Goal: Task Accomplishment & Management: Use online tool/utility

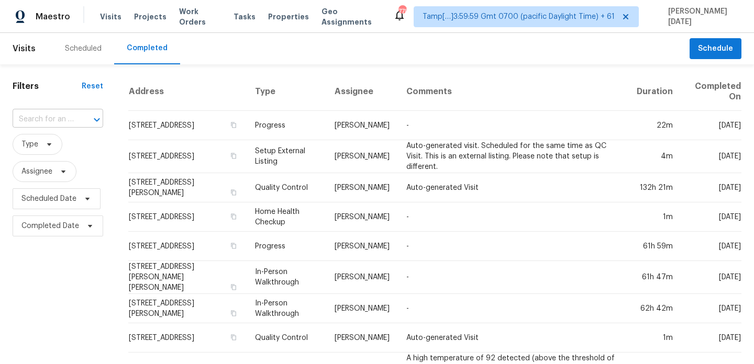
click at [69, 115] on input "text" at bounding box center [43, 120] width 61 height 16
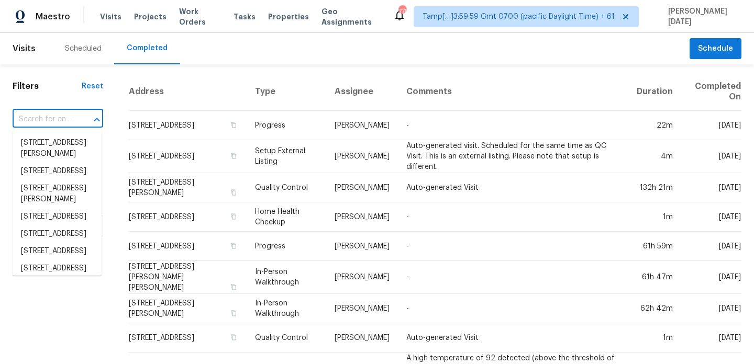
paste input "2226 Ridgeview Dr, Sachse, TX 75048"
type input "2226 Ridgeview Dr, Sachse, TX 75048"
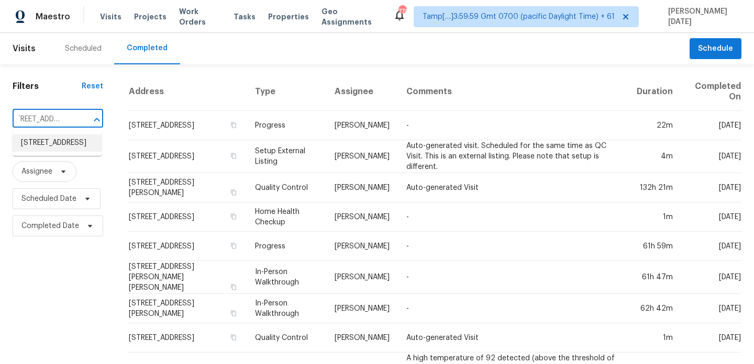
click at [68, 149] on li "2226 Ridgeview Dr, Sachse, TX 75048" at bounding box center [57, 143] width 89 height 17
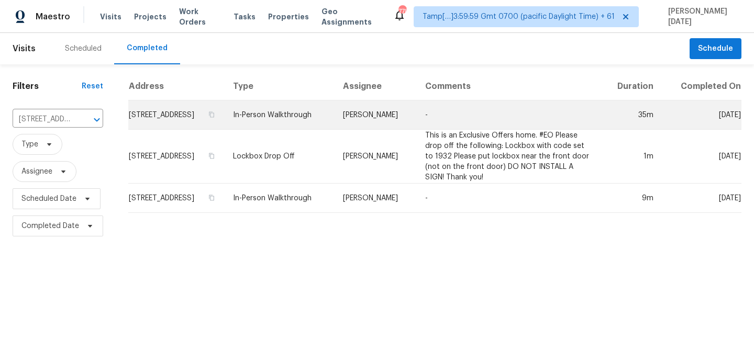
click at [595, 112] on td "-" at bounding box center [509, 115] width 184 height 29
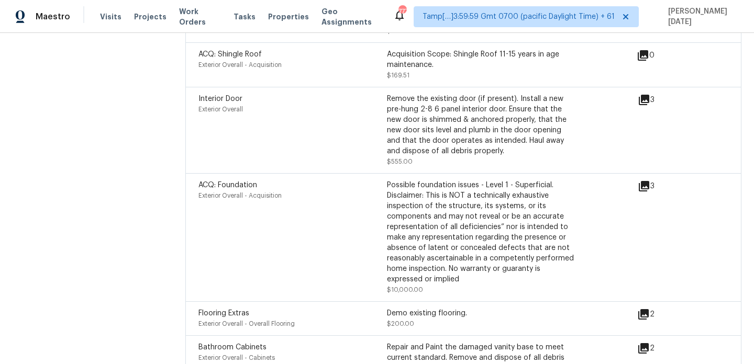
scroll to position [3283, 0]
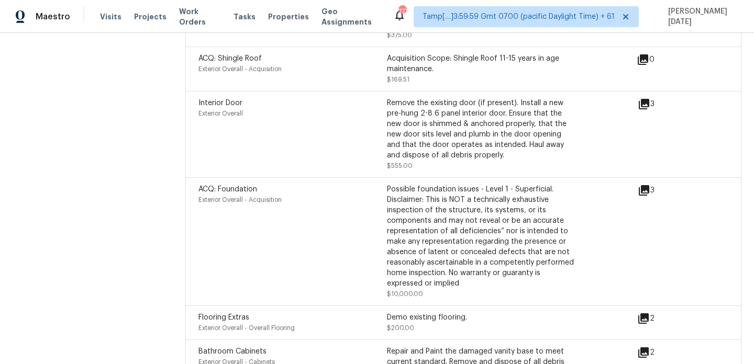
click at [642, 184] on icon at bounding box center [644, 190] width 13 height 13
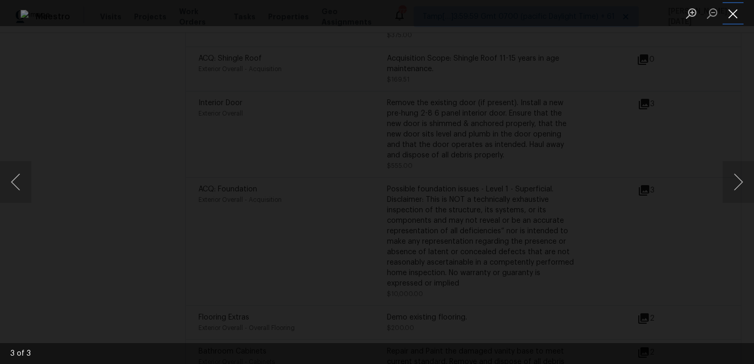
click at [731, 19] on button "Close lightbox" at bounding box center [732, 13] width 21 height 18
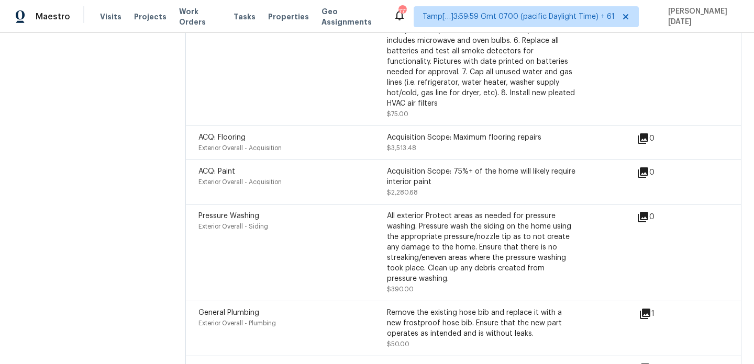
scroll to position [3720, 0]
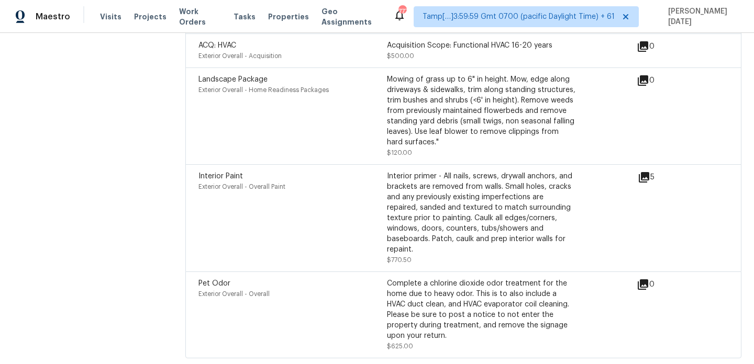
click at [335, 182] on div "Exterior Overall - Overall Paint" at bounding box center [292, 187] width 188 height 10
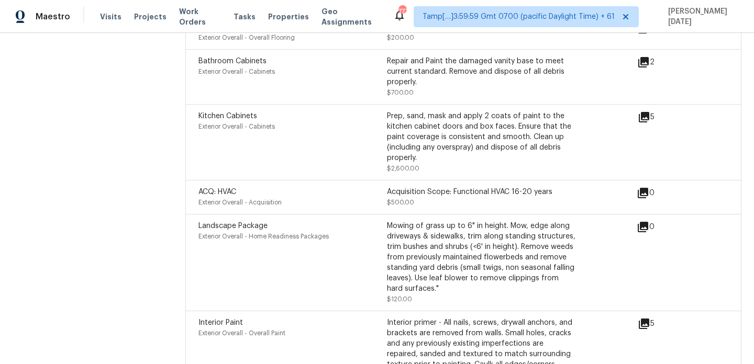
scroll to position [3572, 0]
click at [337, 247] on div "Landscape Package Exterior Overall - Home Readiness Packages" at bounding box center [292, 265] width 188 height 84
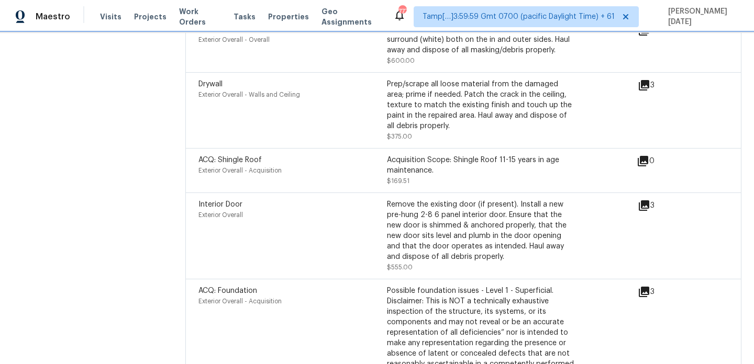
scroll to position [3216, 0]
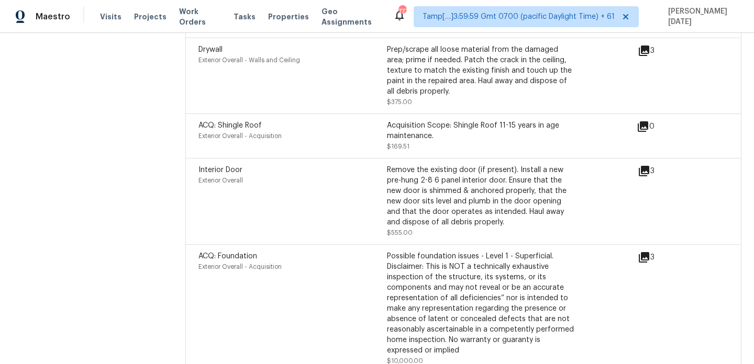
click at [647, 166] on icon at bounding box center [644, 171] width 10 height 10
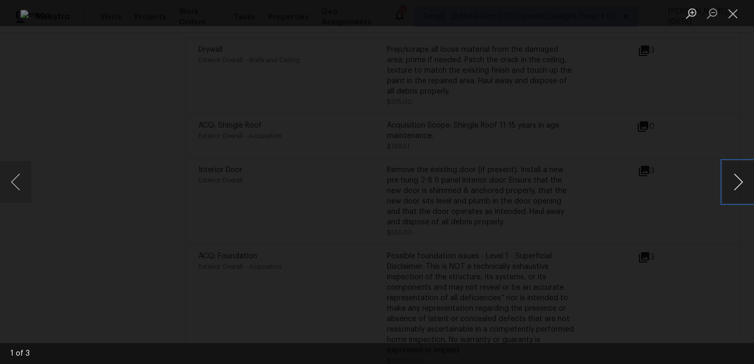
click at [735, 187] on button "Next image" at bounding box center [737, 182] width 31 height 42
click at [736, 14] on button "Close lightbox" at bounding box center [732, 13] width 21 height 18
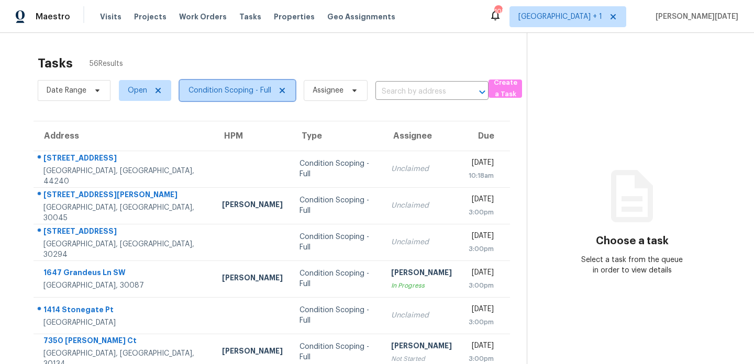
click at [213, 96] on span "Condition Scoping - Full" at bounding box center [238, 90] width 116 height 21
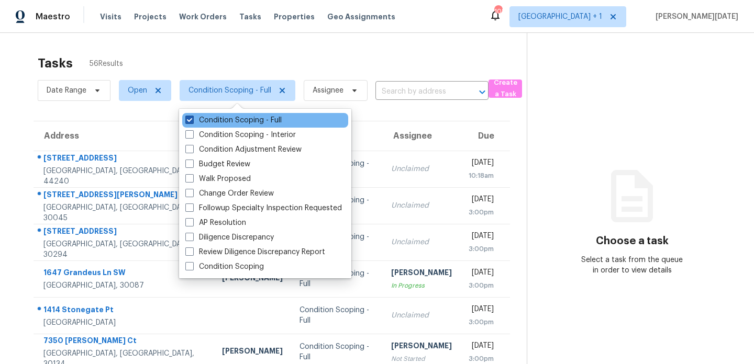
click at [216, 123] on label "Condition Scoping - Full" at bounding box center [233, 120] width 96 height 10
click at [192, 122] on input "Condition Scoping - Full" at bounding box center [188, 118] width 7 height 7
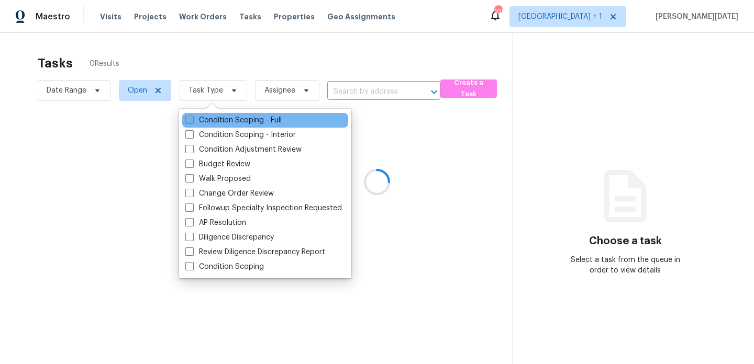
click at [216, 123] on label "Condition Scoping - Full" at bounding box center [233, 120] width 96 height 10
click at [192, 122] on input "Condition Scoping - Full" at bounding box center [188, 118] width 7 height 7
checkbox input "true"
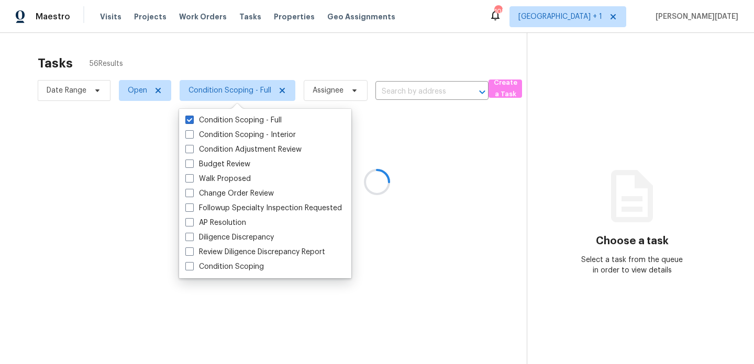
click at [320, 68] on div at bounding box center [377, 182] width 754 height 364
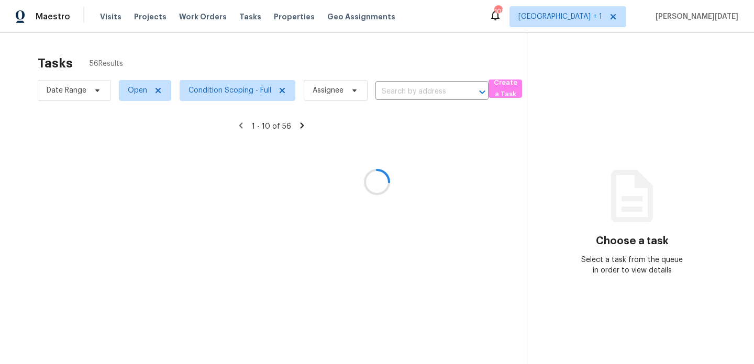
click at [429, 65] on div at bounding box center [377, 182] width 754 height 364
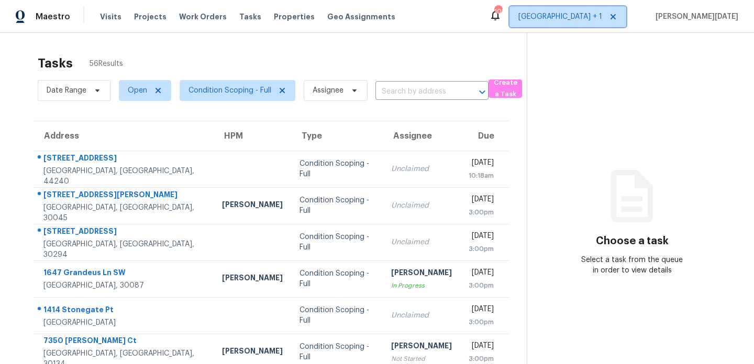
click at [602, 14] on span "Atlanta + 1" at bounding box center [560, 17] width 84 height 10
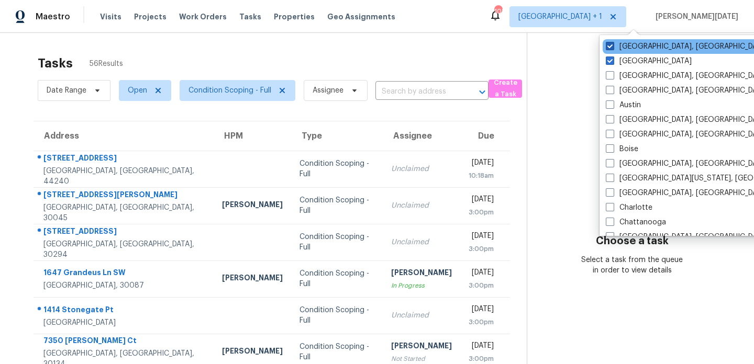
click at [630, 46] on label "Cleveland, OH" at bounding box center [687, 46] width 162 height 10
click at [613, 46] on input "Cleveland, OH" at bounding box center [609, 44] width 7 height 7
checkbox input "false"
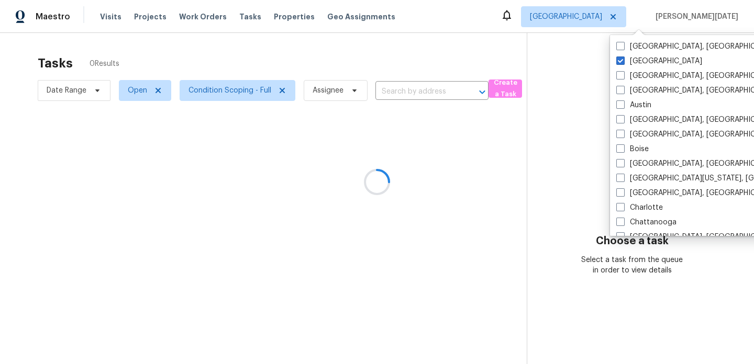
click at [499, 55] on div at bounding box center [377, 182] width 754 height 364
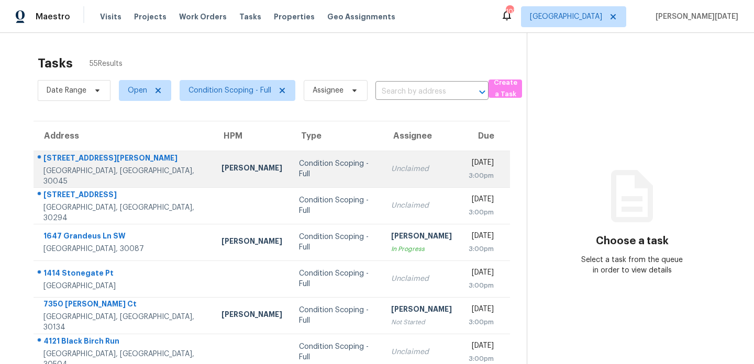
click at [320, 172] on div "Condition Scoping - Full" at bounding box center [336, 169] width 75 height 21
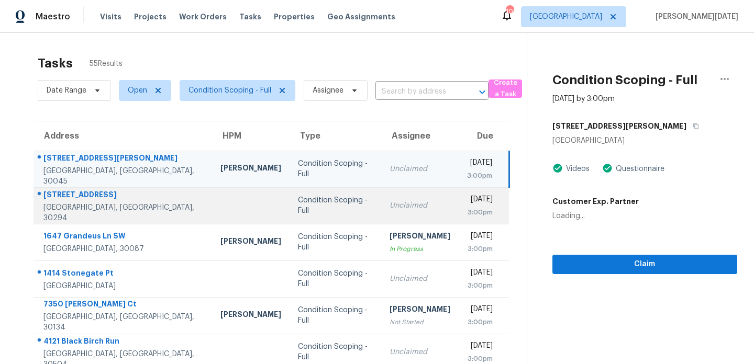
click at [381, 209] on td "Unclaimed" at bounding box center [419, 205] width 77 height 37
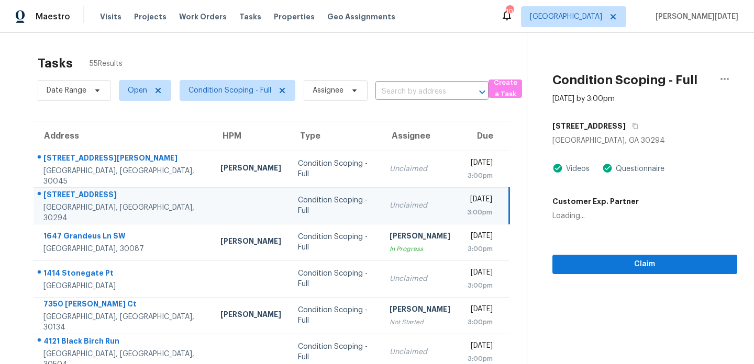
click at [402, 214] on td "Unclaimed" at bounding box center [419, 205] width 77 height 37
click at [467, 214] on div "3:00pm" at bounding box center [479, 212] width 25 height 10
click at [467, 213] on div "3:00pm" at bounding box center [479, 212] width 25 height 10
click at [570, 264] on span "Claim" at bounding box center [645, 264] width 168 height 13
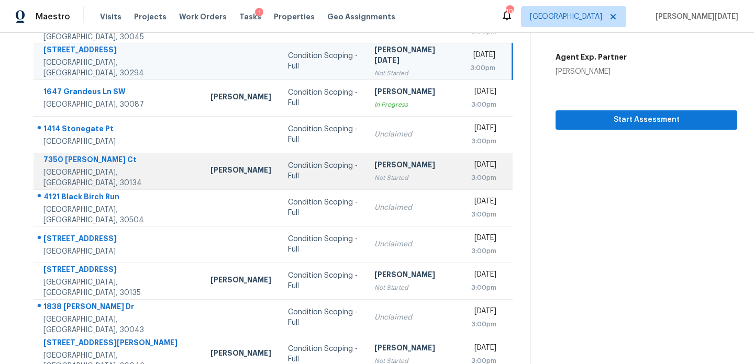
scroll to position [155, 0]
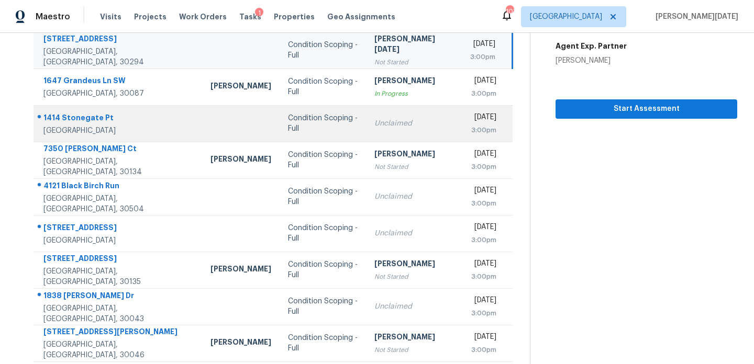
click at [366, 107] on td "Unclaimed" at bounding box center [414, 123] width 96 height 37
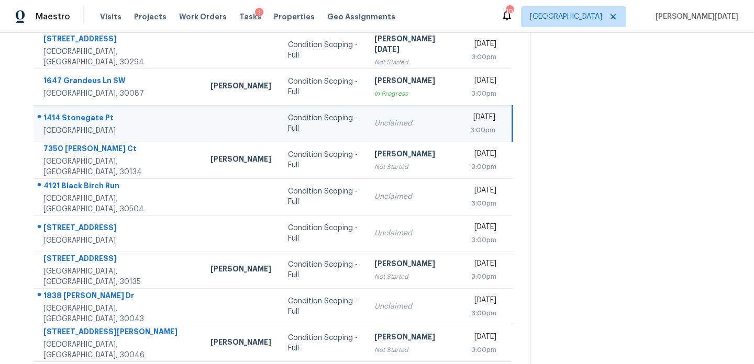
click at [412, 118] on td "Unclaimed" at bounding box center [414, 123] width 96 height 37
click at [470, 119] on div "[DATE]" at bounding box center [482, 118] width 25 height 13
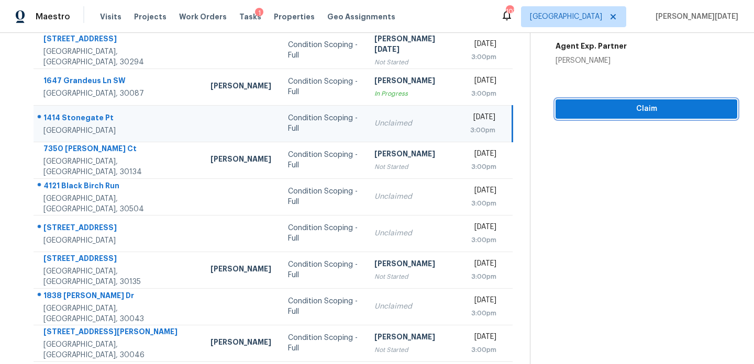
click at [583, 113] on span "Claim" at bounding box center [646, 109] width 165 height 13
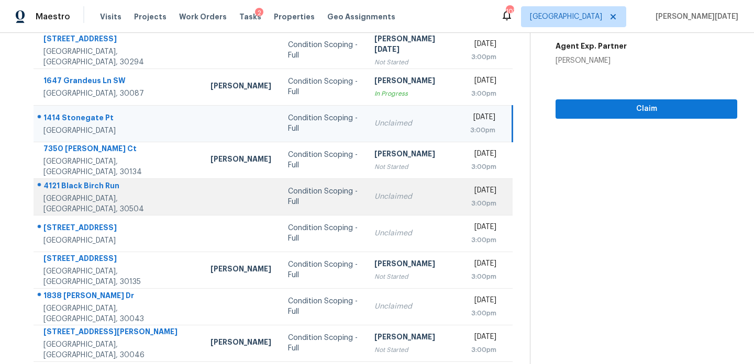
scroll to position [181, 0]
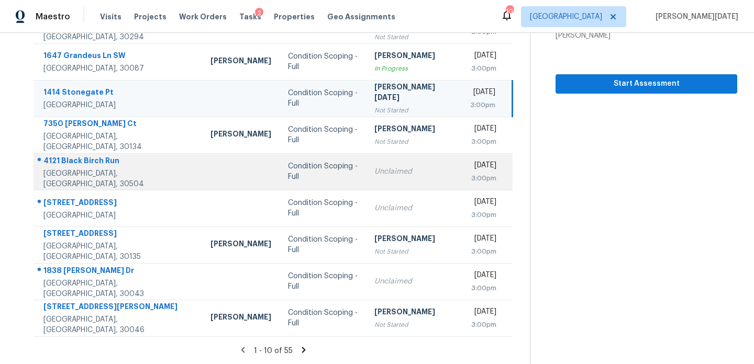
click at [366, 165] on td "Unclaimed" at bounding box center [414, 171] width 96 height 37
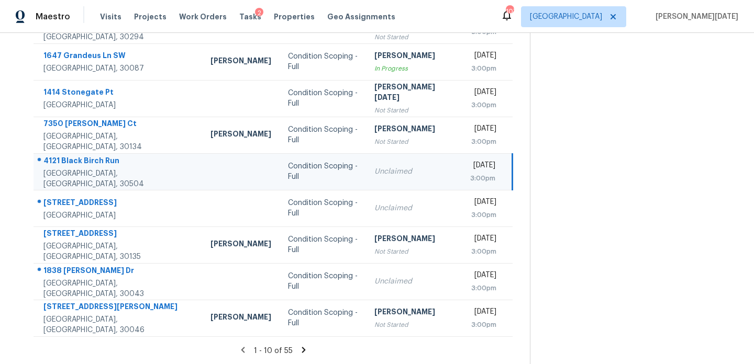
click at [462, 164] on td "Mon, Aug 11th 2025 3:00pm" at bounding box center [487, 171] width 51 height 37
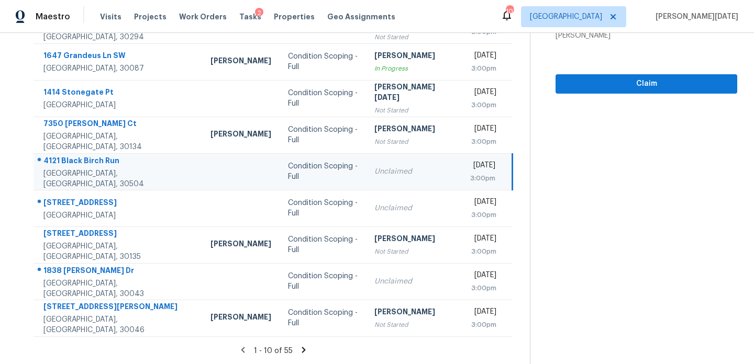
click at [471, 171] on div "[DATE]" at bounding box center [482, 166] width 25 height 13
click at [484, 169] on div "[DATE]" at bounding box center [482, 166] width 25 height 13
click at [623, 83] on span "Claim" at bounding box center [646, 83] width 165 height 13
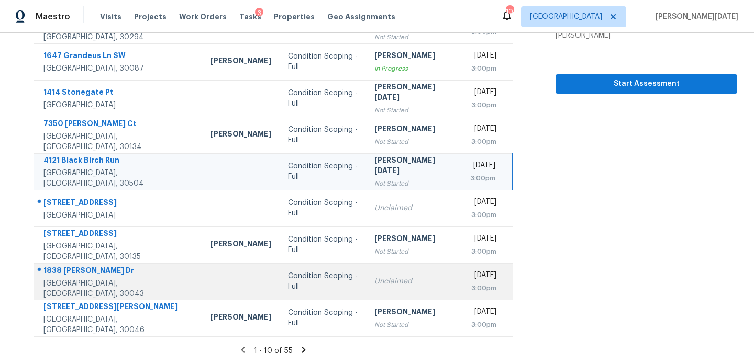
click at [316, 277] on div "Condition Scoping - Full" at bounding box center [323, 281] width 70 height 21
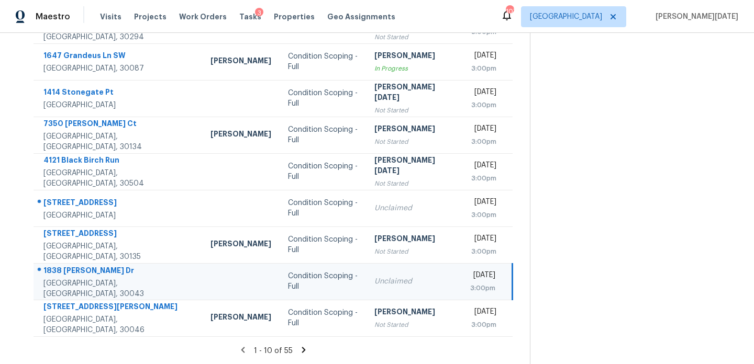
click at [394, 277] on div "Unclaimed" at bounding box center [413, 281] width 79 height 10
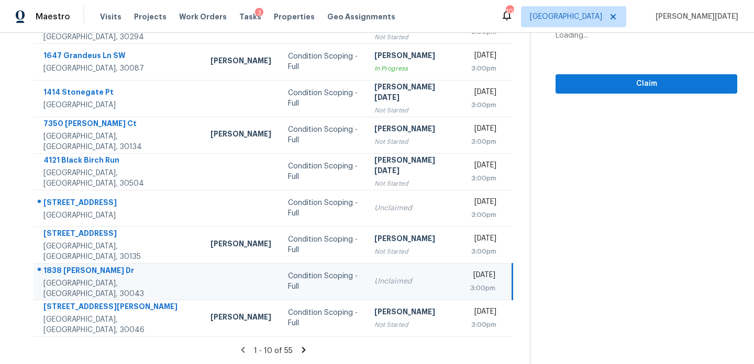
click at [470, 277] on div "[DATE]" at bounding box center [482, 276] width 25 height 13
click at [633, 84] on span "Claim" at bounding box center [646, 83] width 165 height 13
click at [304, 346] on icon at bounding box center [303, 350] width 9 height 9
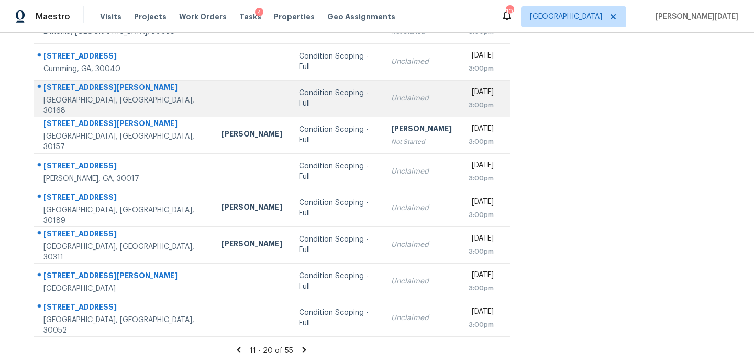
scroll to position [108, 0]
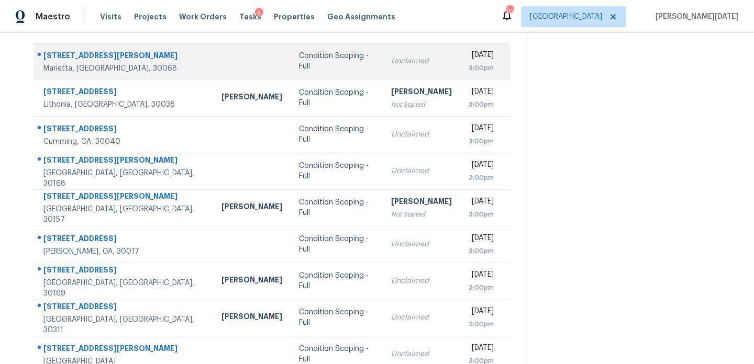
click at [391, 61] on div "Unclaimed" at bounding box center [421, 61] width 61 height 10
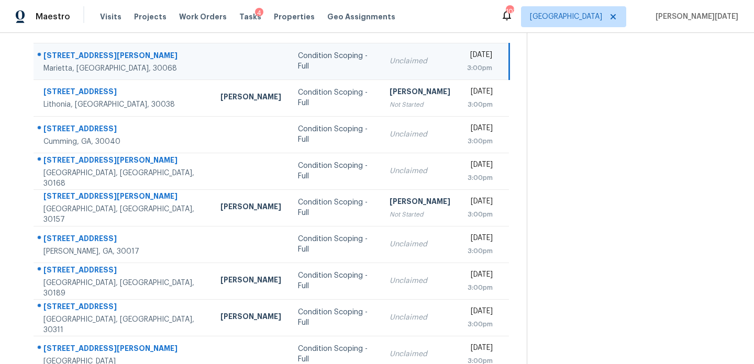
click at [467, 66] on div "3:00pm" at bounding box center [479, 68] width 25 height 10
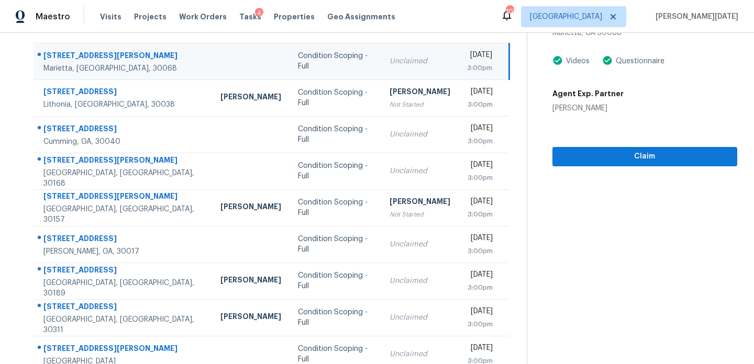
click at [467, 68] on div "3:00pm" at bounding box center [479, 68] width 25 height 10
click at [484, 79] on td "Mon, Aug 11th 2025 3:00pm" at bounding box center [484, 61] width 51 height 37
click at [588, 153] on span "Claim" at bounding box center [645, 156] width 168 height 13
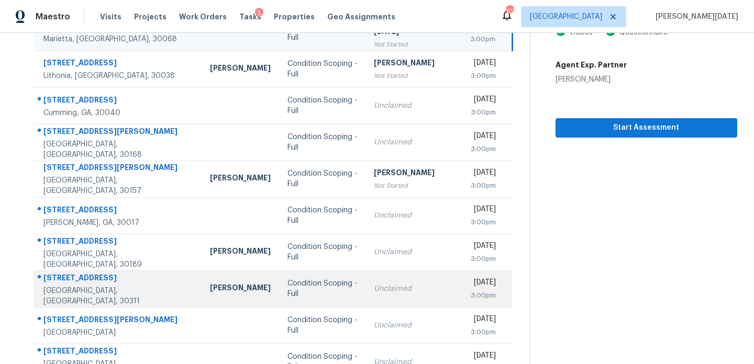
scroll to position [131, 0]
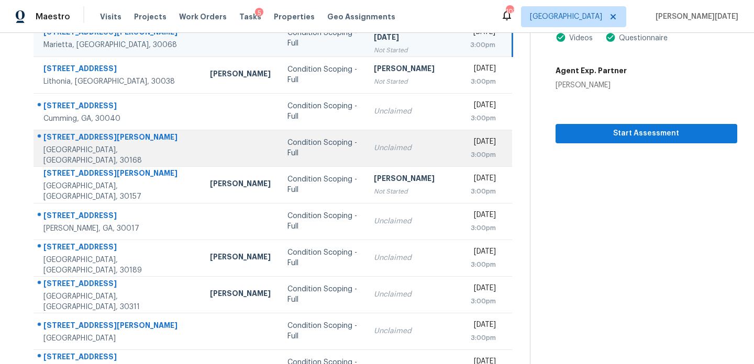
click at [396, 152] on div "Unclaimed" at bounding box center [413, 148] width 79 height 10
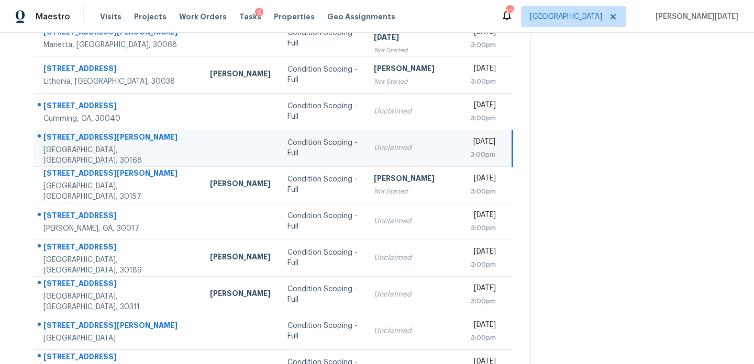
click at [396, 152] on div "Unclaimed" at bounding box center [413, 148] width 79 height 10
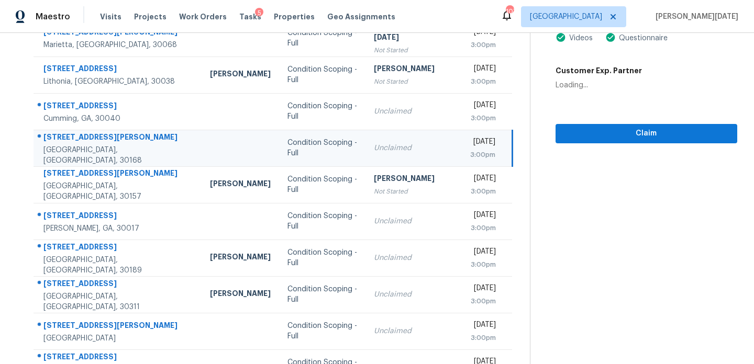
click at [396, 152] on div "Unclaimed" at bounding box center [413, 148] width 79 height 10
click at [486, 151] on div "3:00pm" at bounding box center [482, 155] width 25 height 10
click at [573, 137] on span "Claim" at bounding box center [646, 133] width 165 height 13
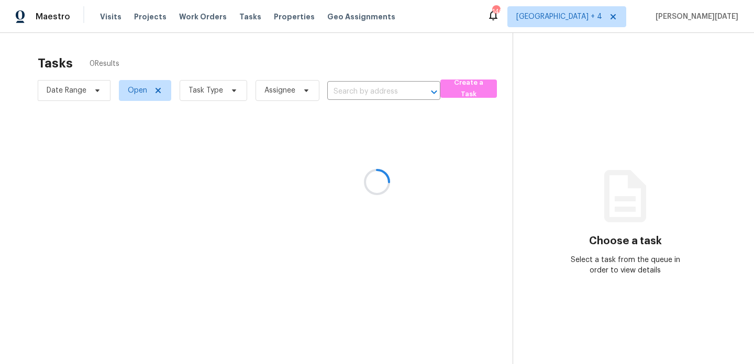
click at [220, 92] on div at bounding box center [377, 182] width 754 height 364
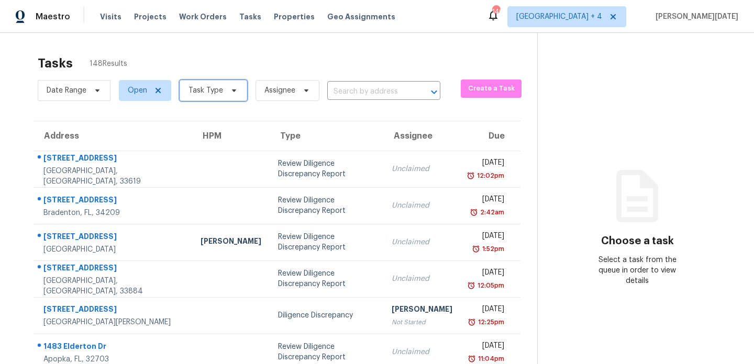
click at [220, 92] on span "Task Type" at bounding box center [205, 90] width 35 height 10
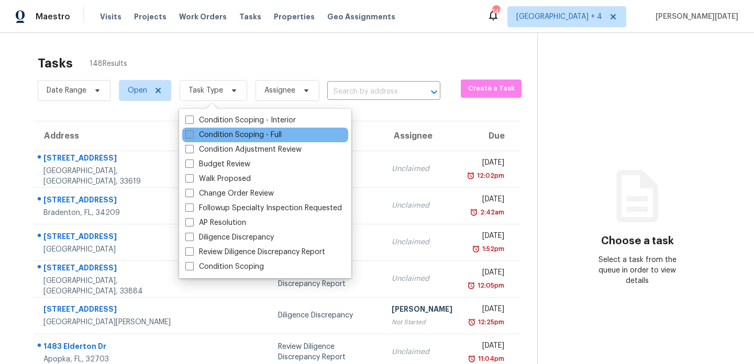
click at [210, 136] on label "Condition Scoping - Full" at bounding box center [233, 135] width 96 height 10
click at [192, 136] on input "Condition Scoping - Full" at bounding box center [188, 133] width 7 height 7
checkbox input "true"
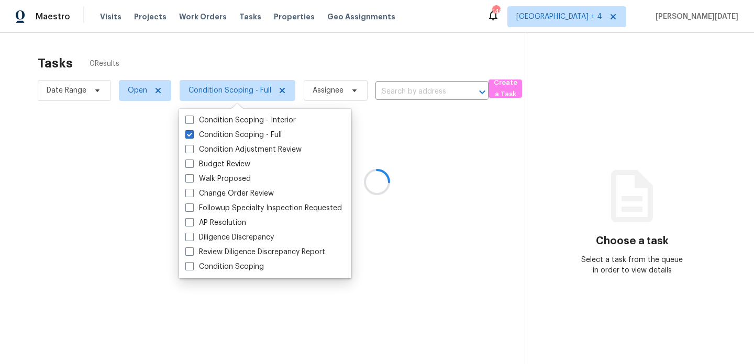
click at [301, 69] on div at bounding box center [377, 182] width 754 height 364
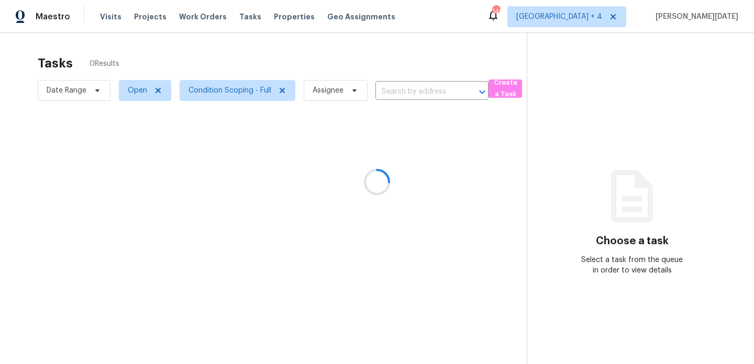
click at [348, 58] on div at bounding box center [377, 182] width 754 height 364
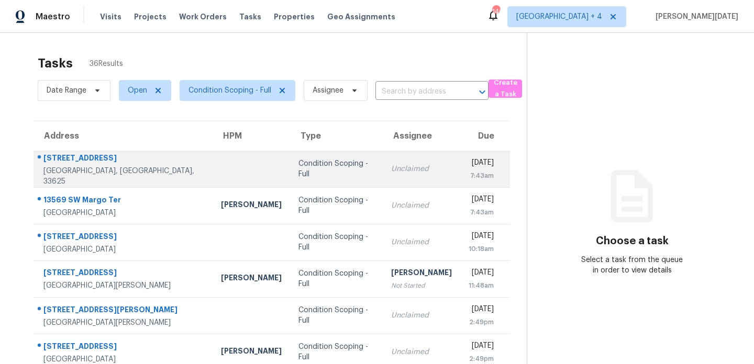
click at [325, 156] on td "Condition Scoping - Full" at bounding box center [336, 169] width 93 height 37
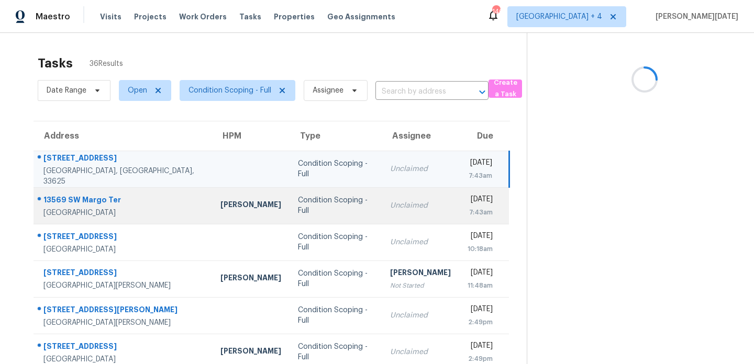
click at [382, 214] on td "Unclaimed" at bounding box center [420, 205] width 77 height 37
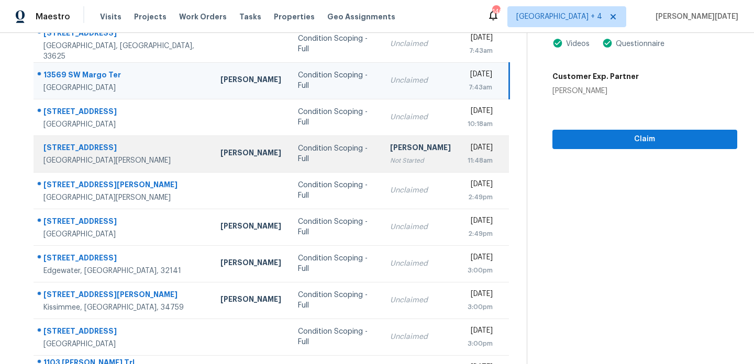
scroll to position [181, 0]
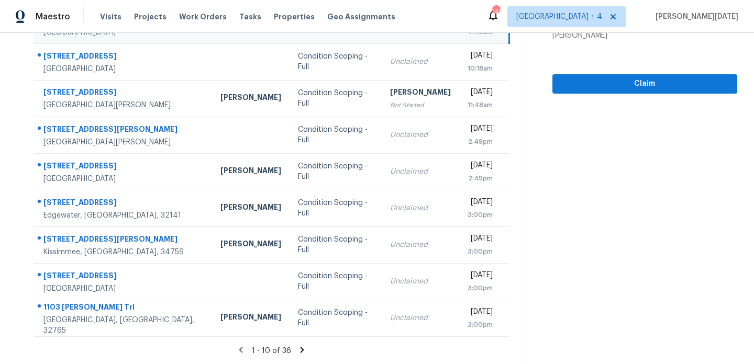
click at [301, 347] on icon at bounding box center [303, 350] width 4 height 6
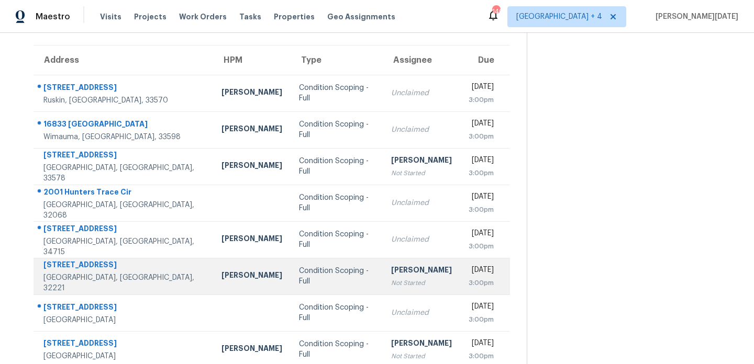
scroll to position [75, 0]
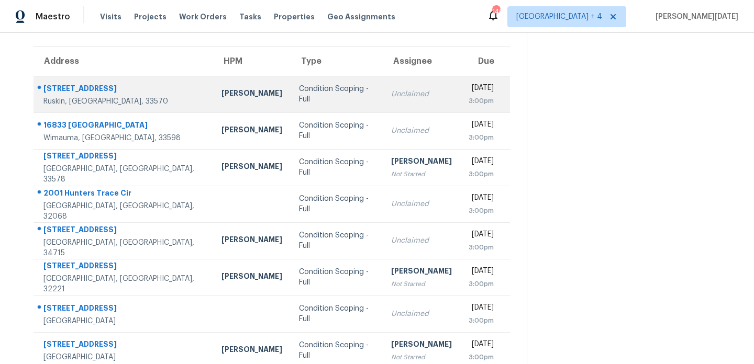
click at [399, 89] on div "Unclaimed" at bounding box center [421, 94] width 61 height 10
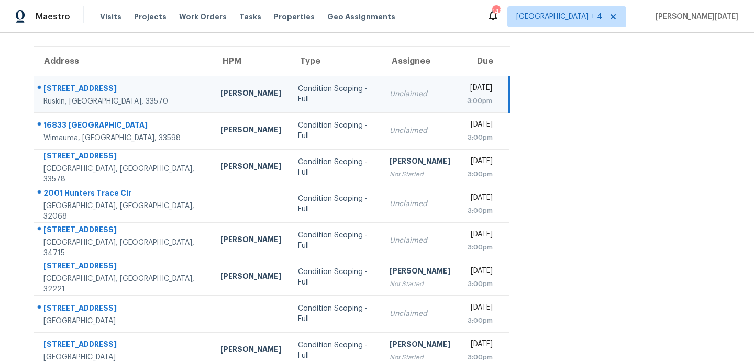
click at [467, 93] on div "[DATE]" at bounding box center [479, 89] width 25 height 13
click at [468, 96] on div "3:00pm" at bounding box center [479, 101] width 25 height 10
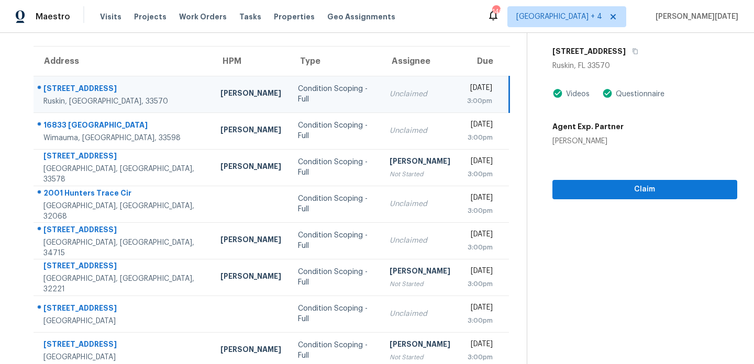
click at [476, 97] on div "3:00pm" at bounding box center [479, 101] width 25 height 10
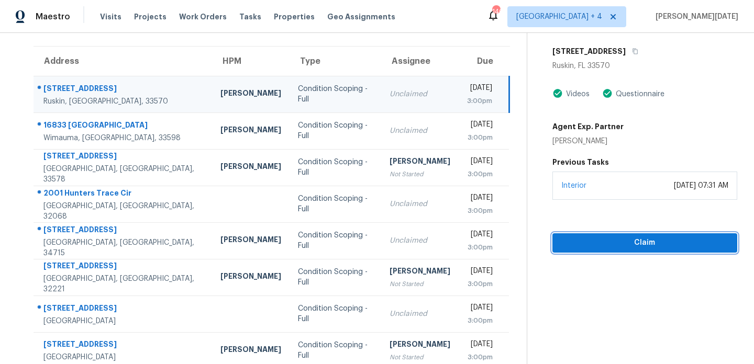
click at [596, 241] on span "Claim" at bounding box center [645, 243] width 168 height 13
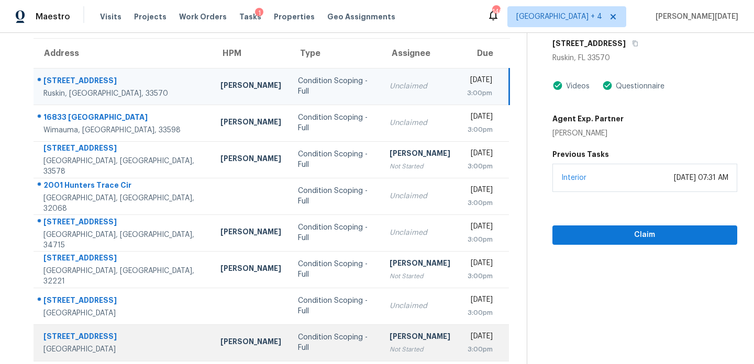
scroll to position [181, 0]
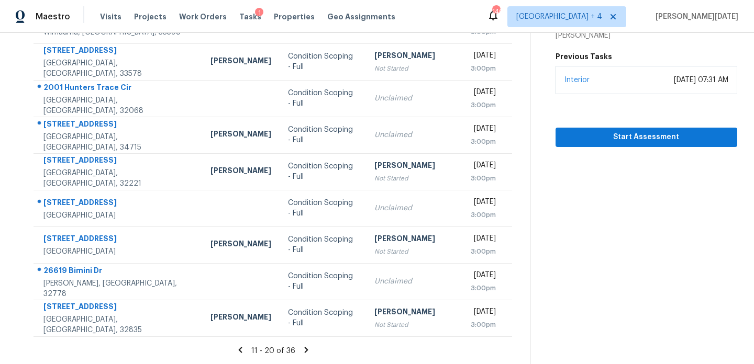
click at [304, 352] on icon at bounding box center [306, 350] width 4 height 6
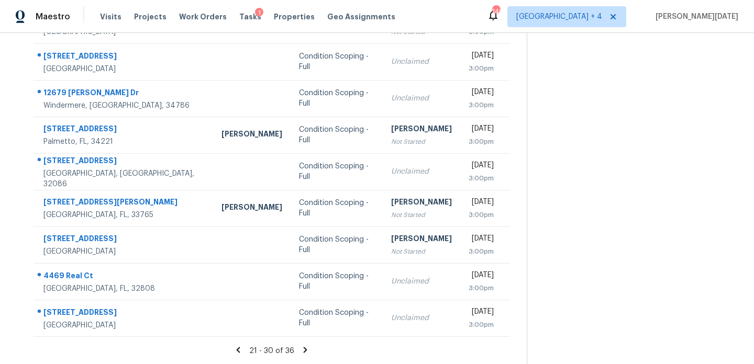
click at [306, 348] on icon at bounding box center [305, 350] width 9 height 9
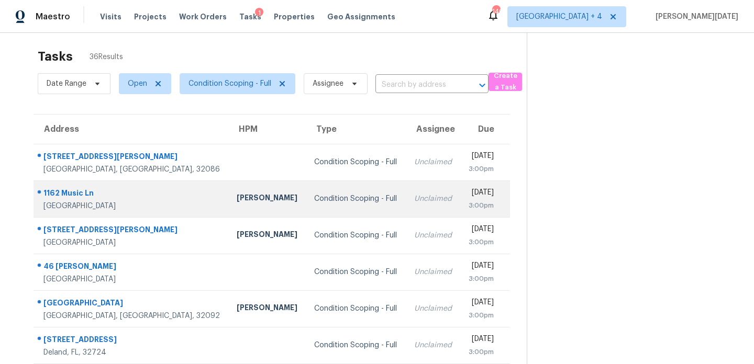
scroll to position [34, 0]
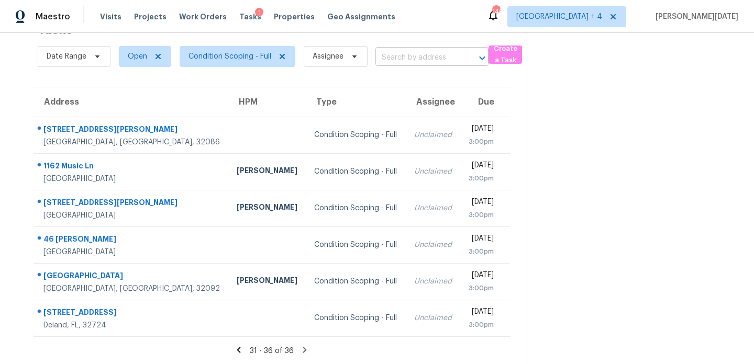
click at [406, 62] on input "text" at bounding box center [417, 58] width 84 height 16
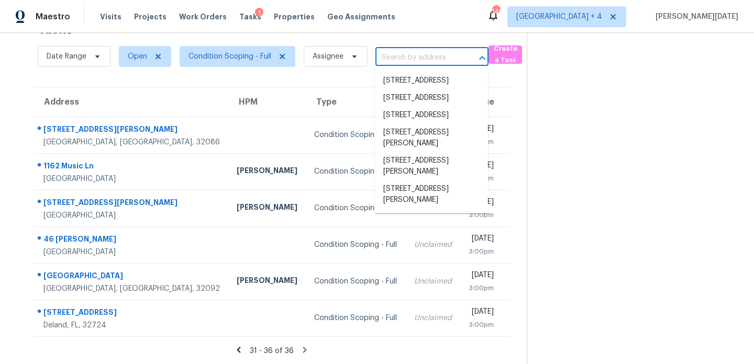
click at [406, 62] on input "text" at bounding box center [417, 58] width 84 height 16
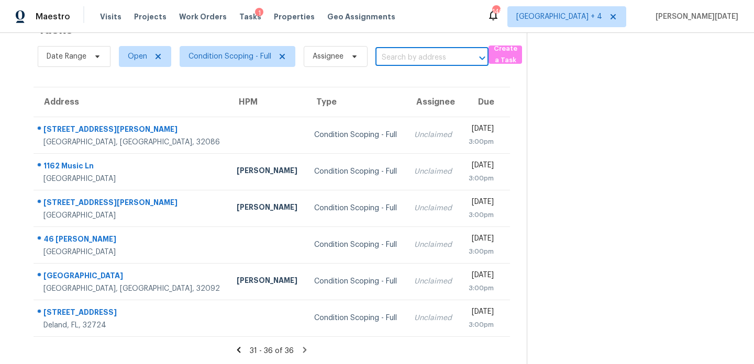
paste input "3820 11th Ave S Saint Petersburg, FL, 33711"
type input "3820 11th Ave S Saint Petersburg, FL, 33711"
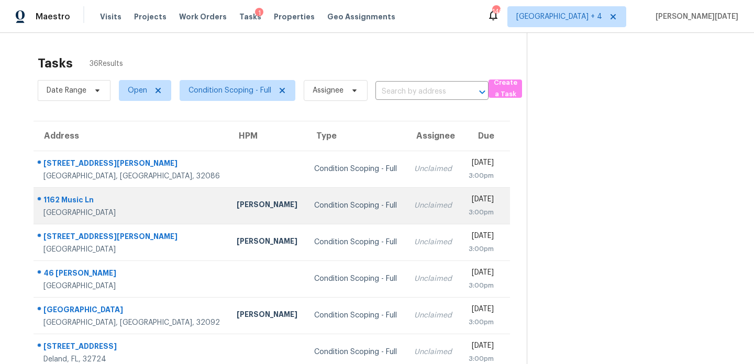
scroll to position [34, 0]
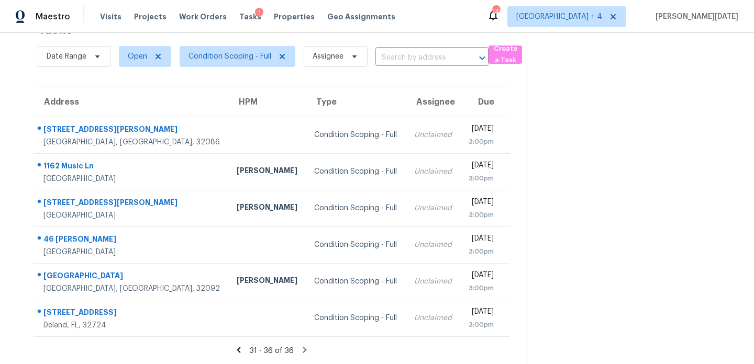
click at [239, 353] on icon at bounding box center [238, 350] width 9 height 9
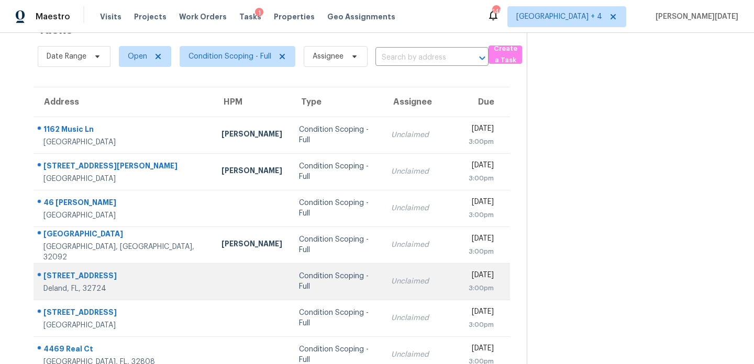
scroll to position [181, 0]
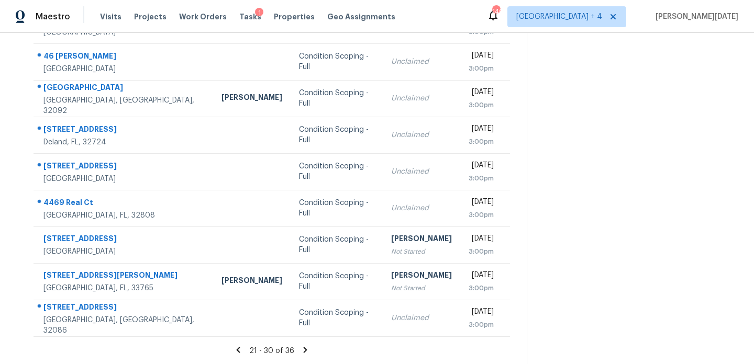
click at [241, 353] on icon at bounding box center [238, 350] width 9 height 9
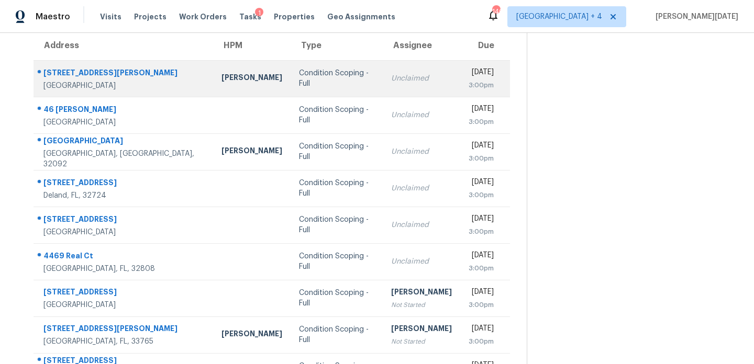
scroll to position [0, 0]
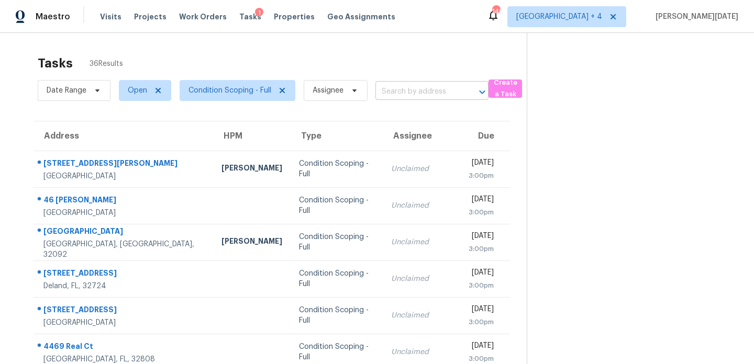
click at [404, 88] on input "text" at bounding box center [417, 92] width 84 height 16
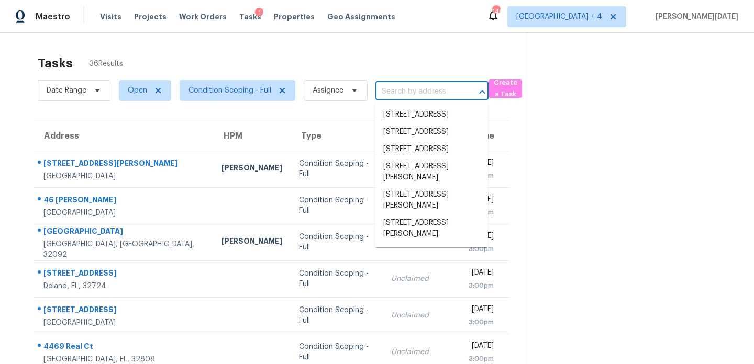
paste input "3820 11th Ave S Saint Petersburg, FL, 33711"
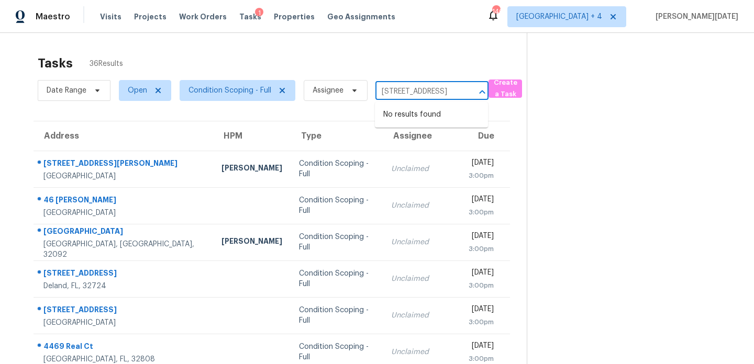
type input "3820 11th Ave S Saint Petersburg, FL, 33711"
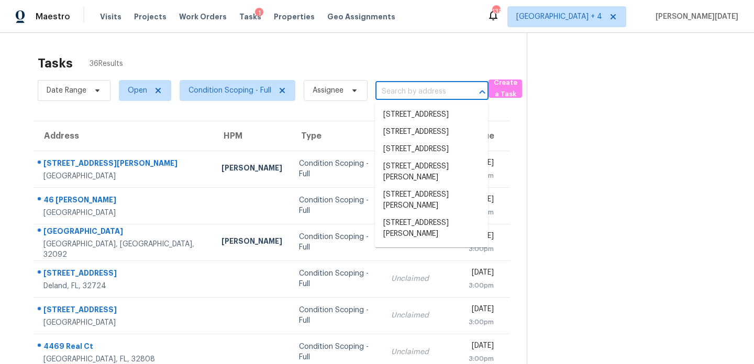
scroll to position [0, 0]
click at [397, 50] on div "Tasks 36 Results" at bounding box center [282, 63] width 489 height 27
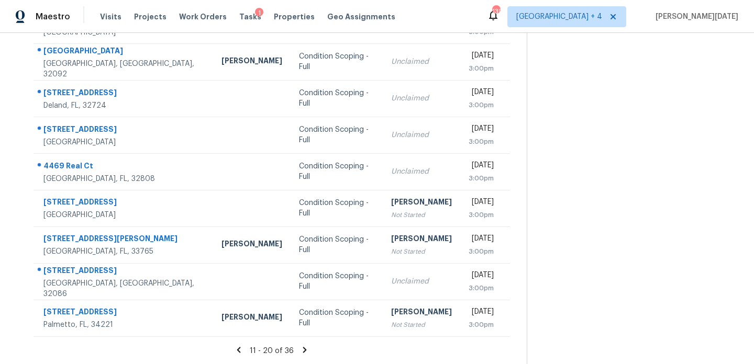
scroll to position [180, 0]
click at [602, 20] on span "Jacksonville + 4" at bounding box center [559, 17] width 86 height 10
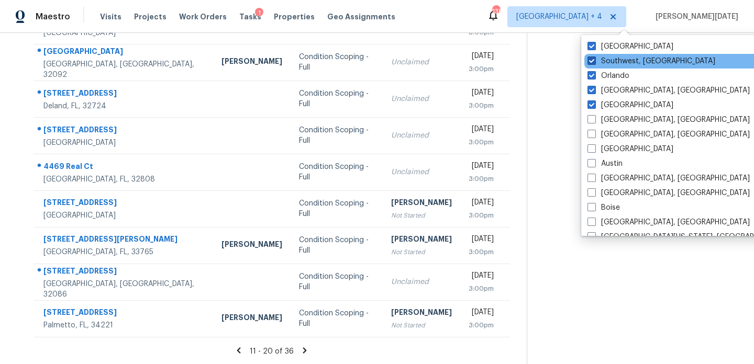
click at [617, 61] on label "Southwest, FL" at bounding box center [651, 61] width 128 height 10
click at [594, 61] on input "Southwest, FL" at bounding box center [590, 59] width 7 height 7
checkbox input "false"
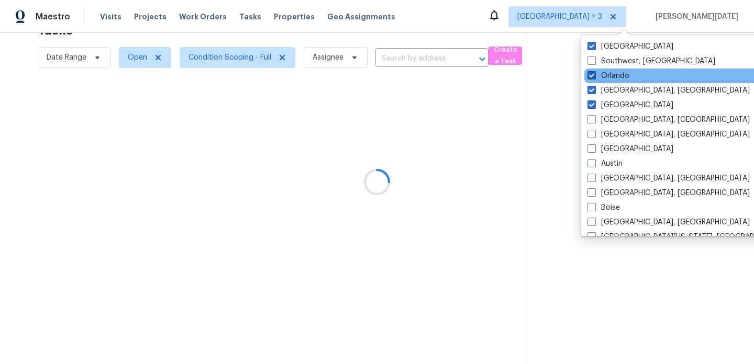
click at [615, 72] on label "Orlando" at bounding box center [608, 76] width 42 height 10
click at [594, 72] on input "Orlando" at bounding box center [590, 74] width 7 height 7
checkbox input "false"
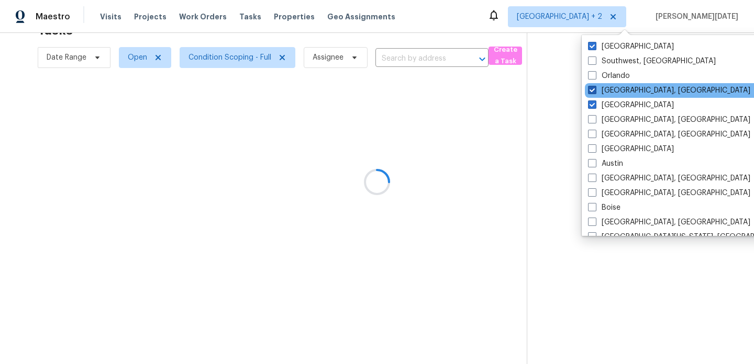
click at [613, 87] on label "[GEOGRAPHIC_DATA], [GEOGRAPHIC_DATA]" at bounding box center [669, 90] width 162 height 10
click at [595, 87] on input "[GEOGRAPHIC_DATA], [GEOGRAPHIC_DATA]" at bounding box center [591, 88] width 7 height 7
checkbox input "false"
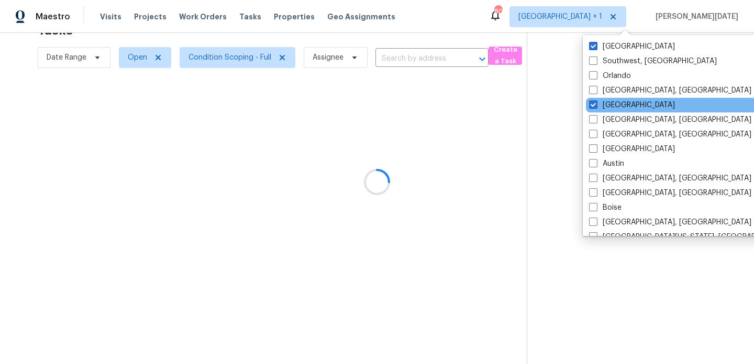
click at [610, 111] on div "[GEOGRAPHIC_DATA]" at bounding box center [691, 105] width 211 height 15
click at [618, 105] on label "[GEOGRAPHIC_DATA]" at bounding box center [632, 105] width 86 height 10
click at [596, 105] on input "[GEOGRAPHIC_DATA]" at bounding box center [592, 103] width 7 height 7
checkbox input "false"
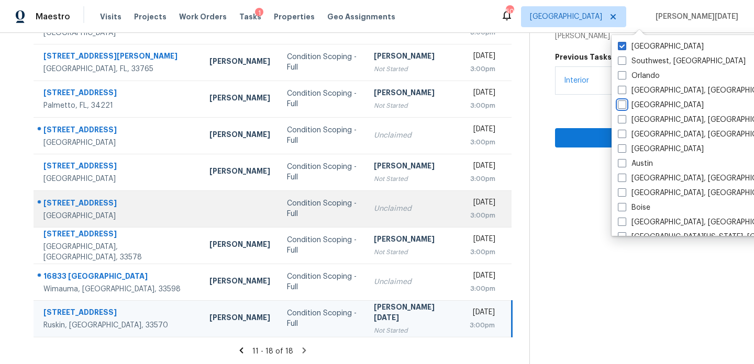
scroll to position [57, 0]
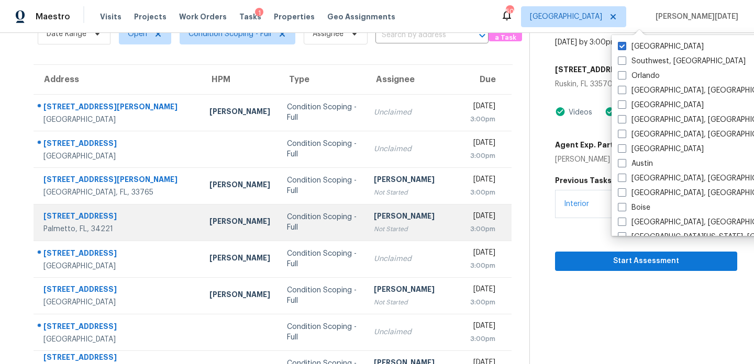
click at [374, 218] on div "Roopesh Jaikanth" at bounding box center [413, 217] width 79 height 13
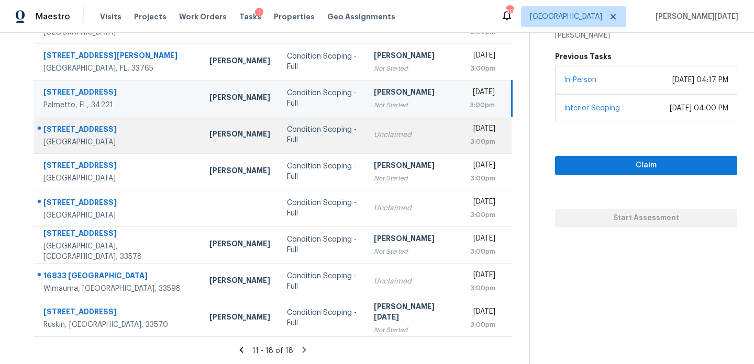
scroll to position [0, 0]
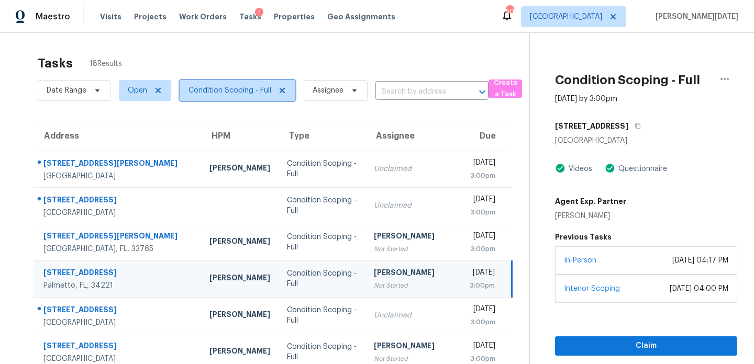
click at [254, 98] on span "Condition Scoping - Full" at bounding box center [238, 90] width 116 height 21
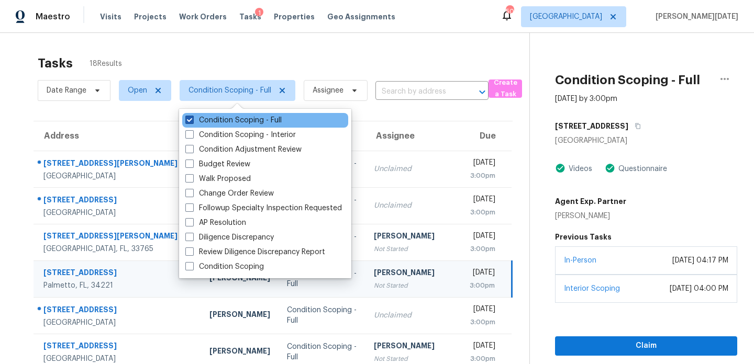
click at [243, 123] on label "Condition Scoping - Full" at bounding box center [233, 120] width 96 height 10
click at [192, 122] on input "Condition Scoping - Full" at bounding box center [188, 118] width 7 height 7
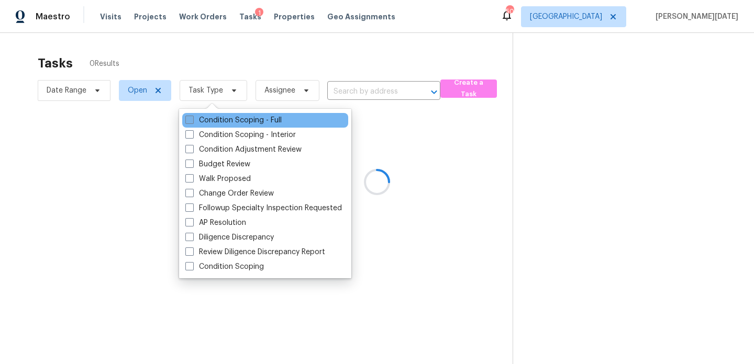
click at [243, 123] on label "Condition Scoping - Full" at bounding box center [233, 120] width 96 height 10
click at [192, 122] on input "Condition Scoping - Full" at bounding box center [188, 118] width 7 height 7
checkbox input "true"
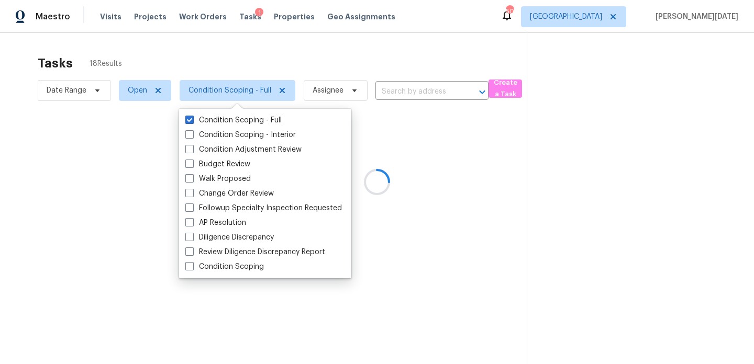
click at [338, 76] on div at bounding box center [377, 182] width 754 height 364
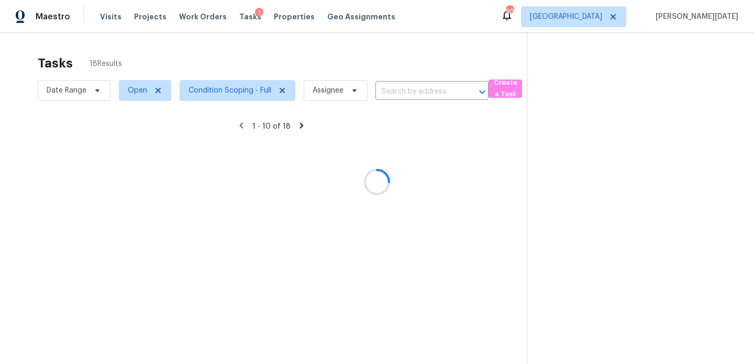
click at [369, 62] on div at bounding box center [377, 182] width 754 height 364
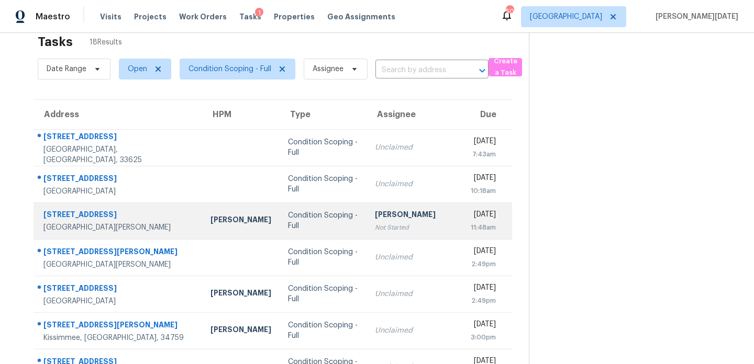
scroll to position [181, 0]
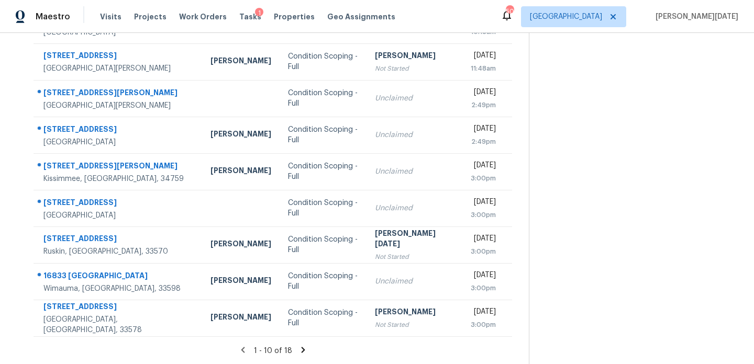
click at [299, 351] on icon at bounding box center [302, 350] width 9 height 9
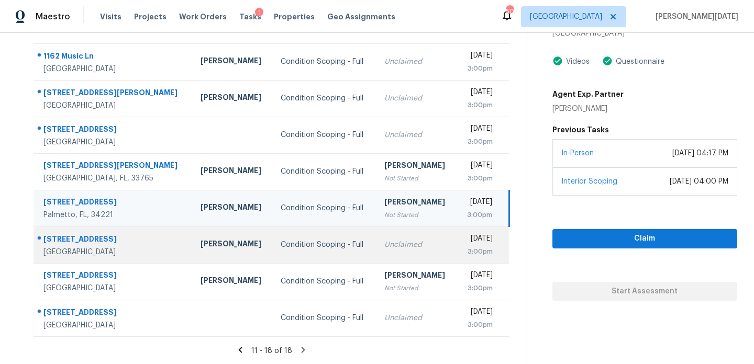
scroll to position [0, 0]
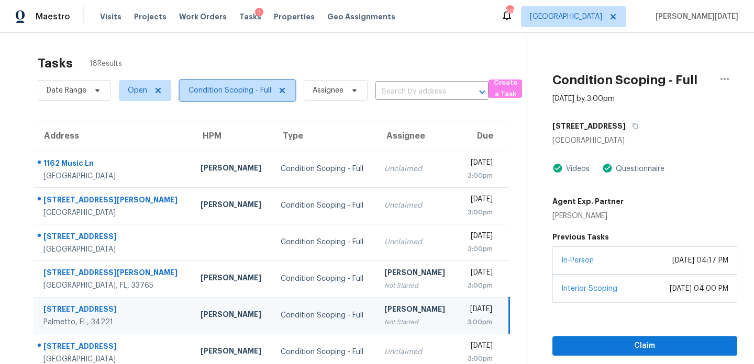
click at [235, 85] on span "Condition Scoping - Full" at bounding box center [229, 90] width 83 height 10
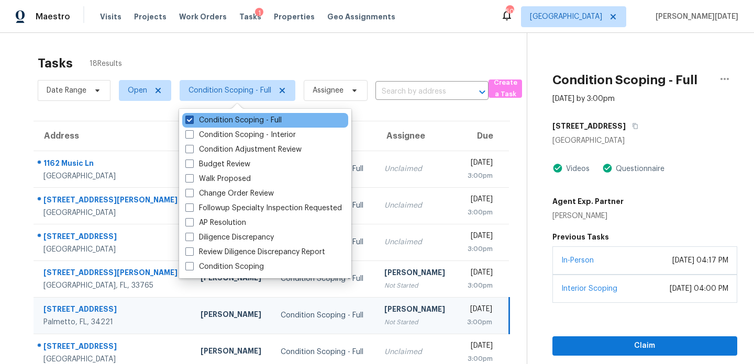
click at [227, 125] on label "Condition Scoping - Full" at bounding box center [233, 120] width 96 height 10
click at [192, 122] on input "Condition Scoping - Full" at bounding box center [188, 118] width 7 height 7
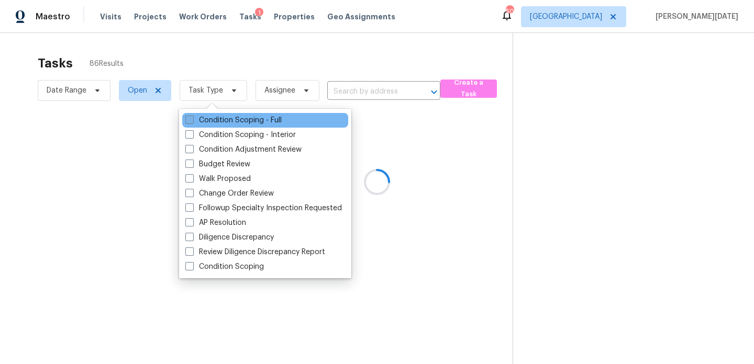
click at [227, 125] on label "Condition Scoping - Full" at bounding box center [233, 120] width 96 height 10
click at [192, 122] on input "Condition Scoping - Full" at bounding box center [188, 118] width 7 height 7
checkbox input "true"
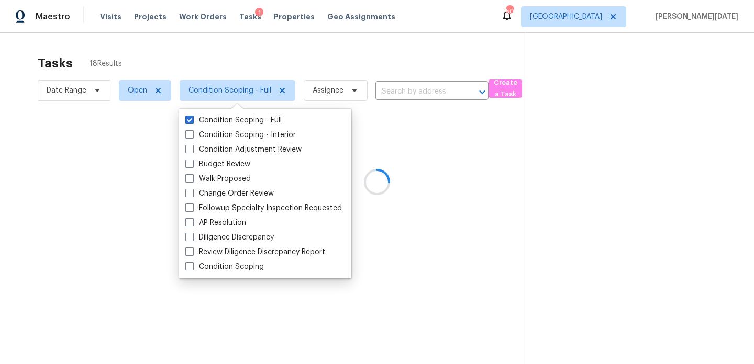
click at [344, 54] on div at bounding box center [377, 182] width 754 height 364
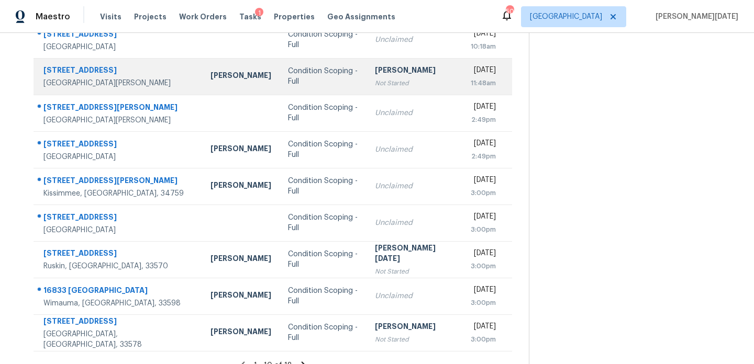
scroll to position [181, 0]
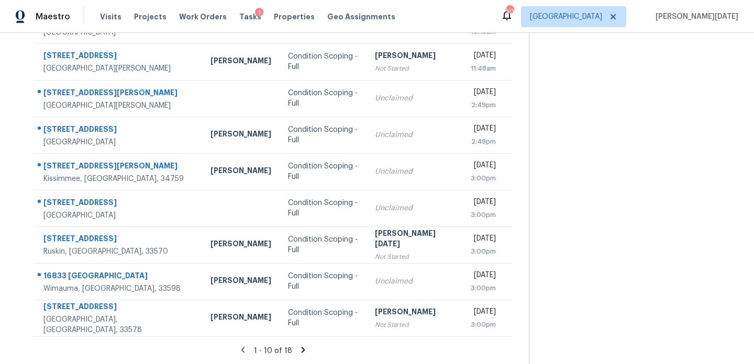
click at [303, 348] on icon at bounding box center [302, 350] width 9 height 9
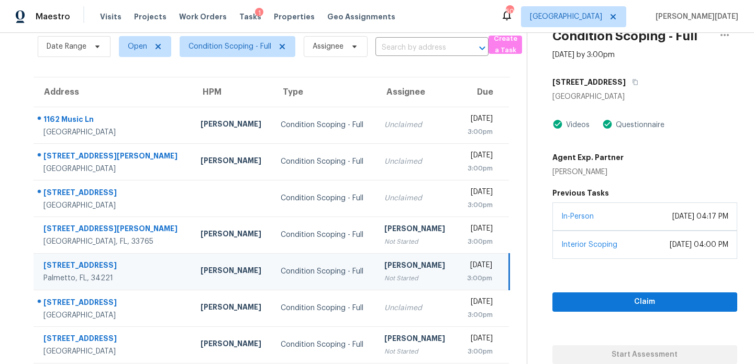
scroll to position [107, 0]
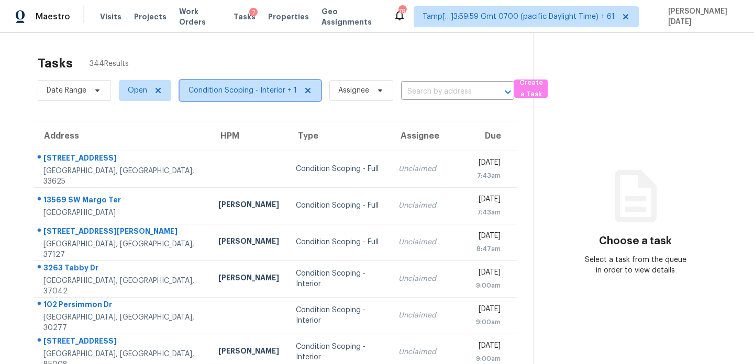
click at [283, 89] on span "Condition Scoping - Interior + 1" at bounding box center [242, 90] width 108 height 10
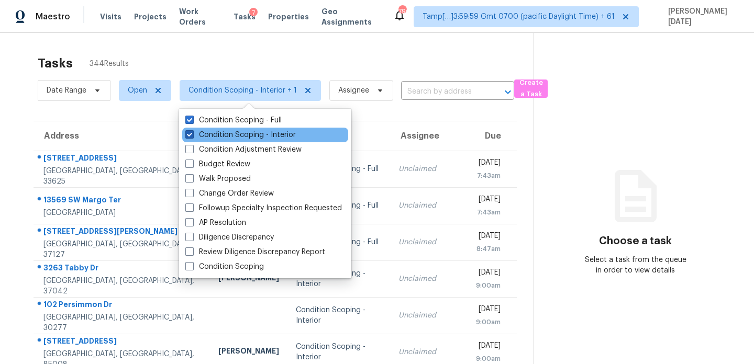
click at [273, 137] on label "Condition Scoping - Interior" at bounding box center [240, 135] width 110 height 10
click at [192, 137] on input "Condition Scoping - Interior" at bounding box center [188, 133] width 7 height 7
checkbox input "false"
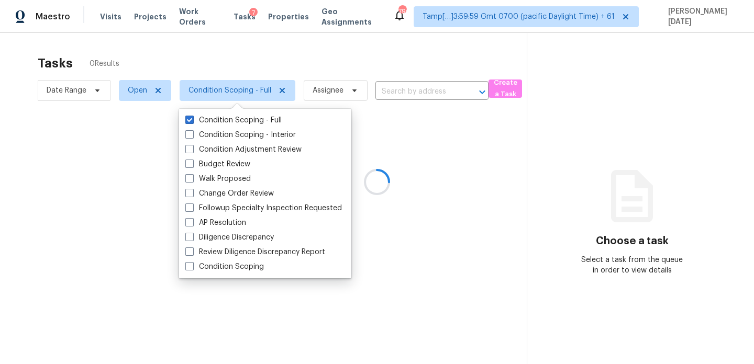
click at [350, 59] on div at bounding box center [377, 182] width 754 height 364
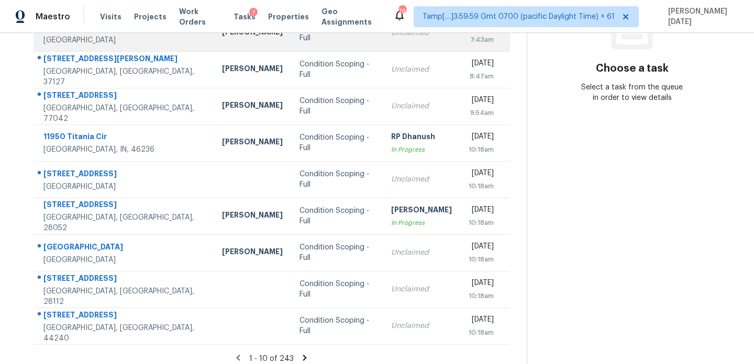
scroll to position [181, 0]
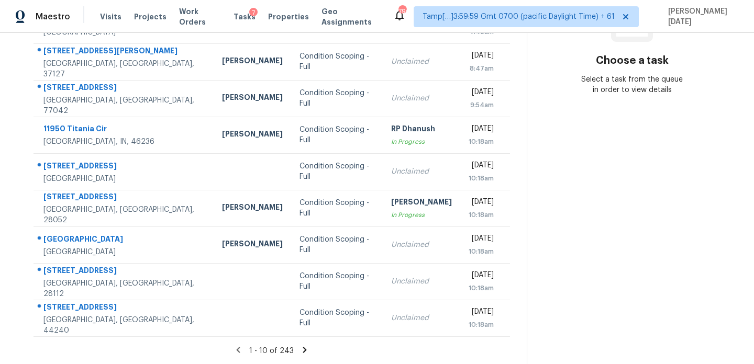
click at [304, 350] on icon at bounding box center [305, 350] width 4 height 6
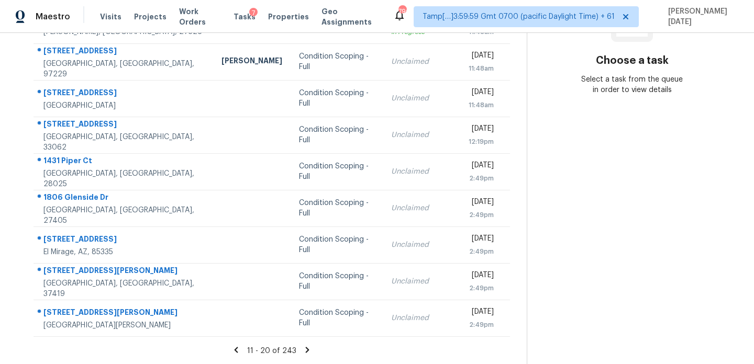
click at [306, 351] on icon at bounding box center [308, 350] width 4 height 6
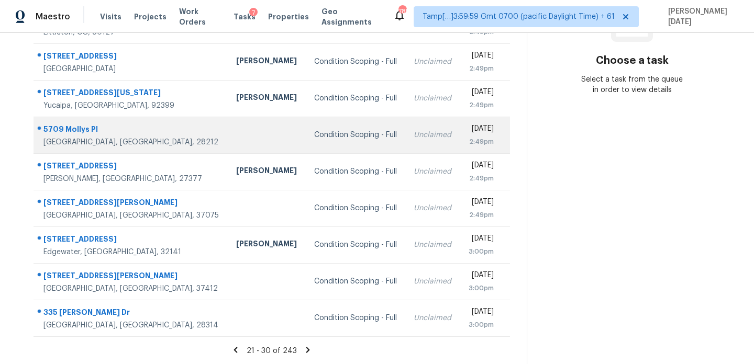
scroll to position [0, 0]
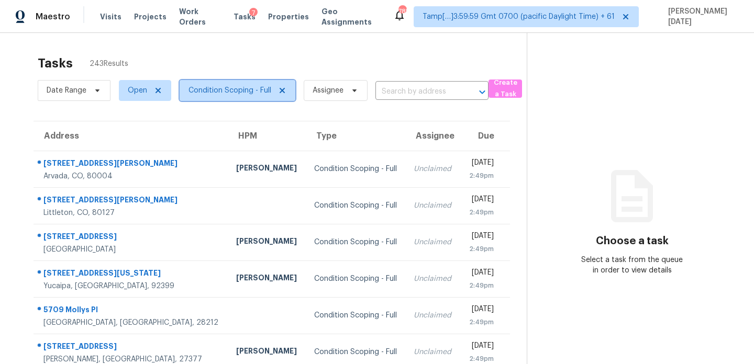
click at [225, 87] on span "Condition Scoping - Full" at bounding box center [229, 90] width 83 height 10
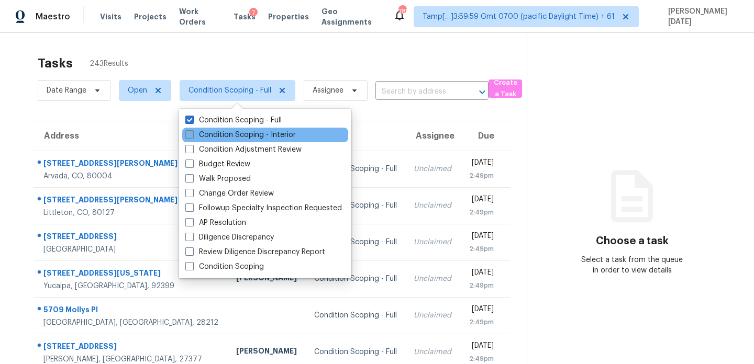
click at [219, 138] on label "Condition Scoping - Interior" at bounding box center [240, 135] width 110 height 10
click at [192, 137] on input "Condition Scoping - Interior" at bounding box center [188, 133] width 7 height 7
checkbox input "true"
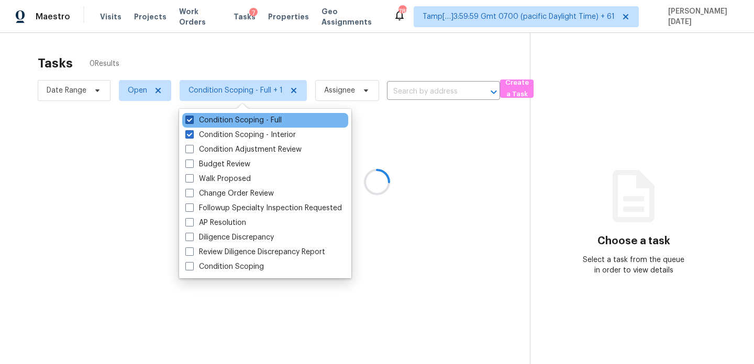
click at [220, 123] on label "Condition Scoping - Full" at bounding box center [233, 120] width 96 height 10
click at [192, 122] on input "Condition Scoping - Full" at bounding box center [188, 118] width 7 height 7
checkbox input "false"
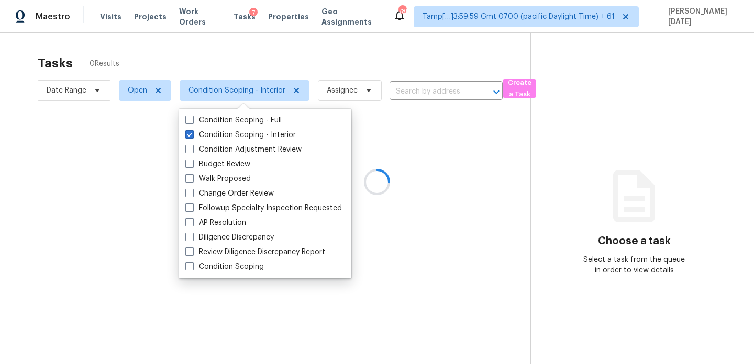
click at [418, 92] on div at bounding box center [377, 182] width 754 height 364
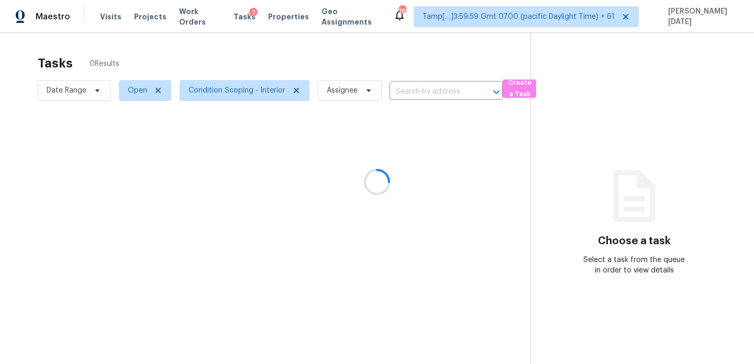
click at [418, 92] on div at bounding box center [377, 182] width 754 height 364
click at [406, 91] on div at bounding box center [377, 182] width 754 height 364
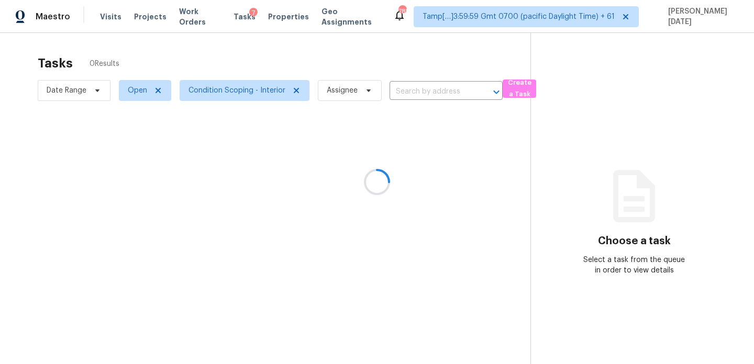
click at [406, 91] on div at bounding box center [377, 182] width 754 height 364
click at [406, 91] on input "text" at bounding box center [432, 92] width 84 height 16
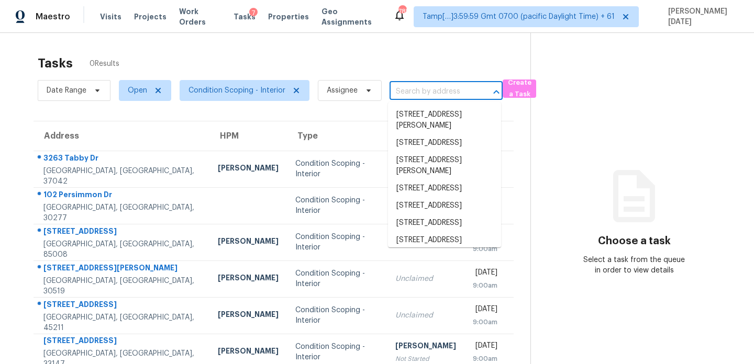
click at [406, 91] on input "text" at bounding box center [432, 92] width 84 height 16
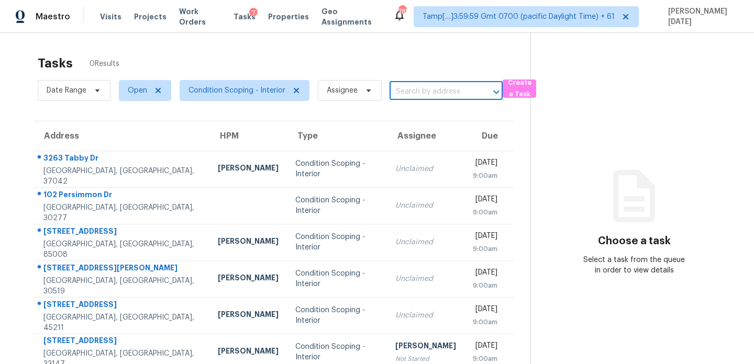
click at [406, 91] on input "text" at bounding box center [432, 92] width 84 height 16
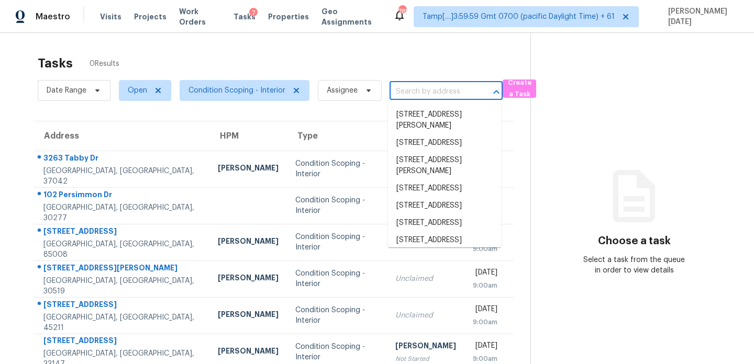
paste input "18140 Luna Way Santa Clarita, CA, 91350"
type input "18140 Luna Way Santa Clarita, CA, 91350"
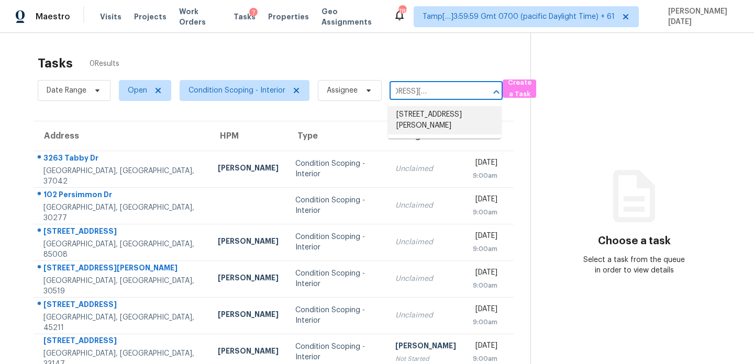
click at [418, 119] on li "18140 Luna Way, Santa Clarita, CA 91350" at bounding box center [444, 120] width 113 height 28
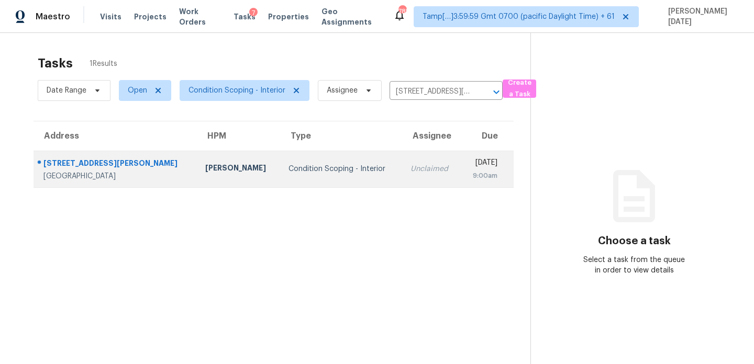
click at [407, 172] on td "Unclaimed" at bounding box center [431, 169] width 59 height 37
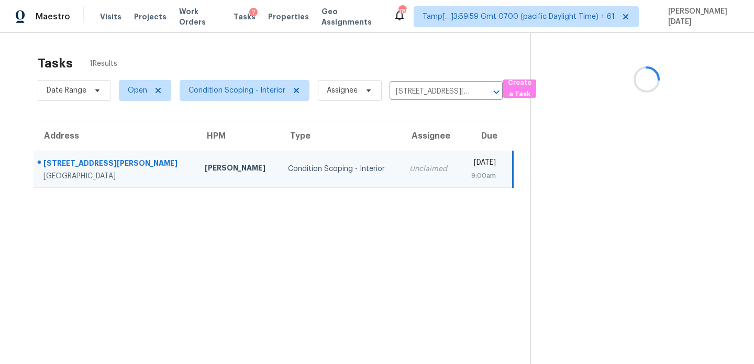
scroll to position [33, 0]
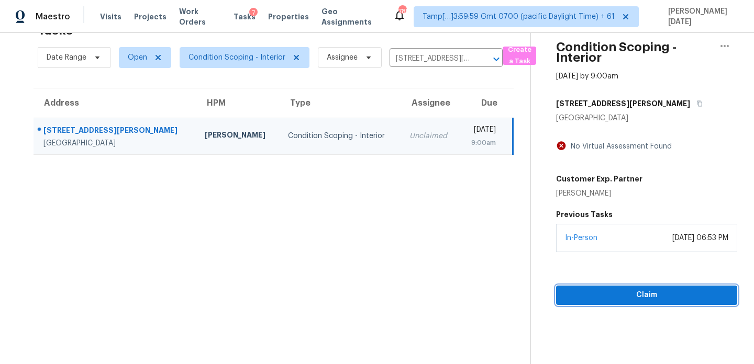
click at [580, 292] on span "Claim" at bounding box center [646, 295] width 164 height 13
click at [427, 57] on input "18140 Luna Way, Santa Clarita, CA 91350" at bounding box center [432, 59] width 84 height 16
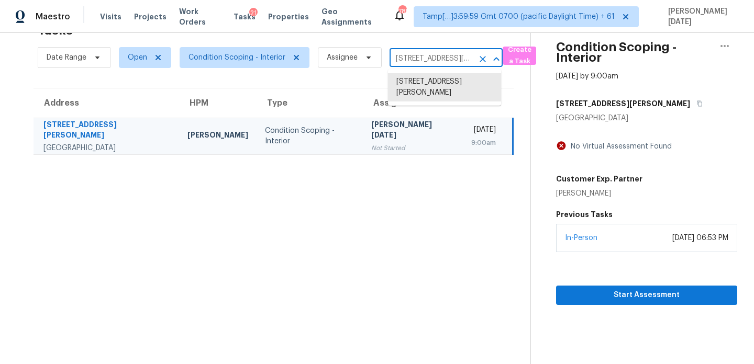
paste input "3543 Shadow Trce Gainesville, GA, 30507"
type input "3543 Shadow Trce Gainesville, GA, 30507"
click at [443, 82] on li "3543 Shadow Trce, Gainesville, GA 30507" at bounding box center [444, 81] width 113 height 17
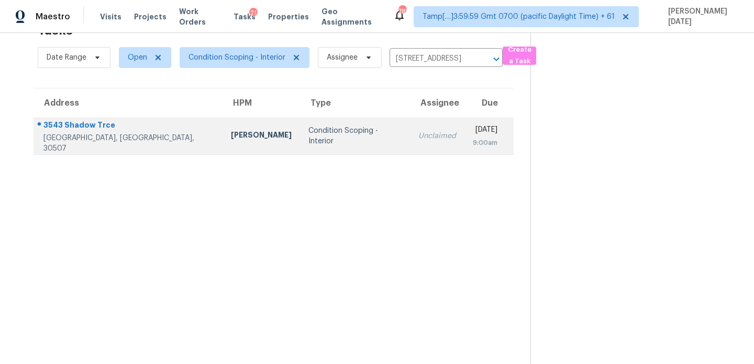
click at [464, 152] on td "Mon, Aug 11th 2025 9:00am" at bounding box center [488, 136] width 49 height 37
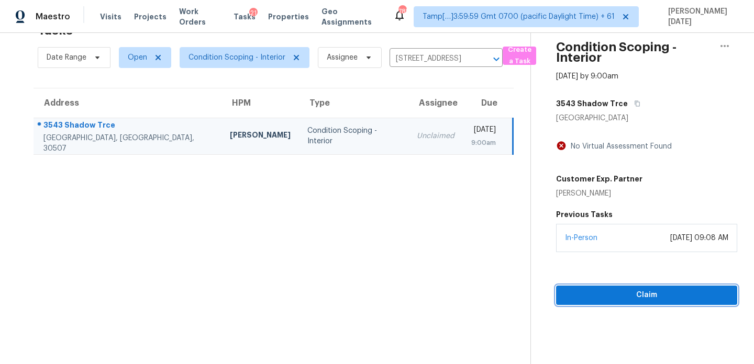
click at [587, 286] on button "Claim" at bounding box center [646, 295] width 181 height 19
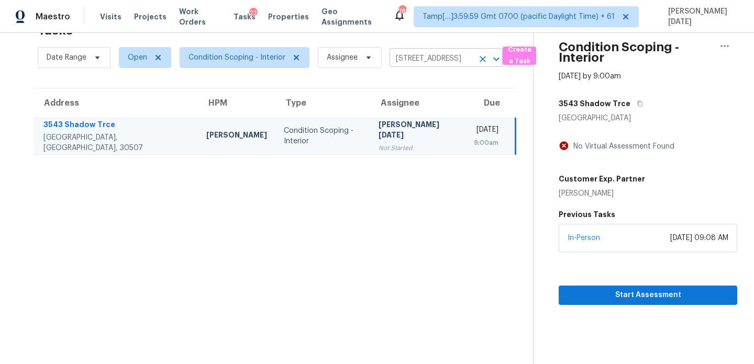
click at [438, 65] on input "3543 Shadow Trce, Gainesville, GA 30507" at bounding box center [432, 59] width 84 height 16
paste input "188 Red Barn Rd Saint Augustine, FL, 32092"
type input "188 Red Barn Rd Saint Augustine, FL, 32092"
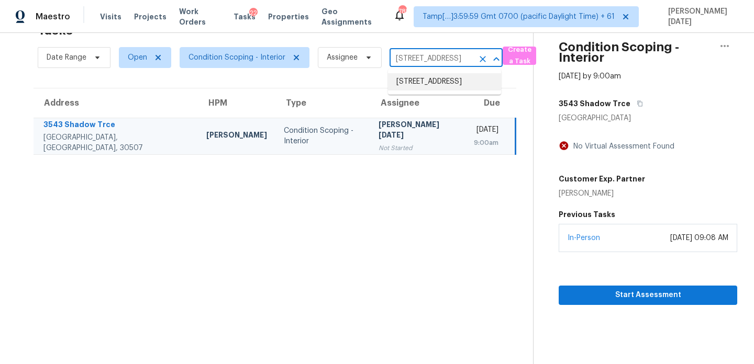
click at [438, 89] on li "188 Red Barn Rd, Saint Augustine, FL 32092" at bounding box center [444, 81] width 113 height 17
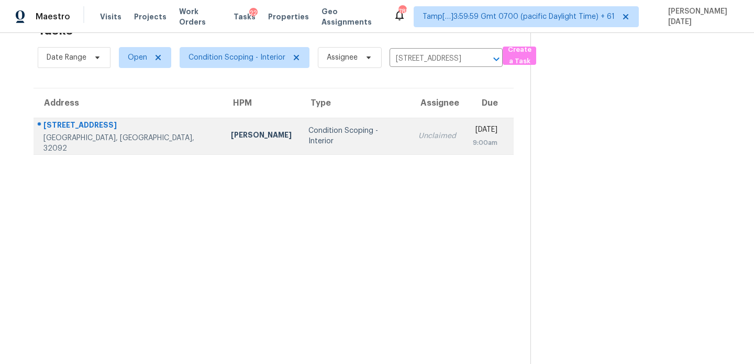
click at [473, 144] on div "9:00am" at bounding box center [485, 143] width 25 height 10
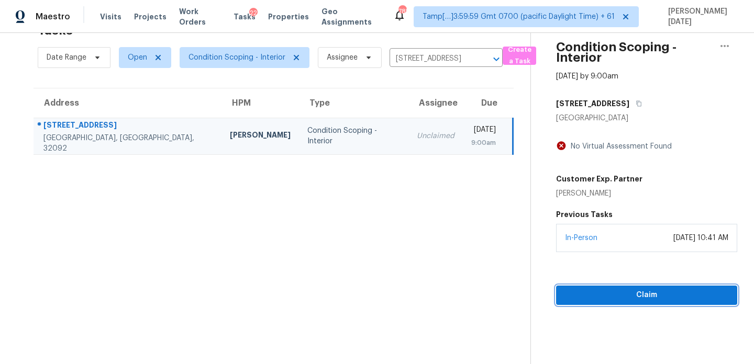
click at [588, 296] on span "Claim" at bounding box center [646, 295] width 164 height 13
click at [450, 59] on input "188 Red Barn Rd, Saint Augustine, FL 32092" at bounding box center [432, 59] width 84 height 16
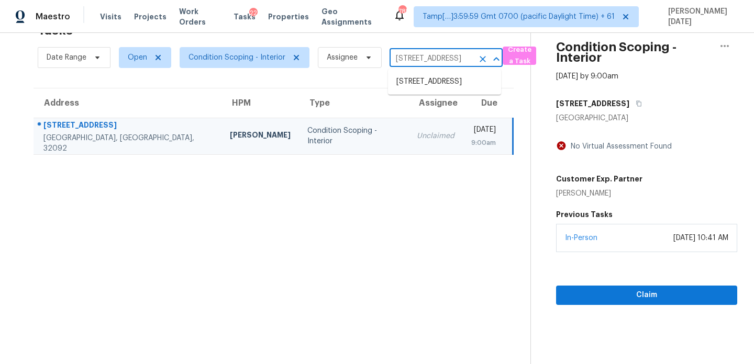
paste input "251 Baldwin Ave New Milford, NJ, 07646"
type input "251 Baldwin Ave New Milford, NJ, 07646"
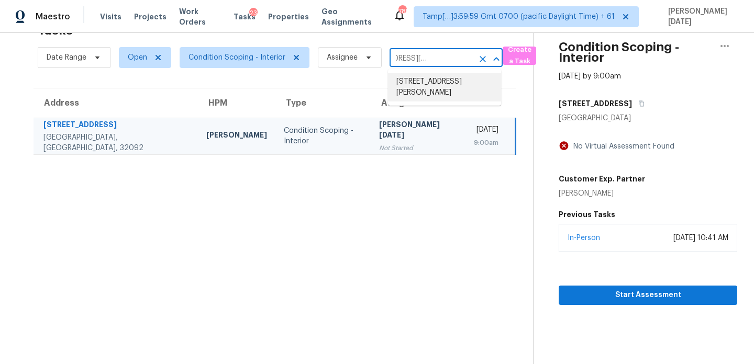
click at [446, 87] on li "251 Baldwin Ave, New Milford, NJ 07646" at bounding box center [444, 87] width 113 height 28
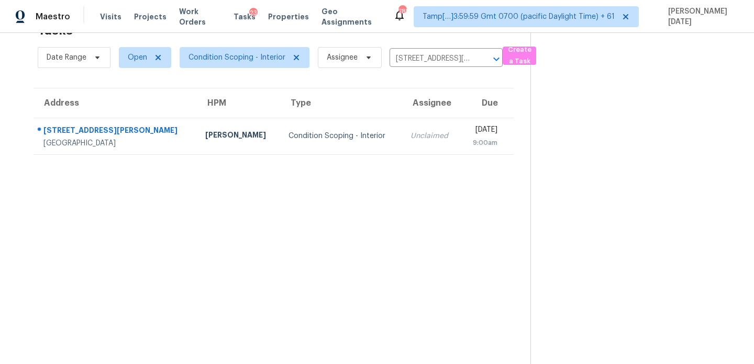
click at [461, 148] on td "Mon, Aug 11th 2025 9:00am" at bounding box center [487, 136] width 53 height 37
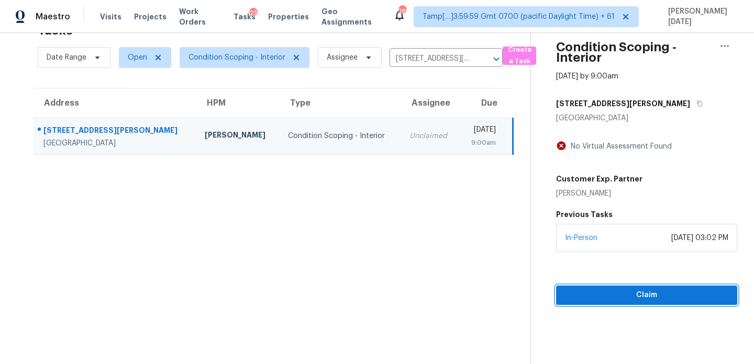
click at [583, 295] on span "Claim" at bounding box center [646, 295] width 164 height 13
click at [481, 60] on icon "Clear" at bounding box center [482, 59] width 10 height 10
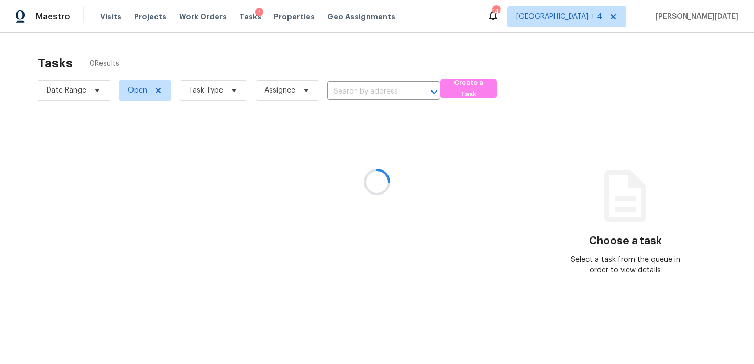
click at [208, 95] on div at bounding box center [377, 182] width 754 height 364
click at [228, 90] on div at bounding box center [377, 182] width 754 height 364
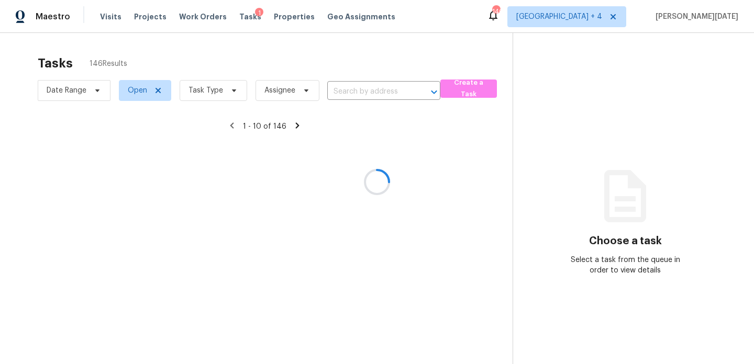
click at [228, 90] on div at bounding box center [377, 182] width 754 height 364
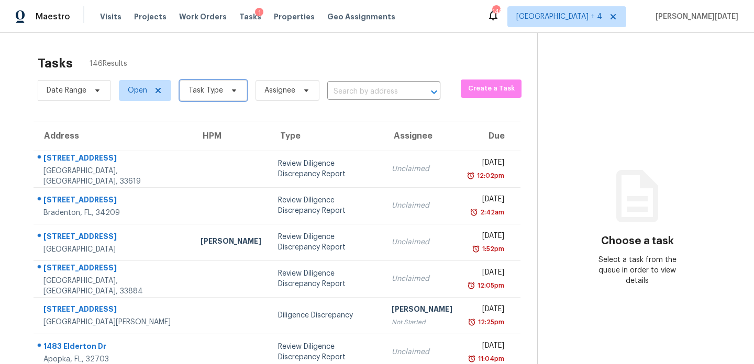
click at [230, 90] on icon at bounding box center [234, 90] width 8 height 8
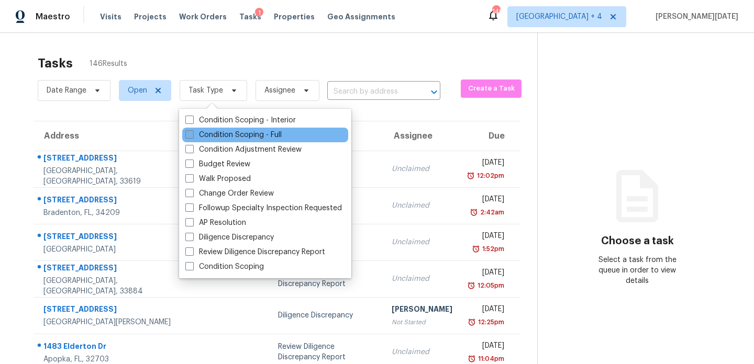
click at [204, 136] on label "Condition Scoping - Full" at bounding box center [233, 135] width 96 height 10
click at [192, 136] on input "Condition Scoping - Full" at bounding box center [188, 133] width 7 height 7
checkbox input "true"
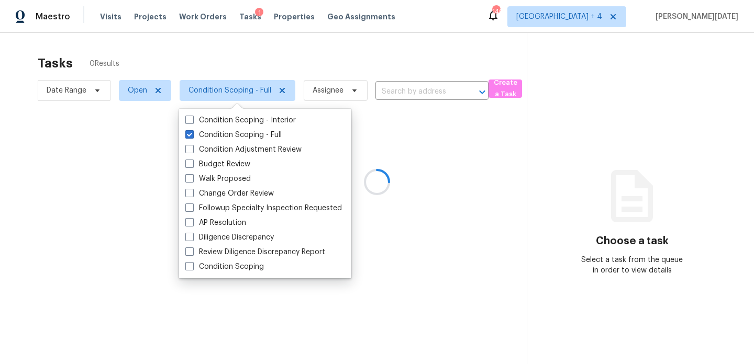
click at [333, 66] on div at bounding box center [377, 182] width 754 height 364
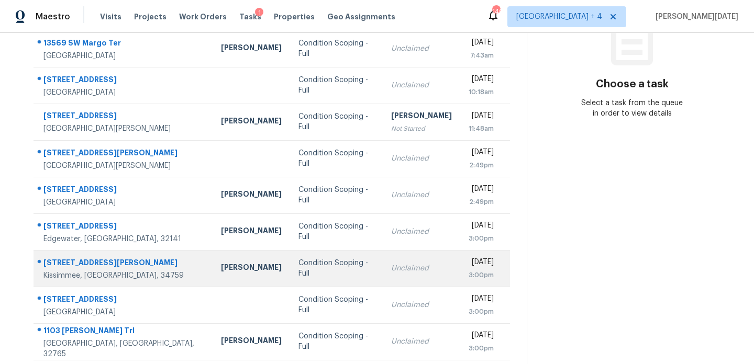
scroll to position [181, 0]
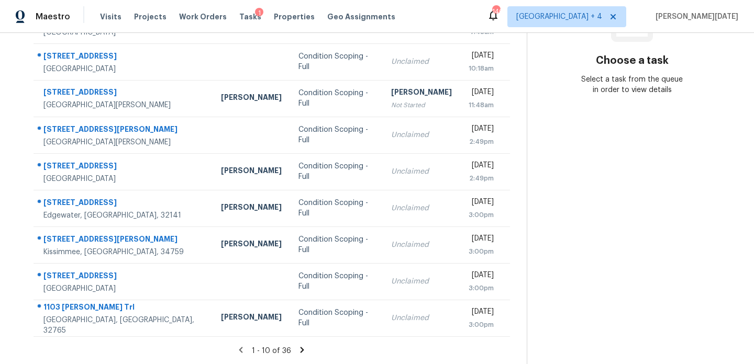
click at [302, 357] on section "Tasks 36 Results Date Range Open Condition Scoping - Full Assignee ​ Create a T…" at bounding box center [272, 117] width 510 height 496
click at [301, 348] on icon at bounding box center [303, 350] width 4 height 6
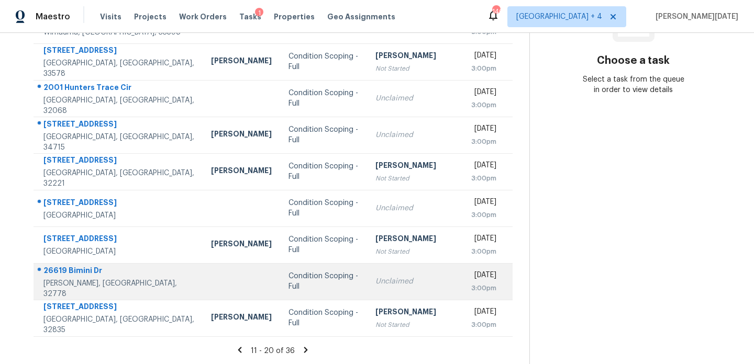
click at [375, 281] on div "Unclaimed" at bounding box center [414, 281] width 79 height 10
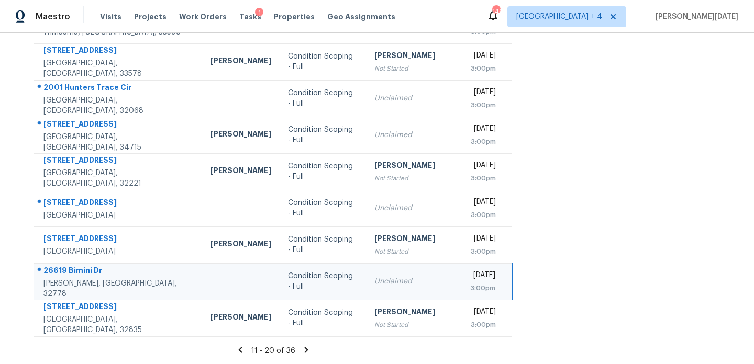
click at [395, 283] on div "Unclaimed" at bounding box center [413, 281] width 79 height 10
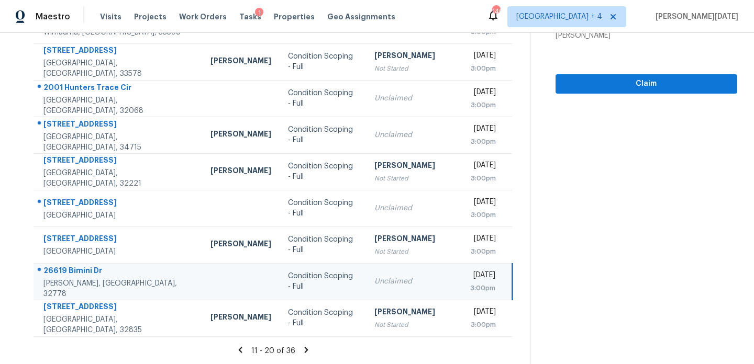
click at [404, 284] on td "Unclaimed" at bounding box center [414, 281] width 96 height 37
click at [582, 85] on span "Claim" at bounding box center [646, 83] width 165 height 13
click at [304, 347] on icon at bounding box center [306, 350] width 9 height 9
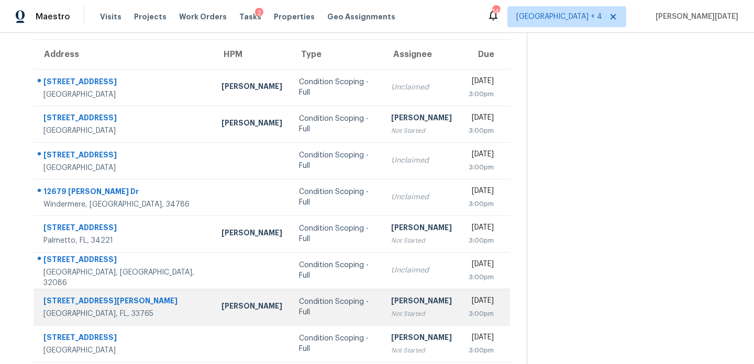
scroll to position [72, 0]
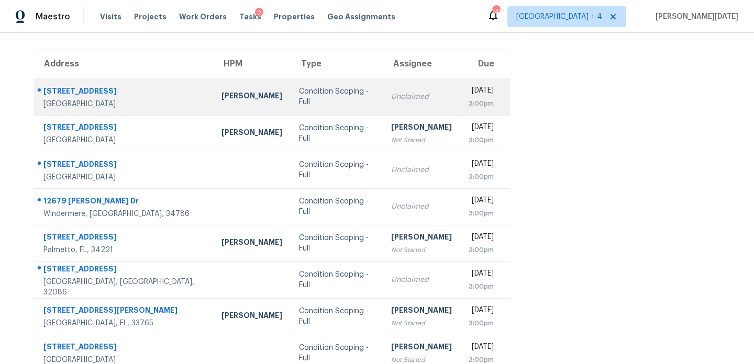
click at [383, 103] on td "Unclaimed" at bounding box center [421, 97] width 77 height 37
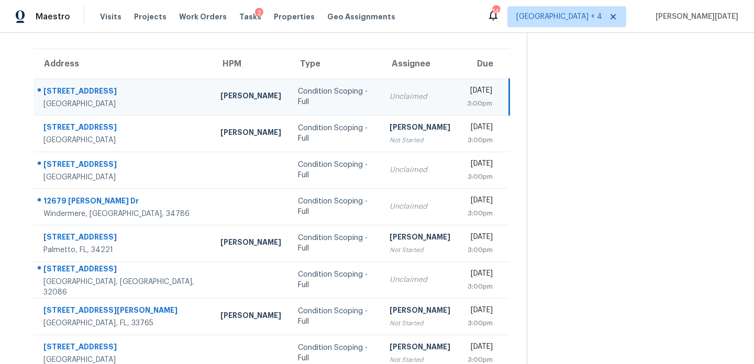
click at [467, 99] on div "3:00pm" at bounding box center [479, 103] width 25 height 10
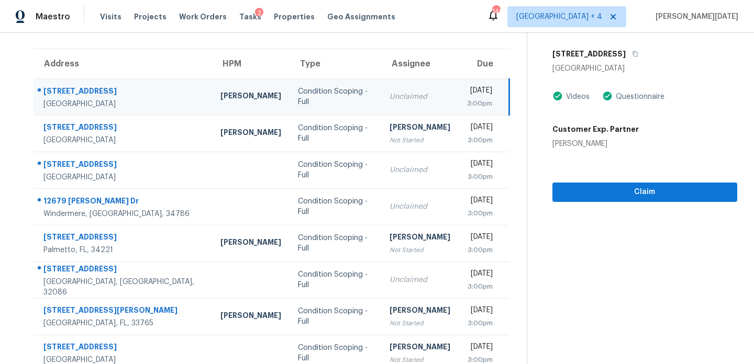
click at [467, 103] on div "3:00pm" at bounding box center [479, 103] width 25 height 10
click at [591, 183] on button "Claim" at bounding box center [644, 192] width 185 height 19
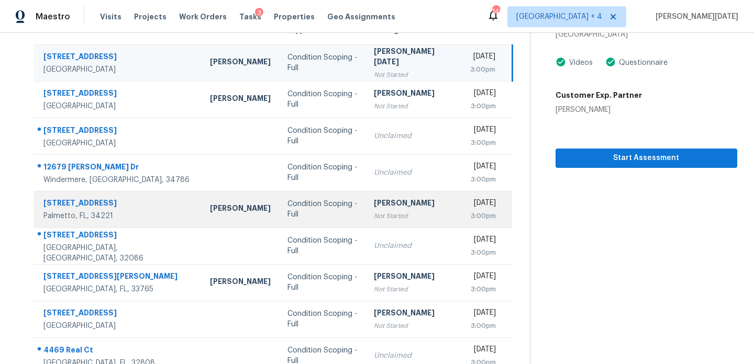
scroll to position [110, 0]
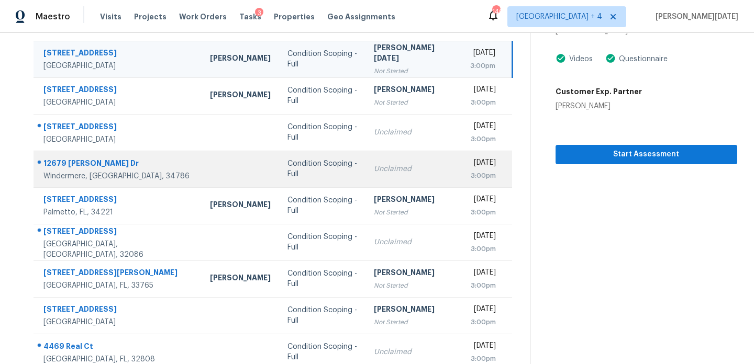
click at [388, 165] on div "Unclaimed" at bounding box center [413, 169] width 79 height 10
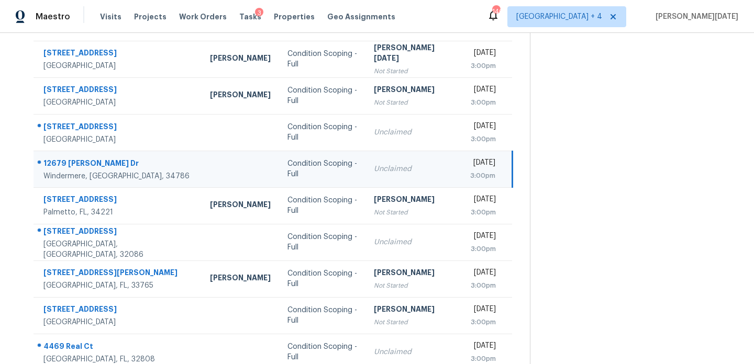
click at [470, 166] on div "[DATE]" at bounding box center [482, 164] width 25 height 13
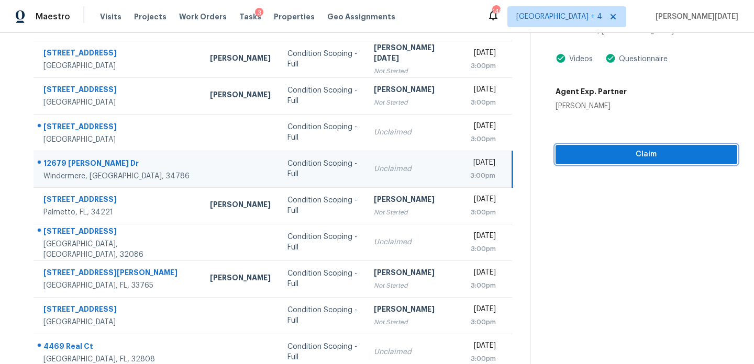
click at [588, 150] on span "Claim" at bounding box center [646, 154] width 165 height 13
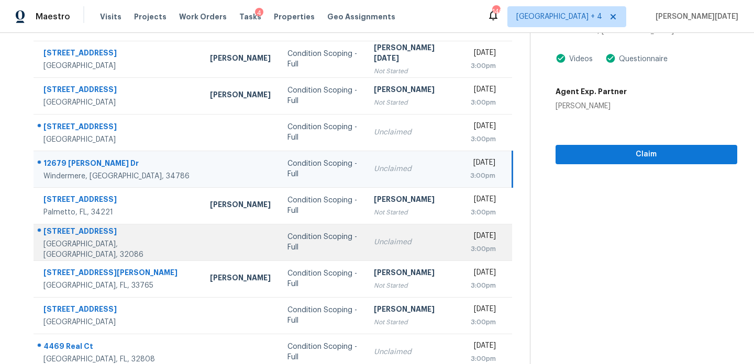
scroll to position [181, 0]
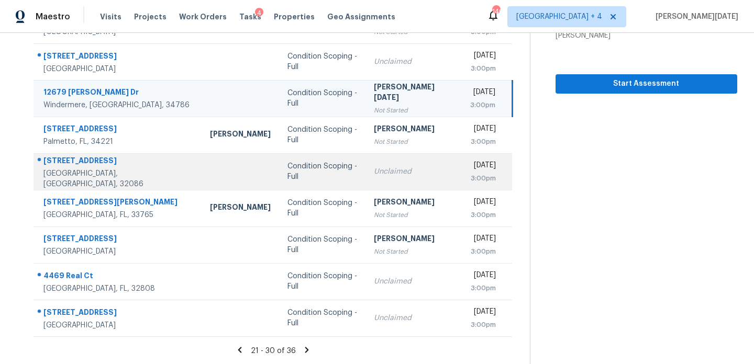
click at [374, 175] on div "Unclaimed" at bounding box center [413, 171] width 79 height 10
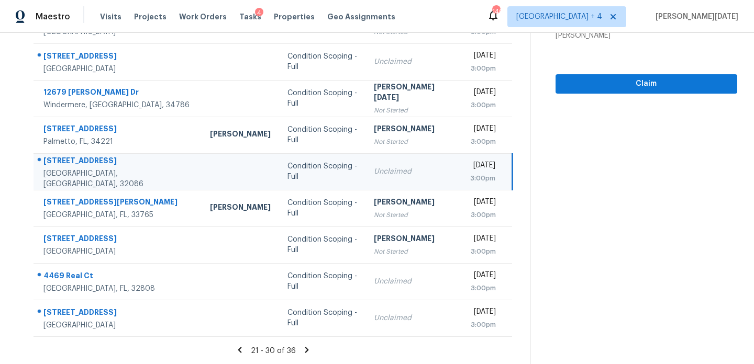
click at [470, 168] on div "[DATE]" at bounding box center [482, 166] width 25 height 13
click at [594, 88] on span "Claim" at bounding box center [646, 83] width 165 height 13
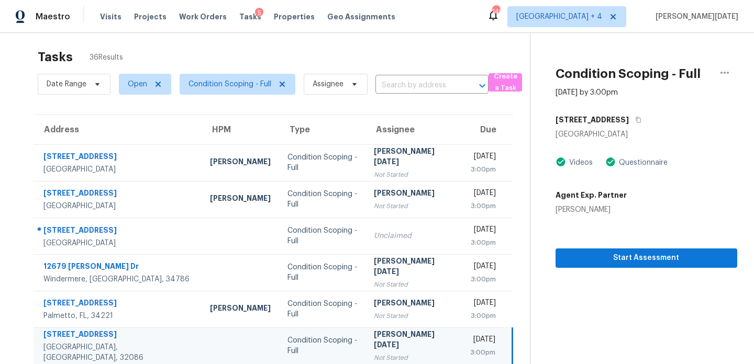
scroll to position [0, 0]
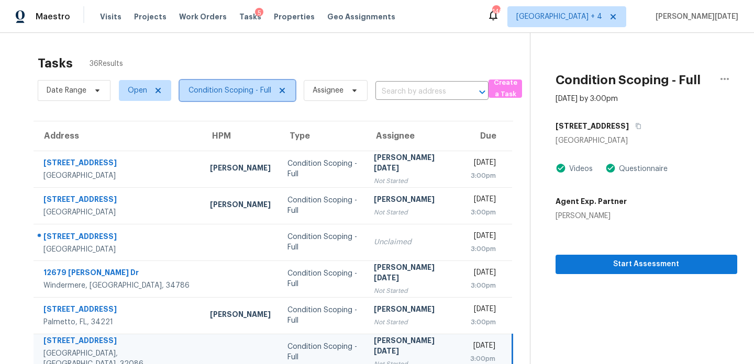
click at [258, 91] on span "Condition Scoping - Full" at bounding box center [229, 90] width 83 height 10
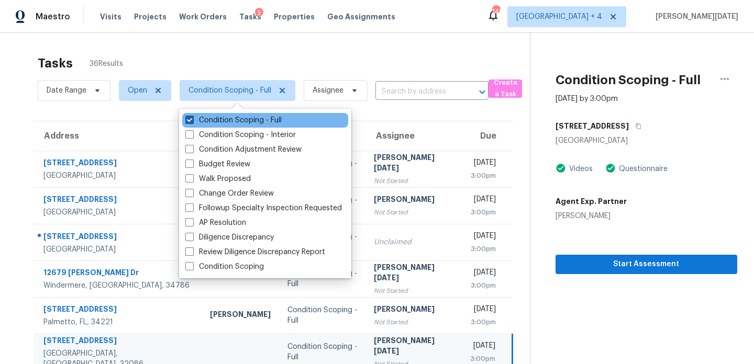
click at [252, 123] on label "Condition Scoping - Full" at bounding box center [233, 120] width 96 height 10
click at [192, 122] on input "Condition Scoping - Full" at bounding box center [188, 118] width 7 height 7
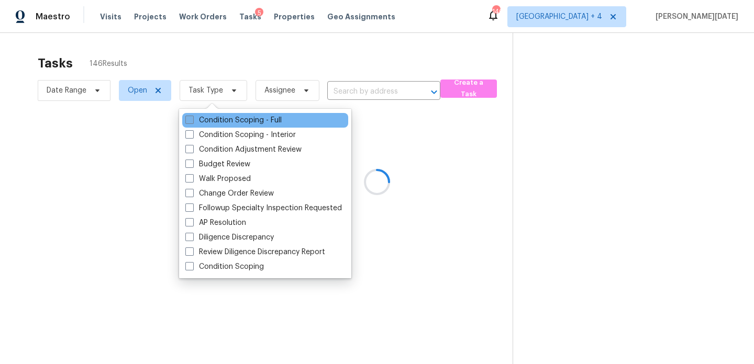
click at [252, 123] on label "Condition Scoping - Full" at bounding box center [233, 120] width 96 height 10
click at [192, 122] on input "Condition Scoping - Full" at bounding box center [188, 118] width 7 height 7
checkbox input "true"
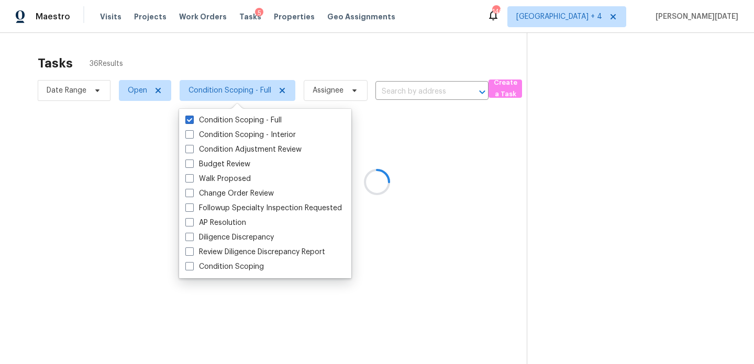
click at [357, 57] on div at bounding box center [377, 182] width 754 height 364
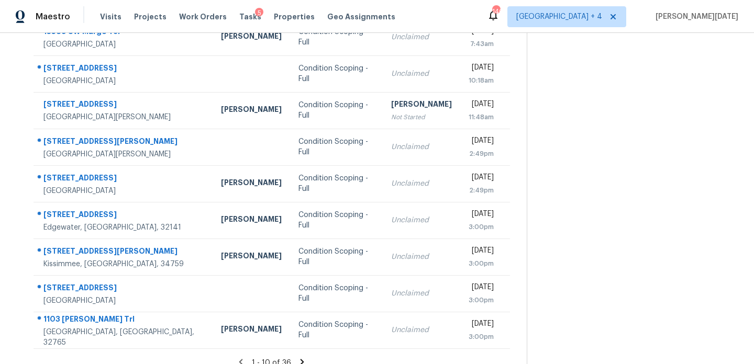
scroll to position [176, 0]
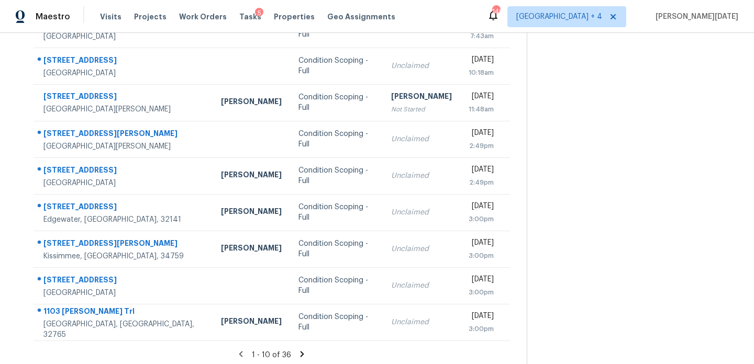
click at [299, 353] on icon at bounding box center [301, 354] width 9 height 9
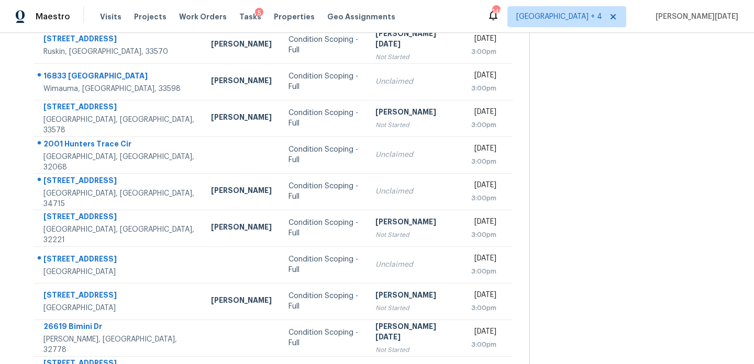
scroll to position [131, 0]
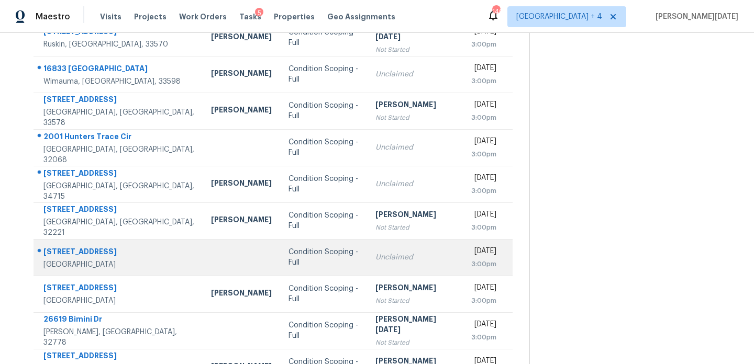
click at [375, 256] on div "Unclaimed" at bounding box center [414, 257] width 79 height 10
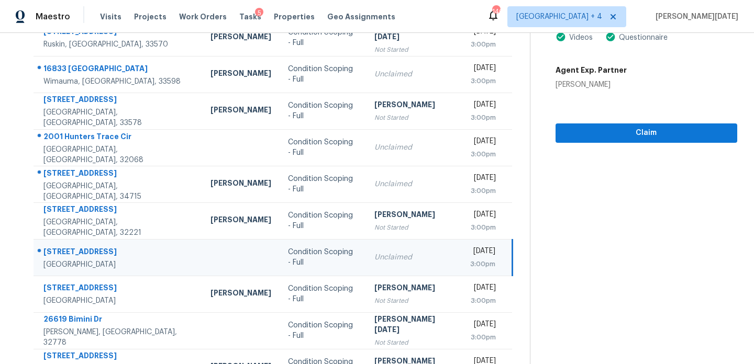
click at [374, 256] on div "Unclaimed" at bounding box center [413, 257] width 79 height 10
click at [599, 130] on span "Claim" at bounding box center [646, 133] width 165 height 13
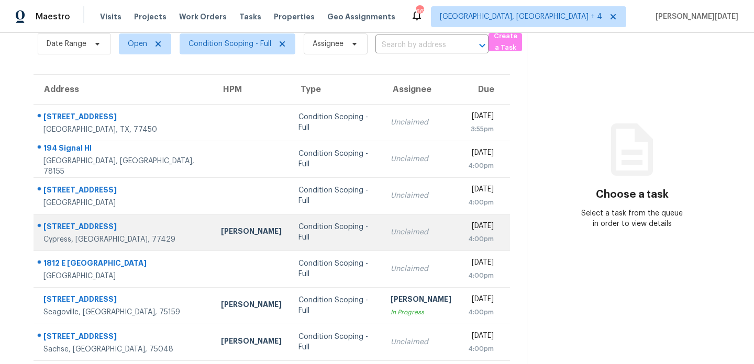
scroll to position [163, 0]
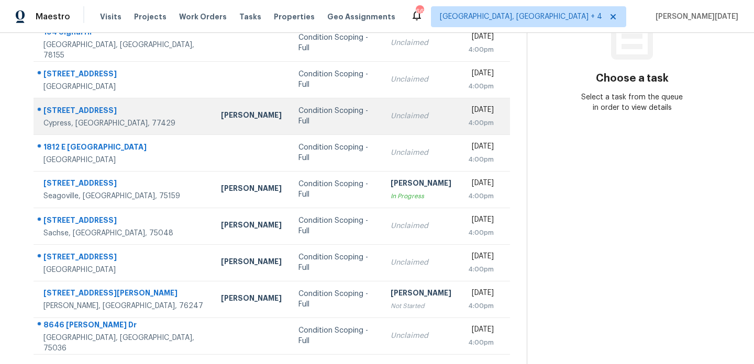
click at [382, 220] on td "Unclaimed" at bounding box center [420, 226] width 77 height 37
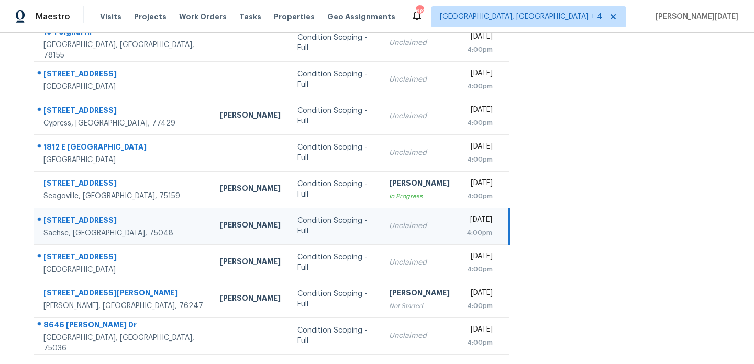
click at [391, 222] on div "Unclaimed" at bounding box center [419, 226] width 61 height 10
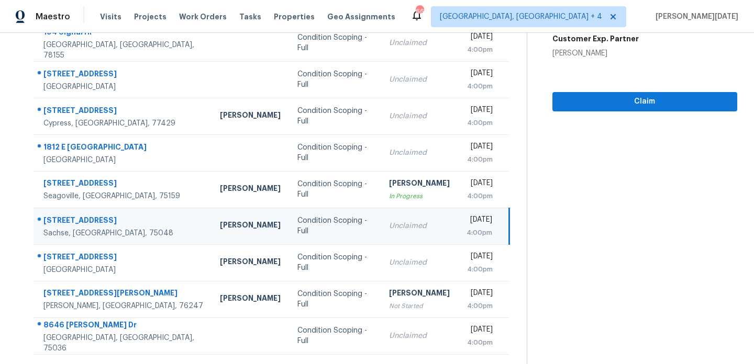
click at [466, 222] on div "[DATE]" at bounding box center [479, 221] width 26 height 13
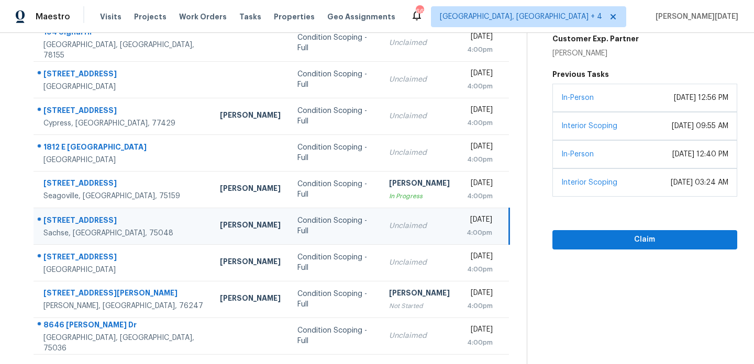
click at [466, 220] on div "[DATE]" at bounding box center [479, 221] width 26 height 13
click at [497, 229] on div "Mon, Aug 11th 2025 4:00pm" at bounding box center [486, 227] width 41 height 24
click at [477, 226] on div "[DATE]" at bounding box center [479, 221] width 26 height 13
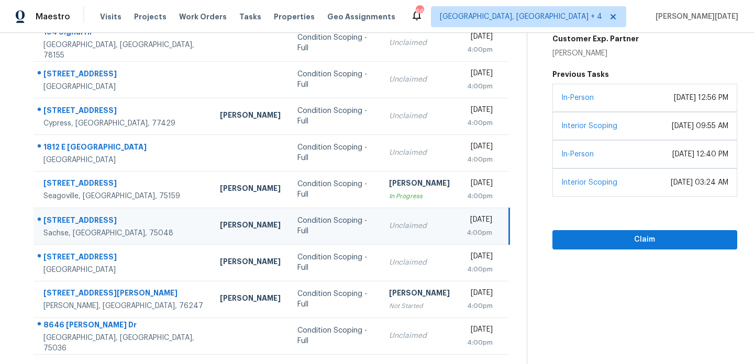
click at [477, 226] on div "[DATE]" at bounding box center [479, 221] width 26 height 13
click at [578, 241] on span "Claim" at bounding box center [645, 240] width 168 height 13
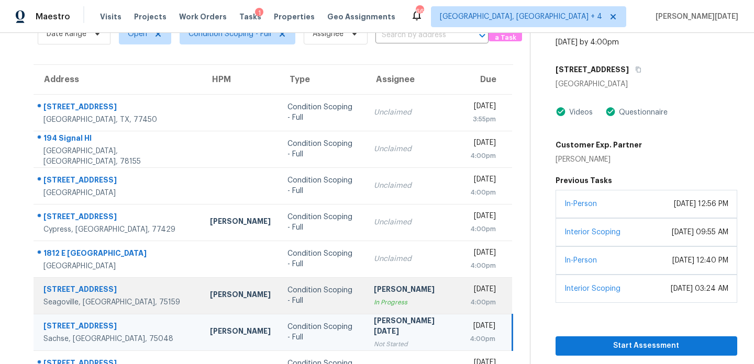
scroll to position [181, 0]
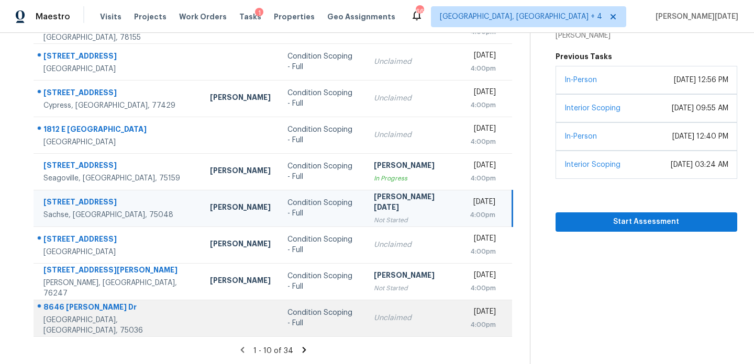
click at [319, 311] on td "Condition Scoping - Full" at bounding box center [322, 318] width 86 height 37
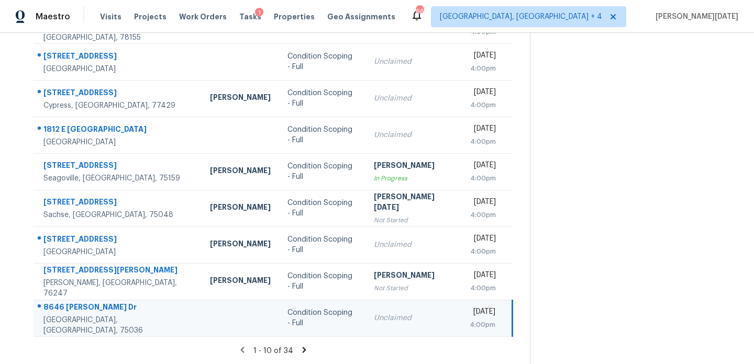
click at [377, 318] on div "Unclaimed" at bounding box center [413, 318] width 79 height 10
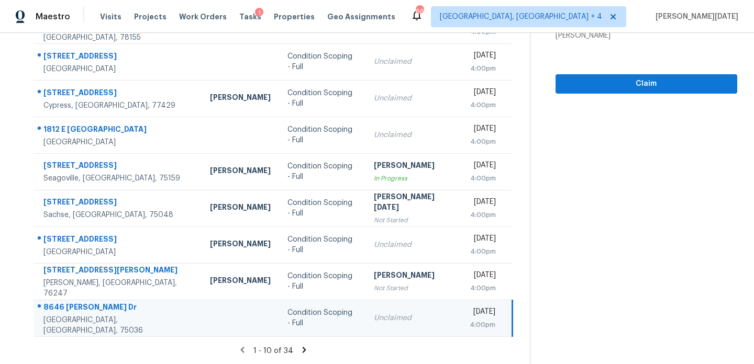
click at [470, 318] on div "[DATE]" at bounding box center [483, 313] width 26 height 13
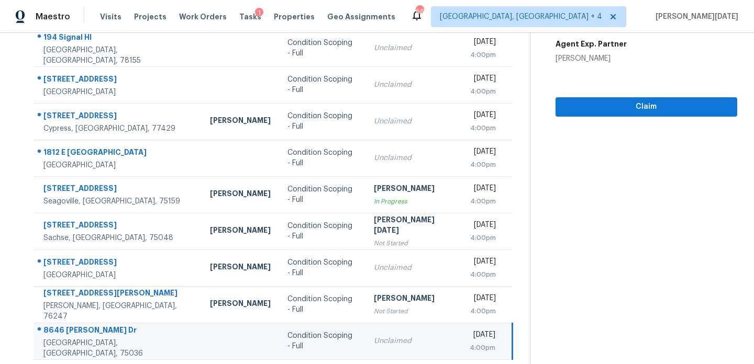
scroll to position [157, 0]
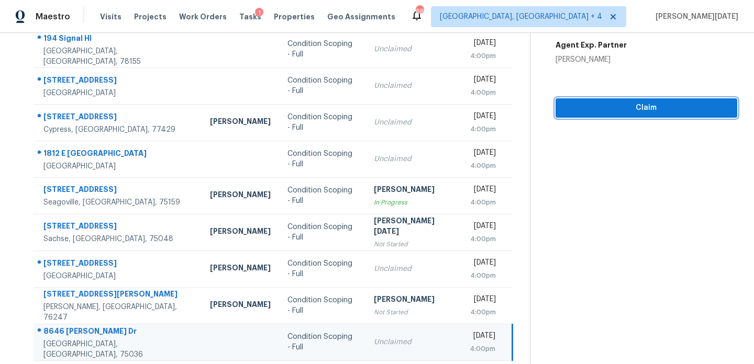
click at [620, 109] on span "Claim" at bounding box center [646, 108] width 165 height 13
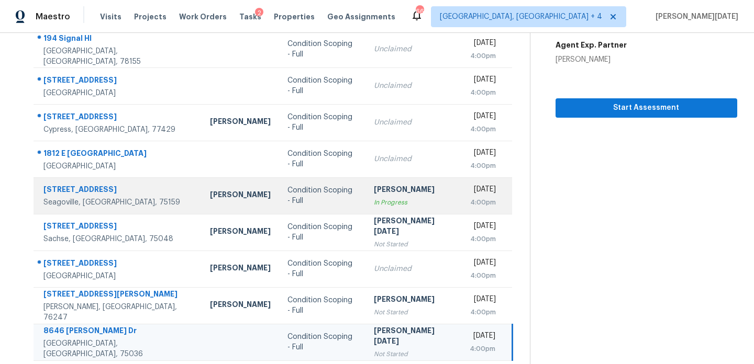
scroll to position [181, 0]
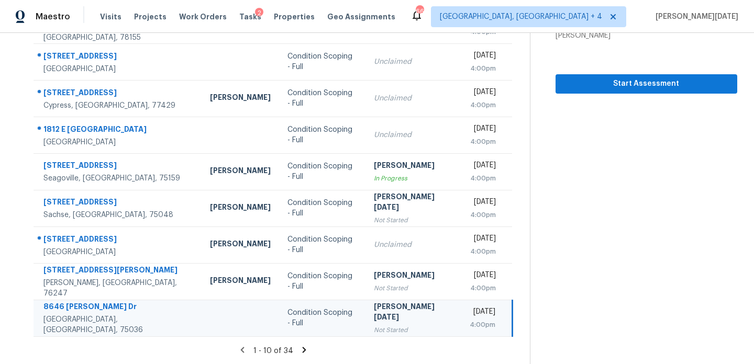
click at [302, 349] on icon at bounding box center [304, 350] width 4 height 6
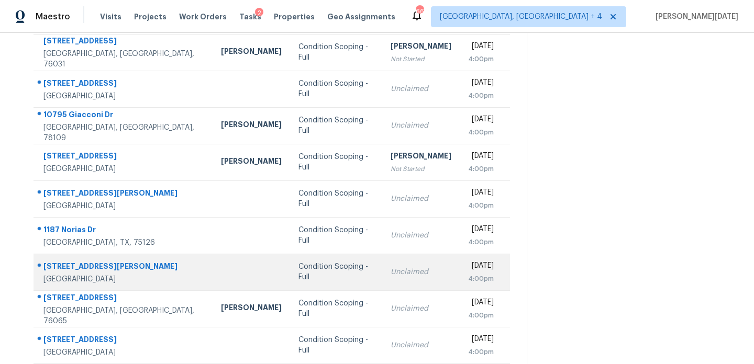
scroll to position [116, 0]
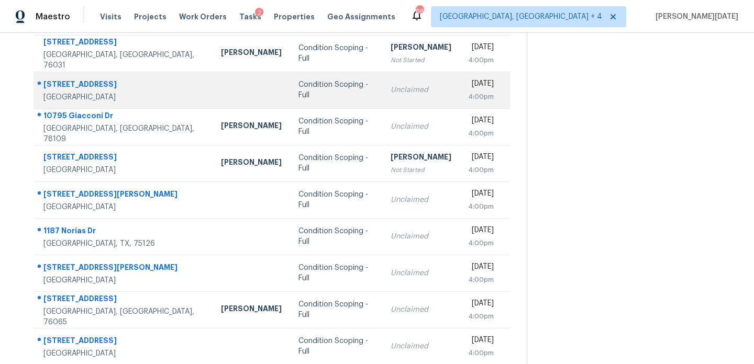
click at [395, 99] on td "Unclaimed" at bounding box center [420, 90] width 77 height 37
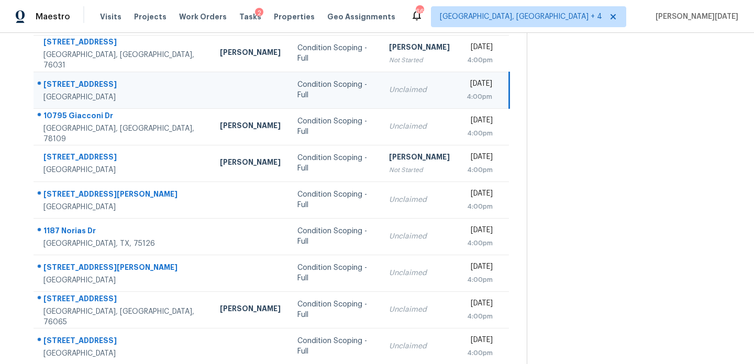
click at [466, 94] on div "4:00pm" at bounding box center [479, 97] width 26 height 10
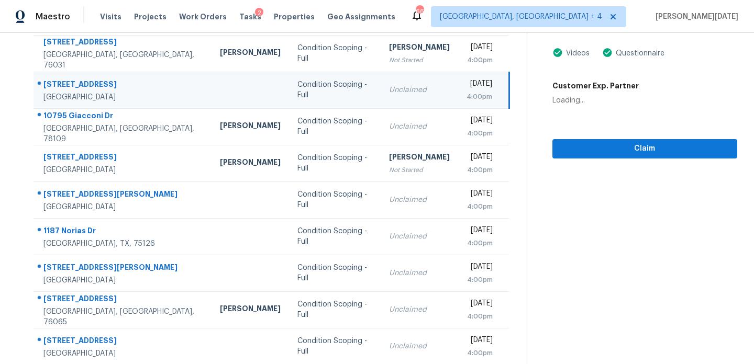
click at [466, 93] on div "4:00pm" at bounding box center [479, 97] width 26 height 10
click at [579, 144] on span "Claim" at bounding box center [645, 148] width 168 height 13
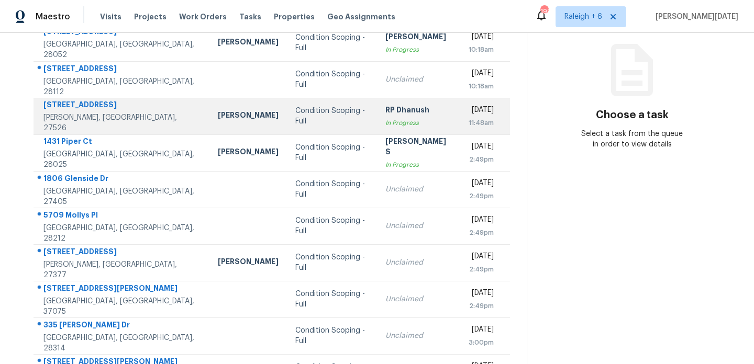
scroll to position [127, 0]
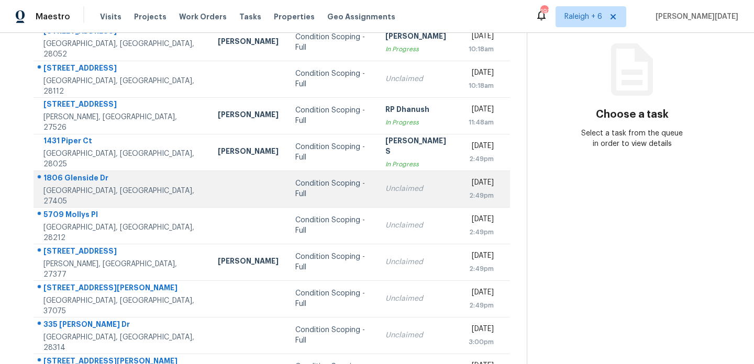
click at [377, 202] on td "Unclaimed" at bounding box center [418, 189] width 83 height 37
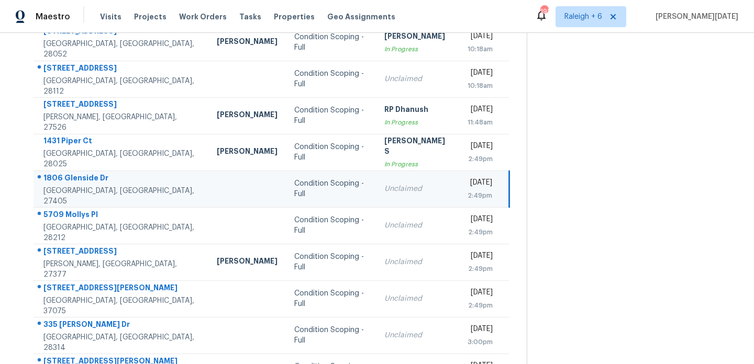
click at [459, 195] on td "[DATE] 2:49pm" at bounding box center [484, 189] width 50 height 37
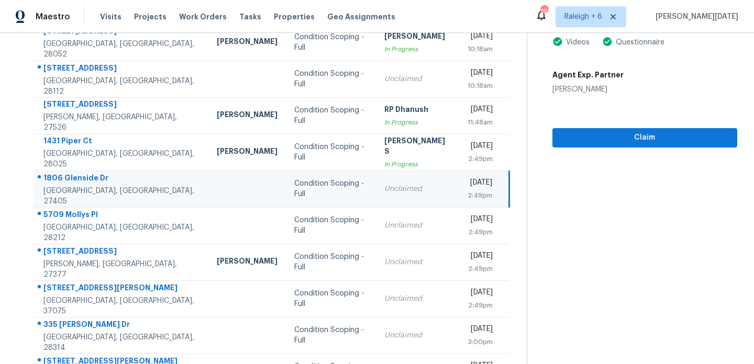
click at [468, 192] on div "2:49pm" at bounding box center [480, 196] width 25 height 10
click at [481, 190] on div "[DATE]" at bounding box center [480, 183] width 25 height 13
click at [570, 142] on span "Claim" at bounding box center [645, 137] width 168 height 13
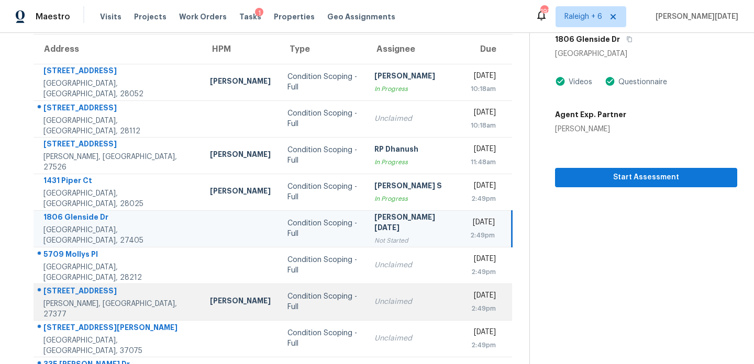
scroll to position [181, 0]
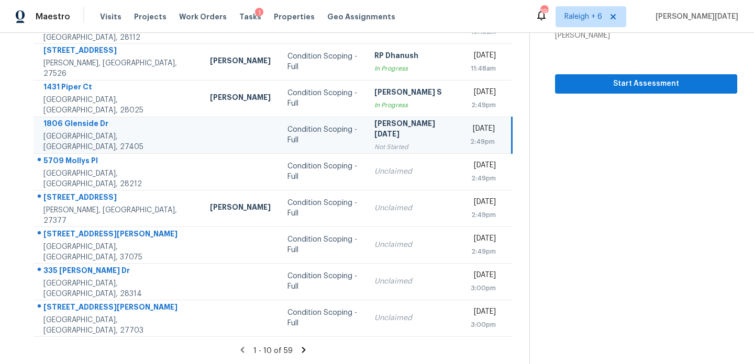
click at [302, 352] on icon at bounding box center [304, 350] width 4 height 6
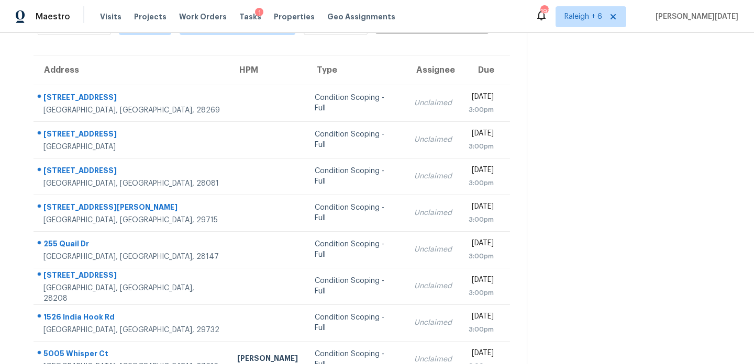
scroll to position [0, 0]
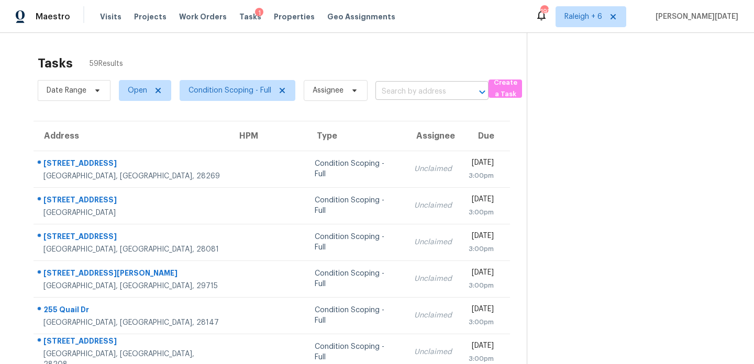
click at [427, 86] on input "text" at bounding box center [417, 92] width 84 height 16
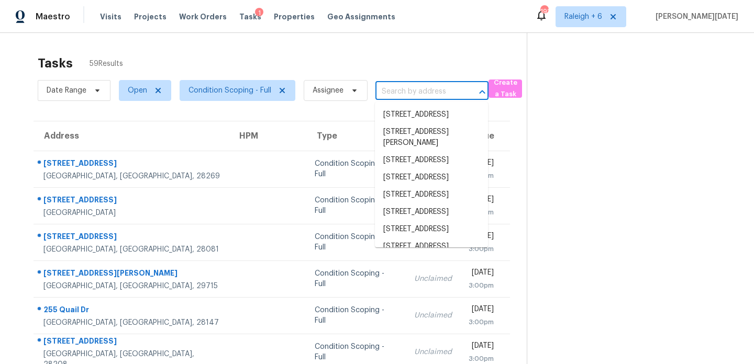
paste input "363 David St Chattanooga, TN, 37419"
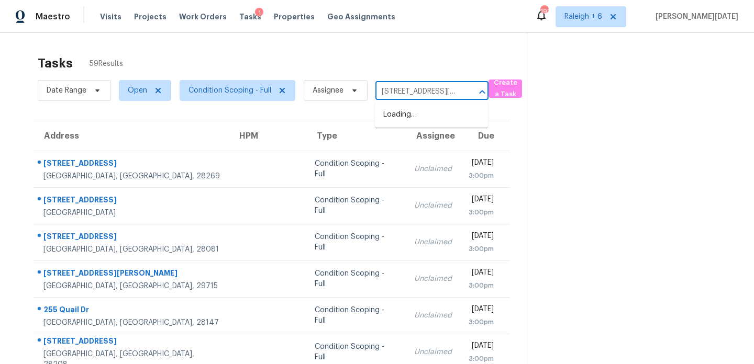
scroll to position [0, 51]
type input "363 David St Chattanooga, TN, 37419"
click at [396, 70] on div "Tasks 59 Results" at bounding box center [282, 63] width 489 height 27
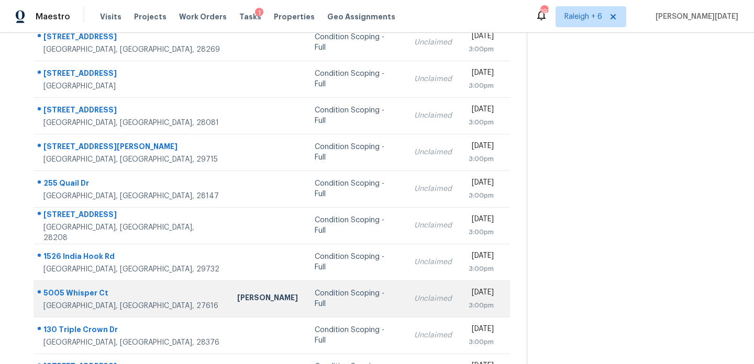
scroll to position [181, 0]
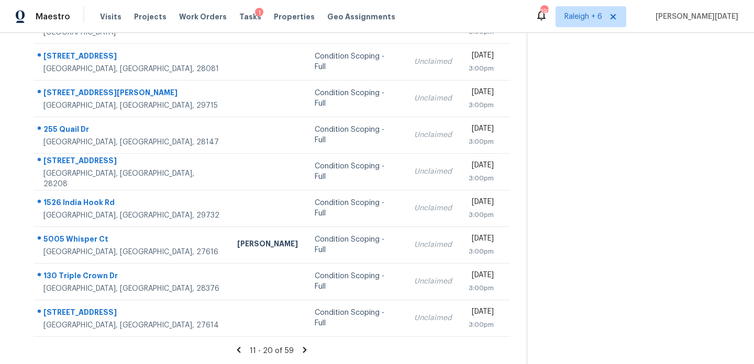
click at [240, 350] on icon at bounding box center [239, 350] width 4 height 6
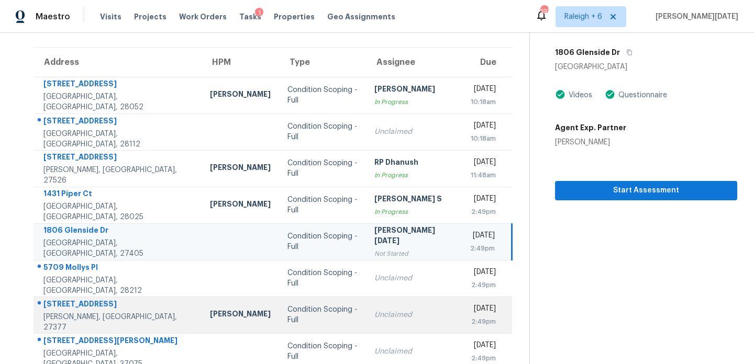
scroll to position [71, 0]
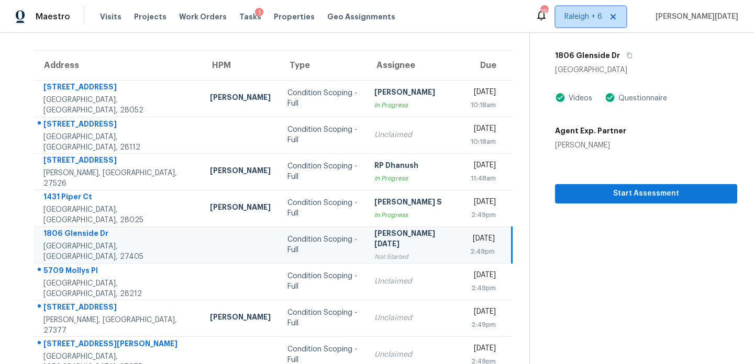
click at [602, 21] on span "Raleigh + 6" at bounding box center [583, 17] width 38 height 10
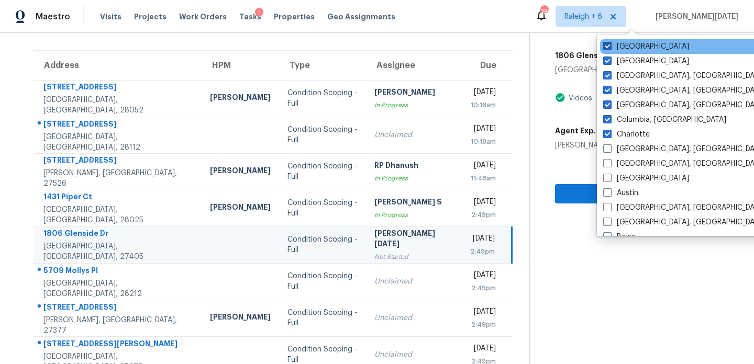
click at [619, 47] on label "Raleigh" at bounding box center [646, 46] width 86 height 10
click at [610, 47] on input "Raleigh" at bounding box center [606, 44] width 7 height 7
checkbox input "false"
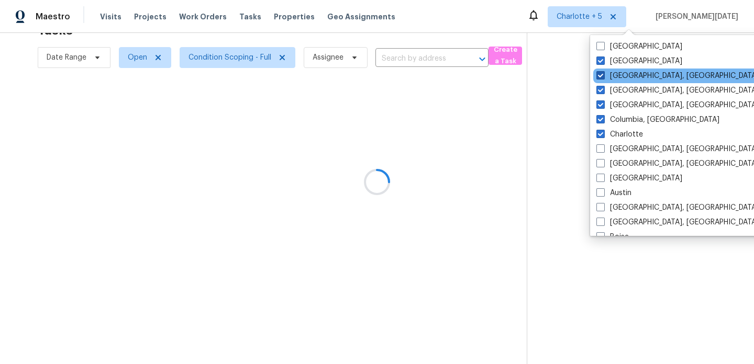
click at [626, 76] on label "Knoxville, TN" at bounding box center [677, 76] width 162 height 10
click at [603, 76] on input "Knoxville, TN" at bounding box center [599, 74] width 7 height 7
checkbox input "false"
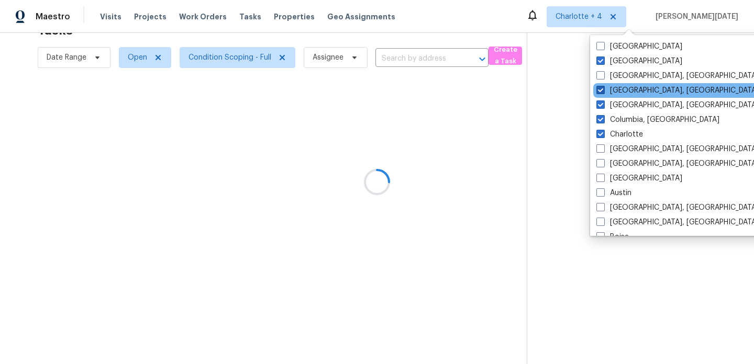
click at [624, 90] on label "Greenville, SC" at bounding box center [677, 90] width 162 height 10
click at [603, 90] on input "Greenville, SC" at bounding box center [599, 88] width 7 height 7
checkbox input "false"
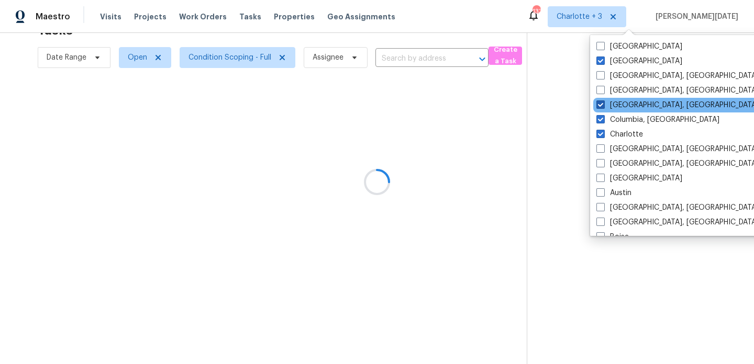
click at [621, 102] on label "Greensboro, NC" at bounding box center [677, 105] width 162 height 10
click at [603, 102] on input "Greensboro, NC" at bounding box center [599, 103] width 7 height 7
checkbox input "false"
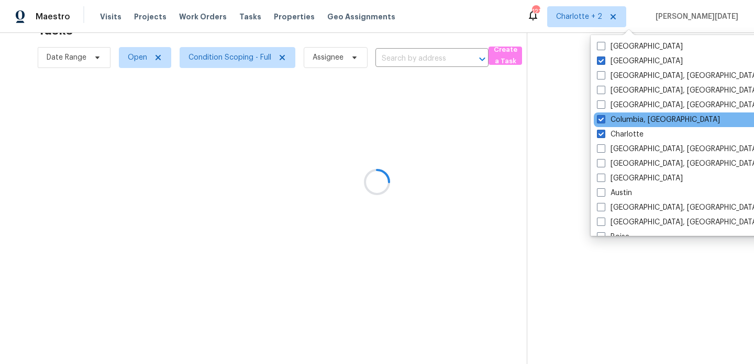
click at [619, 114] on div "Columbia, SC" at bounding box center [699, 120] width 211 height 15
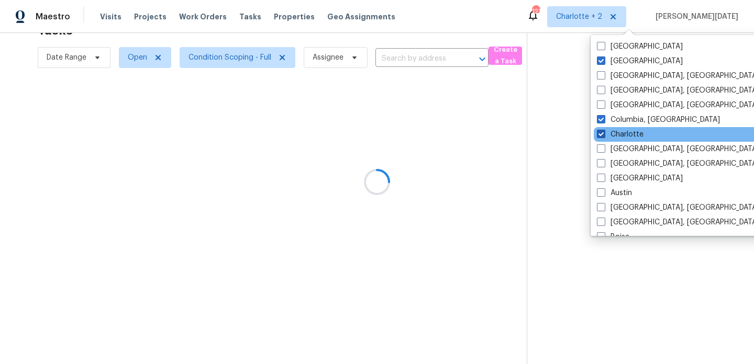
click at [617, 132] on label "Charlotte" at bounding box center [620, 134] width 47 height 10
click at [604, 132] on input "Charlotte" at bounding box center [600, 132] width 7 height 7
checkbox input "false"
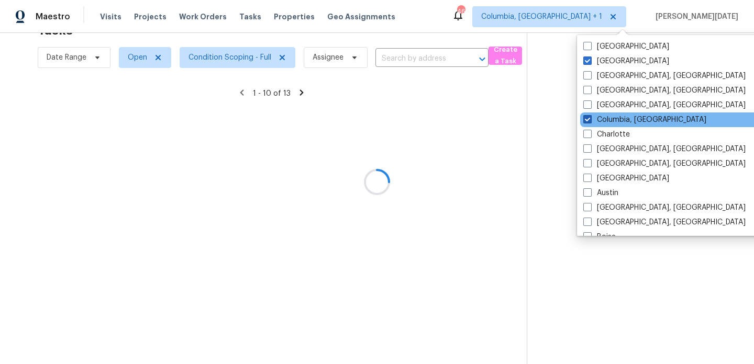
click at [607, 118] on label "Columbia, SC" at bounding box center [644, 120] width 123 height 10
click at [590, 118] on input "Columbia, SC" at bounding box center [586, 118] width 7 height 7
checkbox input "false"
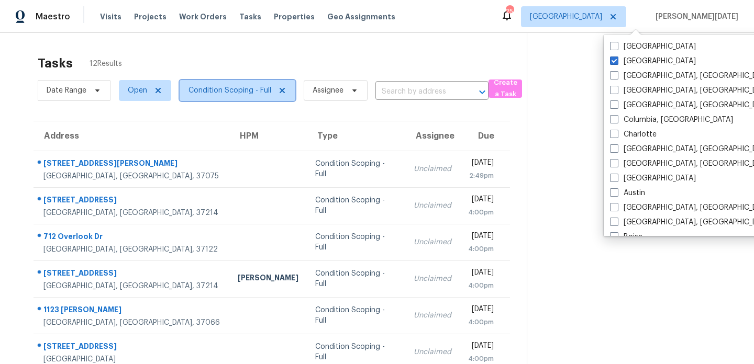
click at [251, 88] on span "Condition Scoping - Full" at bounding box center [229, 90] width 83 height 10
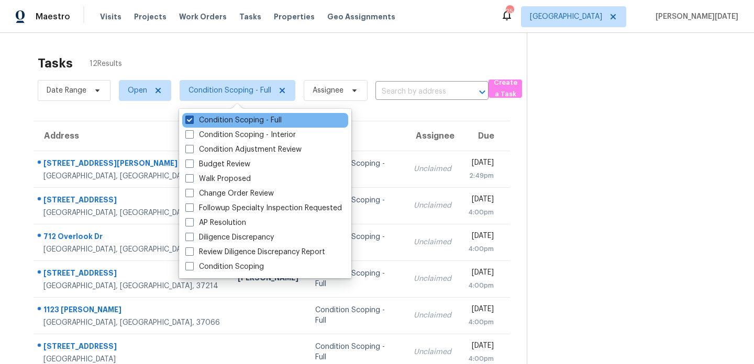
click at [249, 123] on label "Condition Scoping - Full" at bounding box center [233, 120] width 96 height 10
click at [192, 122] on input "Condition Scoping - Full" at bounding box center [188, 118] width 7 height 7
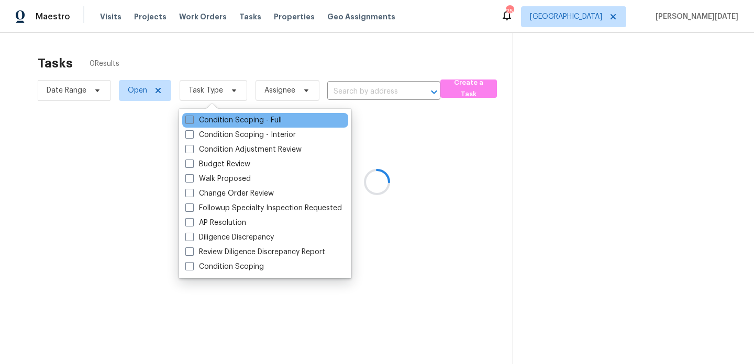
click at [249, 123] on label "Condition Scoping - Full" at bounding box center [233, 120] width 96 height 10
click at [192, 122] on input "Condition Scoping - Full" at bounding box center [188, 118] width 7 height 7
checkbox input "true"
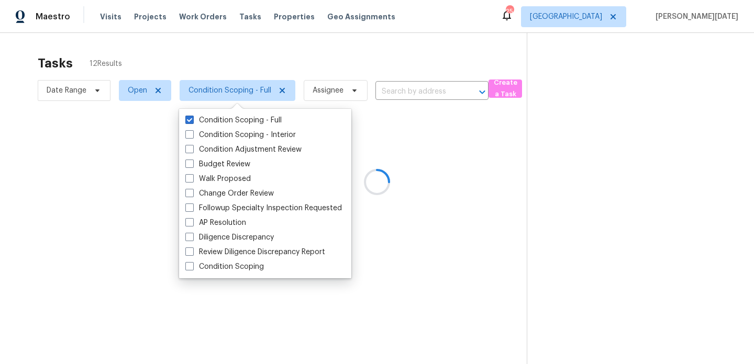
click at [333, 80] on div at bounding box center [377, 182] width 754 height 364
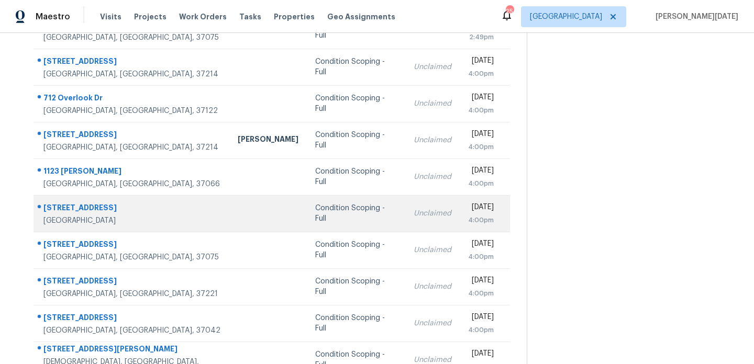
scroll to position [181, 0]
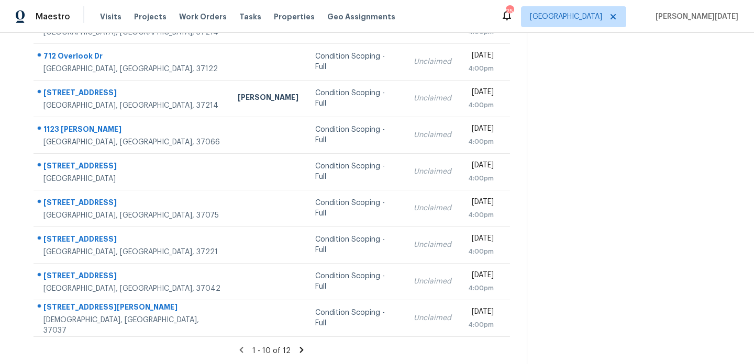
click at [298, 351] on icon at bounding box center [301, 350] width 9 height 9
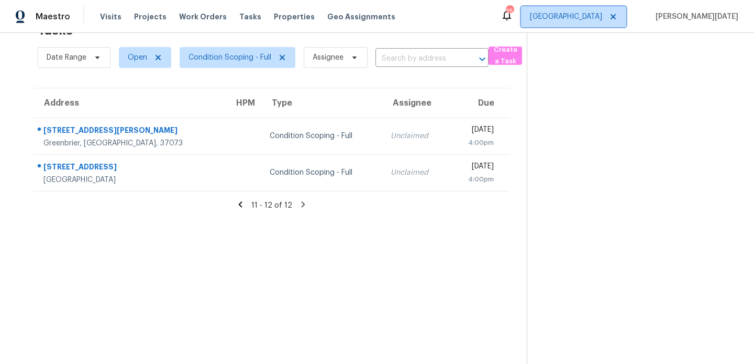
click at [602, 14] on span "Nashville" at bounding box center [566, 17] width 72 height 10
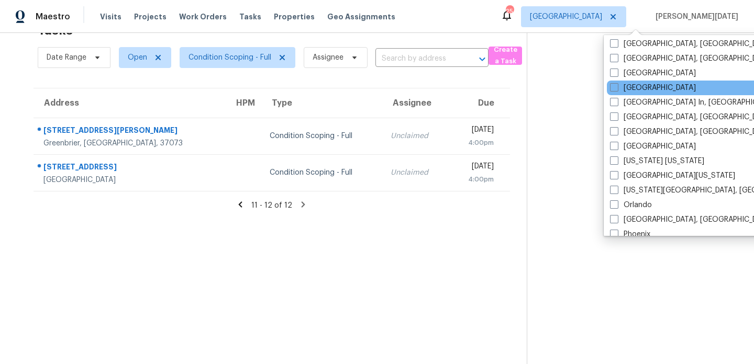
scroll to position [395, 0]
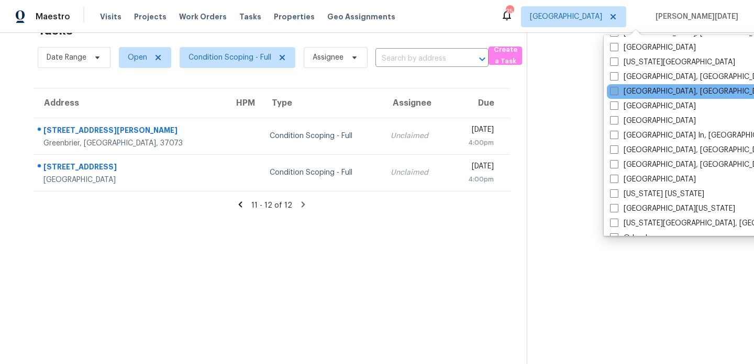
click at [636, 92] on label "Knoxville, TN" at bounding box center [691, 91] width 162 height 10
click at [617, 92] on input "Knoxville, TN" at bounding box center [613, 89] width 7 height 7
checkbox input "true"
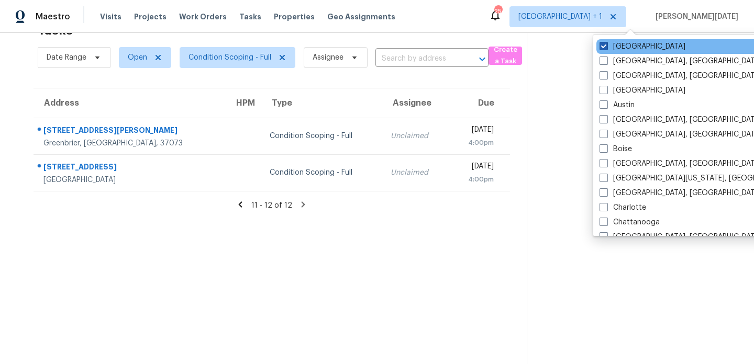
click at [633, 47] on label "Nashville" at bounding box center [642, 46] width 86 height 10
click at [606, 47] on input "Nashville" at bounding box center [602, 44] width 7 height 7
checkbox input "false"
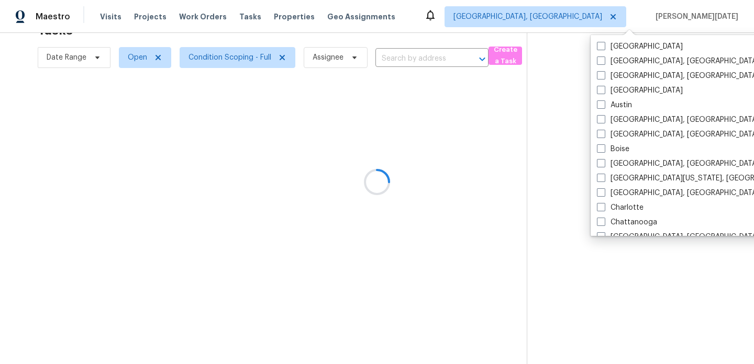
click at [482, 26] on div at bounding box center [377, 182] width 754 height 364
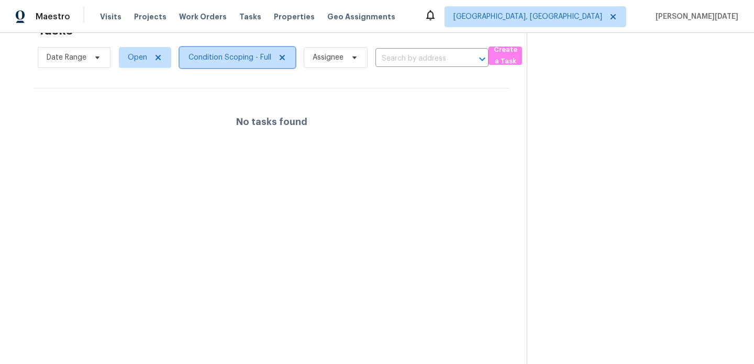
click at [250, 63] on span "Condition Scoping - Full" at bounding box center [238, 57] width 116 height 21
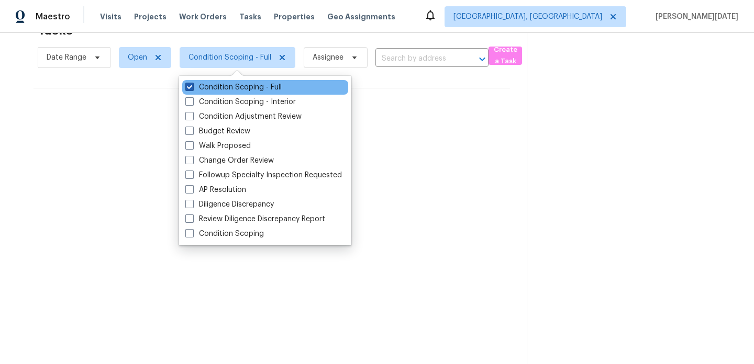
click at [248, 83] on label "Condition Scoping - Full" at bounding box center [233, 87] width 96 height 10
click at [192, 83] on input "Condition Scoping - Full" at bounding box center [188, 85] width 7 height 7
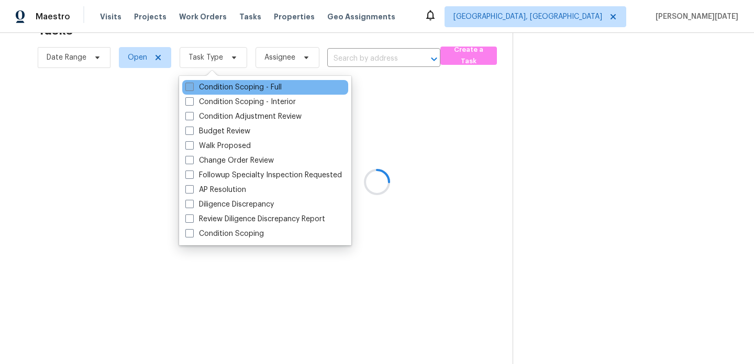
click at [248, 83] on label "Condition Scoping - Full" at bounding box center [233, 87] width 96 height 10
click at [192, 83] on input "Condition Scoping - Full" at bounding box center [188, 85] width 7 height 7
checkbox input "true"
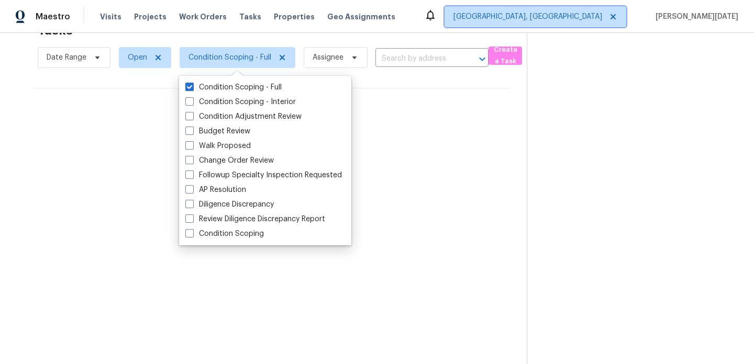
click at [602, 19] on span "Knoxville, TN" at bounding box center [527, 17] width 149 height 10
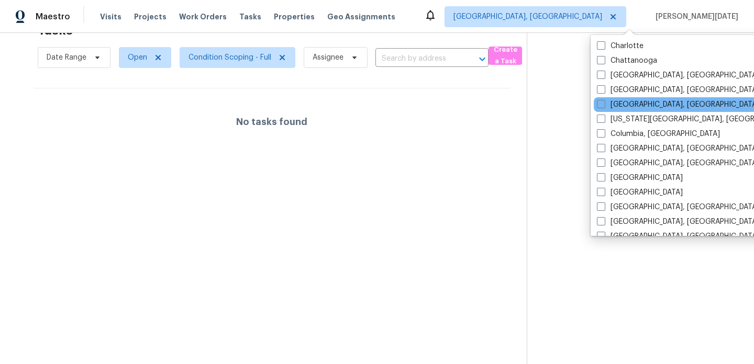
scroll to position [155, 0]
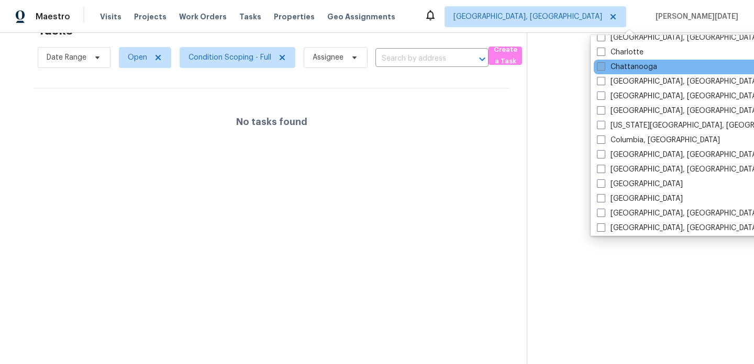
click at [624, 68] on label "Chattanooga" at bounding box center [627, 67] width 60 height 10
click at [604, 68] on input "Chattanooga" at bounding box center [600, 65] width 7 height 7
checkbox input "true"
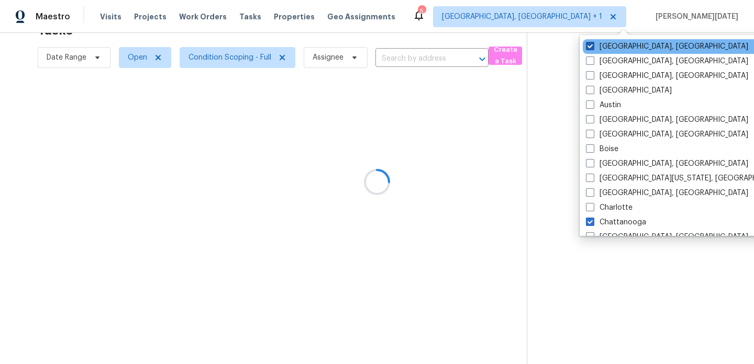
click at [613, 48] on label "Knoxville, TN" at bounding box center [667, 46] width 162 height 10
click at [593, 48] on input "Knoxville, TN" at bounding box center [589, 44] width 7 height 7
checkbox input "false"
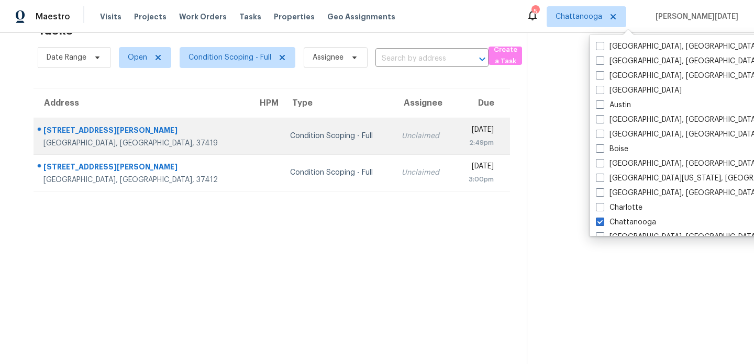
click at [462, 139] on div "2:49pm" at bounding box center [477, 143] width 31 height 10
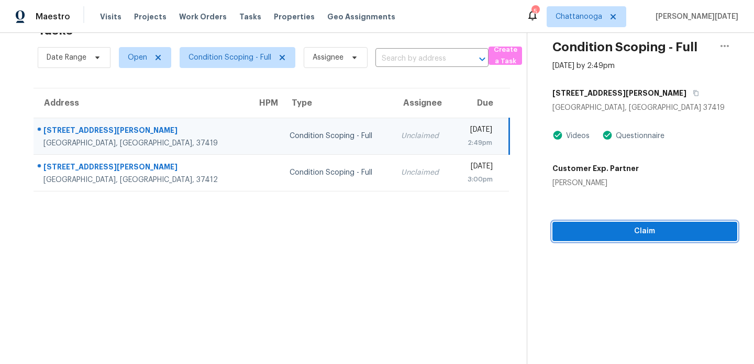
click at [573, 237] on span "Claim" at bounding box center [645, 231] width 168 height 13
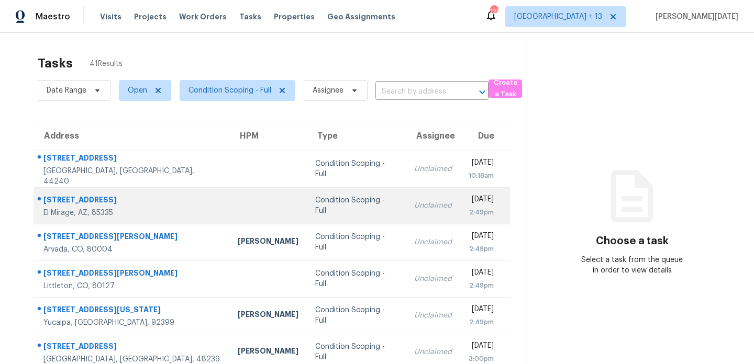
click at [414, 210] on div "Unclaimed" at bounding box center [433, 206] width 38 height 10
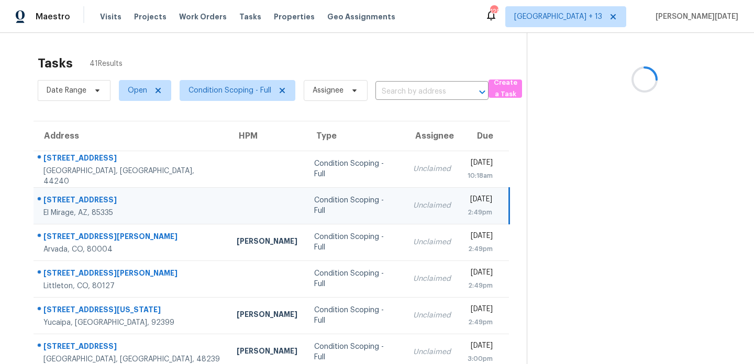
click at [468, 204] on div "[DATE]" at bounding box center [480, 200] width 25 height 13
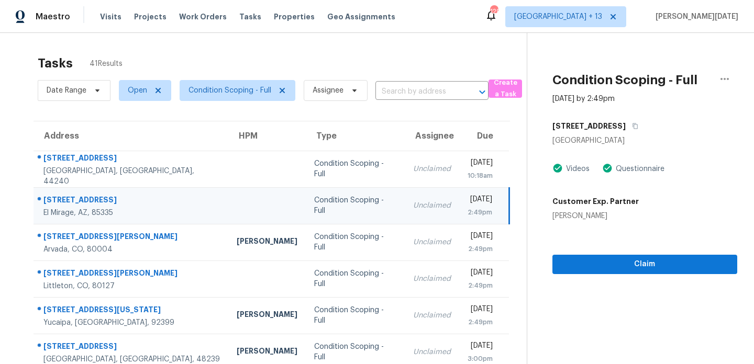
click at [468, 206] on div "[DATE]" at bounding box center [480, 200] width 25 height 13
click at [565, 262] on span "Claim" at bounding box center [645, 264] width 168 height 13
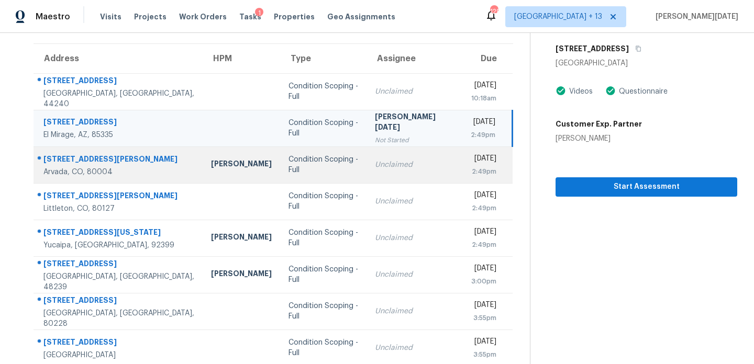
scroll to position [79, 0]
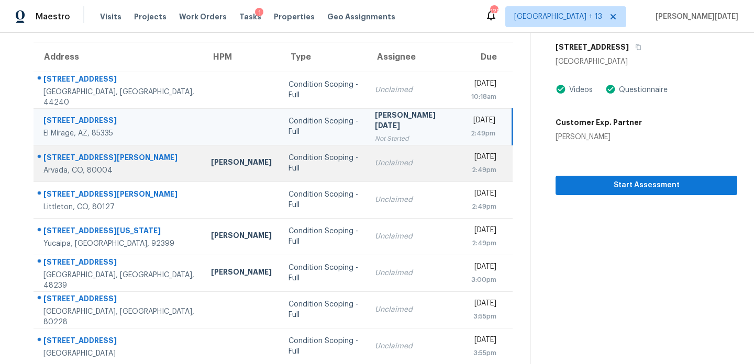
click at [392, 160] on div "Unclaimed" at bounding box center [414, 163] width 79 height 10
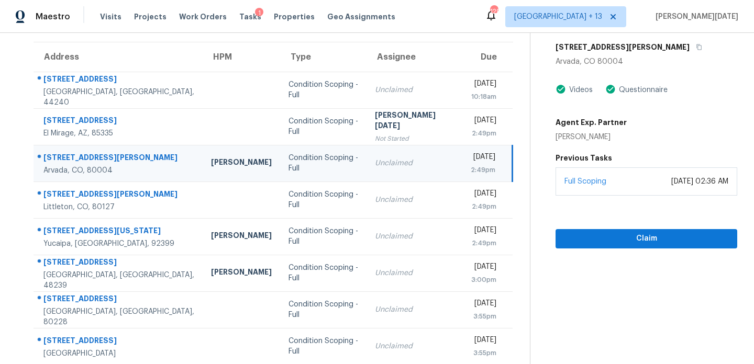
click at [392, 160] on div "Unclaimed" at bounding box center [414, 163] width 79 height 10
click at [471, 166] on div "2:49pm" at bounding box center [483, 170] width 25 height 10
click at [566, 233] on span "Claim" at bounding box center [646, 238] width 165 height 13
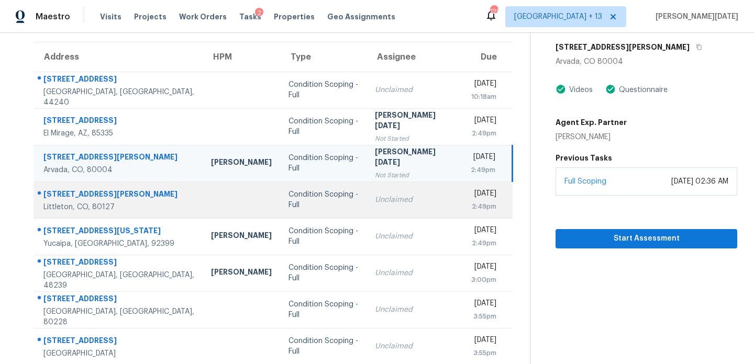
click at [471, 199] on div "[DATE]" at bounding box center [484, 194] width 26 height 13
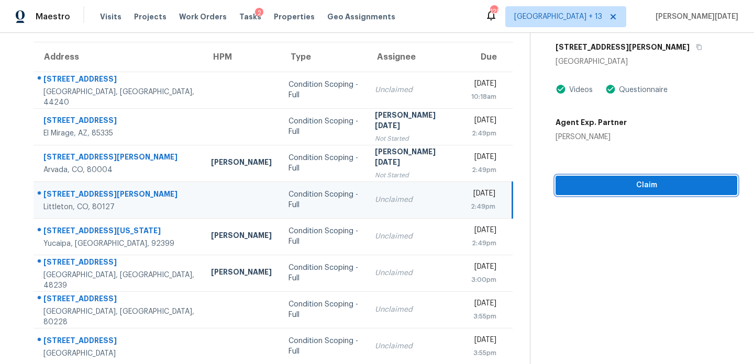
click at [588, 190] on span "Claim" at bounding box center [646, 185] width 165 height 13
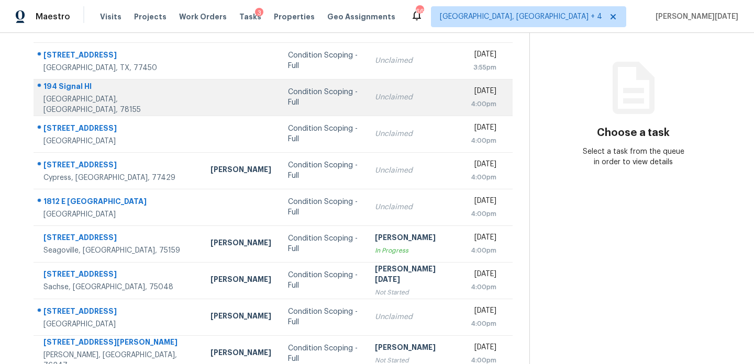
scroll to position [128, 0]
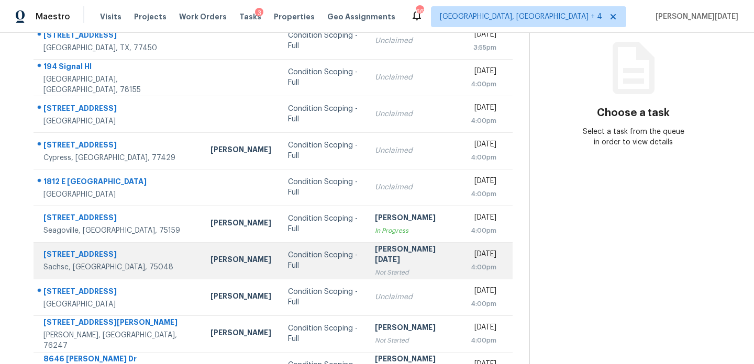
click at [366, 277] on td "Prabhu Raja Not Started" at bounding box center [414, 260] width 96 height 37
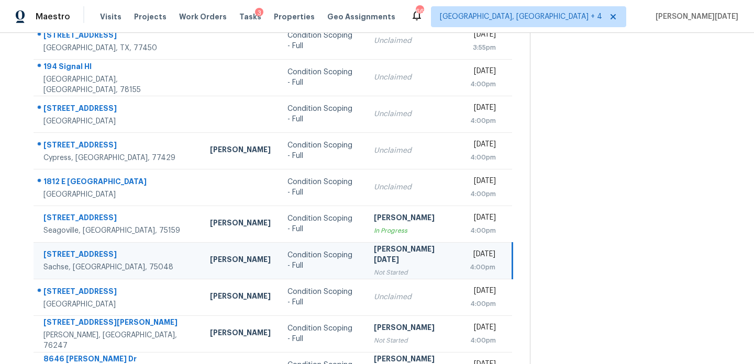
click at [405, 259] on div "[PERSON_NAME][DATE]" at bounding box center [413, 256] width 79 height 24
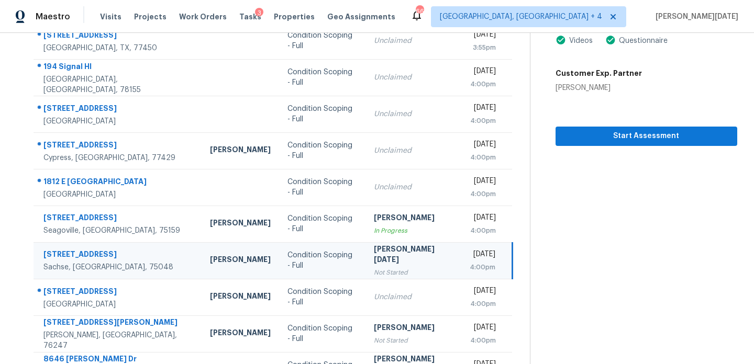
click at [405, 259] on div "[PERSON_NAME][DATE]" at bounding box center [413, 256] width 79 height 24
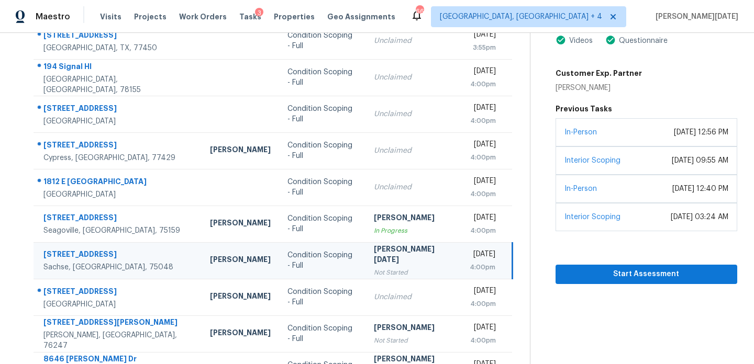
click at [410, 259] on td "Prabhu Raja Not Started" at bounding box center [413, 260] width 96 height 37
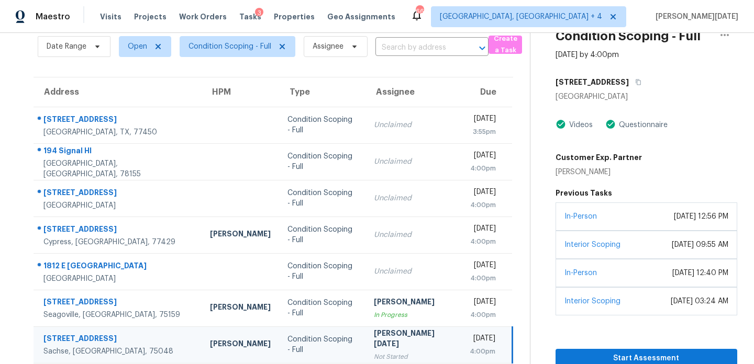
scroll to position [27, 0]
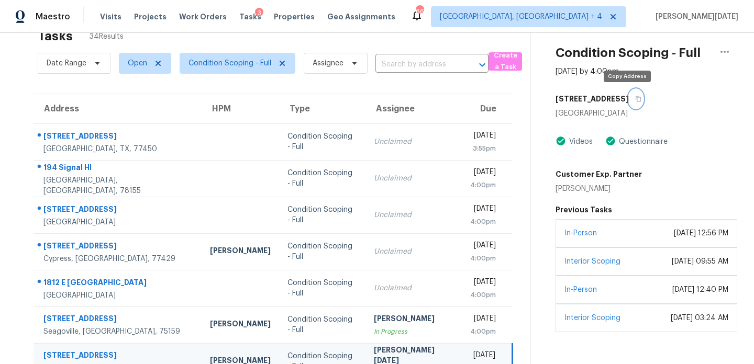
click at [629, 102] on button "button" at bounding box center [636, 99] width 14 height 19
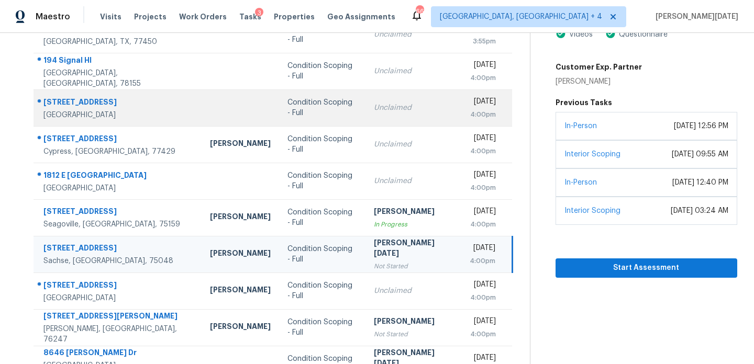
scroll to position [151, 0]
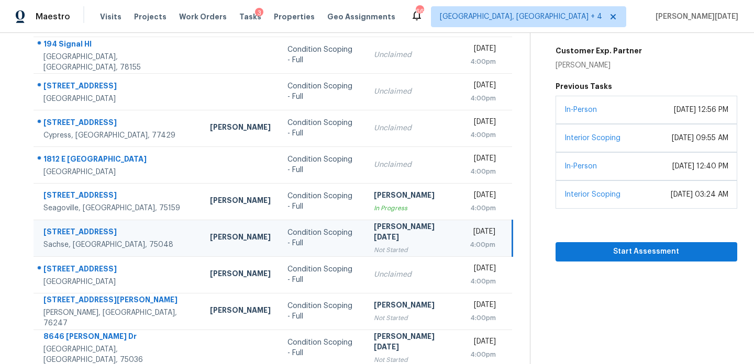
click at [461, 227] on td "Mon, Aug 11th 2025 4:00pm" at bounding box center [486, 238] width 51 height 37
click at [474, 243] on div "4:00pm" at bounding box center [483, 245] width 26 height 10
click at [615, 247] on span "Start Assessment" at bounding box center [646, 252] width 165 height 13
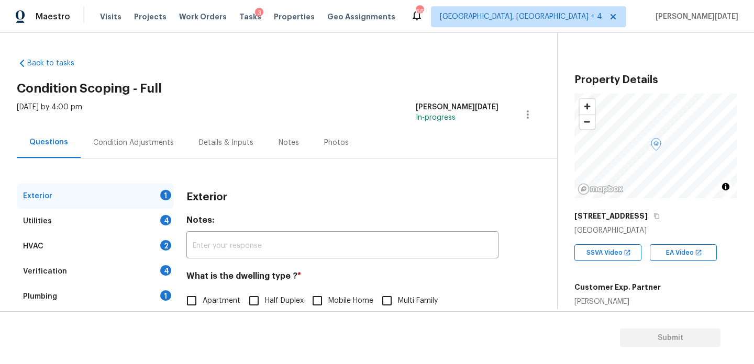
click at [144, 155] on div "Condition Adjustments" at bounding box center [134, 142] width 106 height 31
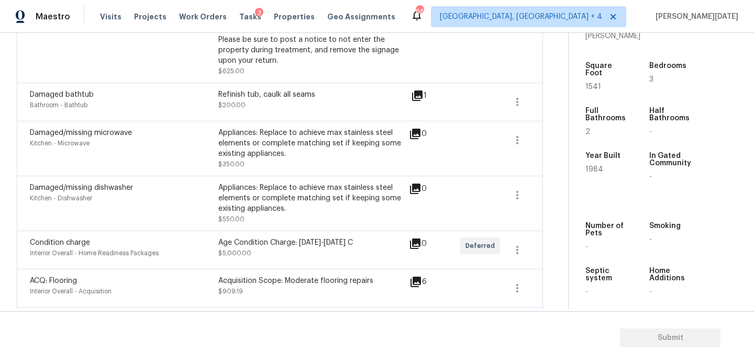
scroll to position [1730, 0]
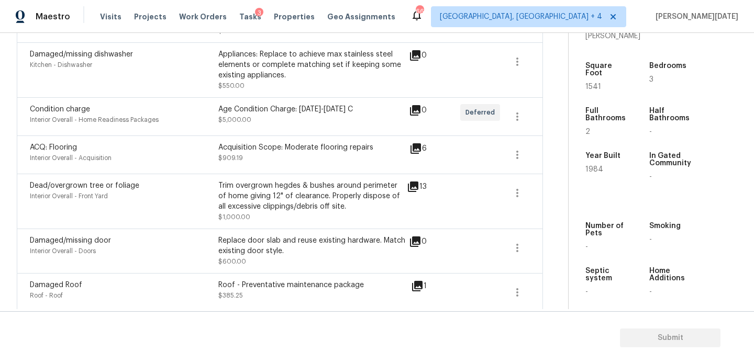
click at [395, 150] on div "Acquisition Scope: Moderate flooring repairs $909.19" at bounding box center [312, 154] width 188 height 25
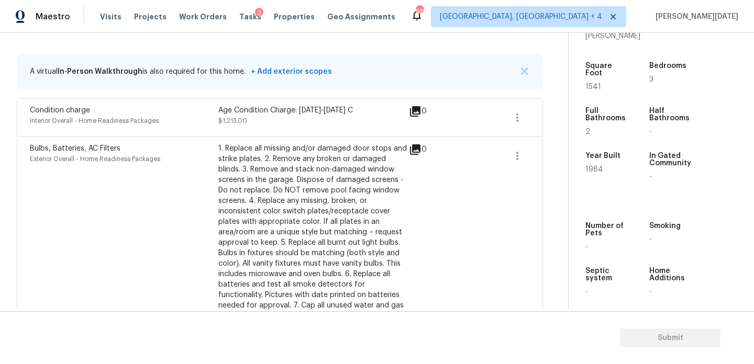
scroll to position [199, 0]
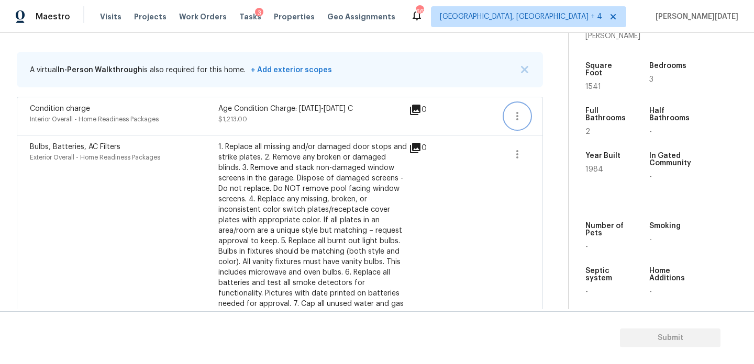
click at [514, 114] on icon "button" at bounding box center [517, 116] width 13 height 13
click at [573, 108] on link "Edit" at bounding box center [576, 114] width 89 height 16
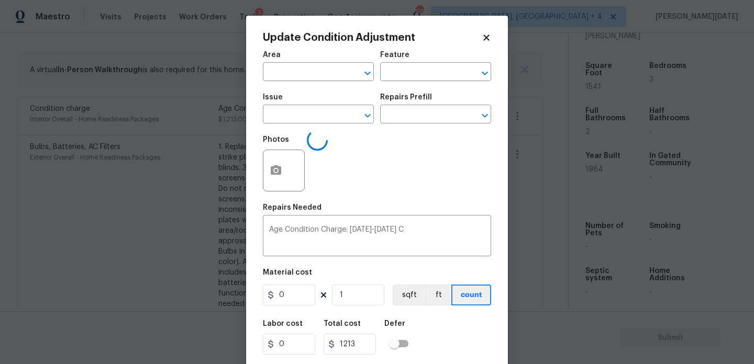
type input "Interior Overall"
type input "Home Readiness Packages"
type input "Condition charge"
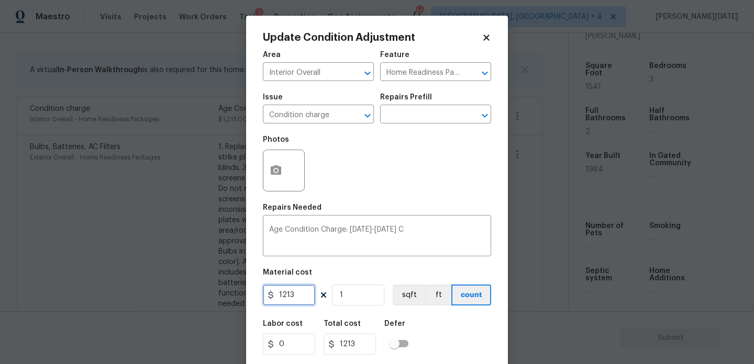
drag, startPoint x: 301, startPoint y: 299, endPoint x: 167, endPoint y: 297, distance: 134.0
click at [167, 297] on div "Update Condition Adjustment Area Interior Overall ​ Feature Home Readiness Pack…" at bounding box center [377, 182] width 754 height 364
type input "2000"
click at [452, 179] on div "Photos" at bounding box center [377, 164] width 228 height 68
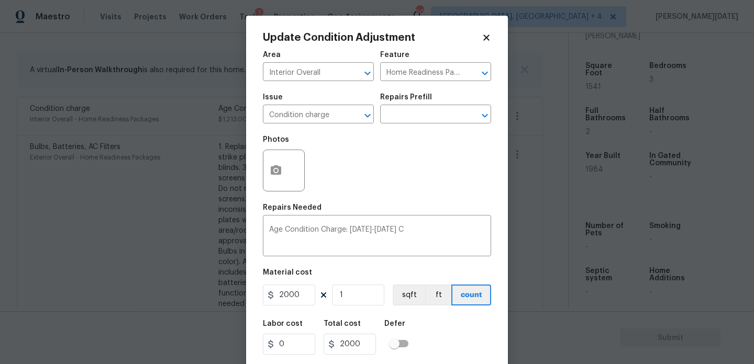
scroll to position [27, 0]
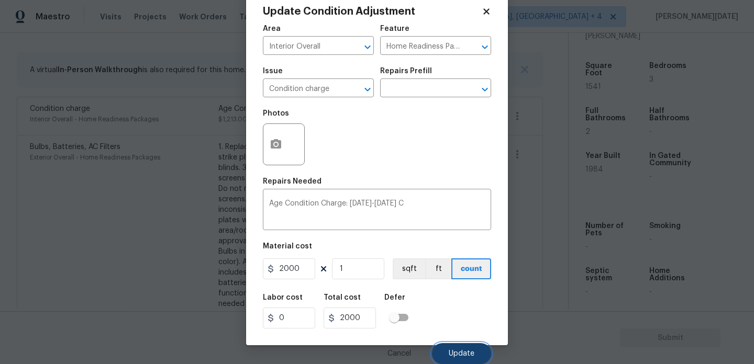
click at [450, 354] on span "Update" at bounding box center [462, 354] width 26 height 8
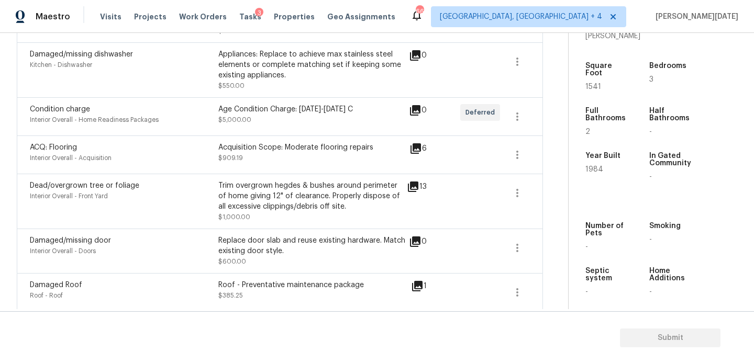
scroll to position [0, 0]
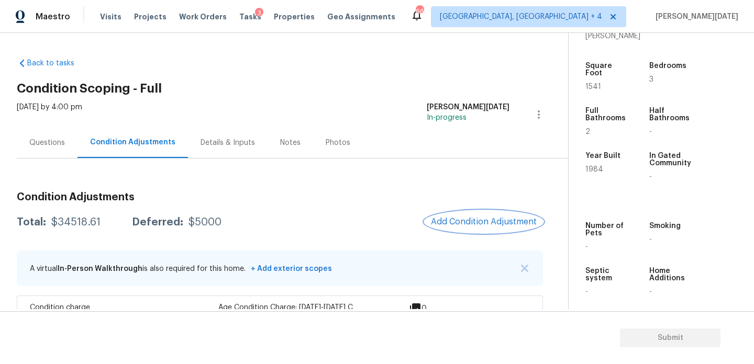
click at [502, 221] on span "Add Condition Adjustment" at bounding box center [484, 221] width 106 height 9
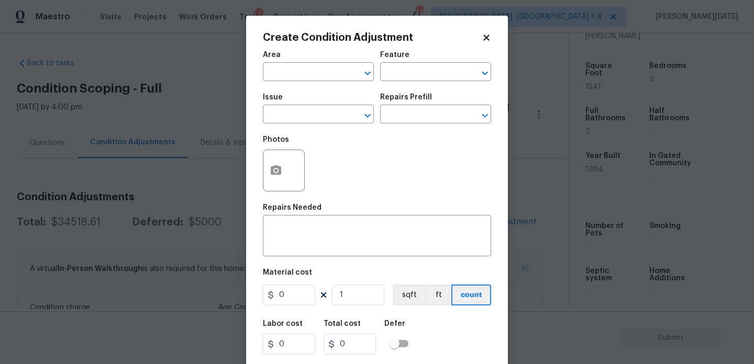
click at [331, 63] on div "Area" at bounding box center [318, 58] width 111 height 14
click at [319, 76] on input "text" at bounding box center [304, 73] width 82 height 16
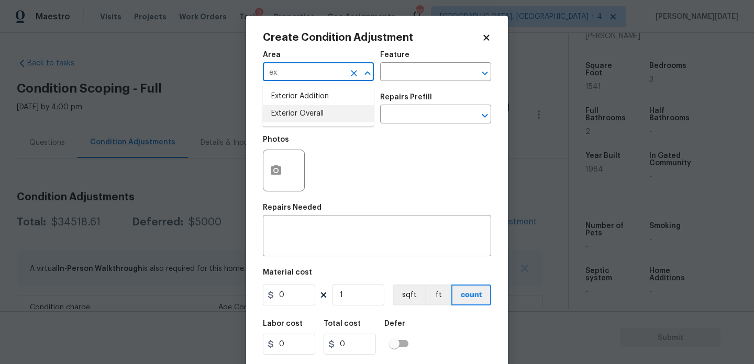
click at [295, 122] on li "Exterior Overall" at bounding box center [318, 113] width 111 height 17
type input "Exterior Overall"
click at [295, 122] on input "text" at bounding box center [304, 115] width 82 height 16
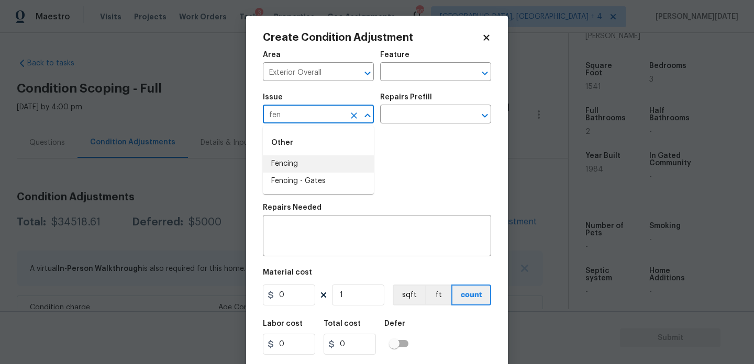
click at [293, 165] on li "Fencing" at bounding box center [318, 163] width 111 height 17
type input "Fencing"
click at [280, 164] on button "button" at bounding box center [275, 170] width 25 height 41
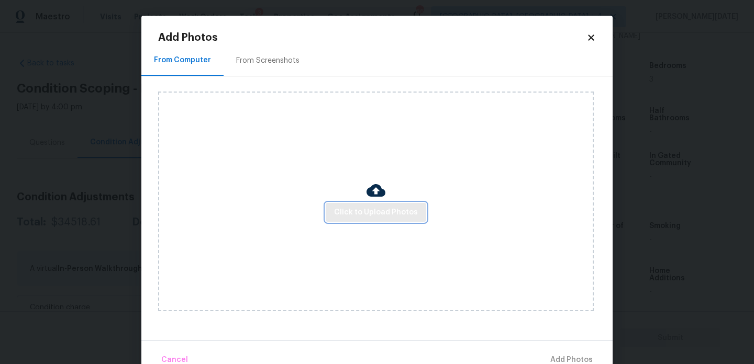
click at [383, 211] on span "Click to Upload Photos" at bounding box center [376, 212] width 84 height 13
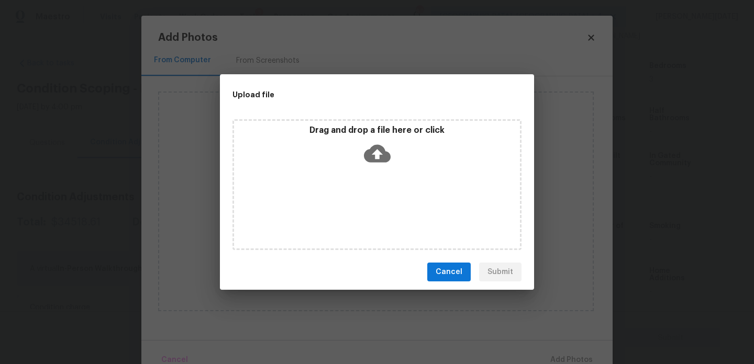
click at [383, 211] on div "Drag and drop a file here or click" at bounding box center [376, 184] width 289 height 131
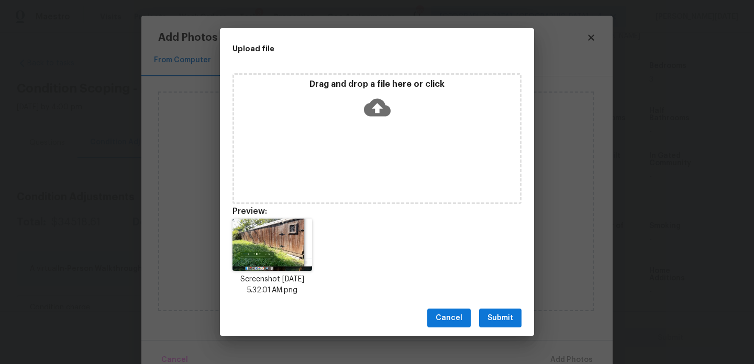
click at [502, 337] on div "Upload file Drag and drop a file here or click Preview: Screenshot 2025-08-11 a…" at bounding box center [377, 182] width 754 height 364
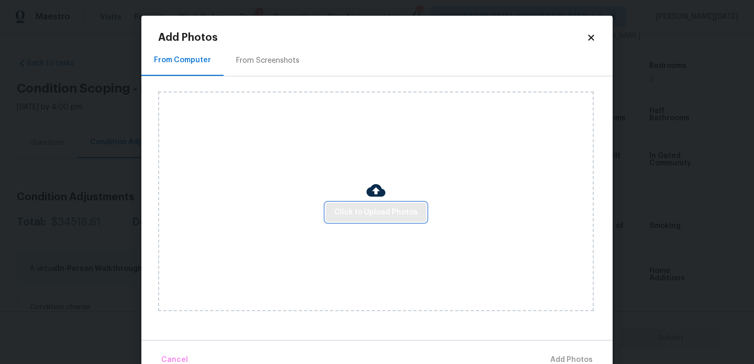
click at [384, 219] on button "Click to Upload Photos" at bounding box center [376, 212] width 101 height 19
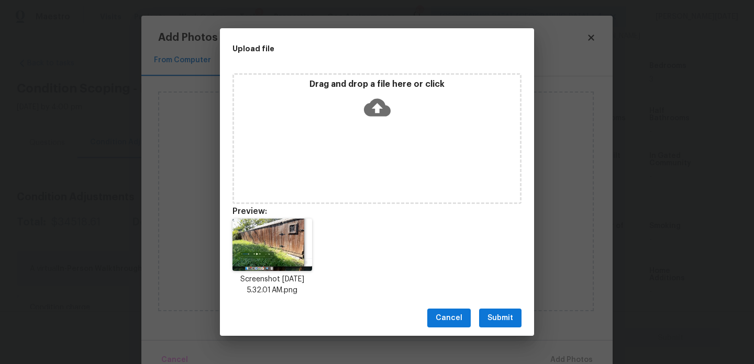
click at [516, 309] on button "Submit" at bounding box center [500, 318] width 42 height 19
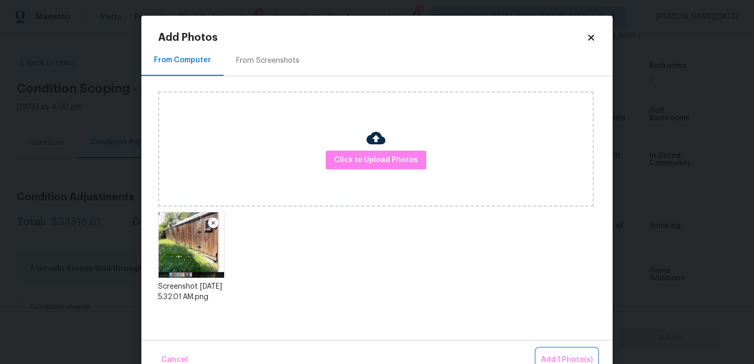
click at [563, 356] on span "Add 1 Photo(s)" at bounding box center [567, 360] width 52 height 13
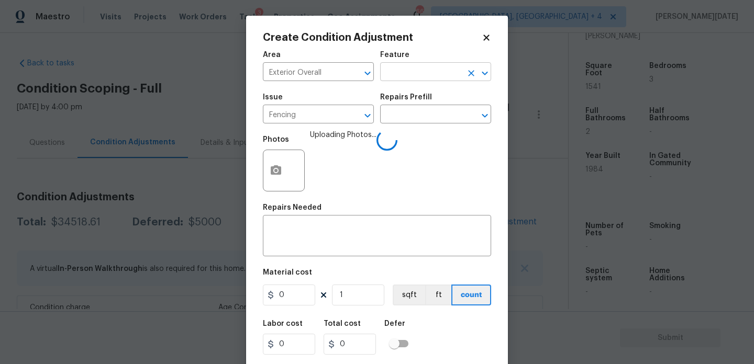
click at [403, 81] on input "text" at bounding box center [421, 73] width 82 height 16
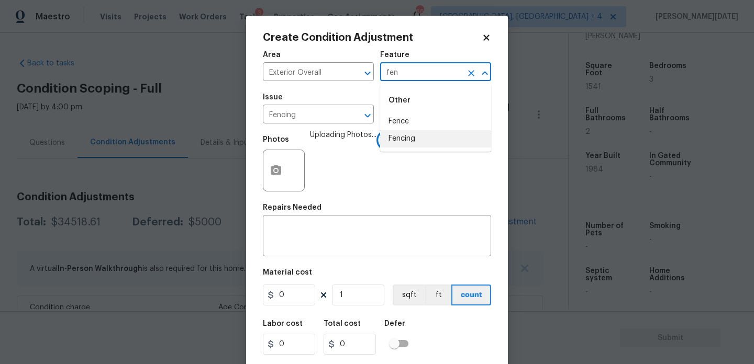
click at [401, 141] on li "Fencing" at bounding box center [435, 138] width 111 height 17
type input "Fencing"
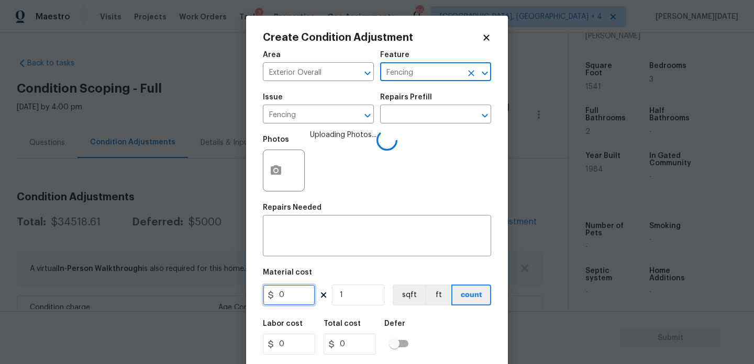
click at [288, 292] on input "0" at bounding box center [289, 295] width 52 height 21
type input "800"
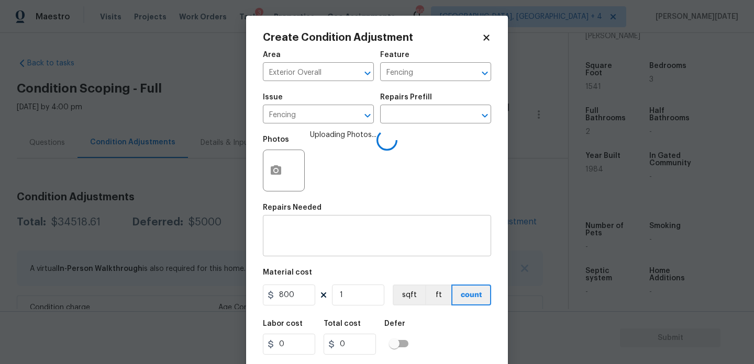
type input "800"
click at [283, 234] on textarea at bounding box center [377, 237] width 216 height 22
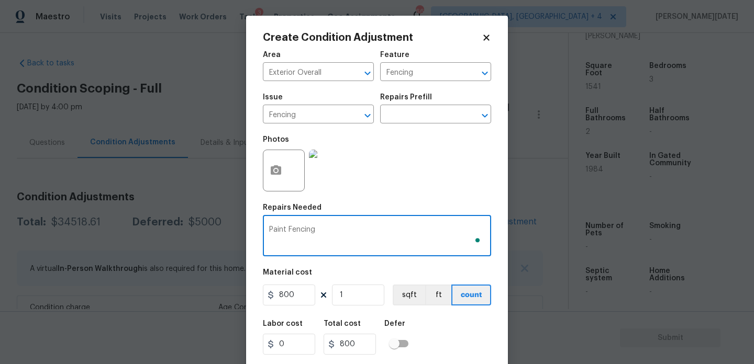
scroll to position [27, 0]
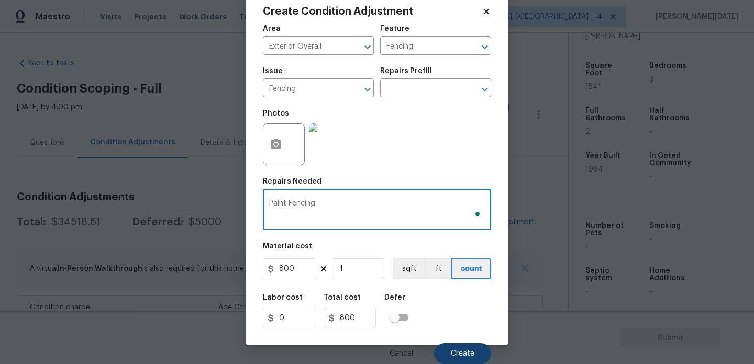
type textarea "Paint Fencing"
click at [444, 345] on button "Create" at bounding box center [462, 353] width 57 height 21
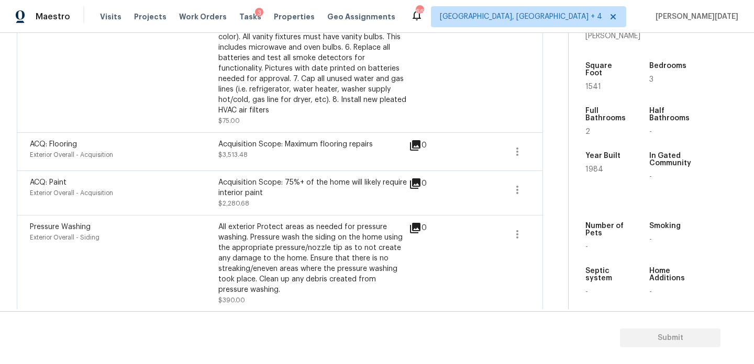
scroll to position [0, 0]
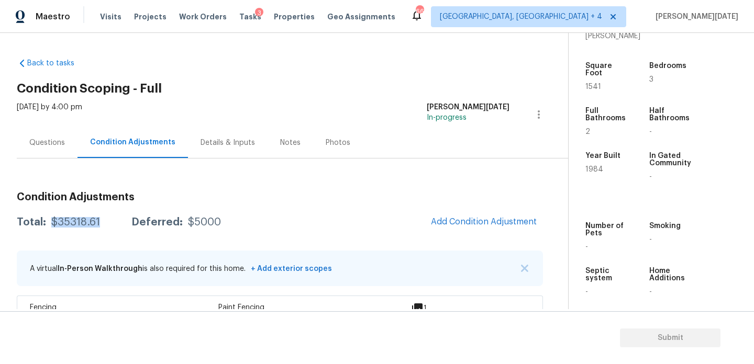
drag, startPoint x: 52, startPoint y: 224, endPoint x: 100, endPoint y: 224, distance: 48.2
click at [100, 224] on div "Total: $35318.61 Deferred: $5000" at bounding box center [119, 222] width 204 height 10
copy div "$35318.61"
click at [40, 139] on div "Questions" at bounding box center [47, 143] width 36 height 10
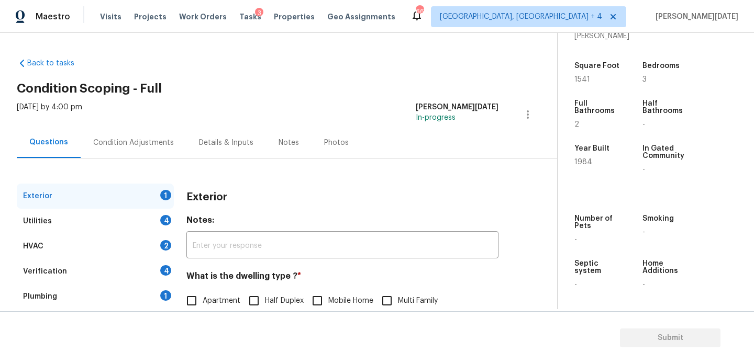
scroll to position [140, 0]
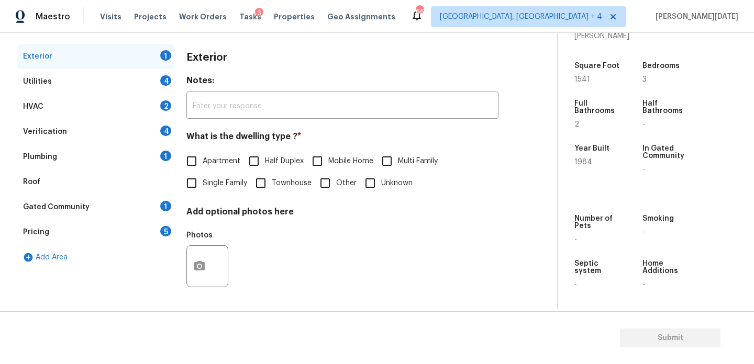
click at [163, 229] on div "5" at bounding box center [165, 231] width 11 height 10
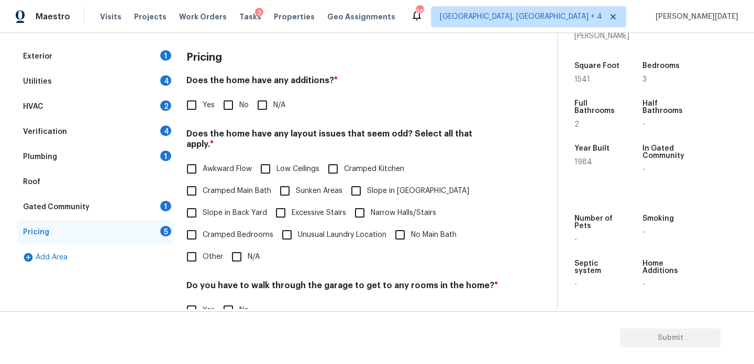
click at [228, 164] on span "Awkward Flow" at bounding box center [227, 169] width 49 height 11
click at [203, 158] on input "Awkward Flow" at bounding box center [192, 169] width 22 height 22
checkbox input "true"
click at [363, 169] on label "Cramped Kitchen" at bounding box center [363, 169] width 82 height 22
click at [344, 169] on input "Cramped Kitchen" at bounding box center [333, 169] width 22 height 22
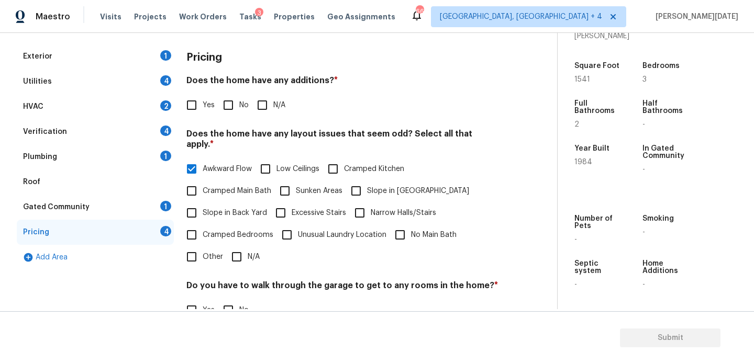
checkbox input "true"
click at [222, 230] on span "Cramped Bedrooms" at bounding box center [238, 235] width 71 height 11
click at [203, 224] on input "Cramped Bedrooms" at bounding box center [192, 235] width 22 height 22
checkbox input "true"
click at [241, 109] on span "No" at bounding box center [243, 105] width 9 height 11
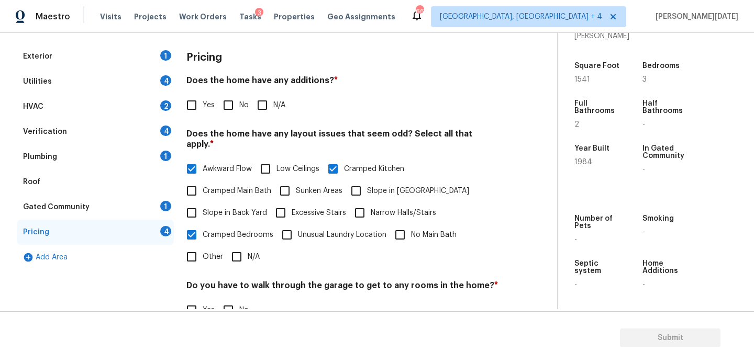
click at [239, 109] on input "No" at bounding box center [228, 105] width 22 height 22
checkbox input "true"
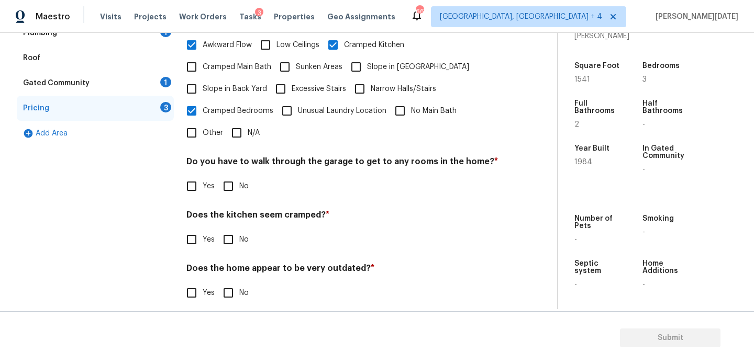
click at [231, 186] on input "No" at bounding box center [228, 186] width 22 height 22
checkbox input "true"
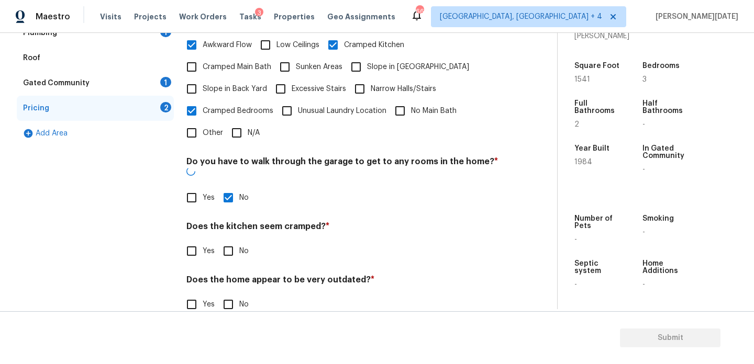
click at [232, 247] on div "Pricing Does the home have any additions? * Yes No N/A Does the home have any l…" at bounding box center [342, 124] width 312 height 408
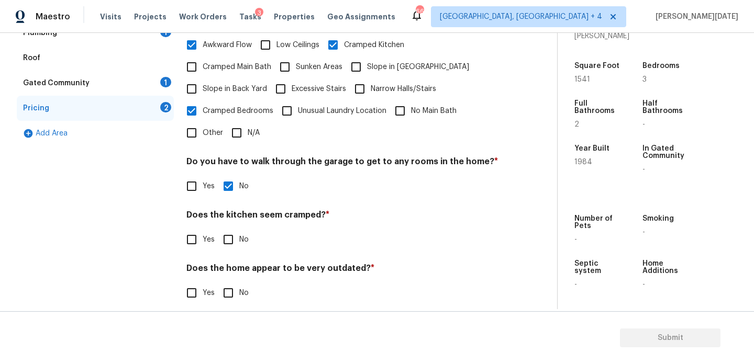
click at [232, 238] on input "No" at bounding box center [228, 240] width 22 height 22
checkbox input "true"
click at [232, 290] on input "No" at bounding box center [228, 294] width 22 height 22
checkbox input "true"
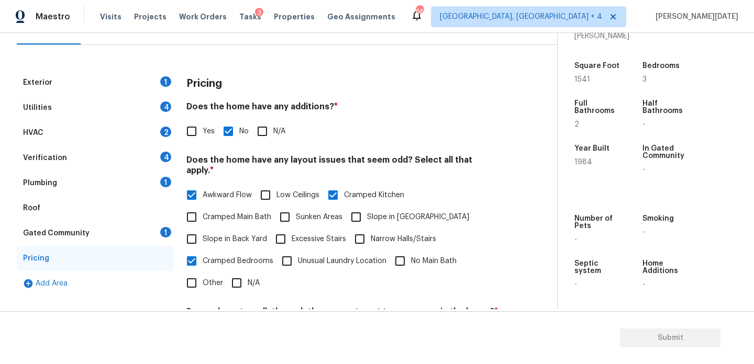
scroll to position [104, 0]
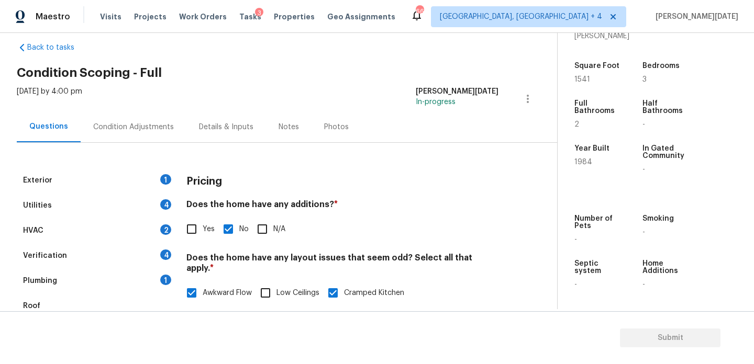
click at [127, 127] on div "Condition Adjustments" at bounding box center [133, 127] width 81 height 10
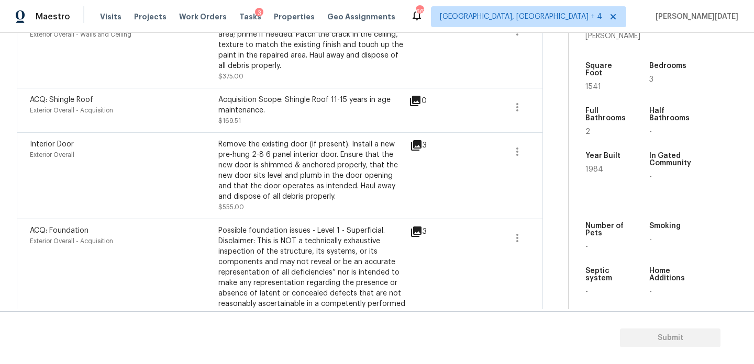
scroll to position [873, 0]
click at [518, 108] on icon "button" at bounding box center [517, 106] width 13 height 13
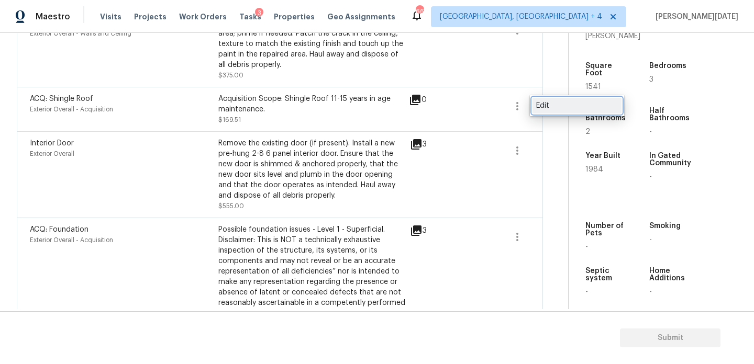
click at [565, 104] on div "Edit" at bounding box center [577, 106] width 82 height 10
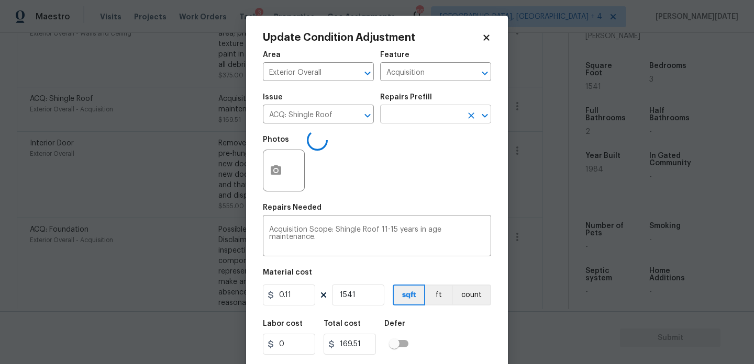
click at [448, 118] on input "text" at bounding box center [421, 115] width 82 height 16
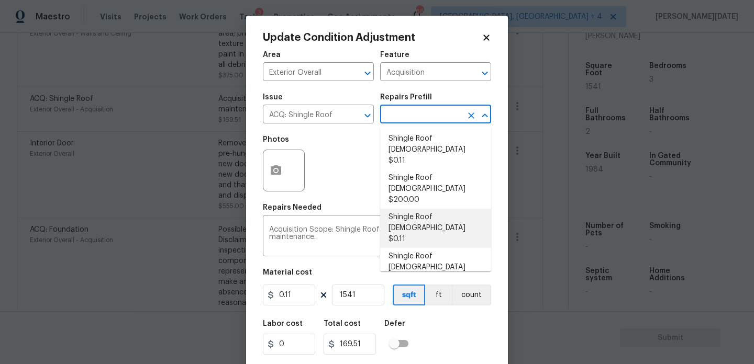
scroll to position [4, 0]
click at [441, 287] on li "Shingle Roof 21+ Years Old $4.60" at bounding box center [435, 306] width 111 height 39
type textarea "Acquisition Scope: Shingle Roof 21+ years in age or replacement required."
type input "4.6"
type input "7088.6"
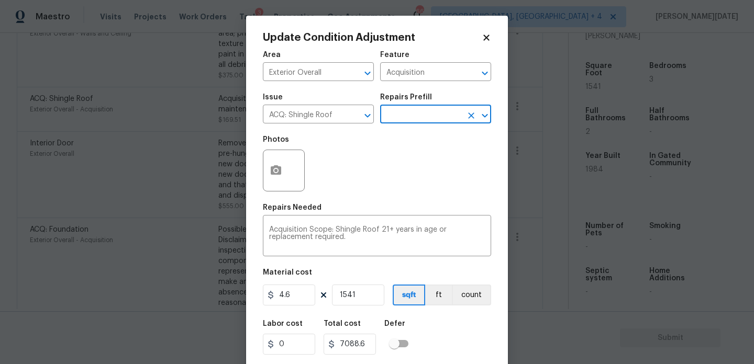
scroll to position [27, 0]
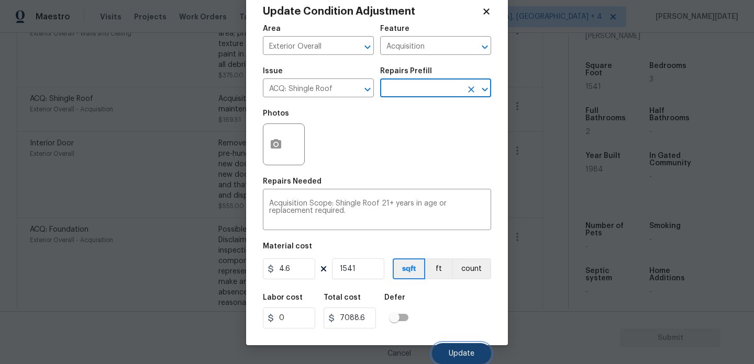
click at [440, 353] on button "Update" at bounding box center [461, 353] width 59 height 21
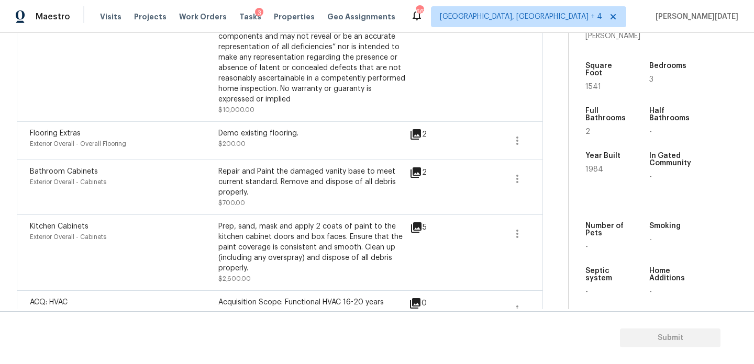
scroll to position [1207, 0]
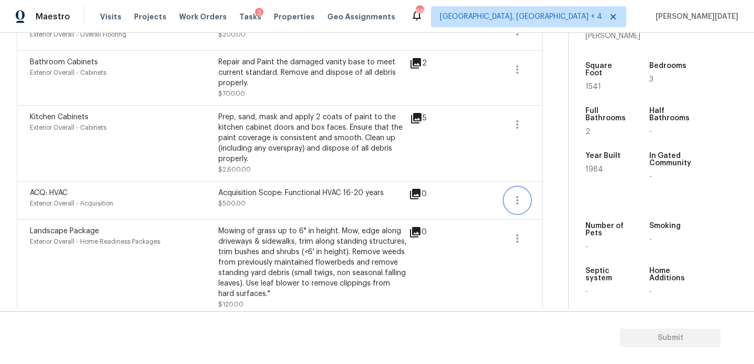
click at [512, 201] on icon "button" at bounding box center [517, 200] width 13 height 13
click at [573, 197] on div "Edit" at bounding box center [577, 201] width 82 height 10
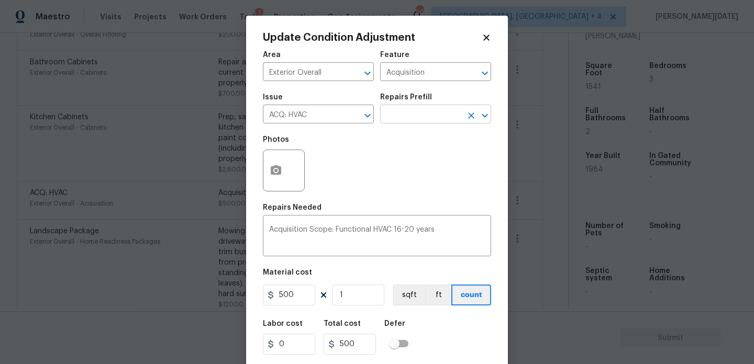
click at [410, 116] on input "text" at bounding box center [421, 115] width 82 height 16
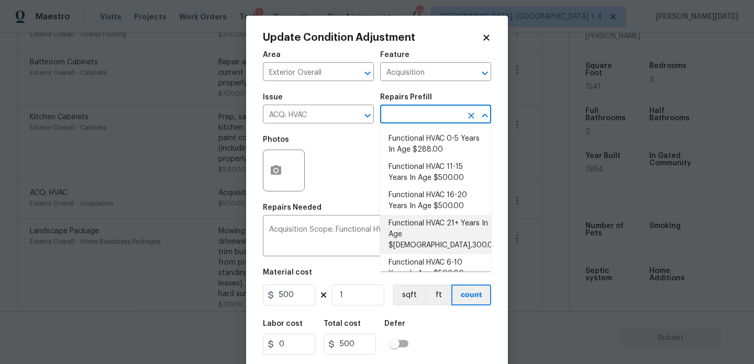
click at [435, 229] on li "Functional HVAC 21+ Years In Age $2,300.00" at bounding box center [435, 234] width 111 height 39
type textarea "Acquisition Scope: Functional HVAC 21+ years"
type input "2300"
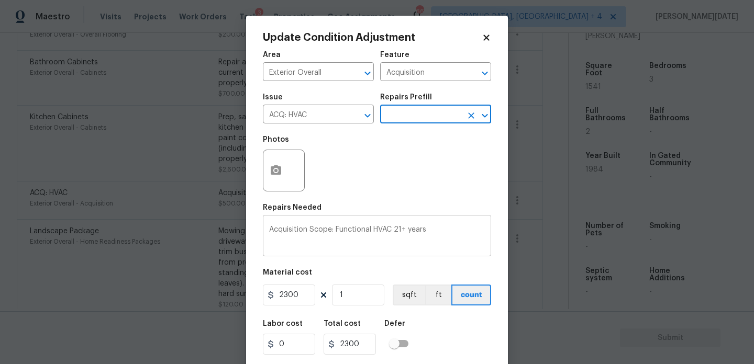
scroll to position [27, 0]
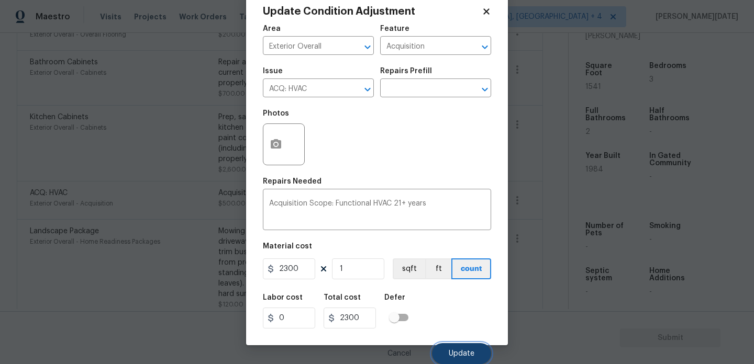
click at [455, 348] on button "Update" at bounding box center [461, 353] width 59 height 21
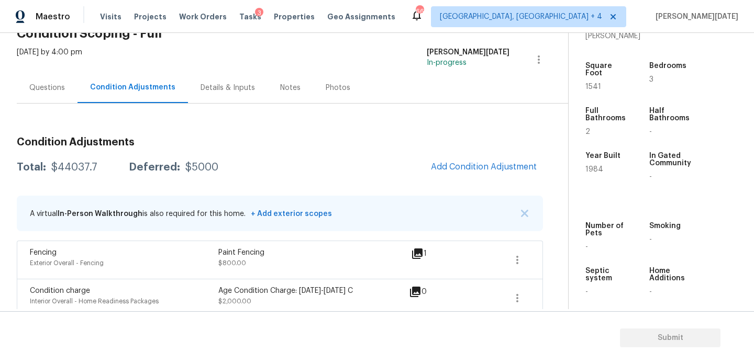
scroll to position [47, 0]
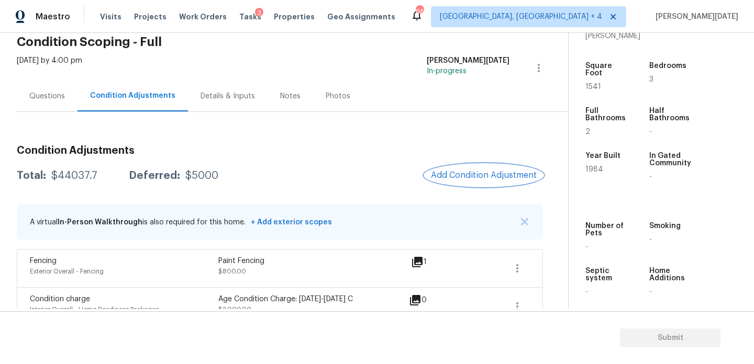
click at [487, 164] on button "Add Condition Adjustment" at bounding box center [484, 175] width 118 height 22
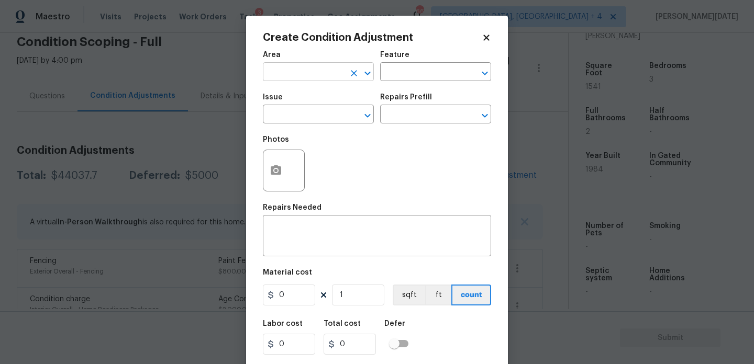
click at [280, 78] on input "text" at bounding box center [304, 73] width 82 height 16
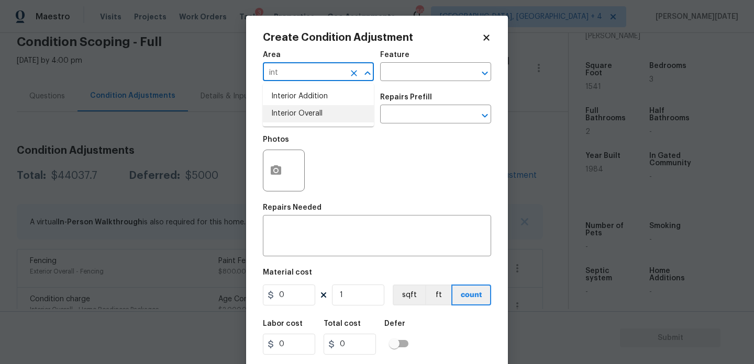
click at [300, 116] on li "Interior Overall" at bounding box center [318, 113] width 111 height 17
type input "Interior Overall"
click at [300, 116] on input "text" at bounding box center [304, 115] width 82 height 16
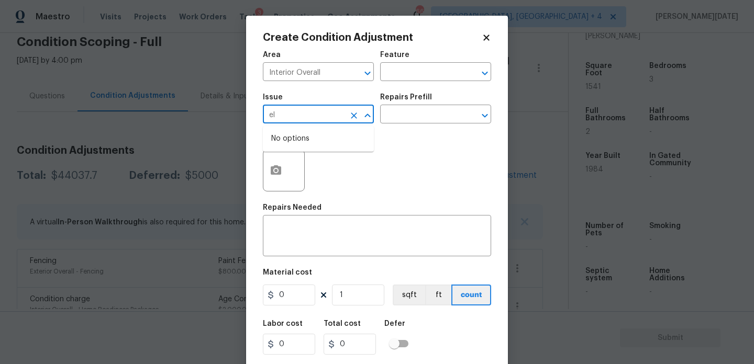
type input "e"
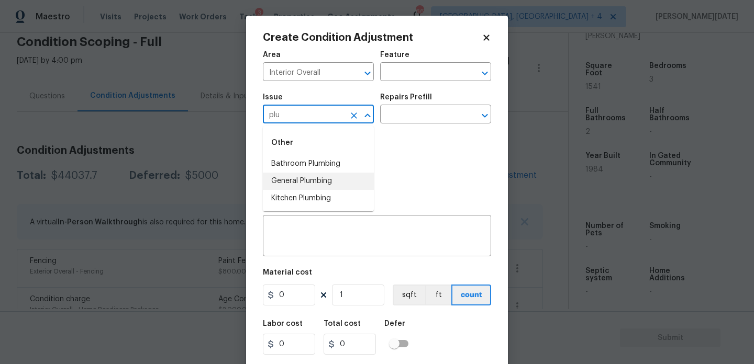
click at [319, 187] on li "General Plumbing" at bounding box center [318, 181] width 111 height 17
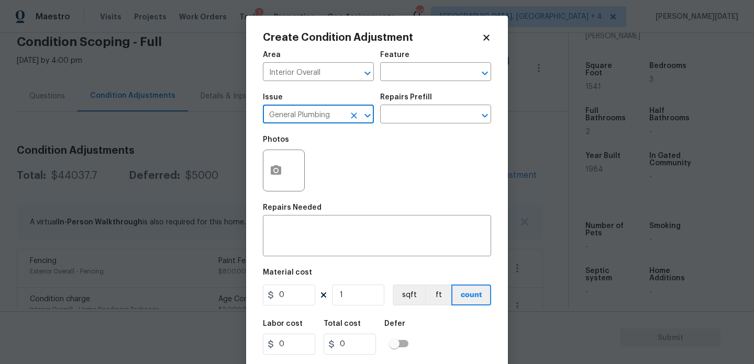
type input "General Plumbing"
click at [410, 124] on div "Issue General Plumbing ​ Repairs Prefill ​" at bounding box center [377, 108] width 228 height 42
click at [430, 112] on input "text" at bounding box center [421, 115] width 82 height 16
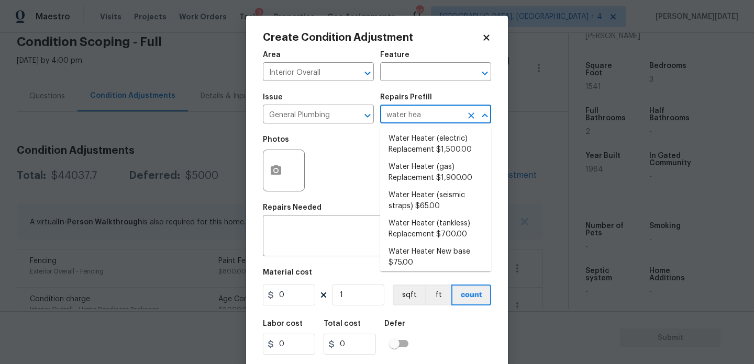
type input "water heat"
click at [459, 147] on li "Water Heater (electric) Replacement $1,500.00" at bounding box center [435, 144] width 111 height 28
type input "Plumbing"
type textarea "Remove the existing electric water heater and install a new 40 gallon electric …"
type input "1500"
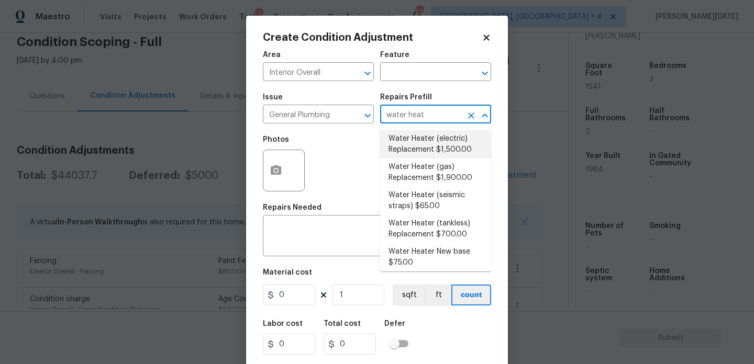
type input "1500"
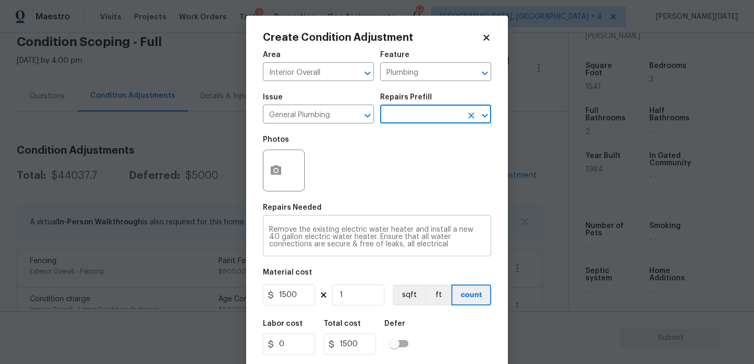
scroll to position [27, 0]
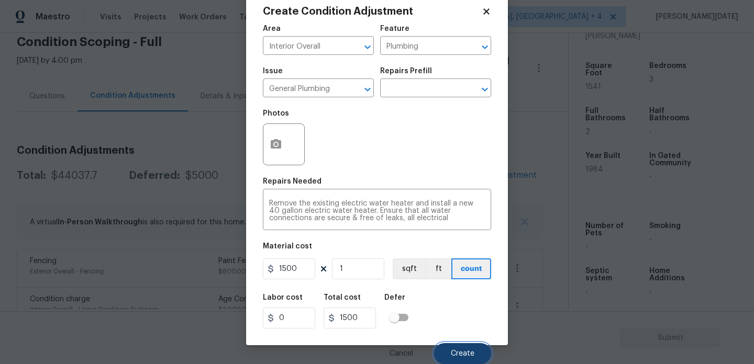
click at [462, 344] on button "Create" at bounding box center [462, 353] width 57 height 21
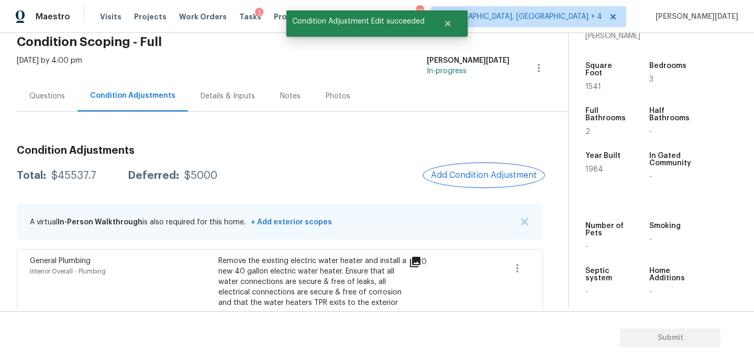
scroll to position [0, 0]
click at [448, 177] on span "Add Condition Adjustment" at bounding box center [484, 175] width 106 height 9
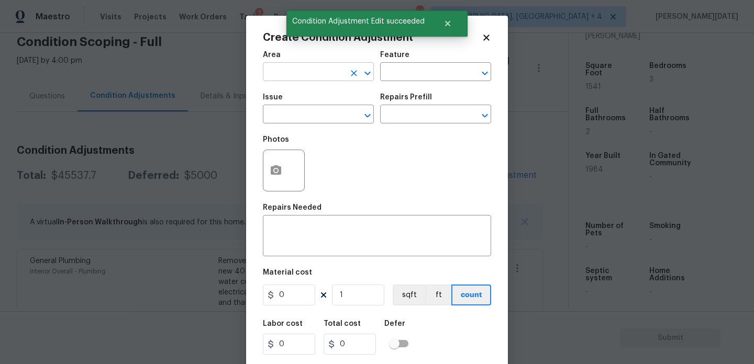
click at [275, 75] on input "text" at bounding box center [304, 73] width 82 height 16
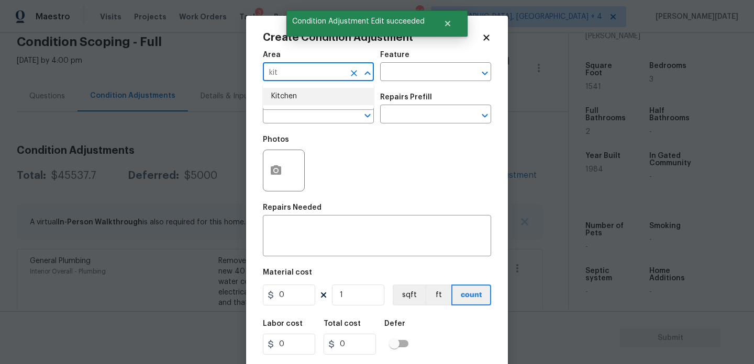
click at [280, 94] on li "Kitchen" at bounding box center [318, 96] width 111 height 17
type input "Kitchen"
click at [280, 110] on input "text" at bounding box center [304, 115] width 82 height 16
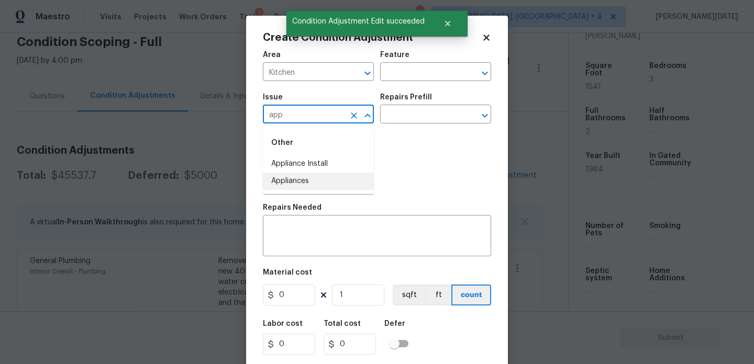
click at [298, 177] on li "Appliances" at bounding box center [318, 181] width 111 height 17
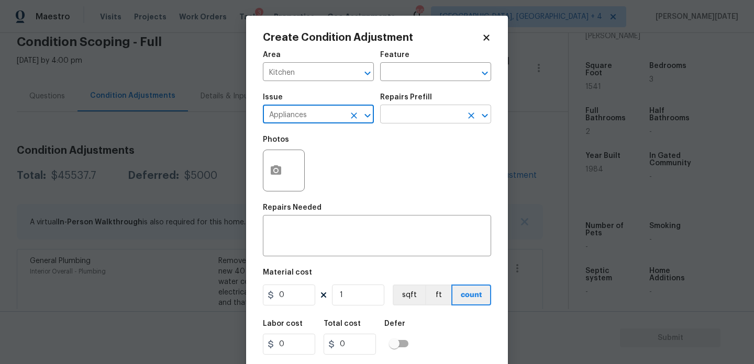
type input "Appliances"
click at [405, 113] on input "text" at bounding box center [421, 115] width 82 height 16
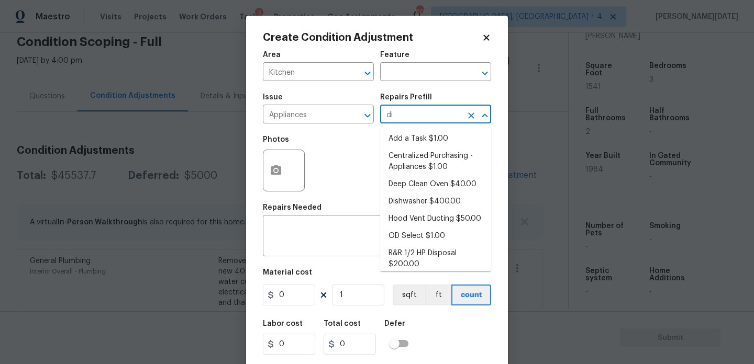
type input "dis"
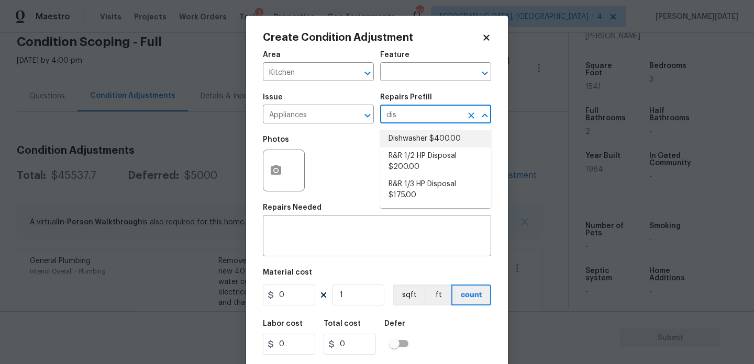
click at [421, 138] on li "Dishwasher $400.00" at bounding box center [435, 138] width 111 height 17
type input "Appliances"
type textarea "Remove the existing dishwasher and prep the area for a new unit. Install a new …"
type input "400"
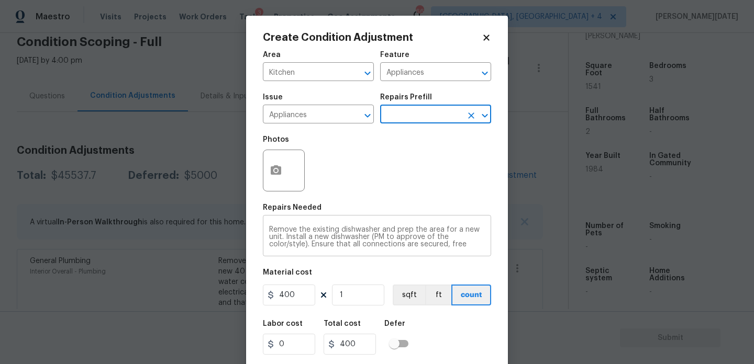
scroll to position [27, 0]
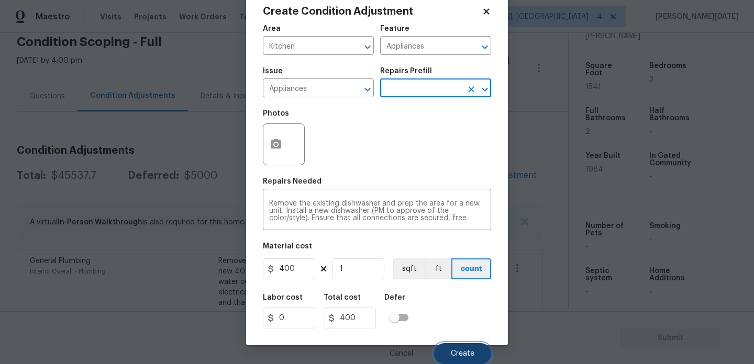
click at [460, 348] on button "Create" at bounding box center [462, 353] width 57 height 21
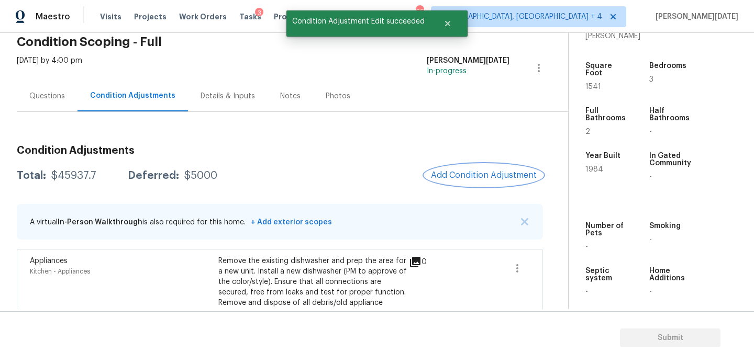
scroll to position [0, 0]
click at [469, 171] on span "Add Condition Adjustment" at bounding box center [484, 175] width 106 height 9
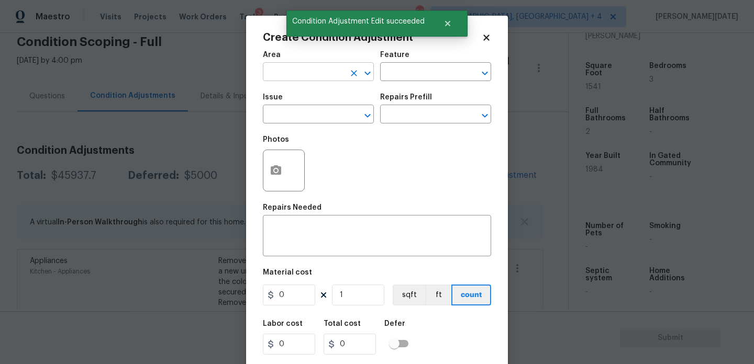
click at [293, 67] on input "text" at bounding box center [304, 73] width 82 height 16
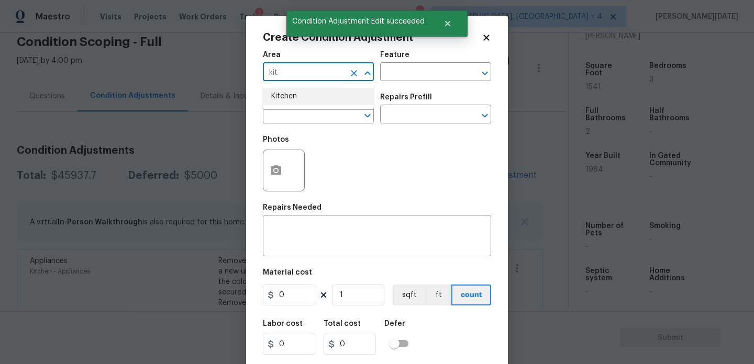
click at [297, 98] on li "Kitchen" at bounding box center [318, 96] width 111 height 17
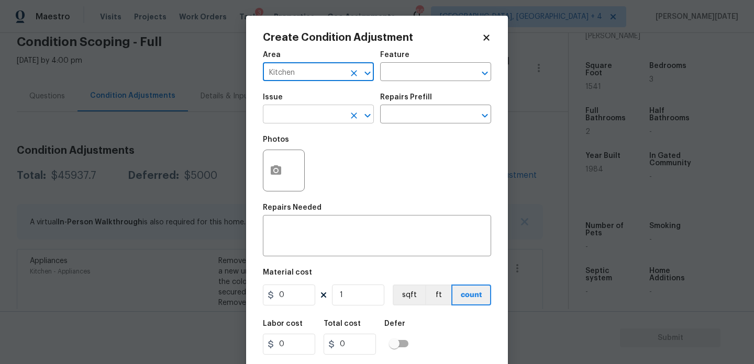
type input "Kitchen"
click at [291, 116] on input "text" at bounding box center [304, 115] width 82 height 16
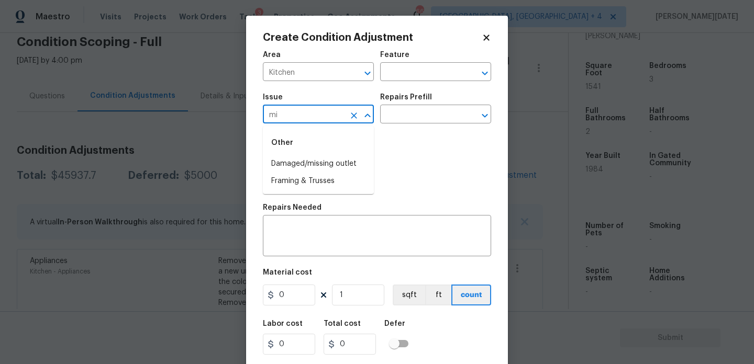
type input "m"
click at [288, 176] on li "Appliances" at bounding box center [318, 181] width 111 height 17
type input "Appliances"
click at [417, 109] on input "text" at bounding box center [421, 115] width 82 height 16
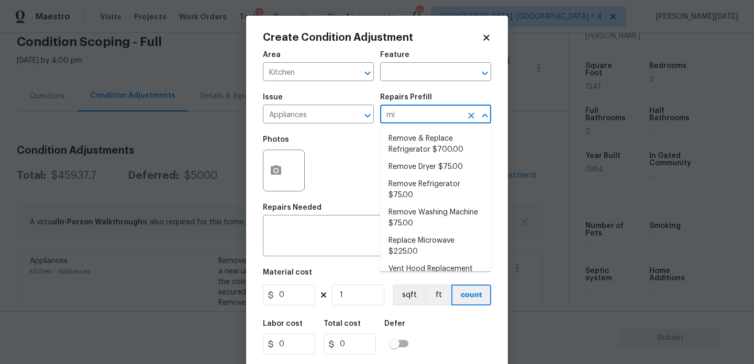
type input "mic"
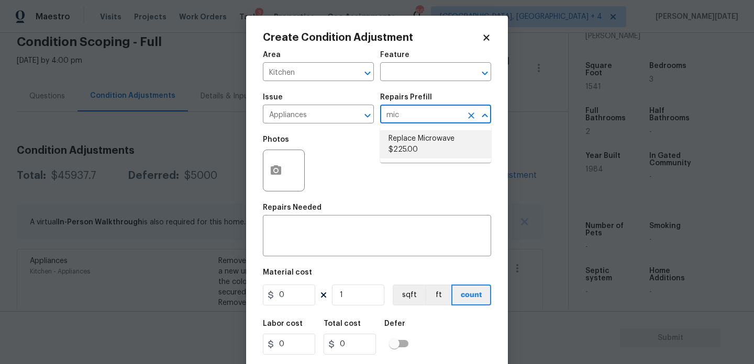
click at [419, 141] on li "Replace Microwave $225.00" at bounding box center [435, 144] width 111 height 28
type input "Appliances"
type textarea "Remove the existing microwave and replace it with a new microwave"
type input "225"
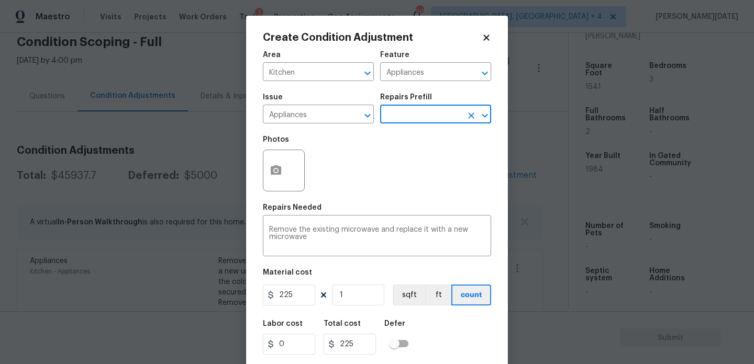
scroll to position [27, 0]
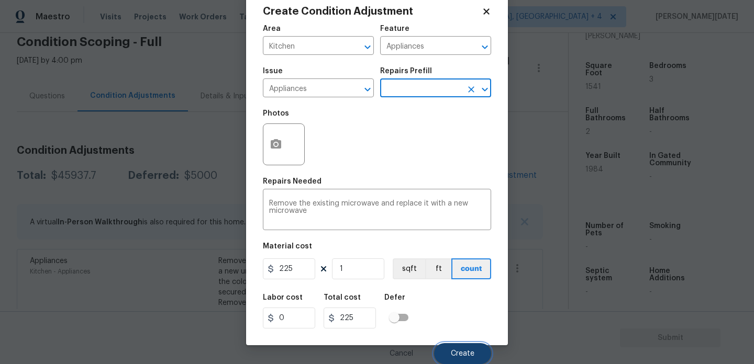
click at [455, 358] on button "Create" at bounding box center [462, 353] width 57 height 21
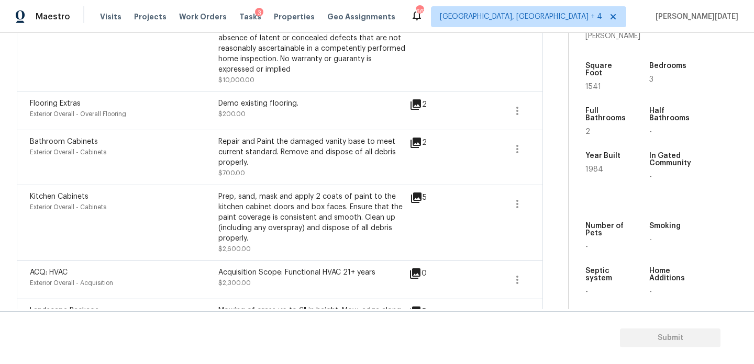
scroll to position [1357, 0]
click at [312, 141] on div "Repair and Paint the damaged vanity base to meet current standard. Remove and d…" at bounding box center [312, 151] width 188 height 31
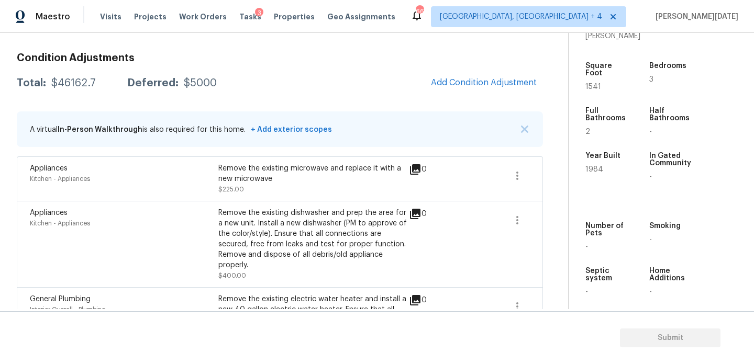
scroll to position [123, 0]
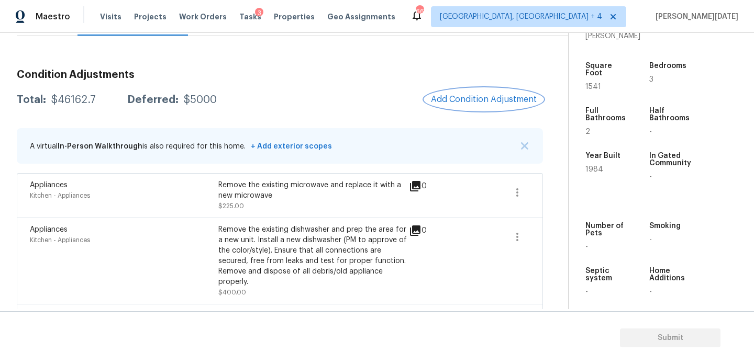
click at [479, 95] on span "Add Condition Adjustment" at bounding box center [484, 99] width 106 height 9
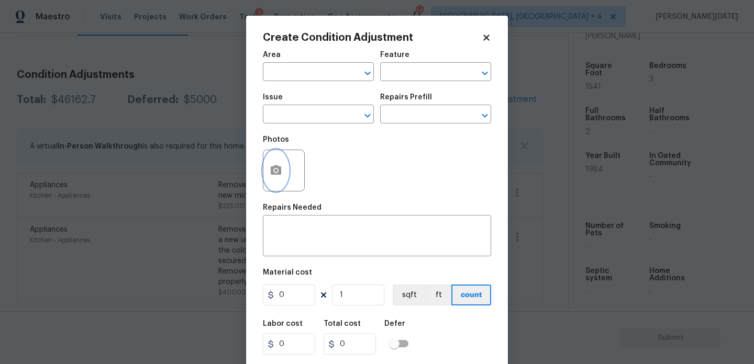
click at [279, 166] on icon "button" at bounding box center [276, 170] width 13 height 13
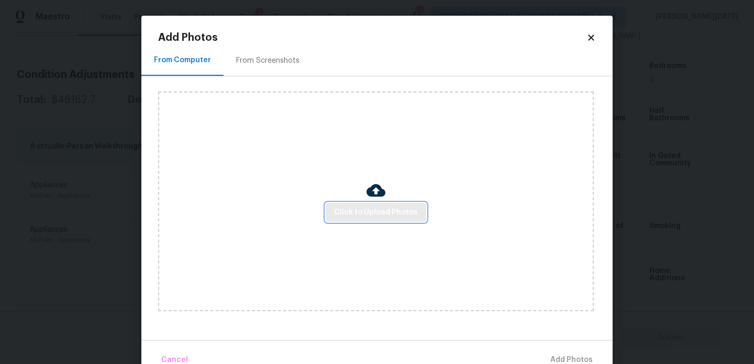
click at [406, 210] on span "Click to Upload Photos" at bounding box center [376, 212] width 84 height 13
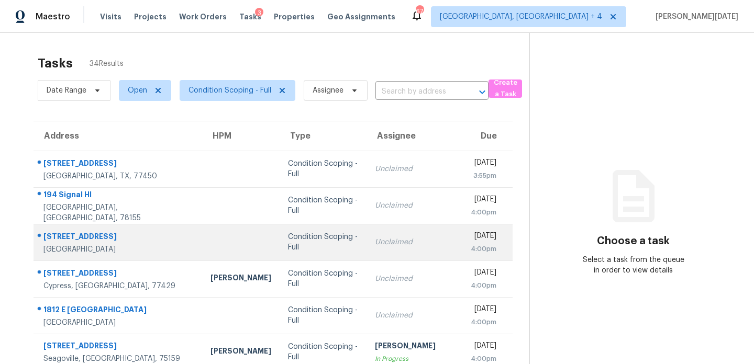
scroll to position [181, 0]
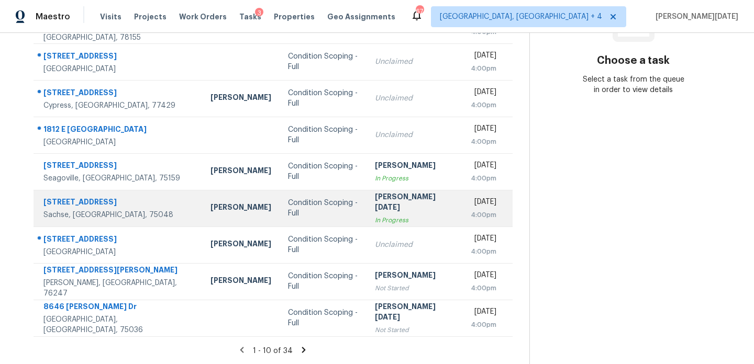
click at [394, 215] on div "In Progress" at bounding box center [414, 220] width 79 height 10
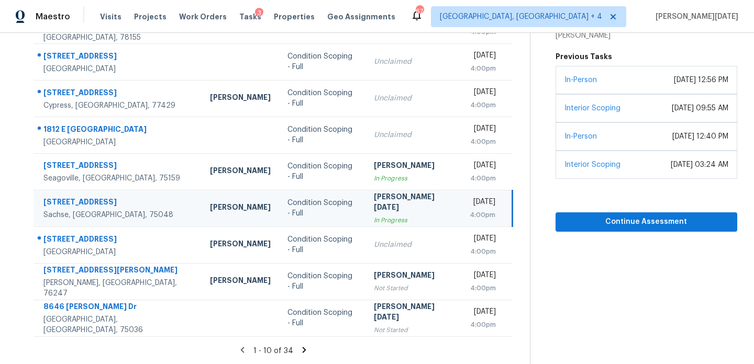
scroll to position [152, 0]
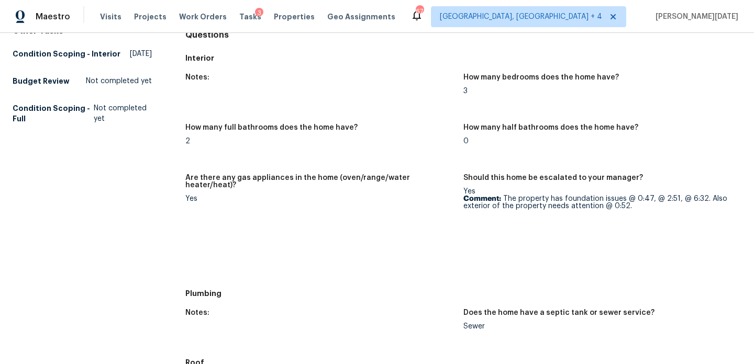
scroll to position [119, 0]
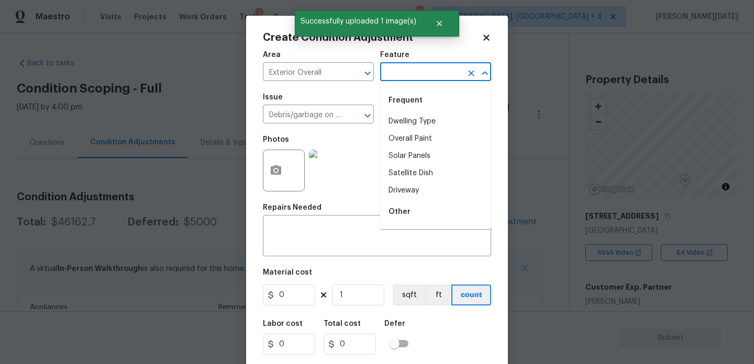
scroll to position [266, 0]
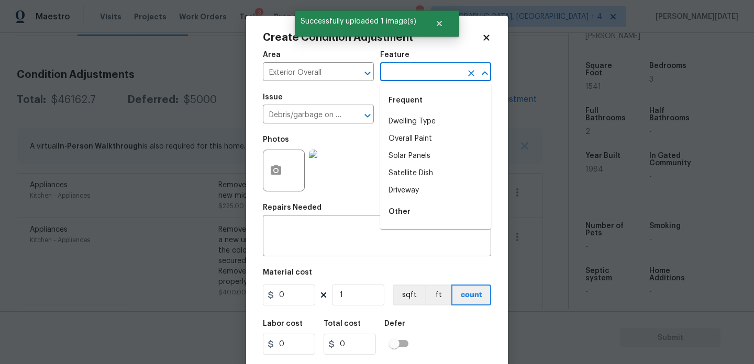
type input "l"
type input "and"
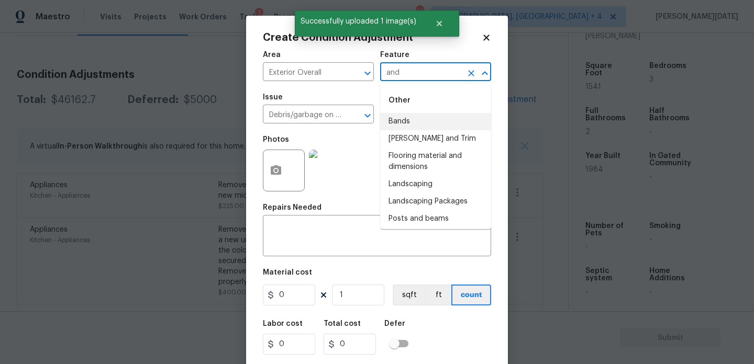
click at [472, 69] on icon "Clear" at bounding box center [471, 73] width 10 height 10
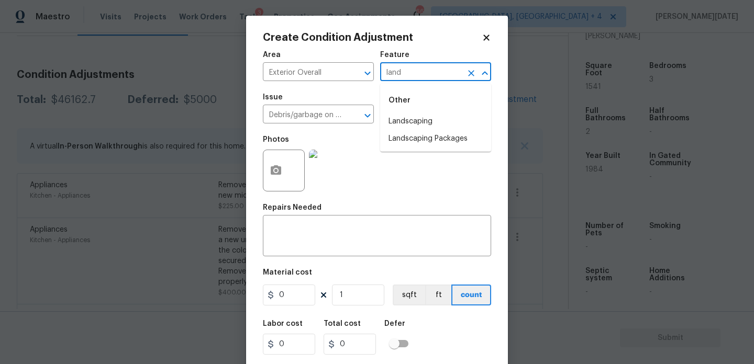
click at [466, 111] on div "Other" at bounding box center [435, 100] width 111 height 25
click at [461, 115] on li "Landscaping" at bounding box center [435, 121] width 111 height 17
type input "Landscaping"
click at [455, 114] on input "text" at bounding box center [421, 115] width 82 height 16
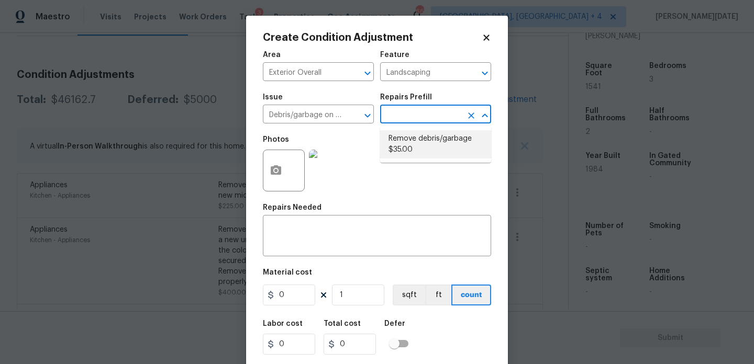
click at [441, 144] on li "Remove debris/garbage $35.00" at bounding box center [435, 144] width 111 height 28
type input "35"
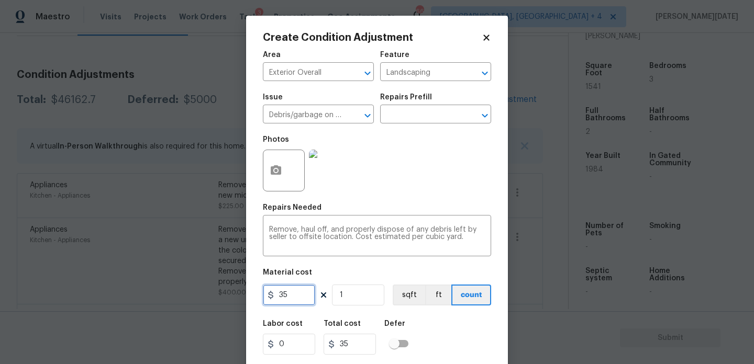
drag, startPoint x: 305, startPoint y: 301, endPoint x: 195, endPoint y: 301, distance: 110.5
click at [195, 301] on div "Create Condition Adjustment Area Exterior Overall ​ Feature Landscaping ​ Issue…" at bounding box center [377, 182] width 754 height 364
type input "1500"
click at [322, 240] on textarea "Remove, haul off, and properly dispose of any debris left by seller to offsite …" at bounding box center [377, 237] width 216 height 22
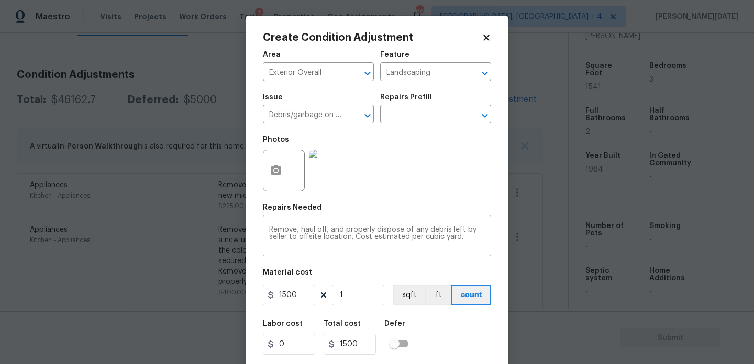
type textarea "Remove, haul off, and properly dispose of any debris left by seller to offsite …"
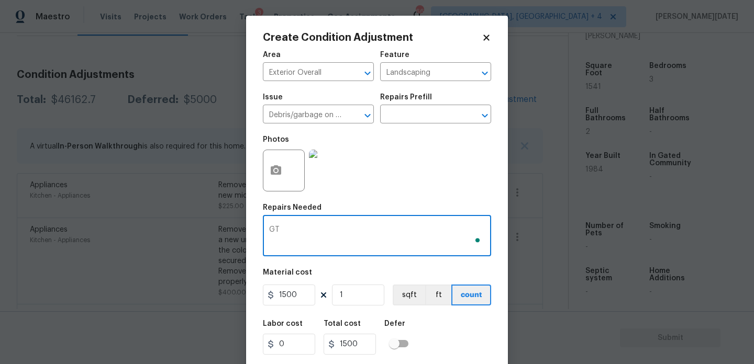
type textarea "G"
click at [355, 117] on icon "Clear" at bounding box center [354, 116] width 6 height 6
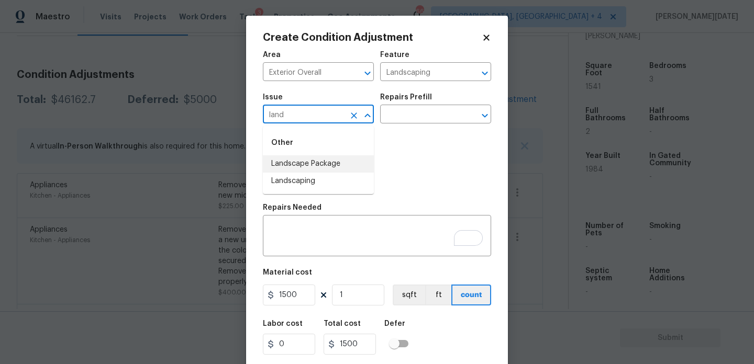
click at [345, 164] on li "Landscape Package" at bounding box center [318, 163] width 111 height 17
type input "Landscape Package"
click at [298, 234] on textarea "To enrich screen reader interactions, please activate Accessibility in Grammarl…" at bounding box center [377, 237] width 216 height 22
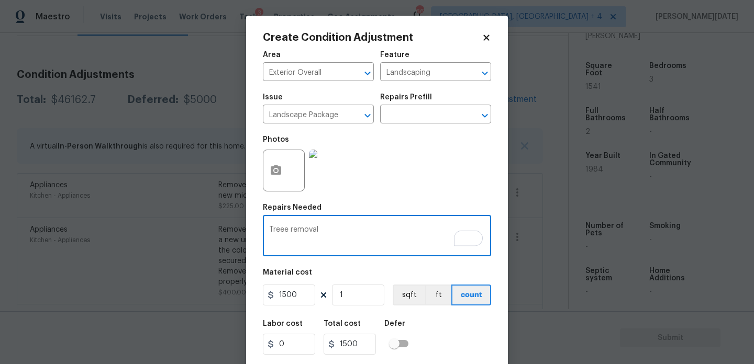
scroll to position [27, 0]
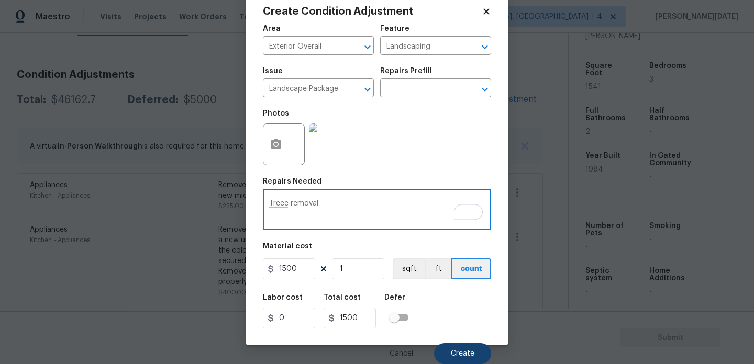
type textarea "Treee removal"
click at [441, 346] on button "Create" at bounding box center [462, 353] width 57 height 21
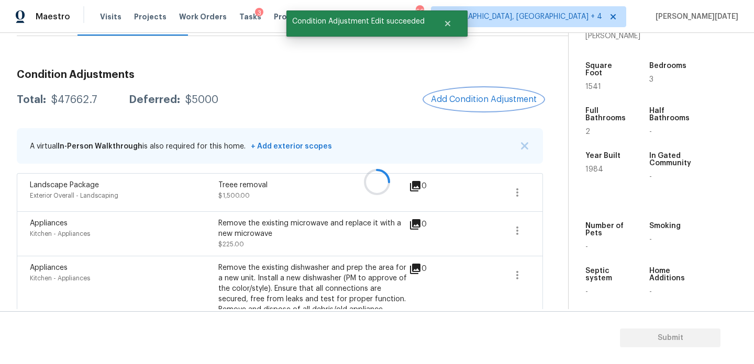
scroll to position [0, 0]
drag, startPoint x: 49, startPoint y: 96, endPoint x: 109, endPoint y: 96, distance: 60.2
click at [109, 96] on div "Total: $47662.7 Deferred: $5000" at bounding box center [118, 100] width 202 height 10
copy div "$47662.7"
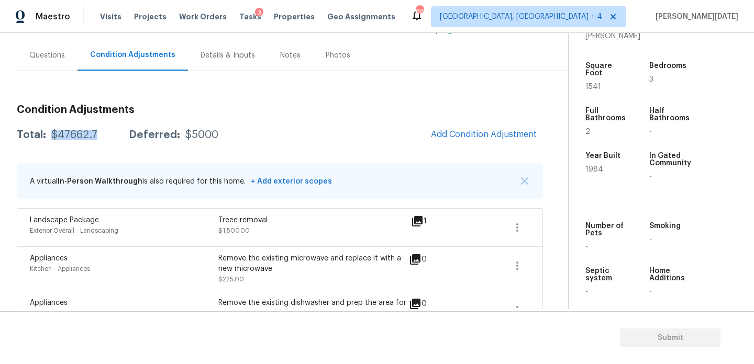
scroll to position [88, 0]
click at [516, 222] on icon "button" at bounding box center [517, 227] width 13 height 13
click at [551, 222] on div "Edit" at bounding box center [577, 225] width 82 height 10
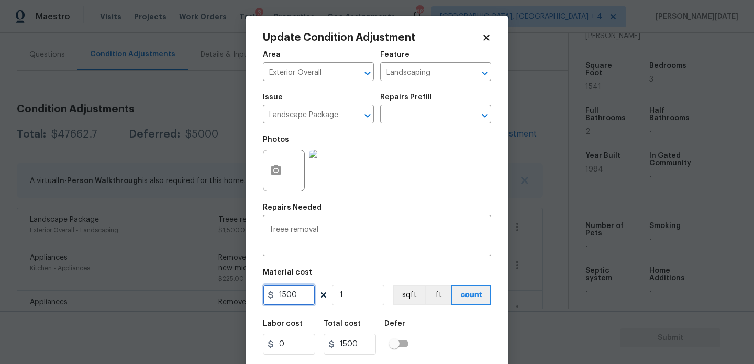
click at [304, 299] on input "1500" at bounding box center [289, 295] width 52 height 21
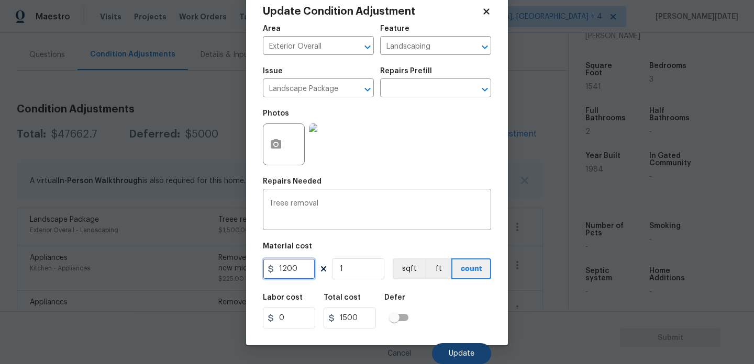
type input "1200"
click at [454, 352] on span "Update" at bounding box center [462, 354] width 26 height 8
type input "1200"
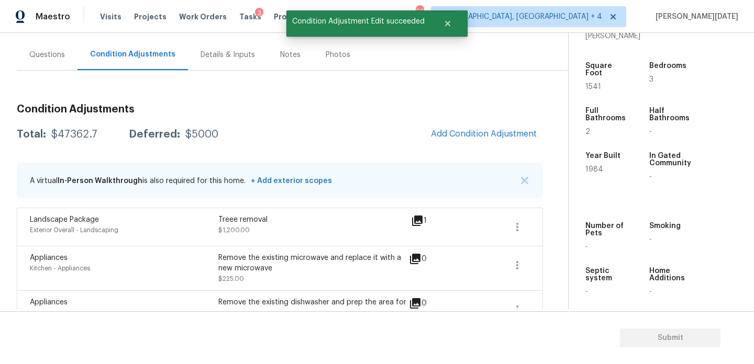
scroll to position [0, 0]
drag, startPoint x: 54, startPoint y: 134, endPoint x: 93, endPoint y: 134, distance: 38.7
click at [93, 134] on div "$47362.7" at bounding box center [74, 134] width 46 height 10
copy div "$47362.7"
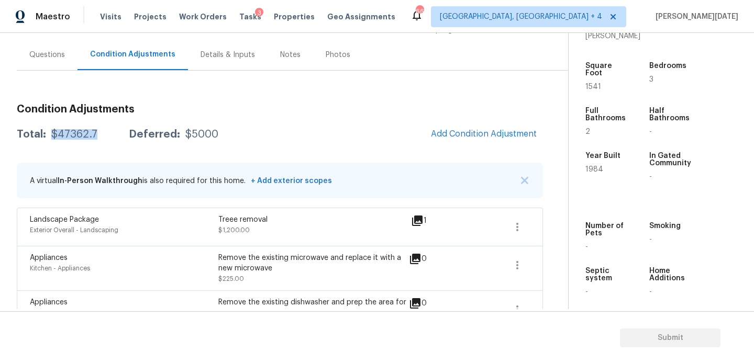
click at [57, 52] on div "Questions" at bounding box center [47, 55] width 36 height 10
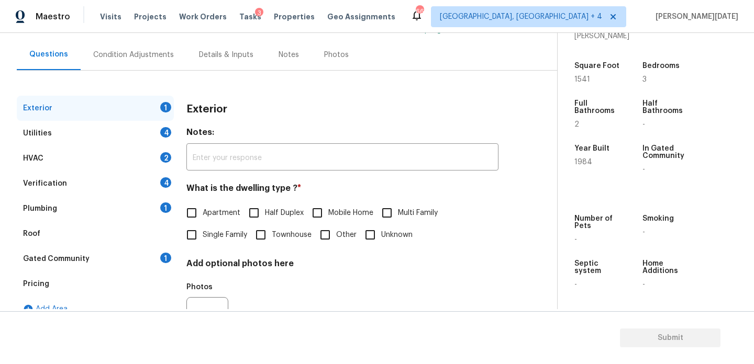
scroll to position [140, 0]
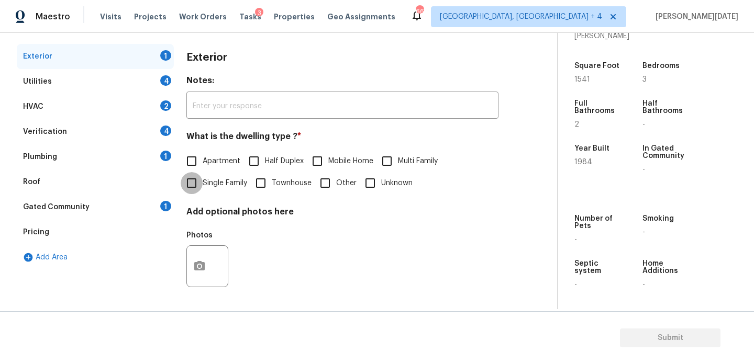
click at [202, 183] on input "Single Family" at bounding box center [192, 183] width 22 height 22
checkbox input "true"
click at [166, 81] on div "4" at bounding box center [165, 80] width 11 height 10
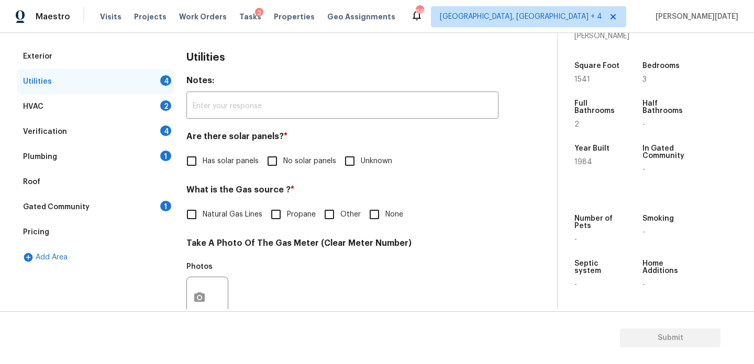
click at [280, 161] on input "No solar panels" at bounding box center [272, 161] width 22 height 22
checkbox input "true"
click at [217, 228] on div "Utilities Notes: ​ Are there solar panels? * Has solar panels No solar panels U…" at bounding box center [342, 317] width 312 height 547
click at [213, 216] on span "Natural Gas Lines" at bounding box center [233, 214] width 60 height 11
click at [203, 216] on input "Natural Gas Lines" at bounding box center [192, 215] width 22 height 22
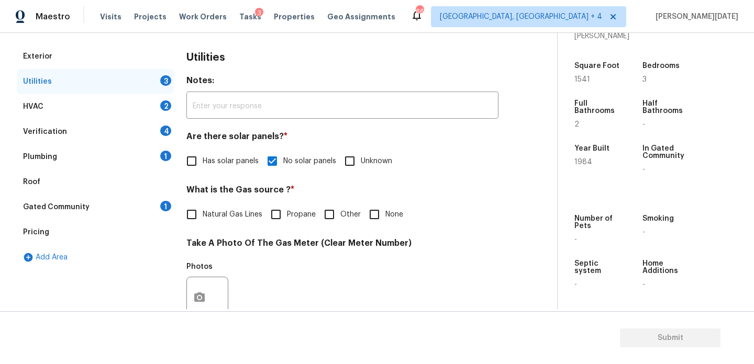
checkbox input "true"
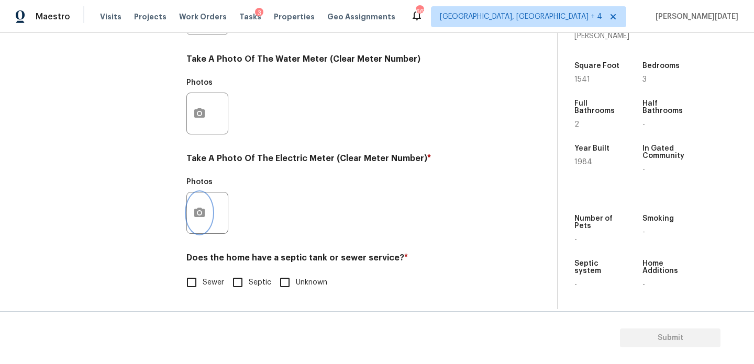
click at [198, 219] on button "button" at bounding box center [199, 213] width 25 height 41
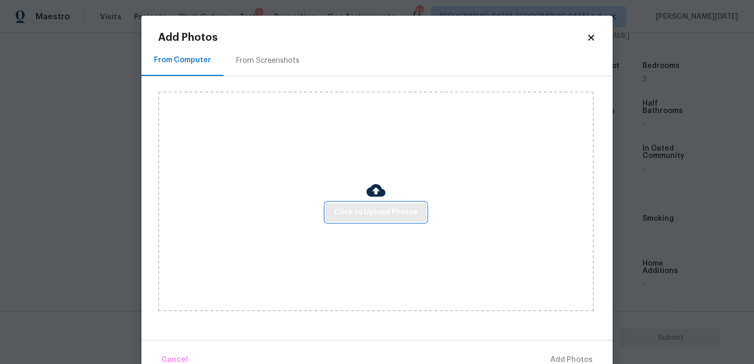
click at [403, 203] on button "Click to Upload Photos" at bounding box center [376, 212] width 101 height 19
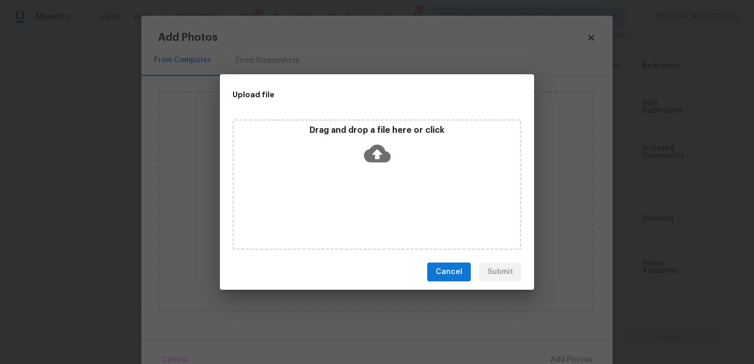
click at [403, 203] on div "Drag and drop a file here or click" at bounding box center [376, 184] width 289 height 131
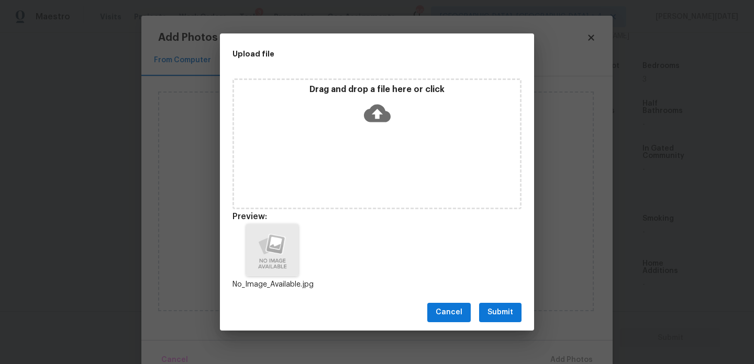
scroll to position [8, 0]
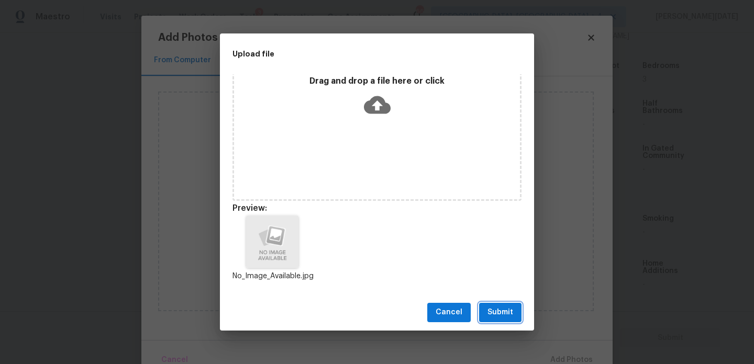
click at [504, 308] on span "Submit" at bounding box center [500, 312] width 26 height 13
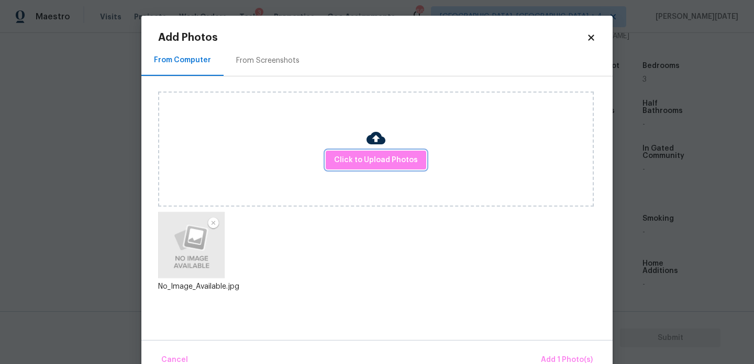
scroll to position [23, 0]
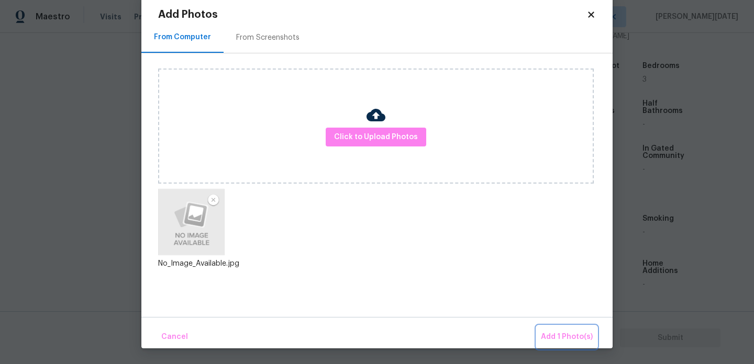
click at [541, 327] on button "Add 1 Photo(s)" at bounding box center [567, 337] width 60 height 23
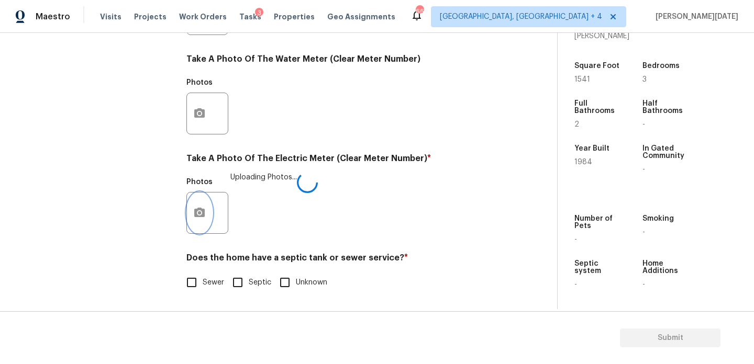
scroll to position [0, 0]
click at [206, 282] on span "Sewer" at bounding box center [213, 282] width 21 height 11
click at [203, 282] on input "Sewer" at bounding box center [192, 283] width 22 height 22
checkbox input "true"
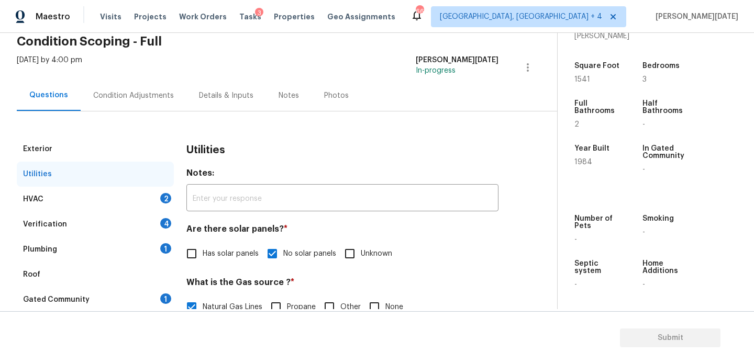
click at [141, 212] on div "Verification 4" at bounding box center [95, 224] width 157 height 25
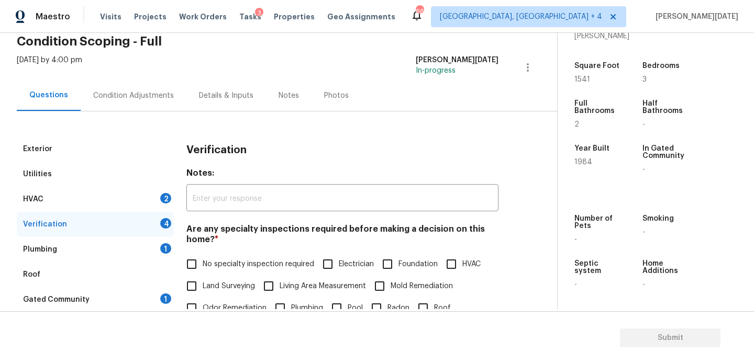
scroll to position [148, 0]
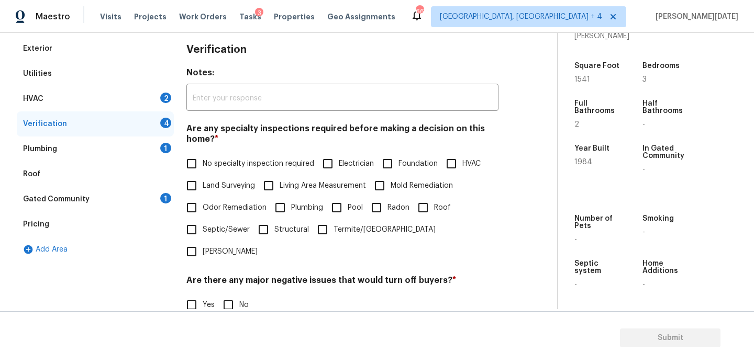
click at [141, 98] on div "HVAC 2" at bounding box center [95, 98] width 157 height 25
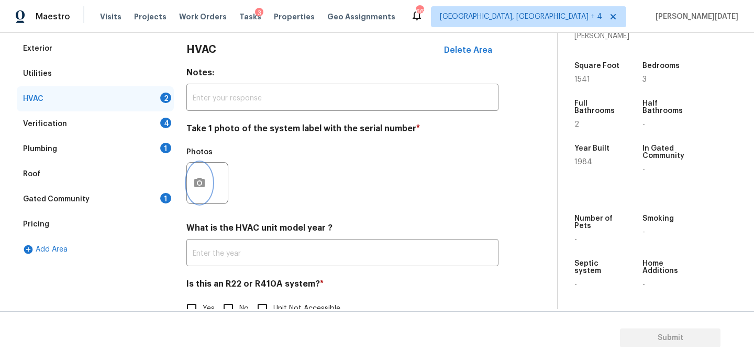
click at [207, 180] on button "button" at bounding box center [199, 183] width 25 height 41
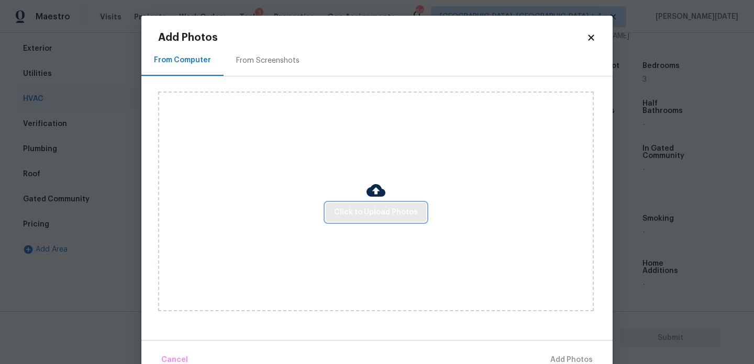
click at [360, 218] on span "Click to Upload Photos" at bounding box center [376, 212] width 84 height 13
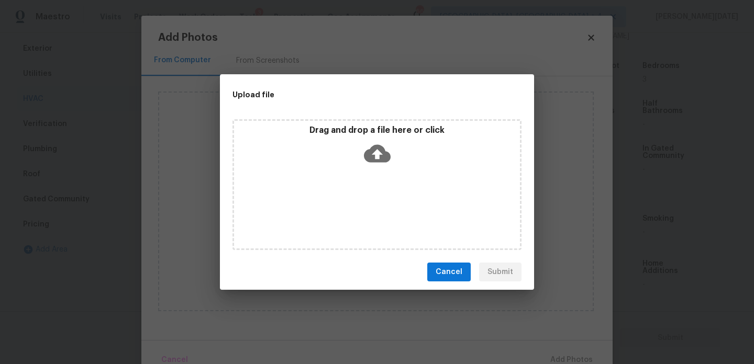
click at [360, 218] on div "Drag and drop a file here or click" at bounding box center [376, 184] width 289 height 131
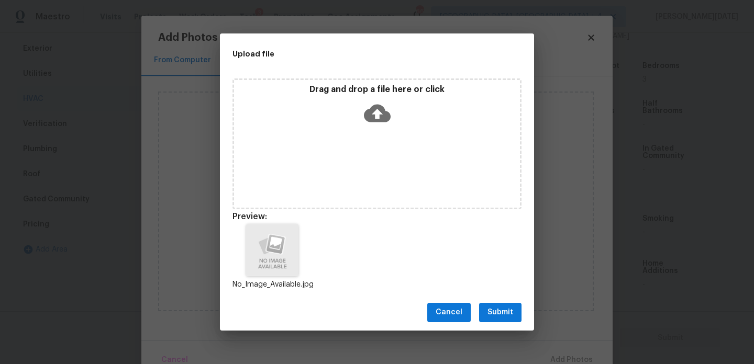
click at [503, 317] on span "Submit" at bounding box center [500, 312] width 26 height 13
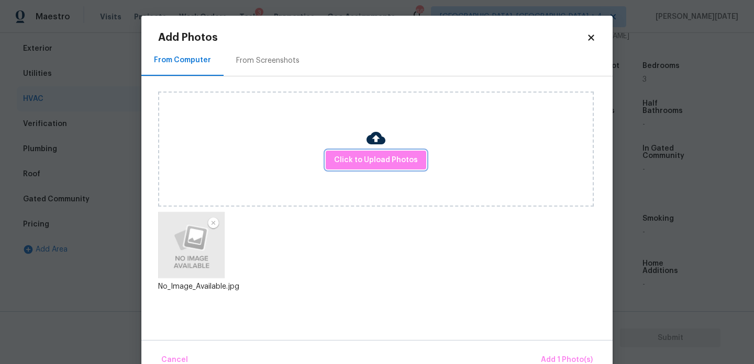
scroll to position [23, 0]
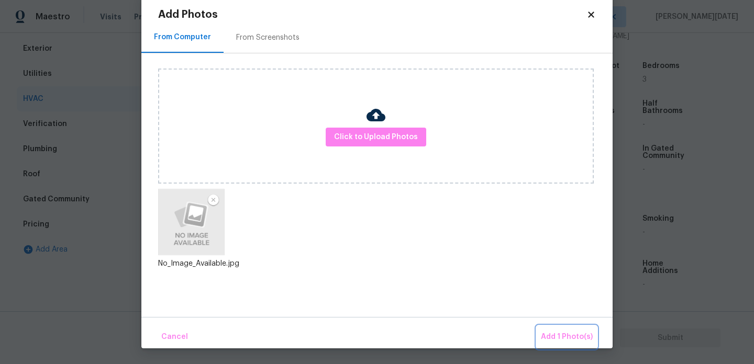
click at [576, 336] on span "Add 1 Photo(s)" at bounding box center [567, 337] width 52 height 13
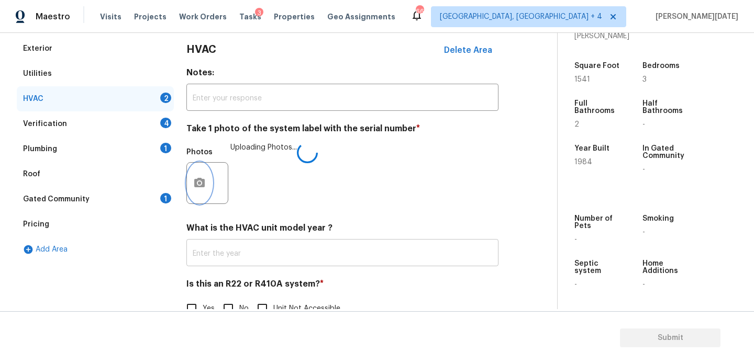
scroll to position [174, 0]
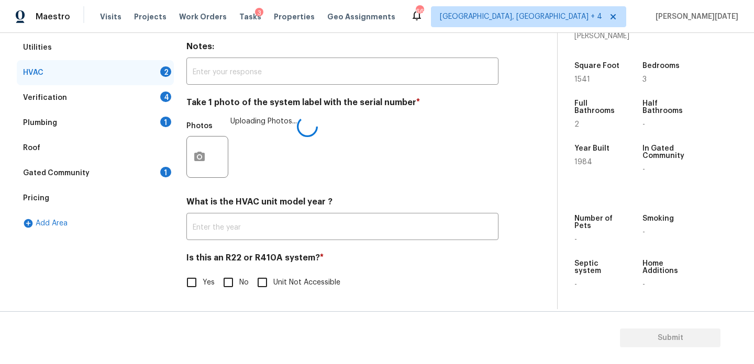
click at [190, 281] on input "Yes" at bounding box center [192, 283] width 22 height 22
checkbox input "true"
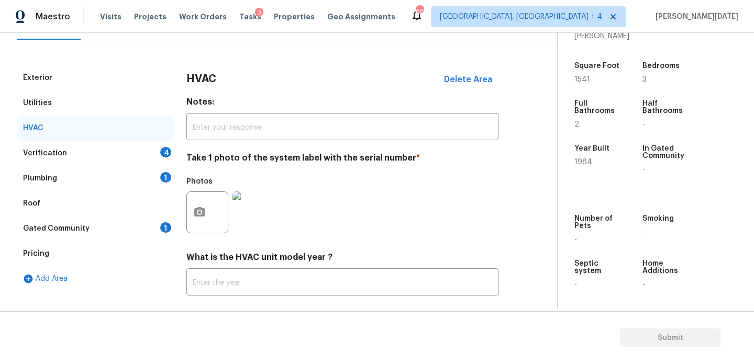
scroll to position [118, 0]
click at [153, 153] on div "Verification 4" at bounding box center [95, 153] width 157 height 25
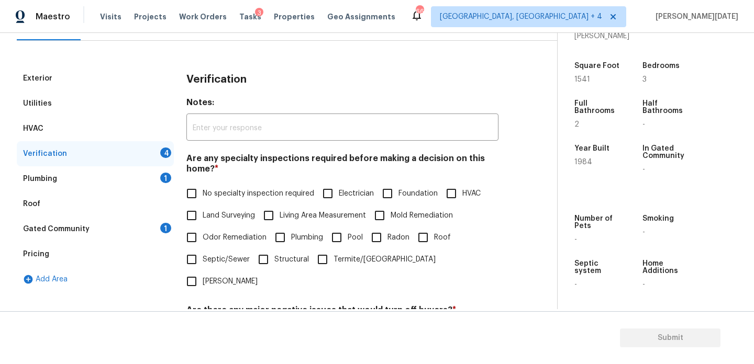
click at [199, 192] on input "No specialty inspection required" at bounding box center [192, 194] width 22 height 22
checkbox input "true"
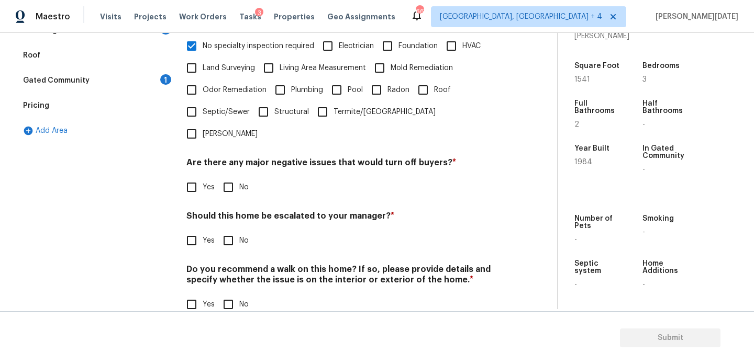
scroll to position [265, 0]
click at [243, 182] on span "No" at bounding box center [243, 187] width 9 height 11
click at [239, 176] on input "No" at bounding box center [228, 187] width 22 height 22
checkbox input "true"
click at [234, 294] on input "No" at bounding box center [228, 305] width 22 height 22
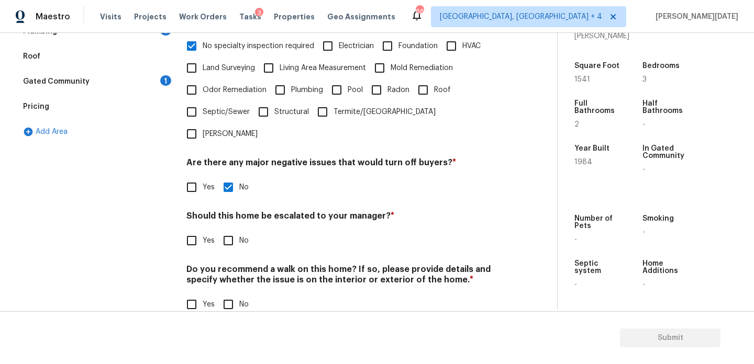
checkbox input "true"
click at [203, 236] on span "Yes" at bounding box center [209, 241] width 12 height 11
click at [203, 230] on input "Yes" at bounding box center [192, 241] width 22 height 22
checkbox input "true"
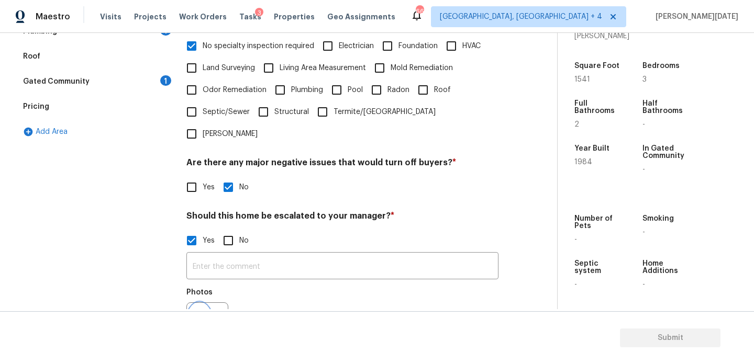
click at [202, 318] on icon "button" at bounding box center [199, 322] width 10 height 9
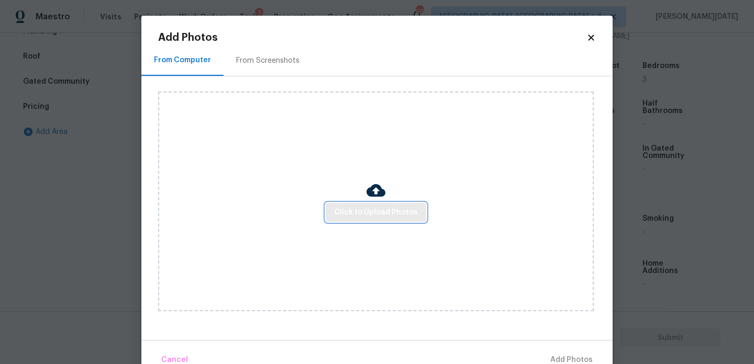
click at [374, 217] on span "Click to Upload Photos" at bounding box center [376, 212] width 84 height 13
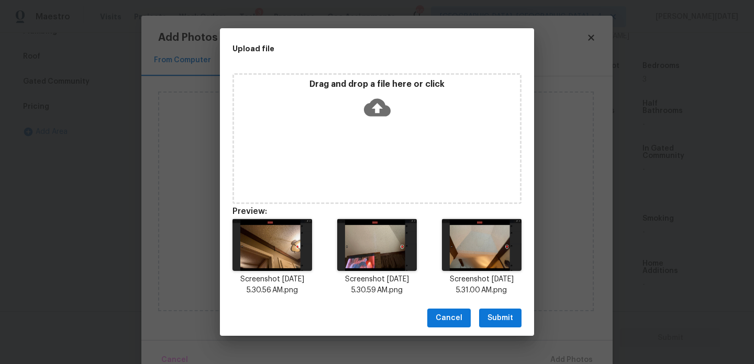
click at [500, 324] on span "Submit" at bounding box center [500, 318] width 26 height 13
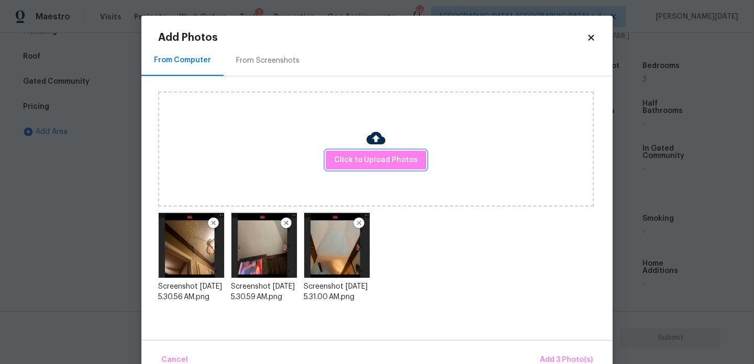
scroll to position [23, 0]
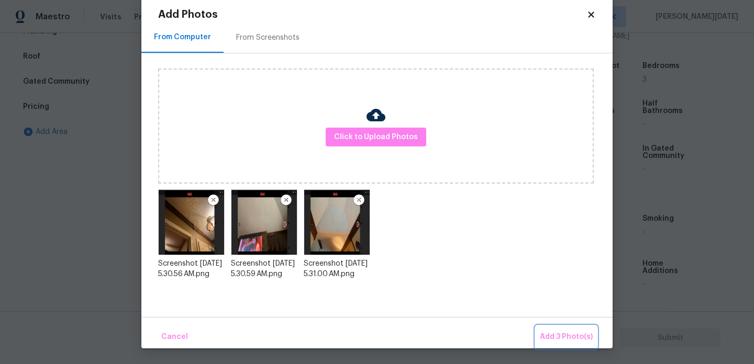
click at [561, 338] on span "Add 3 Photo(s)" at bounding box center [566, 337] width 53 height 13
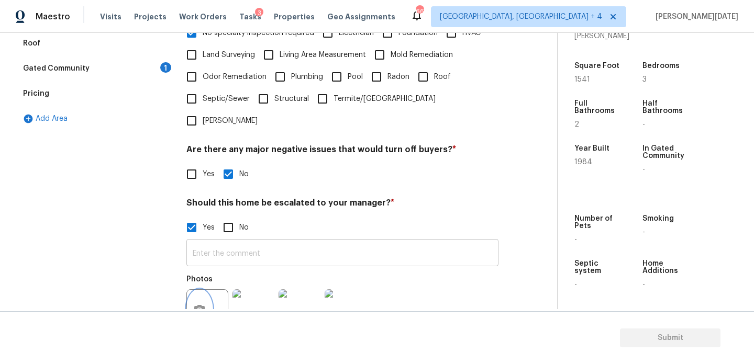
scroll to position [365, 0]
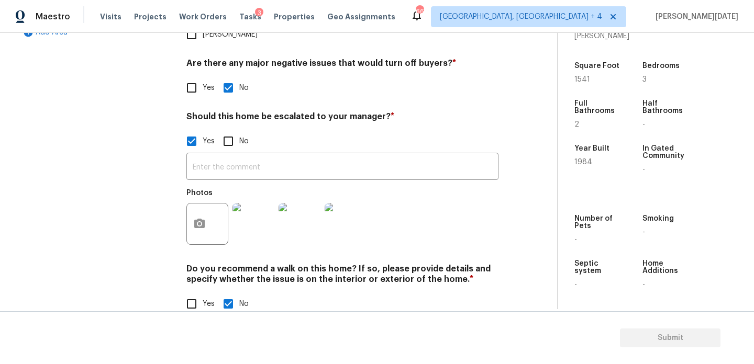
click at [213, 203] on div at bounding box center [207, 224] width 42 height 42
click at [201, 219] on icon "button" at bounding box center [199, 223] width 10 height 9
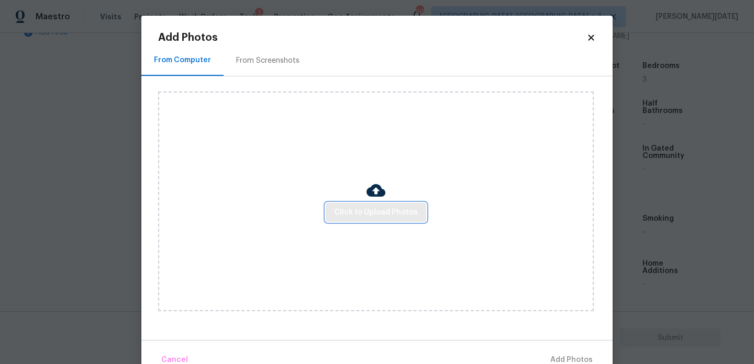
click at [396, 210] on span "Click to Upload Photos" at bounding box center [376, 212] width 84 height 13
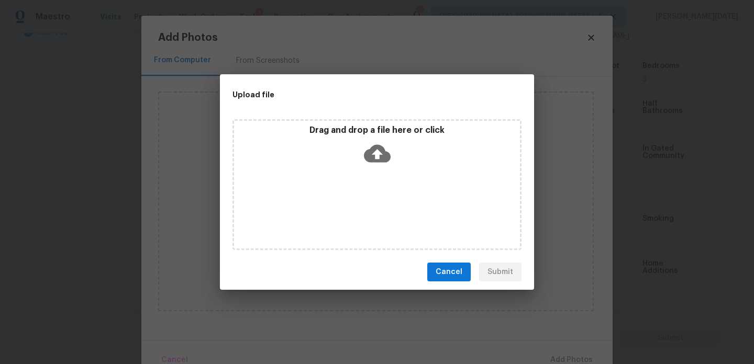
click at [396, 210] on div "Drag and drop a file here or click" at bounding box center [376, 184] width 289 height 131
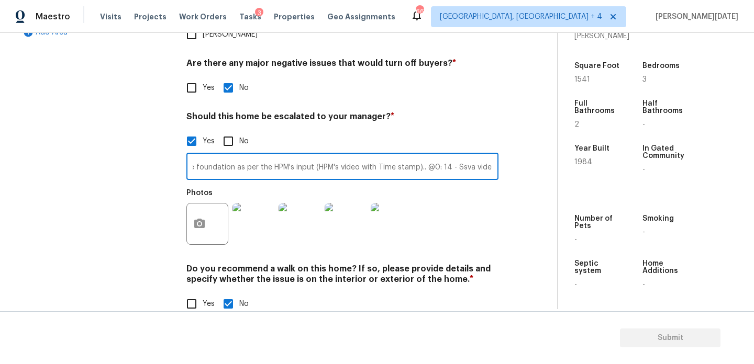
scroll to position [0, 52]
click at [452, 155] on input "ALA.. There are foundation as per the HPM's input (HPM's video with Time stamp)…" at bounding box center [342, 167] width 312 height 25
type input "ALA.. There are foundation as per the HPM's input (HPM's video with Time stamp)…"
click at [558, 214] on div "Property Details © Mapbox © OpenStreetMap Improve this map 2226 Ridgeview Dr Sa…" at bounding box center [648, 38] width 180 height 542
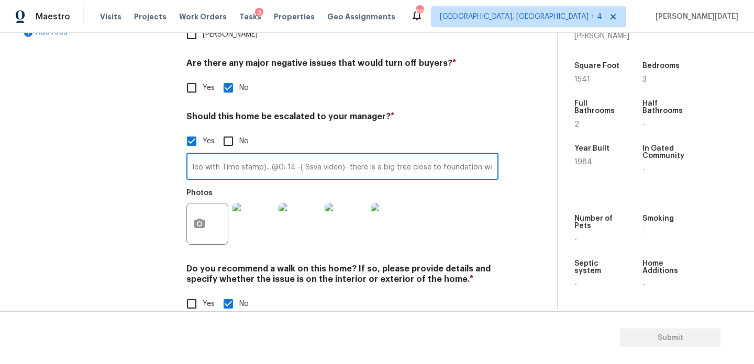
scroll to position [0, 0]
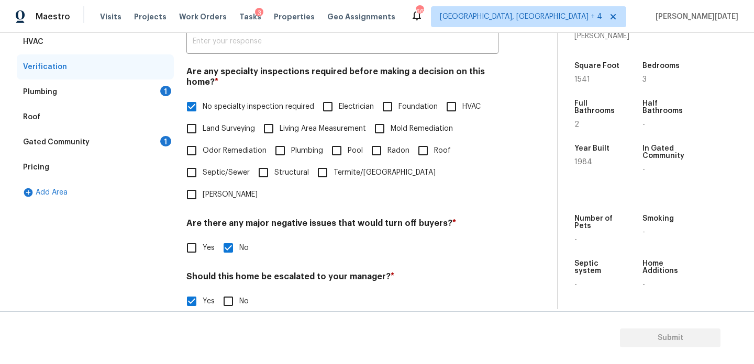
click at [150, 93] on div "Plumbing 1" at bounding box center [95, 92] width 157 height 25
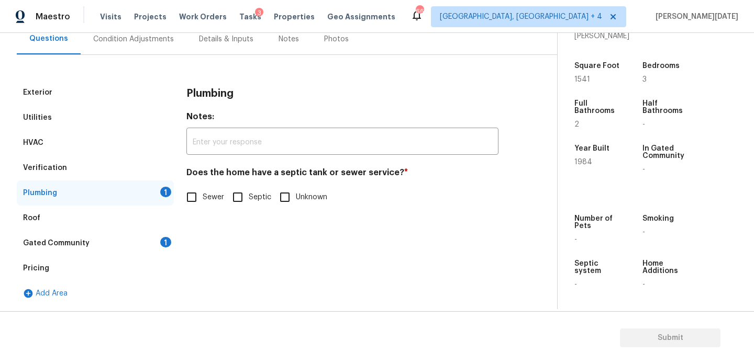
click at [193, 199] on input "Sewer" at bounding box center [192, 197] width 22 height 22
checkbox input "true"
click at [154, 246] on div "Gated Community 1" at bounding box center [95, 243] width 157 height 25
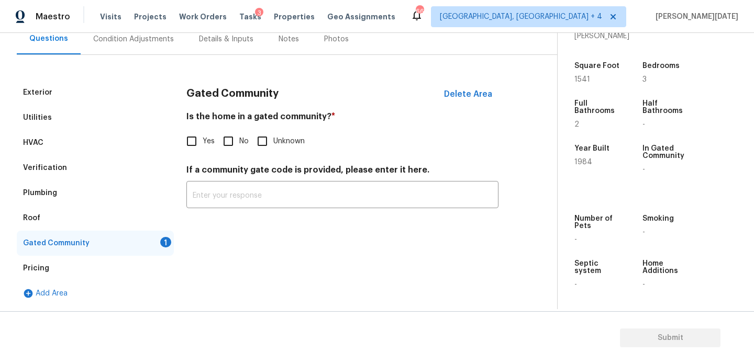
click at [231, 149] on input "No" at bounding box center [228, 141] width 22 height 22
checkbox input "true"
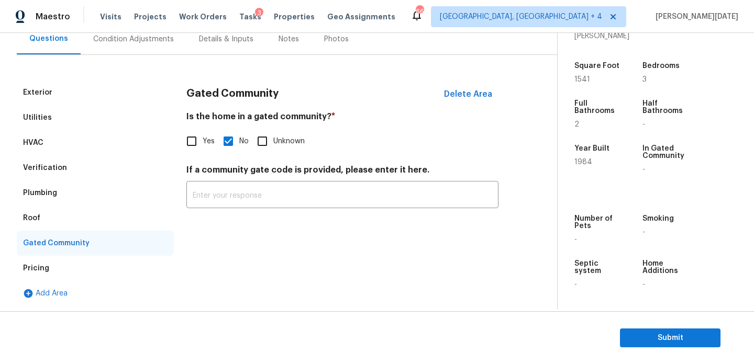
scroll to position [32, 0]
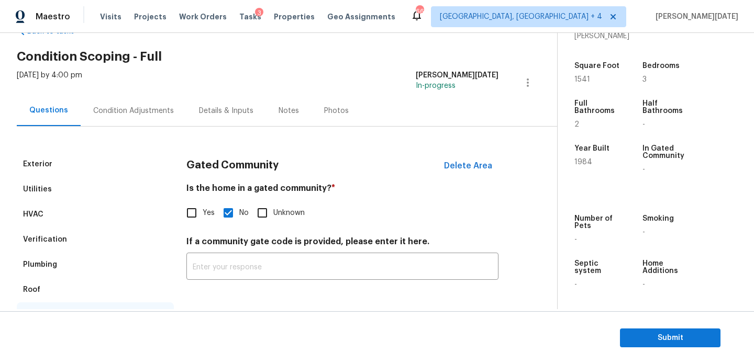
click at [126, 121] on div "Condition Adjustments" at bounding box center [134, 110] width 106 height 31
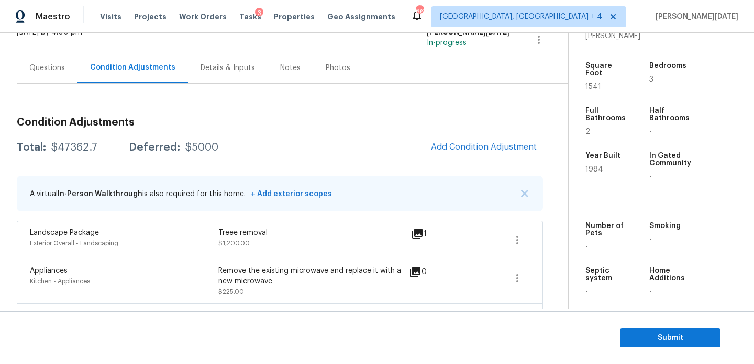
scroll to position [77, 0]
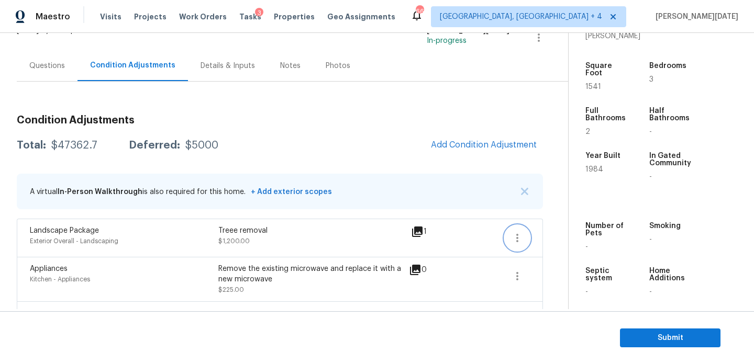
click at [514, 242] on icon "button" at bounding box center [517, 238] width 13 height 13
click at [558, 240] on div "Edit" at bounding box center [577, 236] width 82 height 10
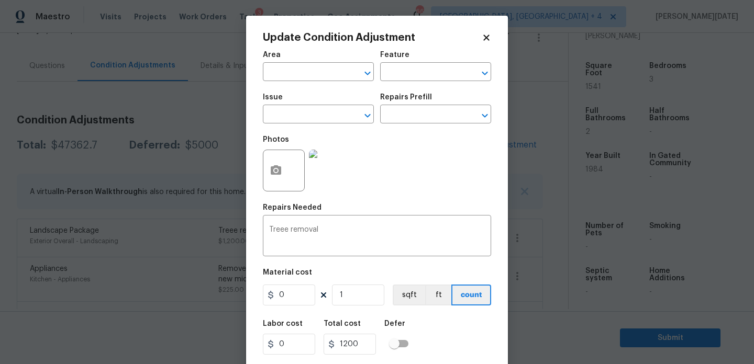
type input "Exterior Overall"
type input "Landscaping"
type input "Landscape Package"
drag, startPoint x: 253, startPoint y: 296, endPoint x: 213, endPoint y: 296, distance: 40.3
click at [213, 296] on div "Update Condition Adjustment Area Exterior Overall ​ Feature Landscaping ​ Issue…" at bounding box center [377, 182] width 754 height 364
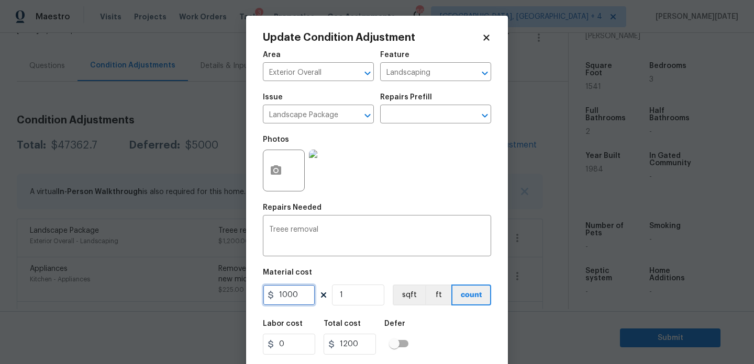
type input "1000"
click at [382, 203] on div "Area Exterior Overall ​ Feature Landscaping ​ Issue Landscape Package ​ Repairs…" at bounding box center [377, 218] width 228 height 346
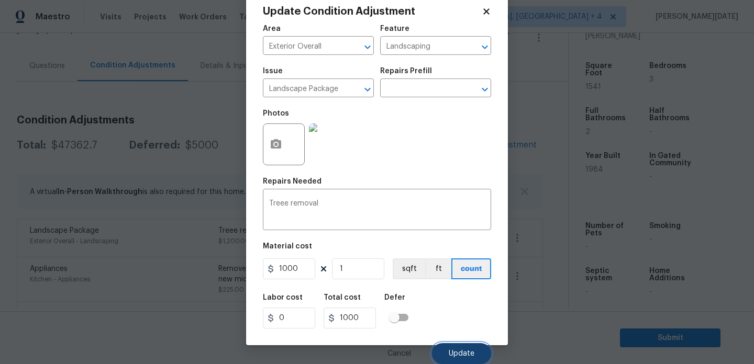
click at [445, 349] on button "Update" at bounding box center [461, 353] width 59 height 21
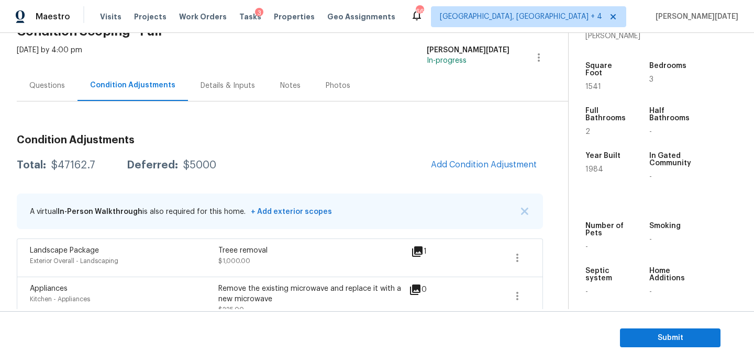
scroll to position [0, 0]
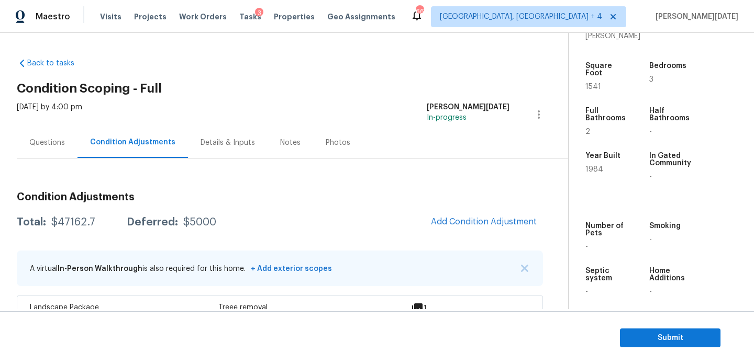
click at [41, 140] on div "Questions" at bounding box center [47, 143] width 36 height 10
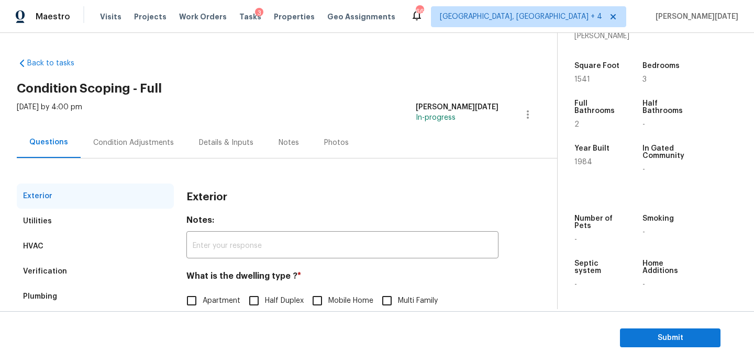
scroll to position [140, 0]
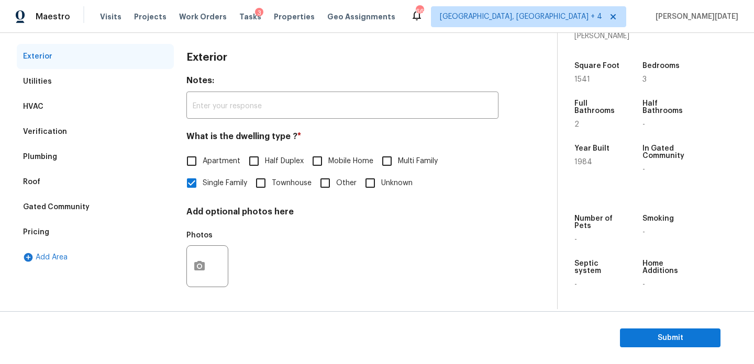
click at [63, 127] on div "Verification" at bounding box center [95, 131] width 157 height 25
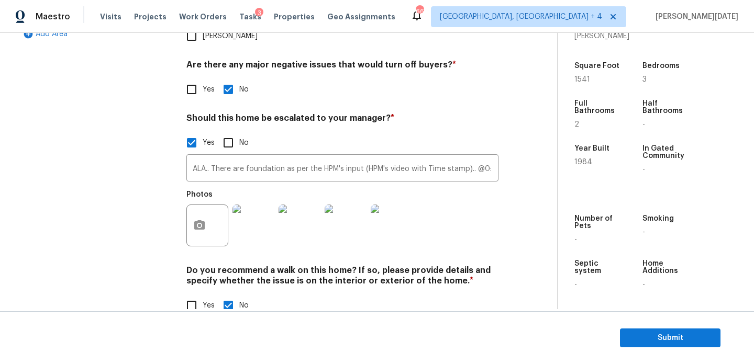
scroll to position [365, 0]
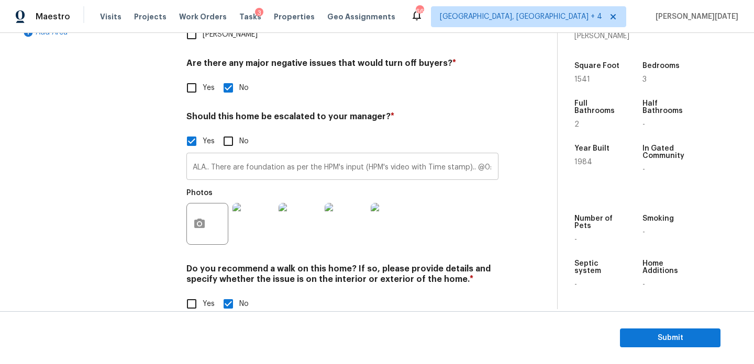
click at [406, 155] on input "ALA.. There are foundation as per the HPM's input (HPM's video with Time stamp)…" at bounding box center [342, 167] width 312 height 25
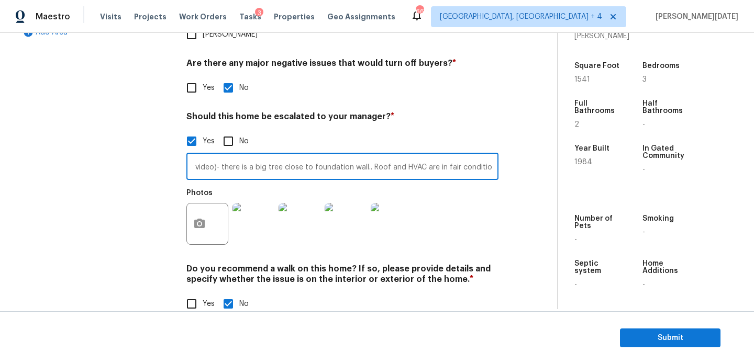
scroll to position [0, 329]
type input "ALA.. There are foundation as per the HPM's input (HPM's video with Time stamp)…"
click at [481, 183] on div "Photos" at bounding box center [342, 217] width 312 height 68
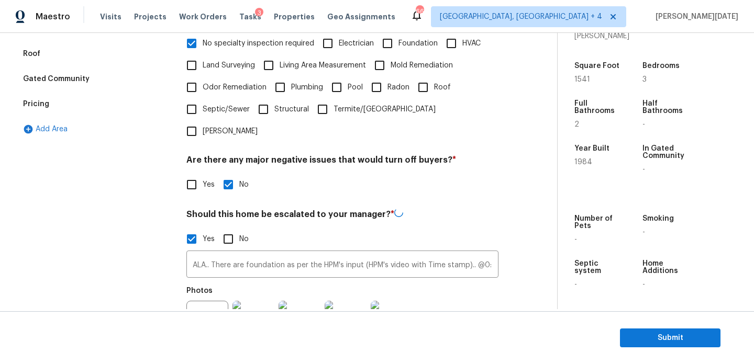
scroll to position [0, 0]
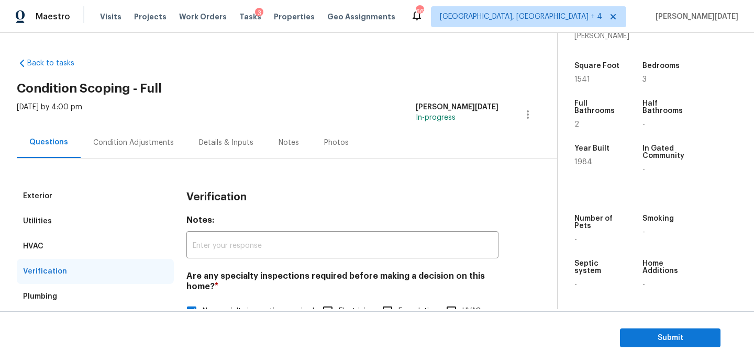
click at [136, 153] on div "Condition Adjustments" at bounding box center [134, 142] width 106 height 31
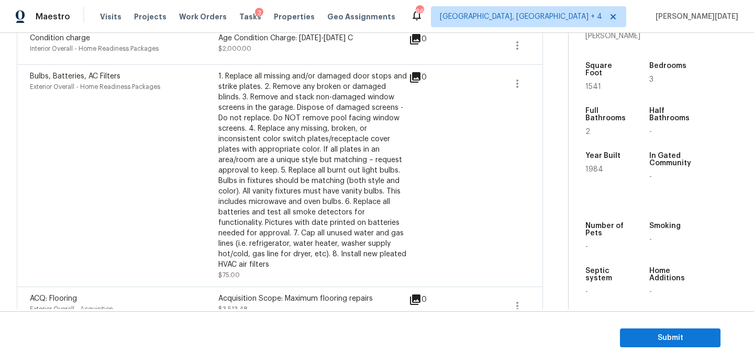
scroll to position [437, 0]
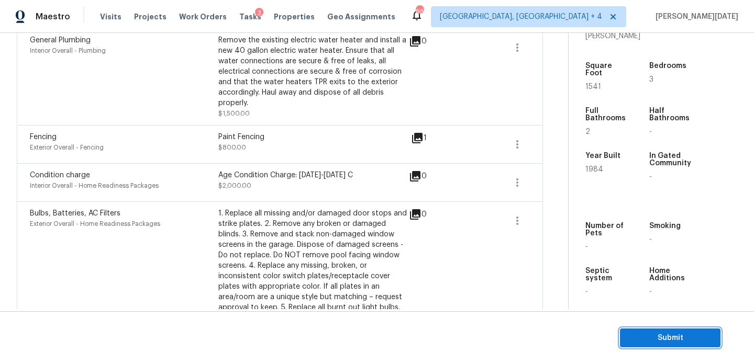
click at [645, 334] on span "Submit" at bounding box center [670, 338] width 84 height 13
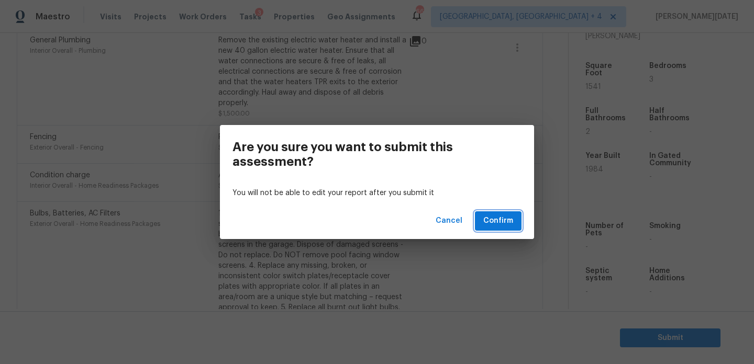
click at [491, 220] on span "Confirm" at bounding box center [498, 221] width 30 height 13
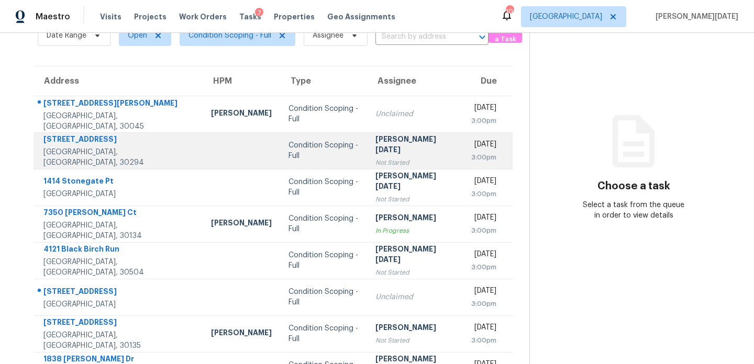
scroll to position [59, 0]
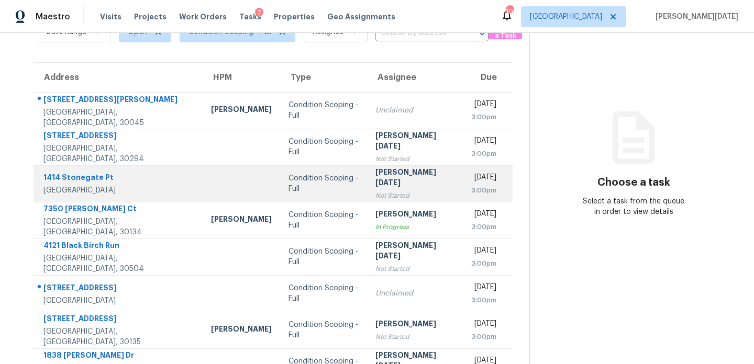
click at [382, 192] on div "Not Started" at bounding box center [415, 196] width 80 height 10
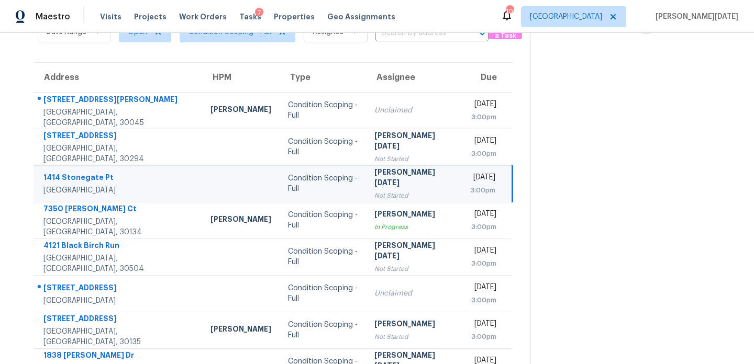
click at [470, 192] on div "3:00pm" at bounding box center [482, 190] width 25 height 10
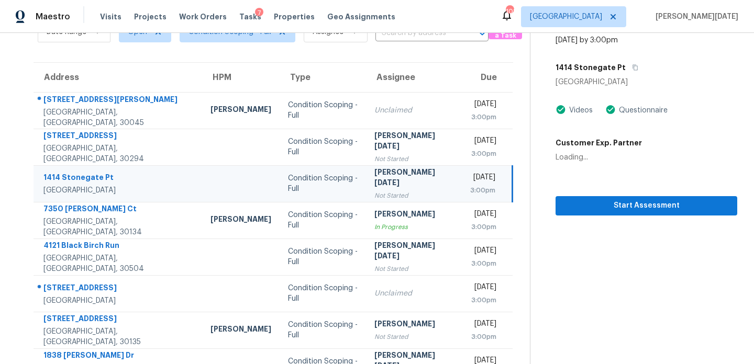
click at [470, 192] on div "3:00pm" at bounding box center [482, 190] width 25 height 10
click at [558, 203] on button "Start Assessment" at bounding box center [646, 205] width 182 height 19
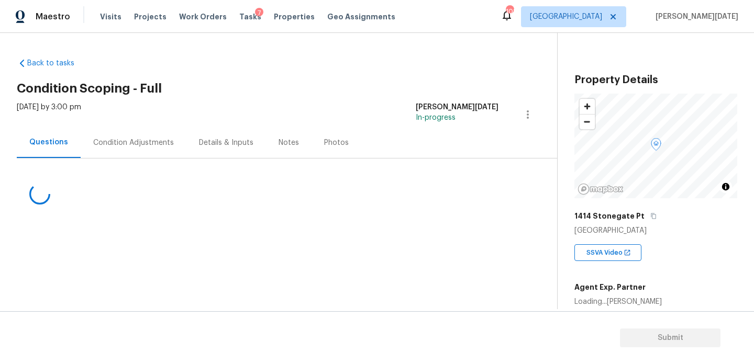
click at [125, 144] on div "Condition Adjustments" at bounding box center [133, 143] width 81 height 10
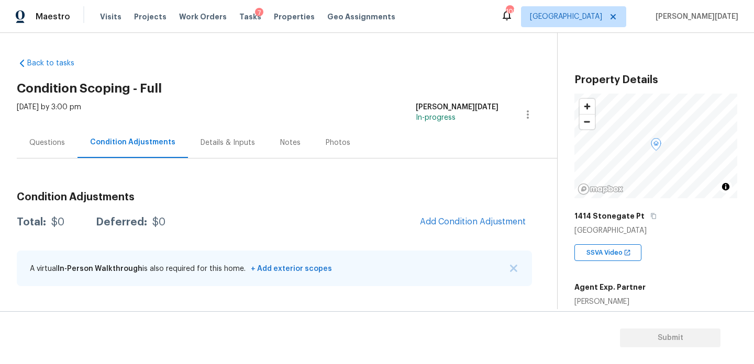
scroll to position [225, 0]
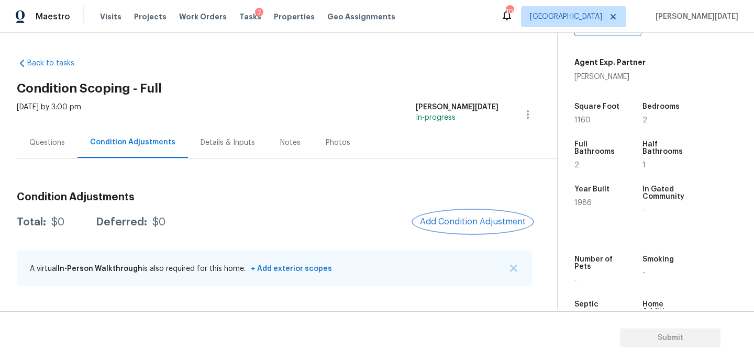
click at [457, 218] on span "Add Condition Adjustment" at bounding box center [473, 221] width 106 height 9
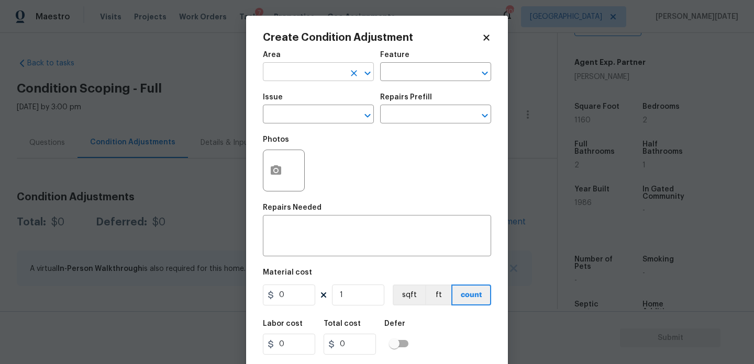
click at [287, 76] on input "text" at bounding box center [304, 73] width 82 height 16
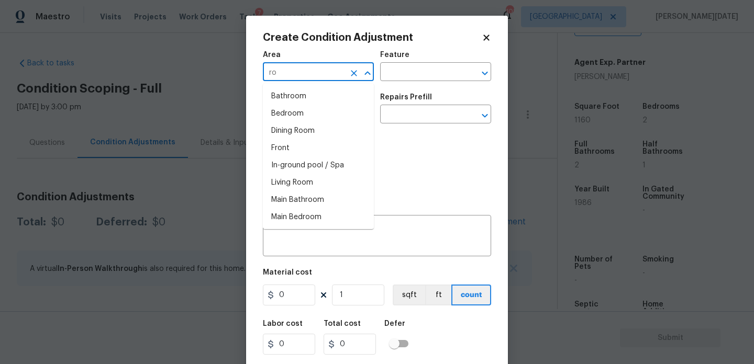
type input "roo"
type input "f"
click at [287, 77] on input "f" at bounding box center [304, 73] width 82 height 16
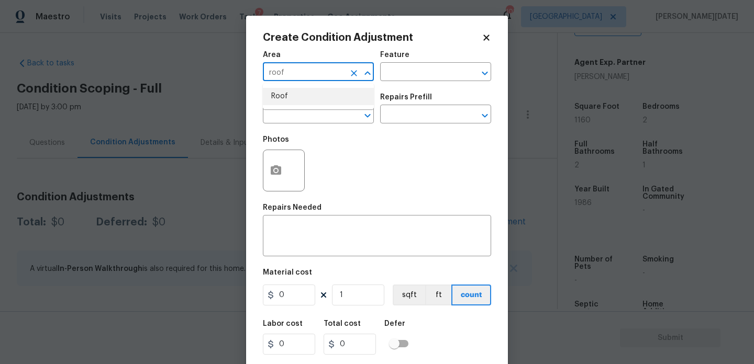
click at [290, 97] on li "Roof" at bounding box center [318, 96] width 111 height 17
type input "Roof"
click at [284, 118] on input "text" at bounding box center [304, 115] width 82 height 16
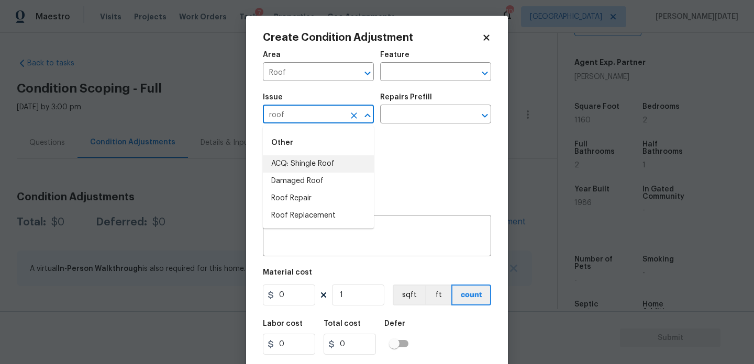
click at [292, 160] on li "ACQ: Shingle Roof" at bounding box center [318, 163] width 111 height 17
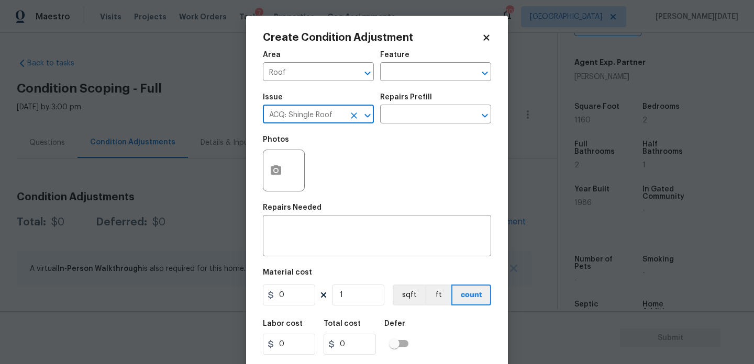
type input "ACQ: Shingle Roof"
click at [438, 97] on div "Repairs Prefill" at bounding box center [435, 101] width 111 height 14
click at [431, 111] on input "text" at bounding box center [421, 115] width 82 height 16
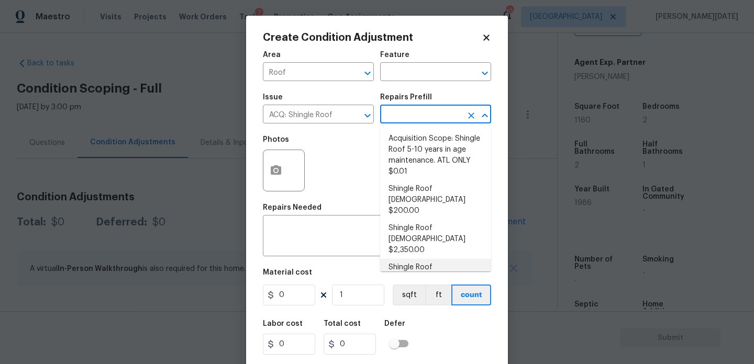
scroll to position [26, 0]
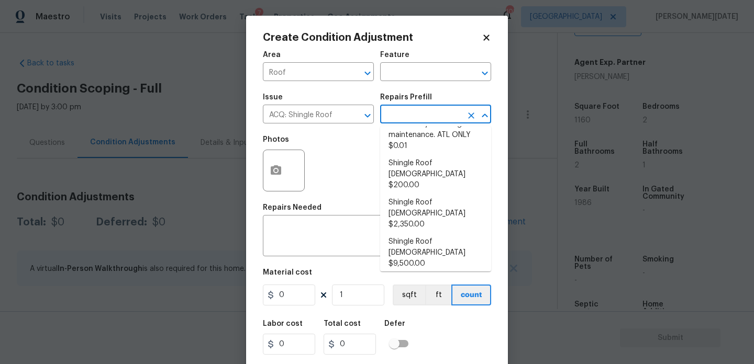
click at [434, 273] on li "Shingle Roof [DEMOGRAPHIC_DATA] $9,500.00" at bounding box center [435, 292] width 111 height 39
type input "Acquisition"
type textarea "Acquisition Scope: Shingle Roof 21+ years in age or replacement required."
type input "9500"
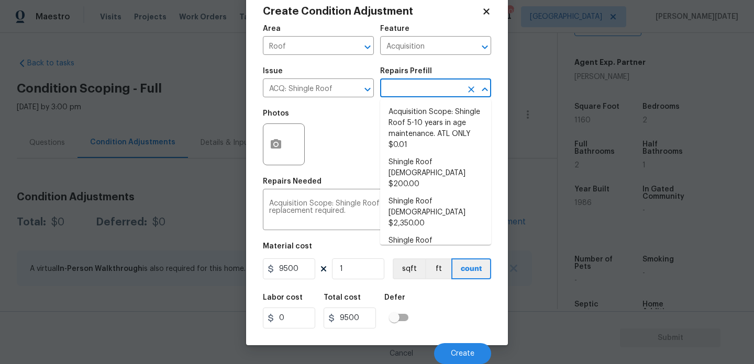
scroll to position [22, 0]
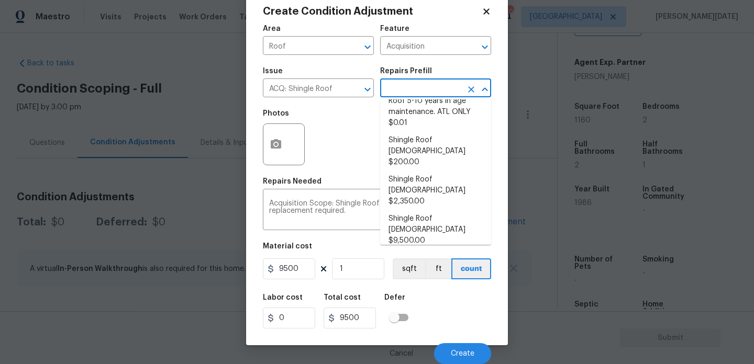
click at [432, 250] on li "Shingle Roof [DEMOGRAPHIC_DATA] $9,500.00" at bounding box center [435, 269] width 111 height 39
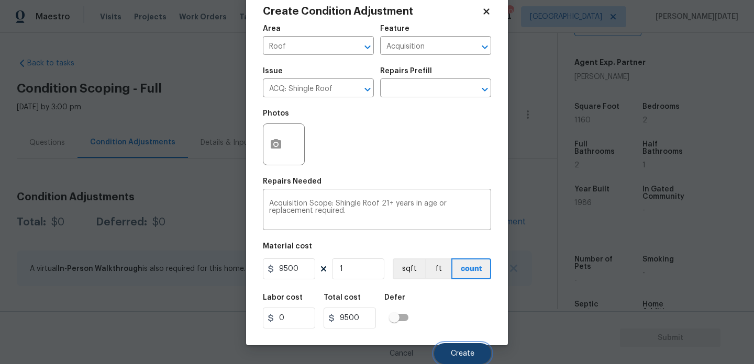
click at [454, 354] on span "Create" at bounding box center [463, 354] width 24 height 8
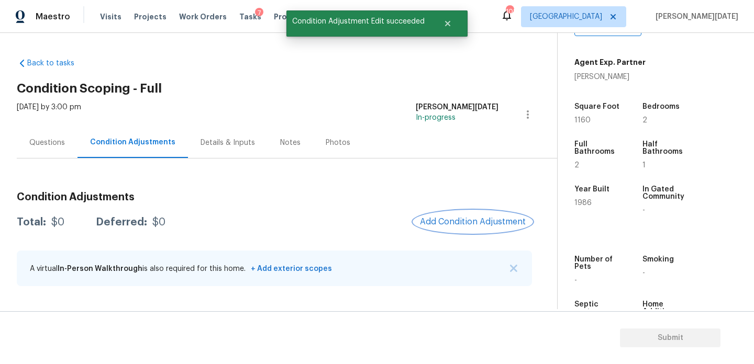
scroll to position [0, 0]
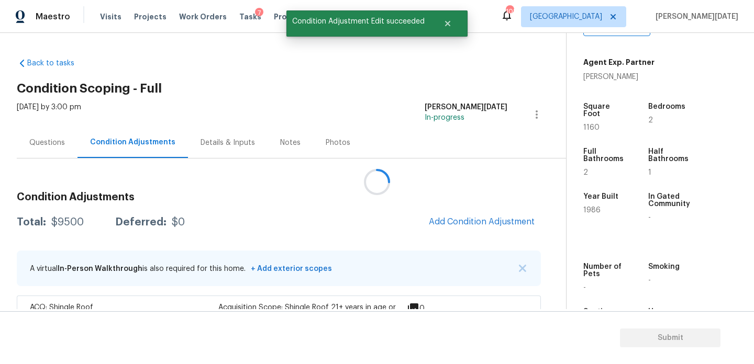
click at [585, 124] on span "1160" at bounding box center [591, 127] width 16 height 7
click at [588, 124] on span "1160" at bounding box center [591, 127] width 16 height 7
copy span "1160"
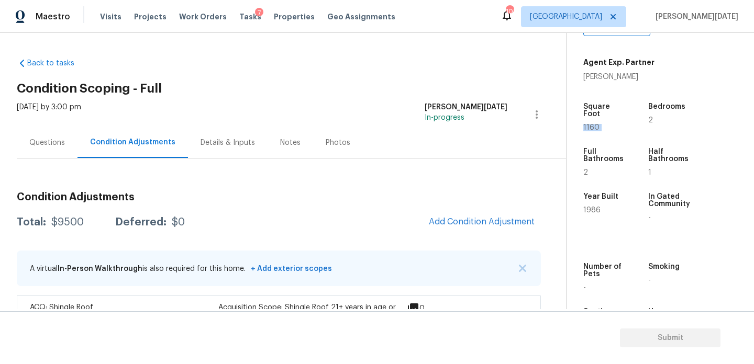
click at [231, 151] on div "Details & Inputs" at bounding box center [228, 142] width 80 height 31
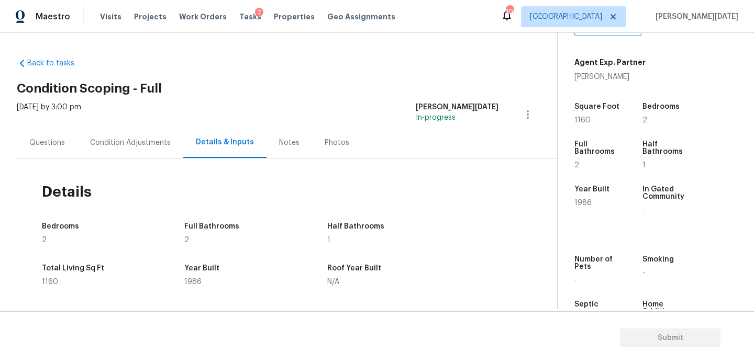
click at [162, 154] on div "Condition Adjustments" at bounding box center [130, 142] width 106 height 31
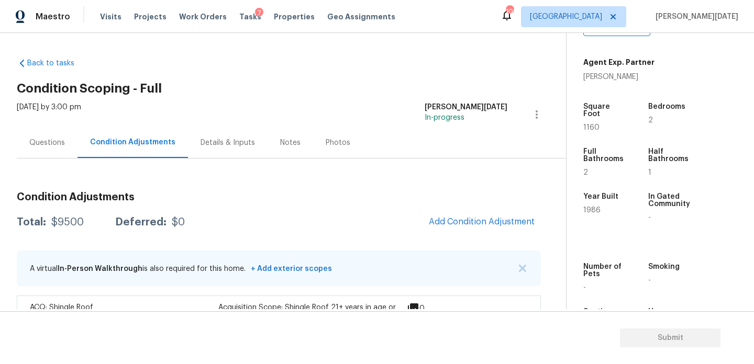
scroll to position [35, 0]
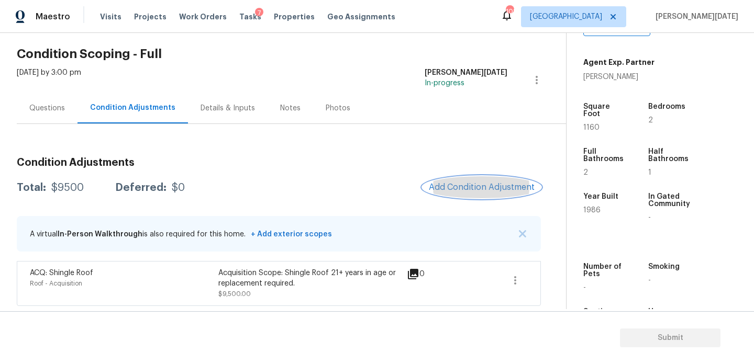
click at [460, 185] on span "Add Condition Adjustment" at bounding box center [482, 187] width 106 height 9
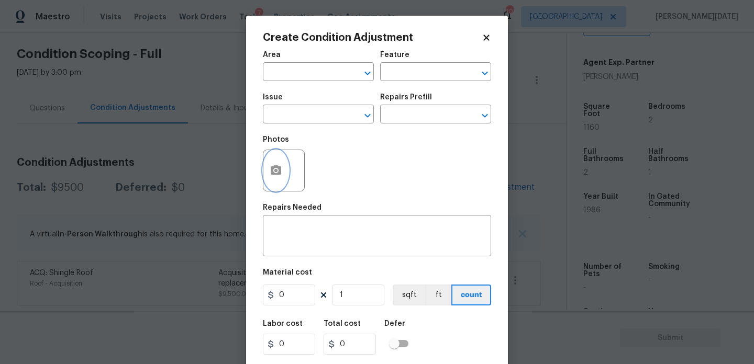
click at [281, 169] on icon "button" at bounding box center [276, 169] width 10 height 9
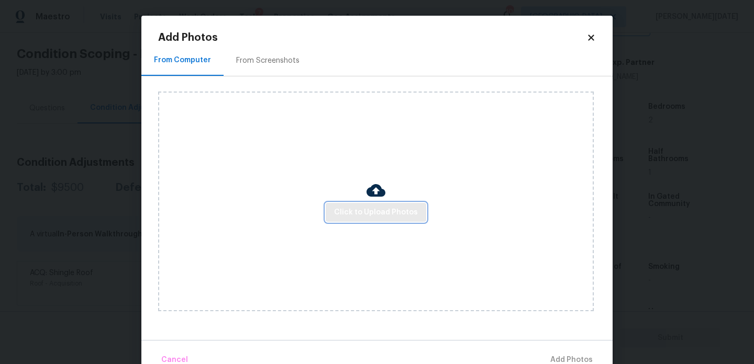
click at [398, 219] on button "Click to Upload Photos" at bounding box center [376, 212] width 101 height 19
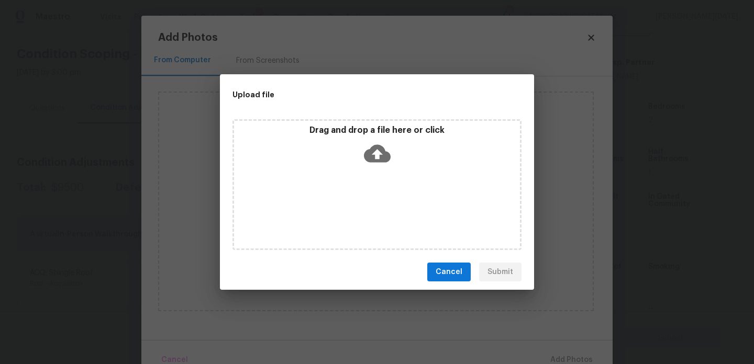
click at [398, 219] on div "Drag and drop a file here or click" at bounding box center [376, 184] width 289 height 131
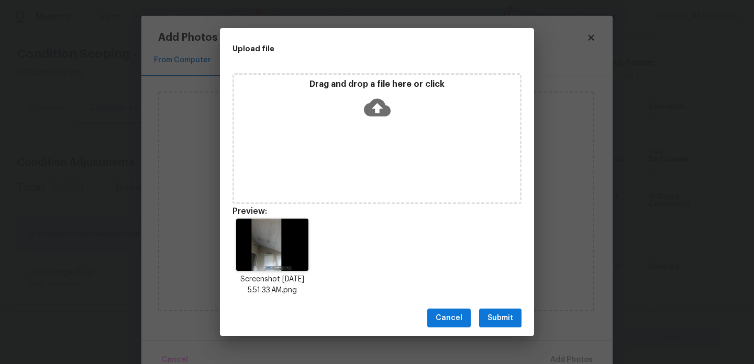
click at [496, 314] on span "Submit" at bounding box center [500, 318] width 26 height 13
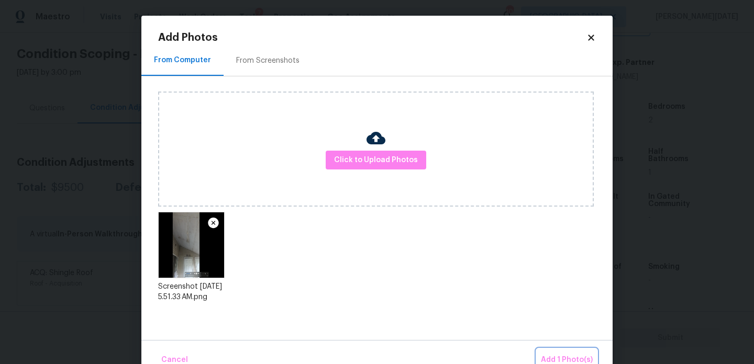
click at [557, 361] on span "Add 1 Photo(s)" at bounding box center [567, 360] width 52 height 13
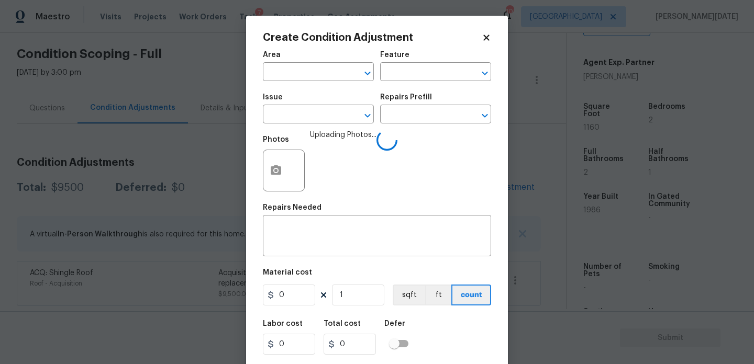
click at [275, 62] on div "Area" at bounding box center [318, 58] width 111 height 14
click at [275, 72] on input "text" at bounding box center [304, 73] width 82 height 16
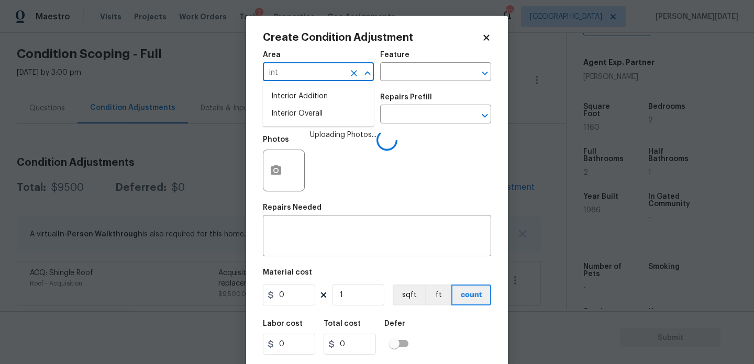
type input "int"
click at [222, 70] on body "Maestro Visits Projects Work Orders Tasks 7 Properties Geo Assignments 108 Atla…" at bounding box center [377, 182] width 754 height 364
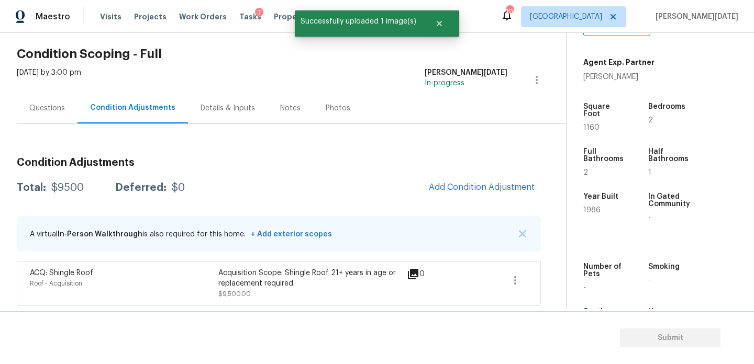
click at [57, 109] on div "Questions" at bounding box center [47, 108] width 36 height 10
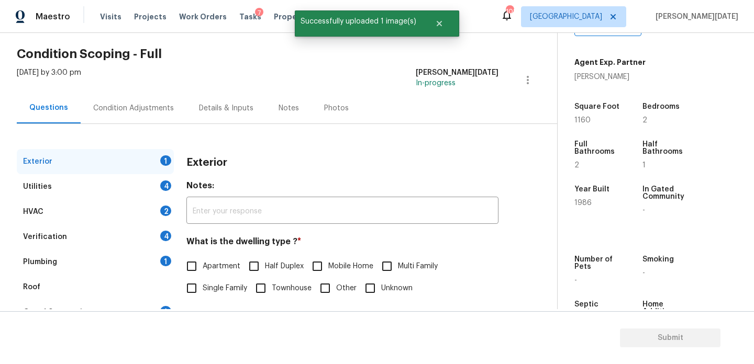
scroll to position [140, 0]
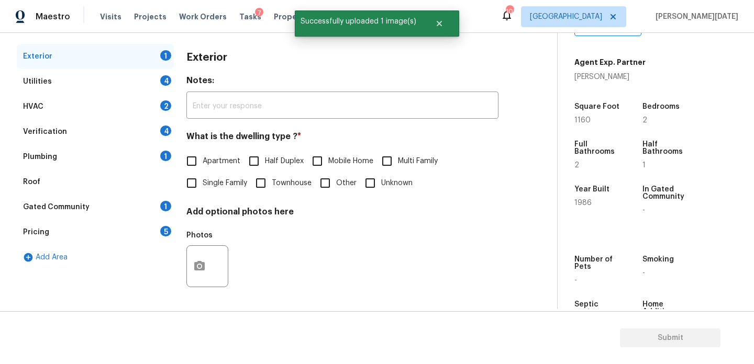
click at [139, 131] on div "Verification 4" at bounding box center [95, 131] width 157 height 25
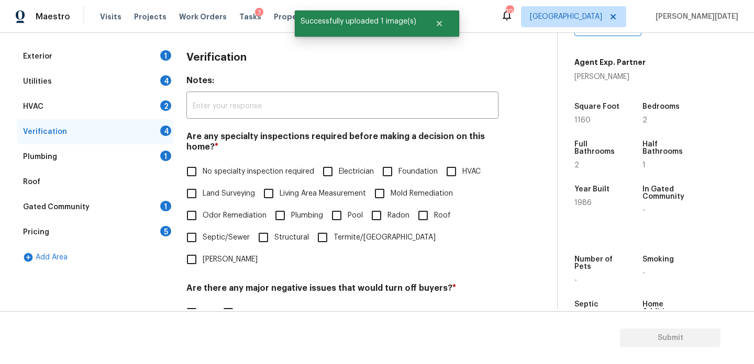
scroll to position [265, 0]
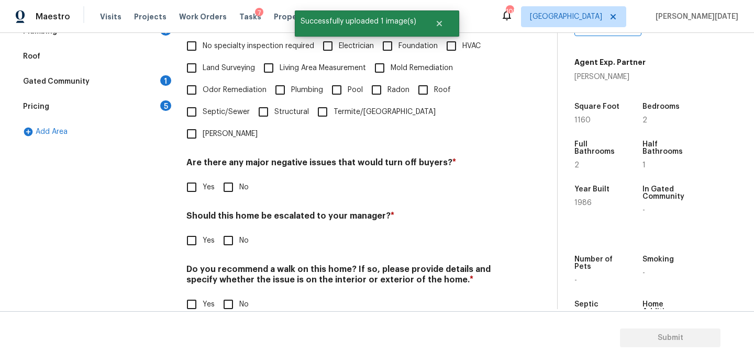
click at [195, 230] on input "Yes" at bounding box center [192, 241] width 22 height 22
checkbox input "true"
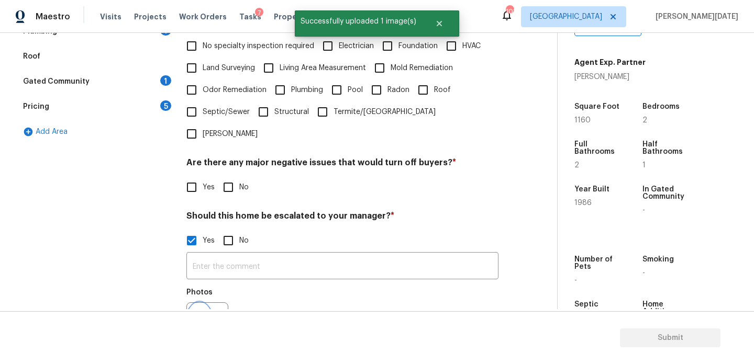
click at [196, 308] on button "button" at bounding box center [199, 323] width 25 height 41
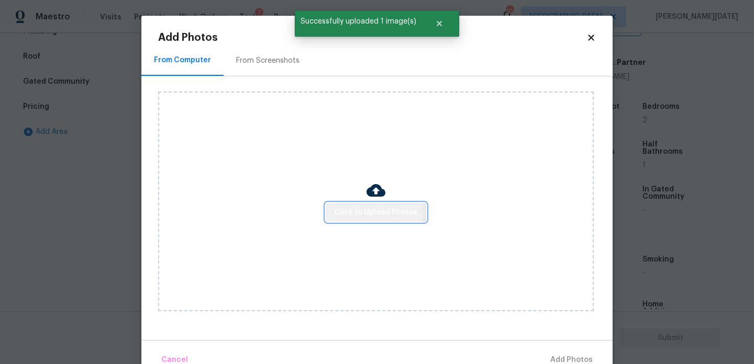
click at [348, 216] on span "Click to Upload Photos" at bounding box center [376, 212] width 84 height 13
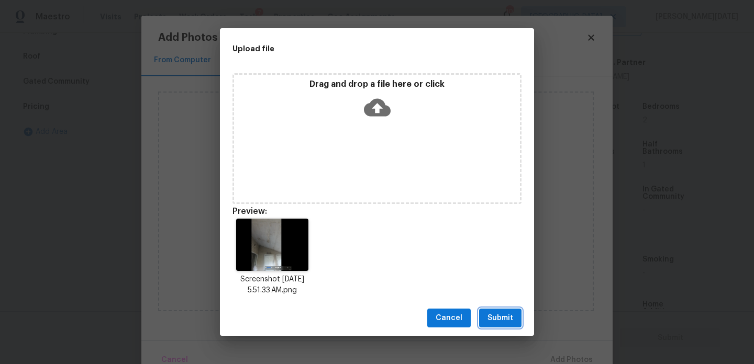
click at [489, 324] on span "Submit" at bounding box center [500, 318] width 26 height 13
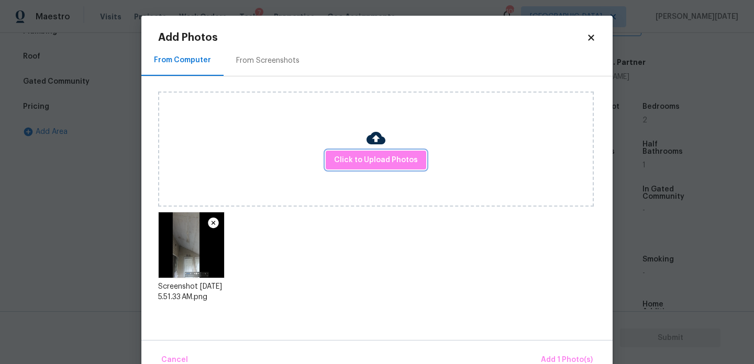
scroll to position [23, 0]
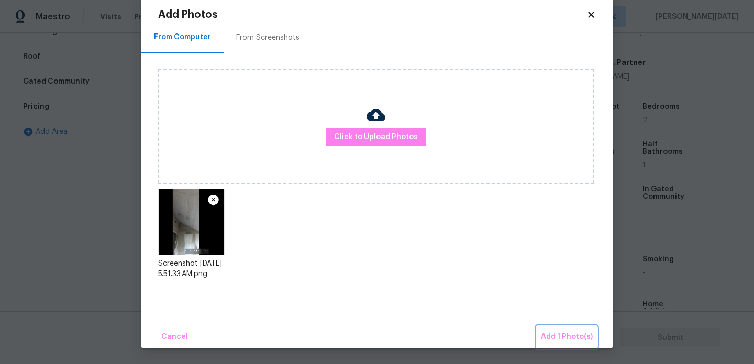
click at [549, 337] on span "Add 1 Photo(s)" at bounding box center [567, 337] width 52 height 13
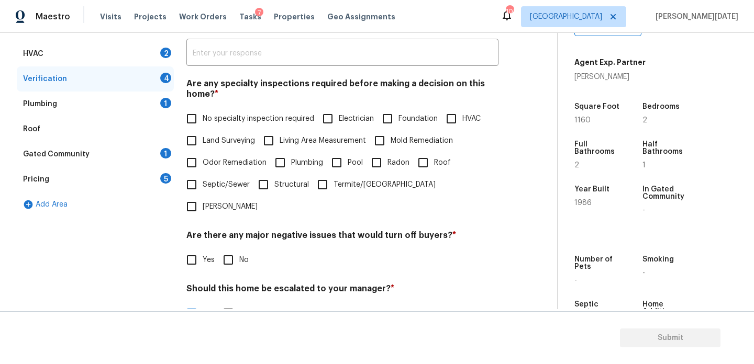
scroll to position [187, 0]
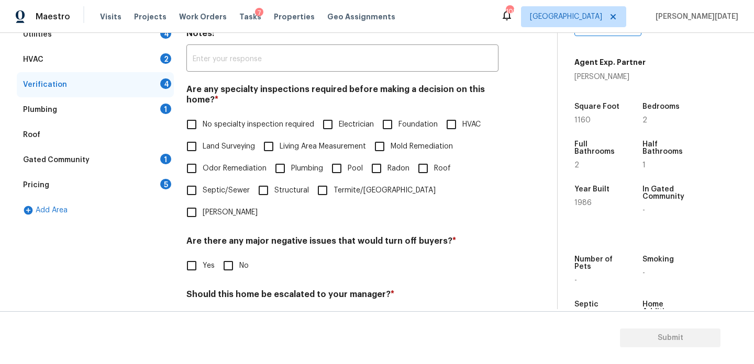
click at [155, 190] on div "Pricing 5" at bounding box center [95, 185] width 157 height 25
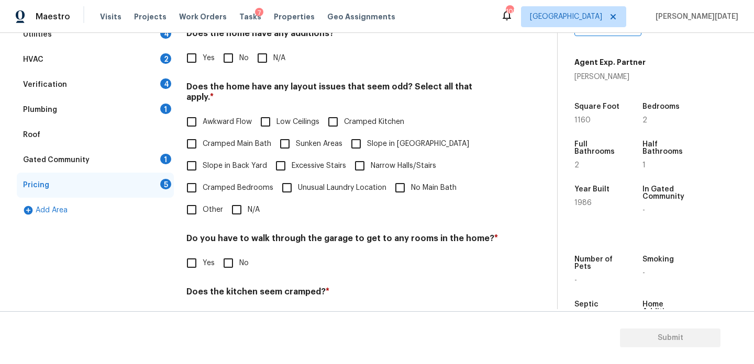
click at [155, 190] on div "Pricing 5" at bounding box center [95, 185] width 157 height 25
click at [200, 55] on input "Yes" at bounding box center [192, 58] width 22 height 22
checkbox input "true"
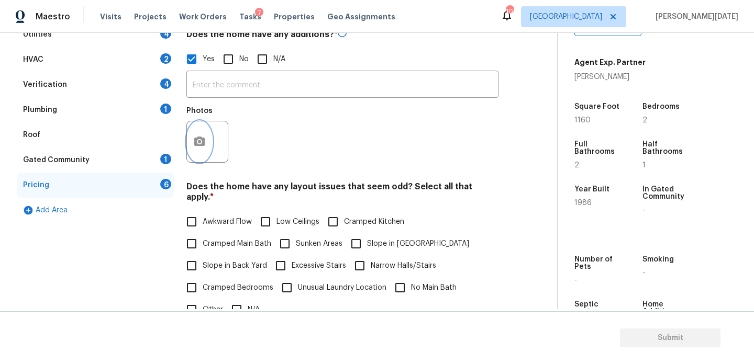
click at [204, 138] on icon "button" at bounding box center [199, 141] width 10 height 9
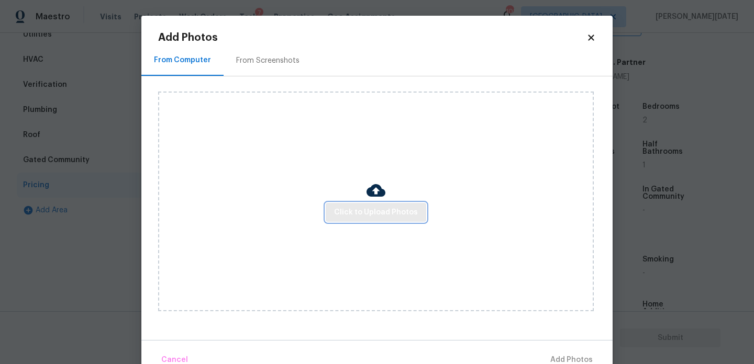
click at [354, 208] on span "Click to Upload Photos" at bounding box center [376, 212] width 84 height 13
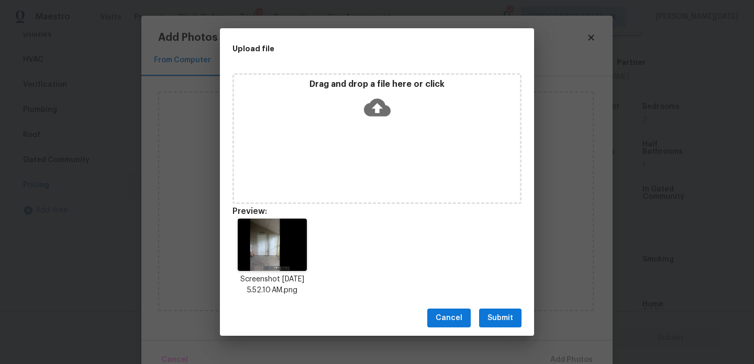
click at [515, 323] on button "Submit" at bounding box center [500, 318] width 42 height 19
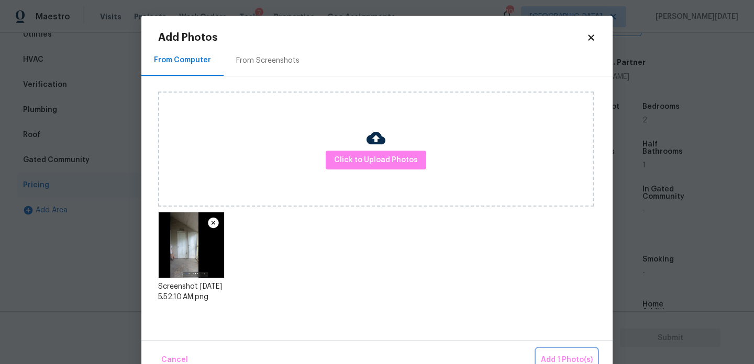
click at [549, 352] on button "Add 1 Photo(s)" at bounding box center [567, 360] width 60 height 23
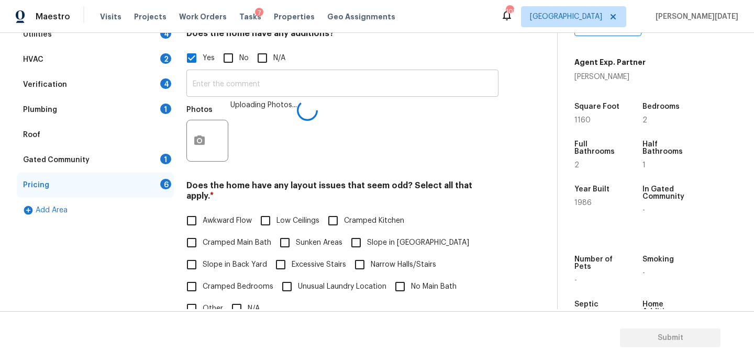
click at [280, 88] on input "text" at bounding box center [342, 84] width 312 height 25
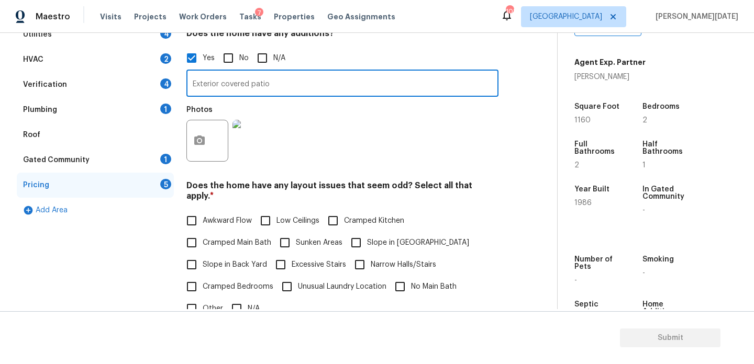
type input "Exterior covered patio"
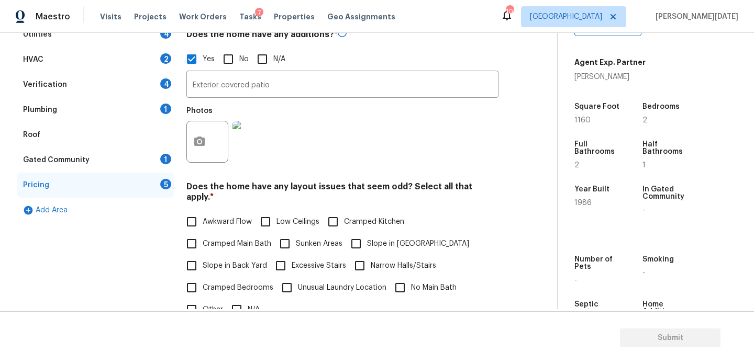
click at [349, 174] on div "Pricing Does the home have any additions? * Yes No N/A Exterior covered patio ​…" at bounding box center [342, 245] width 312 height 497
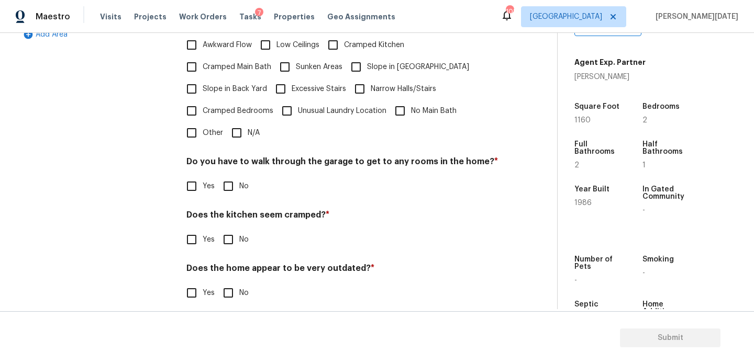
click at [240, 125] on input "N/A" at bounding box center [237, 133] width 22 height 22
checkbox input "true"
click at [232, 183] on input "No" at bounding box center [228, 186] width 22 height 22
checkbox input "true"
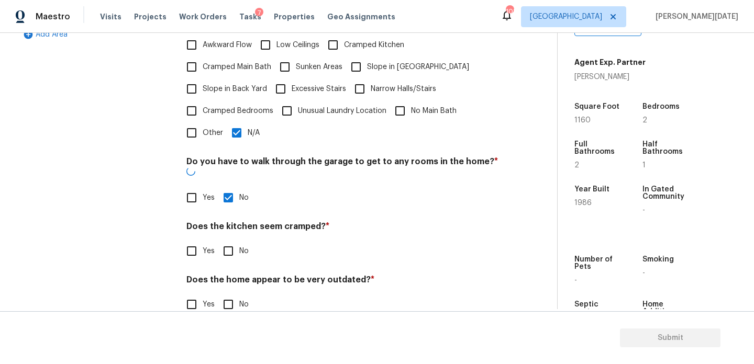
click at [232, 221] on div "Does the kitchen seem cramped? * Yes No" at bounding box center [342, 241] width 312 height 41
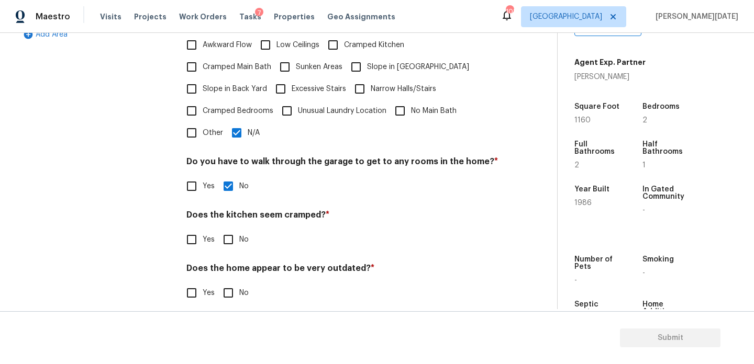
click at [236, 229] on input "No" at bounding box center [228, 240] width 22 height 22
checkbox input "true"
click at [236, 283] on input "No" at bounding box center [228, 294] width 22 height 22
checkbox input "true"
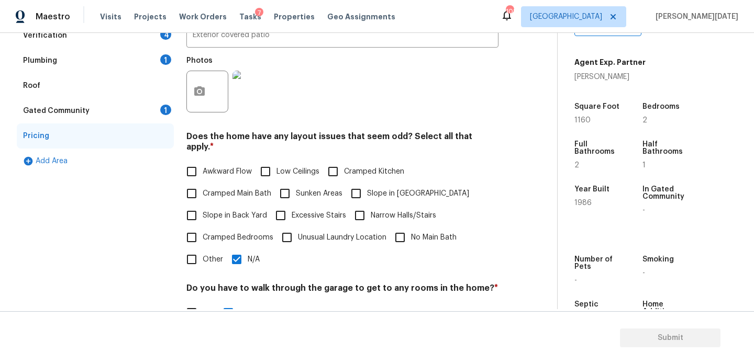
scroll to position [0, 0]
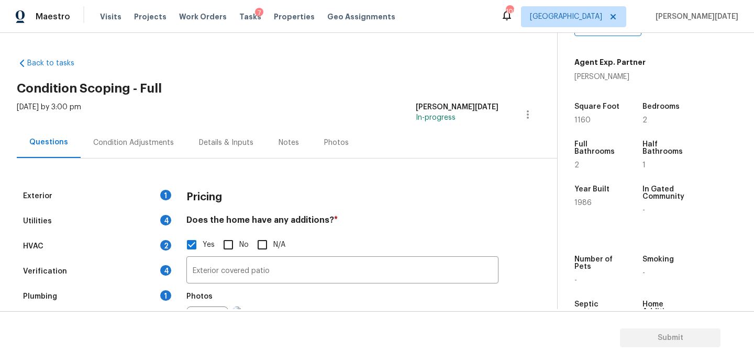
click at [88, 132] on div "Condition Adjustments" at bounding box center [134, 142] width 106 height 31
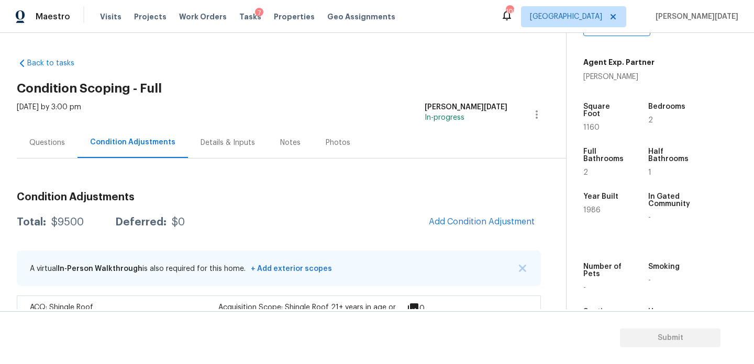
scroll to position [35, 0]
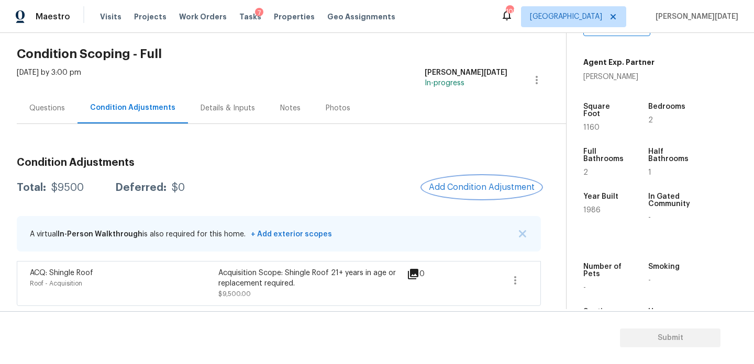
click at [455, 180] on button "Add Condition Adjustment" at bounding box center [482, 187] width 118 height 22
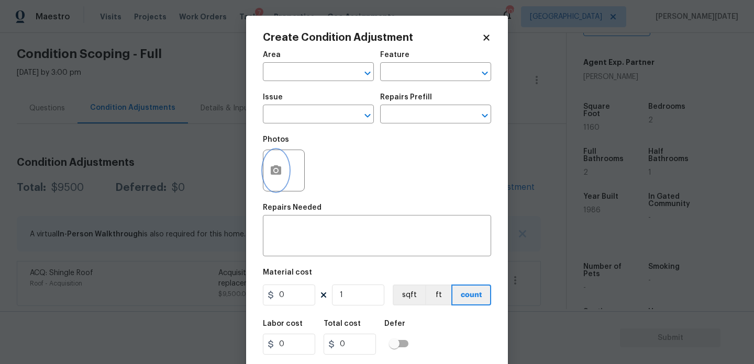
click at [271, 183] on button "button" at bounding box center [275, 170] width 25 height 41
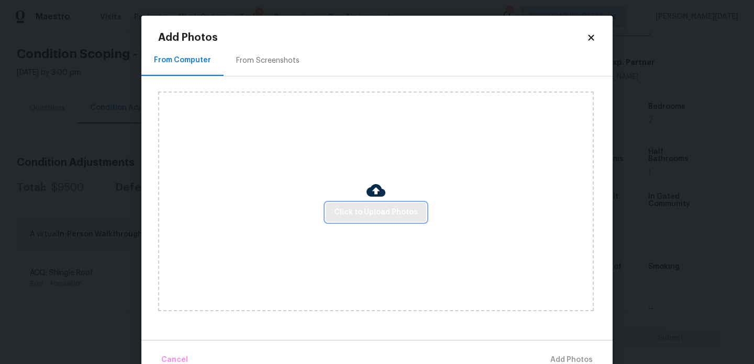
click at [400, 214] on span "Click to Upload Photos" at bounding box center [376, 212] width 84 height 13
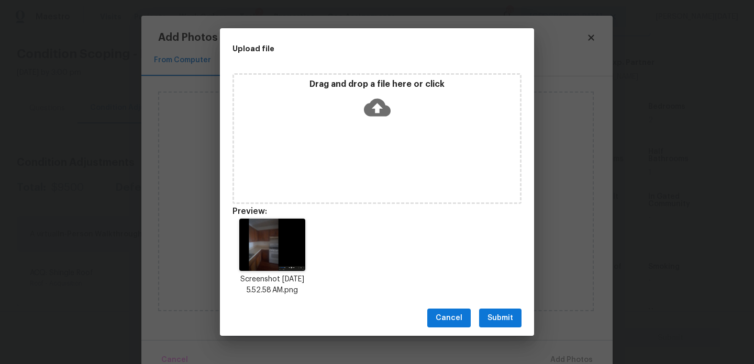
click at [497, 309] on button "Submit" at bounding box center [500, 318] width 42 height 19
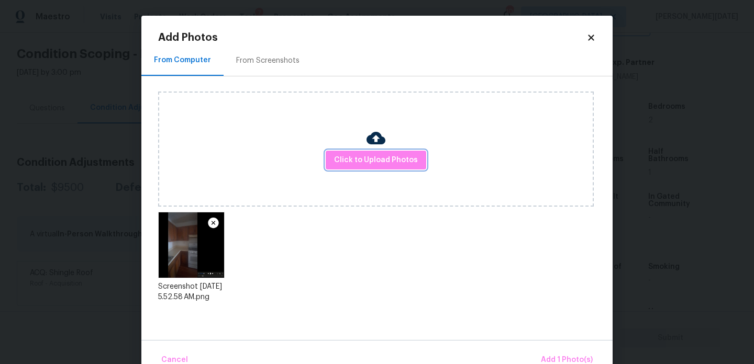
scroll to position [23, 0]
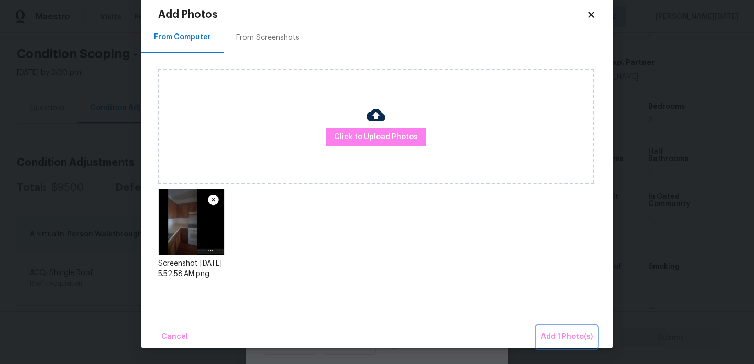
click at [563, 337] on span "Add 1 Photo(s)" at bounding box center [567, 337] width 52 height 13
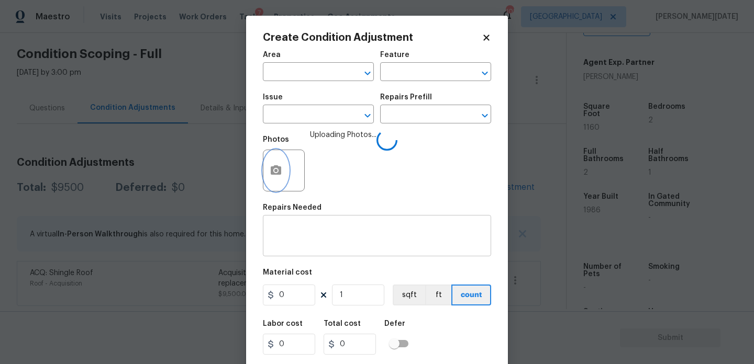
scroll to position [0, 0]
click at [305, 72] on input "text" at bounding box center [304, 73] width 82 height 16
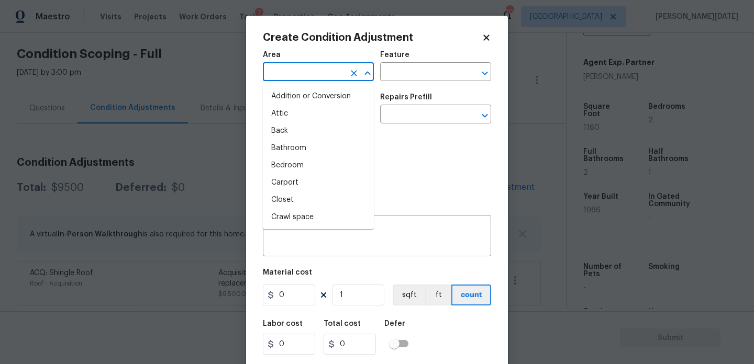
click at [305, 72] on input "text" at bounding box center [304, 73] width 82 height 16
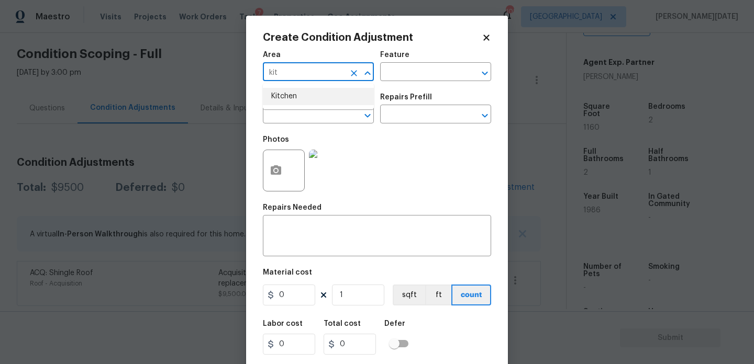
click at [308, 93] on li "Kitchen" at bounding box center [318, 96] width 111 height 17
type input "Kitchen"
click at [307, 117] on input "text" at bounding box center [304, 115] width 82 height 16
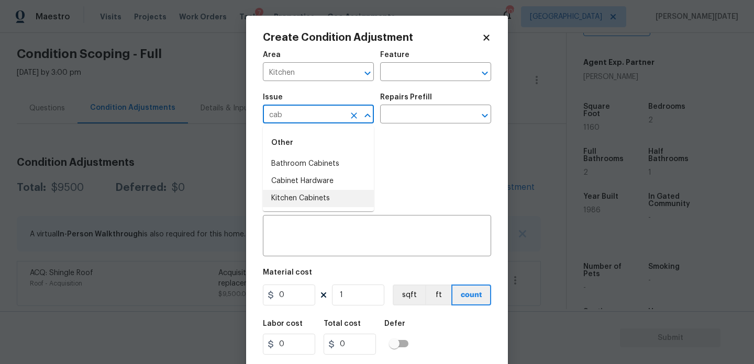
click at [316, 198] on li "Kitchen Cabinets" at bounding box center [318, 198] width 111 height 17
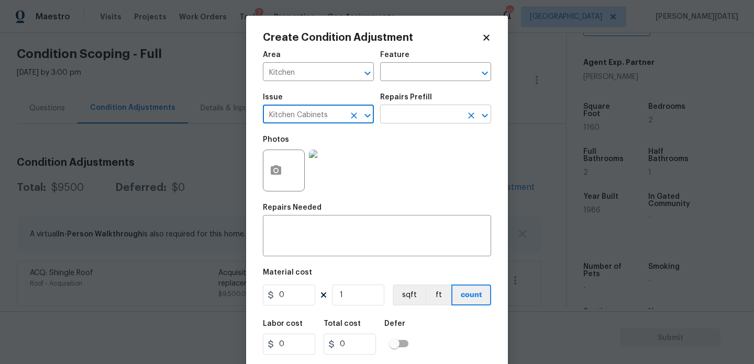
type input "Kitchen Cabinets"
click at [424, 113] on input "text" at bounding box center [421, 115] width 82 height 16
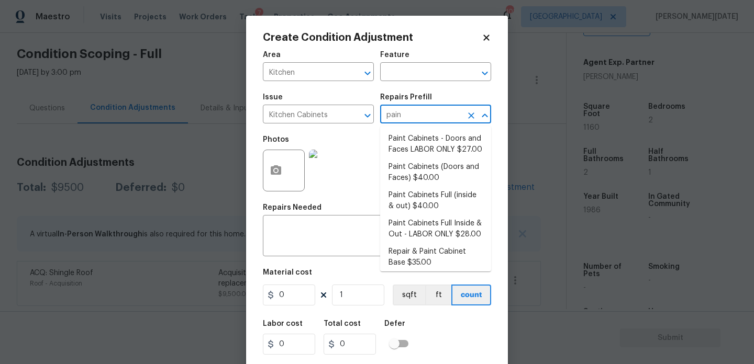
type input "paint"
click at [432, 149] on li "Paint Cabinets - Doors and Faces LABOR ONLY $27.00" at bounding box center [435, 144] width 111 height 28
type input "Cabinets"
type textarea "Prep, sand, mask and apply 2 coats of paint to the kitchen cabinet doors and bo…"
type input "27"
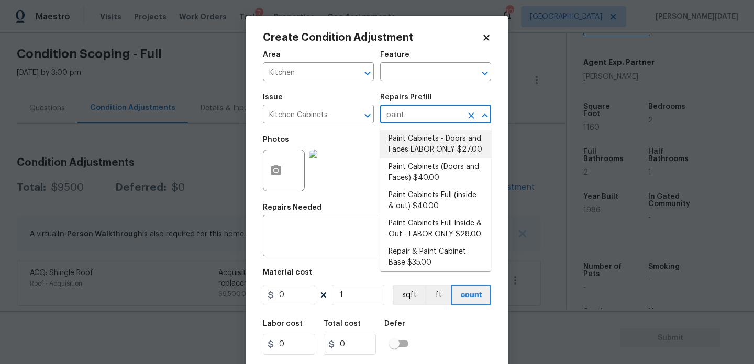
type input "27"
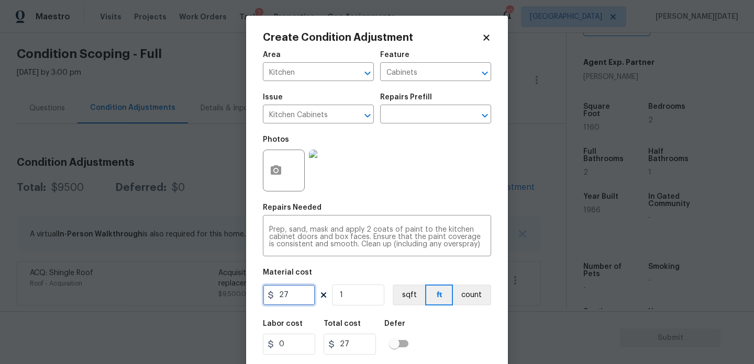
drag, startPoint x: 292, startPoint y: 295, endPoint x: 199, endPoint y: 294, distance: 92.2
click at [199, 294] on div "Create Condition Adjustment Area Kitchen ​ Feature Cabinets ​ Issue Kitchen Cab…" at bounding box center [377, 182] width 754 height 364
type input "1200"
click at [440, 183] on div "Photos" at bounding box center [377, 164] width 228 height 68
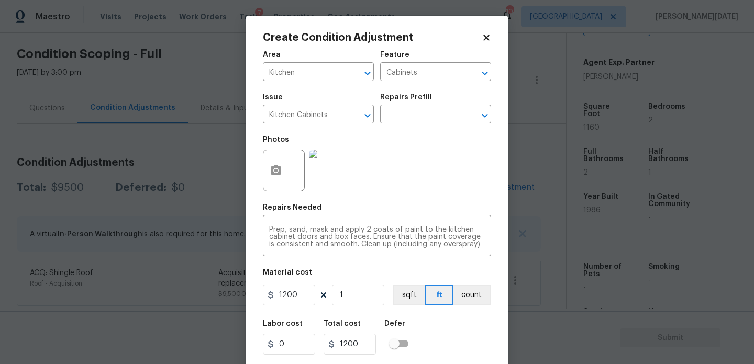
scroll to position [27, 0]
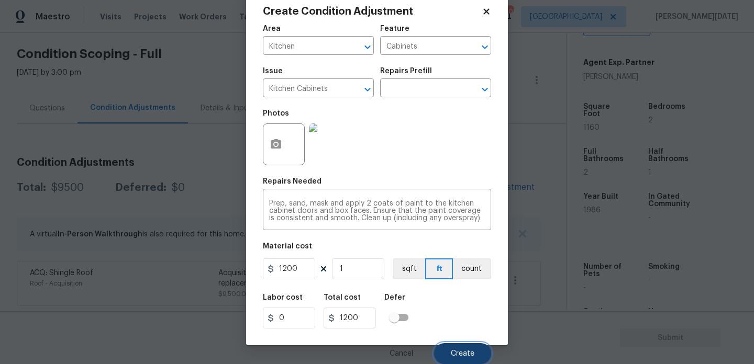
click at [455, 357] on span "Create" at bounding box center [463, 354] width 24 height 8
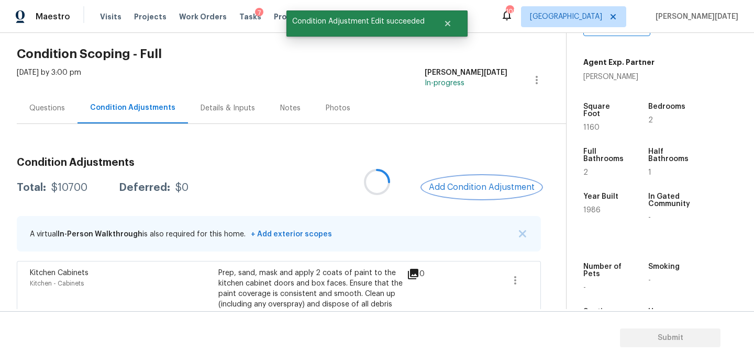
scroll to position [0, 0]
click at [469, 184] on span "Add Condition Adjustment" at bounding box center [482, 187] width 106 height 9
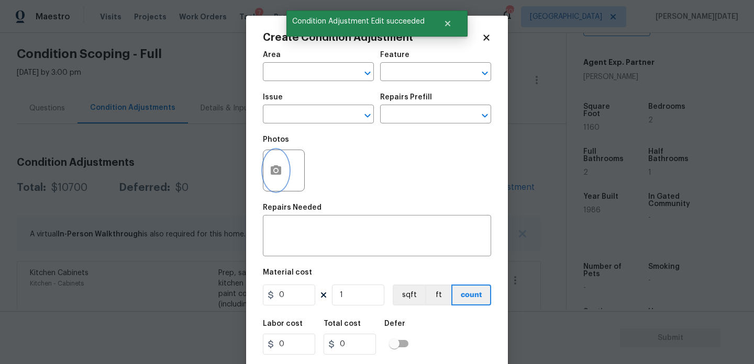
click at [280, 176] on icon "button" at bounding box center [276, 170] width 13 height 13
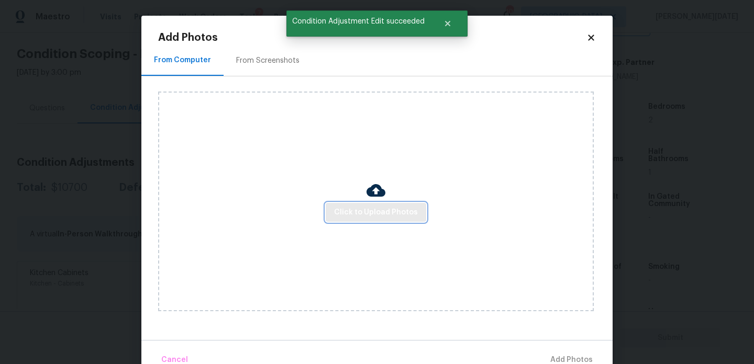
click at [348, 209] on span "Click to Upload Photos" at bounding box center [376, 212] width 84 height 13
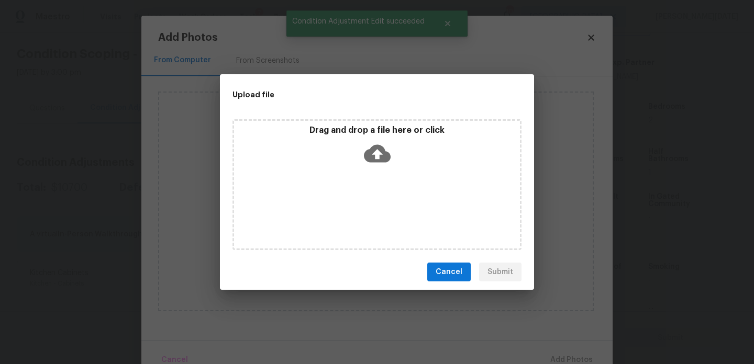
click at [348, 209] on div "Drag and drop a file here or click" at bounding box center [376, 184] width 289 height 131
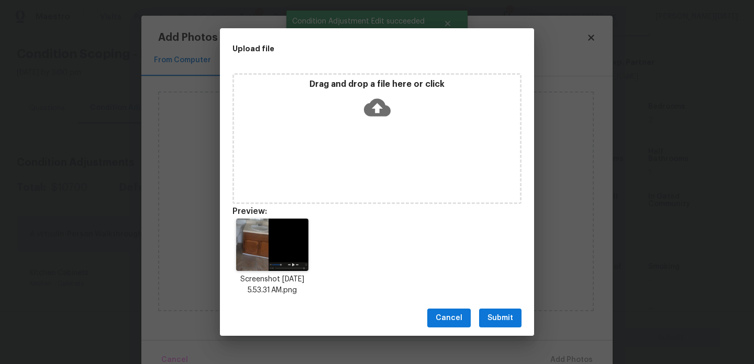
click at [497, 309] on button "Submit" at bounding box center [500, 318] width 42 height 19
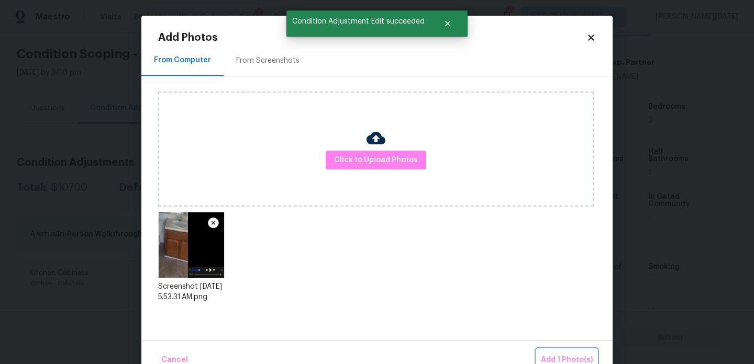
click at [556, 351] on button "Add 1 Photo(s)" at bounding box center [567, 360] width 60 height 23
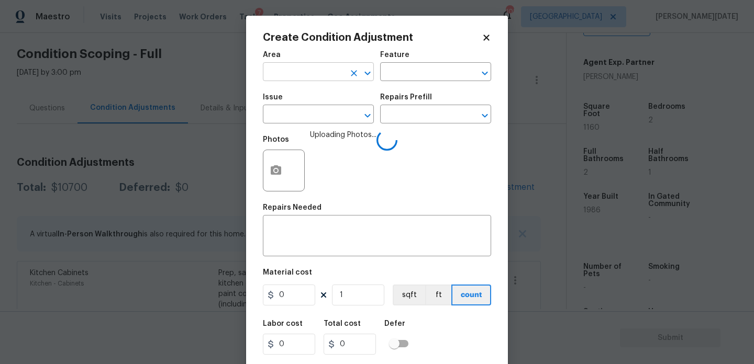
click at [300, 76] on input "text" at bounding box center [304, 73] width 82 height 16
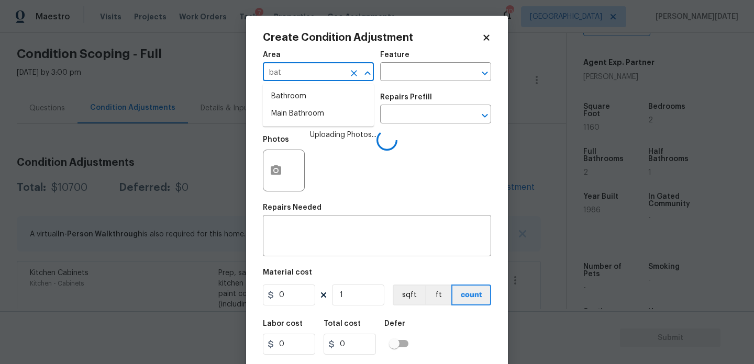
click at [300, 90] on li "Bathroom" at bounding box center [318, 96] width 111 height 17
type input "Bathroom"
click at [300, 113] on input "text" at bounding box center [304, 115] width 82 height 16
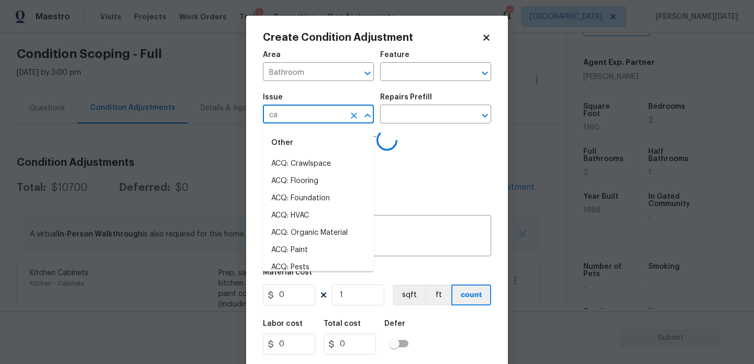
type input "cab"
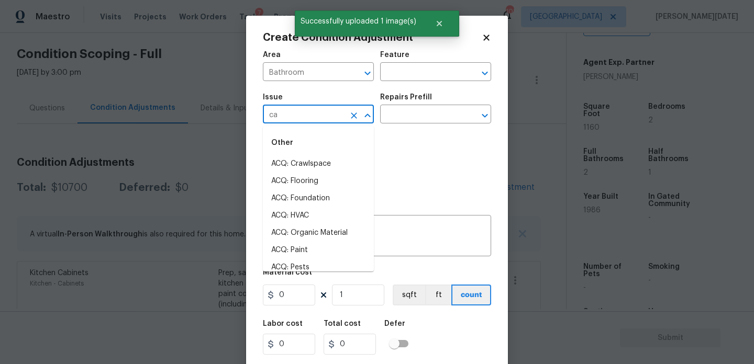
type input "cab"
click at [332, 171] on li "Bathroom Cabinets" at bounding box center [318, 163] width 111 height 17
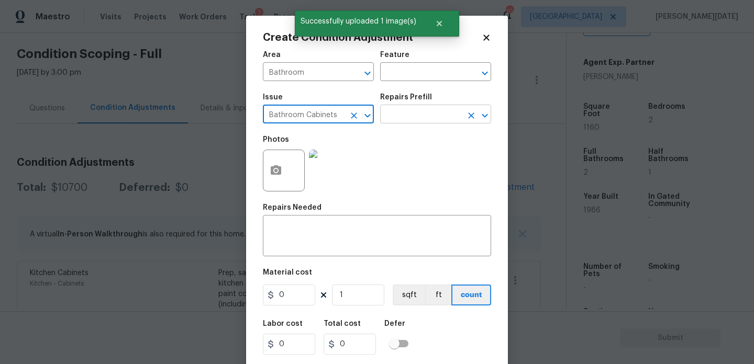
type input "Bathroom Cabinets"
click at [396, 118] on input "text" at bounding box center [421, 115] width 82 height 16
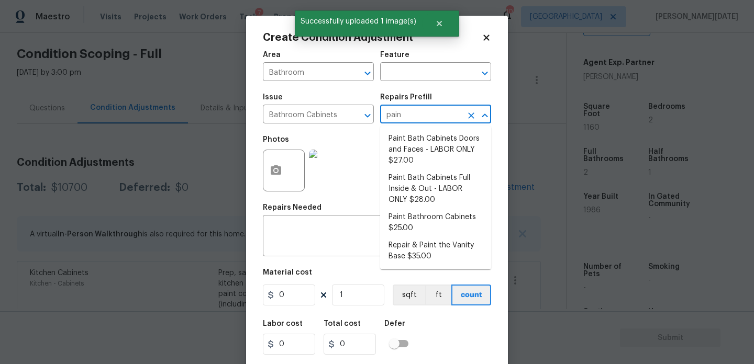
type input "paint"
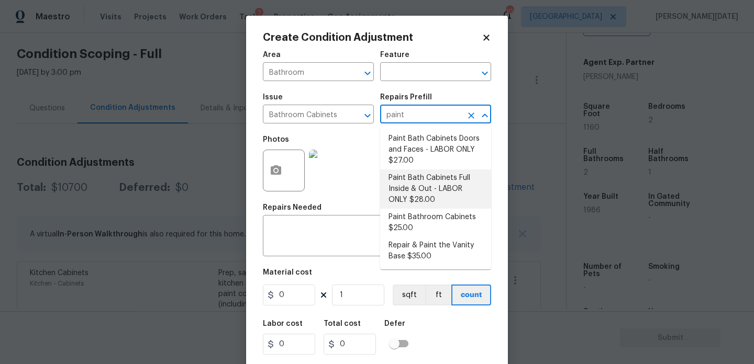
click at [430, 183] on li "Paint Bath Cabinets Full Inside & Out - LABOR ONLY $28.00" at bounding box center [435, 189] width 111 height 39
type input "Cabinets"
type textarea "Prep, sand, mask and apply 2 coats of paint to the bathroom cabinet doors, inte…"
type input "28"
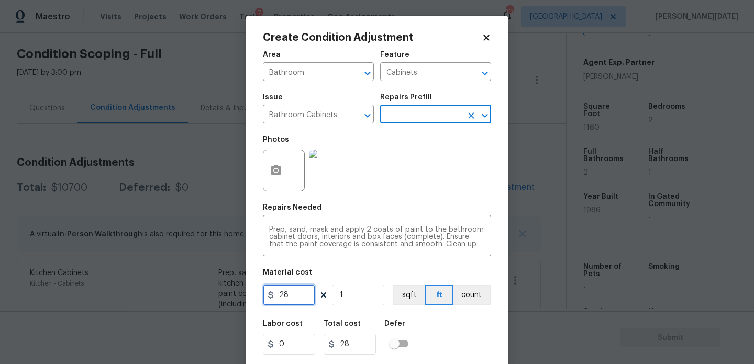
drag, startPoint x: 303, startPoint y: 299, endPoint x: 192, endPoint y: 299, distance: 110.5
click at [192, 299] on div "Create Condition Adjustment Area Bathroom ​ Feature Cabinets ​ Issue Bathroom C…" at bounding box center [377, 182] width 754 height 364
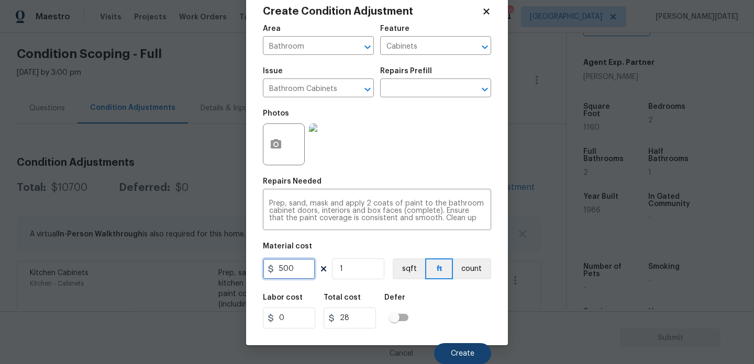
type input "500"
click at [454, 354] on span "Create" at bounding box center [463, 354] width 24 height 8
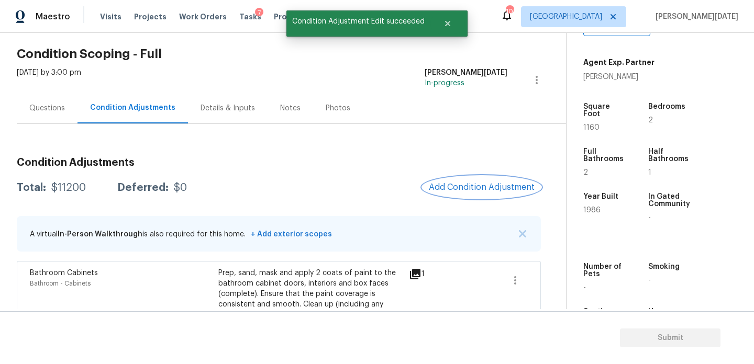
scroll to position [208, 0]
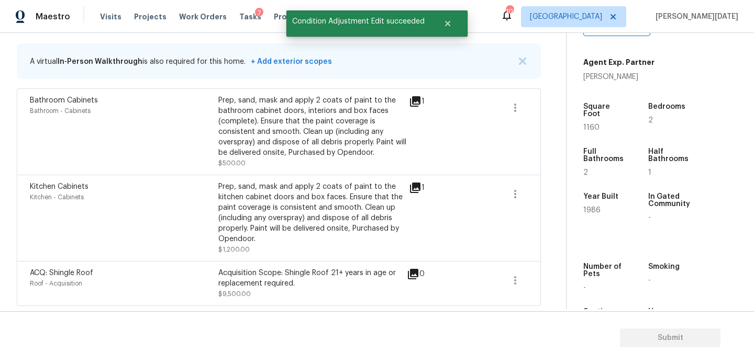
click at [591, 124] on div "Square Foot 1160" at bounding box center [614, 117] width 62 height 45
click at [590, 124] on span "1160" at bounding box center [591, 127] width 16 height 7
copy span "1160"
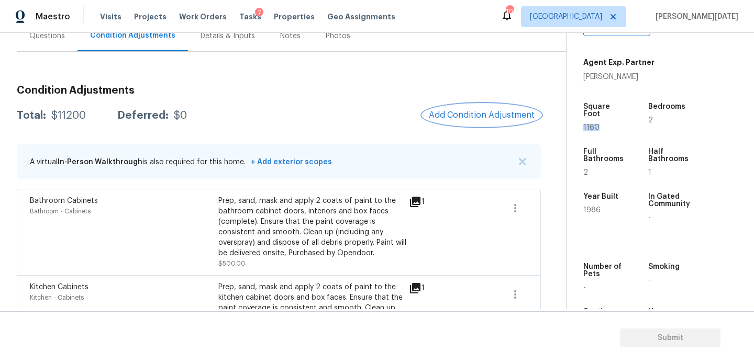
click at [452, 106] on button "Add Condition Adjustment" at bounding box center [482, 115] width 118 height 22
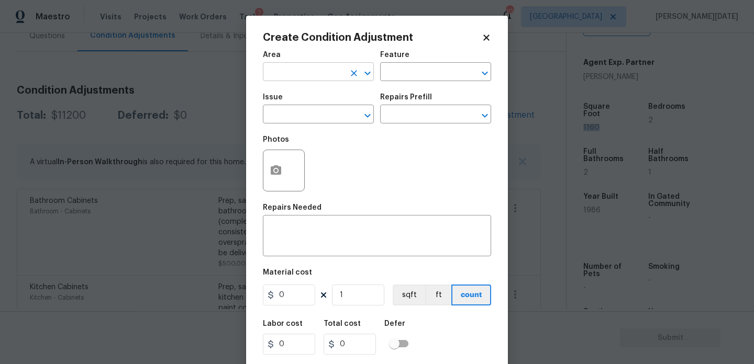
click at [282, 80] on input "text" at bounding box center [304, 73] width 82 height 16
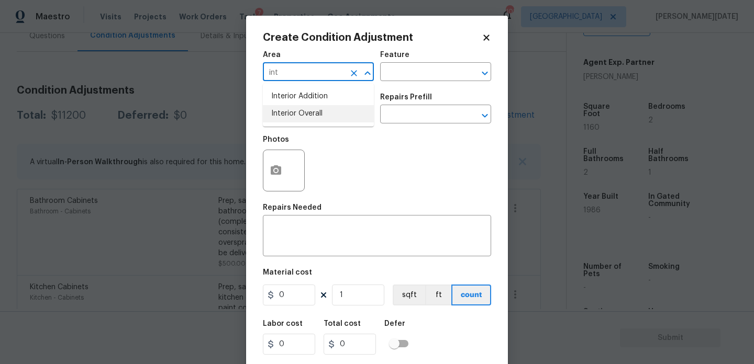
click at [288, 113] on li "Interior Overall" at bounding box center [318, 113] width 111 height 17
type input "Interior Overall"
click at [288, 113] on input "text" at bounding box center [304, 115] width 82 height 16
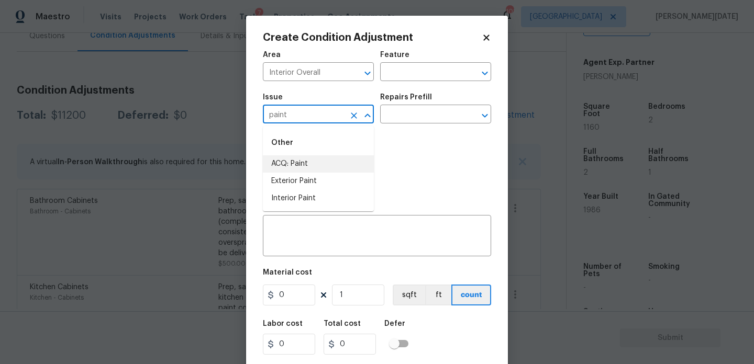
click at [297, 164] on li "ACQ: Paint" at bounding box center [318, 163] width 111 height 17
type input "ACQ: Paint"
click at [428, 109] on input "text" at bounding box center [421, 115] width 82 height 16
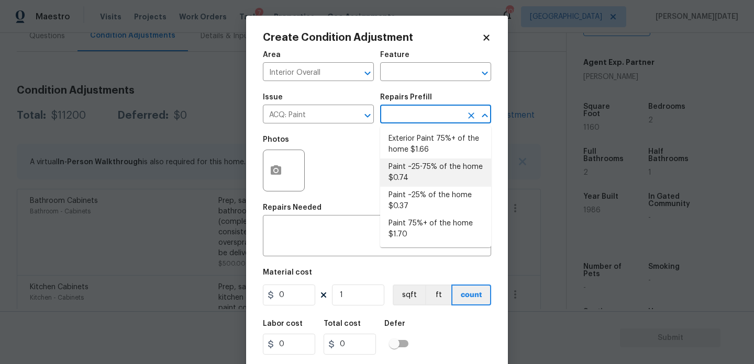
click at [432, 161] on li "Paint ~25-75% of the home $0.74" at bounding box center [435, 173] width 111 height 28
type input "Acquisition"
type textarea "Acquisition Scope: ~25 - 75% of the home needs interior paint"
type input "0.74"
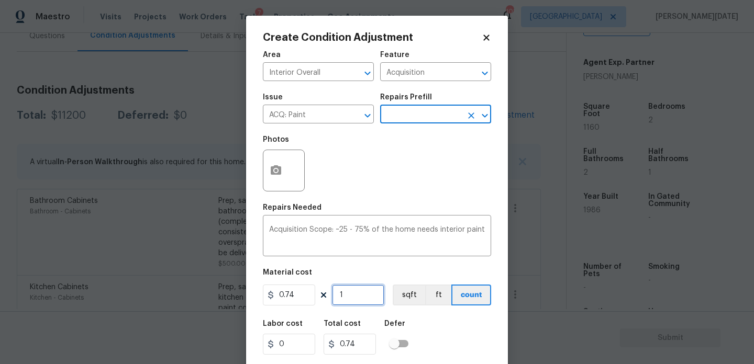
click at [367, 298] on input "1" at bounding box center [358, 295] width 52 height 21
type input "0"
paste input "116"
type input "1160"
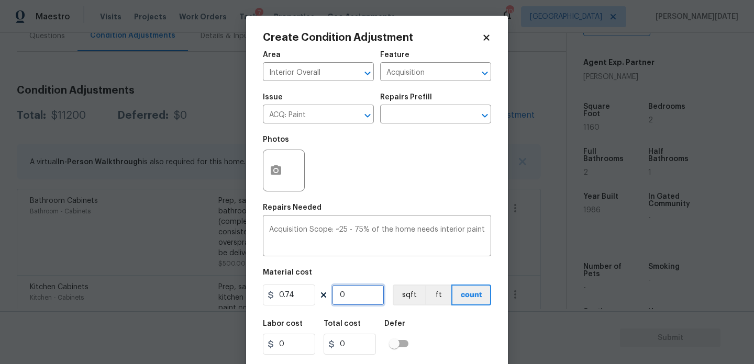
type input "858.4"
type input "1160"
click at [277, 176] on icon "button" at bounding box center [276, 170] width 13 height 13
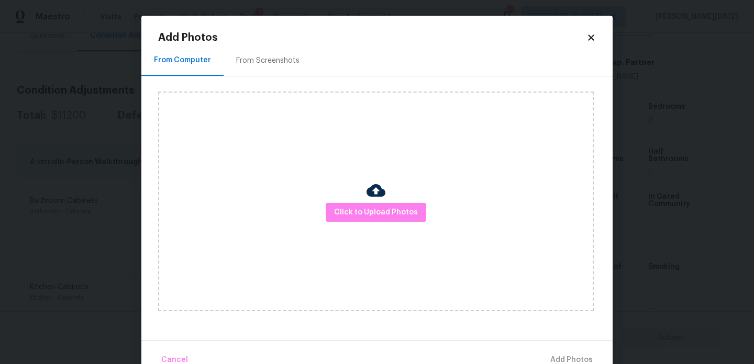
click at [275, 60] on div "From Screenshots" at bounding box center [267, 60] width 63 height 10
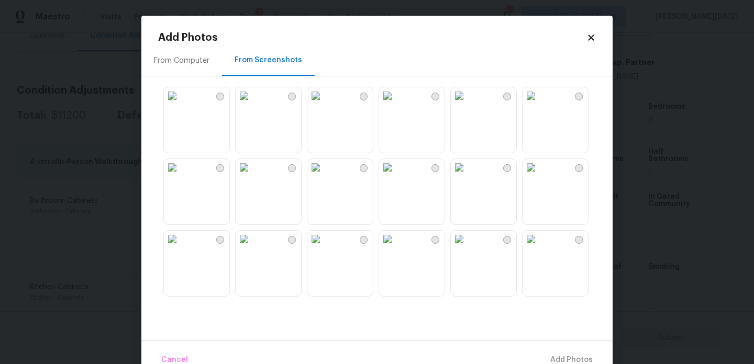
scroll to position [91, 0]
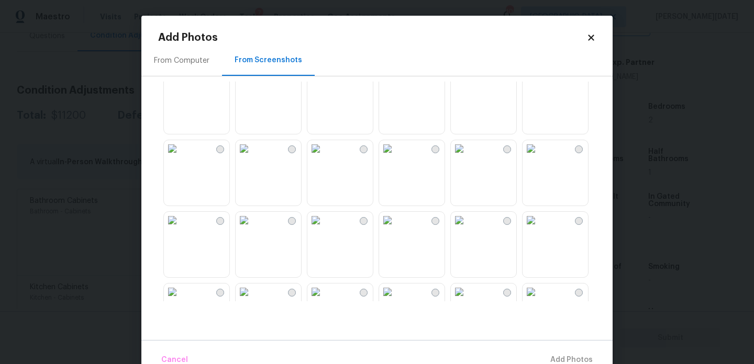
click at [324, 157] on img at bounding box center [315, 148] width 17 height 17
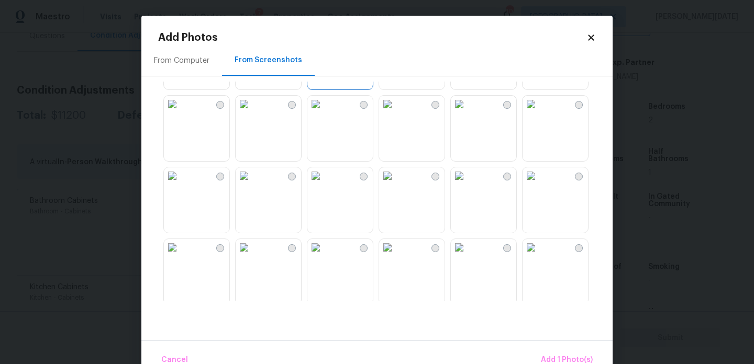
click at [396, 184] on img at bounding box center [387, 176] width 17 height 17
click at [539, 184] on img at bounding box center [531, 176] width 17 height 17
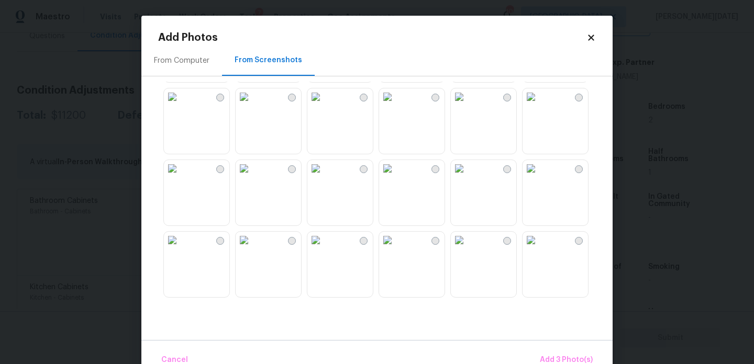
scroll to position [435, 0]
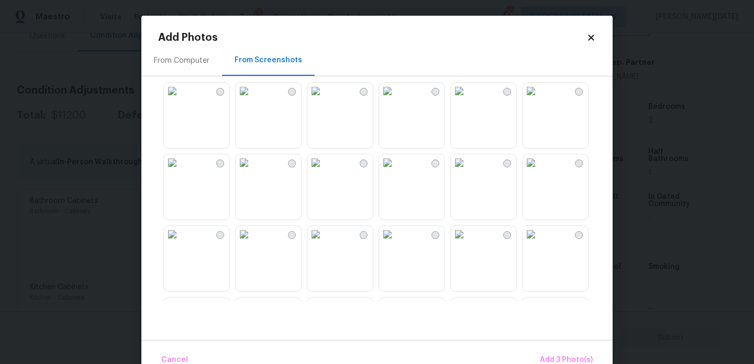
click at [324, 171] on img at bounding box center [315, 162] width 17 height 17
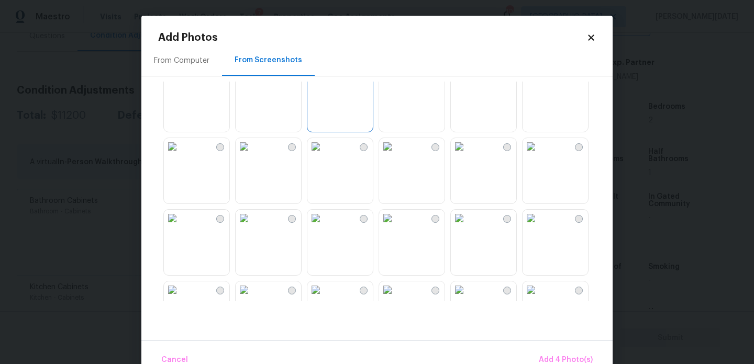
scroll to position [548, 0]
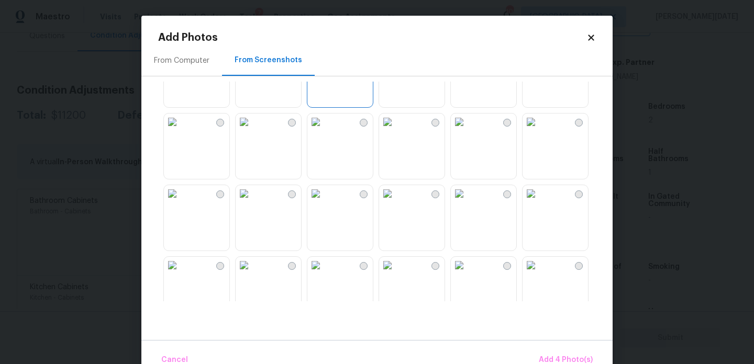
click at [324, 130] on img at bounding box center [315, 122] width 17 height 17
click at [324, 202] on img at bounding box center [315, 193] width 17 height 17
click at [554, 360] on span "Add 6 Photo(s)" at bounding box center [565, 360] width 53 height 13
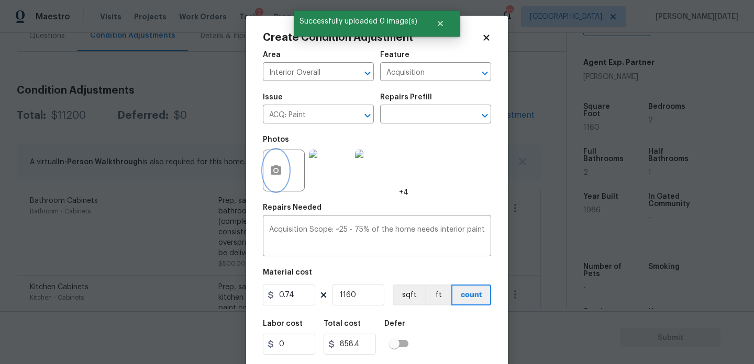
scroll to position [27, 0]
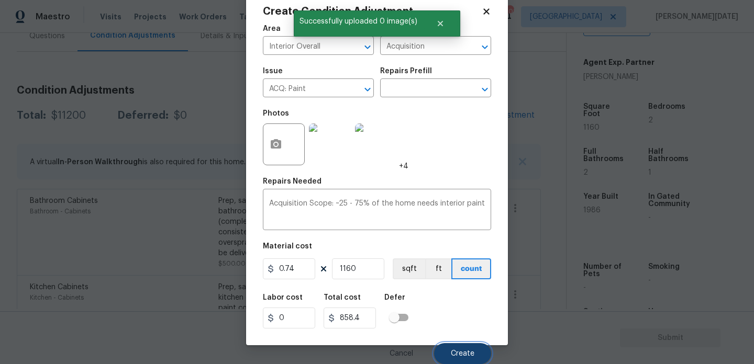
click at [464, 352] on span "Create" at bounding box center [463, 354] width 24 height 8
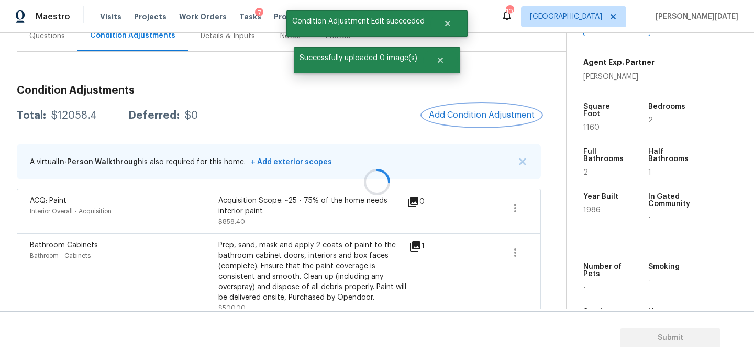
scroll to position [0, 0]
click at [462, 122] on button "Add Condition Adjustment" at bounding box center [482, 115] width 118 height 22
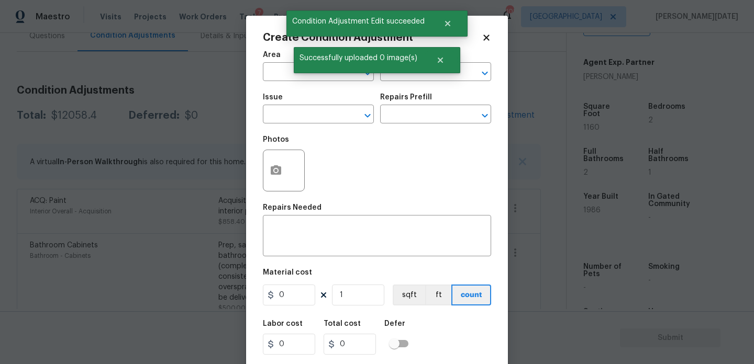
click at [263, 186] on div at bounding box center [284, 171] width 42 height 42
click at [271, 175] on icon "button" at bounding box center [276, 169] width 10 height 9
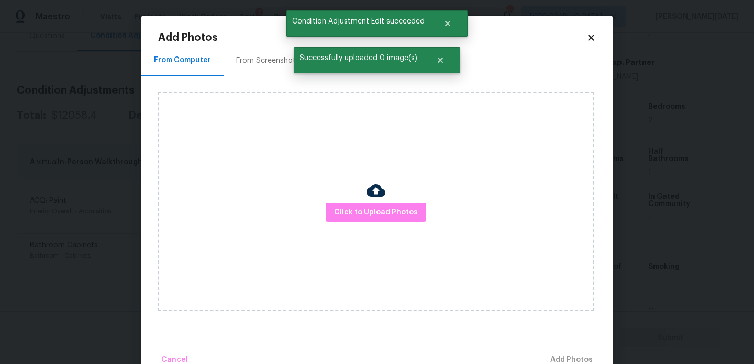
click at [272, 52] on div "From Screenshots" at bounding box center [268, 60] width 88 height 31
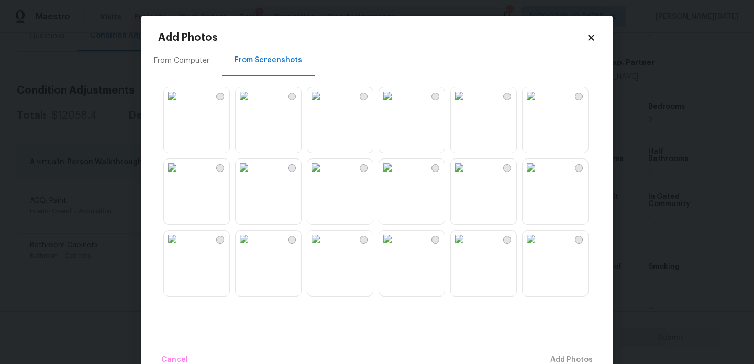
click at [396, 104] on img at bounding box center [387, 95] width 17 height 17
click at [468, 104] on img at bounding box center [459, 95] width 17 height 17
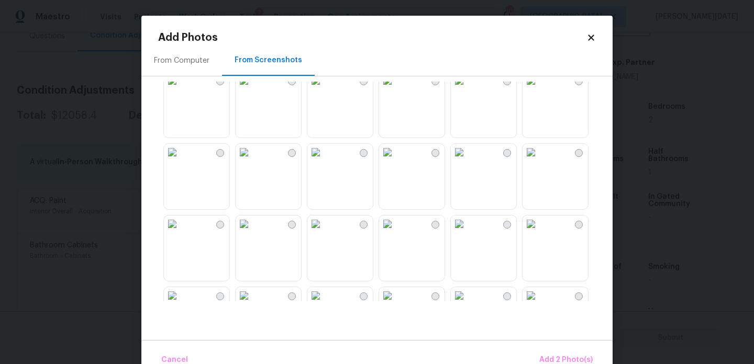
scroll to position [239, 0]
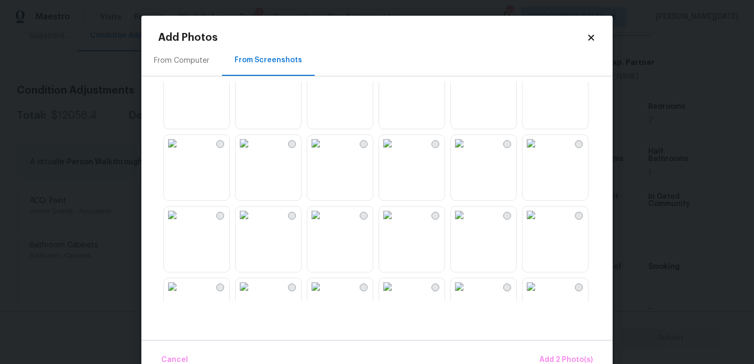
click at [539, 152] on img at bounding box center [531, 143] width 17 height 17
click at [468, 152] on img at bounding box center [459, 143] width 17 height 17
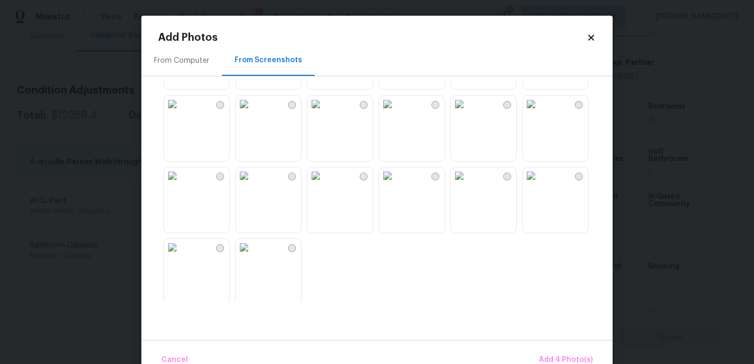
scroll to position [641, 0]
click at [396, 109] on img at bounding box center [387, 100] width 17 height 17
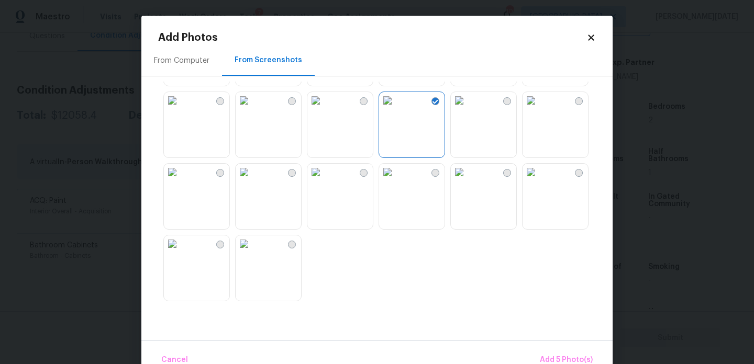
click at [396, 181] on img at bounding box center [387, 172] width 17 height 17
click at [465, 181] on img at bounding box center [459, 172] width 17 height 17
click at [324, 181] on img at bounding box center [315, 172] width 17 height 17
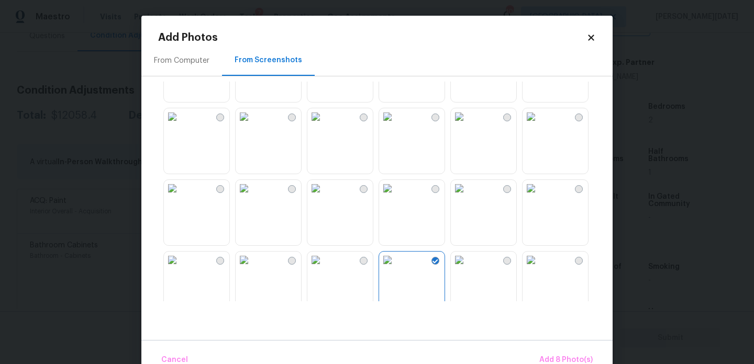
scroll to position [455, 0]
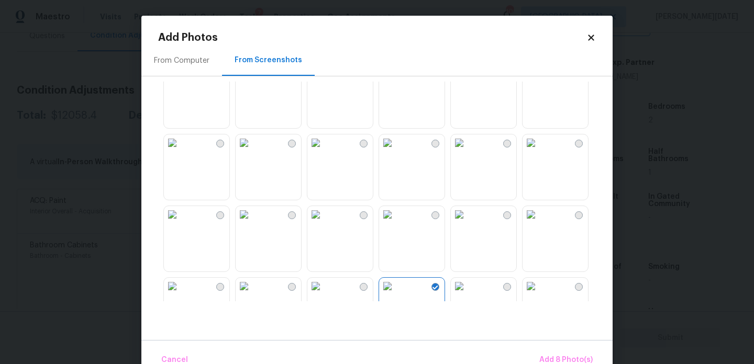
click at [320, 223] on img at bounding box center [315, 214] width 17 height 17
click at [558, 360] on span "Add 9 Photo(s)" at bounding box center [565, 360] width 53 height 13
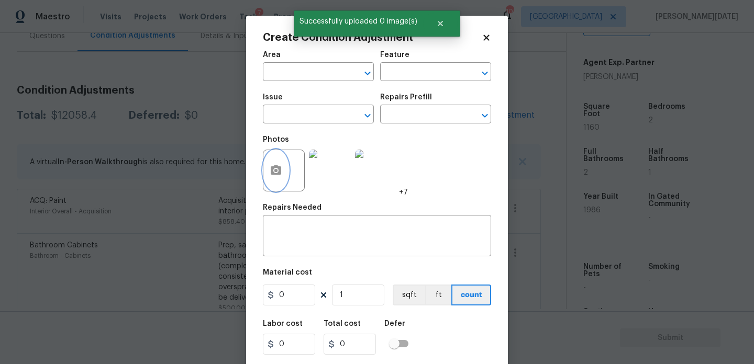
scroll to position [27, 0]
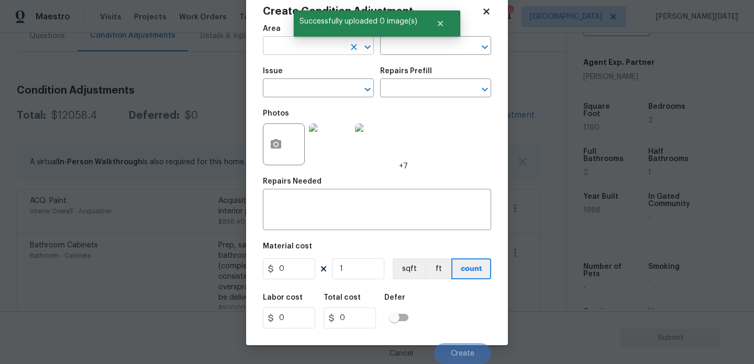
click at [279, 40] on input "text" at bounding box center [304, 47] width 82 height 16
click at [280, 88] on li "Interior Overall" at bounding box center [318, 87] width 111 height 17
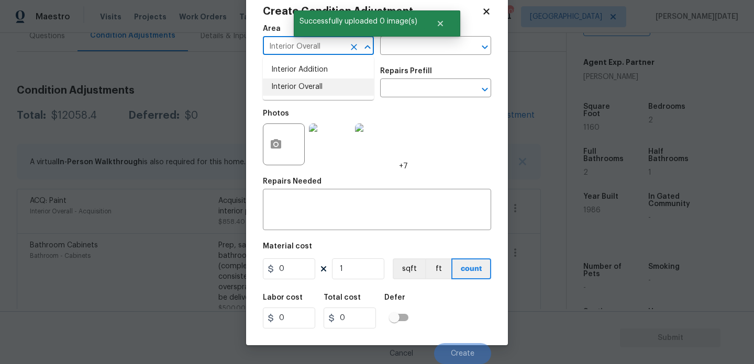
type input "Interior Overall"
click at [280, 88] on input "text" at bounding box center [304, 89] width 82 height 16
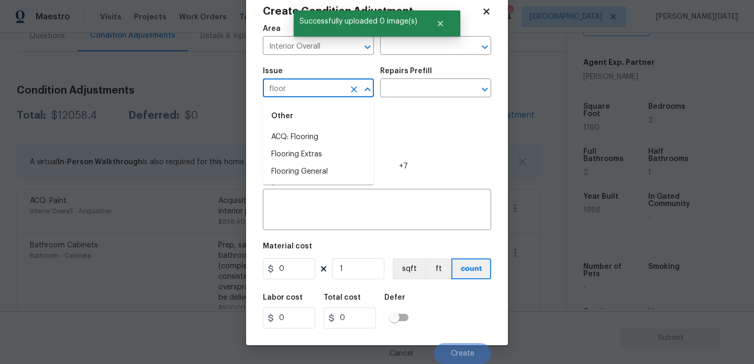
click at [293, 128] on div "Other" at bounding box center [318, 116] width 111 height 25
click at [297, 141] on li "ACQ: Flooring" at bounding box center [318, 137] width 111 height 17
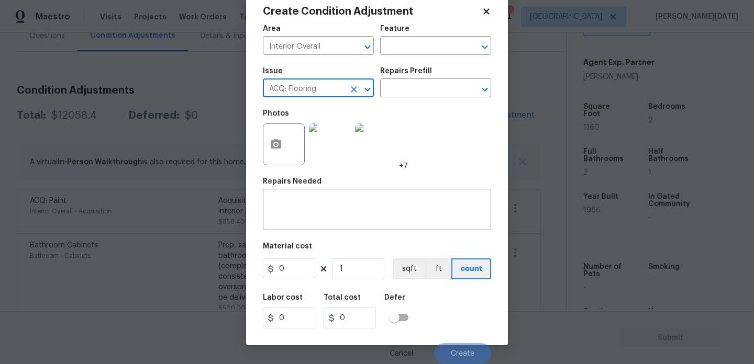
type input "ACQ: Flooring"
click at [399, 103] on div "Issue ACQ: Flooring ​ Repairs Prefill ​" at bounding box center [377, 82] width 228 height 42
click at [423, 90] on input "text" at bounding box center [421, 89] width 82 height 16
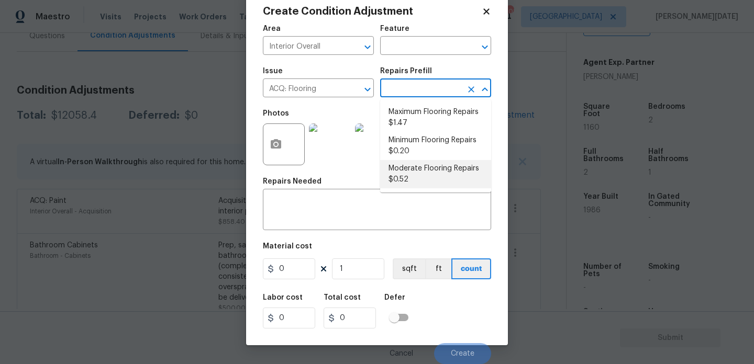
click at [421, 168] on li "Moderate Flooring Repairs $0.52" at bounding box center [435, 174] width 111 height 28
type input "Acquisition"
type textarea "Acquisition Scope: Moderate flooring repairs"
type input "0.52"
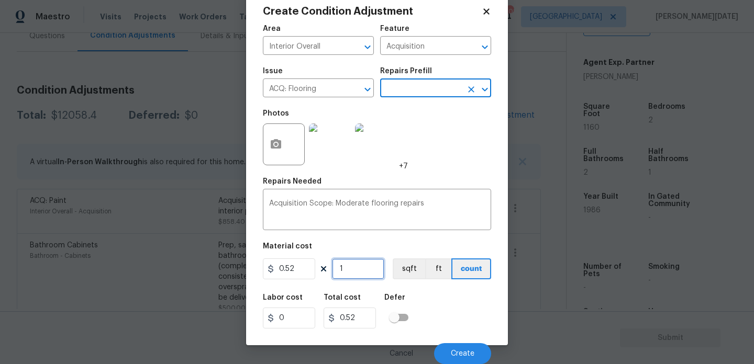
click at [372, 260] on input "1" at bounding box center [358, 269] width 52 height 21
type input "0"
paste input "116"
type input "1160"
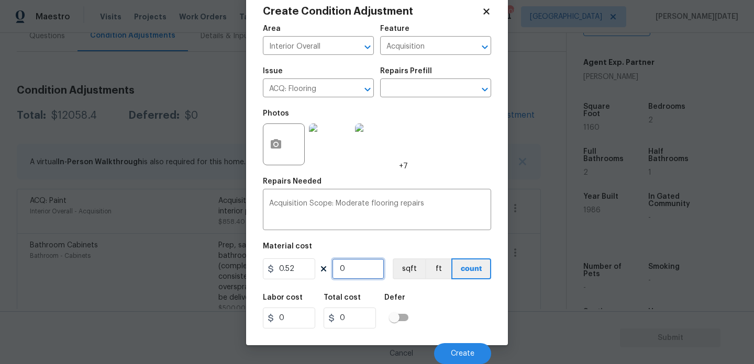
type input "603.2"
type input "1160"
click at [451, 352] on span "Create" at bounding box center [463, 354] width 24 height 8
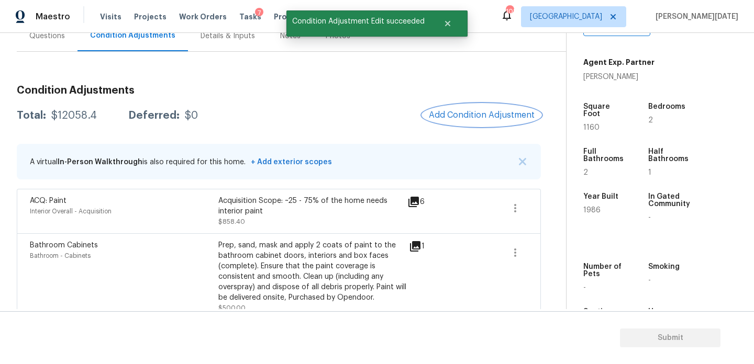
scroll to position [0, 0]
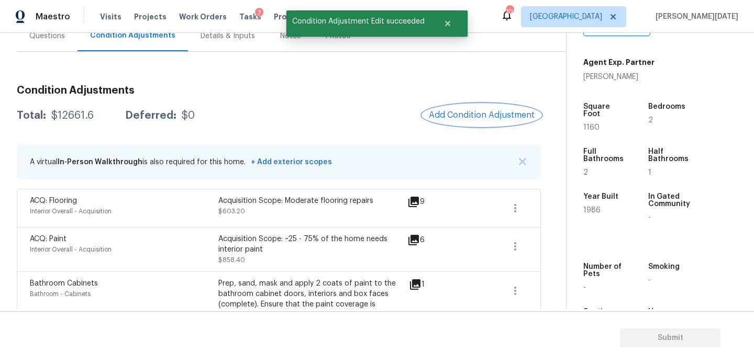
click at [483, 117] on span "Add Condition Adjustment" at bounding box center [482, 114] width 106 height 9
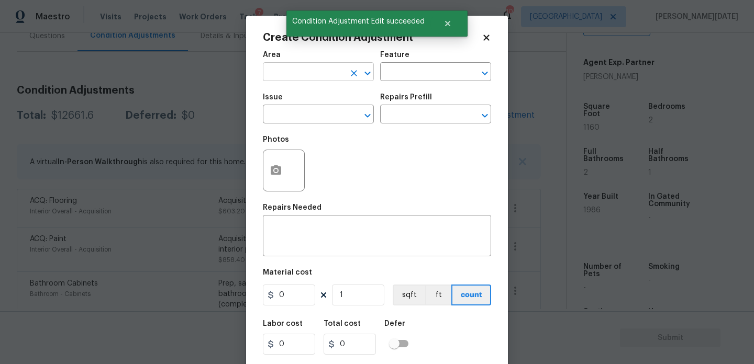
click at [282, 71] on input "text" at bounding box center [304, 73] width 82 height 16
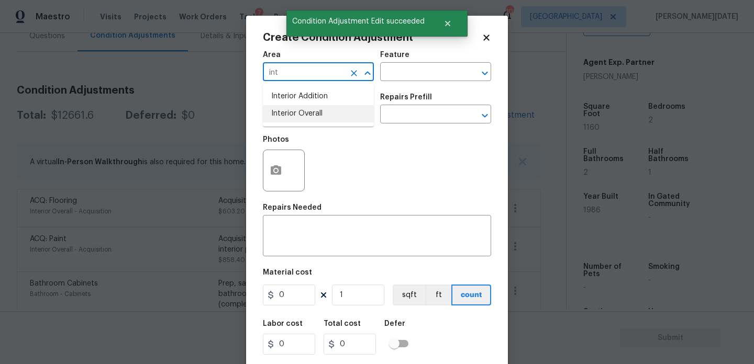
click at [291, 115] on li "Interior Overall" at bounding box center [318, 113] width 111 height 17
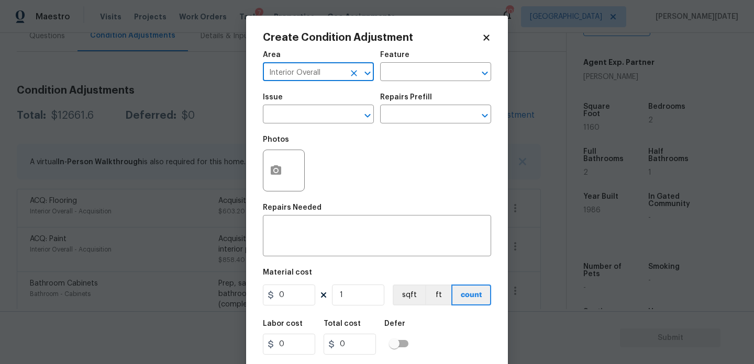
type input "Interior Overall"
click at [291, 115] on input "text" at bounding box center [304, 115] width 82 height 16
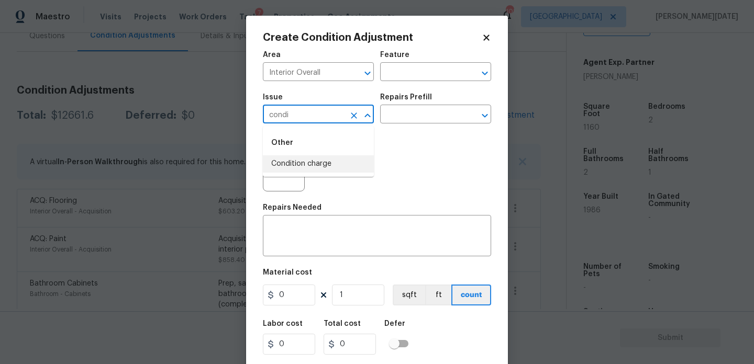
click at [307, 162] on li "Condition charge" at bounding box center [318, 163] width 111 height 17
type input "Condition charge"
click at [403, 112] on input "text" at bounding box center [421, 115] width 82 height 16
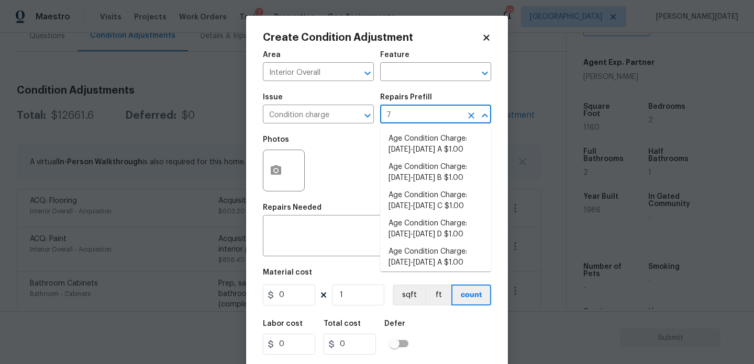
type input "79"
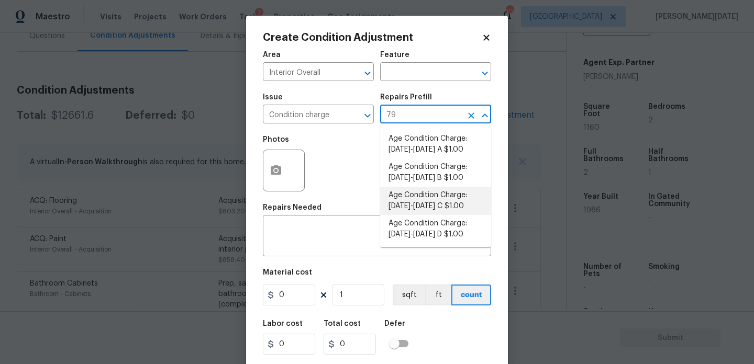
click at [434, 214] on li "Age Condition Charge: 1979-1992 C $1.00" at bounding box center [435, 201] width 111 height 28
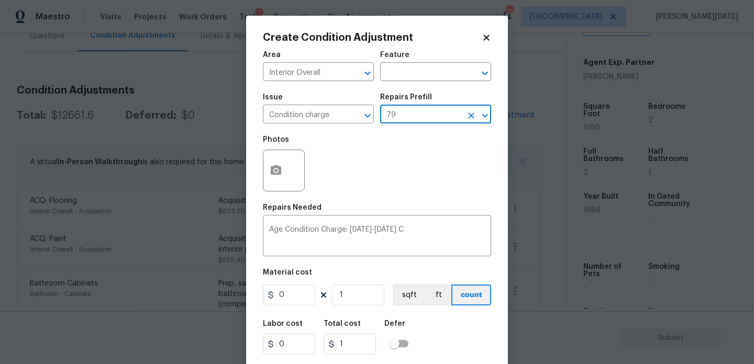
type input "Home Readiness Packages"
type textarea "Age Condition Charge: 1979-1992 C"
type input "1"
click at [297, 292] on input "1" at bounding box center [289, 295] width 52 height 21
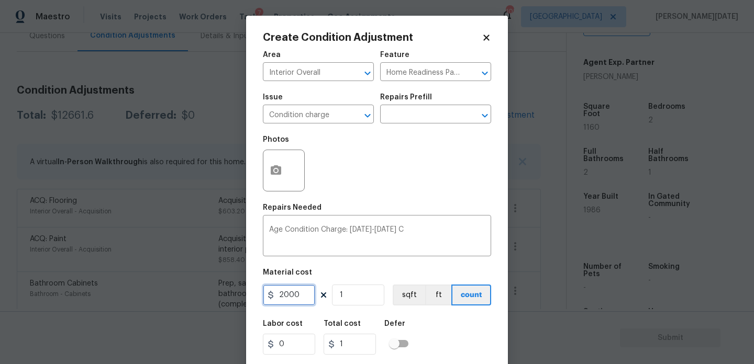
type input "2000"
click at [384, 208] on div "Repairs Needed" at bounding box center [377, 211] width 228 height 14
type input "2000"
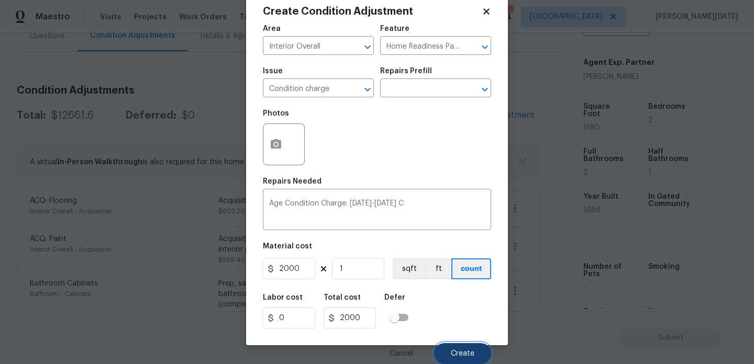
click at [453, 352] on span "Create" at bounding box center [463, 354] width 24 height 8
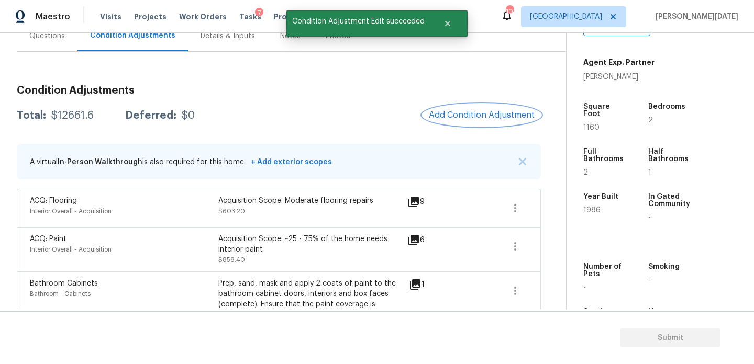
scroll to position [0, 0]
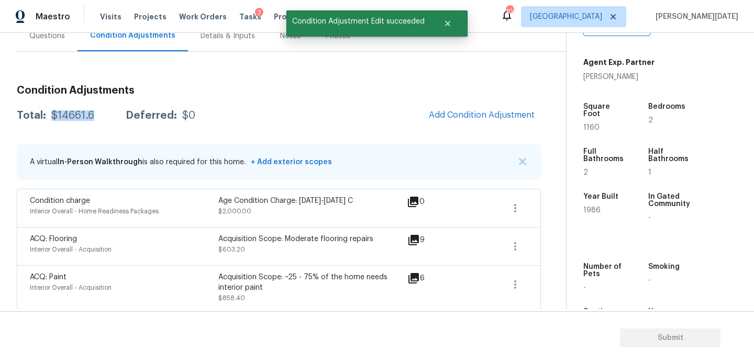
drag, startPoint x: 49, startPoint y: 114, endPoint x: 97, endPoint y: 114, distance: 48.2
click at [97, 114] on div "Total: $14661.6 Deferred: $0" at bounding box center [106, 115] width 179 height 10
copy div "$14661.6"
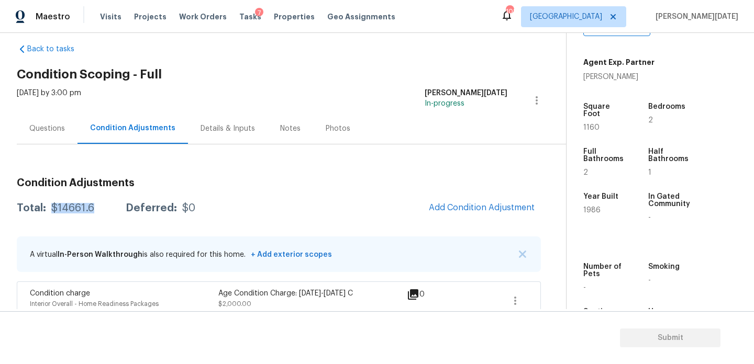
click at [52, 124] on div "Questions" at bounding box center [47, 129] width 36 height 10
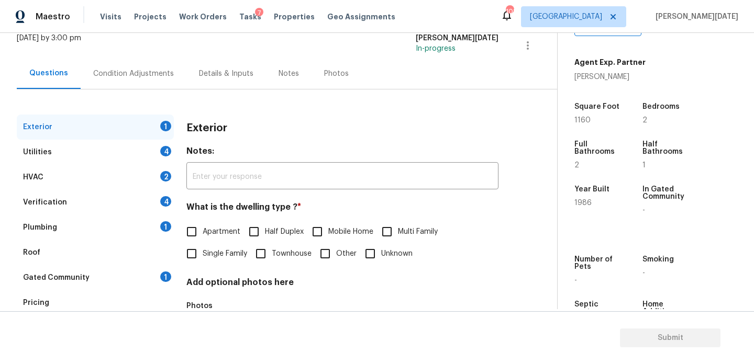
scroll to position [78, 0]
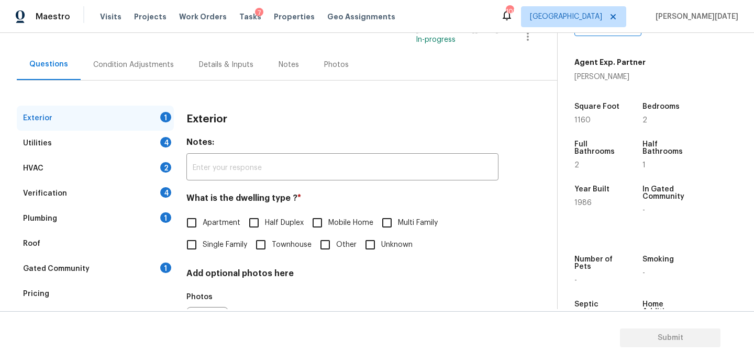
click at [195, 246] on input "Single Family" at bounding box center [192, 245] width 22 height 22
checkbox input "true"
click at [129, 53] on div "Condition Adjustments" at bounding box center [134, 64] width 106 height 31
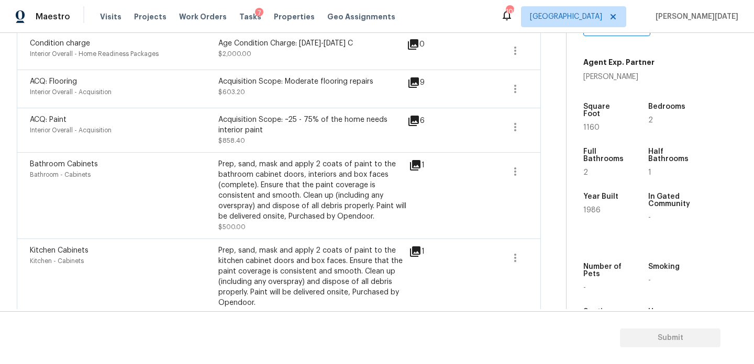
scroll to position [329, 0]
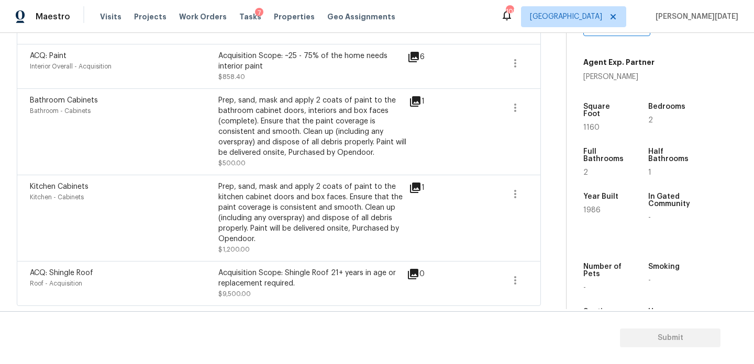
click at [412, 187] on icon at bounding box center [415, 188] width 10 height 10
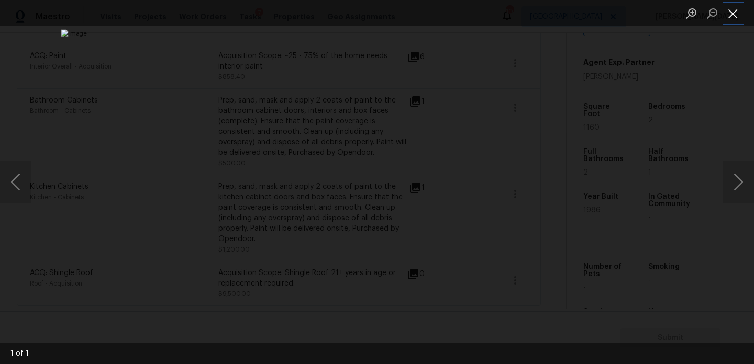
click at [736, 11] on button "Close lightbox" at bounding box center [732, 13] width 21 height 18
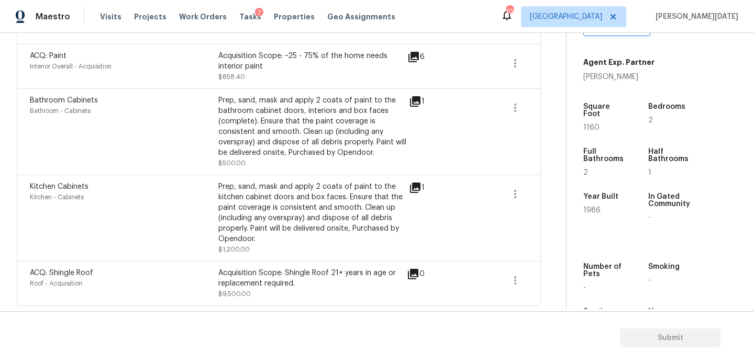
scroll to position [0, 0]
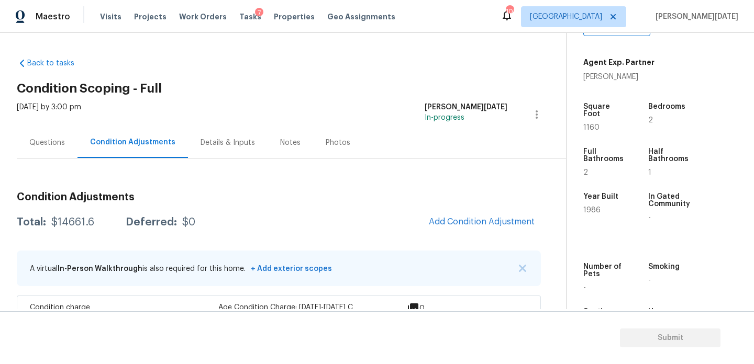
click at [58, 156] on div "Questions" at bounding box center [47, 142] width 61 height 31
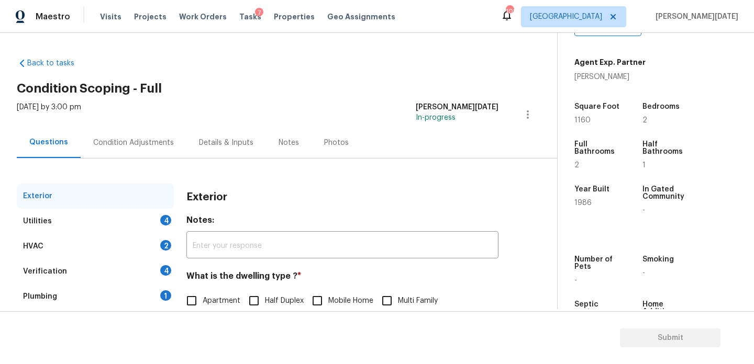
scroll to position [140, 0]
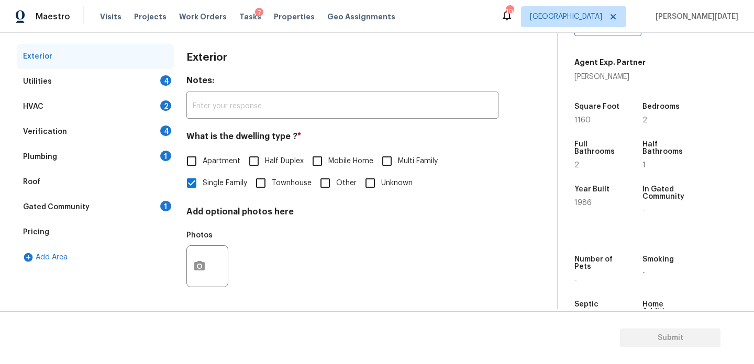
click at [274, 174] on label "Townhouse" at bounding box center [281, 183] width 62 height 22
click at [272, 174] on input "Townhouse" at bounding box center [261, 183] width 22 height 22
checkbox input "true"
checkbox input "false"
click at [158, 81] on div "Utilities 4" at bounding box center [95, 81] width 157 height 25
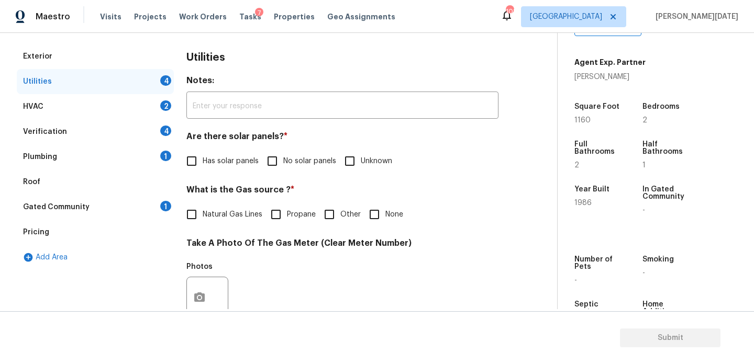
click at [266, 155] on input "No solar panels" at bounding box center [272, 161] width 22 height 22
checkbox input "true"
click at [369, 224] on input "None" at bounding box center [374, 215] width 22 height 22
checkbox input "true"
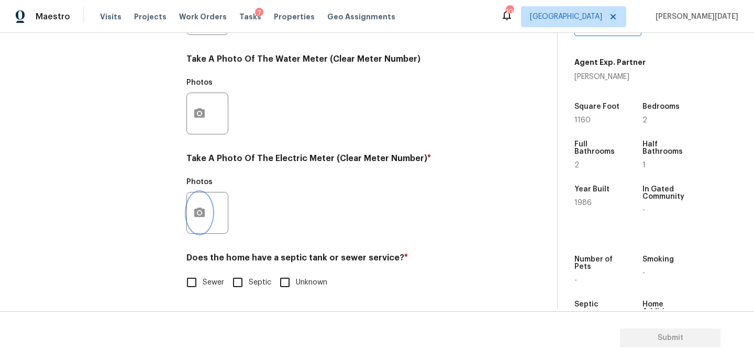
click at [208, 198] on button "button" at bounding box center [199, 213] width 25 height 41
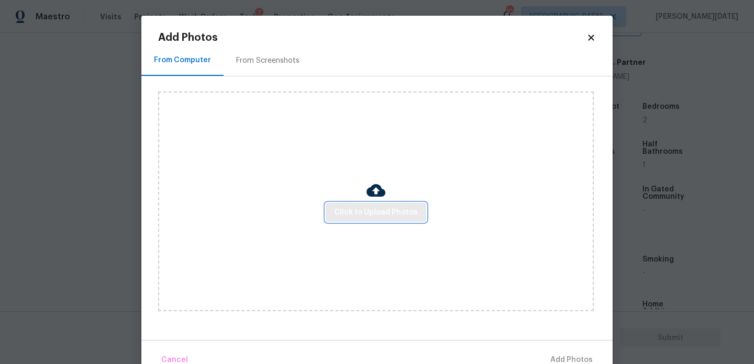
click at [382, 209] on span "Click to Upload Photos" at bounding box center [376, 212] width 84 height 13
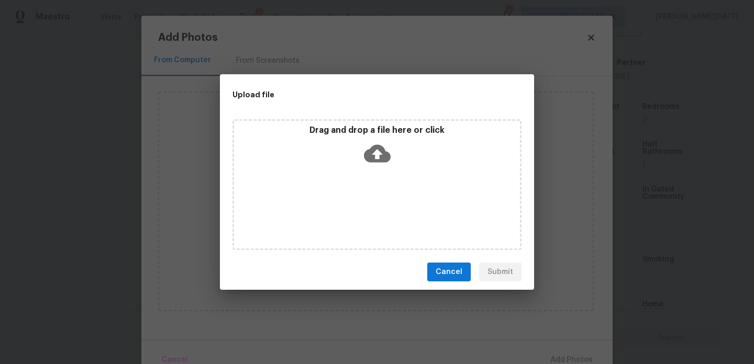
click at [382, 209] on div "Drag and drop a file here or click" at bounding box center [376, 184] width 289 height 131
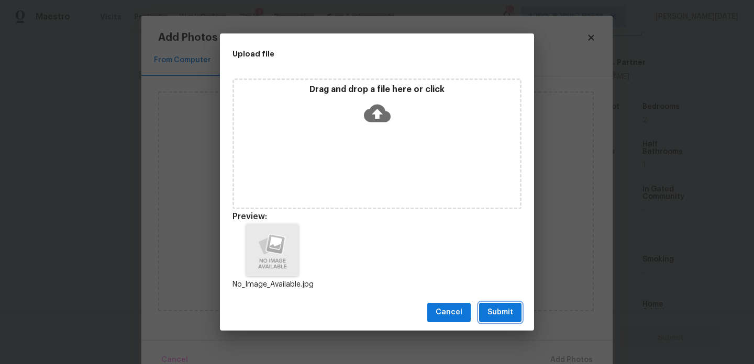
click at [505, 307] on span "Submit" at bounding box center [500, 312] width 26 height 13
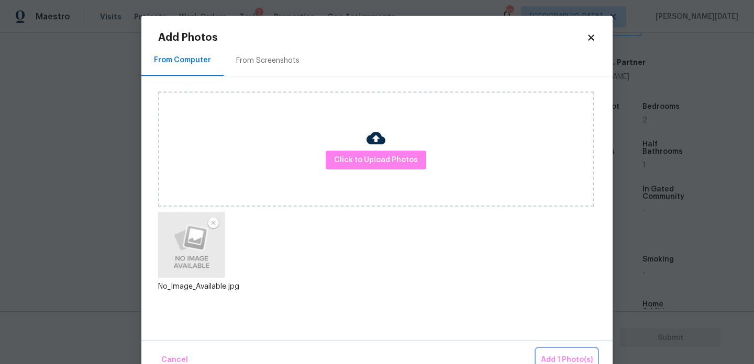
click at [553, 354] on span "Add 1 Photo(s)" at bounding box center [567, 360] width 52 height 13
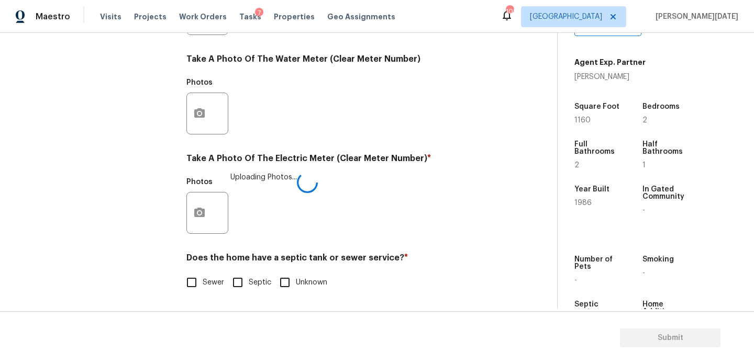
click at [194, 283] on input "Sewer" at bounding box center [192, 283] width 22 height 22
checkbox input "true"
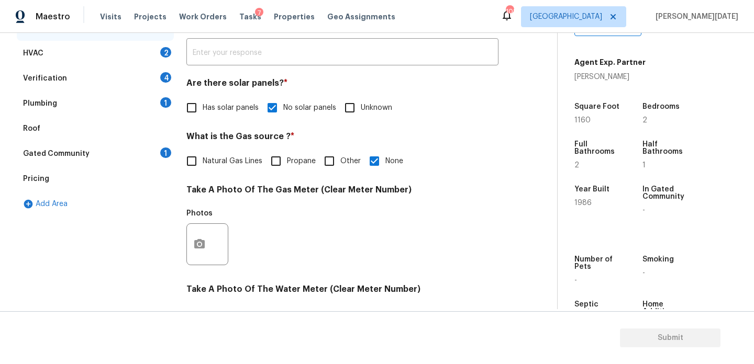
scroll to position [174, 0]
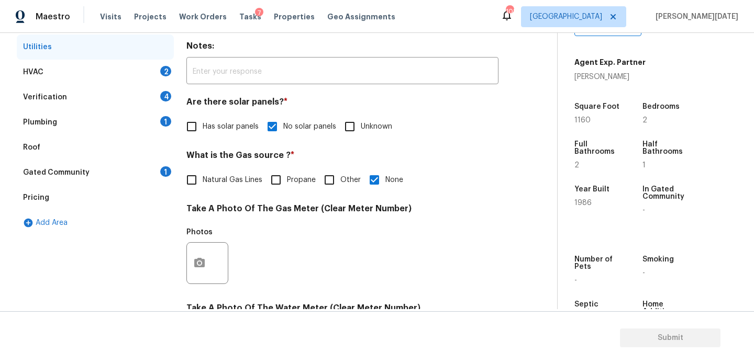
click at [172, 71] on div "HVAC 2" at bounding box center [95, 72] width 157 height 25
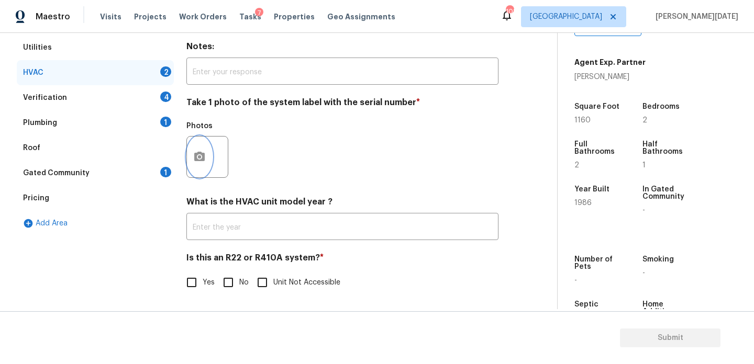
click at [194, 164] on button "button" at bounding box center [199, 157] width 25 height 41
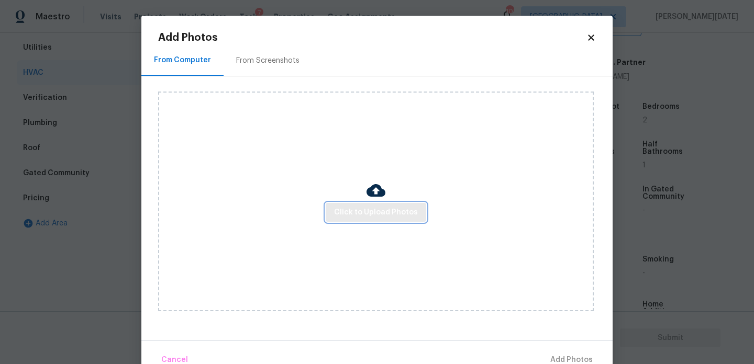
click at [371, 217] on span "Click to Upload Photos" at bounding box center [376, 212] width 84 height 13
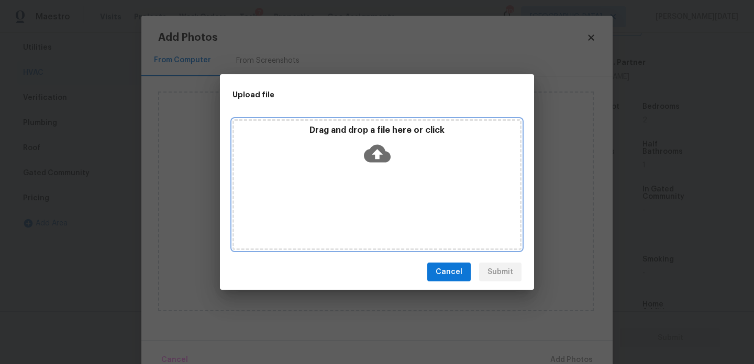
click at [371, 217] on div "Drag and drop a file here or click" at bounding box center [376, 184] width 289 height 131
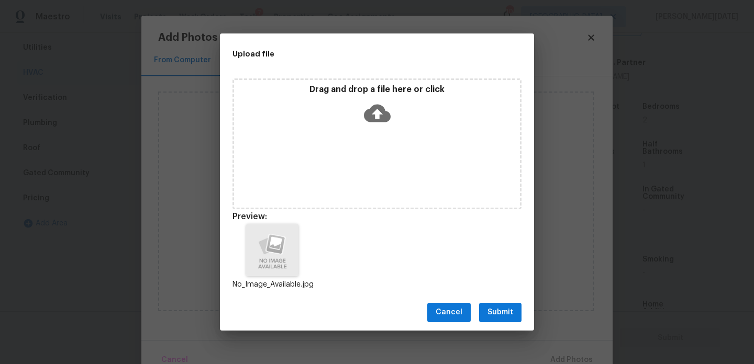
click at [497, 312] on span "Submit" at bounding box center [500, 312] width 26 height 13
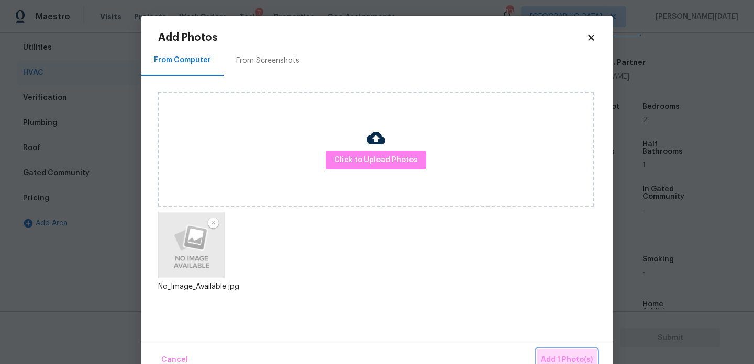
click at [560, 353] on button "Add 1 Photo(s)" at bounding box center [567, 360] width 60 height 23
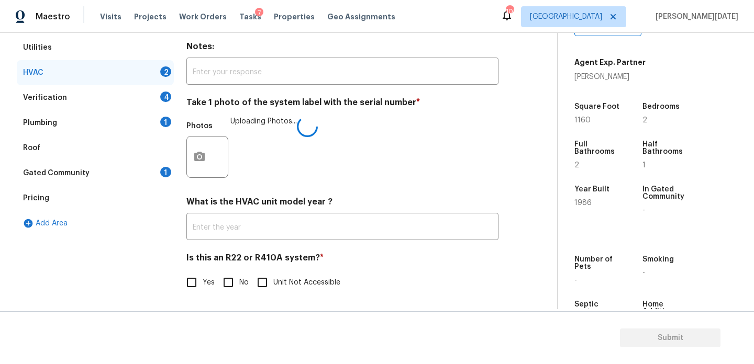
click at [197, 276] on input "Yes" at bounding box center [192, 283] width 22 height 22
checkbox input "true"
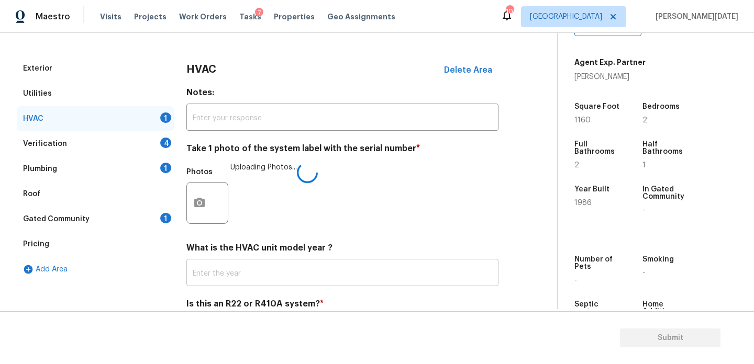
scroll to position [121, 0]
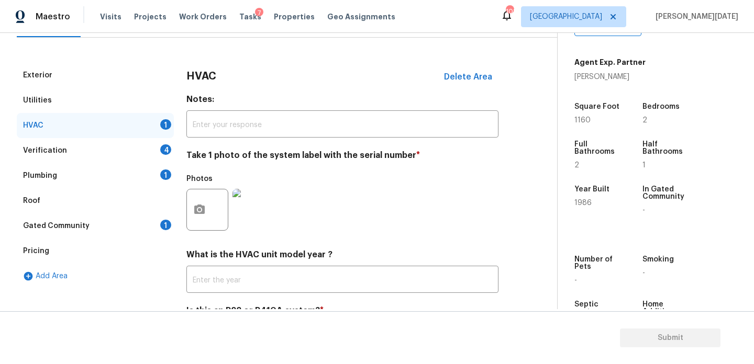
click at [149, 149] on div "Verification 4" at bounding box center [95, 150] width 157 height 25
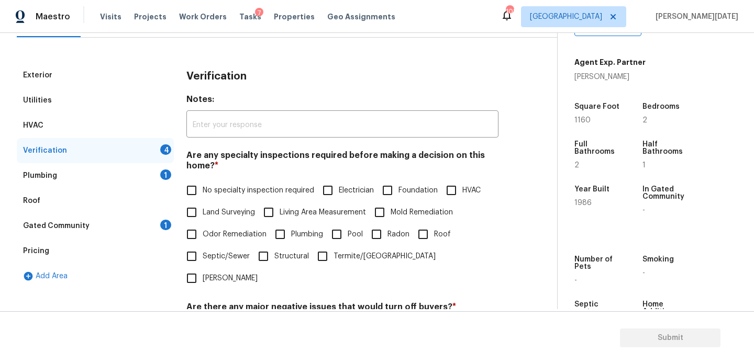
click at [207, 182] on label "No specialty inspection required" at bounding box center [248, 191] width 134 height 22
click at [203, 182] on input "No specialty inspection required" at bounding box center [192, 191] width 22 height 22
checkbox input "true"
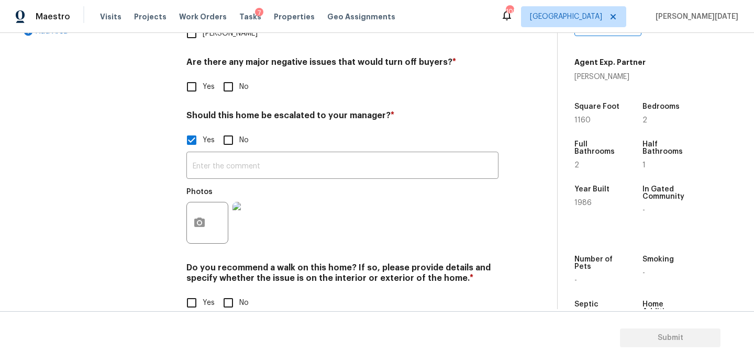
scroll to position [365, 0]
click at [229, 298] on div "Verification Notes: ​ Are any specialty inspections required before making a de…" at bounding box center [342, 73] width 312 height 509
click at [234, 293] on input "No" at bounding box center [228, 304] width 22 height 22
checkbox input "true"
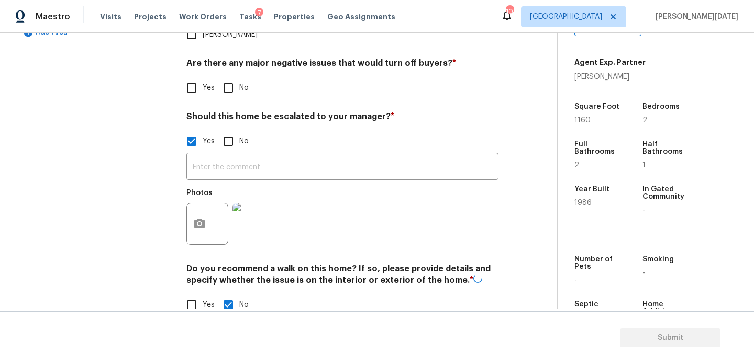
click at [255, 210] on img at bounding box center [253, 224] width 42 height 42
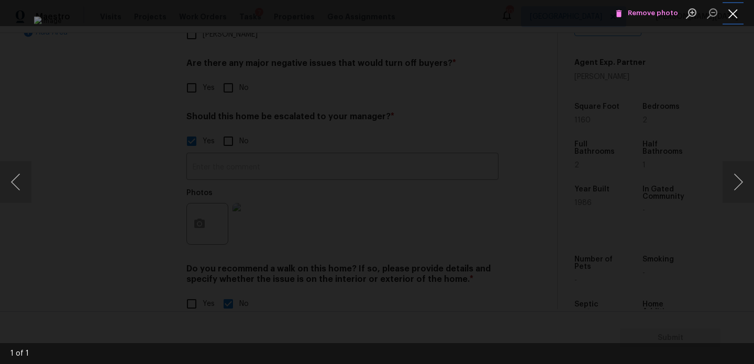
click at [736, 17] on button "Close lightbox" at bounding box center [732, 13] width 21 height 18
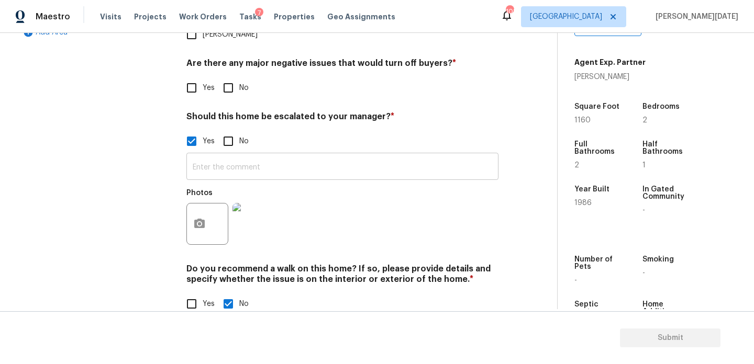
click at [246, 155] on input "text" at bounding box center [342, 167] width 312 height 25
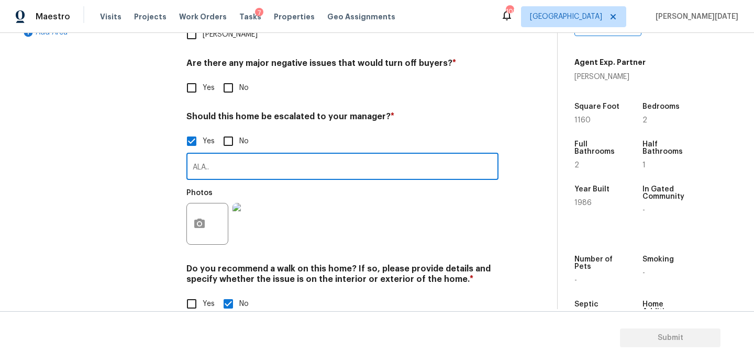
type input "ALA.."
click at [406, 209] on div "Photos" at bounding box center [342, 217] width 312 height 68
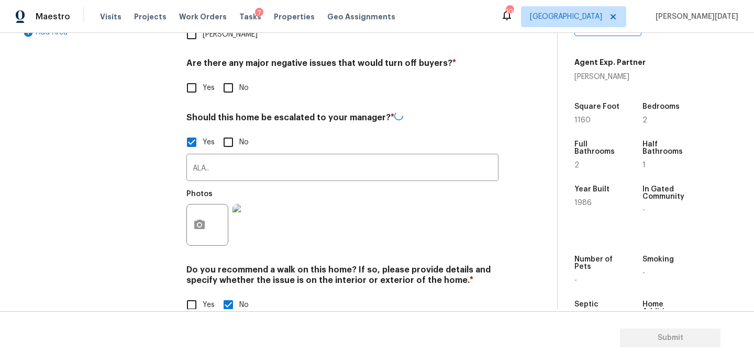
scroll to position [0, 0]
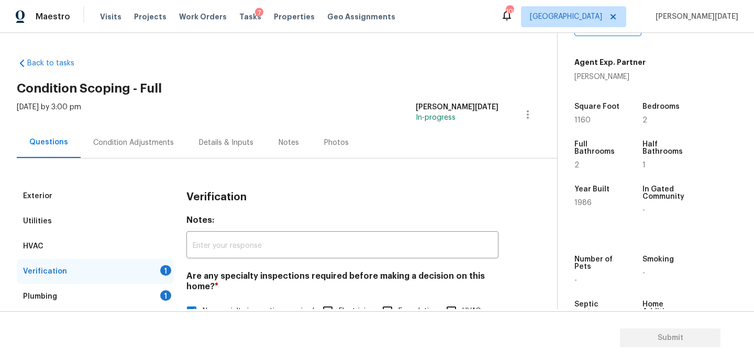
click at [120, 132] on div "Condition Adjustments" at bounding box center [134, 142] width 106 height 31
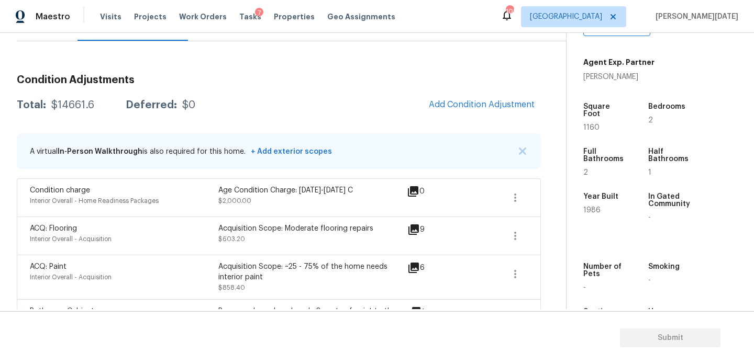
scroll to position [148, 0]
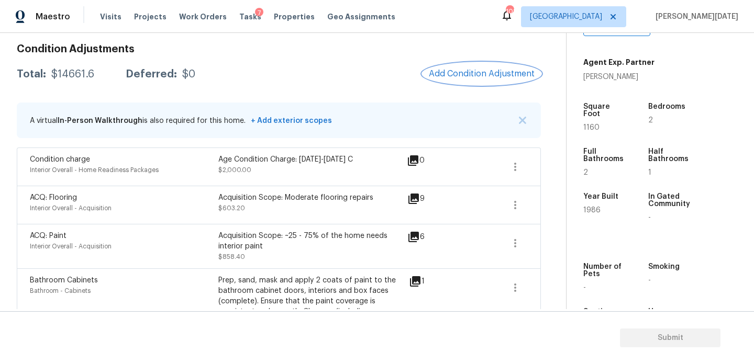
click at [461, 81] on button "Add Condition Adjustment" at bounding box center [482, 74] width 118 height 22
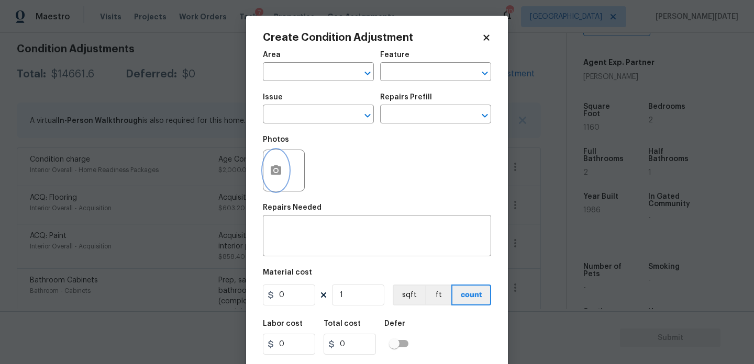
click at [283, 176] on button "button" at bounding box center [275, 170] width 25 height 41
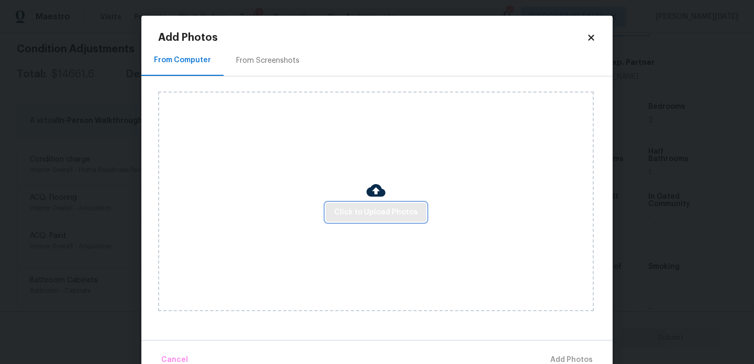
click at [419, 214] on button "Click to Upload Photos" at bounding box center [376, 212] width 101 height 19
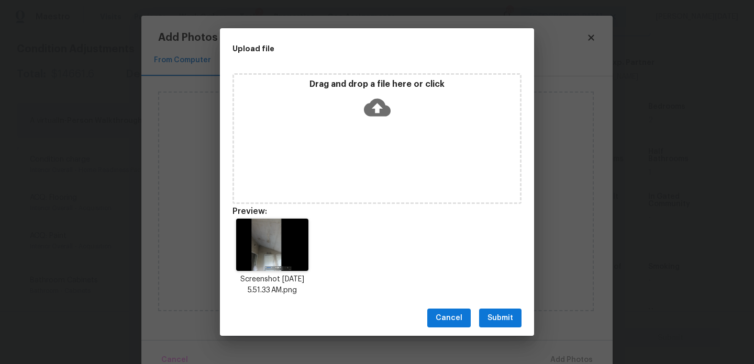
click at [502, 315] on span "Submit" at bounding box center [500, 318] width 26 height 13
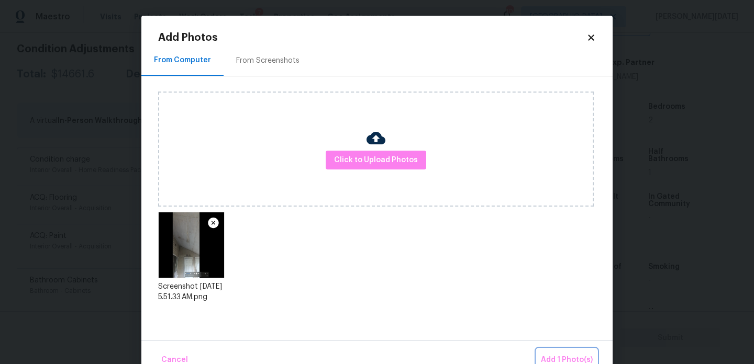
click at [551, 356] on span "Add 1 Photo(s)" at bounding box center [567, 360] width 52 height 13
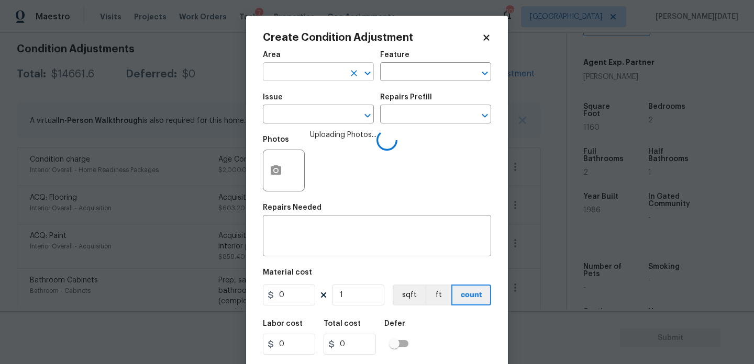
click at [283, 77] on input "text" at bounding box center [304, 73] width 82 height 16
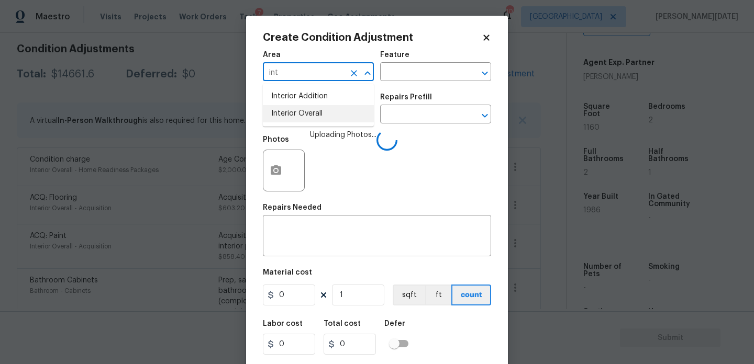
click at [286, 120] on li "Interior Overall" at bounding box center [318, 113] width 111 height 17
type input "Interior Overall"
click at [286, 120] on input "text" at bounding box center [304, 115] width 82 height 16
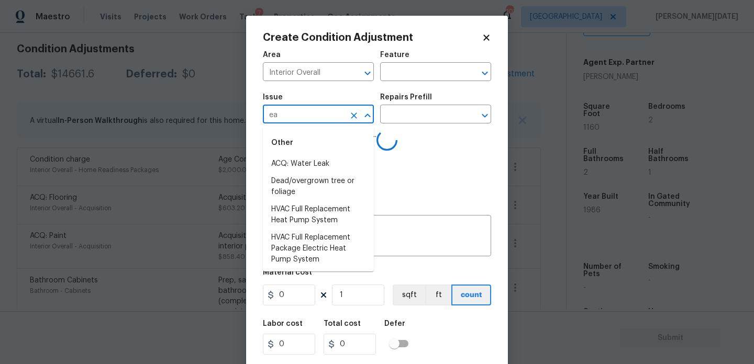
type input "eak"
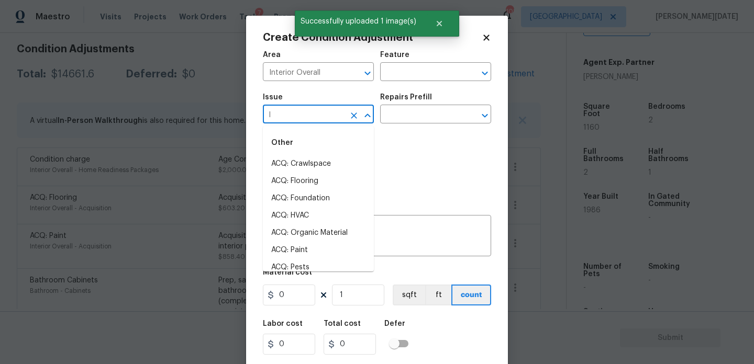
type input "le"
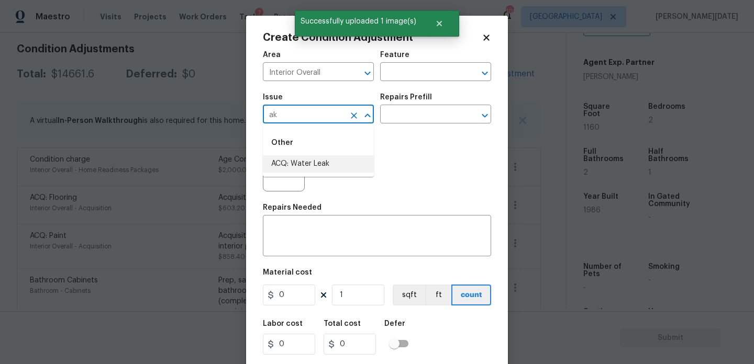
click at [299, 166] on li "ACQ: Water Leak" at bounding box center [318, 163] width 111 height 17
type input "ACQ: Water Leak"
click at [413, 118] on input "text" at bounding box center [421, 115] width 82 height 16
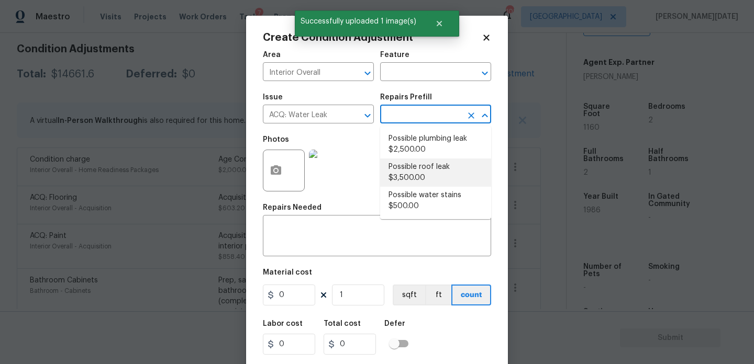
click at [423, 170] on li "Possible roof leak $3,500.00" at bounding box center [435, 173] width 111 height 28
type input "Acquisition"
type textarea "Acquisition Scope: Possible roof leak"
type input "3500"
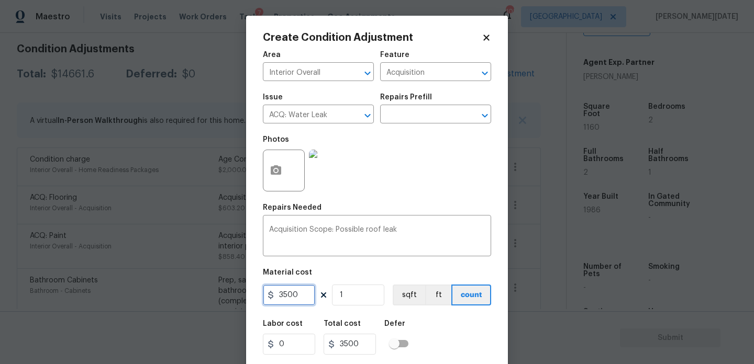
click at [285, 294] on input "3500" at bounding box center [289, 295] width 52 height 21
type input "2500"
click at [401, 197] on div "Photos" at bounding box center [377, 164] width 228 height 68
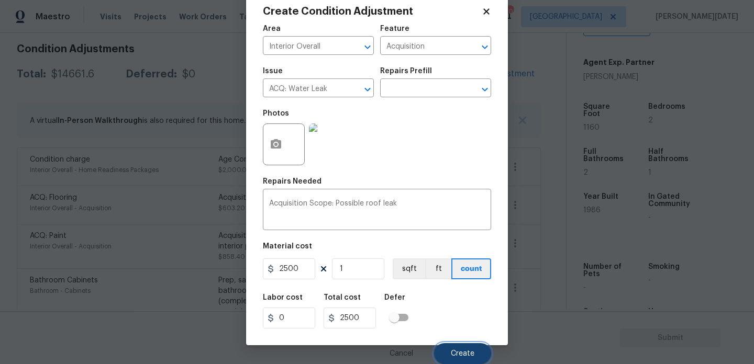
click at [460, 351] on span "Create" at bounding box center [463, 354] width 24 height 8
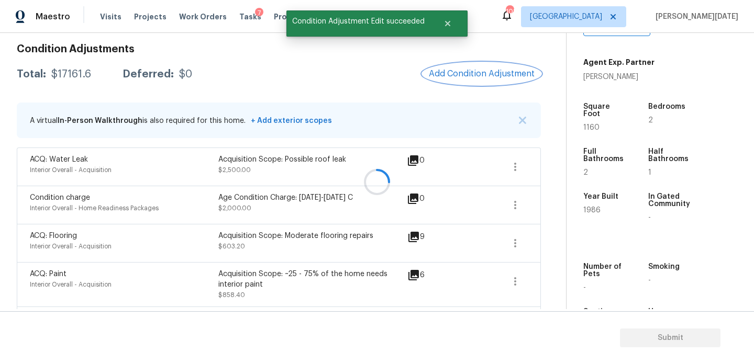
scroll to position [0, 0]
drag, startPoint x: 51, startPoint y: 72, endPoint x: 89, endPoint y: 73, distance: 38.2
click at [89, 73] on div "$17161.6" at bounding box center [71, 74] width 40 height 10
copy div "$17161.6"
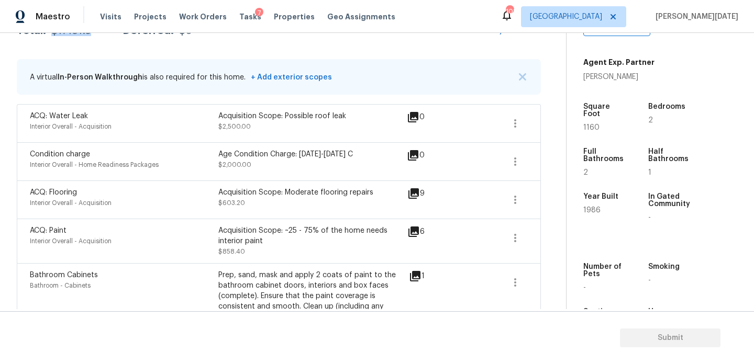
scroll to position [211, 0]
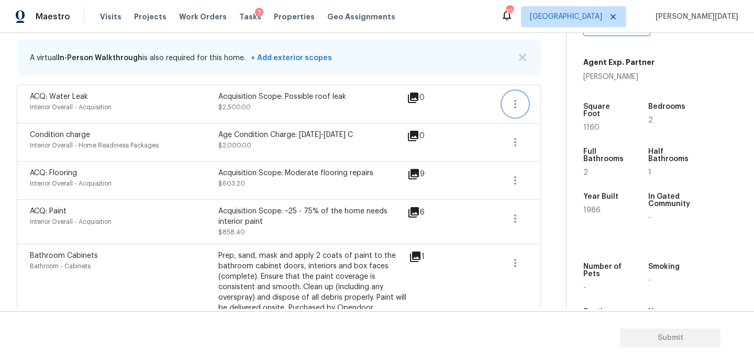
click at [506, 98] on button "button" at bounding box center [515, 104] width 25 height 25
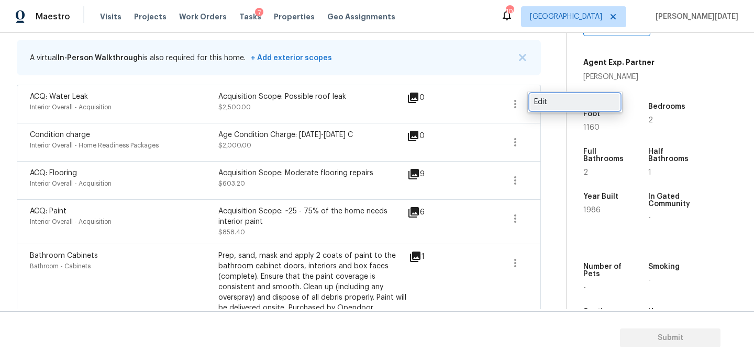
click at [552, 99] on div "Edit" at bounding box center [575, 102] width 82 height 10
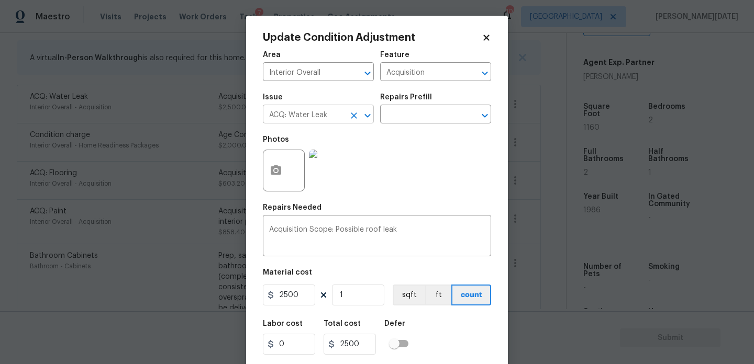
click at [357, 117] on icon "Clear" at bounding box center [354, 115] width 10 height 10
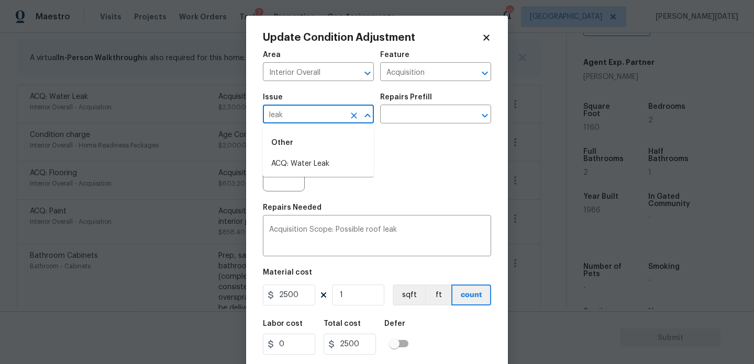
click at [341, 151] on div "Other" at bounding box center [318, 142] width 111 height 25
click at [341, 161] on li "ACQ: Water Leak" at bounding box center [318, 163] width 111 height 17
type input "ACQ: Water Leak"
click at [399, 127] on div "Issue ACQ: Water Leak ​ Repairs Prefill ​" at bounding box center [377, 108] width 228 height 42
click at [420, 115] on input "text" at bounding box center [421, 115] width 82 height 16
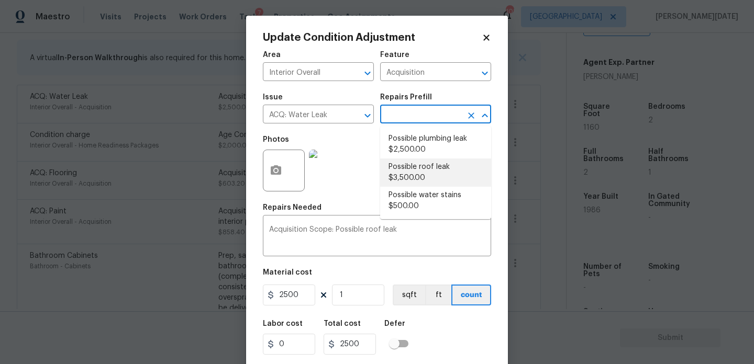
click at [429, 172] on li "Possible roof leak $3,500.00" at bounding box center [435, 173] width 111 height 28
type input "3500"
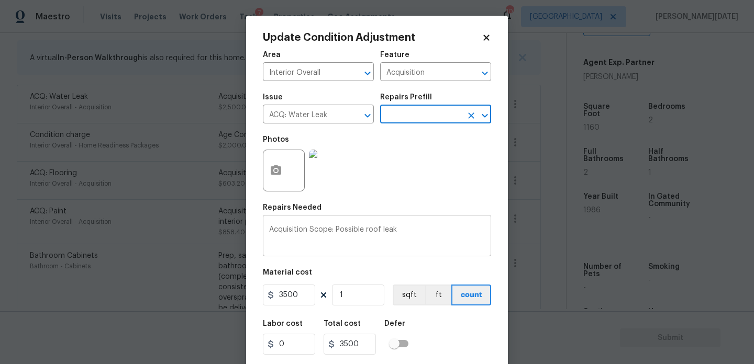
scroll to position [27, 0]
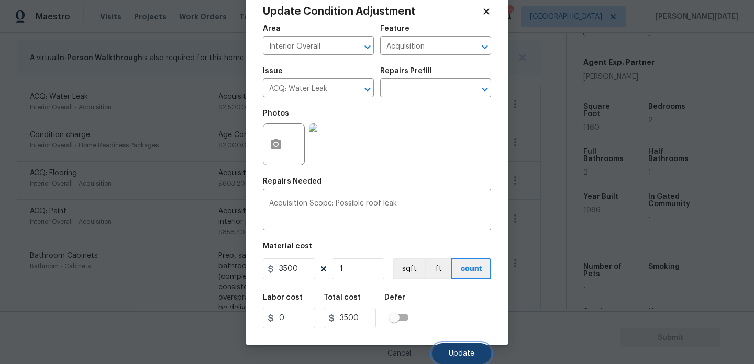
click at [445, 357] on button "Update" at bounding box center [461, 353] width 59 height 21
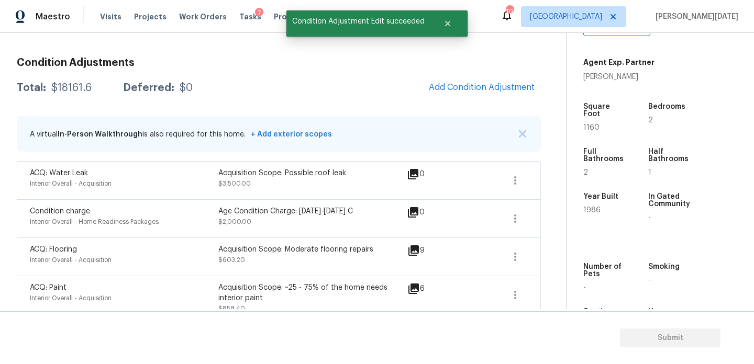
scroll to position [0, 0]
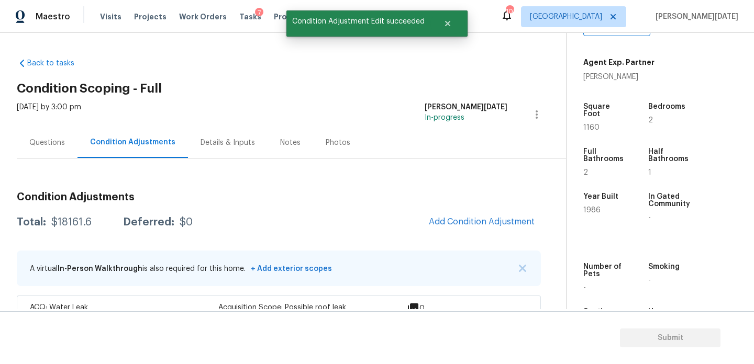
click at [49, 140] on div "Questions" at bounding box center [47, 143] width 36 height 10
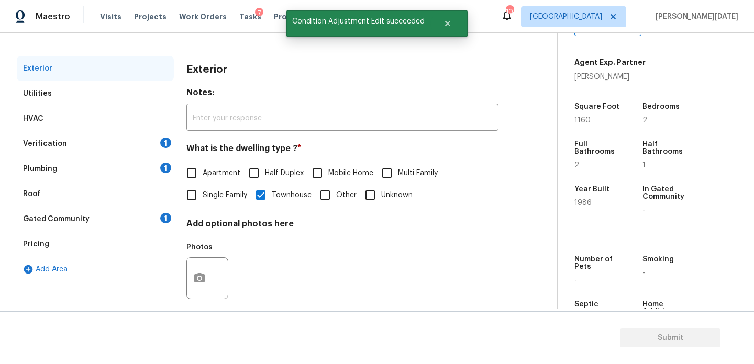
scroll to position [140, 0]
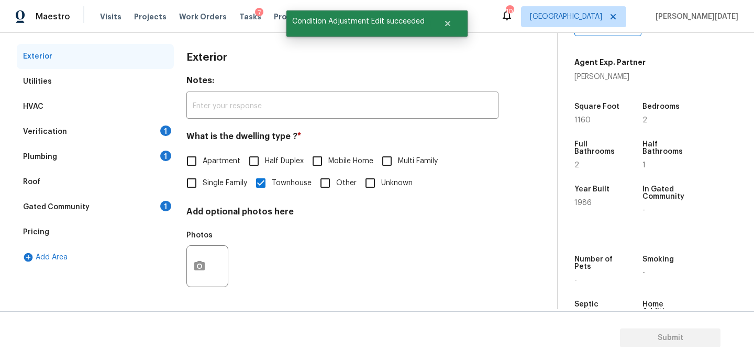
click at [169, 130] on div "1" at bounding box center [165, 131] width 11 height 10
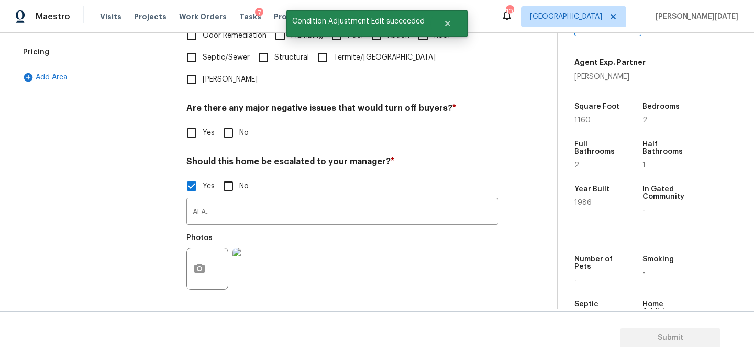
scroll to position [351, 0]
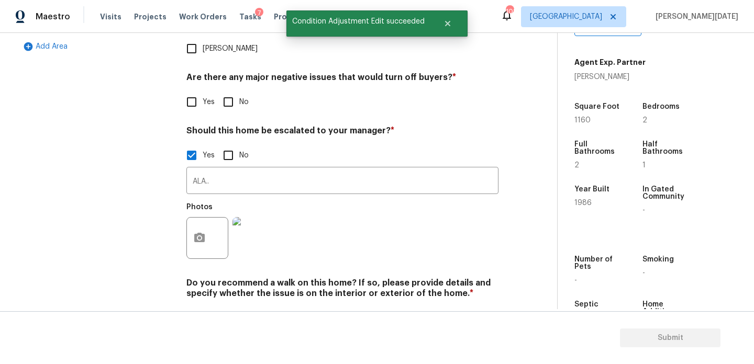
click at [227, 91] on input "No" at bounding box center [228, 102] width 22 height 22
checkbox input "true"
click at [248, 218] on img at bounding box center [253, 238] width 42 height 42
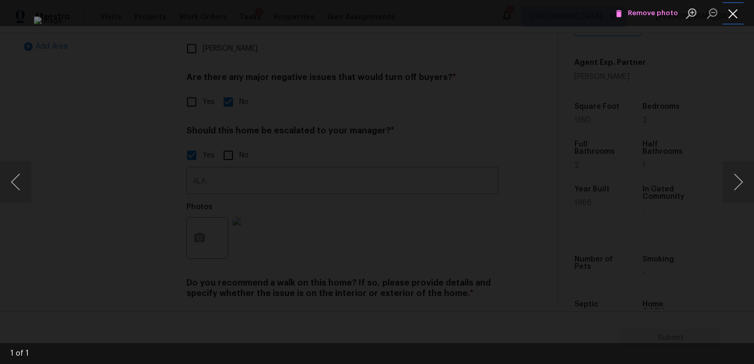
click at [729, 15] on button "Close lightbox" at bounding box center [732, 13] width 21 height 18
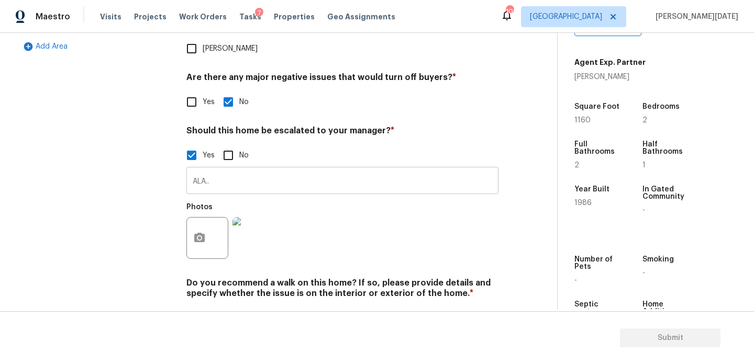
click at [286, 170] on input "ALA.." at bounding box center [342, 182] width 312 height 25
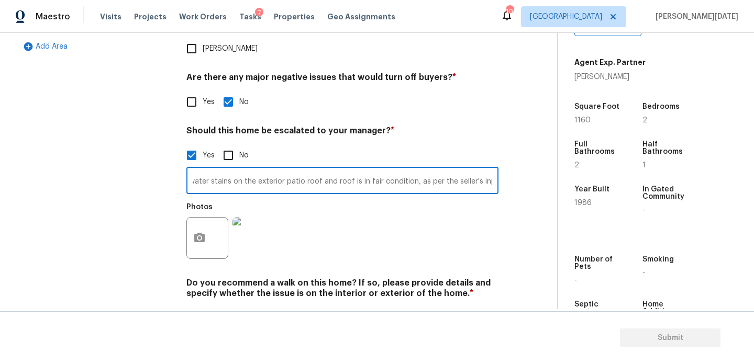
scroll to position [0, 88]
click at [457, 170] on input "ALA..@0: 09 - there are water stains on the exterior patio roof and roof is in …" at bounding box center [342, 182] width 312 height 25
click at [316, 170] on input "ALA..@0: 09 - there are water stains on the exterior patio roof and roof is in …" at bounding box center [342, 182] width 312 height 25
type input "ALA..@0: 09 - there are water stains on the exterior patio roof , Scoped for wa…"
click at [414, 206] on div "Photos" at bounding box center [342, 231] width 312 height 68
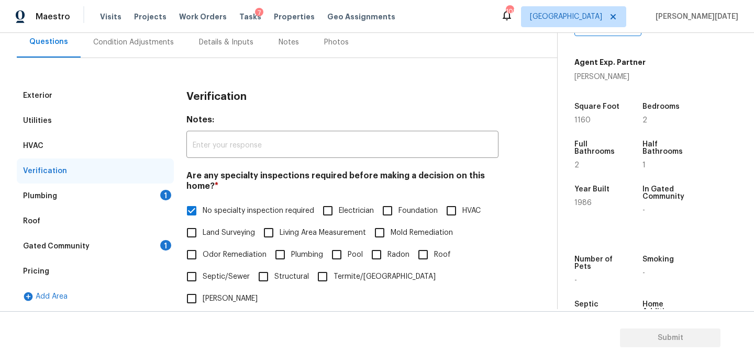
scroll to position [72, 0]
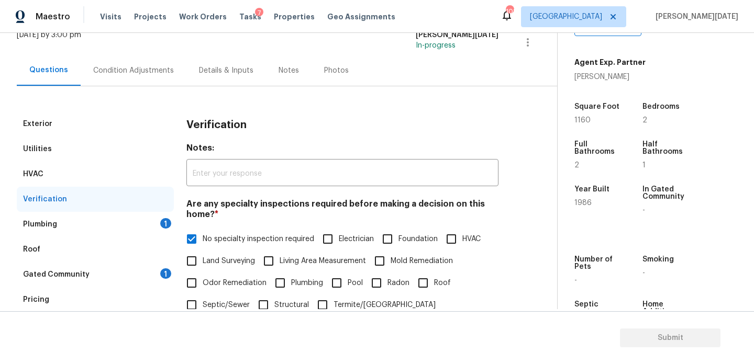
click at [123, 72] on div "Condition Adjustments" at bounding box center [133, 70] width 81 height 10
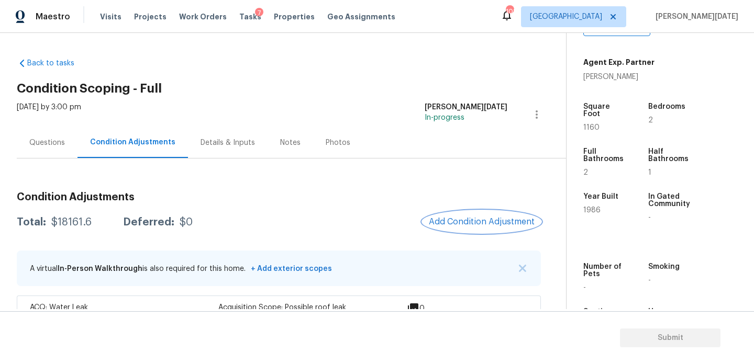
click at [466, 220] on span "Add Condition Adjustment" at bounding box center [482, 221] width 106 height 9
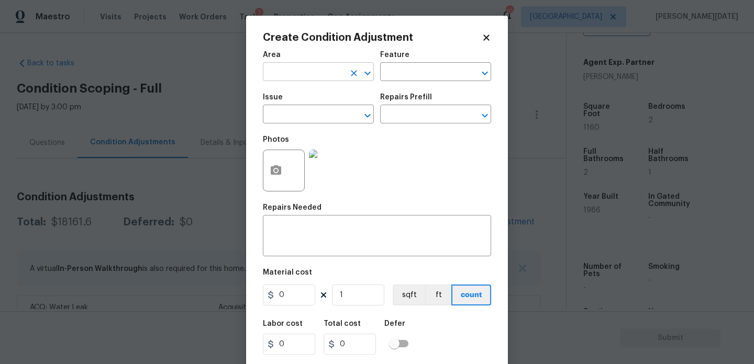
click at [279, 73] on input "text" at bounding box center [304, 73] width 82 height 16
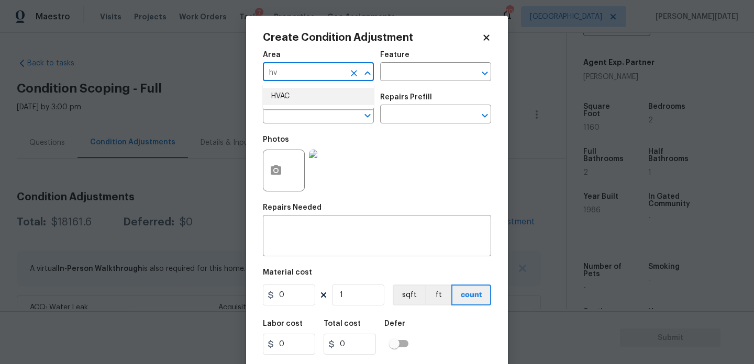
click at [291, 100] on li "HVAC" at bounding box center [318, 96] width 111 height 17
type input "HVAC"
click at [291, 109] on input "text" at bounding box center [304, 115] width 82 height 16
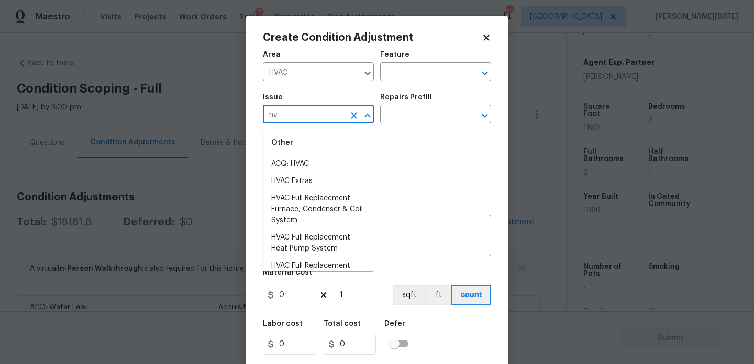
click at [305, 158] on li "ACQ: HVAC" at bounding box center [318, 163] width 111 height 17
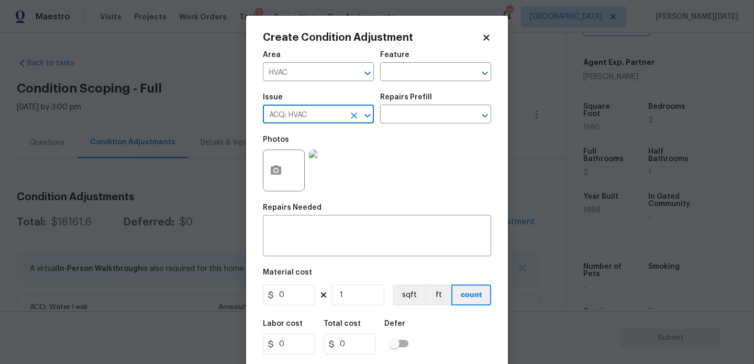
type input "ACQ: HVAC"
click at [394, 124] on div "Issue ACQ: HVAC ​ Repairs Prefill ​" at bounding box center [377, 108] width 228 height 42
click at [428, 116] on input "text" at bounding box center [421, 115] width 82 height 16
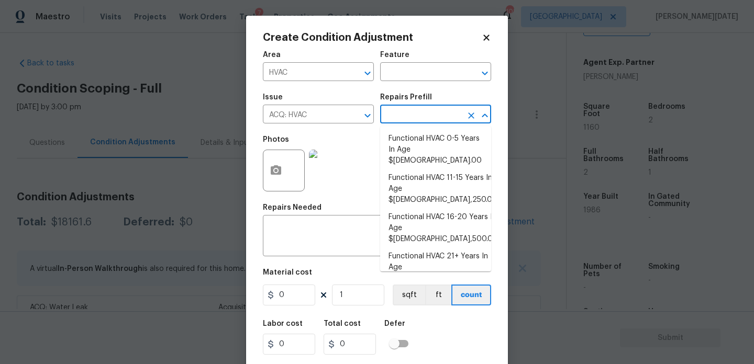
click at [457, 287] on li "Functional HVAC 6-10 Years In Age $500.00" at bounding box center [435, 301] width 111 height 28
type input "Acquisition"
type textarea "Acquisition Scope: Functional HVAC 6-10 years"
type input "500"
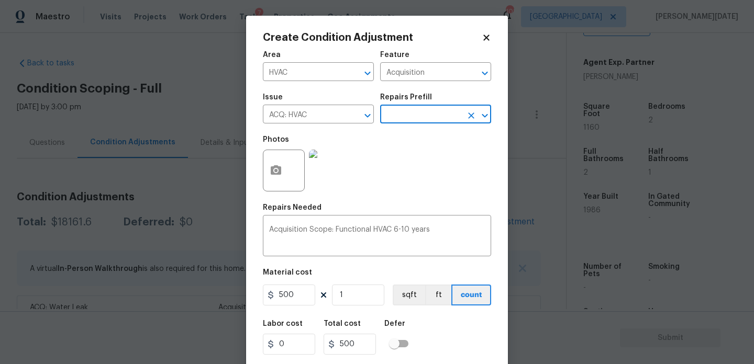
scroll to position [27, 0]
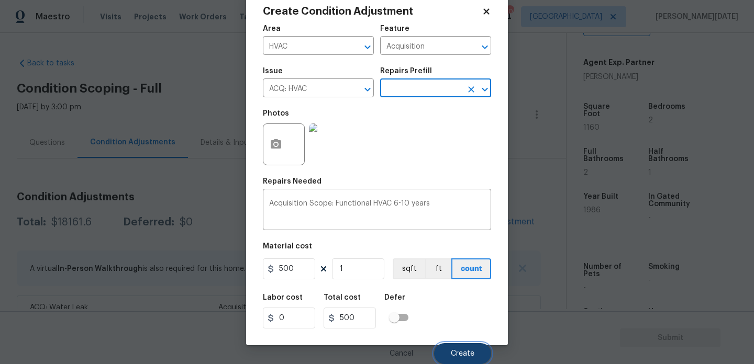
click at [474, 354] on span "Create" at bounding box center [463, 354] width 24 height 8
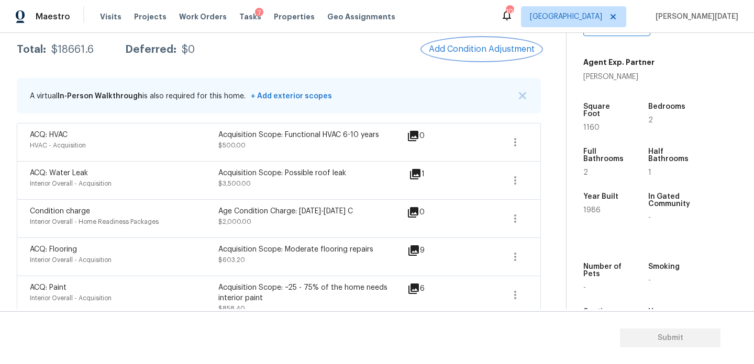
scroll to position [52, 0]
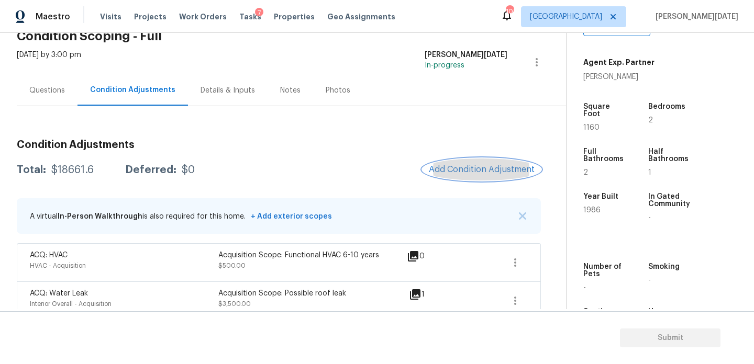
click at [467, 164] on button "Add Condition Adjustment" at bounding box center [482, 170] width 118 height 22
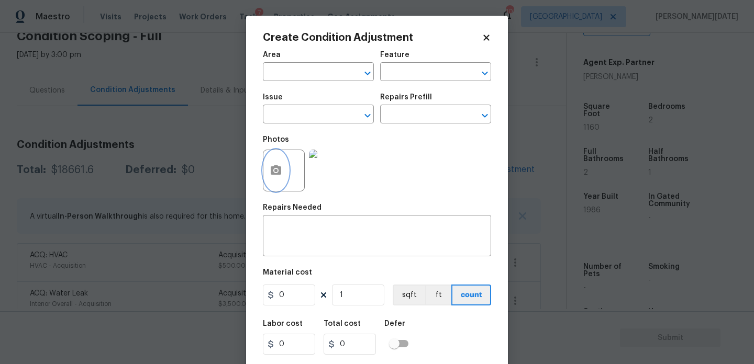
click at [266, 184] on button "button" at bounding box center [275, 170] width 25 height 41
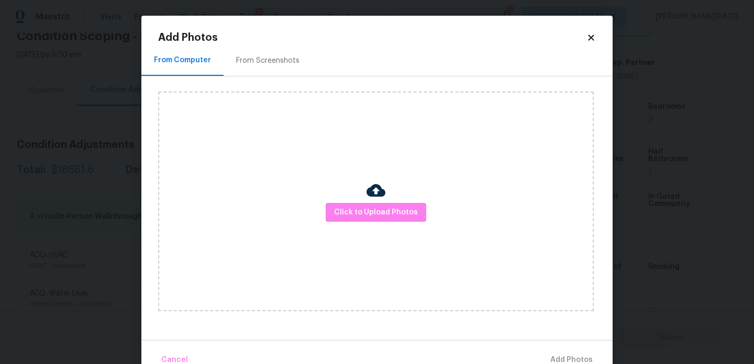
click at [272, 54] on div "From Screenshots" at bounding box center [268, 60] width 88 height 31
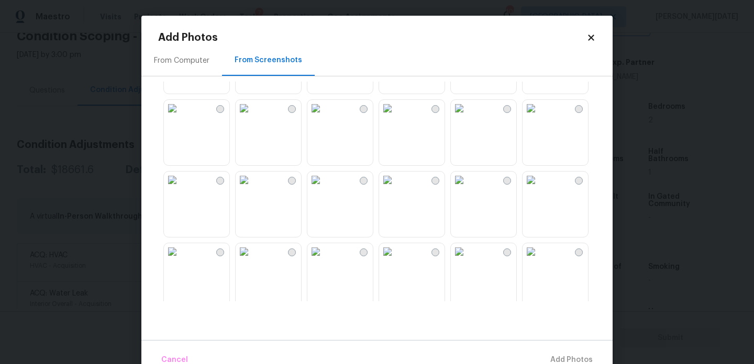
scroll to position [149, 0]
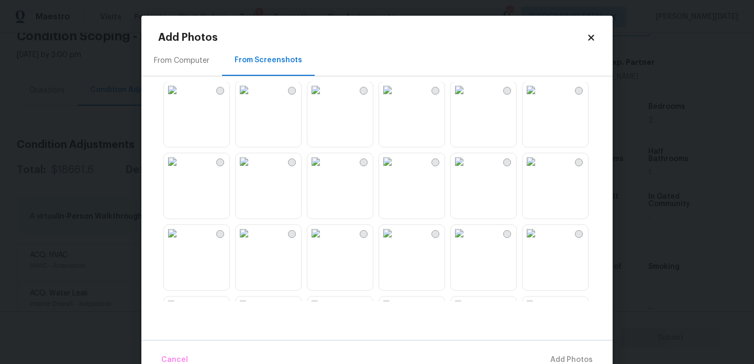
click at [539, 170] on img at bounding box center [531, 161] width 17 height 17
click at [558, 354] on span "Add 1 Photo(s)" at bounding box center [567, 360] width 52 height 13
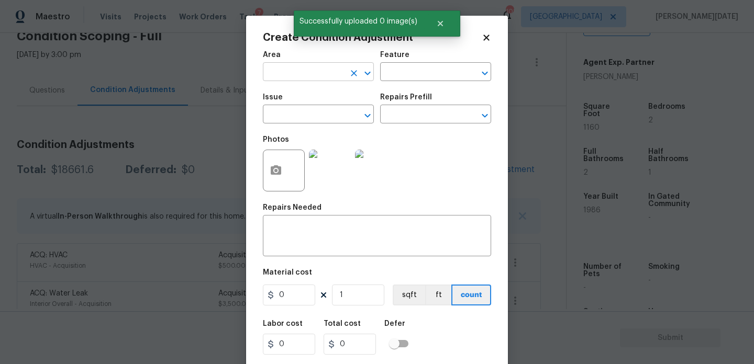
click at [279, 70] on input "text" at bounding box center [304, 73] width 82 height 16
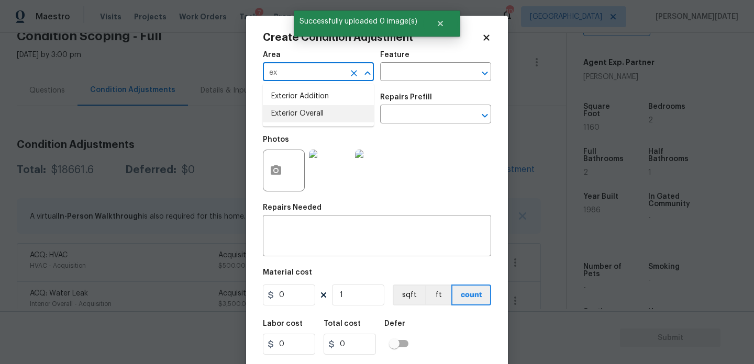
click at [301, 117] on li "Exterior Overall" at bounding box center [318, 113] width 111 height 17
type input "Exterior Overall"
click at [301, 117] on input "text" at bounding box center [304, 115] width 82 height 16
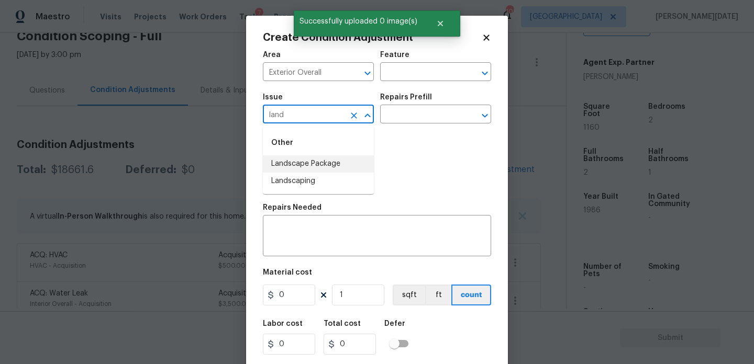
click at [309, 156] on li "Landscape Package" at bounding box center [318, 163] width 111 height 17
type input "Landscape Package"
click at [427, 103] on div "Repairs Prefill" at bounding box center [435, 101] width 111 height 14
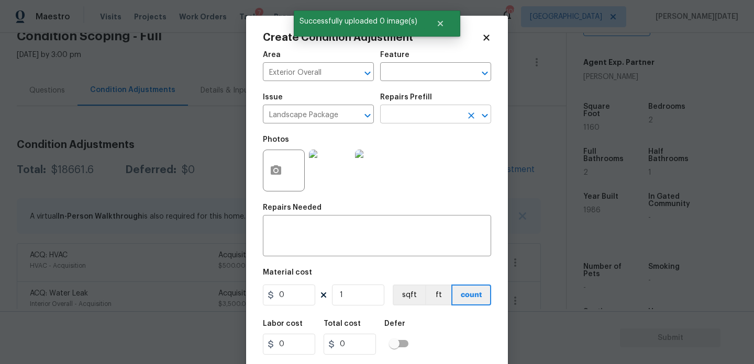
click at [423, 113] on input "text" at bounding box center [421, 115] width 82 height 16
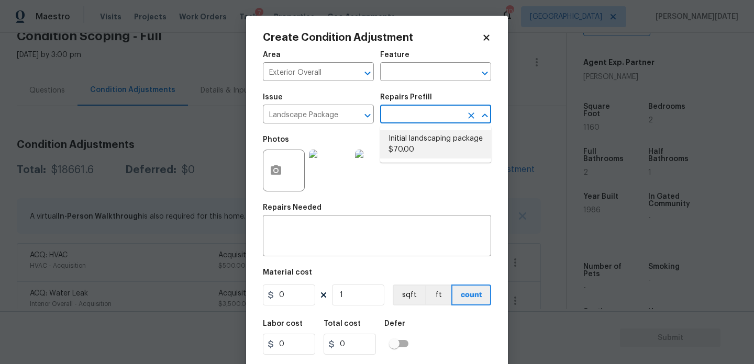
click at [438, 130] on li "Initial landscaping package $70.00" at bounding box center [435, 144] width 111 height 28
type input "Home Readiness Packages"
type textarea "Mowing of grass up to 6" in height. Mow, edge along driveways & sidewalks, trim…"
type input "70"
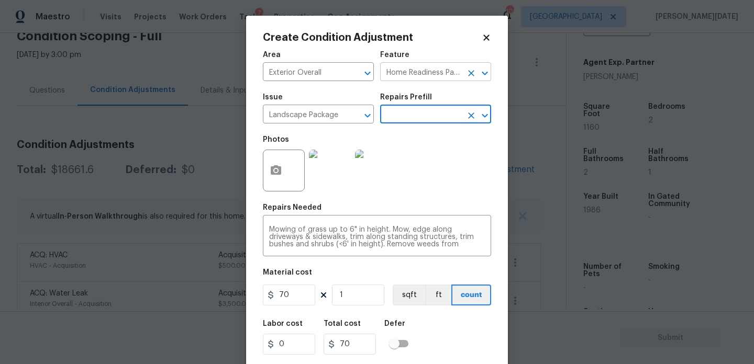
click at [475, 73] on icon "Clear" at bounding box center [471, 73] width 10 height 10
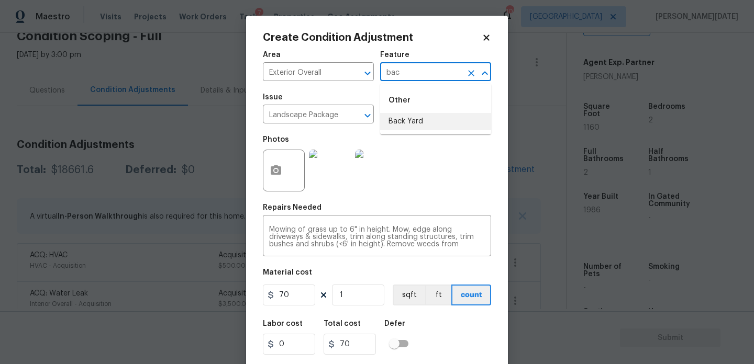
click at [450, 119] on li "Back Yard" at bounding box center [435, 121] width 111 height 17
type input "Back Yard"
click at [363, 293] on input "1" at bounding box center [358, 295] width 52 height 21
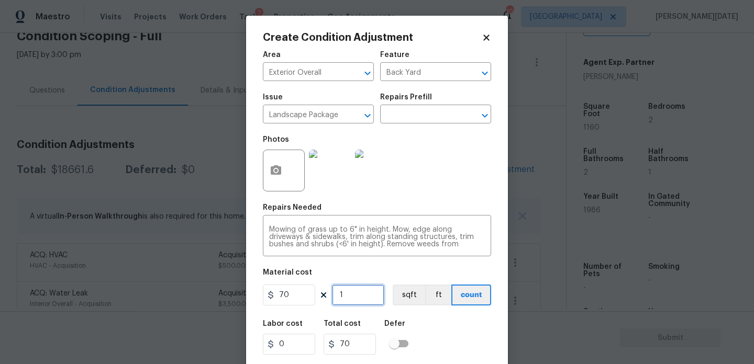
type input "0"
type input "2"
type input "140"
type input "2"
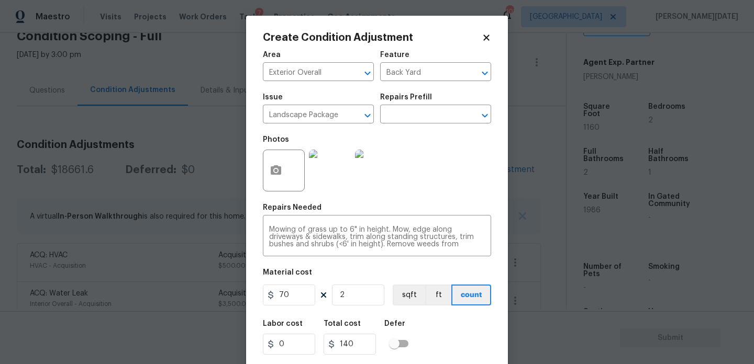
click at [444, 199] on div "Area Exterior Overall ​ Feature Back Yard ​ Issue Landscape Package ​ Repairs P…" at bounding box center [377, 218] width 228 height 346
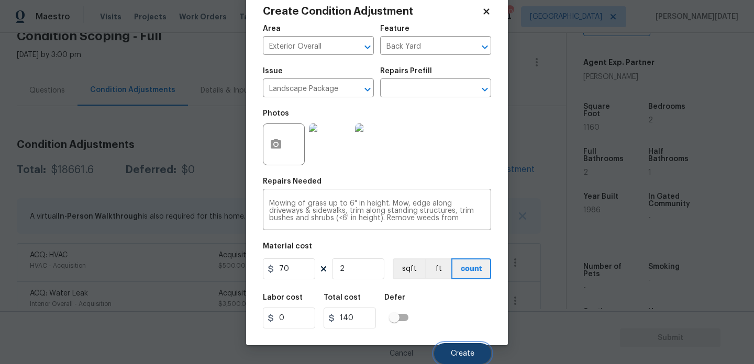
click at [457, 351] on span "Create" at bounding box center [463, 354] width 24 height 8
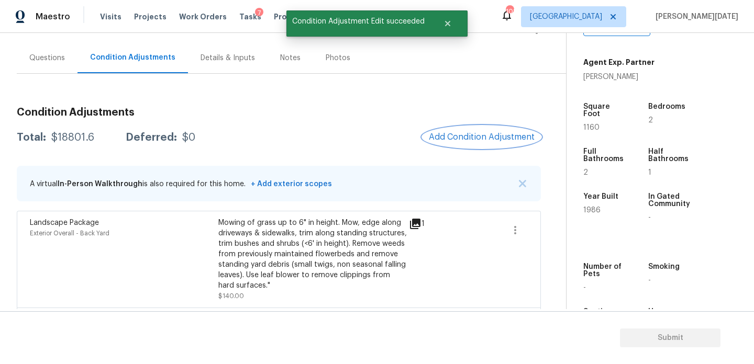
scroll to position [103, 0]
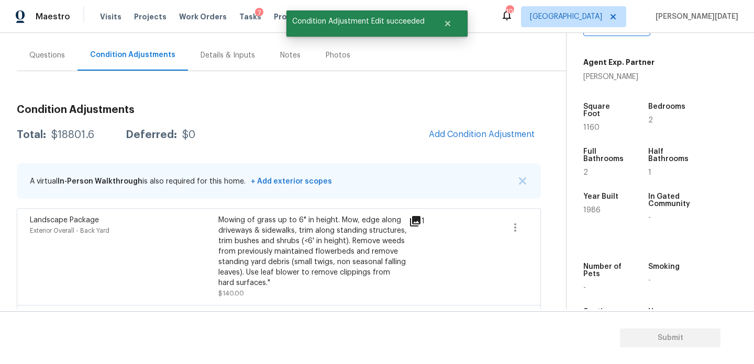
click at [30, 59] on div "Questions" at bounding box center [47, 55] width 36 height 10
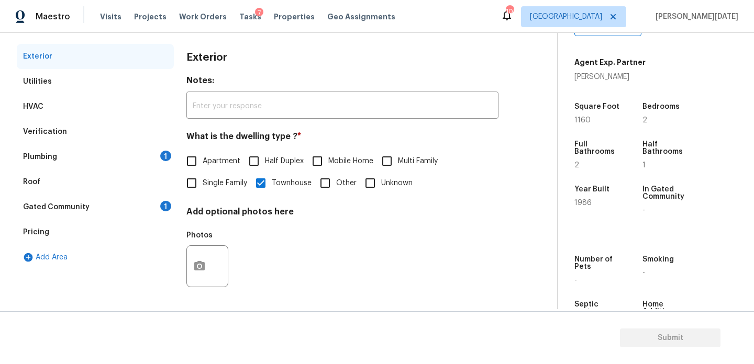
click at [155, 152] on div "Plumbing 1" at bounding box center [95, 156] width 157 height 25
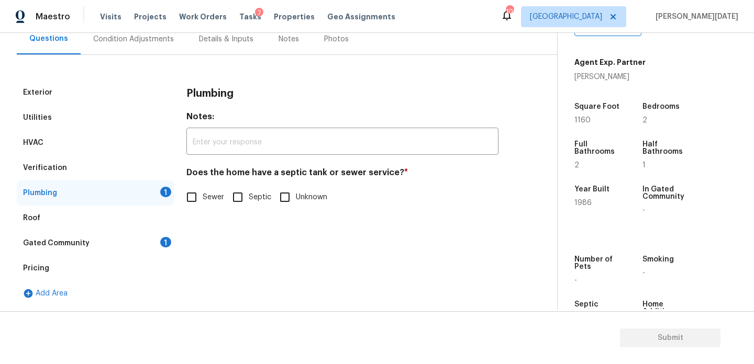
scroll to position [104, 0]
click at [194, 198] on input "Sewer" at bounding box center [192, 197] width 22 height 22
checkbox input "true"
click at [150, 239] on div "Gated Community 1" at bounding box center [95, 243] width 157 height 25
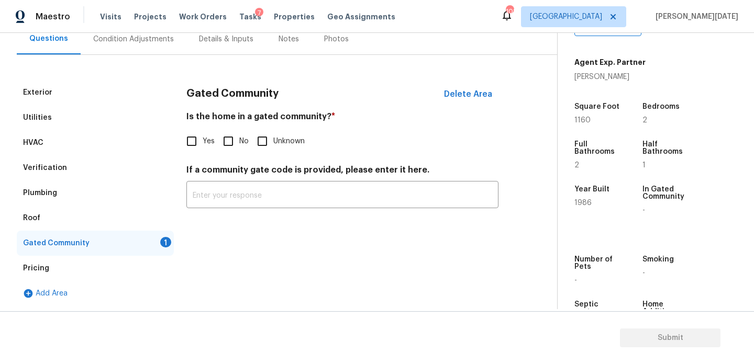
click at [236, 145] on input "No" at bounding box center [228, 141] width 22 height 22
checkbox input "true"
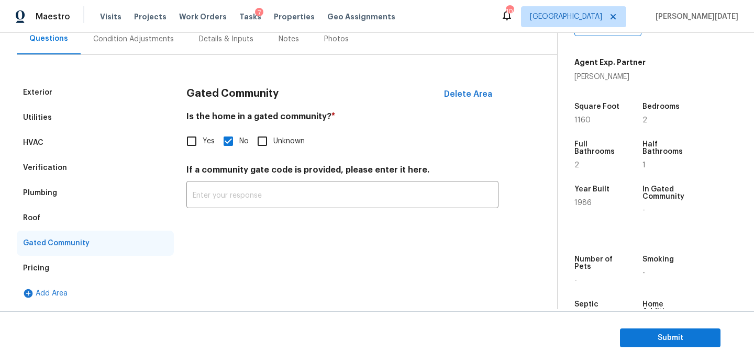
scroll to position [0, 0]
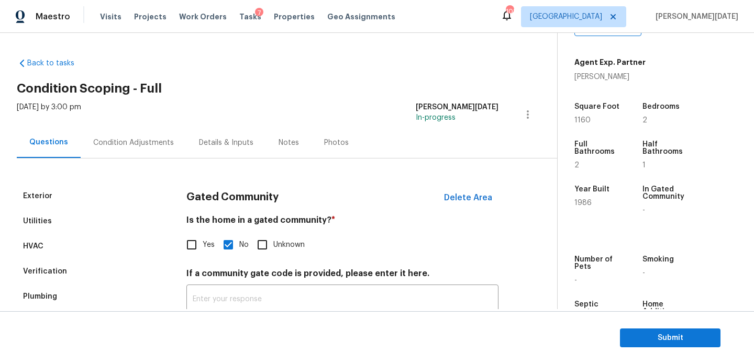
click at [129, 138] on div "Condition Adjustments" at bounding box center [133, 143] width 81 height 10
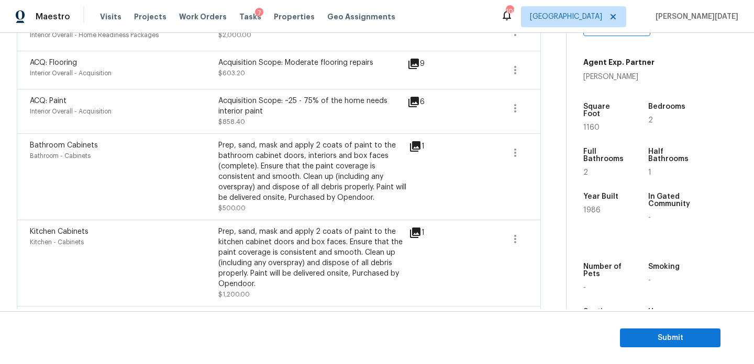
scroll to position [503, 0]
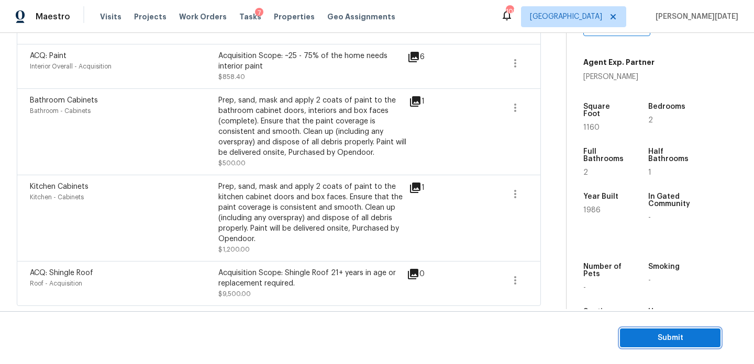
click at [647, 339] on span "Submit" at bounding box center [670, 338] width 84 height 13
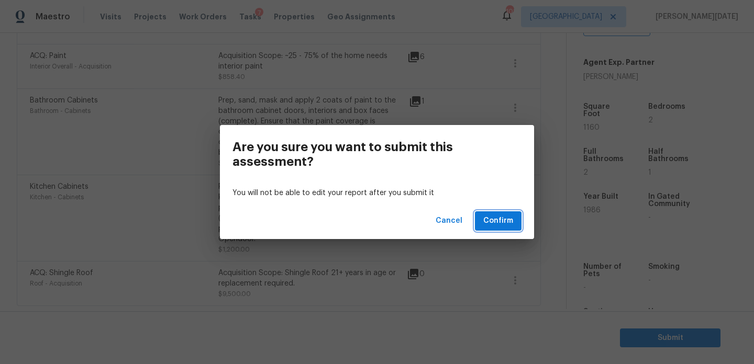
click at [505, 222] on span "Confirm" at bounding box center [498, 221] width 30 height 13
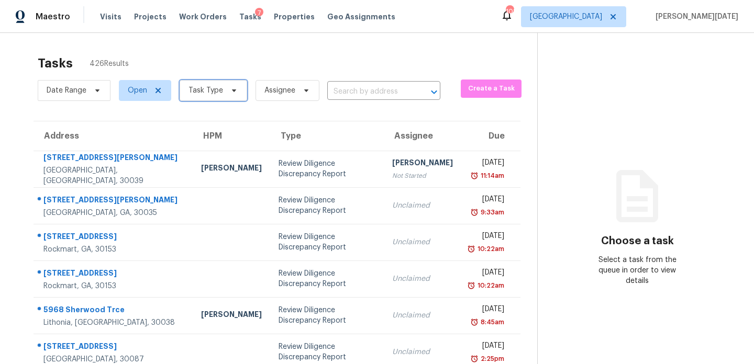
click at [194, 87] on span "Task Type" at bounding box center [205, 90] width 35 height 10
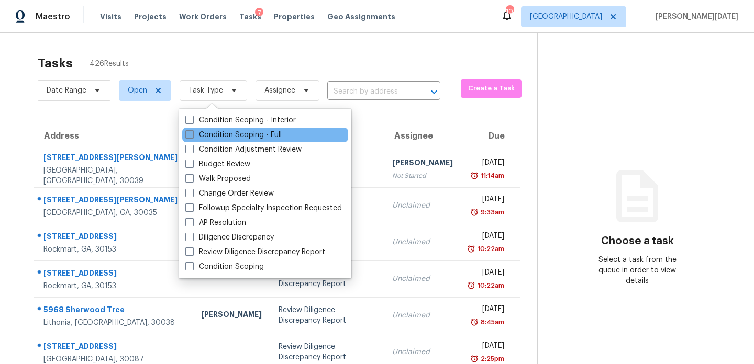
click at [187, 134] on span at bounding box center [189, 134] width 8 height 8
click at [187, 134] on input "Condition Scoping - Full" at bounding box center [188, 133] width 7 height 7
checkbox input "true"
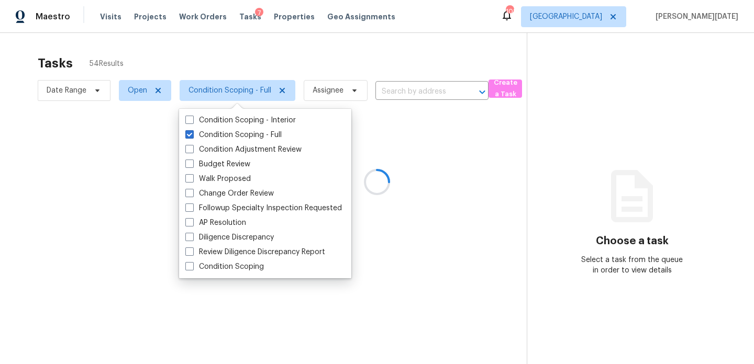
click at [337, 53] on div at bounding box center [377, 182] width 754 height 364
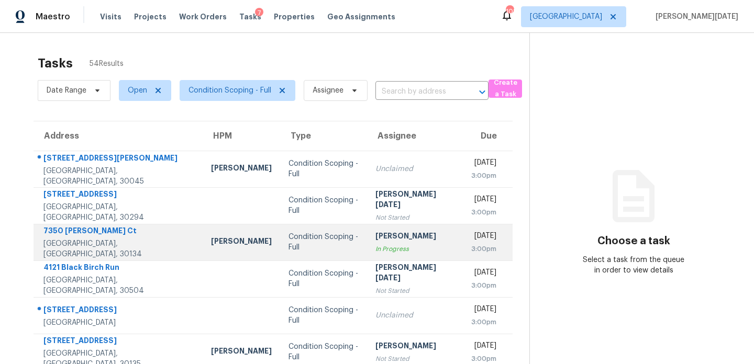
scroll to position [181, 0]
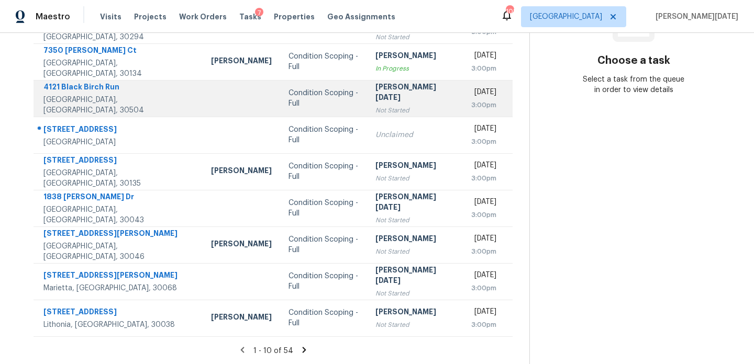
click at [385, 105] on div "Not Started" at bounding box center [415, 110] width 80 height 10
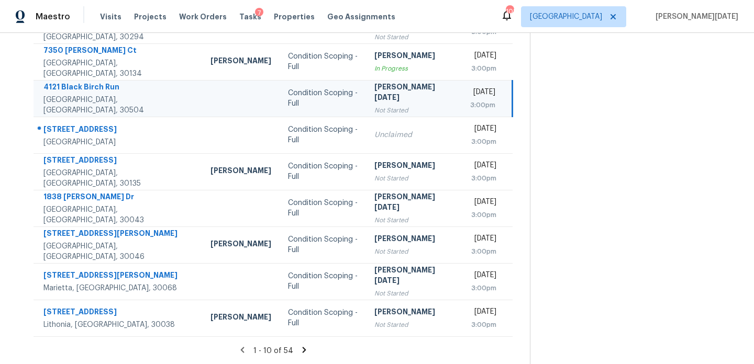
click at [394, 105] on div "Not Started" at bounding box center [413, 110] width 79 height 10
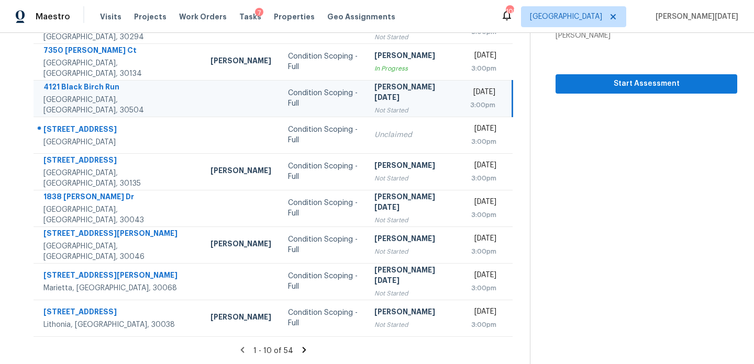
click at [470, 105] on div "3:00pm" at bounding box center [482, 105] width 25 height 10
click at [594, 81] on span "Start Assessment" at bounding box center [646, 83] width 165 height 13
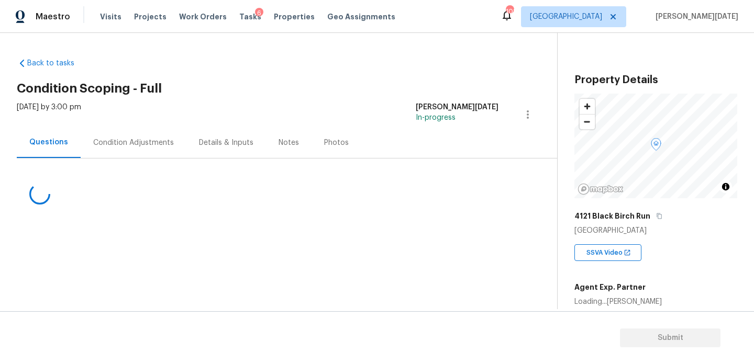
click at [148, 144] on div "Condition Adjustments" at bounding box center [133, 143] width 81 height 10
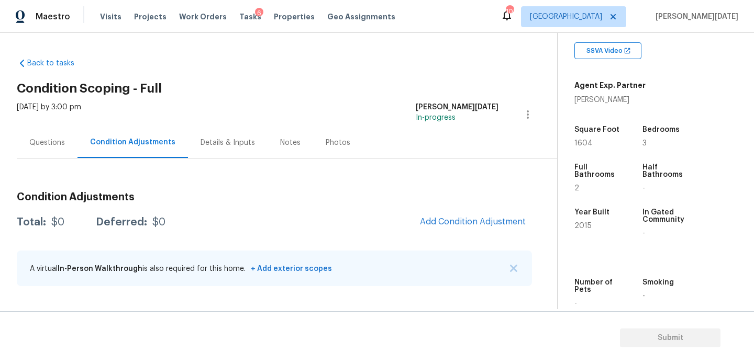
scroll to position [226, 0]
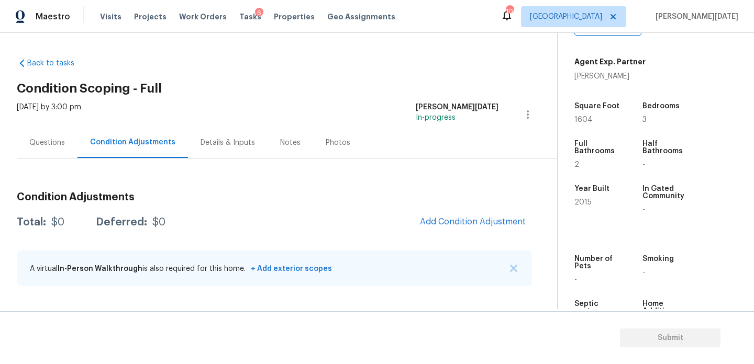
click at [583, 123] on span "1604" at bounding box center [583, 119] width 18 height 7
copy span "1604"
click at [452, 227] on button "Add Condition Adjustment" at bounding box center [473, 222] width 118 height 22
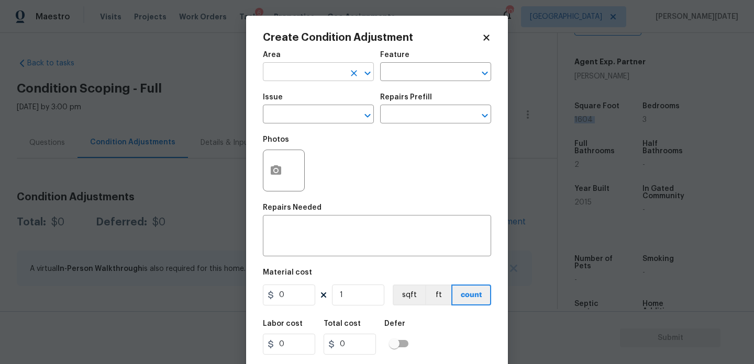
click at [295, 77] on input "text" at bounding box center [304, 73] width 82 height 16
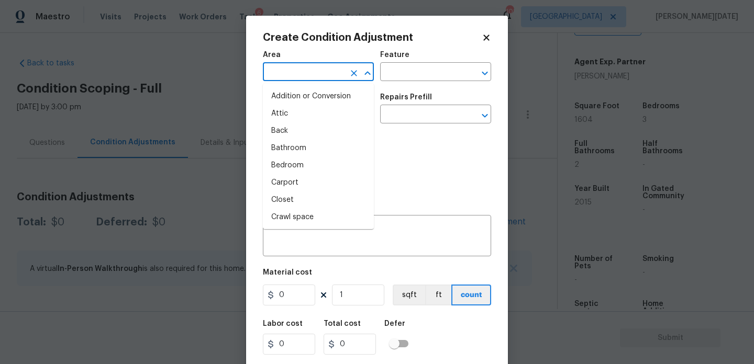
type input "r"
type input "o"
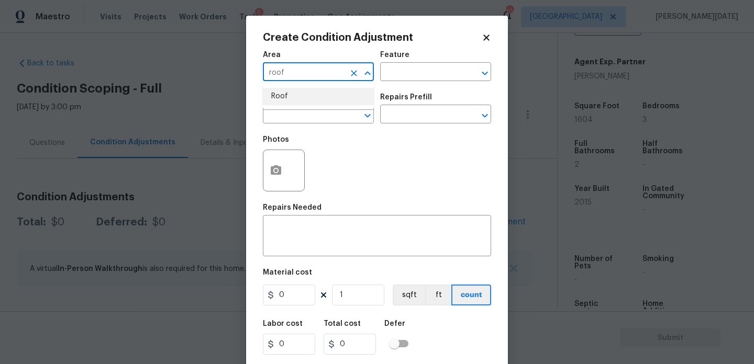
click at [296, 99] on li "Roof" at bounding box center [318, 96] width 111 height 17
type input "Roof"
click at [302, 117] on input "text" at bounding box center [304, 115] width 82 height 16
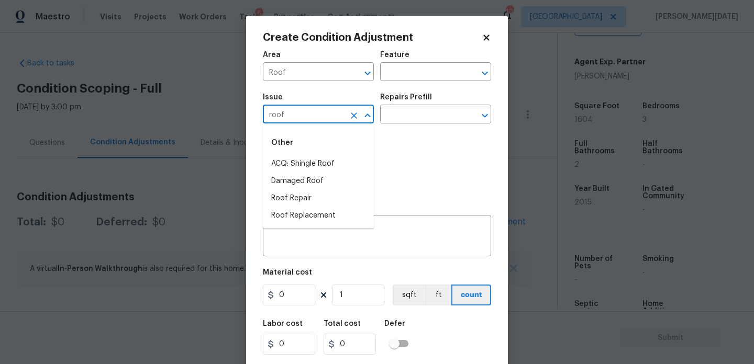
click at [305, 152] on div "Other" at bounding box center [318, 142] width 111 height 25
click at [311, 164] on li "ACQ: Shingle Roof" at bounding box center [318, 163] width 111 height 17
type input "ACQ: Shingle Roof"
click at [417, 119] on input "text" at bounding box center [421, 115] width 82 height 16
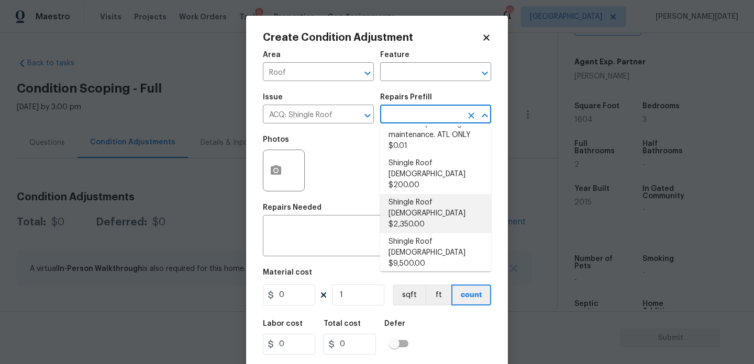
scroll to position [0, 0]
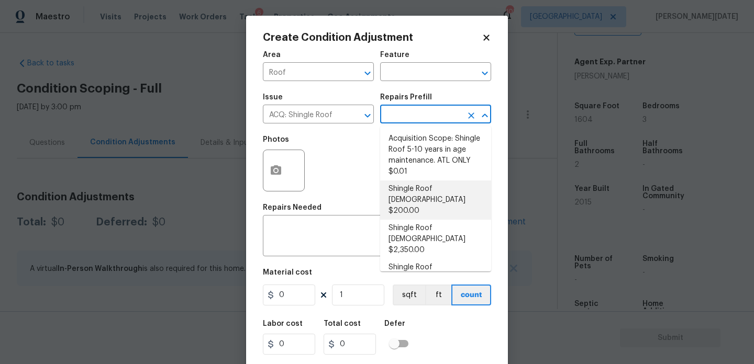
click at [441, 198] on li "Shingle Roof 0-10 Years Old $200.00" at bounding box center [435, 200] width 111 height 39
type input "Acquisition"
type textarea "Acquisition Scope: Shingle Roof 0-10 years in age maintenance."
type input "200"
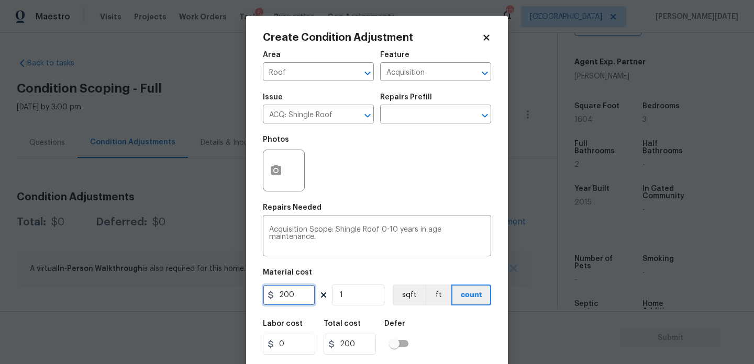
drag, startPoint x: 243, startPoint y: 301, endPoint x: 193, endPoint y: 301, distance: 50.3
click at [193, 301] on div "Create Condition Adjustment Area Roof ​ Feature Acquisition ​ Issue ACQ: Shingl…" at bounding box center [377, 182] width 754 height 364
type input "500"
click at [388, 190] on div "Photos" at bounding box center [377, 164] width 228 height 68
type input "500"
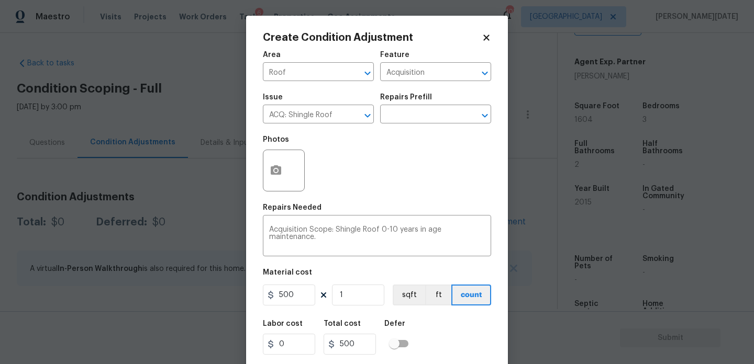
scroll to position [27, 0]
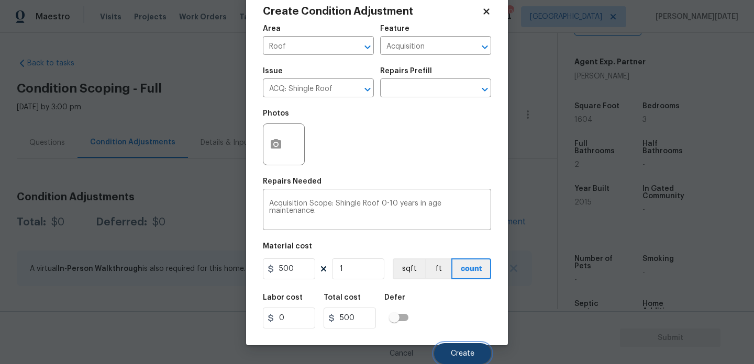
click at [444, 347] on button "Create" at bounding box center [462, 353] width 57 height 21
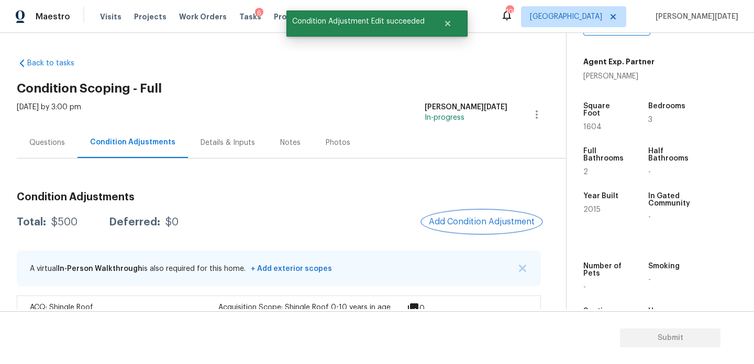
scroll to position [35, 0]
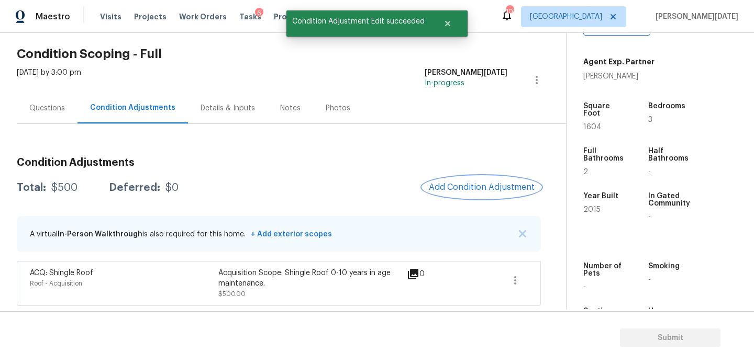
click at [474, 177] on button "Add Condition Adjustment" at bounding box center [482, 187] width 118 height 22
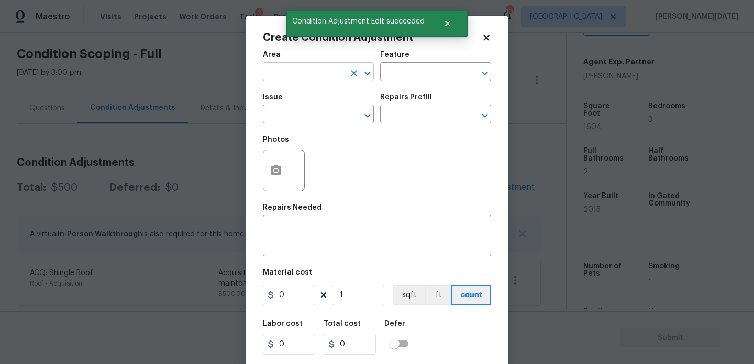
click at [304, 76] on input "text" at bounding box center [304, 73] width 82 height 16
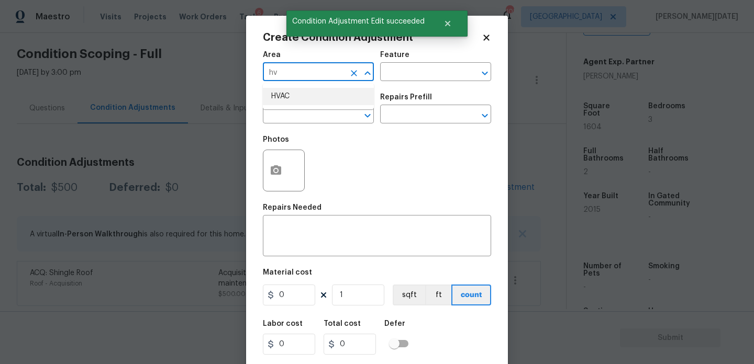
click at [299, 94] on li "HVAC" at bounding box center [318, 96] width 111 height 17
type input "HVAC"
click at [315, 119] on input "text" at bounding box center [304, 115] width 82 height 16
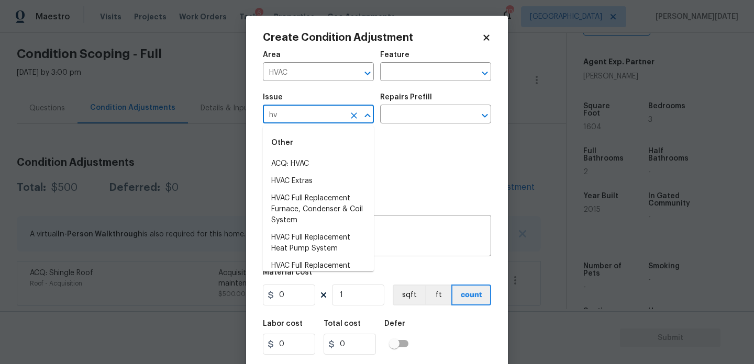
click at [319, 163] on li "ACQ: HVAC" at bounding box center [318, 163] width 111 height 17
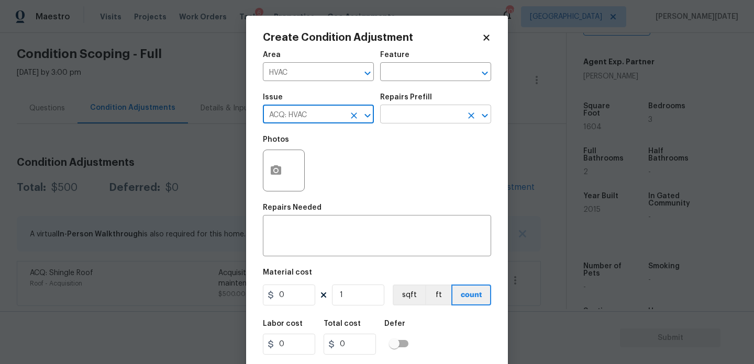
type input "ACQ: HVAC"
click at [421, 123] on input "text" at bounding box center [421, 115] width 82 height 16
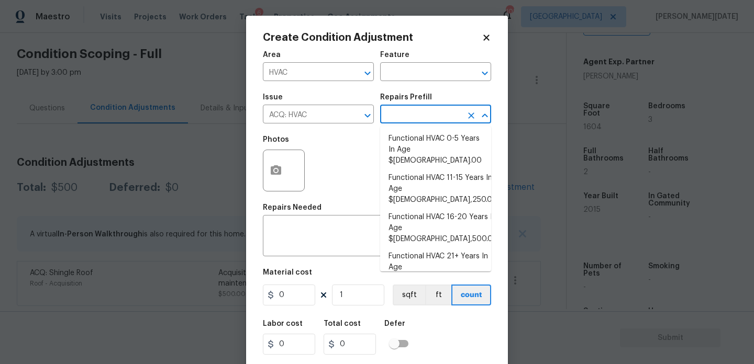
click at [448, 287] on li "Functional HVAC 6-10 Years In Age $500.00" at bounding box center [435, 301] width 111 height 28
type input "Acquisition"
type textarea "Acquisition Scope: Functional HVAC 6-10 years"
type input "500"
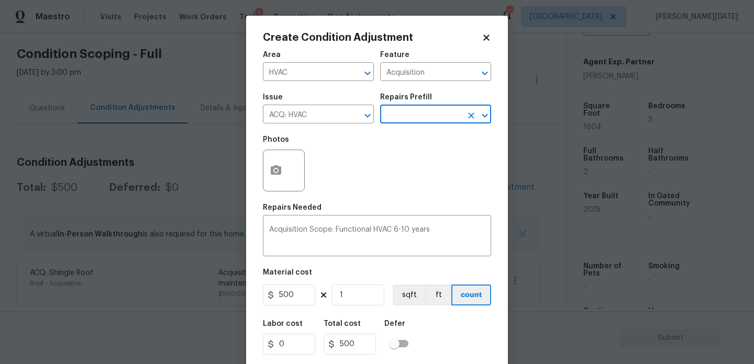
scroll to position [27, 0]
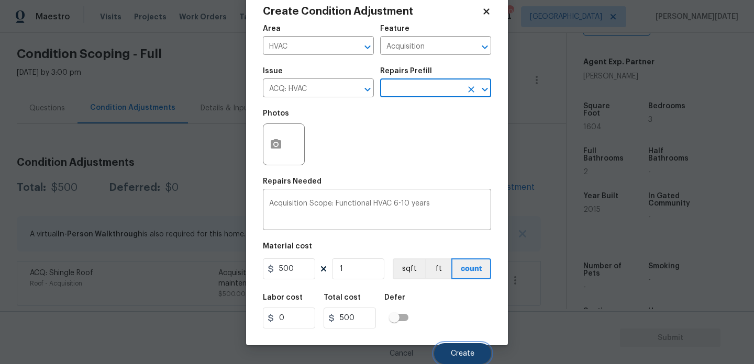
click at [462, 353] on span "Create" at bounding box center [463, 354] width 24 height 8
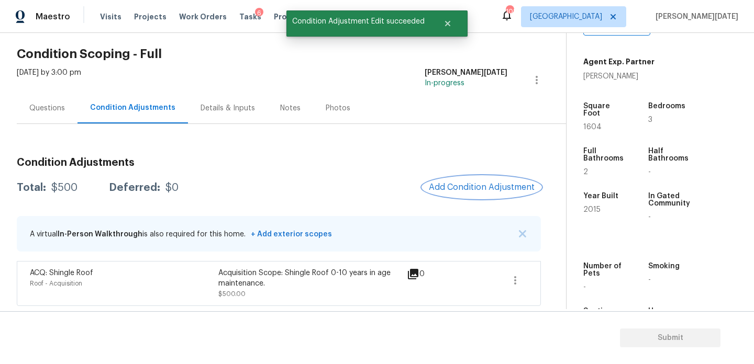
scroll to position [0, 0]
click at [491, 186] on span "Add Condition Adjustment" at bounding box center [482, 187] width 106 height 9
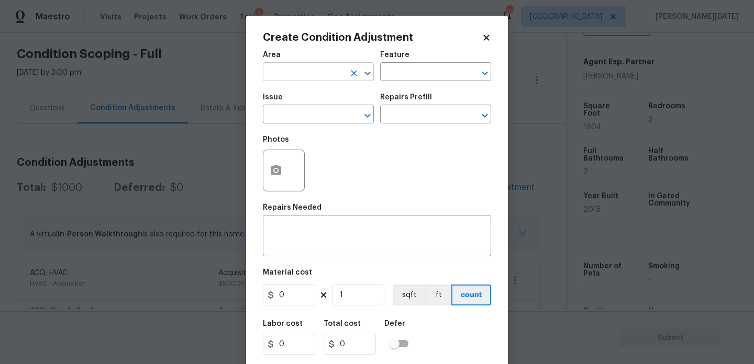
click at [276, 68] on input "text" at bounding box center [304, 73] width 82 height 16
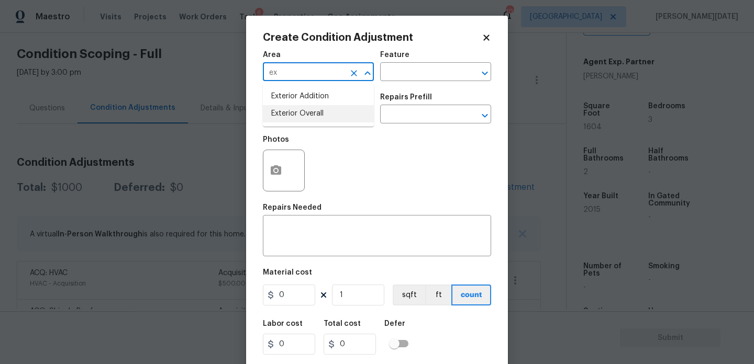
click at [311, 118] on li "Exterior Overall" at bounding box center [318, 113] width 111 height 17
type input "Exterior Overall"
click at [311, 118] on input "text" at bounding box center [304, 115] width 82 height 16
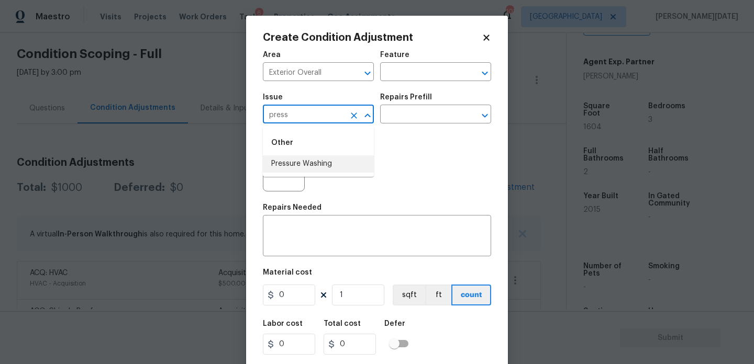
click at [323, 172] on li "Pressure Washing" at bounding box center [318, 163] width 111 height 17
type input "Pressure Washing"
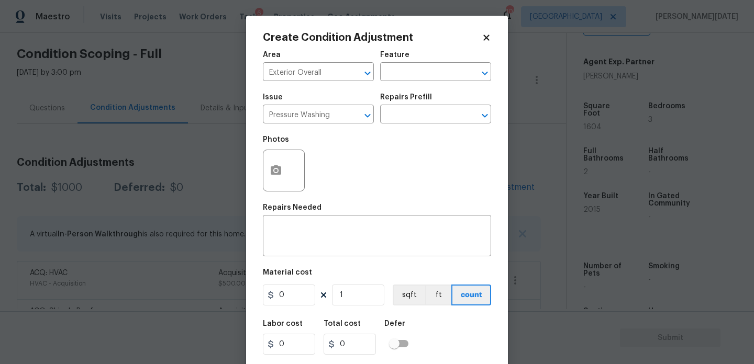
click at [397, 130] on div "Photos" at bounding box center [377, 164] width 228 height 68
click at [417, 123] on input "text" at bounding box center [421, 115] width 82 height 16
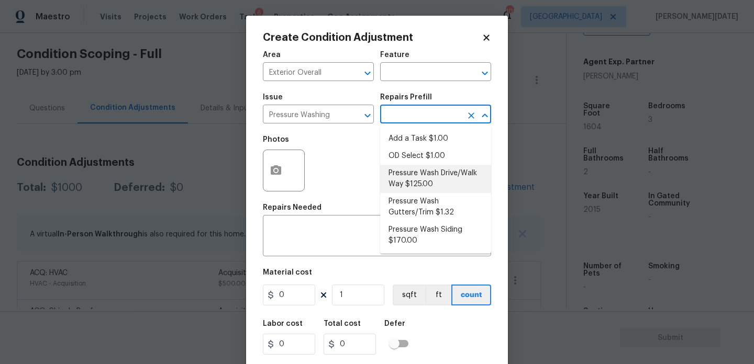
click at [430, 172] on li "Pressure Wash Drive/Walk Way $125.00" at bounding box center [435, 179] width 111 height 28
type input "Siding"
type textarea "Pressure wash the driveways/walkways as directed by the PM. Ensure that all deb…"
type input "125"
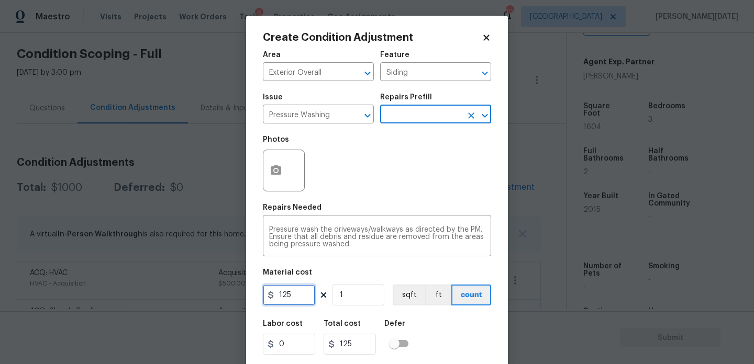
drag, startPoint x: 305, startPoint y: 295, endPoint x: 198, endPoint y: 292, distance: 106.8
click at [198, 292] on div "Create Condition Adjustment Area Exterior Overall ​ Feature Siding ​ Issue Pres…" at bounding box center [377, 182] width 754 height 364
type input "200"
click at [340, 170] on div "Photos" at bounding box center [377, 164] width 228 height 68
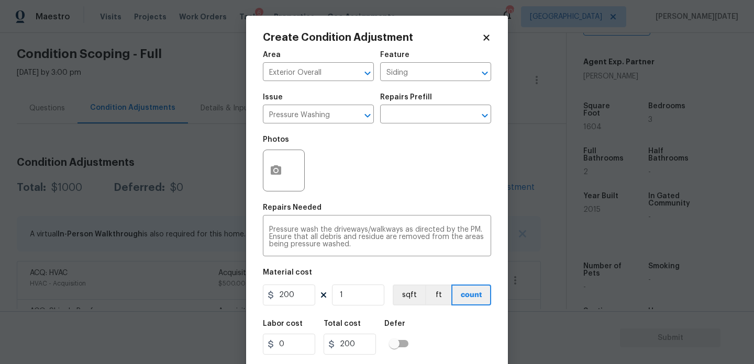
scroll to position [27, 0]
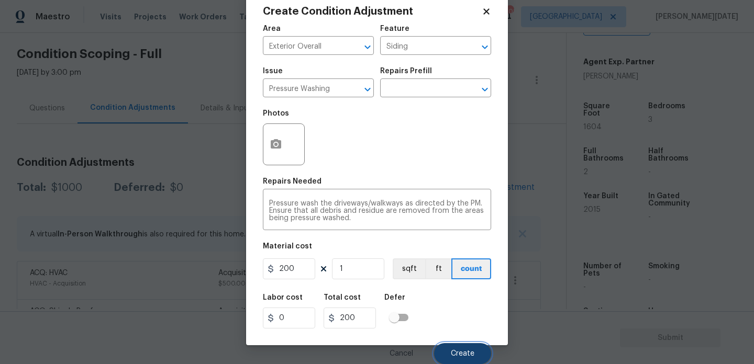
click at [448, 349] on button "Create" at bounding box center [462, 353] width 57 height 21
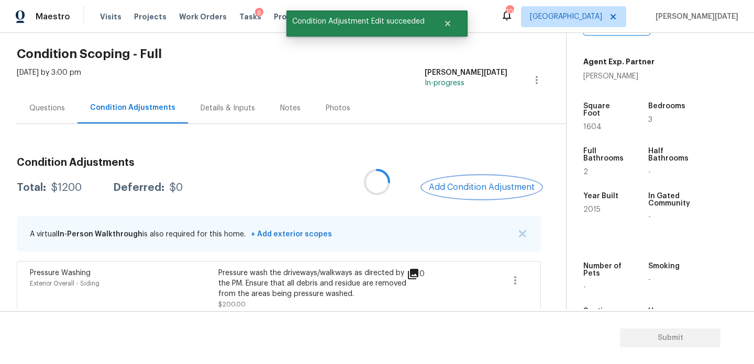
scroll to position [0, 0]
click at [490, 188] on span "Add Condition Adjustment" at bounding box center [482, 187] width 106 height 9
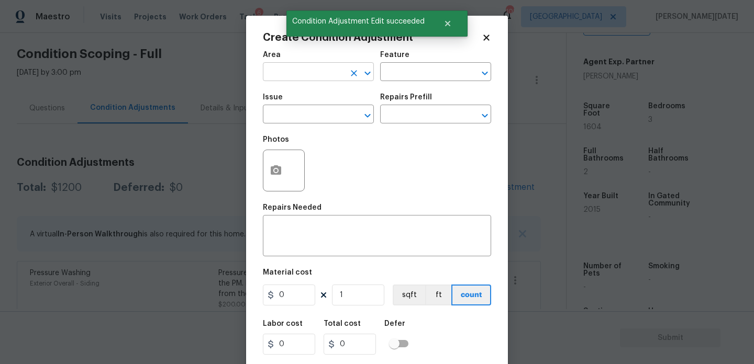
click at [287, 75] on input "text" at bounding box center [304, 73] width 82 height 16
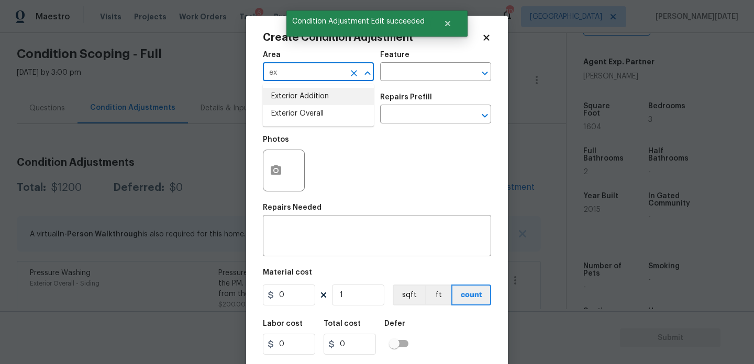
click at [297, 104] on li "Exterior Addition" at bounding box center [318, 96] width 111 height 17
type input "Exterior Addition"
click at [355, 78] on button "Clear" at bounding box center [354, 73] width 15 height 15
click at [324, 107] on li "Exterior Overall" at bounding box center [318, 113] width 111 height 17
type input "Exterior Overall"
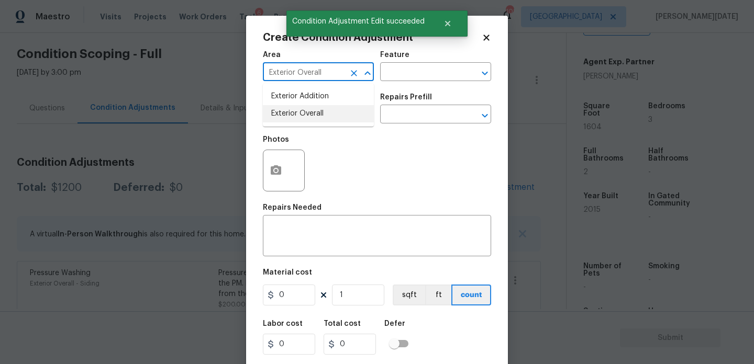
click at [324, 107] on div "Issue" at bounding box center [318, 101] width 111 height 14
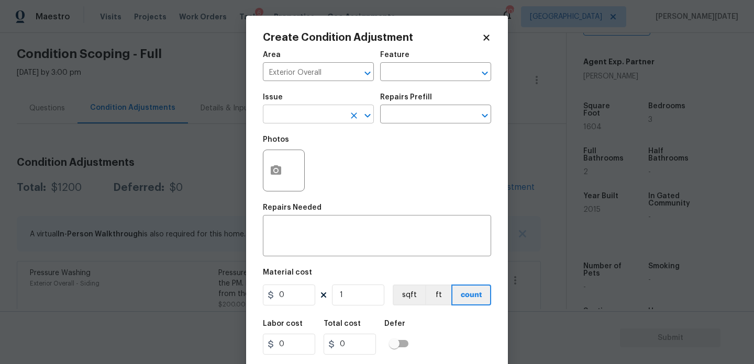
click at [323, 110] on input "text" at bounding box center [304, 115] width 82 height 16
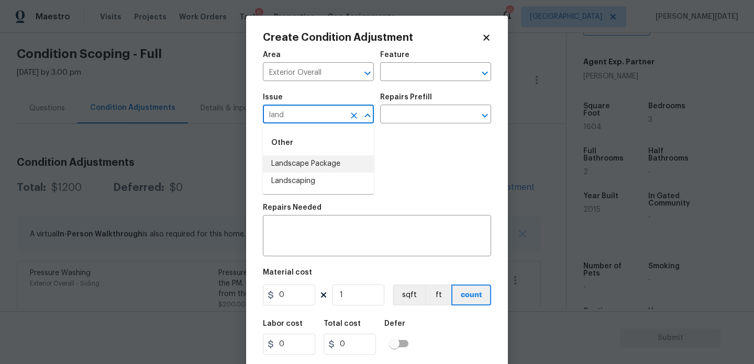
click at [323, 165] on li "Landscape Package" at bounding box center [318, 163] width 111 height 17
type input "Landscape Package"
click at [392, 121] on input "text" at bounding box center [421, 115] width 82 height 16
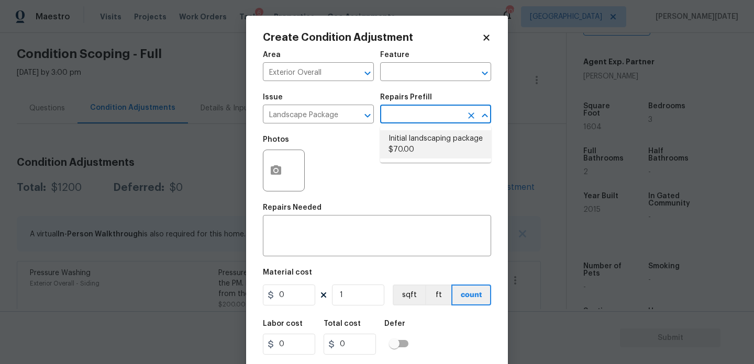
click at [407, 149] on li "Initial landscaping package $70.00" at bounding box center [435, 144] width 111 height 28
type input "Home Readiness Packages"
type textarea "Mowing of grass up to 6" in height. Mow, edge along driveways & sidewalks, trim…"
type input "70"
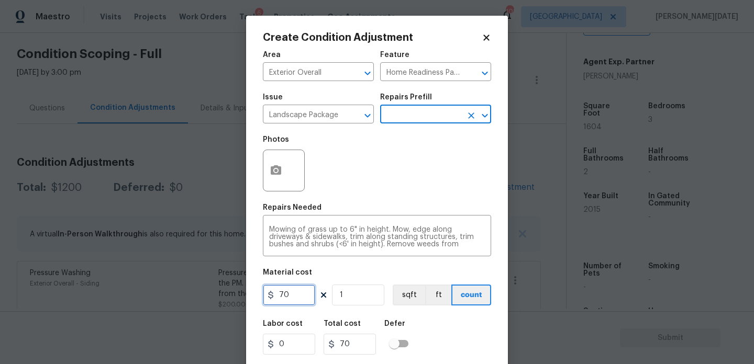
click at [301, 299] on input "70" at bounding box center [289, 295] width 52 height 21
type input "300"
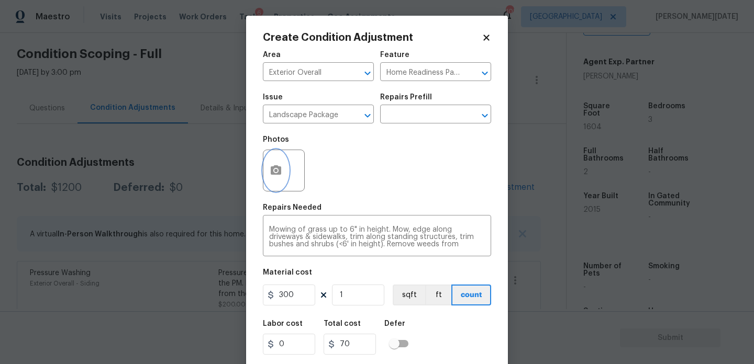
click at [285, 171] on button "button" at bounding box center [275, 170] width 25 height 41
type input "300"
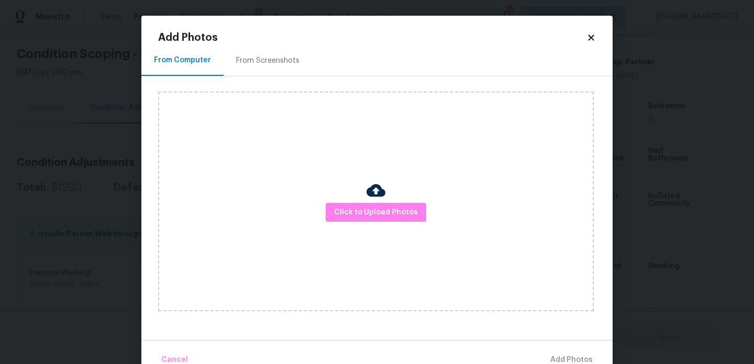
click at [268, 61] on div "From Screenshots" at bounding box center [267, 60] width 63 height 10
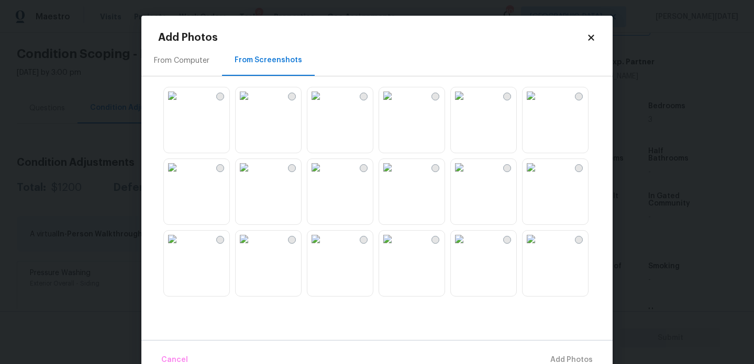
click at [181, 104] on img at bounding box center [172, 95] width 17 height 17
click at [252, 248] on img at bounding box center [244, 239] width 17 height 17
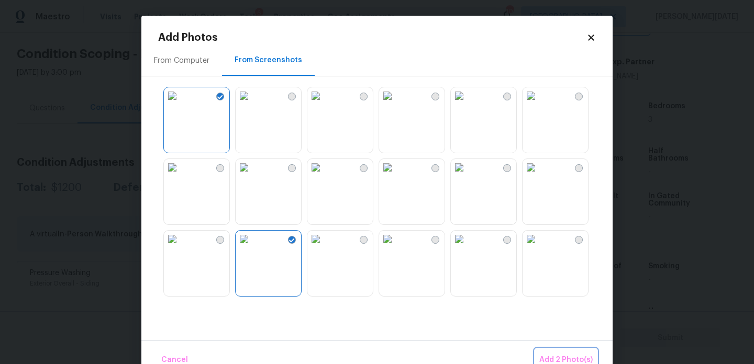
click at [552, 360] on span "Add 2 Photo(s)" at bounding box center [565, 360] width 53 height 13
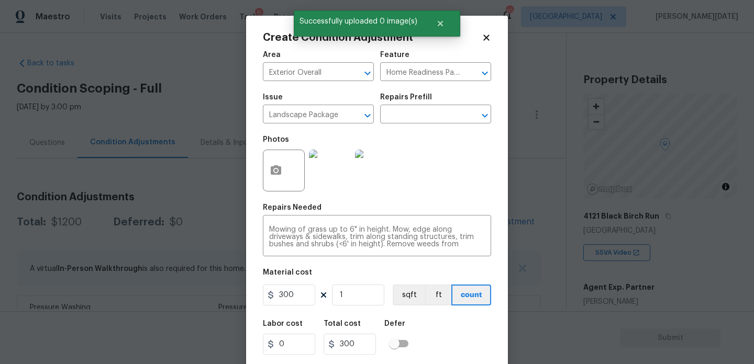
scroll to position [27, 0]
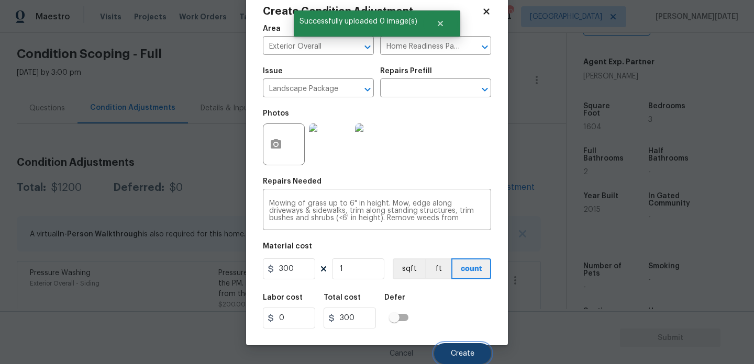
click at [476, 362] on button "Create" at bounding box center [462, 353] width 57 height 21
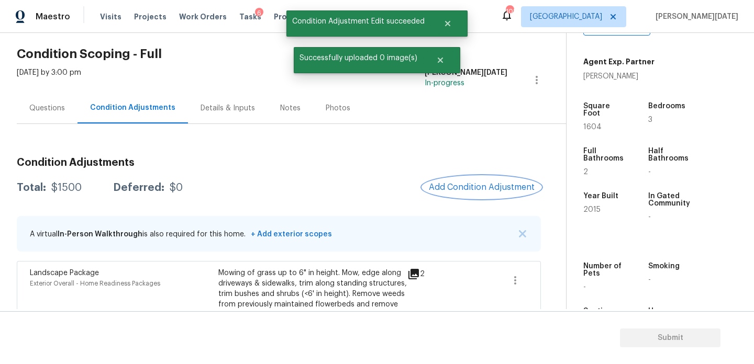
scroll to position [0, 0]
click at [477, 192] on span "Add Condition Adjustment" at bounding box center [482, 187] width 106 height 9
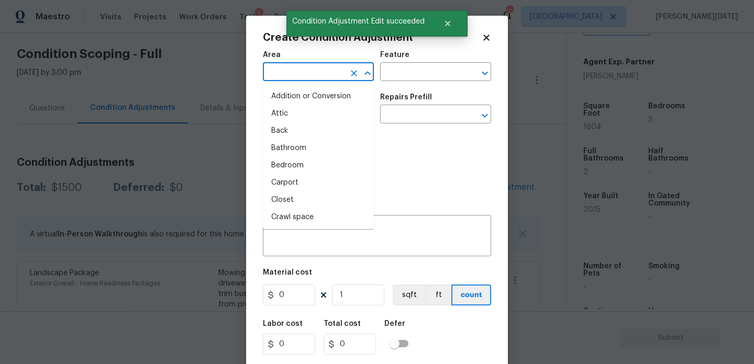
click at [276, 74] on input "text" at bounding box center [304, 73] width 82 height 16
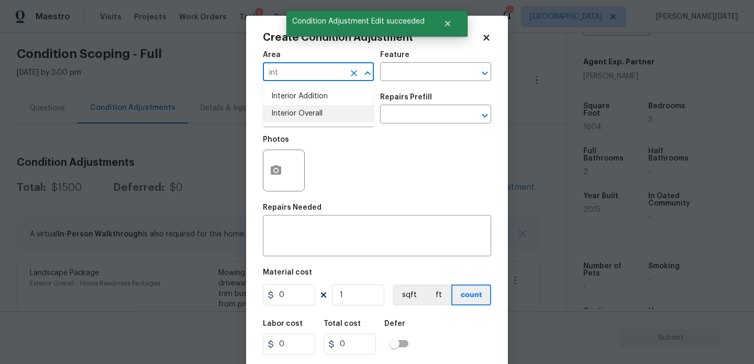
click at [285, 113] on li "Interior Overall" at bounding box center [318, 113] width 111 height 17
type input "Interior Overall"
click at [285, 113] on input "text" at bounding box center [304, 115] width 82 height 16
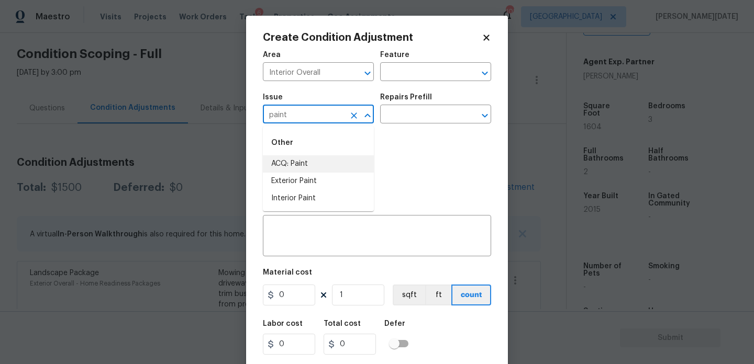
click at [302, 162] on li "ACQ: Paint" at bounding box center [318, 163] width 111 height 17
type input "ACQ: Paint"
click at [450, 87] on div "Issue ACQ: Paint ​ Repairs Prefill ​" at bounding box center [377, 108] width 228 height 42
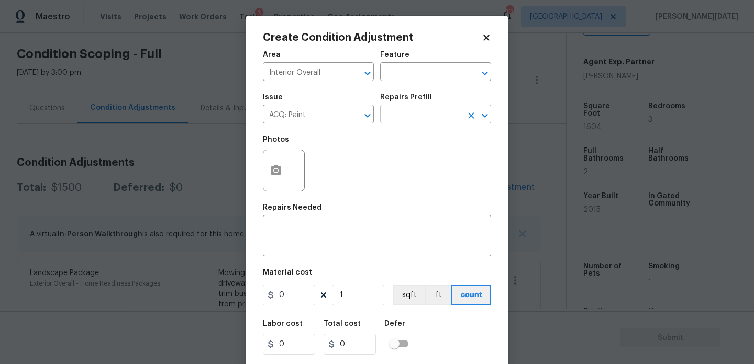
click at [441, 111] on input "text" at bounding box center [421, 115] width 82 height 16
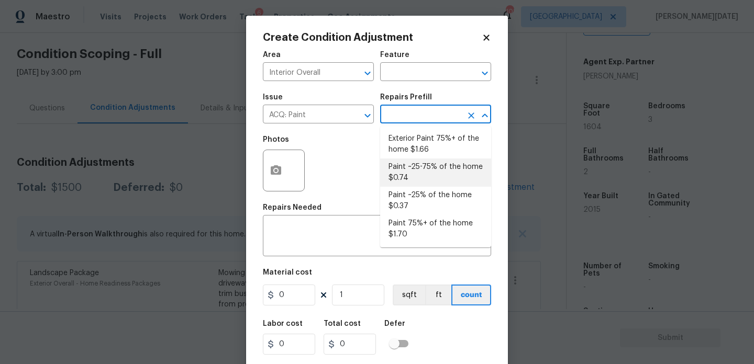
click at [436, 170] on li "Paint ~25-75% of the home $0.74" at bounding box center [435, 173] width 111 height 28
type input "Acquisition"
type textarea "Acquisition Scope: ~25 - 75% of the home needs interior paint"
type input "0.74"
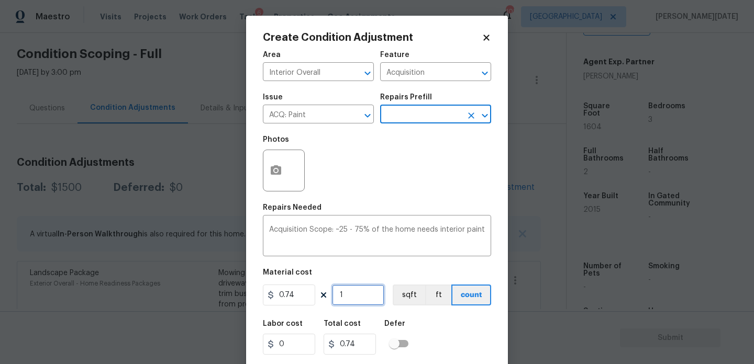
click at [362, 294] on input "1" at bounding box center [358, 295] width 52 height 21
type input "0"
paste input "1604"
type input "1604"
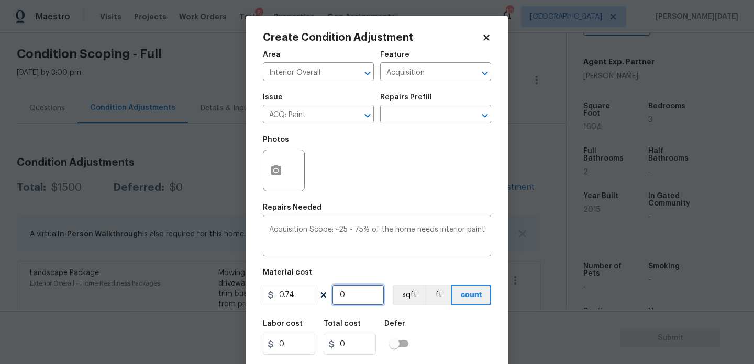
type input "1186.96"
type input "1604"
click at [279, 176] on icon "button" at bounding box center [276, 170] width 13 height 13
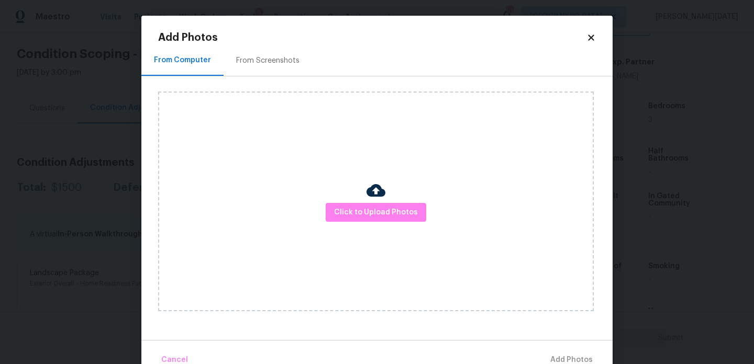
click at [292, 64] on div "From Screenshots" at bounding box center [267, 60] width 63 height 10
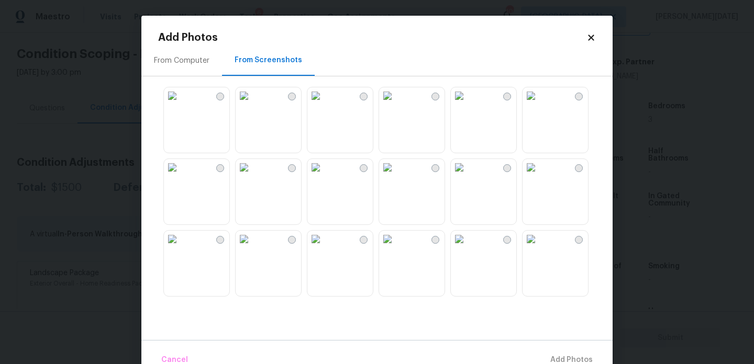
click at [324, 176] on img at bounding box center [315, 167] width 17 height 17
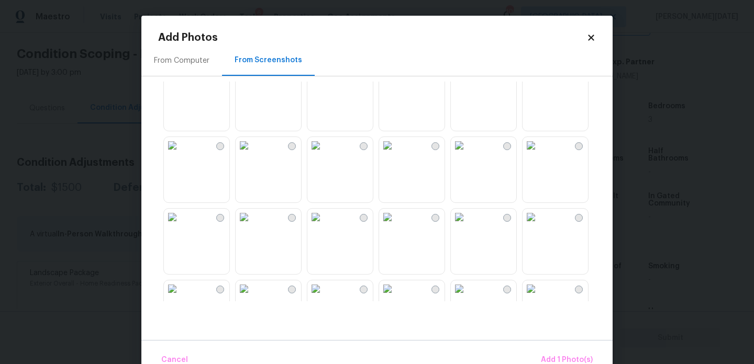
click at [396, 154] on img at bounding box center [387, 145] width 17 height 17
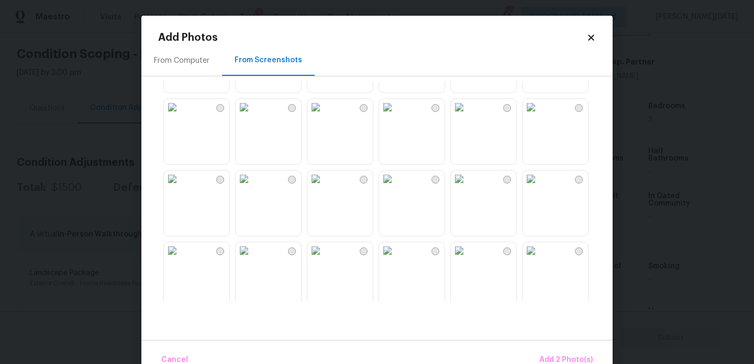
scroll to position [419, 0]
click at [324, 115] on img at bounding box center [315, 106] width 17 height 17
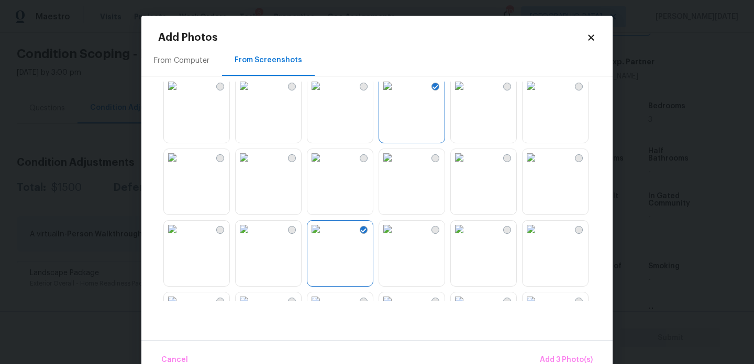
click at [324, 166] on img at bounding box center [315, 157] width 17 height 17
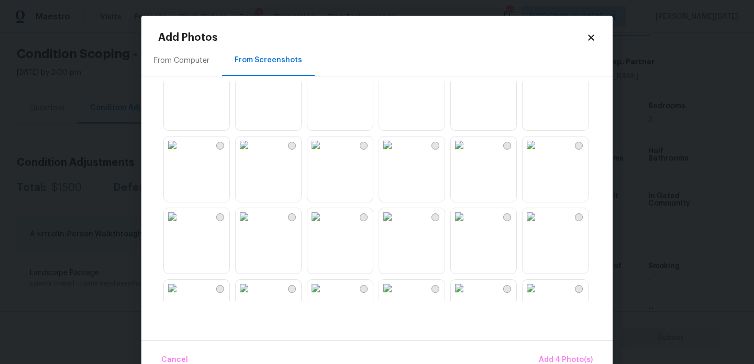
scroll to position [807, 0]
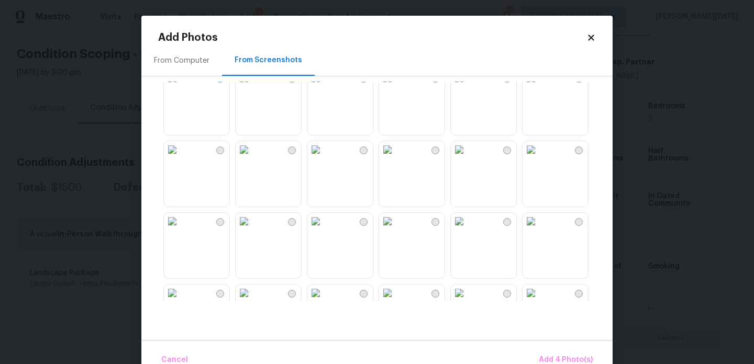
click at [396, 158] on img at bounding box center [387, 149] width 17 height 17
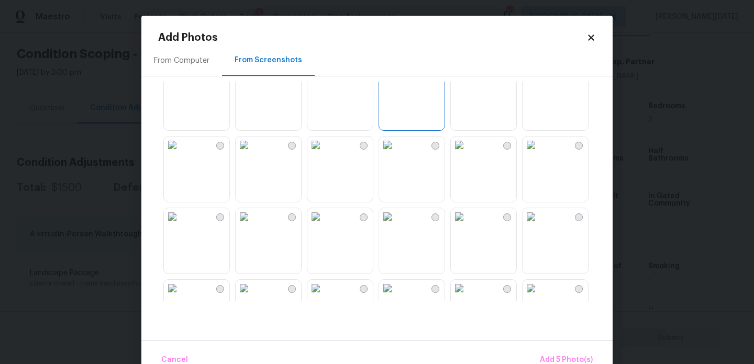
scroll to position [916, 0]
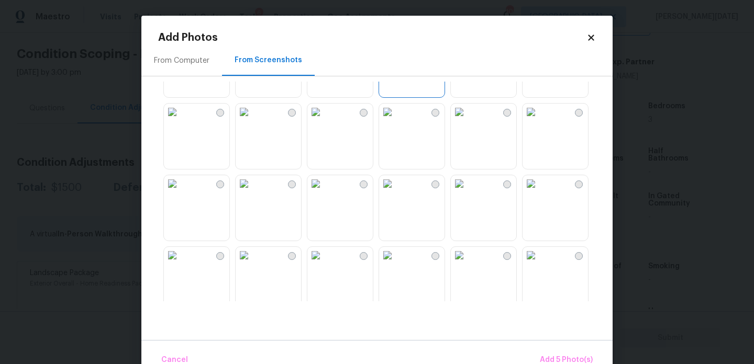
click at [396, 120] on img at bounding box center [387, 112] width 17 height 17
click at [468, 120] on img at bounding box center [459, 112] width 17 height 17
click at [396, 192] on img at bounding box center [387, 183] width 17 height 17
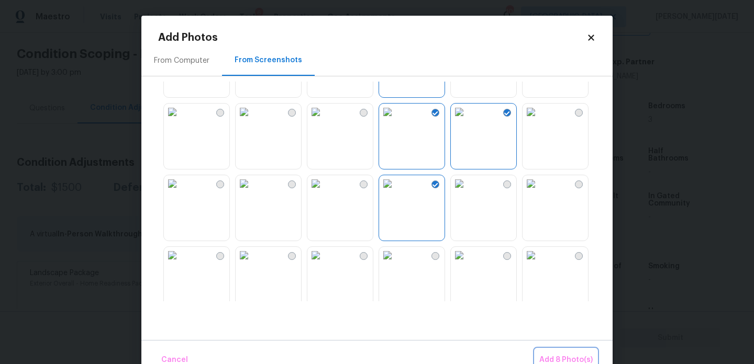
click at [565, 351] on button "Add 8 Photo(s)" at bounding box center [566, 360] width 62 height 23
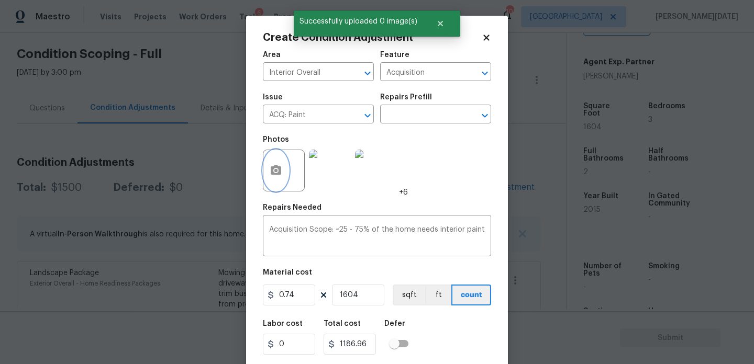
scroll to position [27, 0]
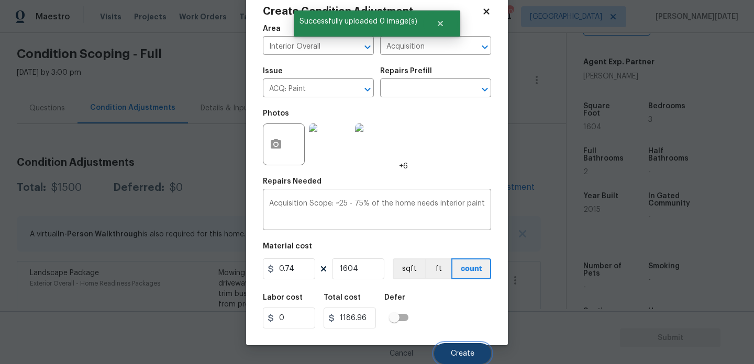
click at [460, 362] on button "Create" at bounding box center [462, 353] width 57 height 21
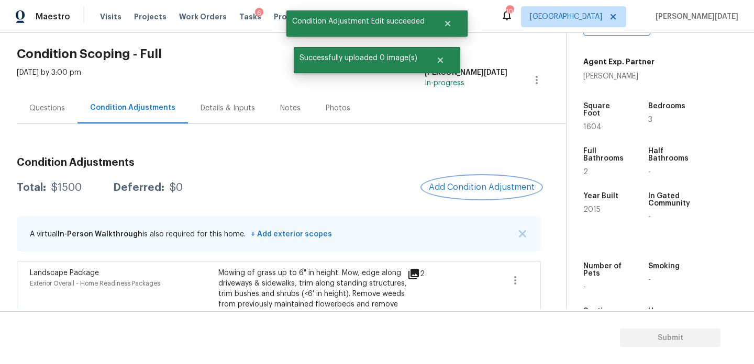
scroll to position [0, 0]
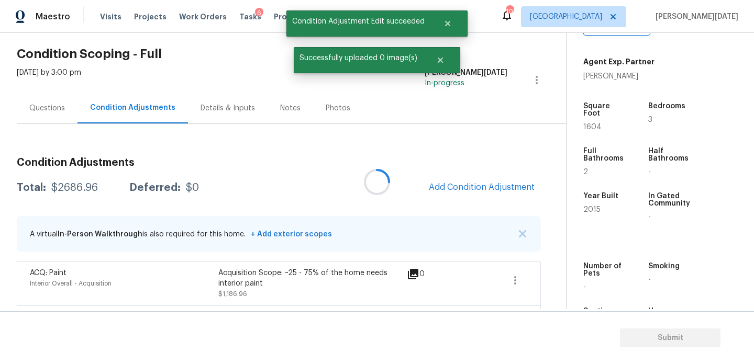
click at [451, 175] on div at bounding box center [377, 182] width 754 height 364
click at [453, 184] on span "Add Condition Adjustment" at bounding box center [482, 187] width 106 height 9
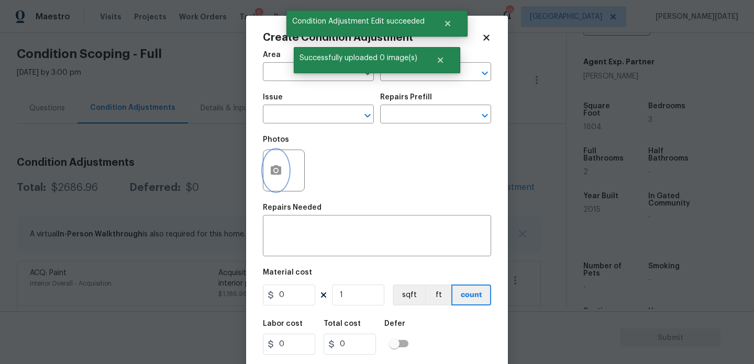
click at [266, 180] on button "button" at bounding box center [275, 170] width 25 height 41
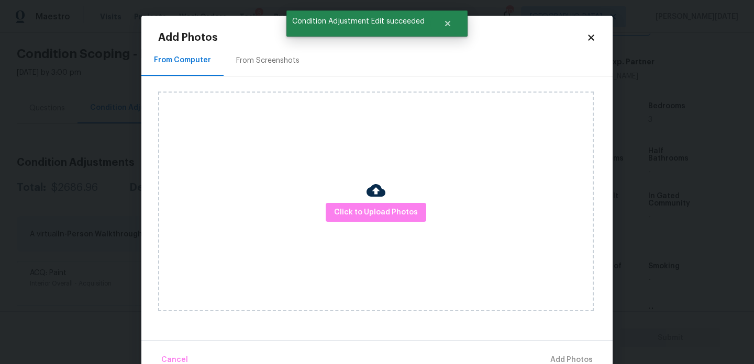
click at [274, 65] on div "From Screenshots" at bounding box center [267, 60] width 63 height 10
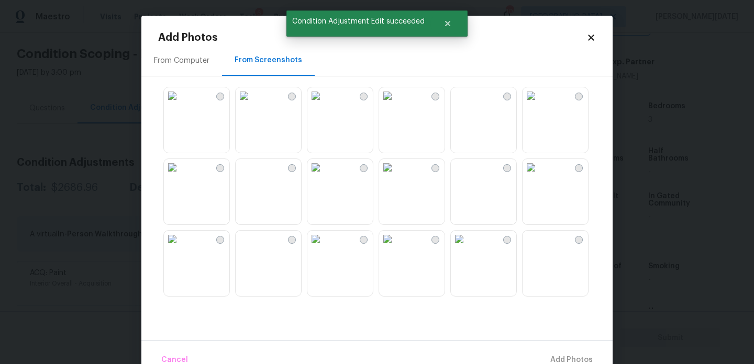
click at [324, 176] on img at bounding box center [315, 167] width 17 height 17
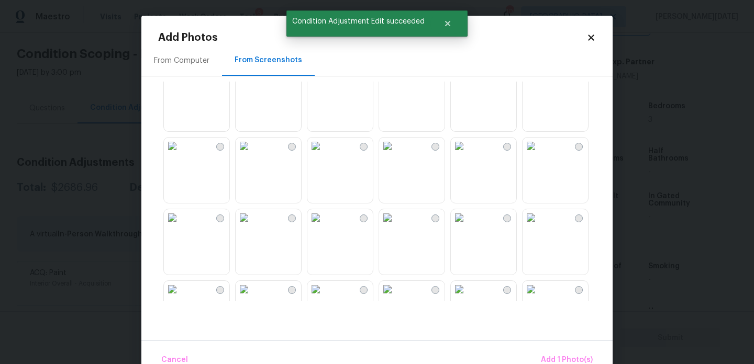
scroll to position [48, 0]
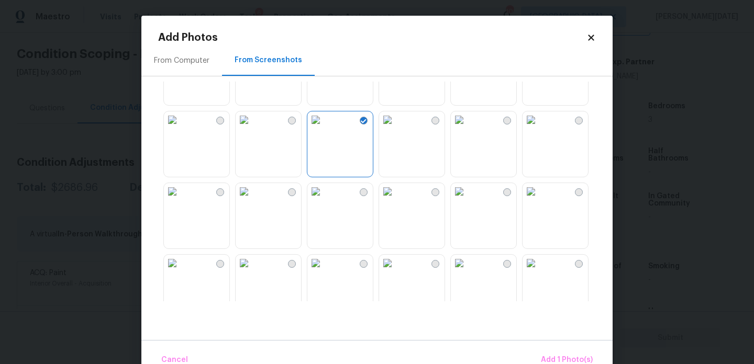
click at [181, 128] on img at bounding box center [172, 120] width 17 height 17
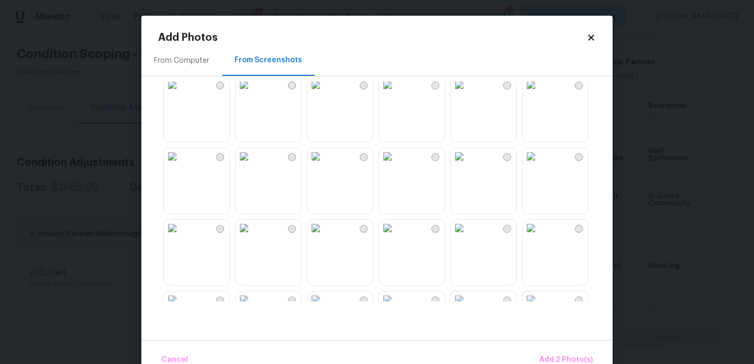
scroll to position [604, 0]
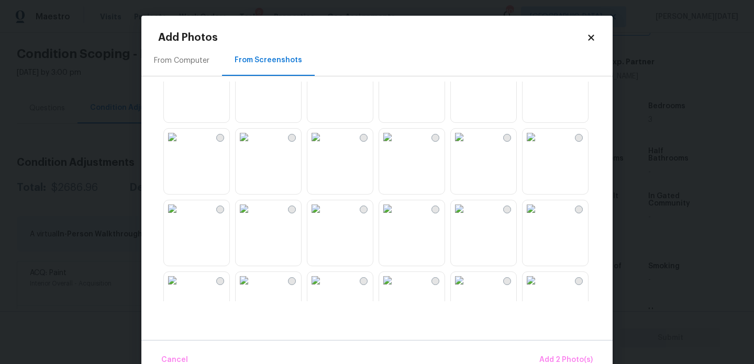
click at [468, 217] on img at bounding box center [459, 209] width 17 height 17
click at [252, 74] on img at bounding box center [244, 65] width 17 height 17
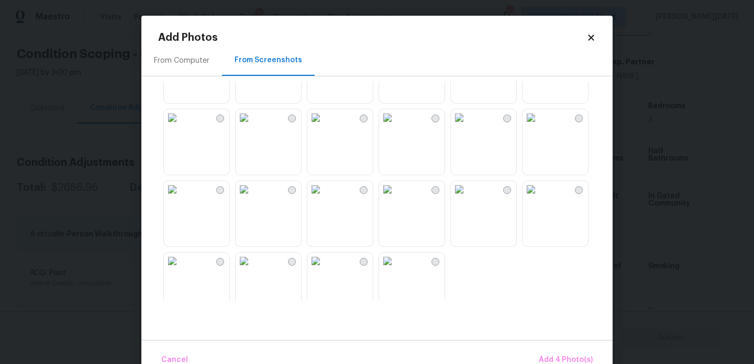
click at [396, 117] on img at bounding box center [387, 117] width 17 height 17
click at [468, 126] on img at bounding box center [459, 117] width 17 height 17
click at [396, 198] on img at bounding box center [387, 189] width 17 height 17
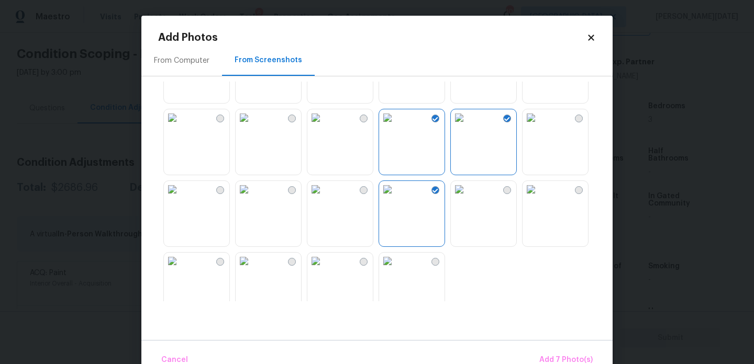
scroll to position [1000, 0]
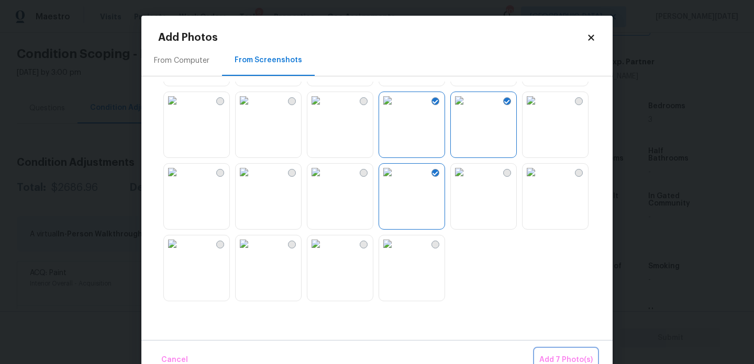
click at [572, 354] on span "Add 7 Photo(s)" at bounding box center [565, 360] width 53 height 13
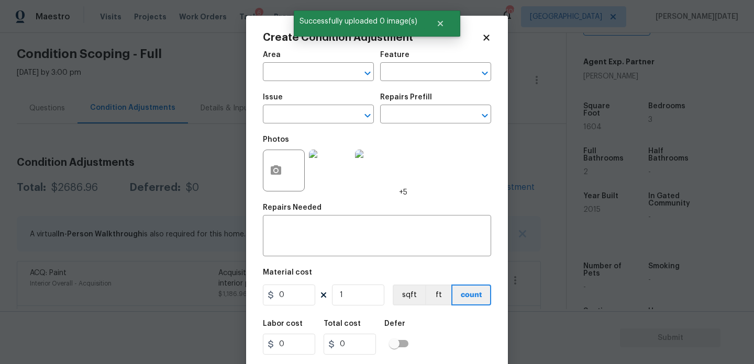
click at [268, 59] on div "Area" at bounding box center [318, 58] width 111 height 14
click at [271, 72] on input "text" at bounding box center [304, 73] width 82 height 16
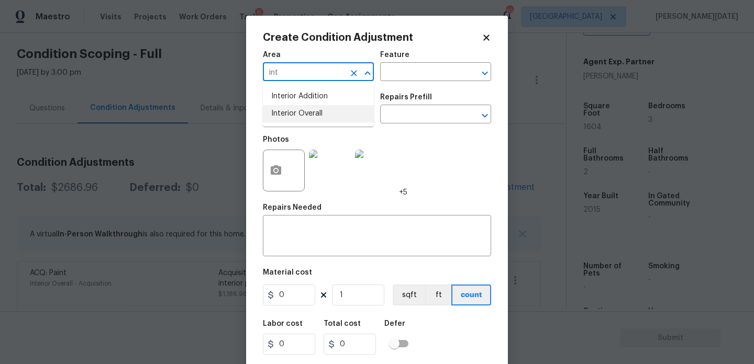
click at [295, 112] on li "Interior Overall" at bounding box center [318, 113] width 111 height 17
type input "Interior Overall"
click at [295, 112] on input "text" at bounding box center [304, 115] width 82 height 16
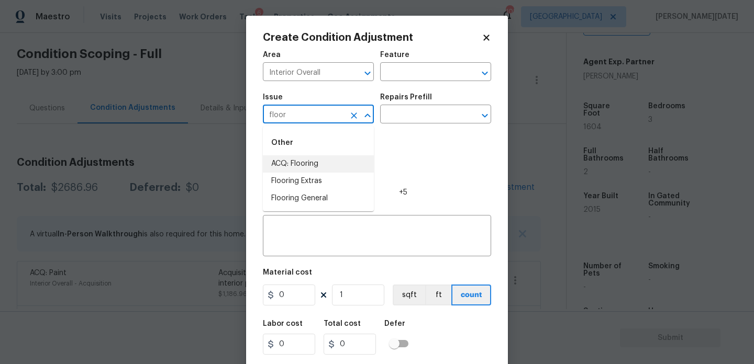
click at [308, 163] on li "ACQ: Flooring" at bounding box center [318, 163] width 111 height 17
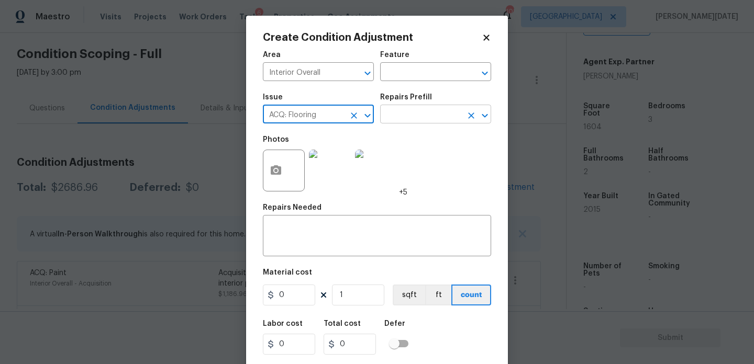
type input "ACQ: Flooring"
click at [438, 112] on input "text" at bounding box center [421, 115] width 82 height 16
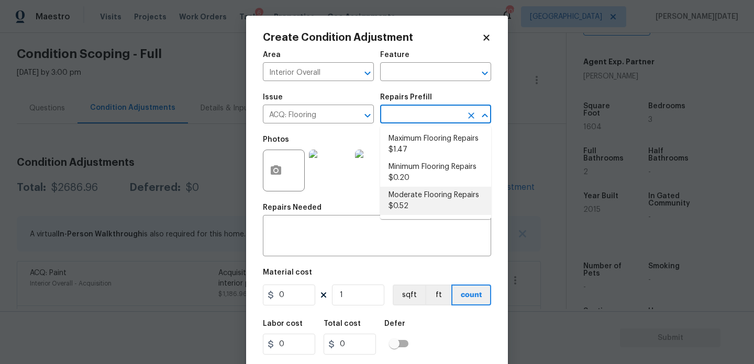
click at [437, 205] on li "Moderate Flooring Repairs $0.52" at bounding box center [435, 201] width 111 height 28
type input "Acquisition"
type textarea "Acquisition Scope: Moderate flooring repairs"
type input "0.52"
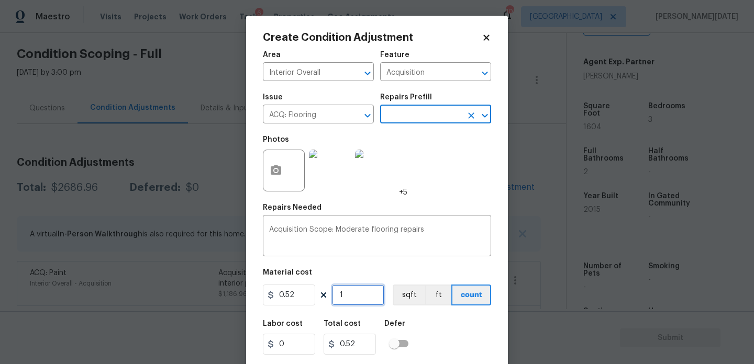
click at [355, 304] on input "1" at bounding box center [358, 295] width 52 height 21
type input "0"
paste input "1604"
type input "1604"
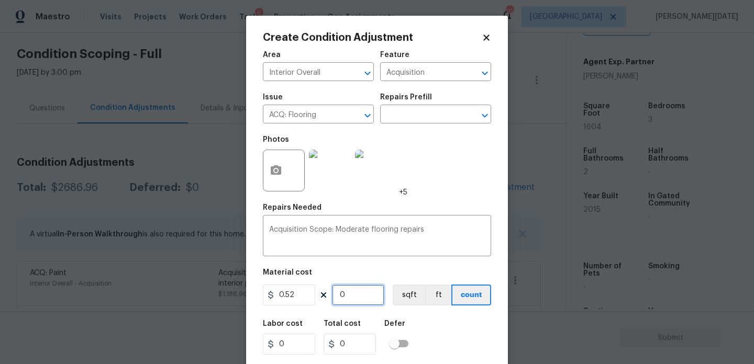
type input "834.08"
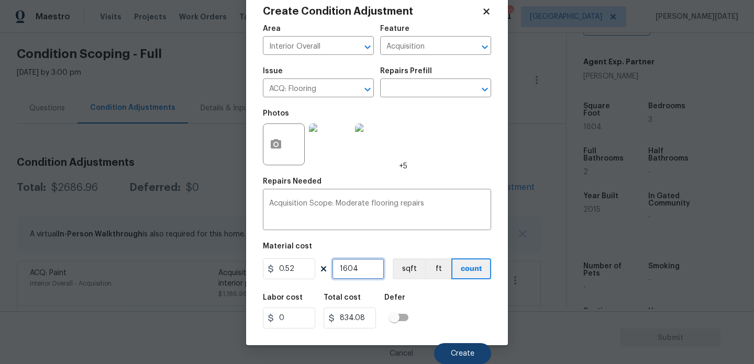
type input "1604"
click at [444, 355] on button "Create" at bounding box center [462, 353] width 57 height 21
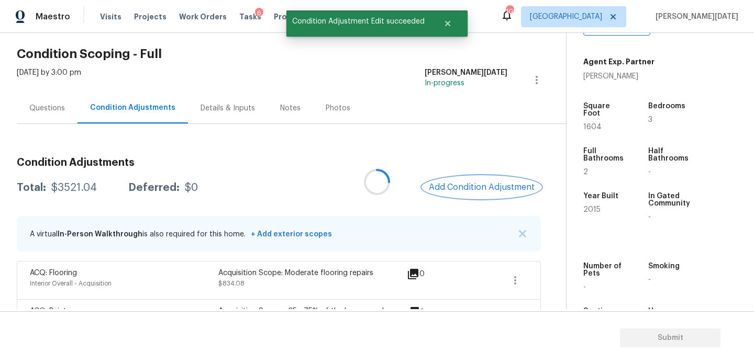
scroll to position [0, 0]
click at [463, 185] on div at bounding box center [377, 182] width 754 height 364
click at [463, 185] on span "Add Condition Adjustment" at bounding box center [482, 187] width 106 height 9
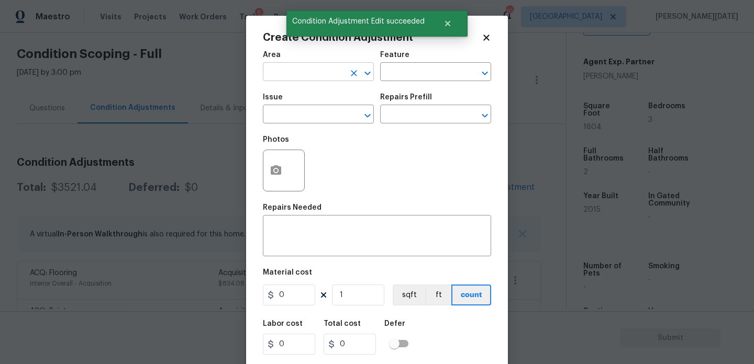
click at [279, 75] on input "text" at bounding box center [304, 73] width 82 height 16
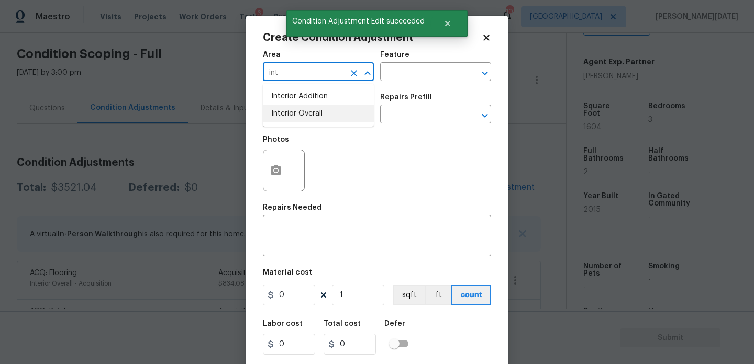
click at [291, 119] on li "Interior Overall" at bounding box center [318, 113] width 111 height 17
type input "Interior Overall"
click at [291, 119] on input "text" at bounding box center [304, 115] width 82 height 16
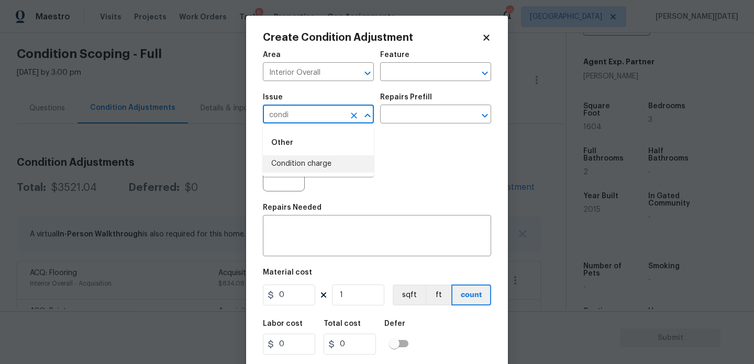
click at [319, 163] on li "Condition charge" at bounding box center [318, 163] width 111 height 17
type input "Condition charge"
click at [406, 113] on input "text" at bounding box center [421, 115] width 82 height 16
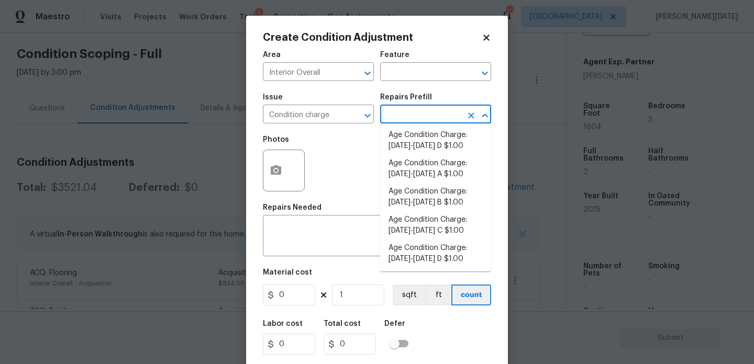
scroll to position [316, 0]
click at [448, 201] on li "Age Condition Charge: 2009-2023 B $1.00" at bounding box center [435, 196] width 111 height 28
type input "Home Readiness Packages"
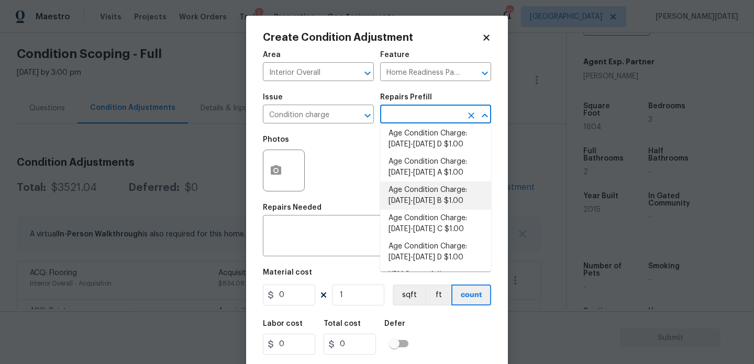
type textarea "Age Condition Charge: 2009-2023 B"
type input "1"
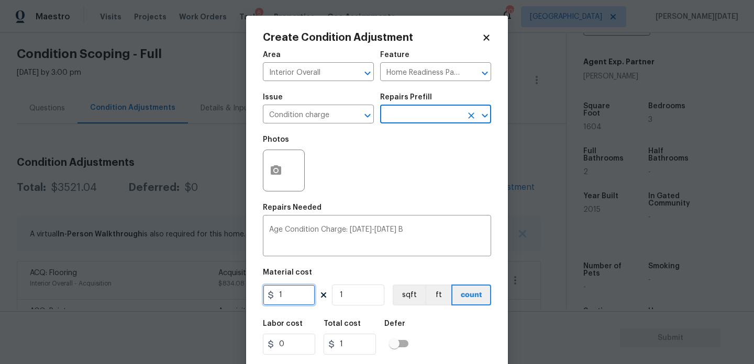
click at [294, 300] on input "1" at bounding box center [289, 295] width 52 height 21
type input "2000"
click at [417, 207] on div "Repairs Needed" at bounding box center [377, 211] width 228 height 14
type input "2000"
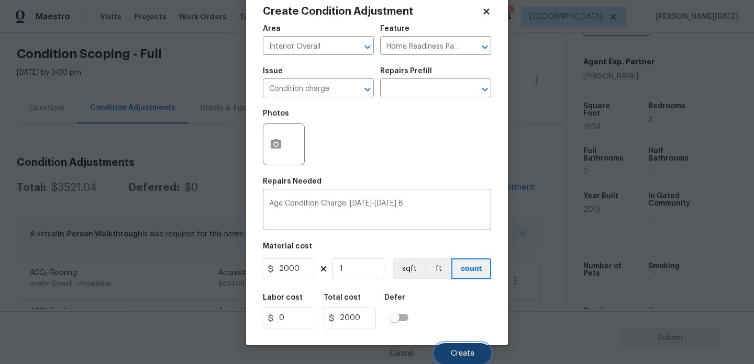
click at [465, 352] on span "Create" at bounding box center [463, 354] width 24 height 8
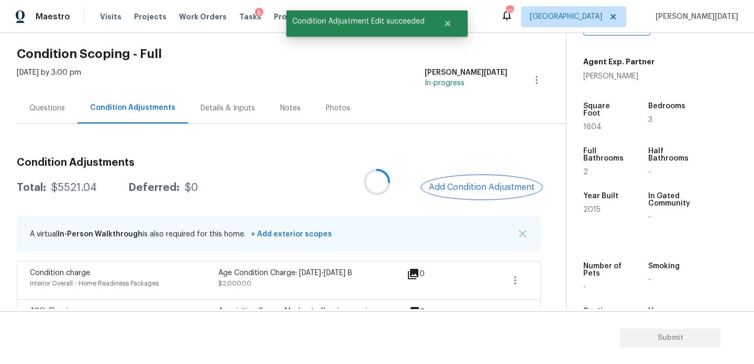
scroll to position [0, 0]
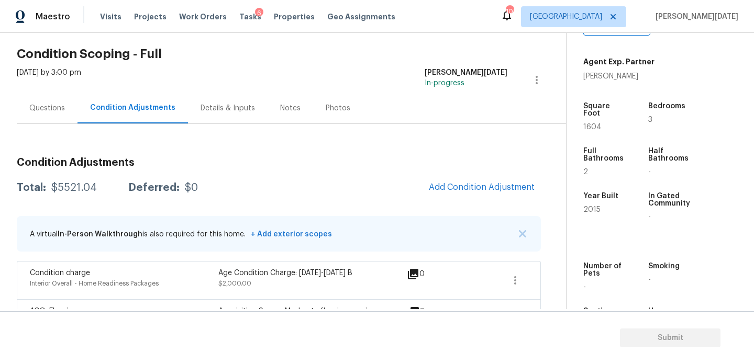
click at [459, 198] on span "Add Condition Adjustment" at bounding box center [482, 187] width 118 height 23
click at [479, 191] on span "Add Condition Adjustment" at bounding box center [482, 187] width 106 height 9
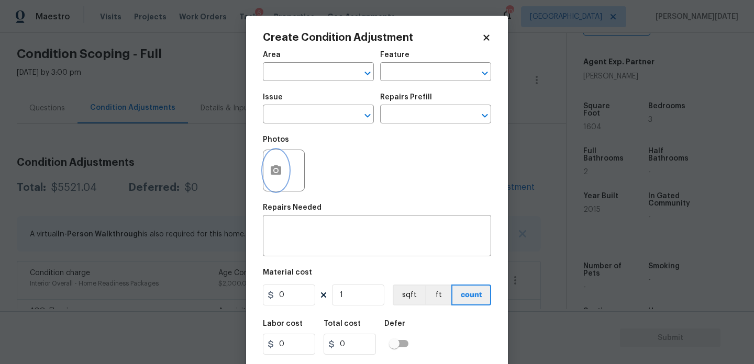
click at [281, 173] on icon "button" at bounding box center [276, 169] width 10 height 9
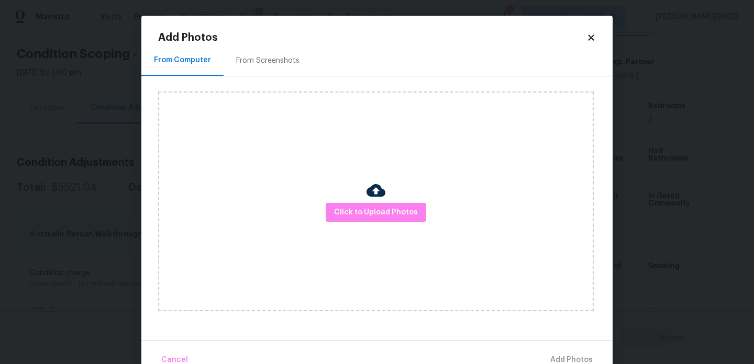
click at [275, 60] on div "From Screenshots" at bounding box center [267, 60] width 63 height 10
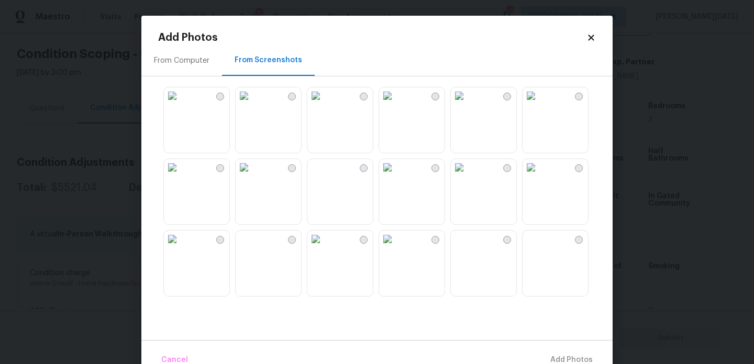
click at [181, 104] on img at bounding box center [172, 95] width 17 height 17
click at [547, 355] on span "Add 1 Photo(s)" at bounding box center [567, 360] width 52 height 13
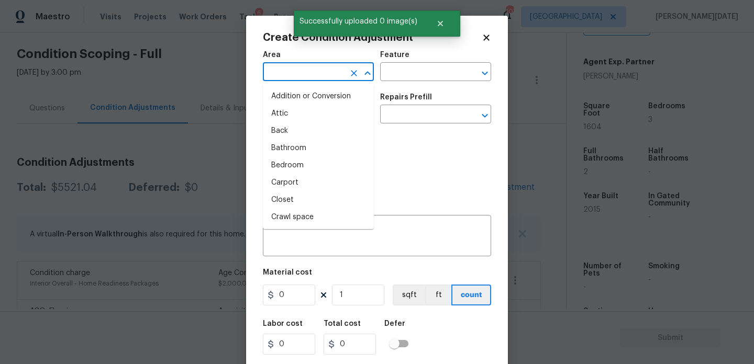
click at [306, 77] on input "text" at bounding box center [304, 73] width 82 height 16
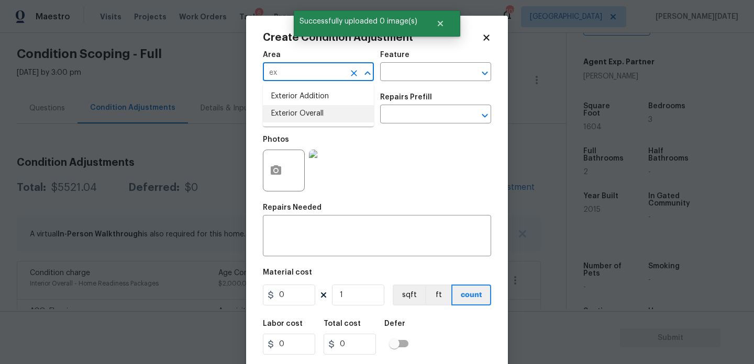
click at [307, 118] on li "Exterior Overall" at bounding box center [318, 113] width 111 height 17
type input "Exterior Overall"
click at [307, 118] on input "text" at bounding box center [304, 115] width 82 height 16
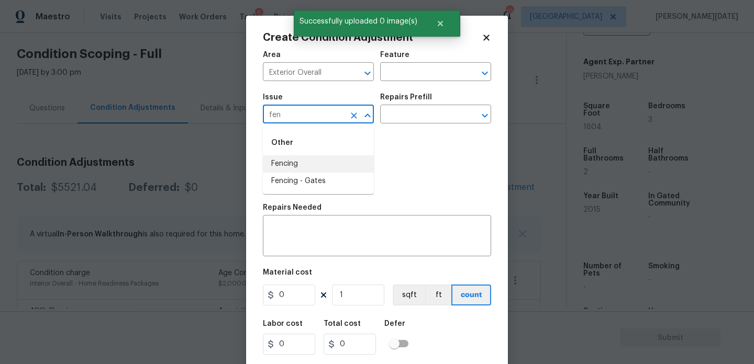
click at [305, 163] on li "Fencing" at bounding box center [318, 163] width 111 height 17
type input "Fencing"
click at [408, 78] on input "text" at bounding box center [421, 73] width 82 height 16
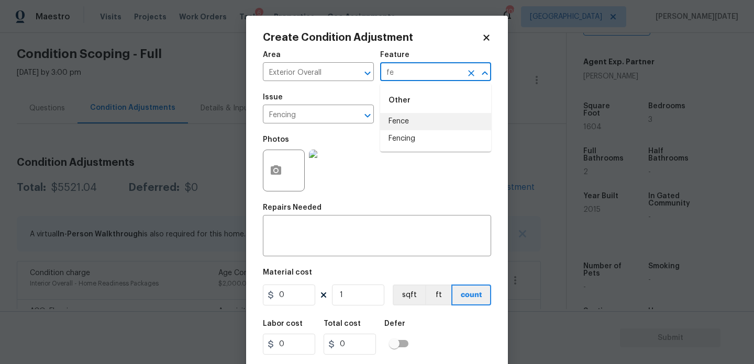
click at [407, 124] on li "Fence" at bounding box center [435, 121] width 111 height 17
type input "Fence"
click at [302, 295] on input "0" at bounding box center [289, 295] width 52 height 21
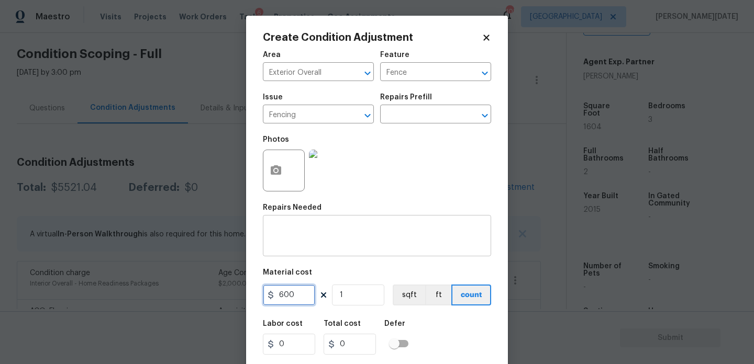
type input "600"
click at [312, 235] on textarea at bounding box center [377, 237] width 216 height 22
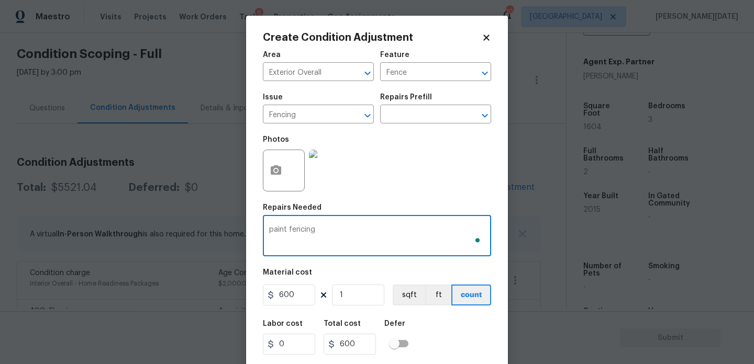
scroll to position [27, 0]
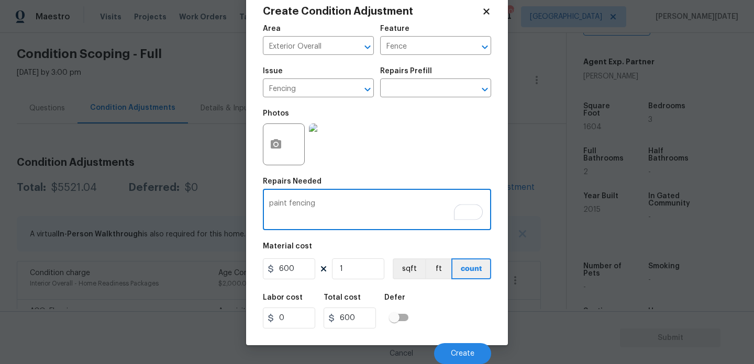
type textarea "paint fencing"
click at [452, 340] on div "Cancel Create" at bounding box center [377, 349] width 228 height 29
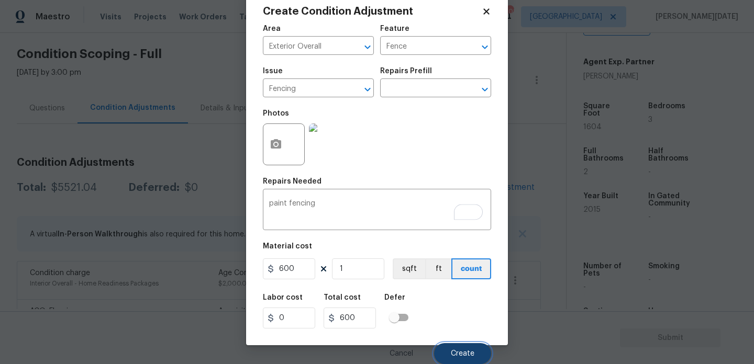
click at [453, 353] on span "Create" at bounding box center [463, 354] width 24 height 8
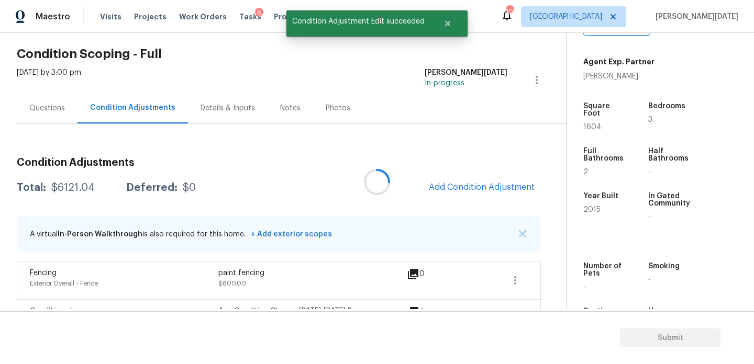
scroll to position [0, 0]
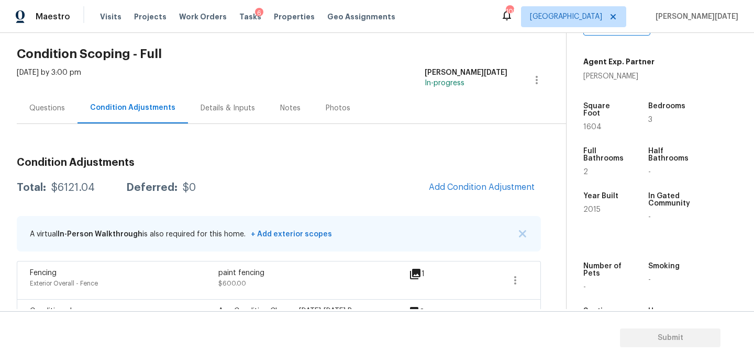
click at [42, 116] on div "Questions" at bounding box center [47, 108] width 61 height 31
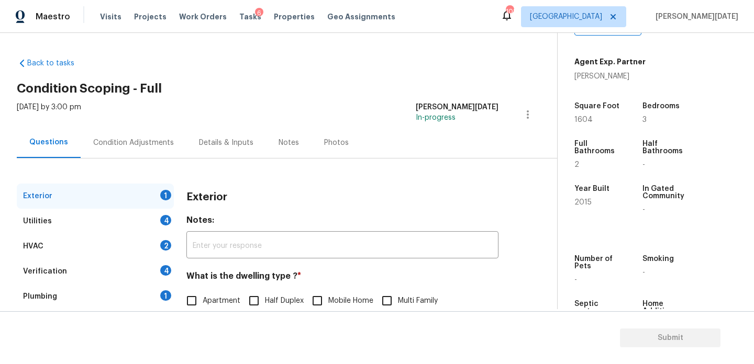
scroll to position [140, 0]
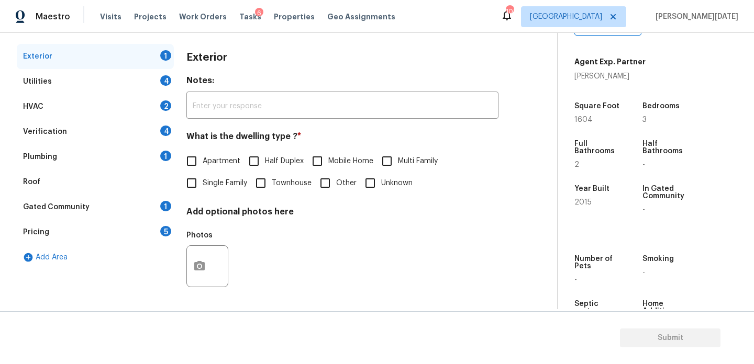
click at [134, 234] on div "Pricing 5" at bounding box center [95, 232] width 157 height 25
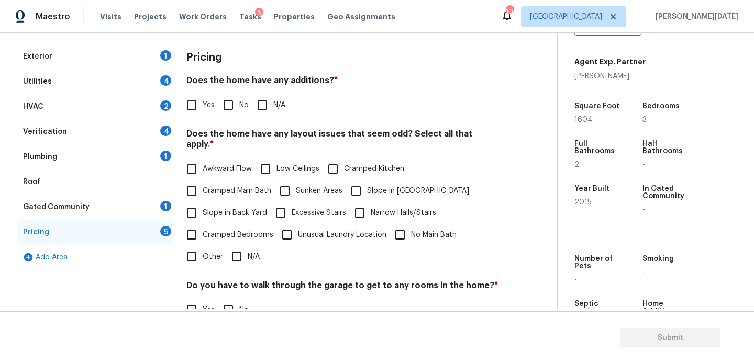
click at [211, 208] on span "Slope in Back Yard" at bounding box center [235, 213] width 64 height 11
click at [203, 202] on input "Slope in Back Yard" at bounding box center [192, 213] width 22 height 22
checkbox input "true"
click at [218, 104] on input "No" at bounding box center [228, 105] width 22 height 22
checkbox input "true"
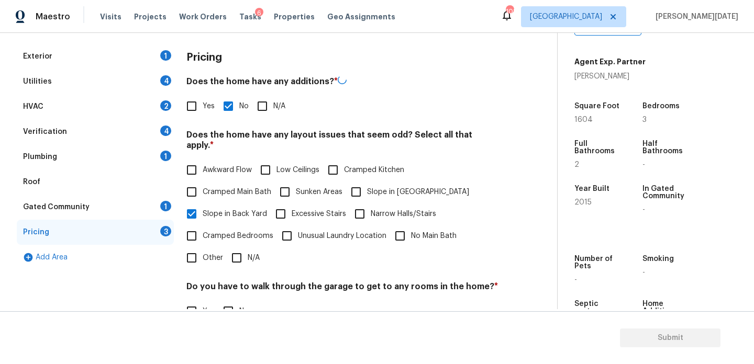
scroll to position [264, 0]
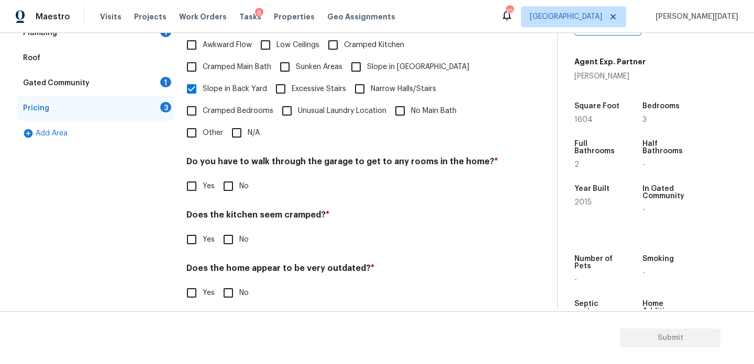
click at [230, 180] on input "No" at bounding box center [228, 186] width 22 height 22
checkbox input "true"
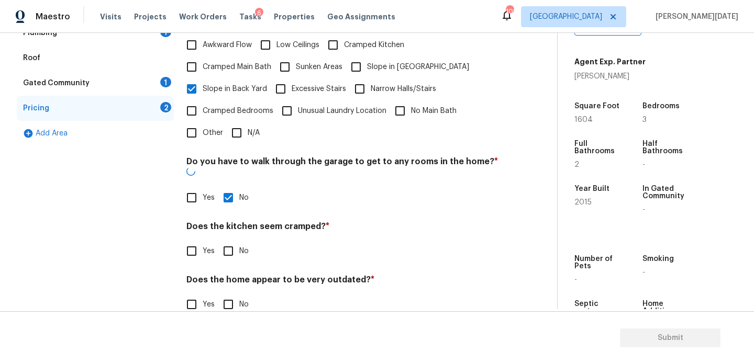
click at [232, 240] on input "No" at bounding box center [228, 251] width 22 height 22
checkbox input "true"
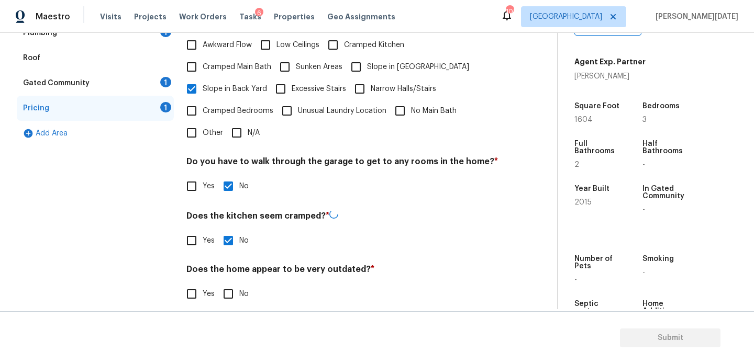
click at [230, 283] on input "No" at bounding box center [228, 294] width 22 height 22
checkbox input "true"
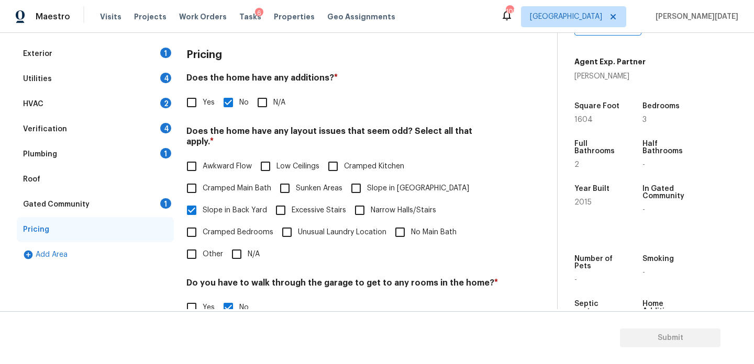
scroll to position [95, 0]
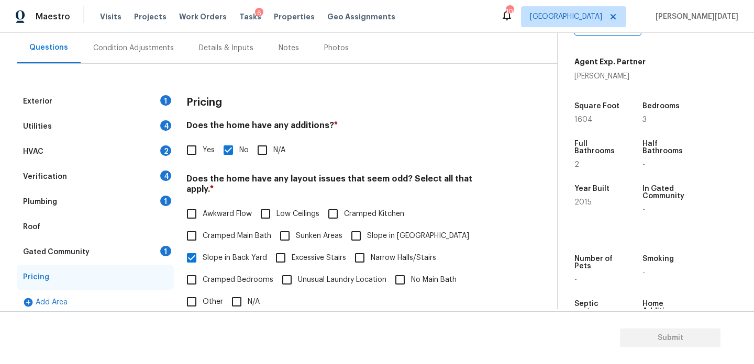
click at [105, 101] on div "Exterior 1" at bounding box center [95, 101] width 157 height 25
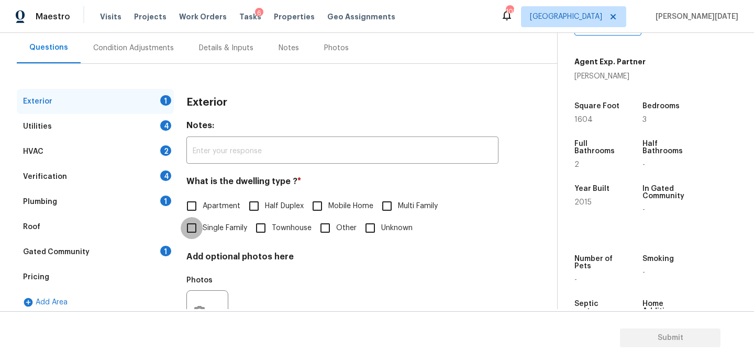
click at [198, 234] on input "Single Family" at bounding box center [192, 228] width 22 height 22
checkbox input "true"
click at [169, 129] on div "4" at bounding box center [165, 125] width 11 height 10
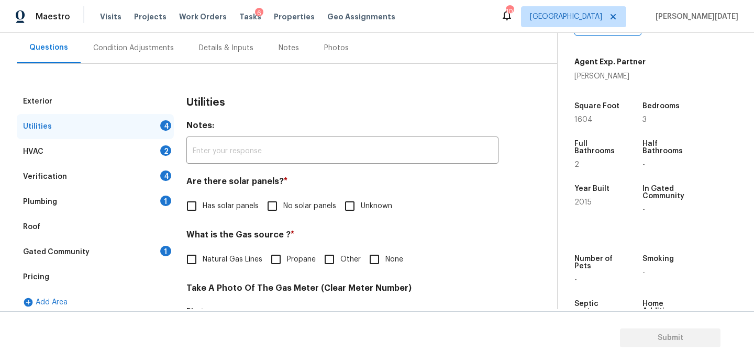
click at [169, 129] on div "4" at bounding box center [165, 125] width 11 height 10
click at [275, 208] on input "No solar panels" at bounding box center [272, 206] width 22 height 22
checkbox input "true"
click at [219, 244] on h4 "What is the Gas source ? *" at bounding box center [342, 238] width 312 height 15
click at [212, 269] on label "Natural Gas Lines" at bounding box center [222, 260] width 82 height 22
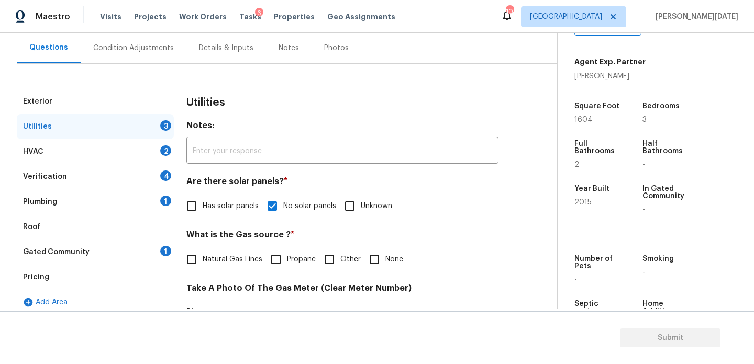
click at [203, 269] on input "Natural Gas Lines" at bounding box center [192, 260] width 22 height 22
checkbox input "true"
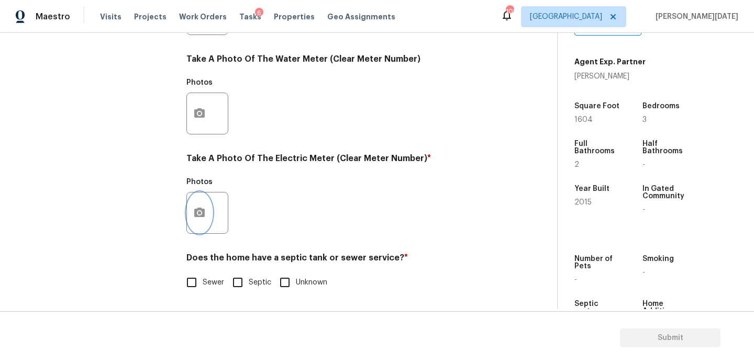
click at [205, 217] on icon "button" at bounding box center [199, 213] width 13 height 13
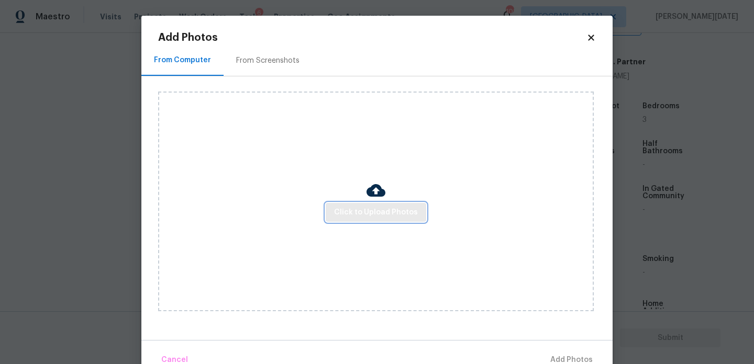
click at [352, 219] on button "Click to Upload Photos" at bounding box center [376, 212] width 101 height 19
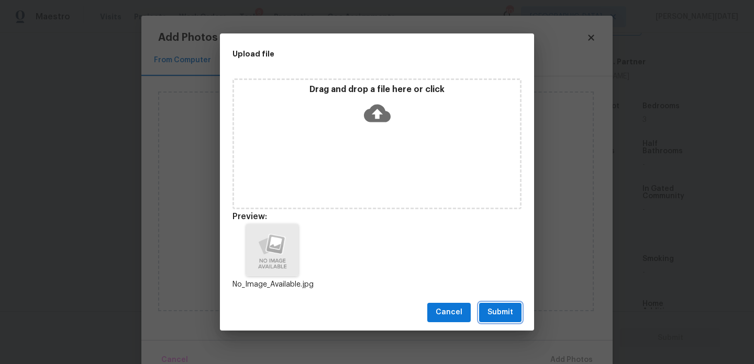
click at [504, 316] on span "Submit" at bounding box center [500, 312] width 26 height 13
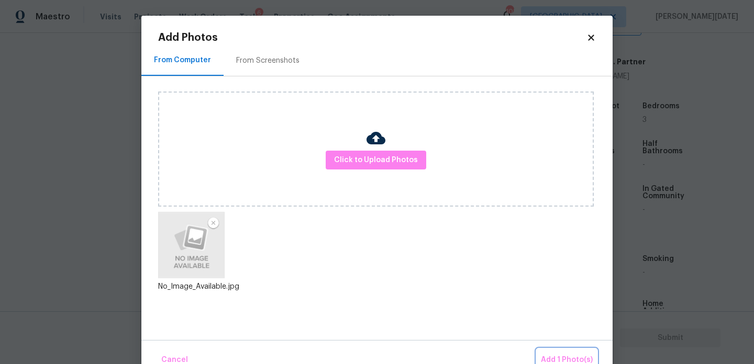
click at [562, 356] on span "Add 1 Photo(s)" at bounding box center [567, 360] width 52 height 13
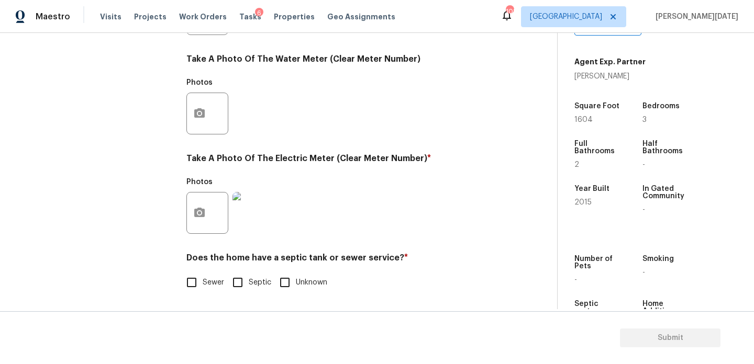
click at [213, 293] on label "Sewer" at bounding box center [202, 283] width 43 height 22
click at [203, 293] on input "Sewer" at bounding box center [192, 283] width 22 height 22
checkbox input "true"
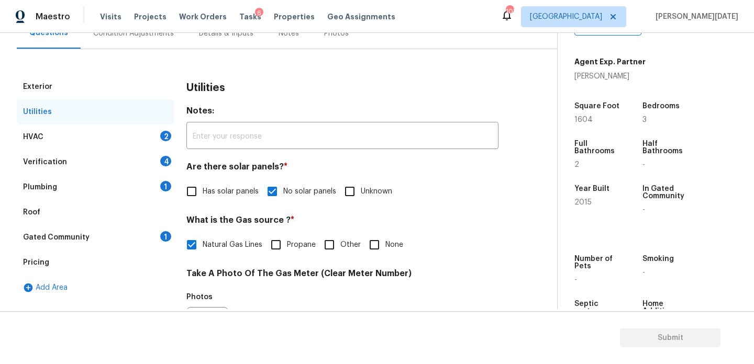
scroll to position [0, 0]
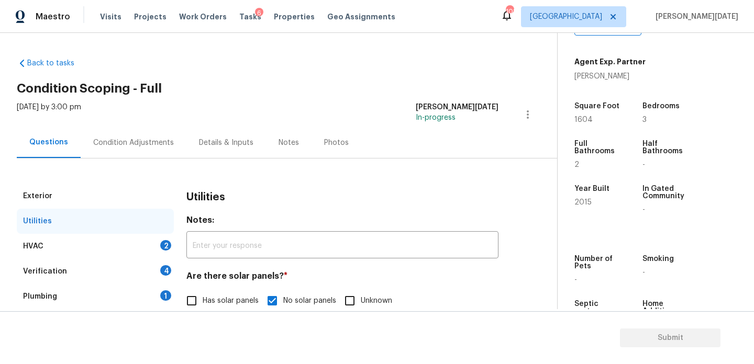
click at [160, 240] on div "HVAC 2" at bounding box center [95, 246] width 157 height 25
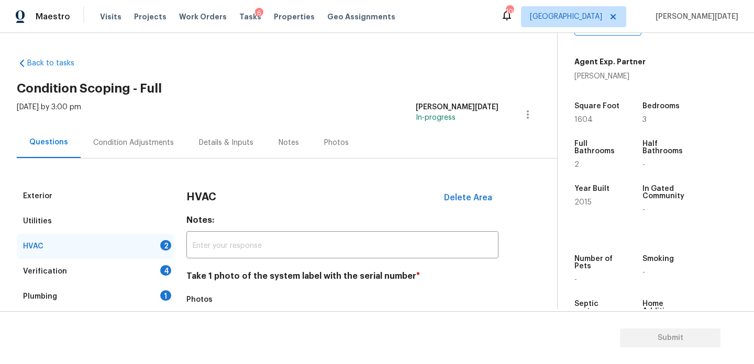
scroll to position [174, 0]
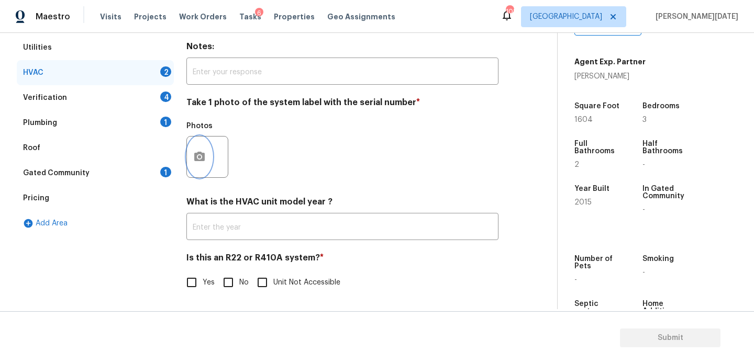
click at [195, 149] on button "button" at bounding box center [199, 157] width 25 height 41
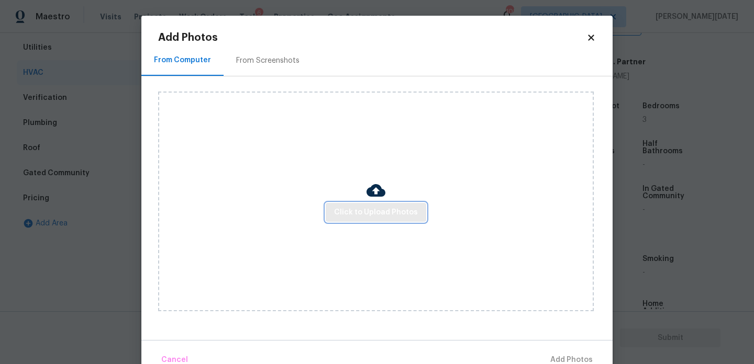
click at [353, 212] on span "Click to Upload Photos" at bounding box center [376, 212] width 84 height 13
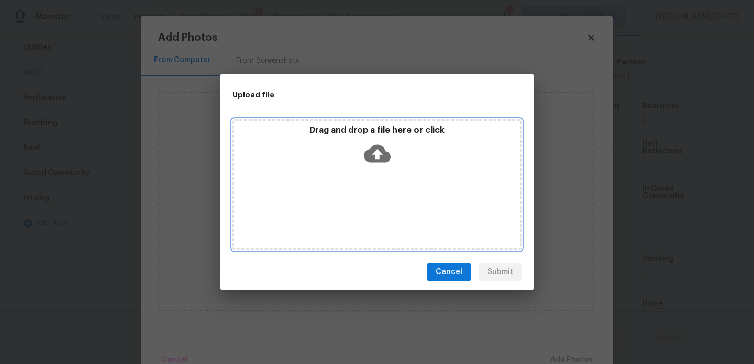
click at [353, 212] on div "Drag and drop a file here or click" at bounding box center [376, 184] width 289 height 131
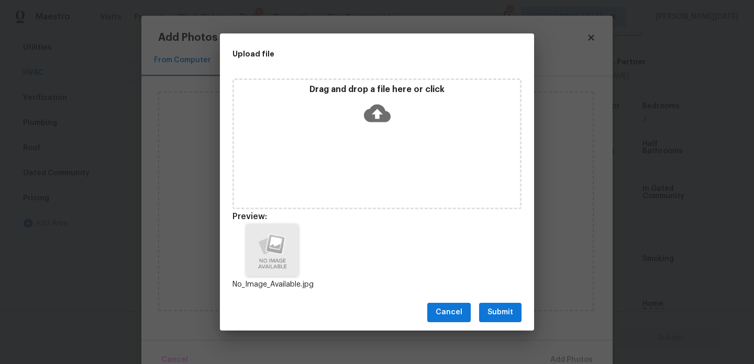
click at [507, 315] on span "Submit" at bounding box center [500, 312] width 26 height 13
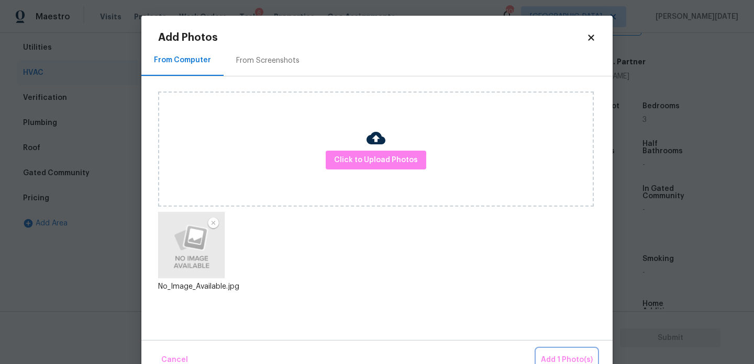
click at [555, 362] on span "Add 1 Photo(s)" at bounding box center [567, 360] width 52 height 13
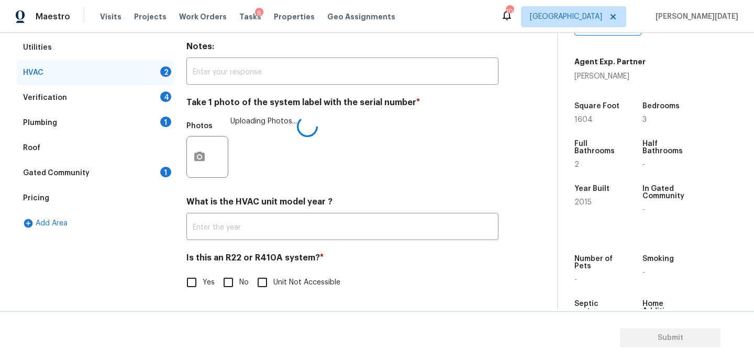
click at [193, 294] on div "HVAC Delete Area Notes: ​ Take 1 photo of the system label with the serial numb…" at bounding box center [342, 158] width 312 height 296
click at [229, 276] on input "No" at bounding box center [228, 283] width 22 height 22
checkbox input "true"
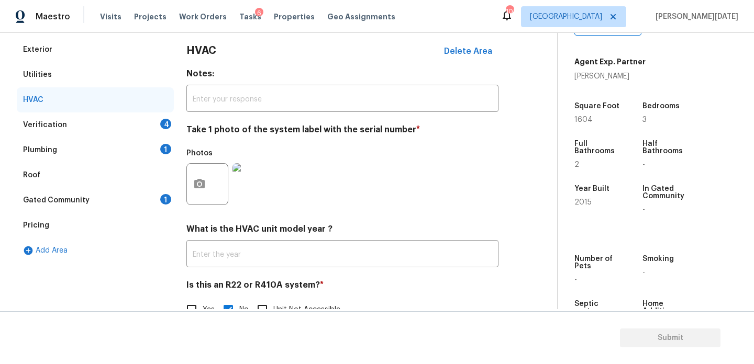
click at [162, 125] on div "4" at bounding box center [165, 124] width 11 height 10
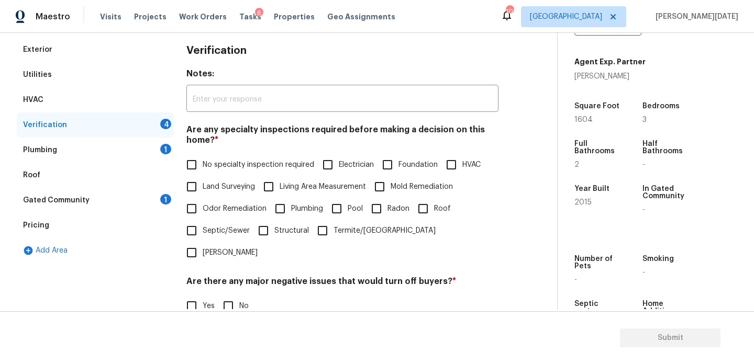
click at [204, 166] on span "No specialty inspection required" at bounding box center [259, 165] width 112 height 11
click at [203, 166] on input "No specialty inspection required" at bounding box center [192, 165] width 22 height 22
checkbox input "true"
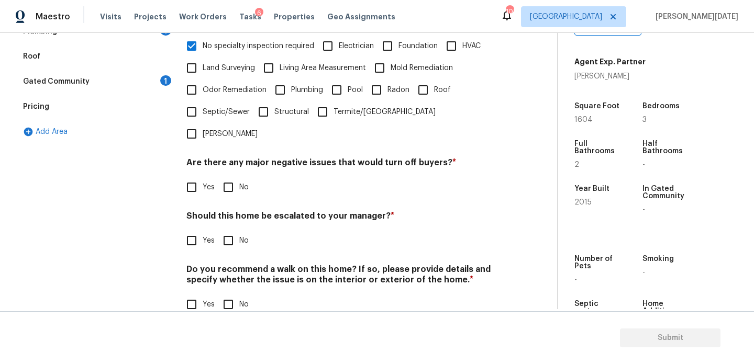
click at [238, 176] on input "No" at bounding box center [228, 187] width 22 height 22
checkbox input "true"
click at [236, 294] on input "No" at bounding box center [228, 305] width 22 height 22
checkbox input "true"
click at [187, 230] on input "Yes" at bounding box center [192, 241] width 22 height 22
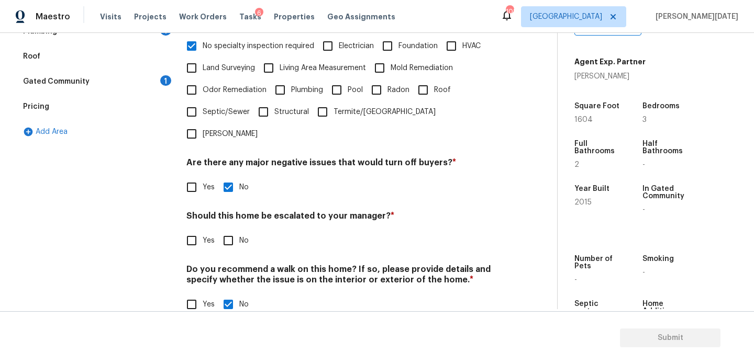
checkbox input "true"
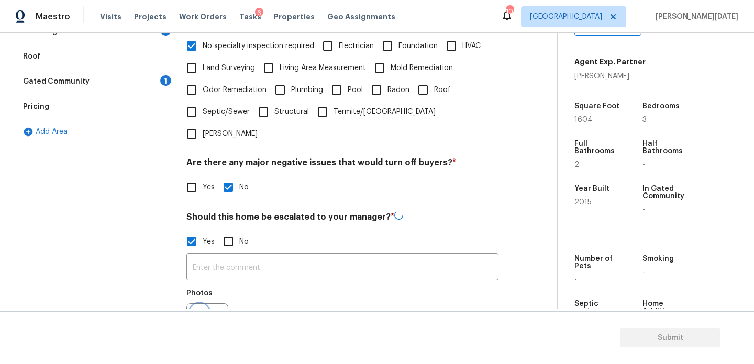
click at [201, 304] on button "button" at bounding box center [199, 324] width 25 height 41
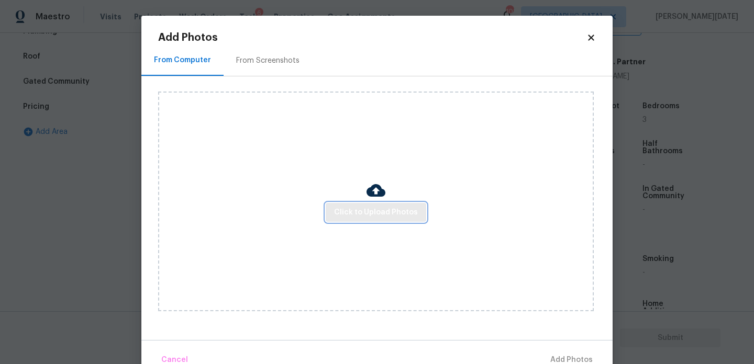
click at [353, 203] on button "Click to Upload Photos" at bounding box center [376, 212] width 101 height 19
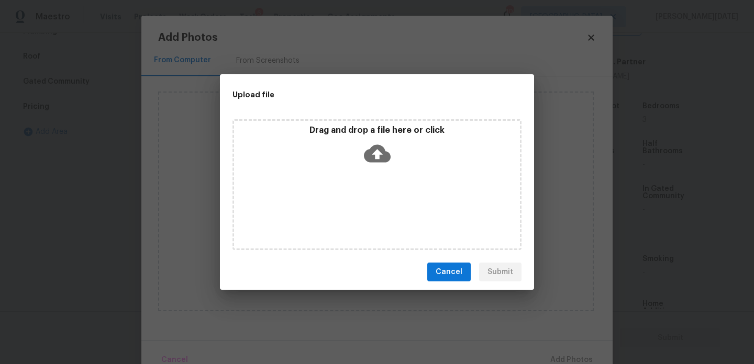
click at [353, 203] on div "Drag and drop a file here or click" at bounding box center [376, 184] width 289 height 131
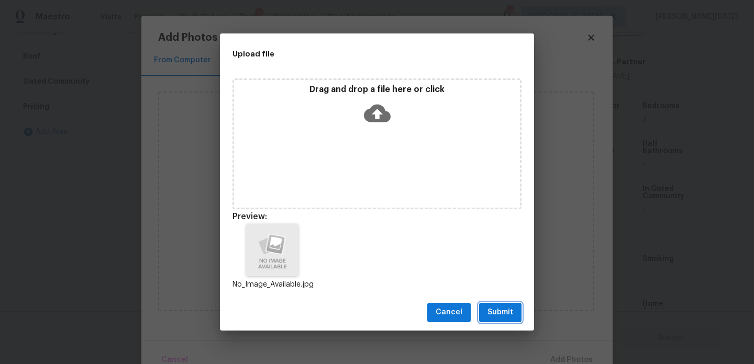
click at [510, 312] on span "Submit" at bounding box center [500, 312] width 26 height 13
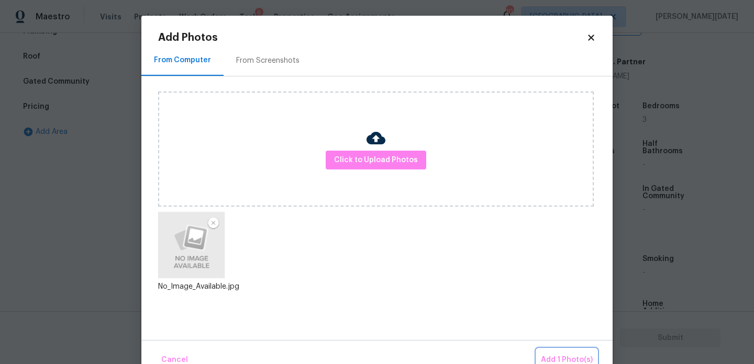
click at [551, 351] on button "Add 1 Photo(s)" at bounding box center [567, 360] width 60 height 23
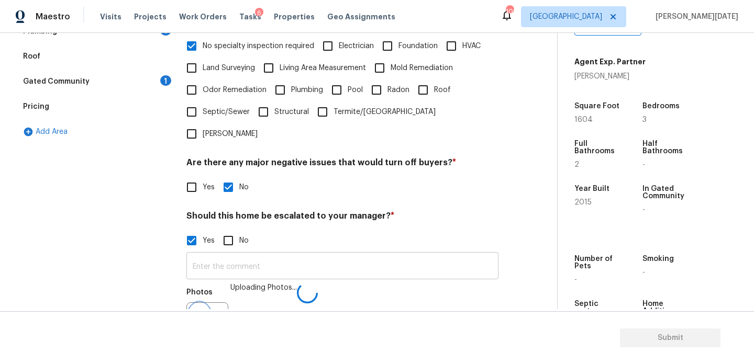
scroll to position [279, 0]
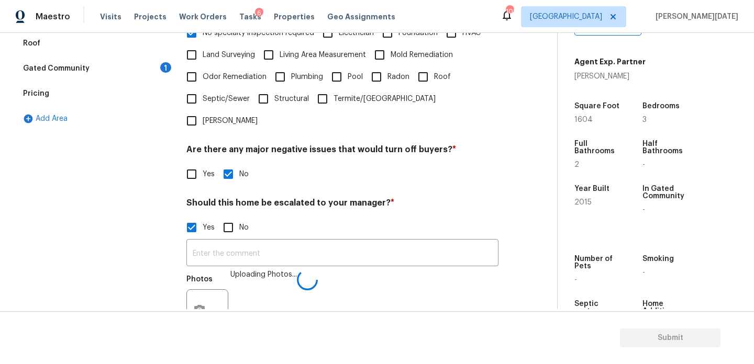
click at [301, 217] on div "Yes No" at bounding box center [342, 228] width 312 height 22
click at [290, 242] on input "text" at bounding box center [342, 254] width 312 height 25
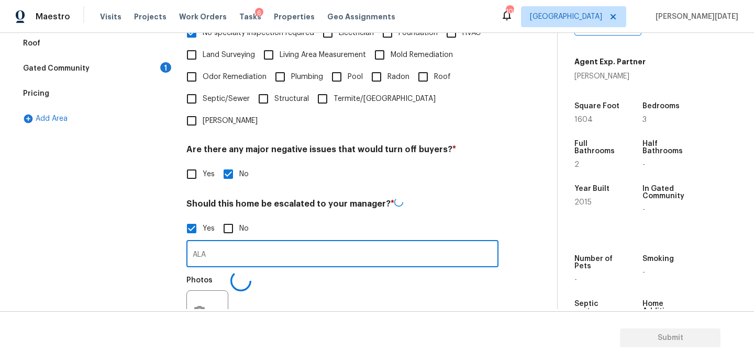
type input "ALA"
click at [470, 218] on div "Yes No" at bounding box center [342, 229] width 312 height 22
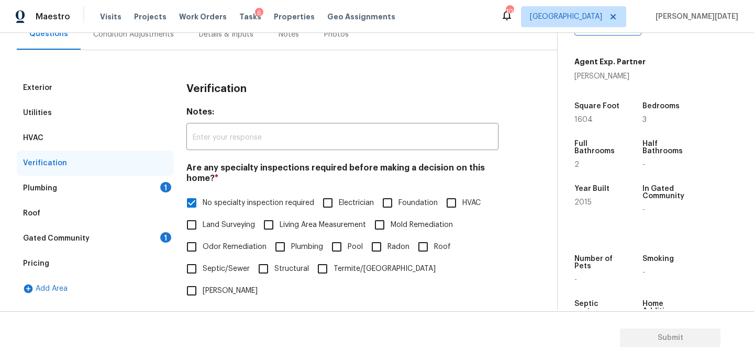
click at [166, 187] on div "1" at bounding box center [165, 187] width 11 height 10
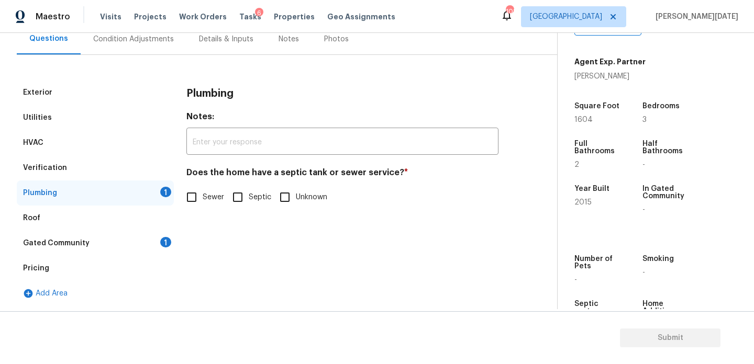
click at [199, 200] on input "Sewer" at bounding box center [192, 197] width 22 height 22
checkbox input "true"
click at [166, 238] on div "1" at bounding box center [165, 242] width 11 height 10
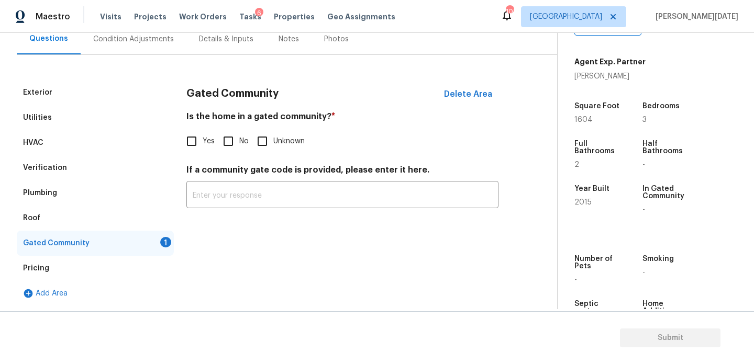
click at [230, 135] on input "No" at bounding box center [228, 141] width 22 height 22
checkbox input "true"
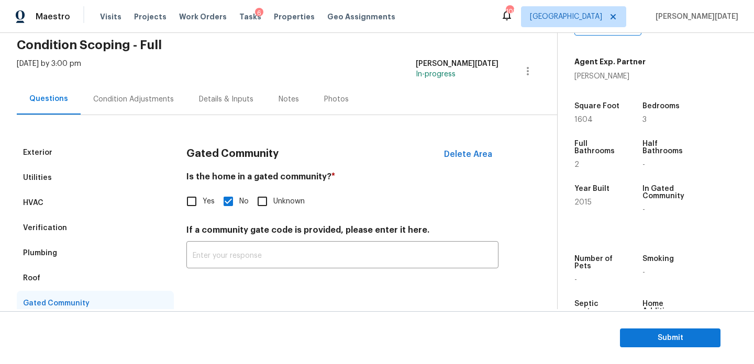
click at [151, 113] on div "Condition Adjustments" at bounding box center [134, 99] width 106 height 31
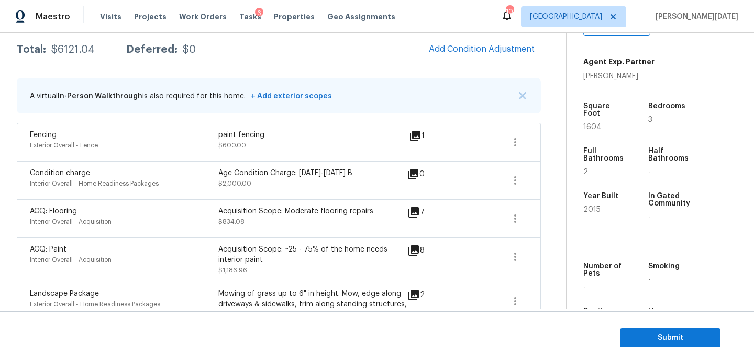
scroll to position [158, 0]
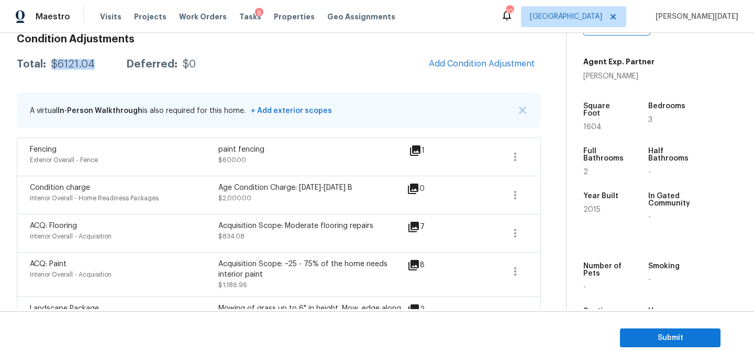
drag, startPoint x: 50, startPoint y: 64, endPoint x: 97, endPoint y: 64, distance: 47.1
click at [97, 64] on div "Total: $6121.04 Deferred: $0" at bounding box center [106, 64] width 179 height 10
copy div "$6121.04"
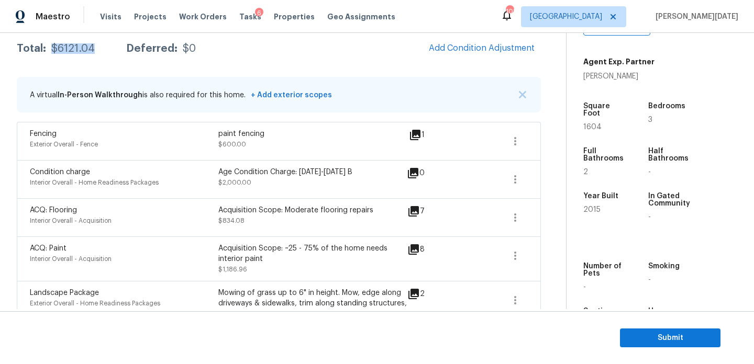
scroll to position [173, 0]
click at [646, 335] on span "Submit" at bounding box center [670, 338] width 84 height 13
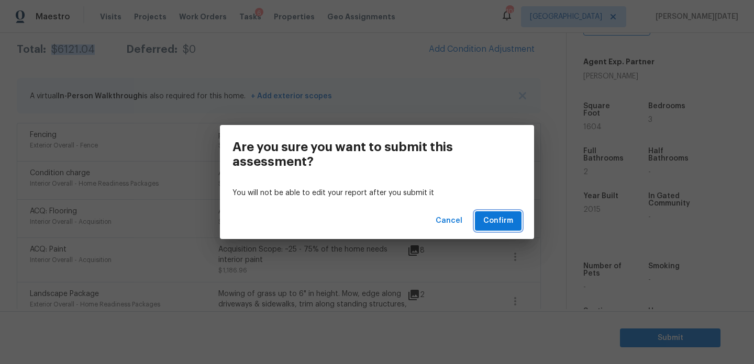
click at [498, 218] on span "Confirm" at bounding box center [498, 221] width 30 height 13
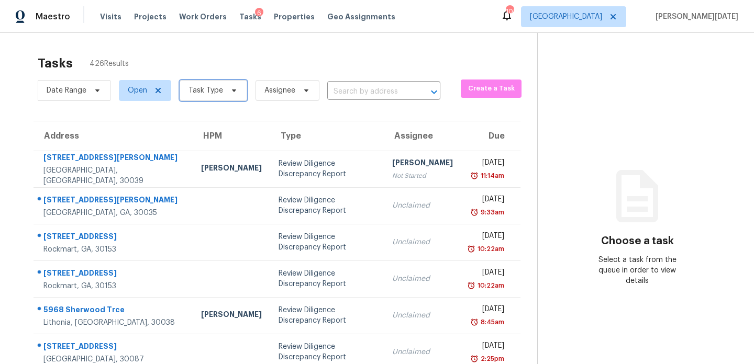
click at [207, 93] on span "Task Type" at bounding box center [205, 90] width 35 height 10
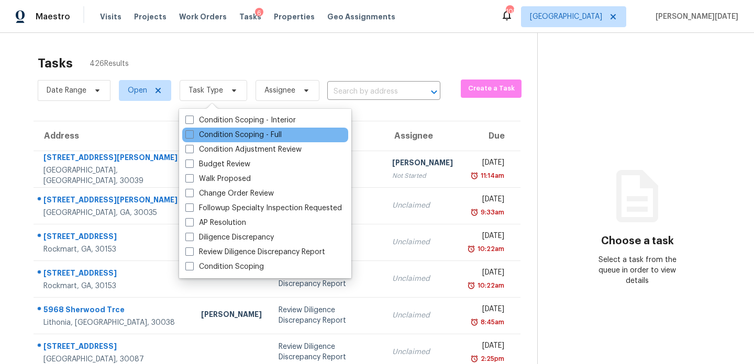
click at [196, 140] on div "Condition Scoping - Full" at bounding box center [265, 135] width 166 height 15
click at [198, 136] on label "Condition Scoping - Full" at bounding box center [233, 135] width 96 height 10
click at [192, 136] on input "Condition Scoping - Full" at bounding box center [188, 133] width 7 height 7
checkbox input "true"
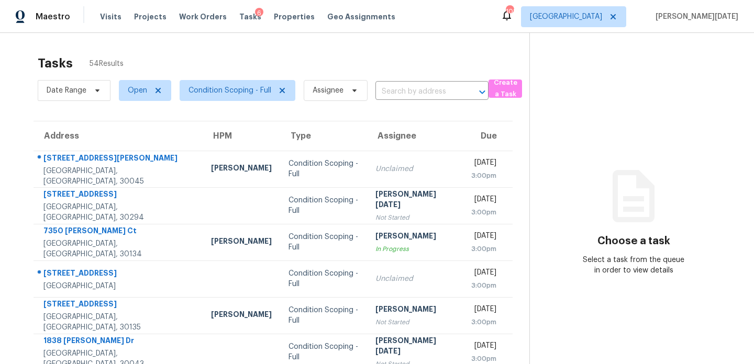
click at [428, 65] on div "Tasks 54 Results" at bounding box center [284, 63] width 492 height 27
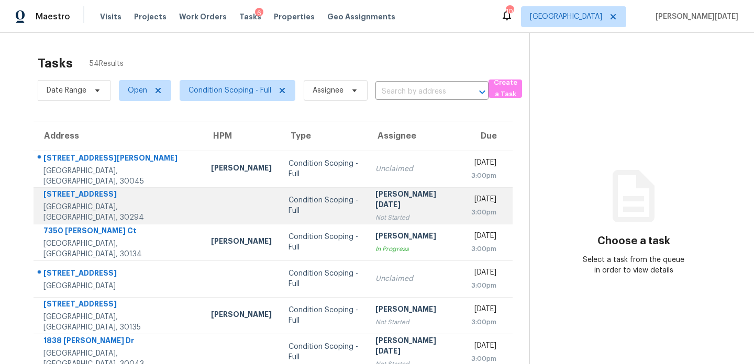
click at [386, 206] on div "[PERSON_NAME][DATE]" at bounding box center [415, 201] width 80 height 24
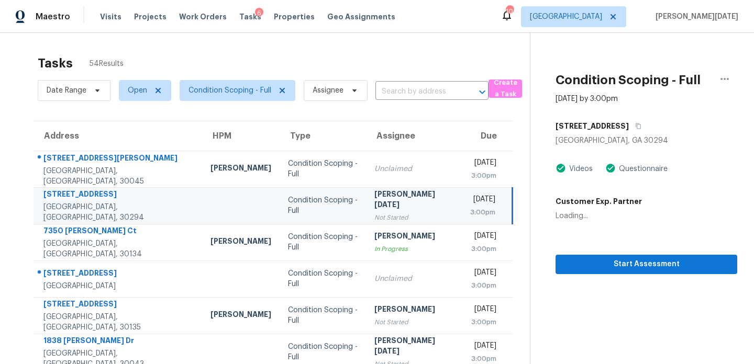
scroll to position [181, 0]
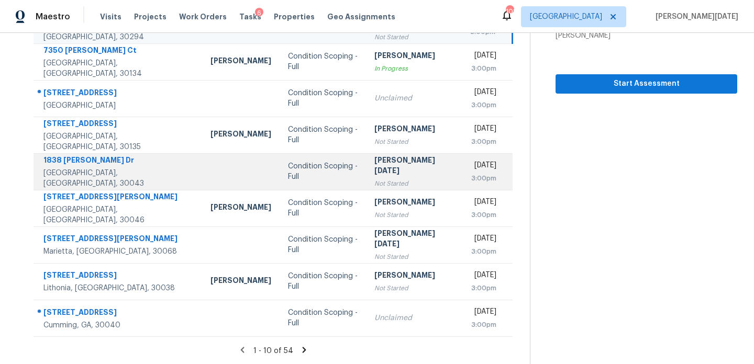
click at [400, 179] on div "Not Started" at bounding box center [413, 184] width 79 height 10
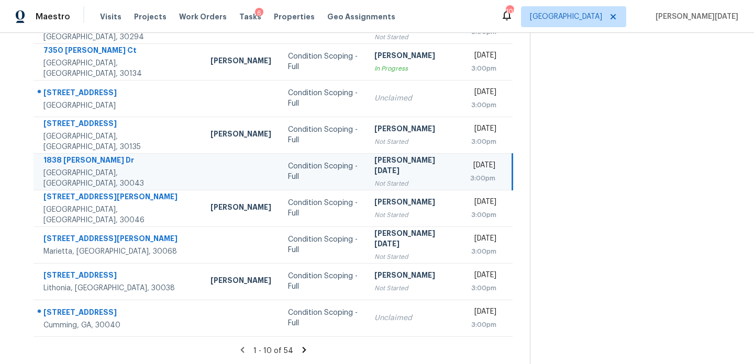
click at [406, 173] on td "Prabhu Raja Not Started" at bounding box center [414, 171] width 96 height 37
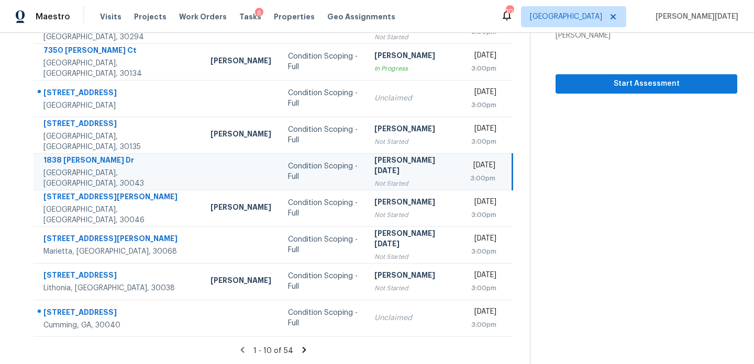
click at [470, 170] on div "Mon, Aug 11th 2025" at bounding box center [482, 166] width 25 height 13
click at [591, 80] on span "Start Assessment" at bounding box center [646, 83] width 165 height 13
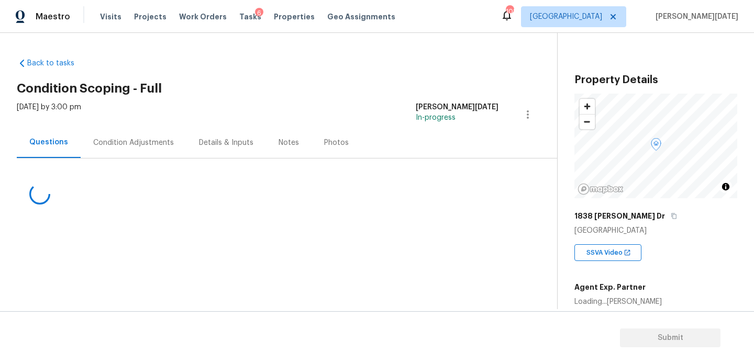
click at [152, 146] on div "Condition Adjustments" at bounding box center [133, 143] width 81 height 10
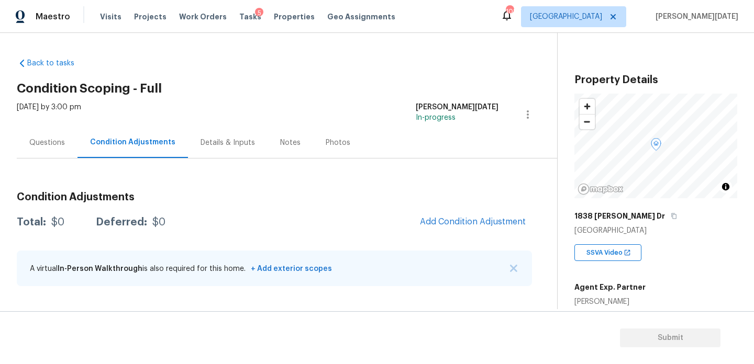
scroll to position [259, 0]
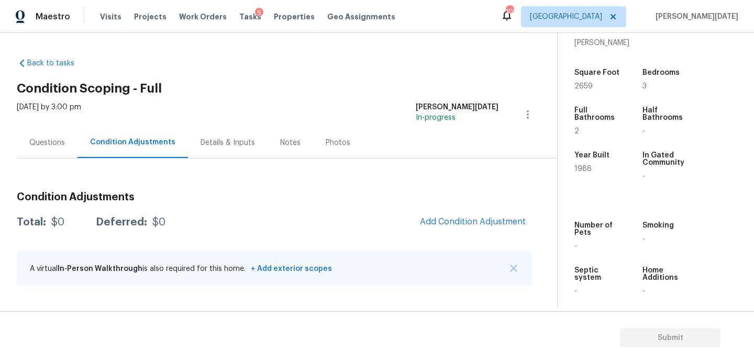
click at [352, 92] on h2 "Condition Scoping - Full" at bounding box center [287, 88] width 540 height 10
click at [464, 210] on div "Condition Adjustments Total: $0 Deferred: $0 Add Condition Adjustment A virtual…" at bounding box center [274, 240] width 515 height 112
click at [464, 215] on button "Add Condition Adjustment" at bounding box center [473, 222] width 118 height 22
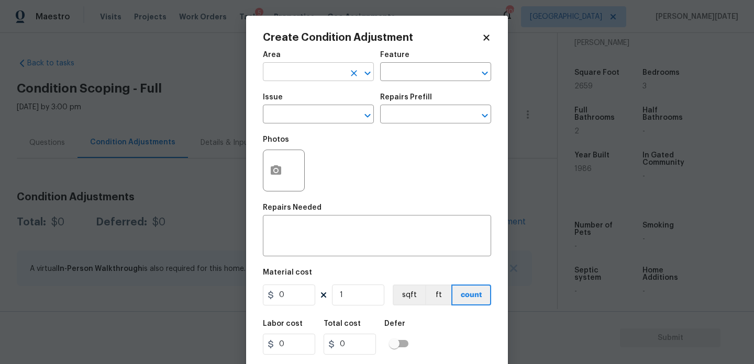
click at [311, 77] on input "text" at bounding box center [304, 73] width 82 height 16
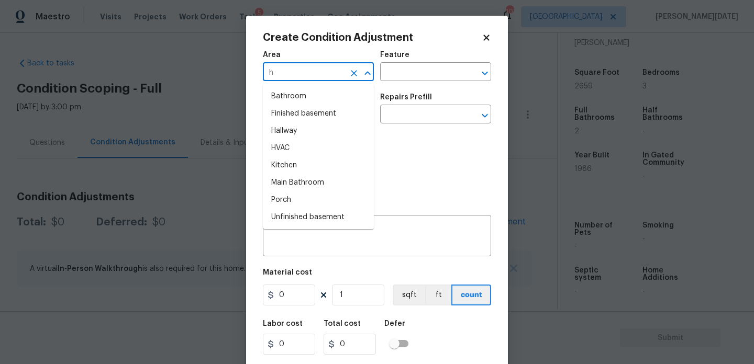
type input "hv"
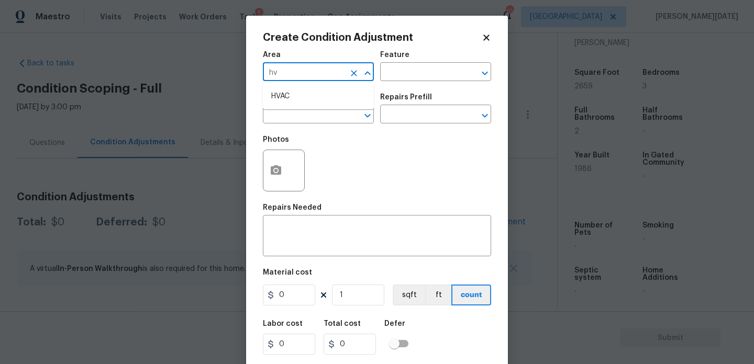
click at [297, 105] on li "HVAC" at bounding box center [318, 96] width 111 height 17
type input "HVAC"
click at [296, 120] on input "text" at bounding box center [304, 115] width 82 height 16
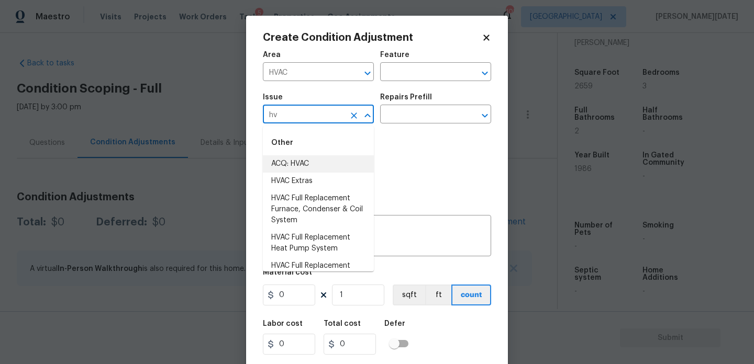
click at [307, 164] on li "ACQ: HVAC" at bounding box center [318, 163] width 111 height 17
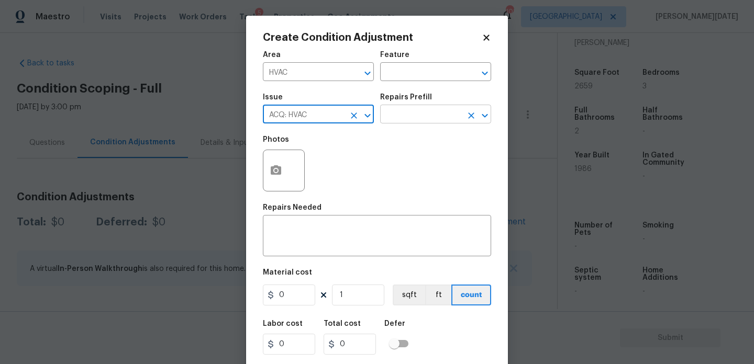
type input "ACQ: HVAC"
click at [420, 109] on input "text" at bounding box center [421, 115] width 82 height 16
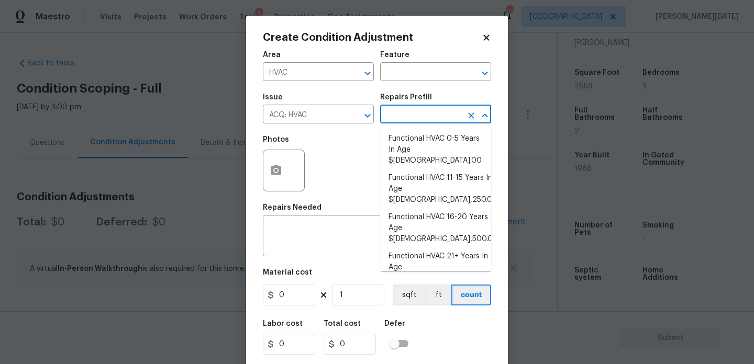
click at [454, 287] on li "Functional HVAC 6-10 Years In Age $500.00" at bounding box center [435, 301] width 111 height 28
type input "Acquisition"
type textarea "Acquisition Scope: Functional HVAC 6-10 years"
type input "500"
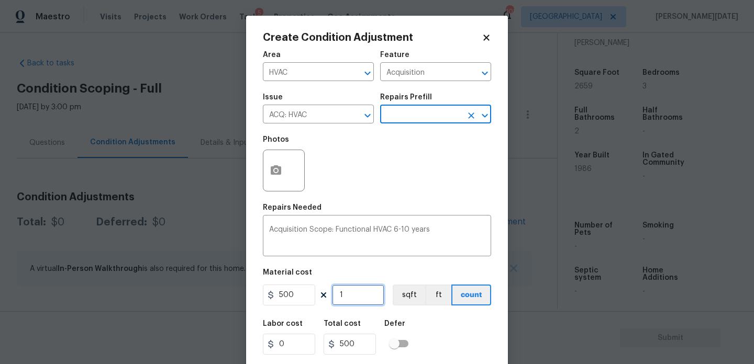
click at [361, 298] on input "1" at bounding box center [358, 295] width 52 height 21
type input "0"
type input "2"
type input "1000"
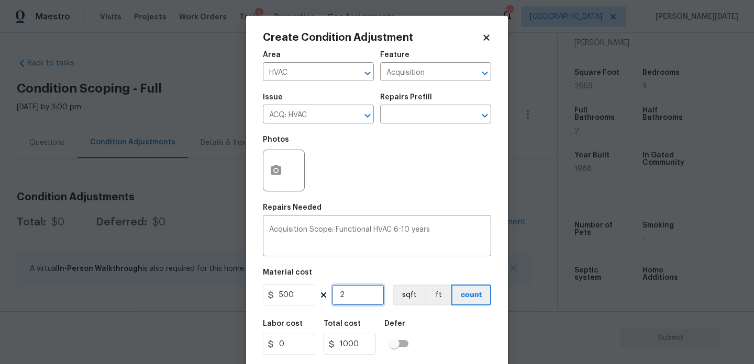
type input "2"
click at [406, 215] on div "Repairs Needed" at bounding box center [377, 211] width 228 height 14
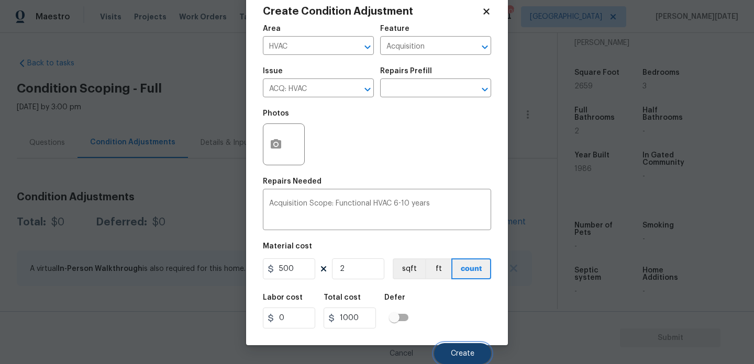
click at [458, 347] on button "Create" at bounding box center [462, 353] width 57 height 21
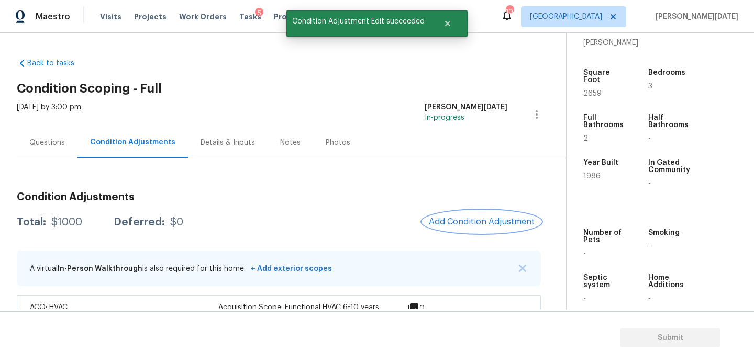
scroll to position [0, 0]
click at [464, 232] on button "Add Condition Adjustment" at bounding box center [482, 222] width 118 height 22
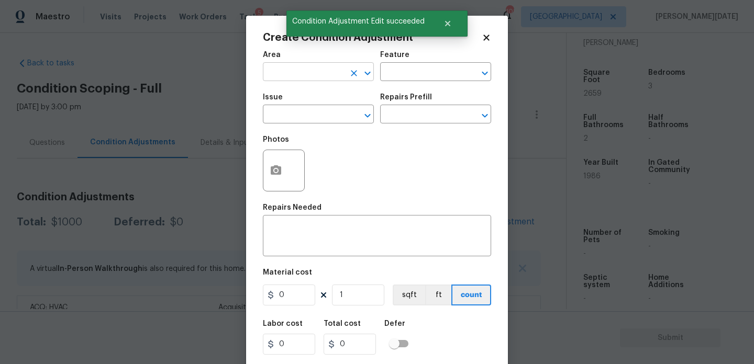
click at [270, 81] on input "text" at bounding box center [304, 73] width 82 height 16
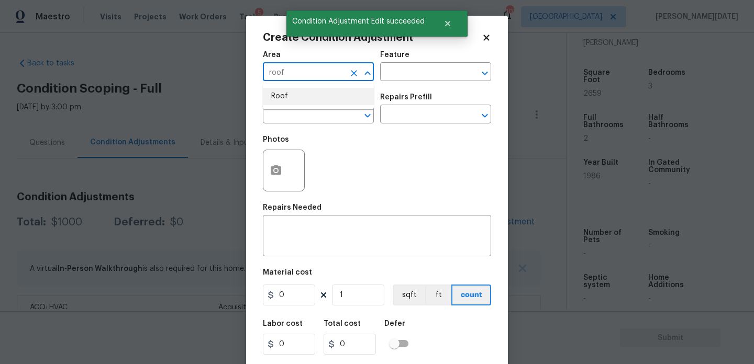
click at [271, 98] on li "Roof" at bounding box center [318, 96] width 111 height 17
type input "Roof"
click at [272, 109] on input "text" at bounding box center [304, 115] width 82 height 16
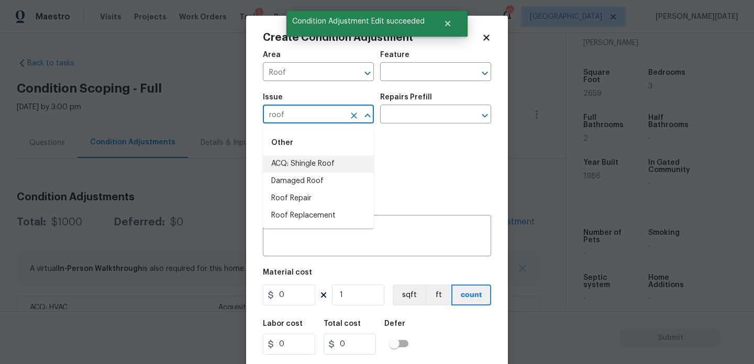
click at [306, 161] on li "ACQ: Shingle Roof" at bounding box center [318, 163] width 111 height 17
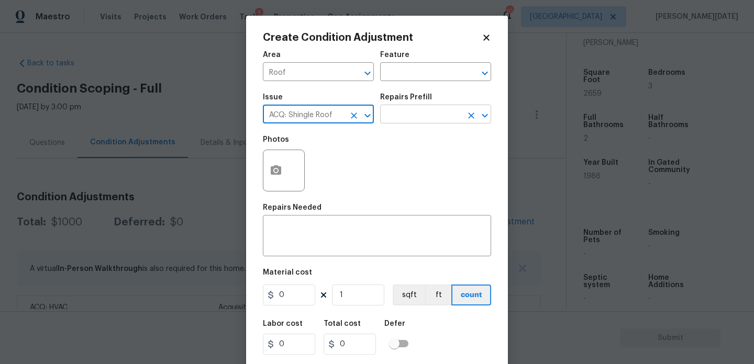
type input "ACQ: Shingle Roof"
click at [401, 116] on input "text" at bounding box center [421, 115] width 82 height 16
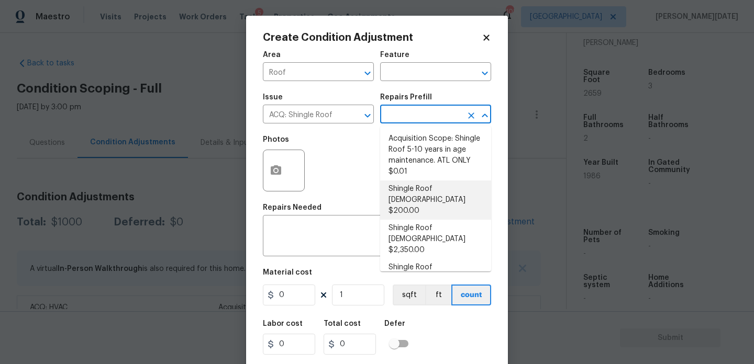
click at [437, 191] on li "Shingle Roof 0-10 Years Old $200.00" at bounding box center [435, 200] width 111 height 39
type input "Acquisition"
type textarea "Acquisition Scope: Shingle Roof 0-10 years in age maintenance."
type input "200"
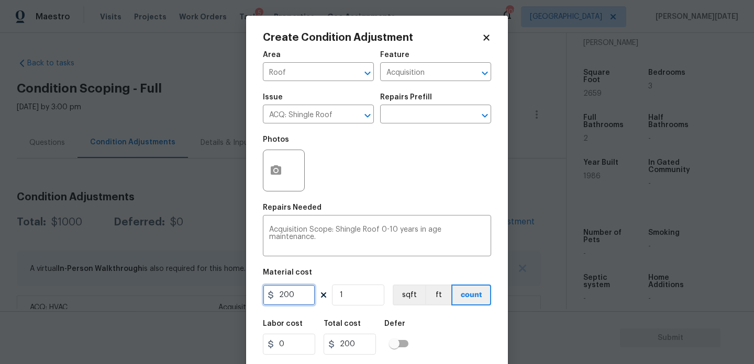
drag, startPoint x: 298, startPoint y: 296, endPoint x: 176, endPoint y: 295, distance: 122.5
click at [176, 295] on div "Create Condition Adjustment Area Roof ​ Feature Acquisition ​ Issue ACQ: Shingl…" at bounding box center [377, 182] width 754 height 364
type input "500"
click at [364, 191] on div "Photos" at bounding box center [377, 164] width 228 height 68
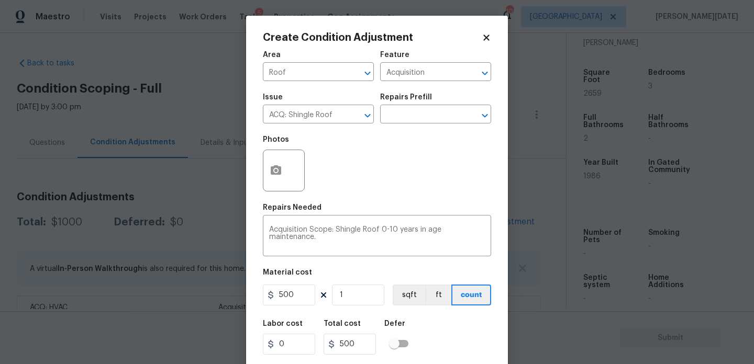
scroll to position [27, 0]
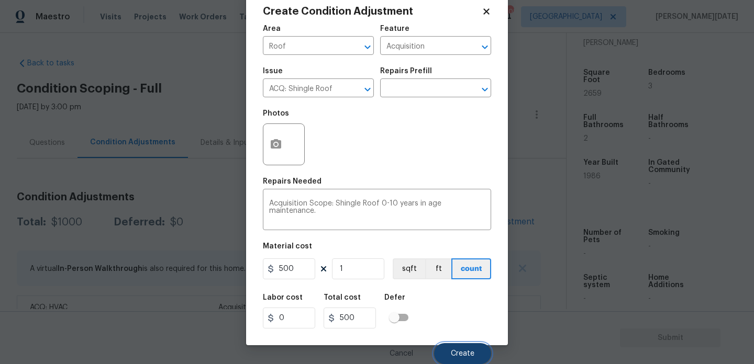
click at [459, 357] on span "Create" at bounding box center [463, 354] width 24 height 8
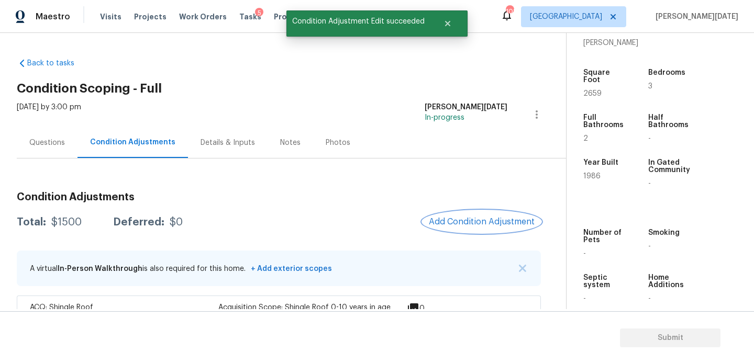
scroll to position [0, 0]
click at [70, 137] on div "Questions" at bounding box center [47, 142] width 61 height 31
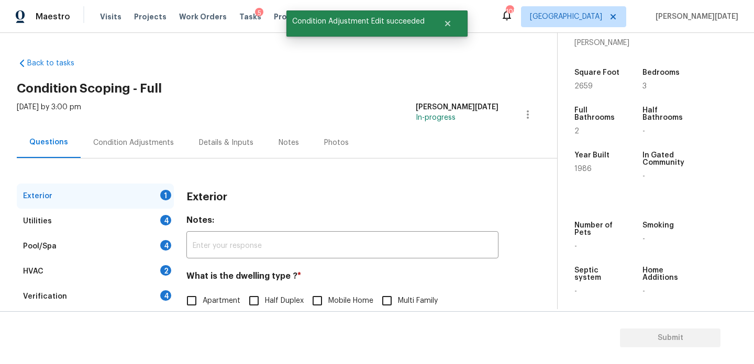
scroll to position [140, 0]
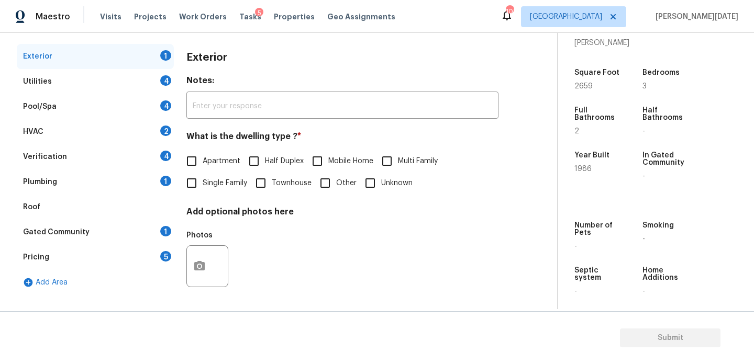
click at [127, 257] on div "Pricing 5" at bounding box center [95, 257] width 157 height 25
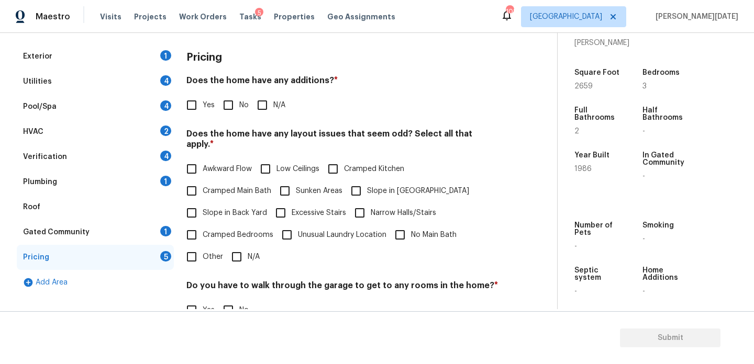
click at [208, 208] on span "Slope in Back Yard" at bounding box center [235, 213] width 64 height 11
click at [203, 205] on input "Slope in Back Yard" at bounding box center [192, 213] width 22 height 22
checkbox input "true"
click at [234, 108] on input "No" at bounding box center [228, 105] width 22 height 22
checkbox input "true"
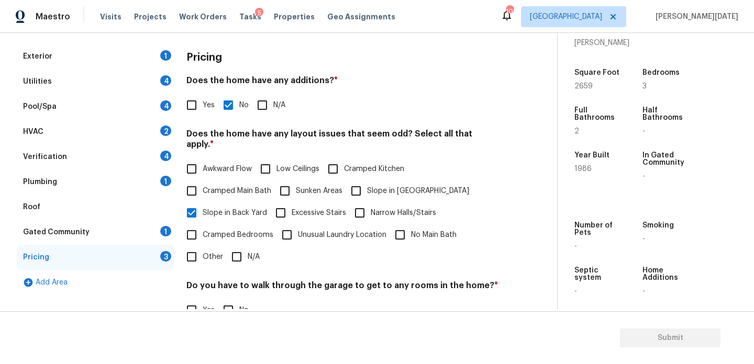
click at [361, 180] on input "Slope in Front Yard" at bounding box center [356, 191] width 22 height 22
checkbox input "true"
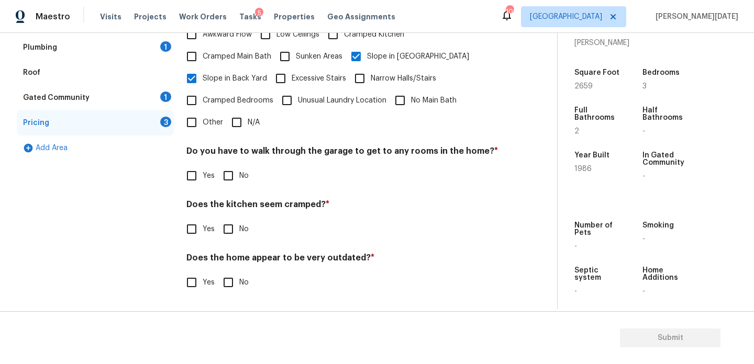
scroll to position [264, 0]
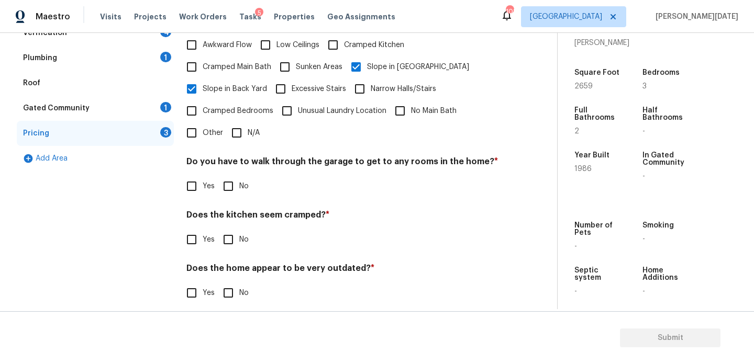
click at [236, 177] on input "No" at bounding box center [228, 186] width 22 height 22
checkbox input "true"
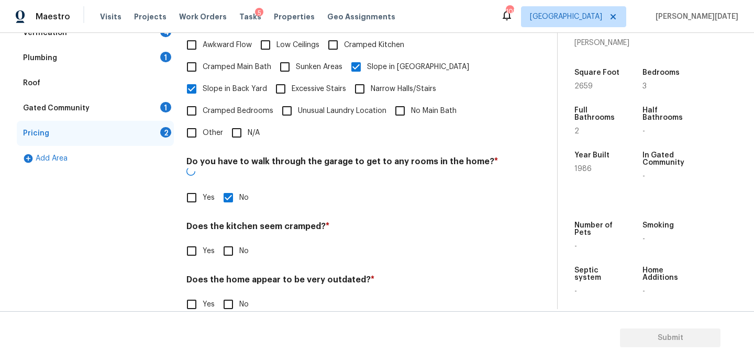
click at [236, 240] on input "No" at bounding box center [228, 251] width 22 height 22
checkbox input "true"
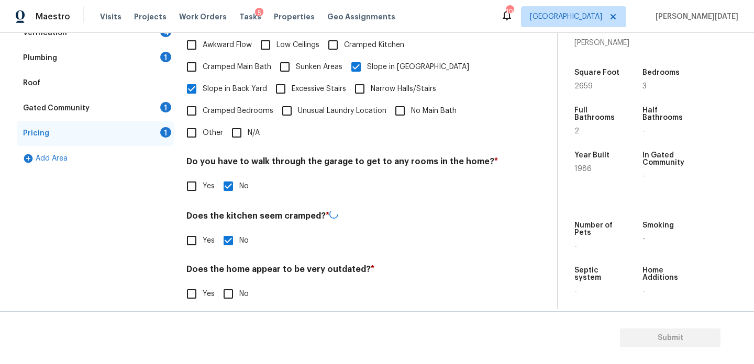
click at [232, 283] on input "No" at bounding box center [228, 294] width 22 height 22
checkbox input "true"
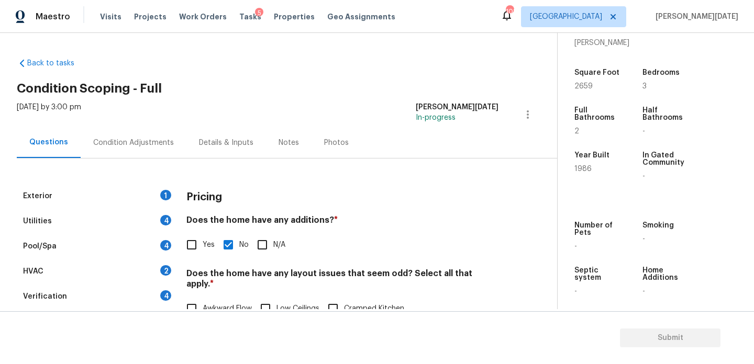
click at [137, 136] on div "Condition Adjustments" at bounding box center [134, 142] width 106 height 31
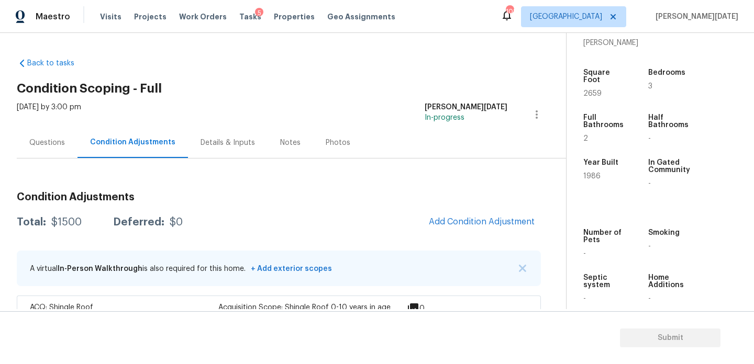
scroll to position [73, 0]
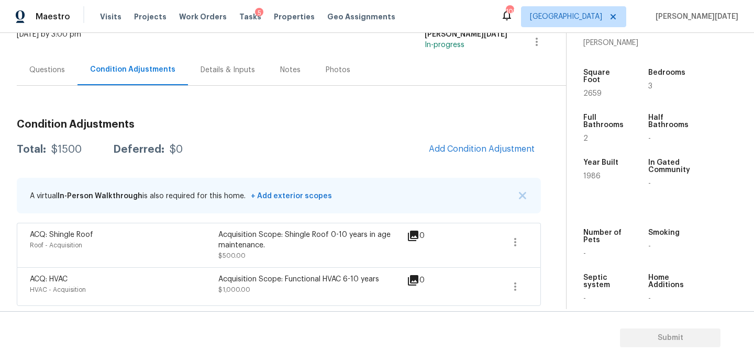
click at [595, 90] on span "2659" at bounding box center [592, 93] width 18 height 7
copy span "2659"
click at [466, 144] on span "Add Condition Adjustment" at bounding box center [482, 148] width 106 height 9
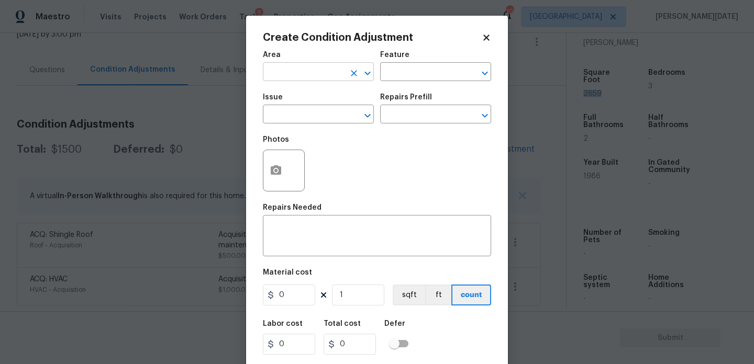
click at [278, 80] on input "text" at bounding box center [304, 73] width 82 height 16
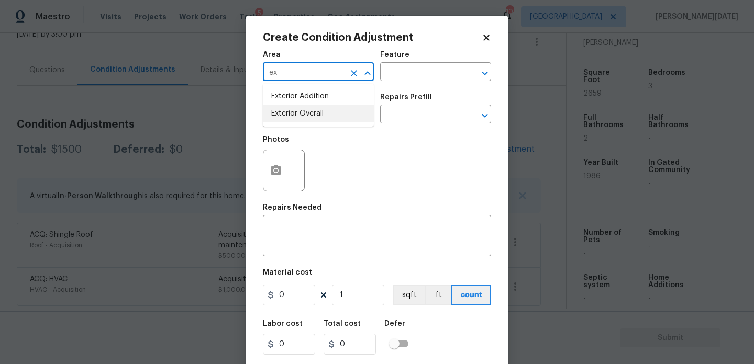
click at [290, 108] on li "Exterior Overall" at bounding box center [318, 113] width 111 height 17
type input "Exterior Overall"
click at [290, 108] on input "text" at bounding box center [304, 115] width 82 height 16
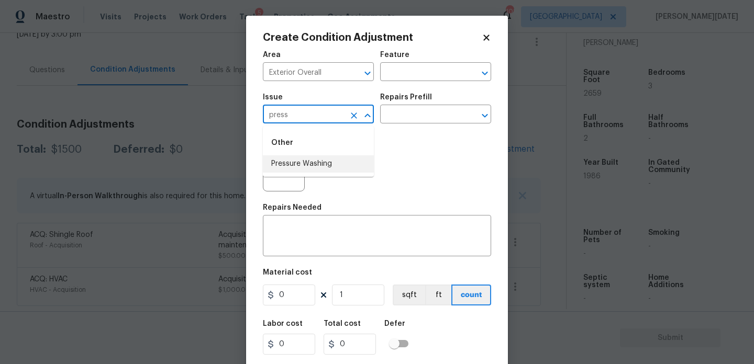
click at [313, 171] on li "Pressure Washing" at bounding box center [318, 163] width 111 height 17
type input "Pressure Washing"
click at [385, 126] on div "Issue Pressure Washing ​ Repairs Prefill ​" at bounding box center [377, 108] width 228 height 42
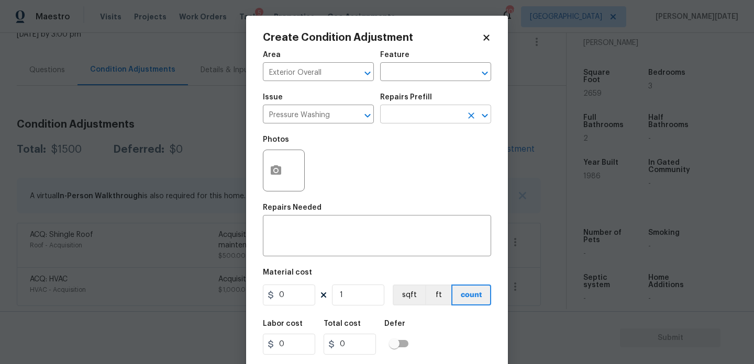
click at [409, 118] on input "text" at bounding box center [421, 115] width 82 height 16
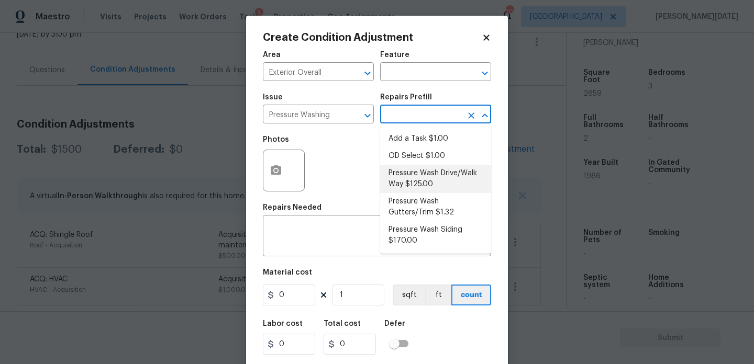
click at [425, 181] on li "Pressure Wash Drive/Walk Way $125.00" at bounding box center [435, 179] width 111 height 28
type input "Siding"
type textarea "Pressure wash the driveways/walkways as directed by the PM. Ensure that all deb…"
type input "125"
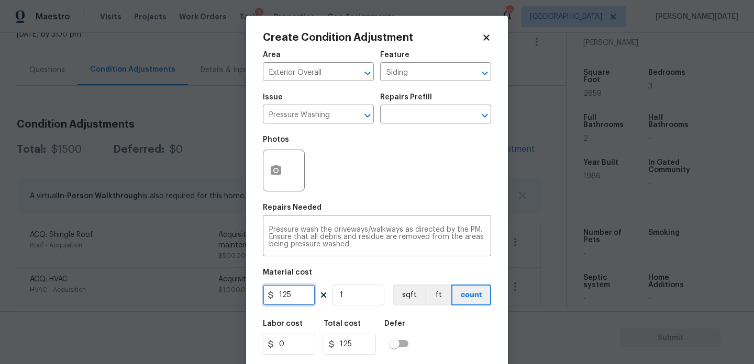
drag, startPoint x: 303, startPoint y: 299, endPoint x: 213, endPoint y: 297, distance: 90.6
click at [213, 297] on div "Create Condition Adjustment Area Exterior Overall ​ Feature Siding ​ Issue Pres…" at bounding box center [377, 182] width 754 height 364
type input "200"
click at [349, 193] on div "Photos" at bounding box center [377, 164] width 228 height 68
type input "200"
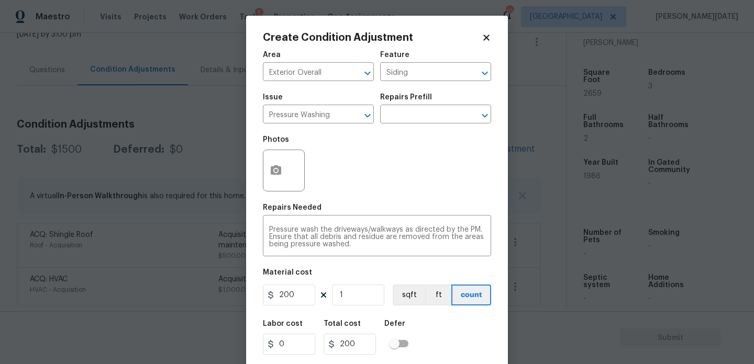
click at [349, 193] on div "Photos" at bounding box center [377, 164] width 228 height 68
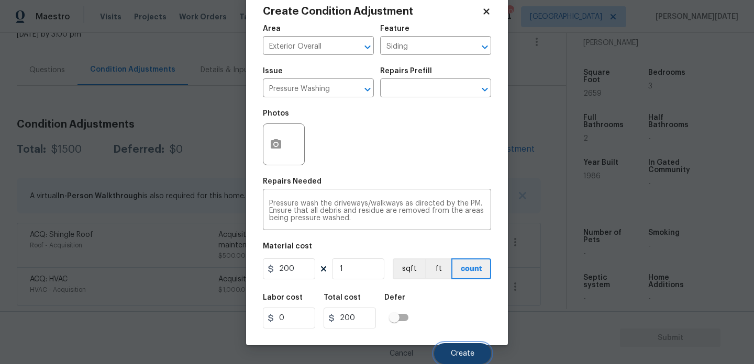
click at [440, 360] on button "Create" at bounding box center [462, 353] width 57 height 21
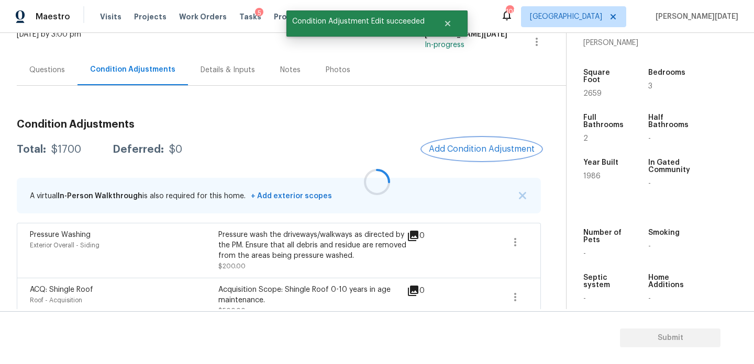
scroll to position [0, 0]
click at [495, 149] on div at bounding box center [377, 182] width 754 height 364
click at [474, 150] on span "Add Condition Adjustment" at bounding box center [482, 148] width 106 height 9
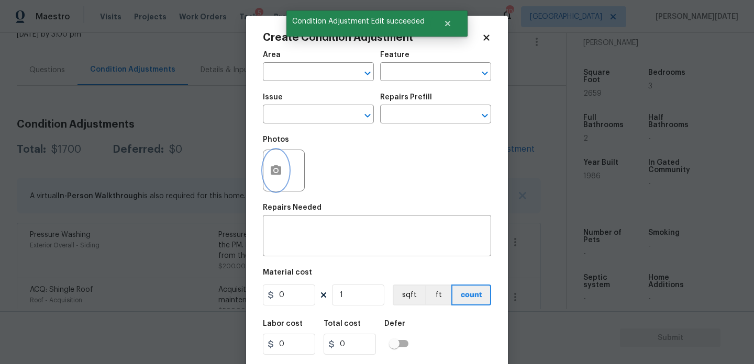
click at [281, 175] on icon "button" at bounding box center [276, 169] width 10 height 9
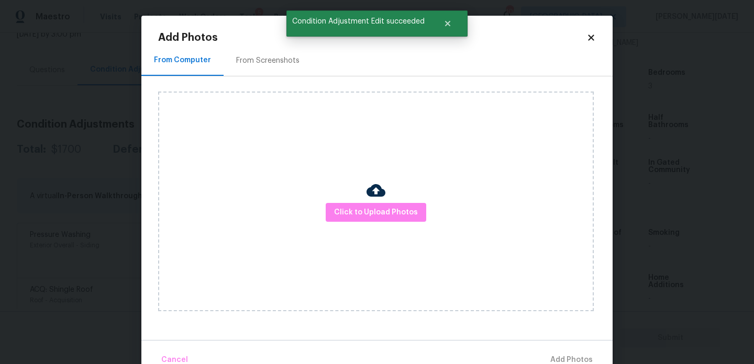
click at [273, 65] on div "From Screenshots" at bounding box center [267, 60] width 63 height 10
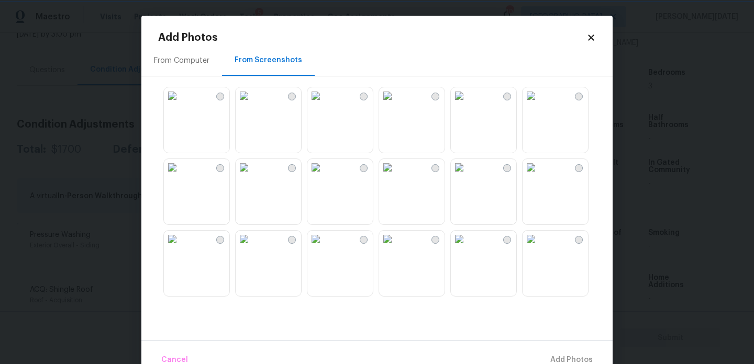
scroll to position [65, 0]
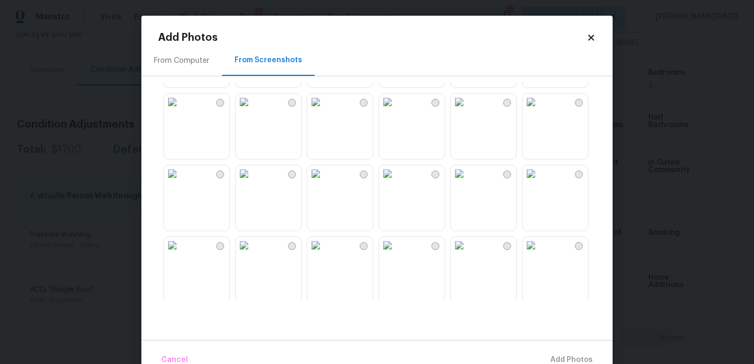
click at [468, 182] on img at bounding box center [459, 173] width 17 height 17
click at [539, 182] on img at bounding box center [531, 173] width 17 height 17
click at [396, 110] on img at bounding box center [387, 102] width 17 height 17
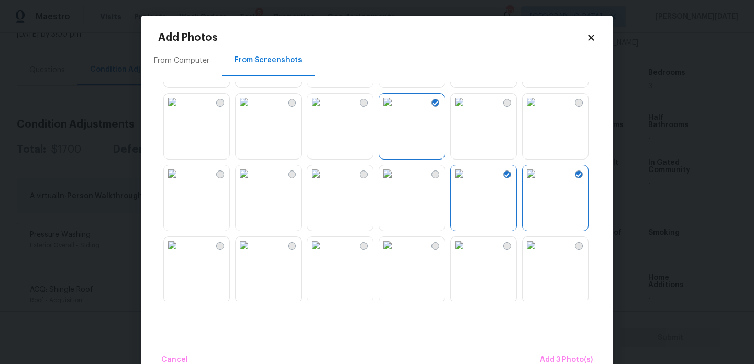
click at [324, 110] on img at bounding box center [315, 102] width 17 height 17
click at [551, 350] on button "Add 4 Photo(s)" at bounding box center [566, 360] width 62 height 23
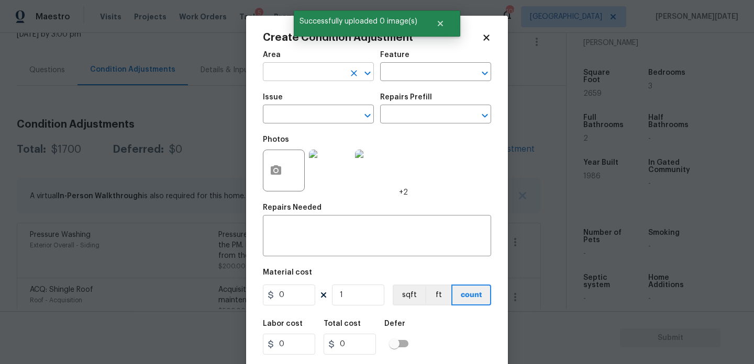
click at [290, 77] on input "text" at bounding box center [304, 73] width 82 height 16
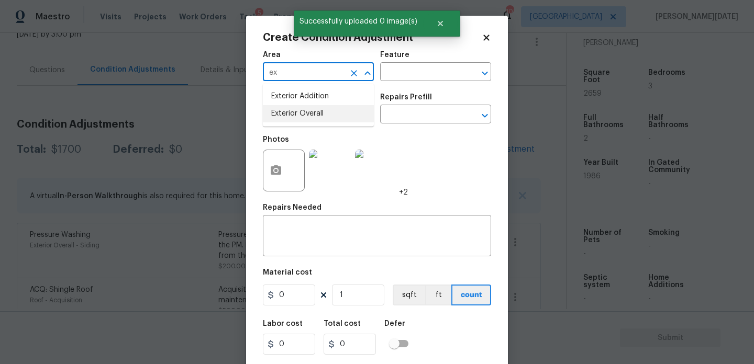
click at [303, 116] on li "Exterior Overall" at bounding box center [318, 113] width 111 height 17
type input "Exterior Overall"
click at [303, 116] on input "text" at bounding box center [304, 115] width 82 height 16
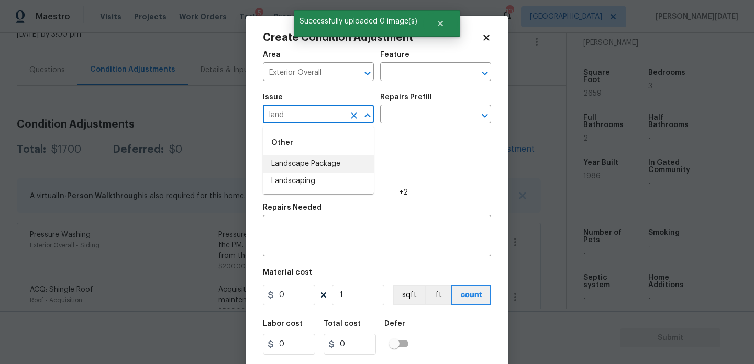
click at [316, 160] on li "Landscape Package" at bounding box center [318, 163] width 111 height 17
type input "Landscape Package"
click at [414, 118] on input "text" at bounding box center [421, 115] width 82 height 16
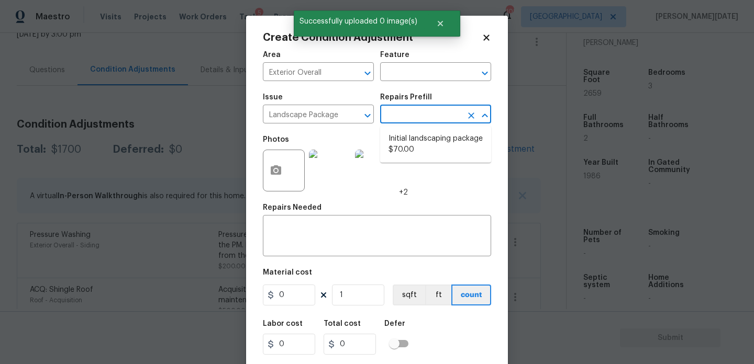
click at [417, 147] on li "Initial landscaping package $70.00" at bounding box center [435, 144] width 111 height 28
type input "Home Readiness Packages"
type textarea "Mowing of grass up to 6" in height. Mow, edge along driveways & sidewalks, trim…"
type input "70"
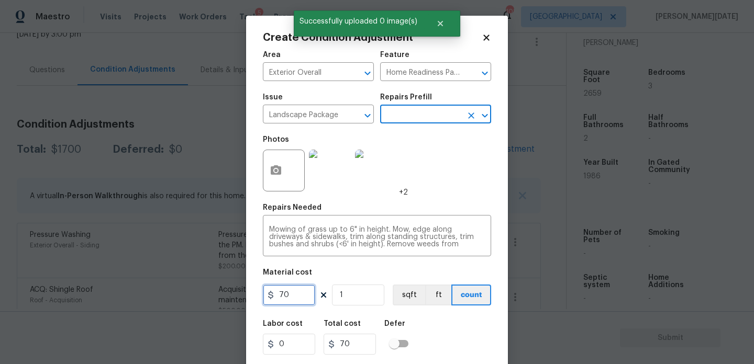
drag, startPoint x: 303, startPoint y: 301, endPoint x: 155, endPoint y: 299, distance: 147.1
click at [155, 299] on div "Create Condition Adjustment Area Exterior Overall ​ Feature Home Readiness Pack…" at bounding box center [377, 182] width 754 height 364
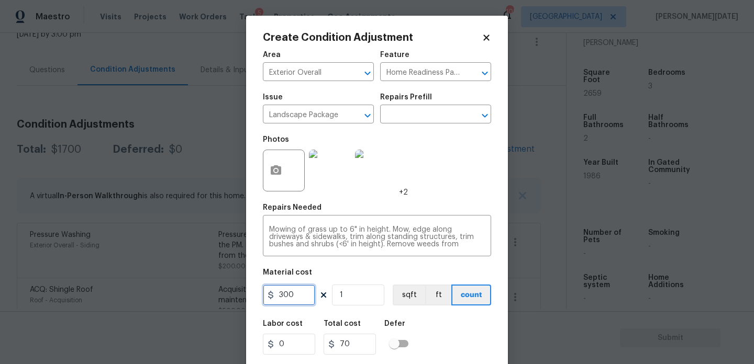
type input "300"
click at [410, 190] on div "Photos +2" at bounding box center [377, 164] width 228 height 68
type input "300"
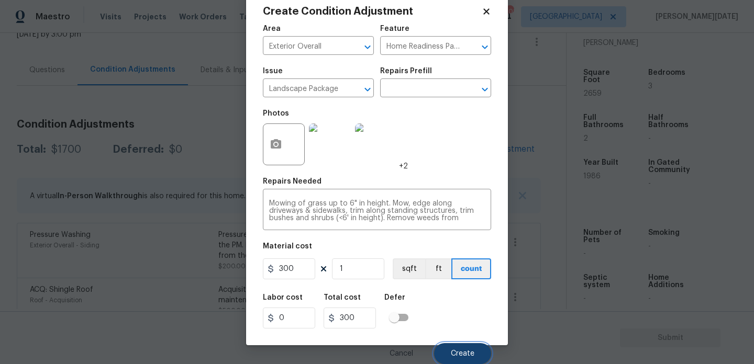
click at [468, 356] on span "Create" at bounding box center [463, 354] width 24 height 8
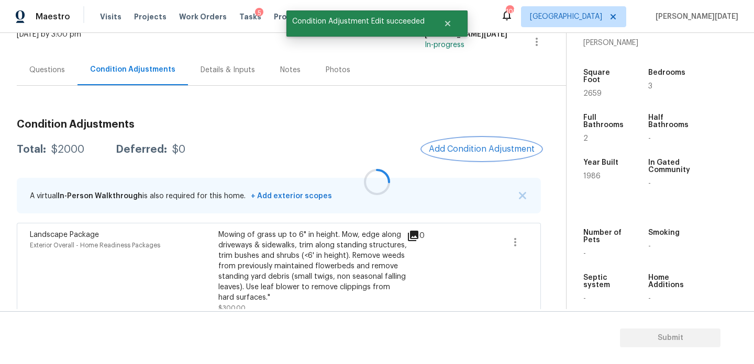
scroll to position [0, 0]
click at [448, 140] on div at bounding box center [377, 182] width 754 height 364
click at [450, 142] on button "Add Condition Adjustment" at bounding box center [482, 149] width 118 height 22
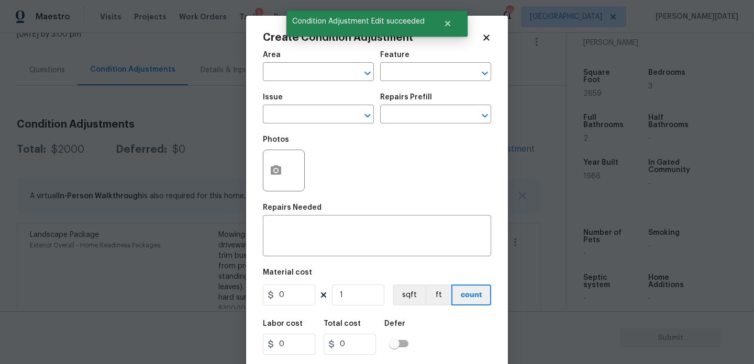
click at [450, 142] on div "Photos" at bounding box center [377, 164] width 228 height 68
click at [287, 70] on input "text" at bounding box center [304, 73] width 82 height 16
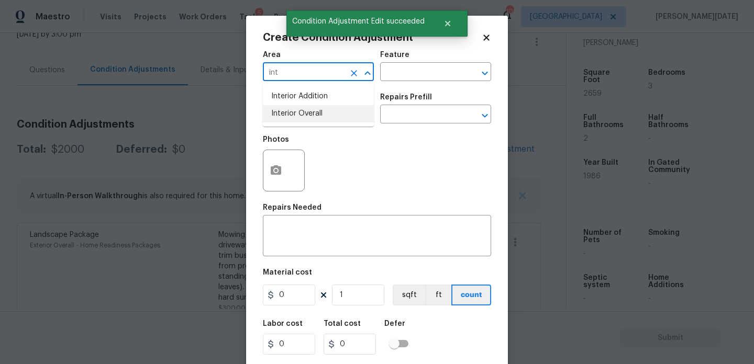
click at [294, 112] on li "Interior Overall" at bounding box center [318, 113] width 111 height 17
type input "Interior Overall"
click at [294, 112] on input "text" at bounding box center [304, 115] width 82 height 16
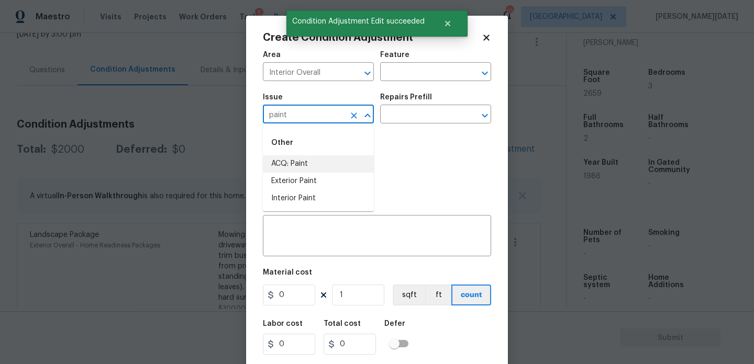
click at [295, 158] on li "ACQ: Paint" at bounding box center [318, 163] width 111 height 17
type input "ACQ: Paint"
click at [442, 109] on input "text" at bounding box center [421, 115] width 82 height 16
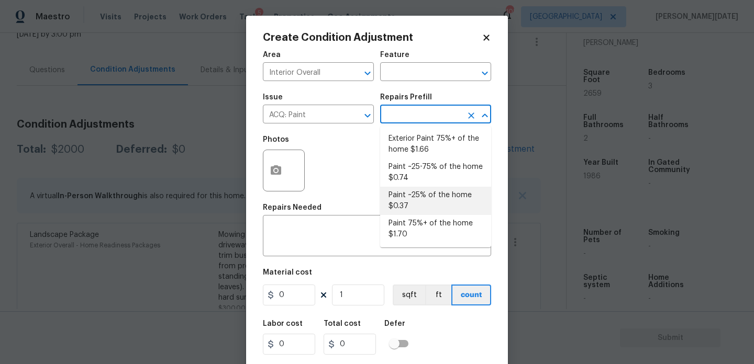
click at [429, 189] on li "Paint ~25% of the home $0.37" at bounding box center [435, 201] width 111 height 28
type input "Acquisition"
type textarea "Acquisition Scope: ~25% of the home needs interior paint"
type input "0.37"
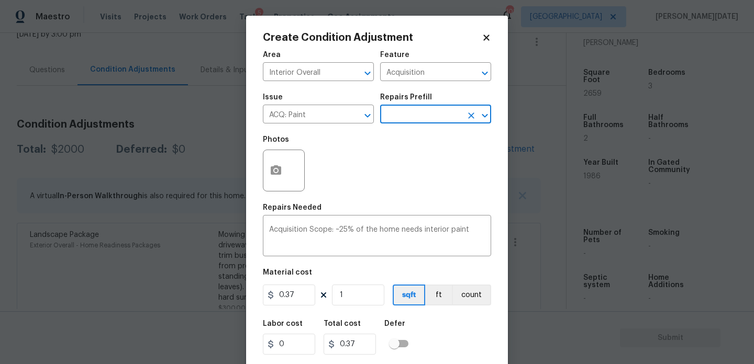
click at [370, 280] on div "Material cost" at bounding box center [377, 276] width 228 height 14
click at [366, 291] on input "1" at bounding box center [358, 295] width 52 height 21
type input "0"
paste input "2659"
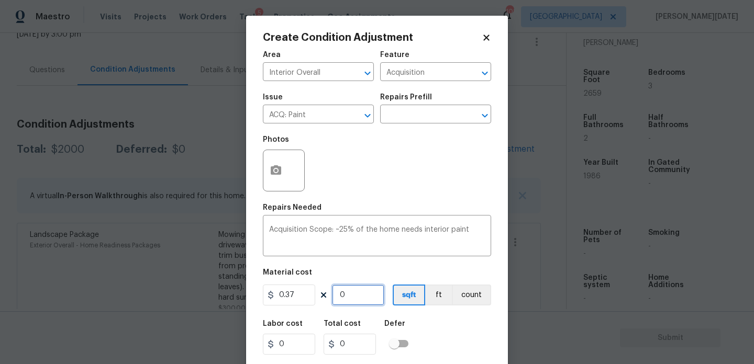
type input "2659"
type input "983.83"
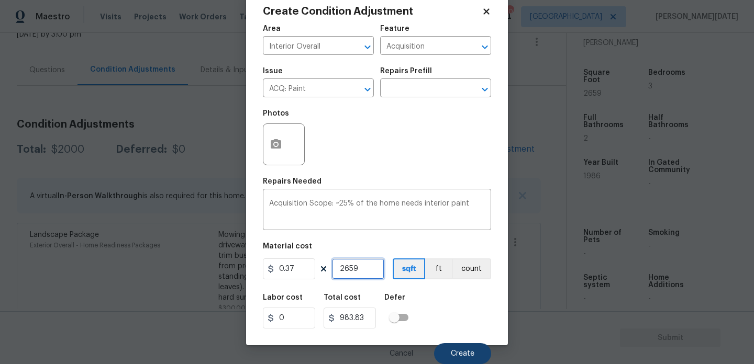
type input "2659"
click at [461, 347] on button "Create" at bounding box center [462, 353] width 57 height 21
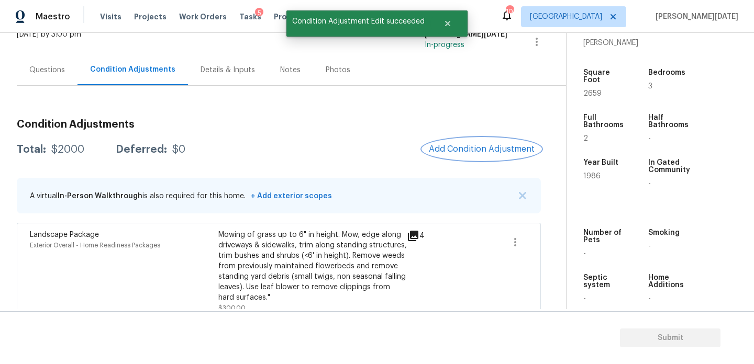
scroll to position [0, 0]
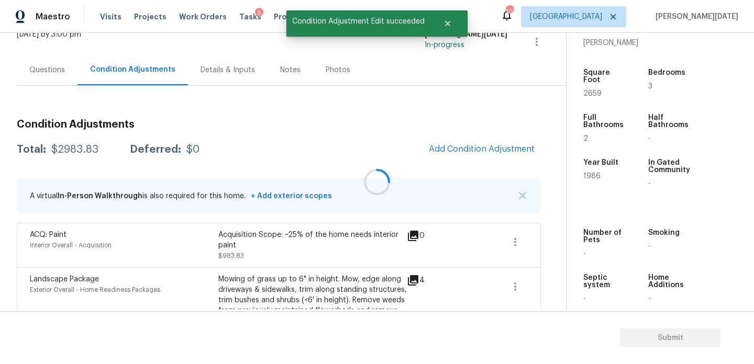
click at [447, 156] on div at bounding box center [377, 182] width 754 height 364
click at [459, 151] on span "Add Condition Adjustment" at bounding box center [482, 148] width 106 height 9
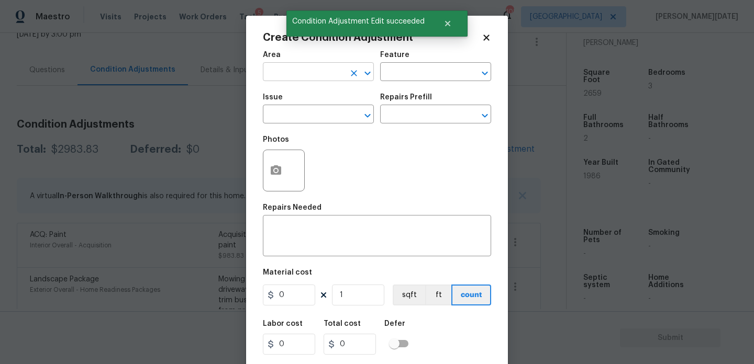
click at [295, 71] on input "text" at bounding box center [304, 73] width 82 height 16
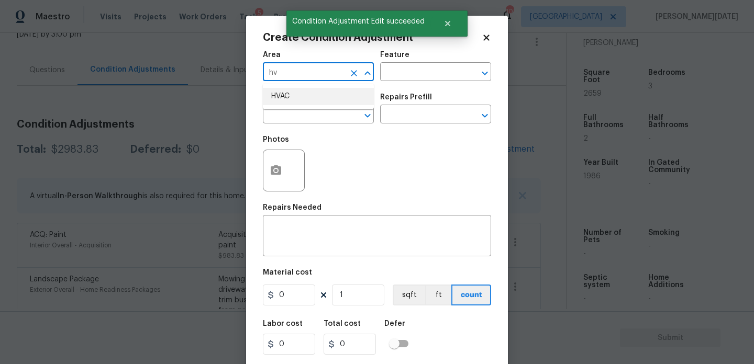
click at [292, 94] on li "HVAC" at bounding box center [318, 96] width 111 height 17
type input "HVAC"
click at [289, 114] on input "text" at bounding box center [304, 115] width 82 height 16
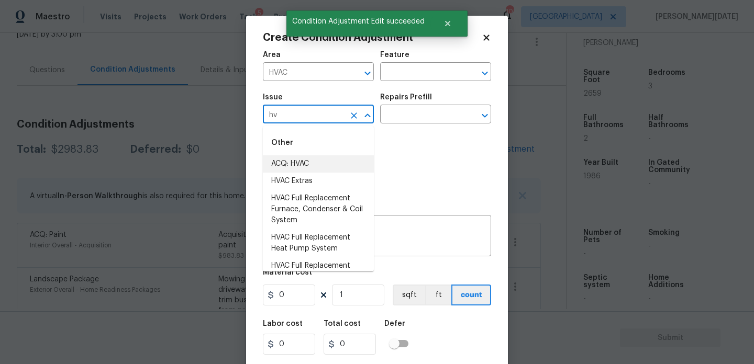
click at [312, 166] on li "ACQ: HVAC" at bounding box center [318, 163] width 111 height 17
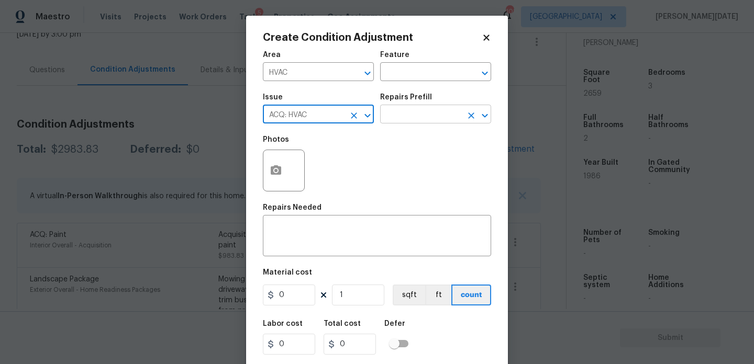
type input "ACQ: HVAC"
click at [425, 117] on input "text" at bounding box center [421, 115] width 82 height 16
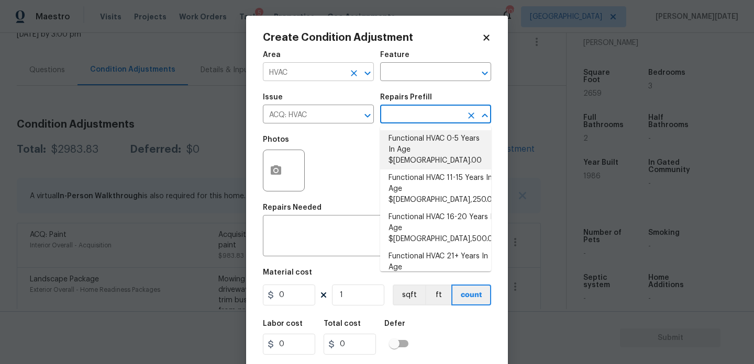
click at [354, 72] on icon "Clear" at bounding box center [354, 73] width 6 height 6
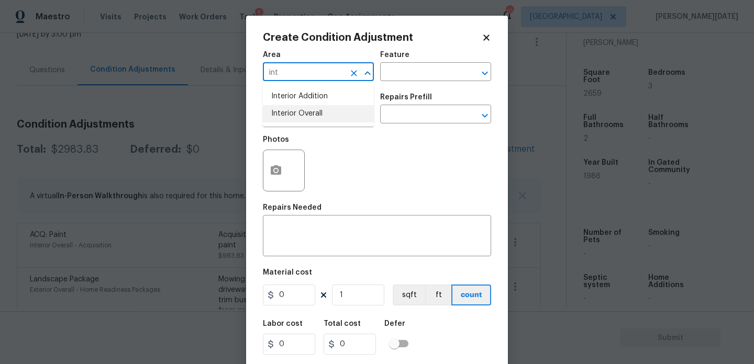
click at [327, 112] on li "Interior Overall" at bounding box center [318, 113] width 111 height 17
click at [347, 116] on button "Clear" at bounding box center [354, 115] width 15 height 15
type input "Interior Overall"
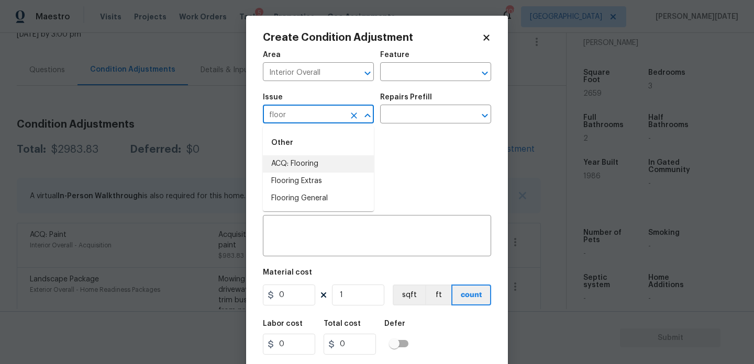
click at [341, 159] on li "ACQ: Flooring" at bounding box center [318, 163] width 111 height 17
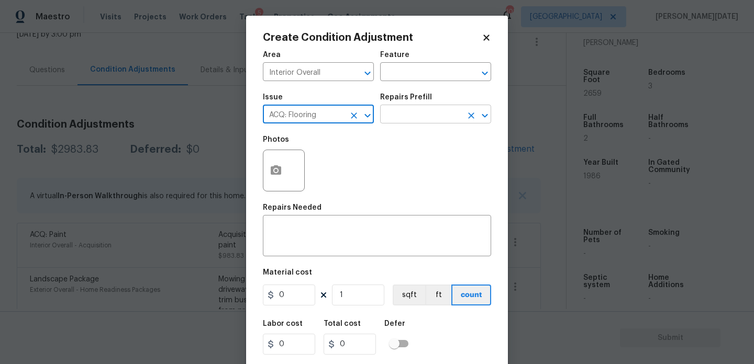
type input "ACQ: Flooring"
click at [414, 121] on input "text" at bounding box center [421, 115] width 82 height 16
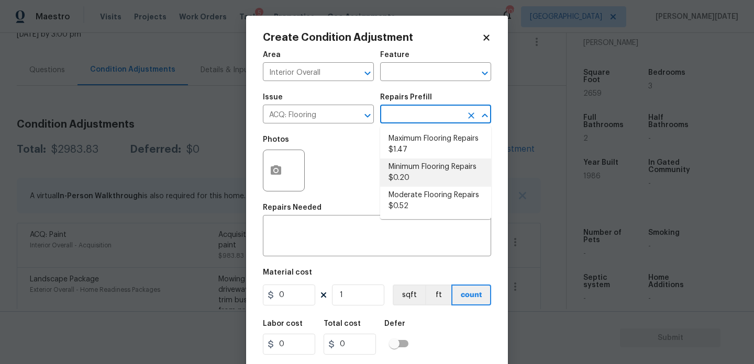
click at [426, 172] on li "Minimum Flooring Repairs $0.20" at bounding box center [435, 173] width 111 height 28
type input "Acquisition"
type textarea "Acquisition Scope: Minimum flooring repairs"
type input "0.2"
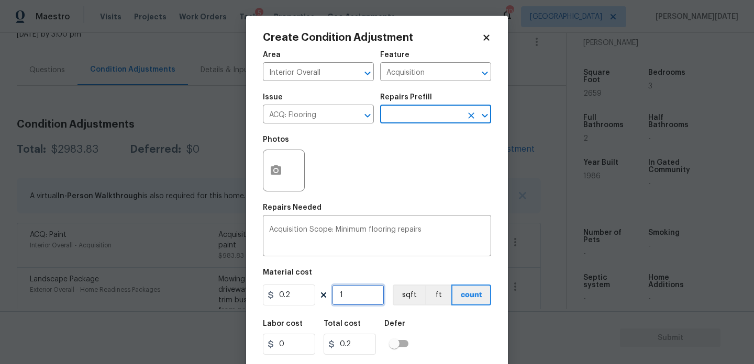
click at [361, 294] on input "1" at bounding box center [358, 295] width 52 height 21
type input "0"
paste input "2659"
type input "2659"
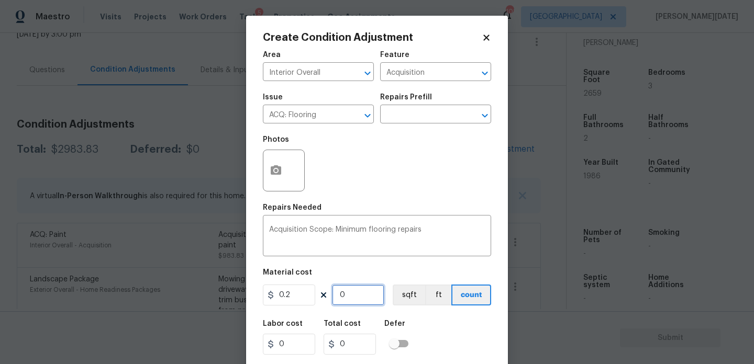
type input "531.8"
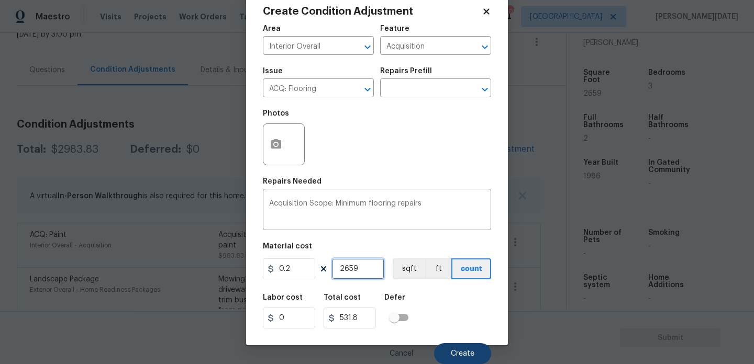
type input "2659"
click at [451, 352] on span "Create" at bounding box center [463, 354] width 24 height 8
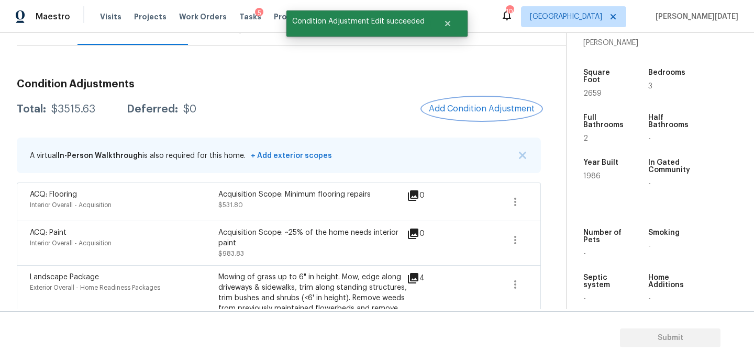
scroll to position [151, 0]
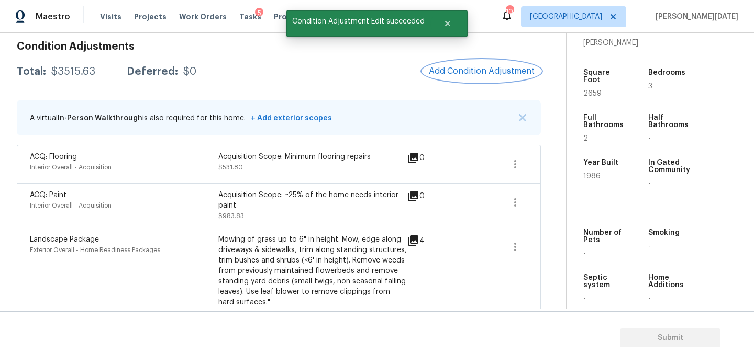
click at [472, 72] on span "Add Condition Adjustment" at bounding box center [482, 70] width 106 height 9
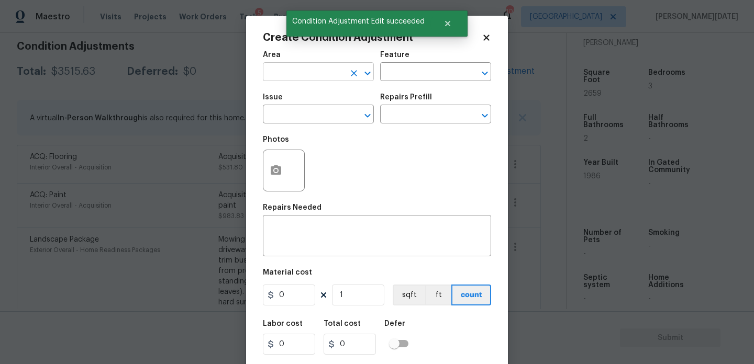
click at [275, 67] on input "text" at bounding box center [304, 73] width 82 height 16
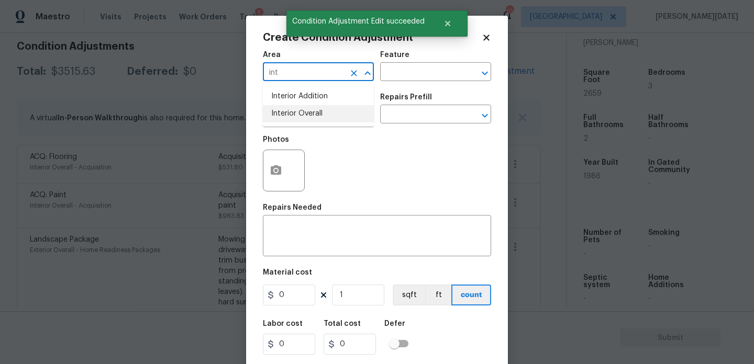
click at [286, 110] on li "Interior Overall" at bounding box center [318, 113] width 111 height 17
type input "Interior Overall"
click at [286, 110] on input "text" at bounding box center [304, 115] width 82 height 16
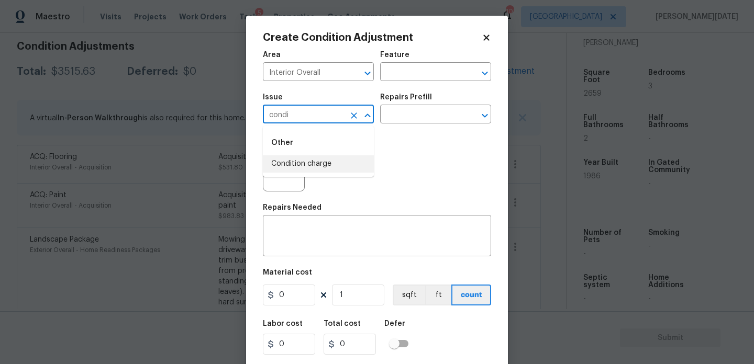
click at [305, 168] on li "Condition charge" at bounding box center [318, 163] width 111 height 17
type input "Condition charge"
click at [393, 120] on input "text" at bounding box center [421, 115] width 82 height 16
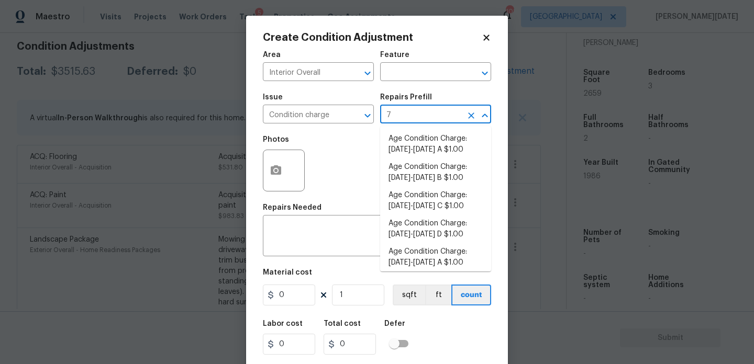
type input "79"
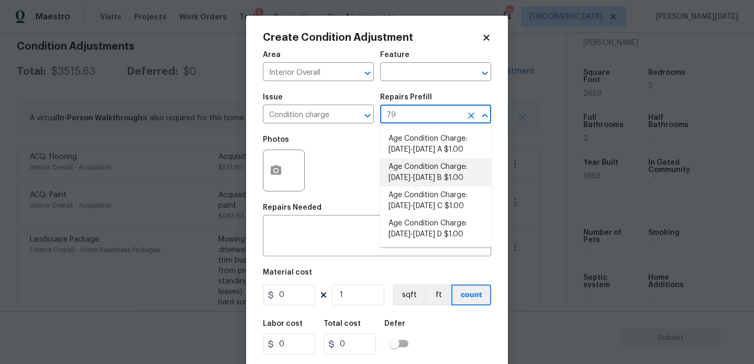
click at [410, 168] on li "Age Condition Charge: 1979-1992 B $1.00" at bounding box center [435, 173] width 111 height 28
type input "Home Readiness Packages"
type textarea "Age Condition Charge: [DATE]-[DATE] B"
type input "1"
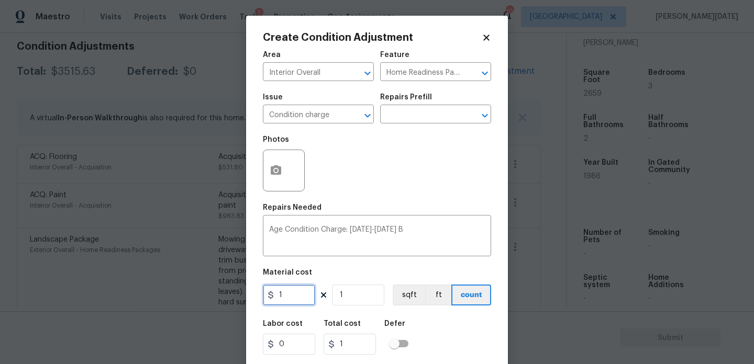
drag, startPoint x: 299, startPoint y: 299, endPoint x: 252, endPoint y: 301, distance: 47.7
click at [252, 302] on div "Create Condition Adjustment Area Interior Overall ​ Feature Home Readiness Pack…" at bounding box center [377, 194] width 262 height 356
type input "2000"
click at [386, 207] on div "Repairs Needed" at bounding box center [377, 211] width 228 height 14
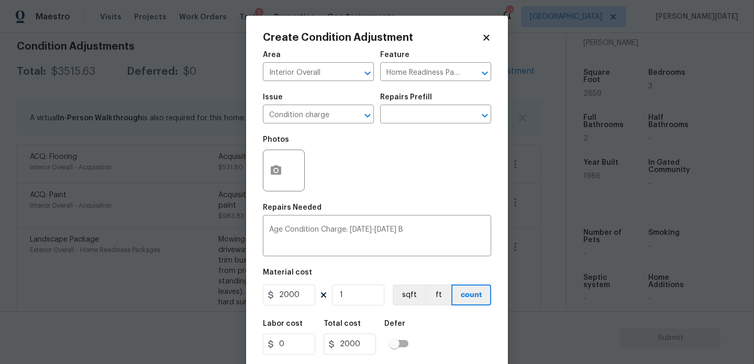
scroll to position [27, 0]
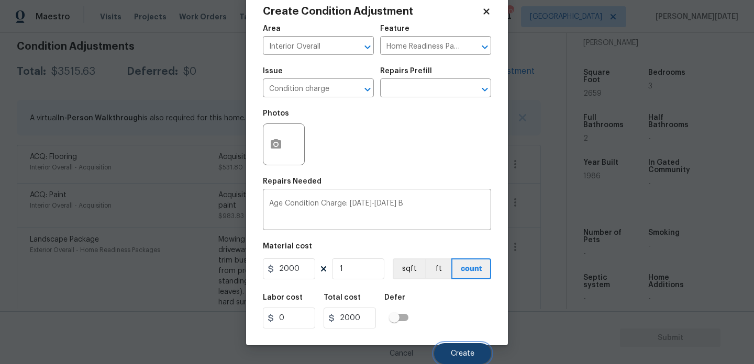
click at [461, 353] on span "Create" at bounding box center [463, 354] width 24 height 8
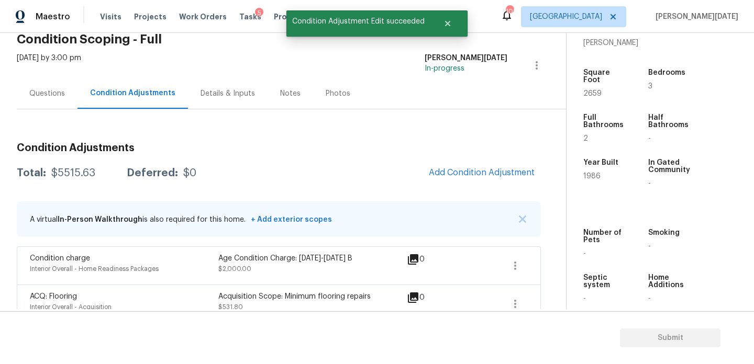
scroll to position [47, 0]
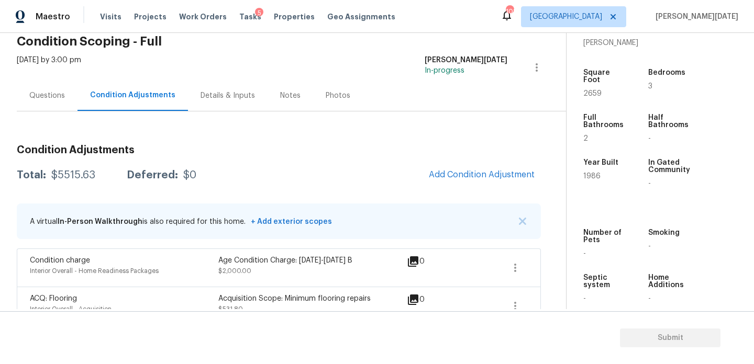
click at [62, 107] on div "Questions" at bounding box center [47, 95] width 61 height 31
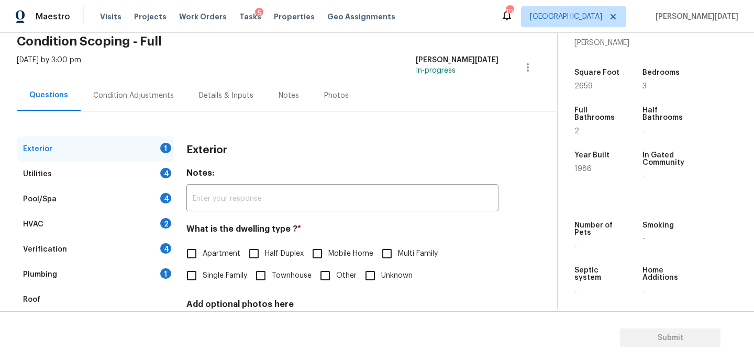
click at [62, 107] on div "Questions" at bounding box center [49, 95] width 64 height 31
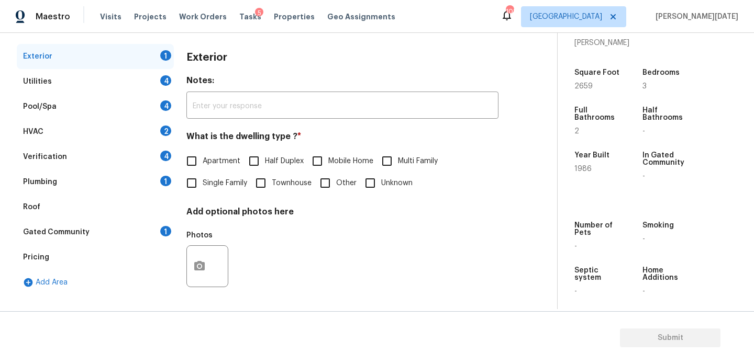
click at [196, 176] on input "Single Family" at bounding box center [192, 183] width 22 height 22
checkbox input "true"
click at [162, 80] on div "4" at bounding box center [165, 80] width 11 height 10
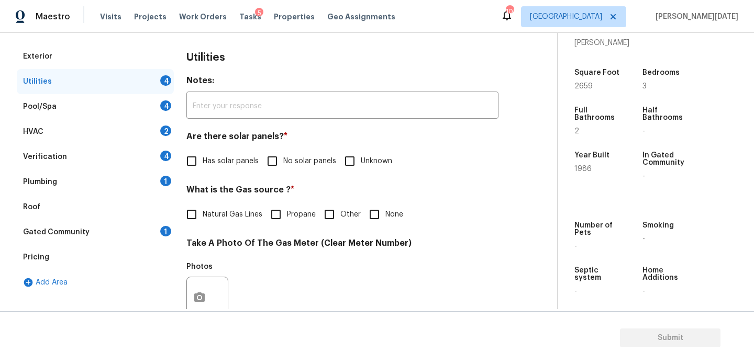
click at [283, 151] on label "No solar panels" at bounding box center [298, 161] width 75 height 22
click at [283, 151] on input "No solar panels" at bounding box center [272, 161] width 22 height 22
checkbox input "true"
click at [201, 225] on input "Natural Gas Lines" at bounding box center [192, 215] width 22 height 22
checkbox input "true"
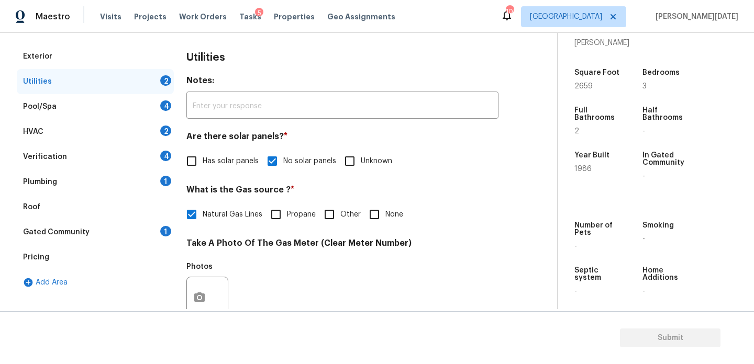
scroll to position [424, 0]
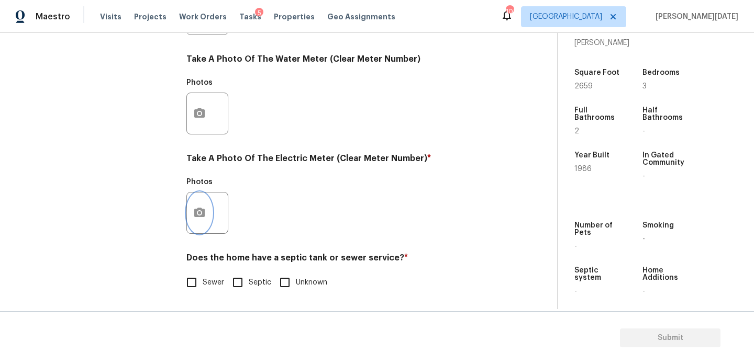
click at [201, 219] on icon "button" at bounding box center [199, 213] width 13 height 13
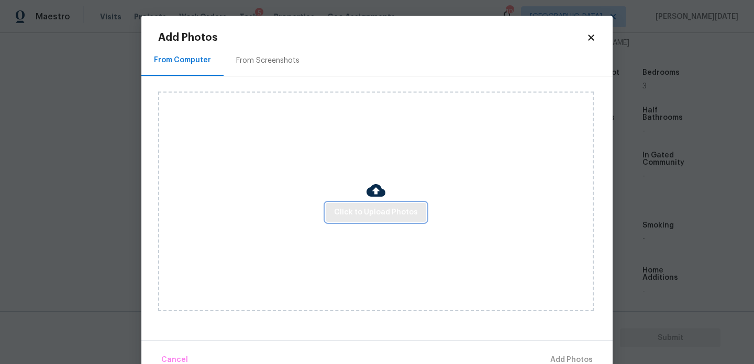
click at [366, 210] on span "Click to Upload Photos" at bounding box center [376, 212] width 84 height 13
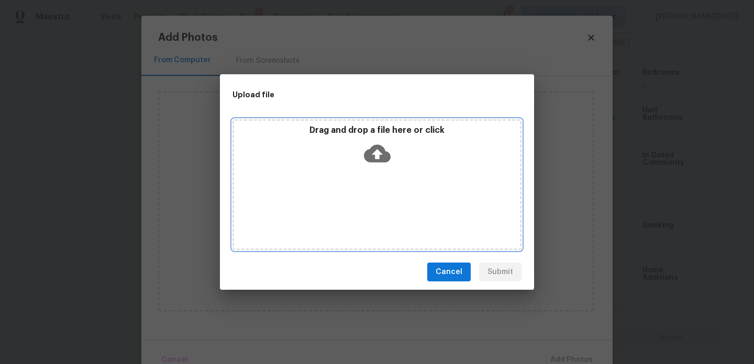
click at [366, 210] on div "Drag and drop a file here or click" at bounding box center [376, 184] width 289 height 131
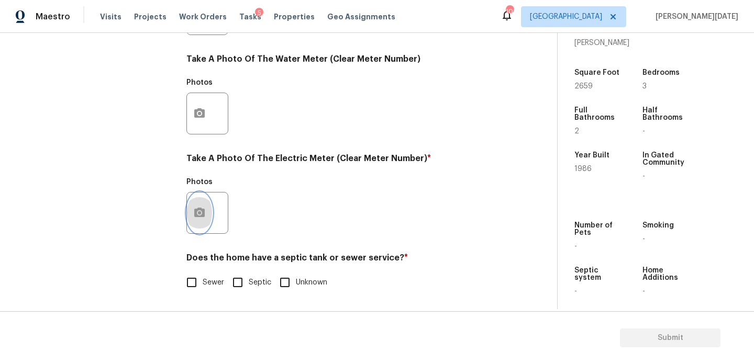
scroll to position [0, 0]
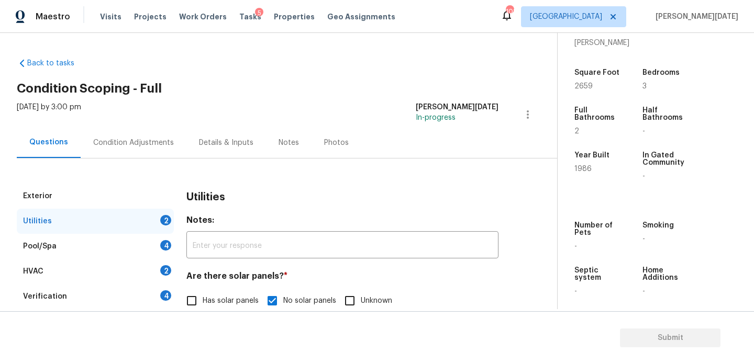
click at [118, 143] on div "Condition Adjustments" at bounding box center [133, 143] width 81 height 10
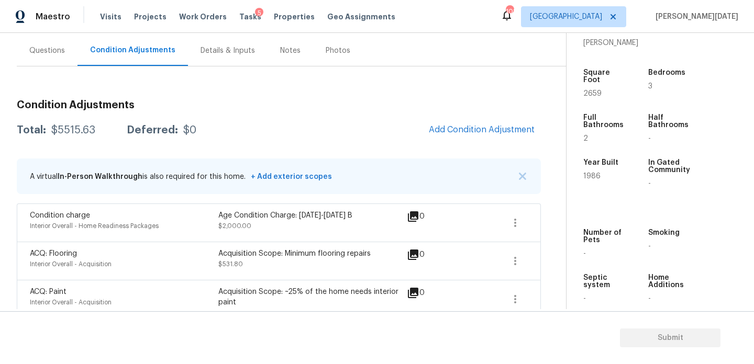
scroll to position [157, 0]
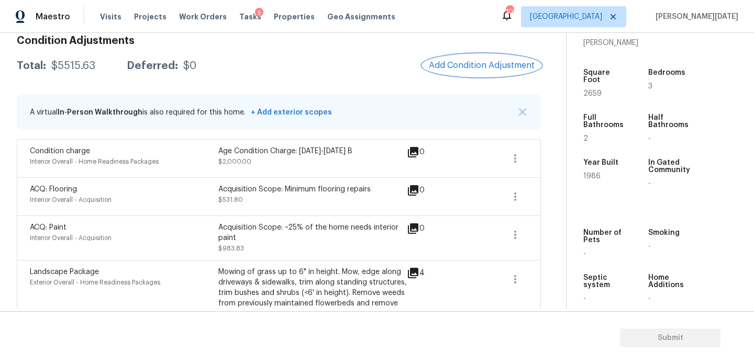
click at [450, 72] on button "Add Condition Adjustment" at bounding box center [482, 65] width 118 height 22
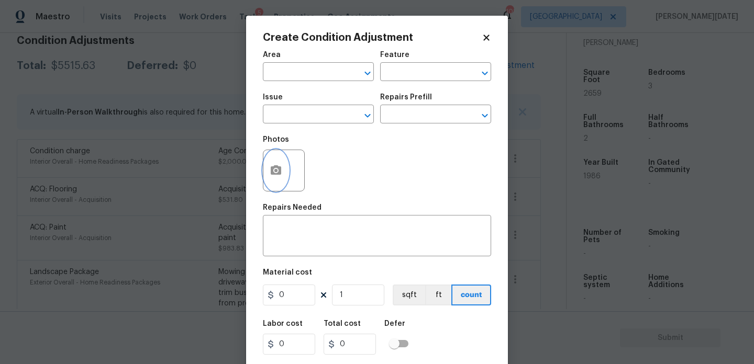
click at [280, 168] on icon "button" at bounding box center [276, 169] width 10 height 9
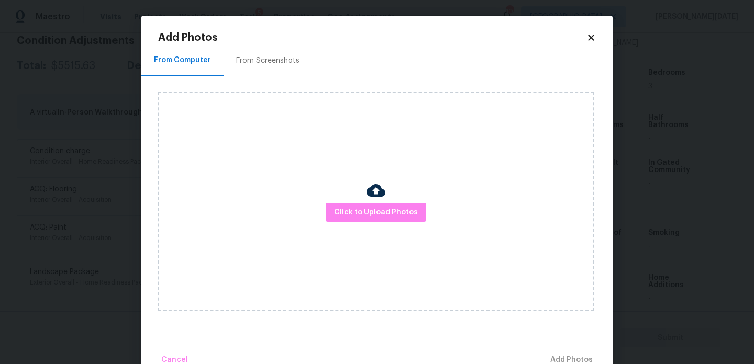
click at [266, 64] on div "From Screenshots" at bounding box center [267, 60] width 63 height 10
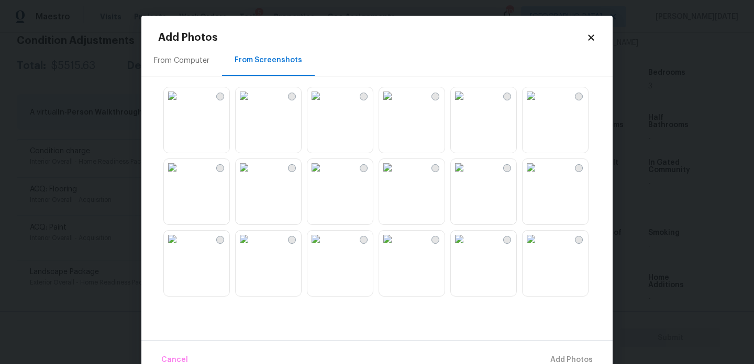
click at [324, 176] on img at bounding box center [315, 167] width 17 height 17
click at [559, 352] on button "Add 1 Photo(s)" at bounding box center [567, 360] width 60 height 23
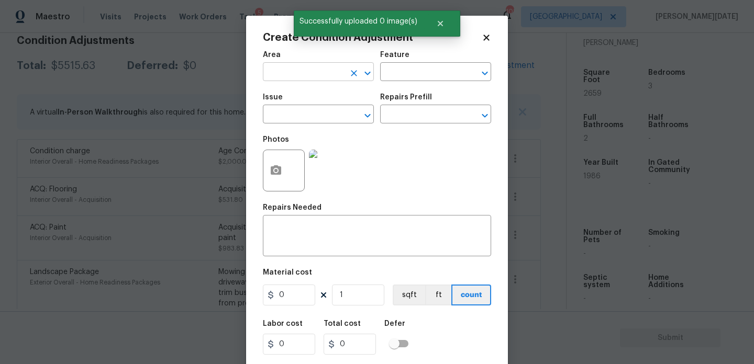
click at [294, 79] on input "text" at bounding box center [304, 73] width 82 height 16
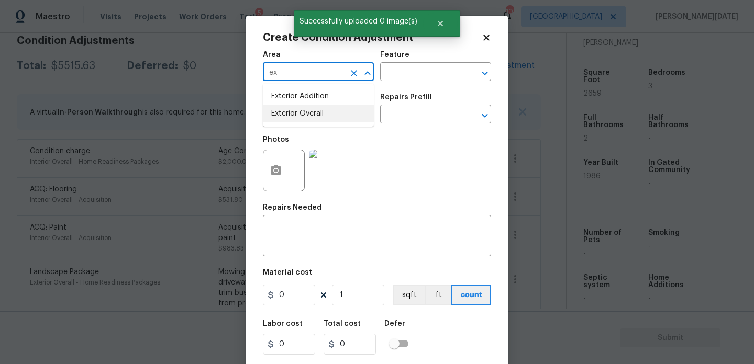
type input "ex"
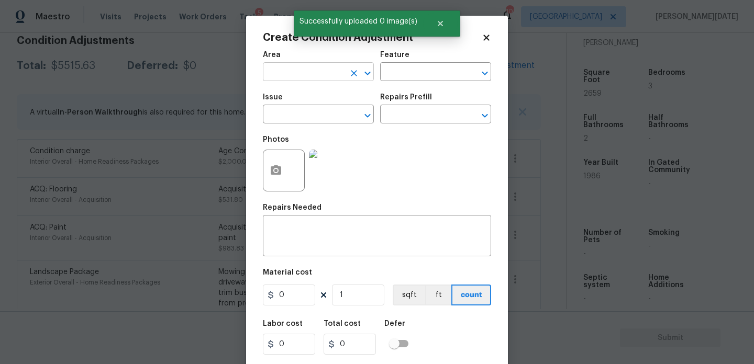
click at [292, 75] on input "text" at bounding box center [304, 73] width 82 height 16
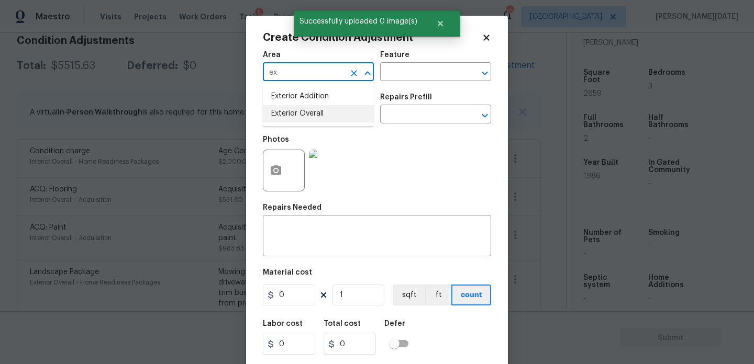
click at [302, 110] on li "Exterior Overall" at bounding box center [318, 113] width 111 height 17
type input "Exterior Overall"
click at [302, 110] on input "text" at bounding box center [304, 115] width 82 height 16
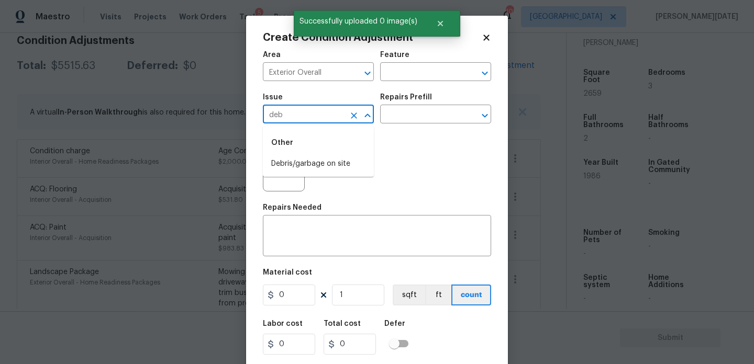
click at [314, 152] on div "Other" at bounding box center [318, 142] width 111 height 25
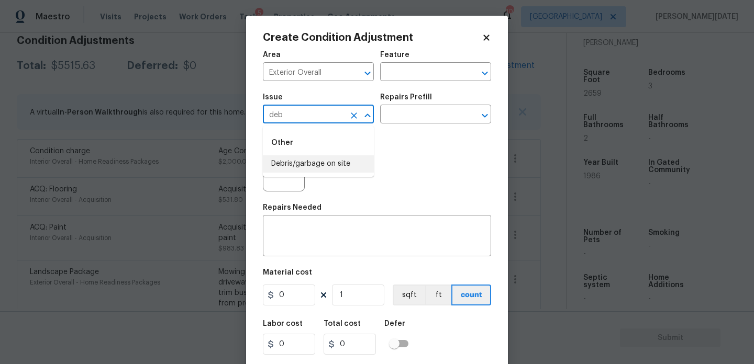
click at [318, 164] on li "Debris/garbage on site" at bounding box center [318, 163] width 111 height 17
type input "Debris/garbage on site"
click at [420, 73] on input "text" at bounding box center [421, 73] width 82 height 16
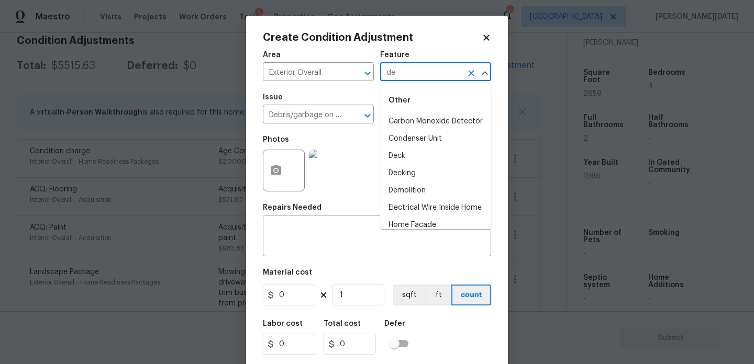
type input "d"
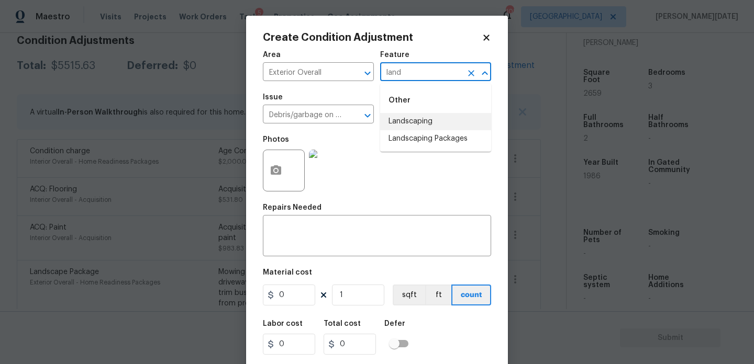
click at [429, 115] on li "Landscaping" at bounding box center [435, 121] width 111 height 17
type input "Landscaping"
click at [459, 75] on input "Landscaping" at bounding box center [421, 73] width 82 height 16
click at [469, 73] on icon "Clear" at bounding box center [471, 73] width 10 height 10
click at [350, 76] on icon "Clear" at bounding box center [354, 73] width 10 height 10
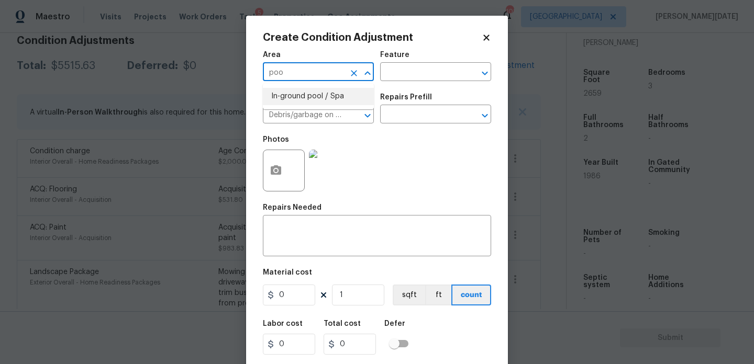
click at [352, 100] on li "In-ground pool / Spa" at bounding box center [318, 96] width 111 height 17
click at [354, 114] on icon "Clear" at bounding box center [354, 115] width 10 height 10
type input "In-ground pool / Spa"
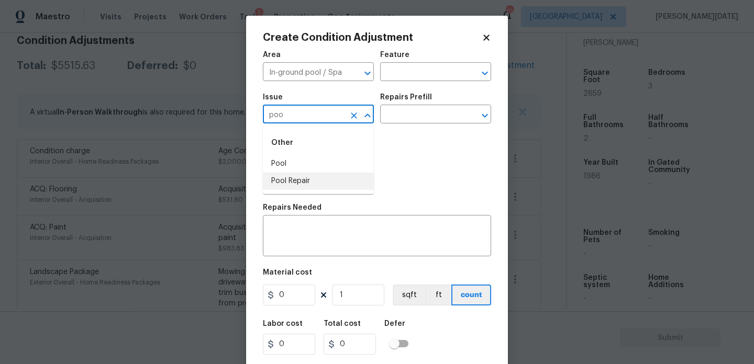
click at [325, 180] on li "Pool Repair" at bounding box center [318, 181] width 111 height 17
type input "Pool Repair"
click at [435, 114] on input "text" at bounding box center [421, 115] width 82 height 16
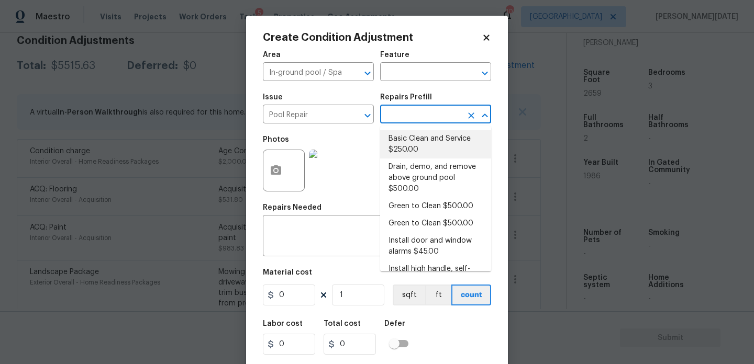
click at [432, 139] on li "Basic Clean and Service $250.00" at bounding box center [435, 144] width 111 height 28
type input "Pool"
type textarea "basic clean and service, balance chems, repair minor leaks at equipment, etc"
type input "250"
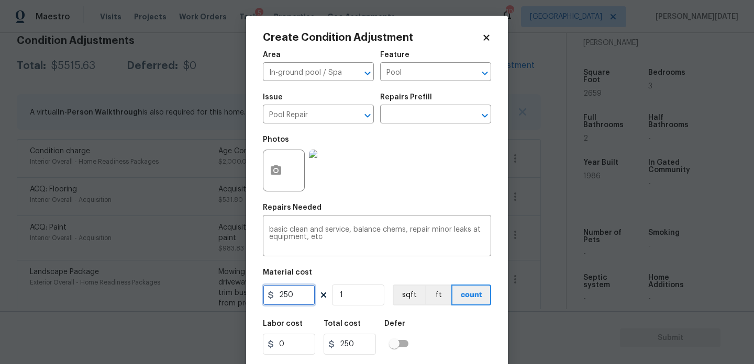
drag, startPoint x: 302, startPoint y: 296, endPoint x: 244, endPoint y: 296, distance: 57.6
click at [244, 296] on div "Create Condition Adjustment Area In-ground pool / Spa ​ Feature Pool ​ Issue Po…" at bounding box center [377, 182] width 754 height 364
type input "500"
click at [412, 193] on div "Photos" at bounding box center [377, 164] width 228 height 68
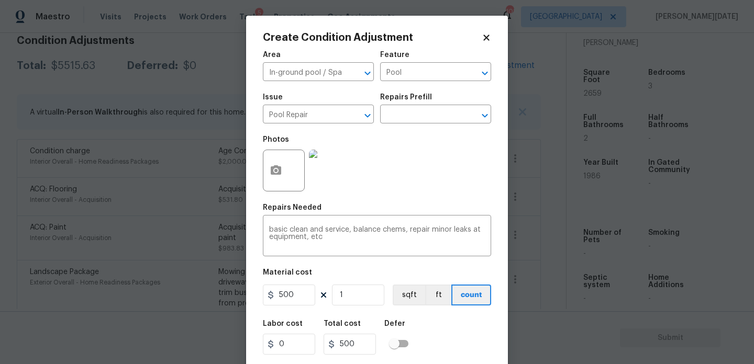
scroll to position [27, 0]
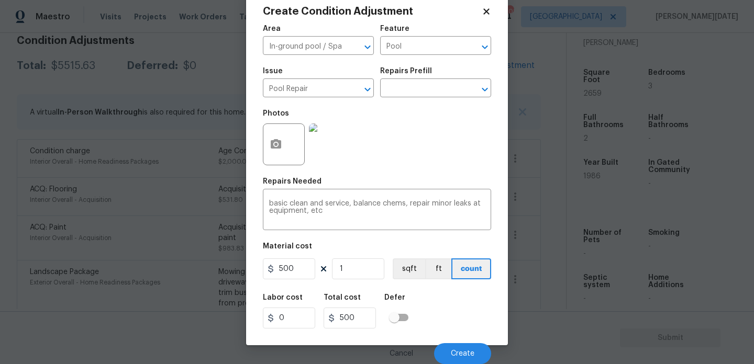
click at [463, 338] on div "Cancel Create" at bounding box center [377, 349] width 228 height 29
click at [462, 342] on div "Cancel Create" at bounding box center [377, 349] width 228 height 29
click at [462, 350] on span "Create" at bounding box center [463, 354] width 24 height 8
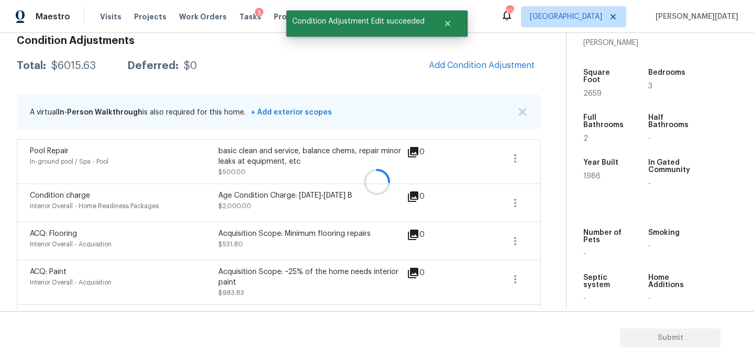
scroll to position [0, 0]
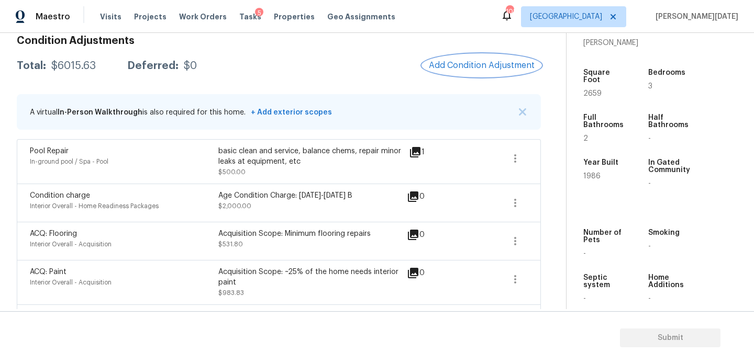
click at [479, 68] on span "Add Condition Adjustment" at bounding box center [482, 65] width 106 height 9
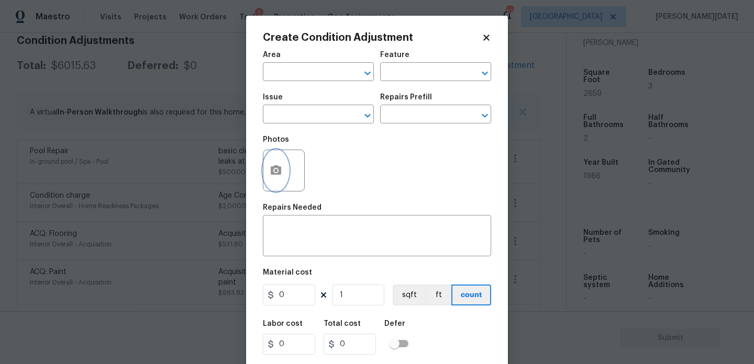
click at [273, 187] on button "button" at bounding box center [275, 170] width 25 height 41
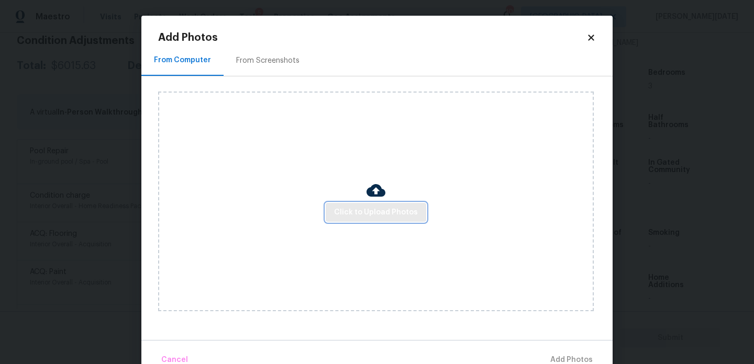
click at [397, 220] on button "Click to Upload Photos" at bounding box center [376, 212] width 101 height 19
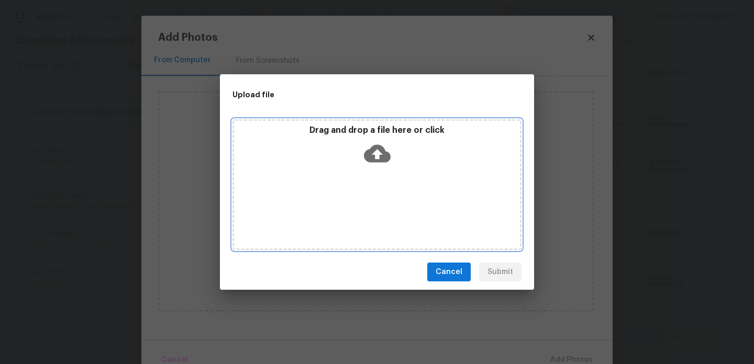
click at [397, 220] on div "Drag and drop a file here or click" at bounding box center [376, 184] width 289 height 131
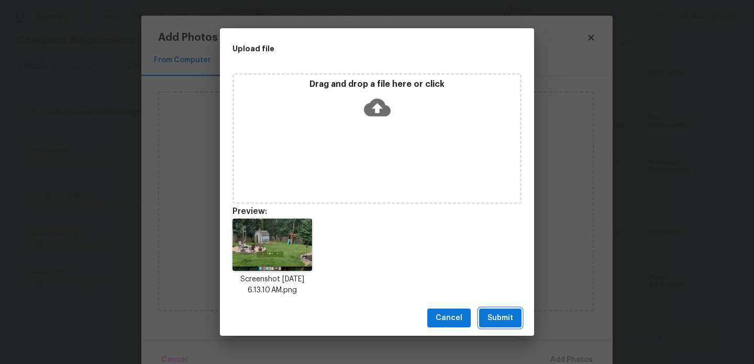
click at [495, 318] on span "Submit" at bounding box center [500, 318] width 26 height 13
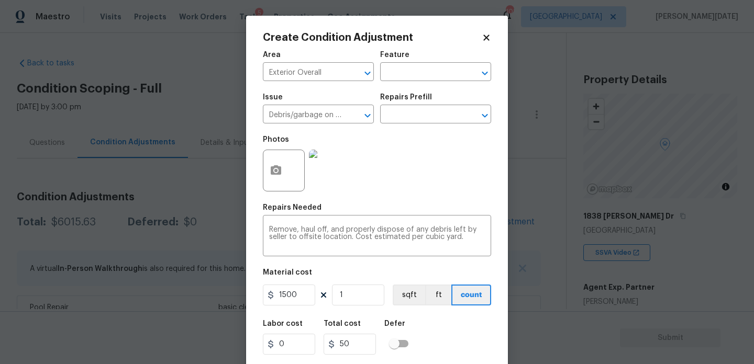
scroll to position [259, 0]
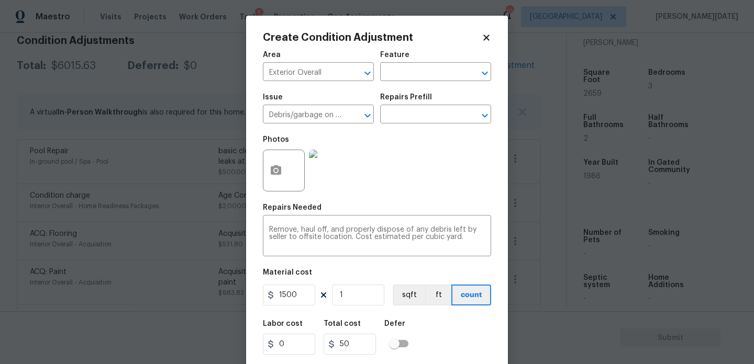
type input "1500"
click at [415, 185] on div "Photos" at bounding box center [377, 164] width 228 height 68
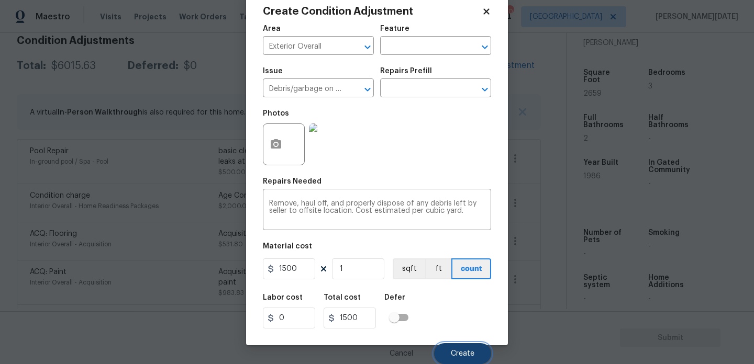
click at [465, 352] on span "Create" at bounding box center [463, 354] width 24 height 8
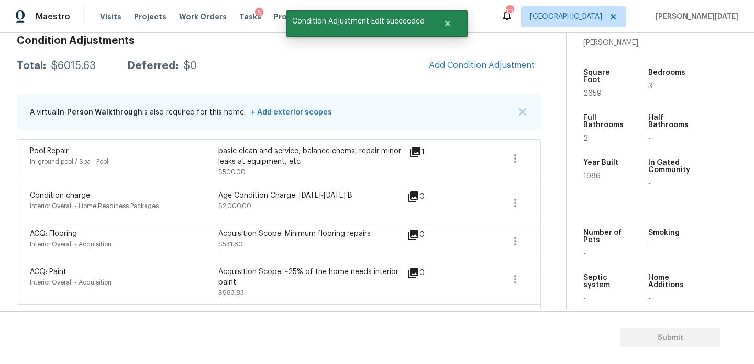
scroll to position [0, 0]
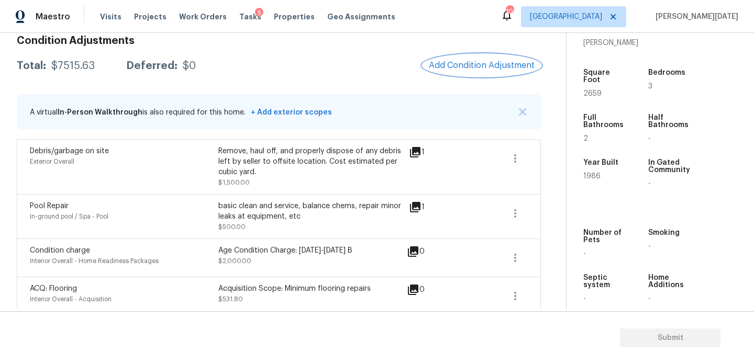
click at [490, 64] on span "Add Condition Adjustment" at bounding box center [482, 65] width 106 height 9
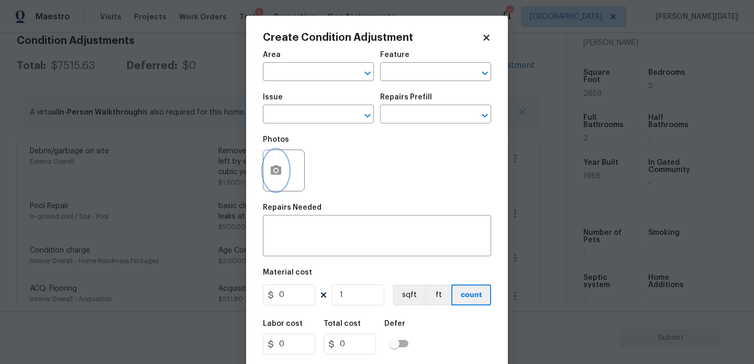
click at [273, 172] on icon "button" at bounding box center [276, 169] width 10 height 9
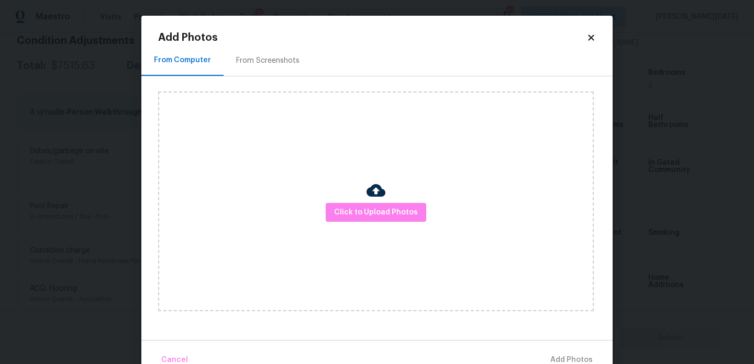
click at [384, 226] on div "Click to Upload Photos" at bounding box center [376, 202] width 436 height 220
click at [390, 221] on button "Click to Upload Photos" at bounding box center [376, 212] width 101 height 19
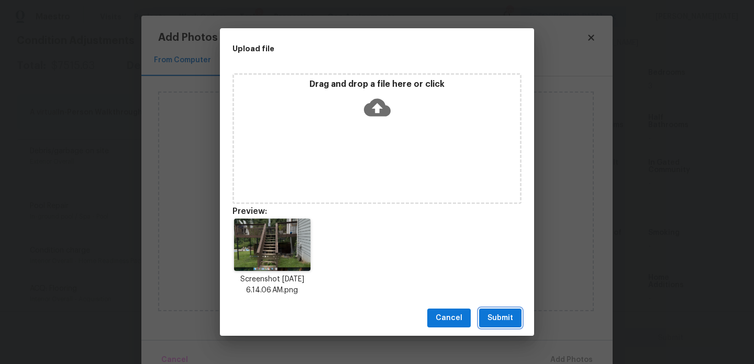
click at [491, 324] on span "Submit" at bounding box center [500, 318] width 26 height 13
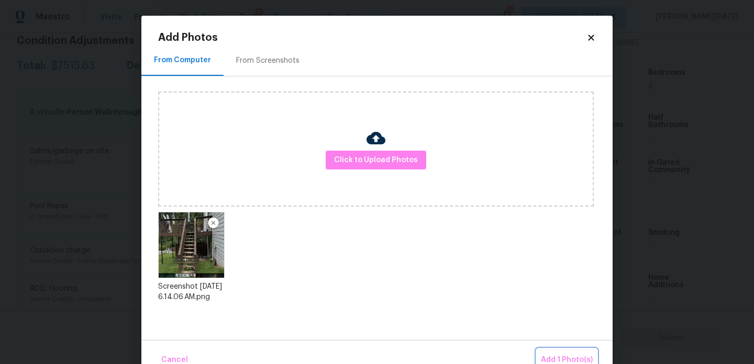
click at [549, 350] on button "Add 1 Photo(s)" at bounding box center [567, 360] width 60 height 23
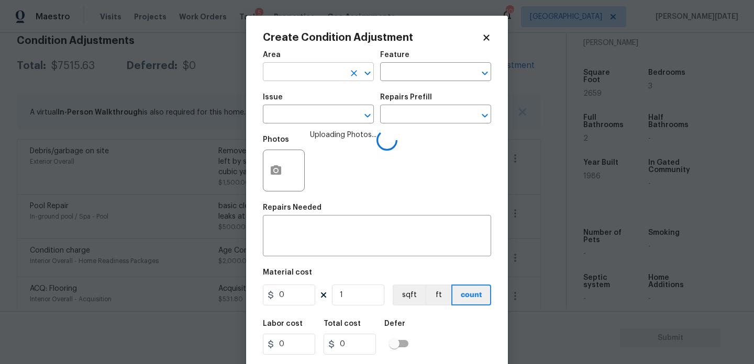
click at [295, 72] on input "text" at bounding box center [304, 73] width 82 height 16
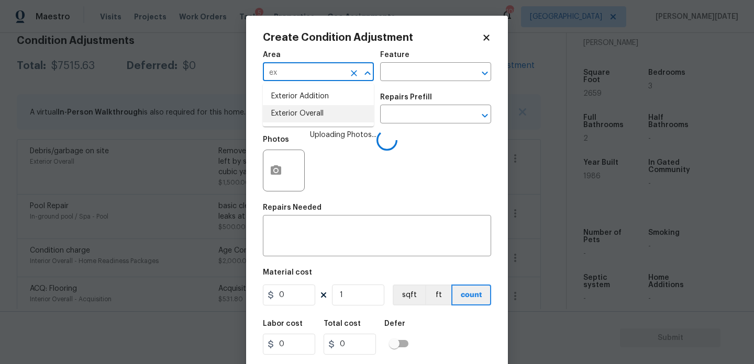
click at [310, 117] on li "Exterior Overall" at bounding box center [318, 113] width 111 height 17
type input "Exterior Overall"
click at [310, 117] on input "text" at bounding box center [304, 115] width 82 height 16
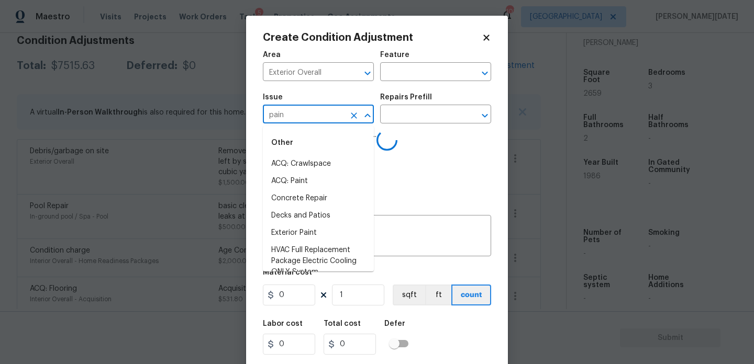
type input "paint"
click at [353, 110] on icon "Clear" at bounding box center [354, 115] width 10 height 10
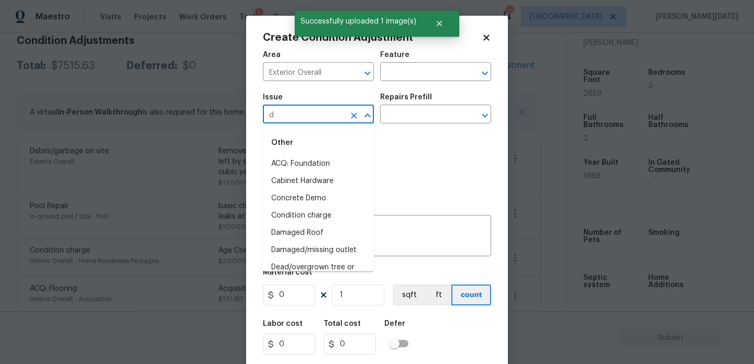
type input "de"
type input "ck"
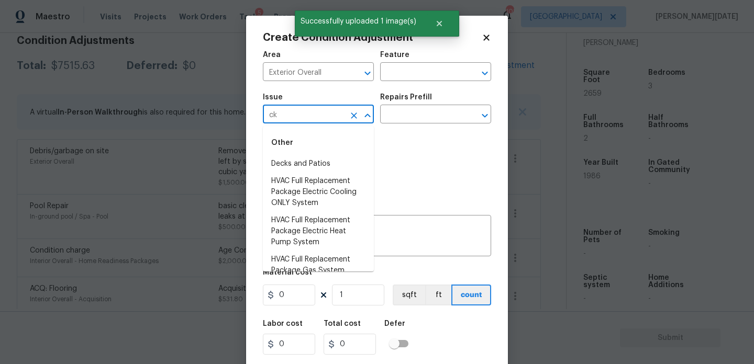
click at [353, 110] on icon "Clear" at bounding box center [354, 115] width 10 height 10
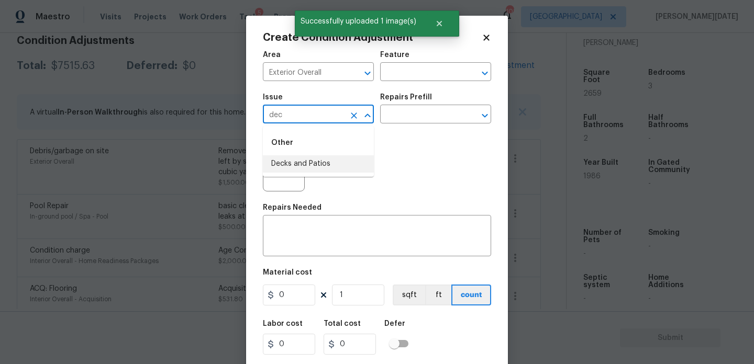
click at [331, 160] on li "Decks and Patios" at bounding box center [318, 163] width 111 height 17
type input "Decks and Patios"
click at [412, 120] on input "text" at bounding box center [421, 115] width 82 height 16
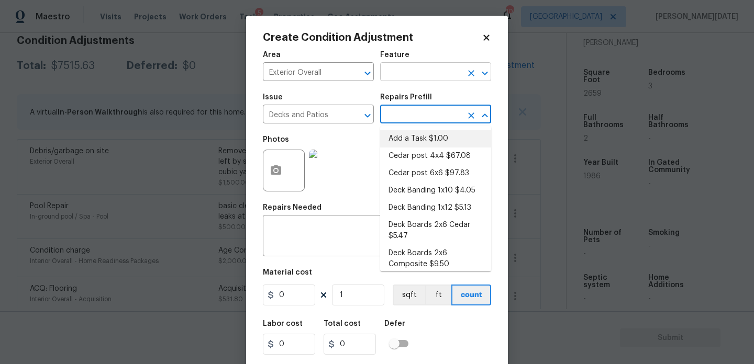
click at [415, 71] on input "text" at bounding box center [421, 73] width 82 height 16
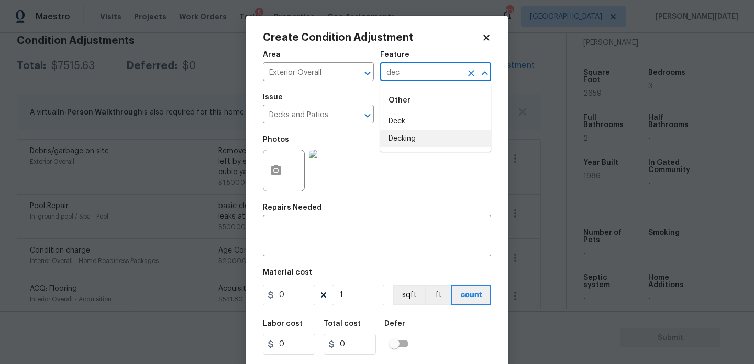
click at [414, 142] on li "Decking" at bounding box center [435, 138] width 111 height 17
type input "Decking"
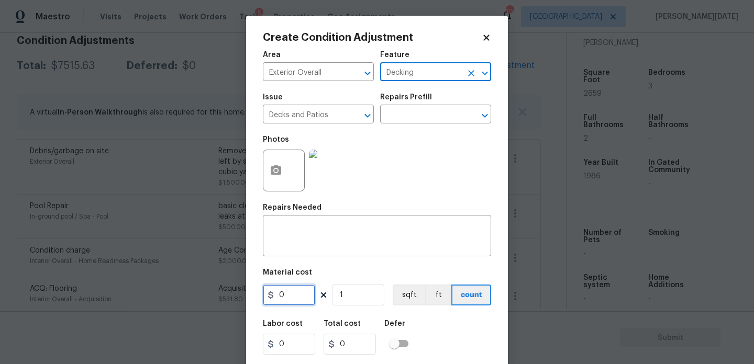
click at [290, 297] on input "0" at bounding box center [289, 295] width 52 height 21
type input "800"
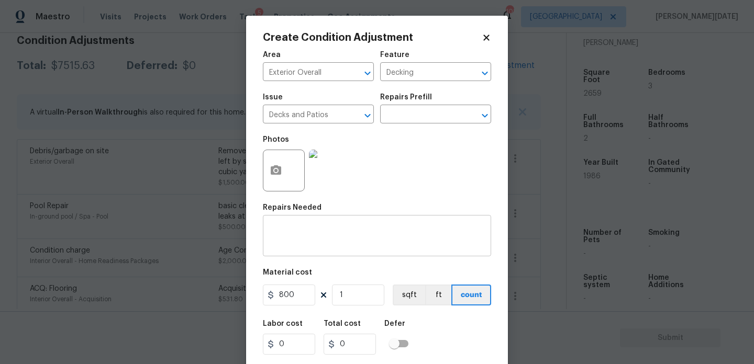
click at [306, 247] on textarea at bounding box center [377, 237] width 216 height 22
type input "800"
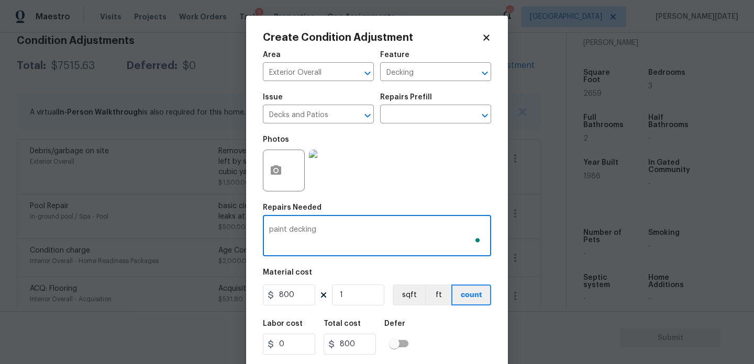
scroll to position [27, 0]
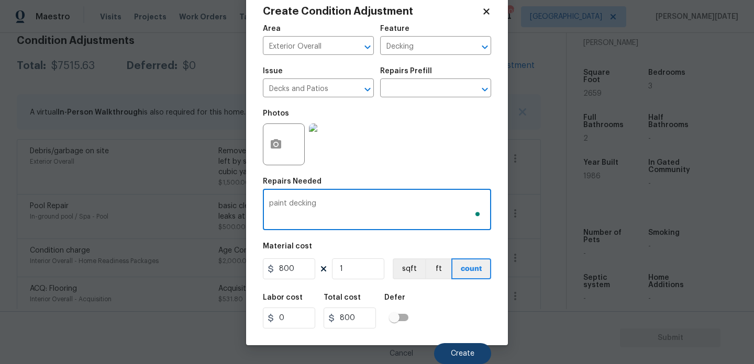
type textarea "paint decking"
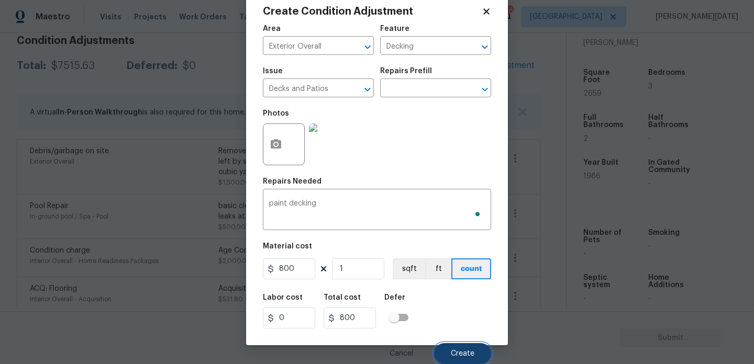
click at [452, 347] on button "Create" at bounding box center [462, 353] width 57 height 21
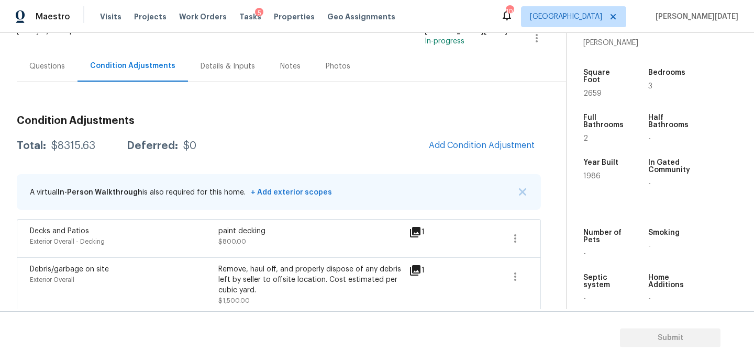
scroll to position [52, 0]
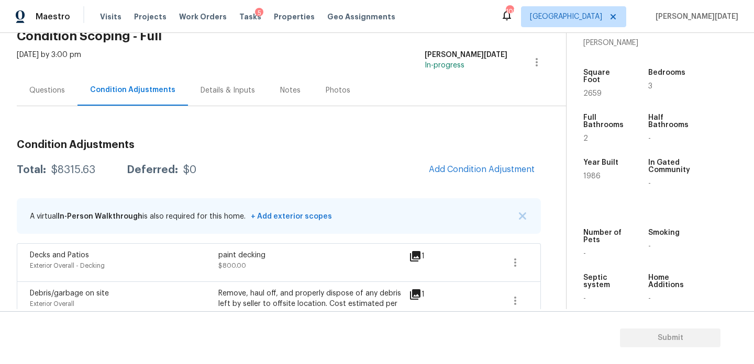
drag, startPoint x: 50, startPoint y: 170, endPoint x: 93, endPoint y: 170, distance: 43.5
click at [93, 170] on div "$8315.63" at bounding box center [73, 170] width 44 height 10
copy div "$8315.63"
click at [39, 80] on div "Questions" at bounding box center [47, 90] width 61 height 31
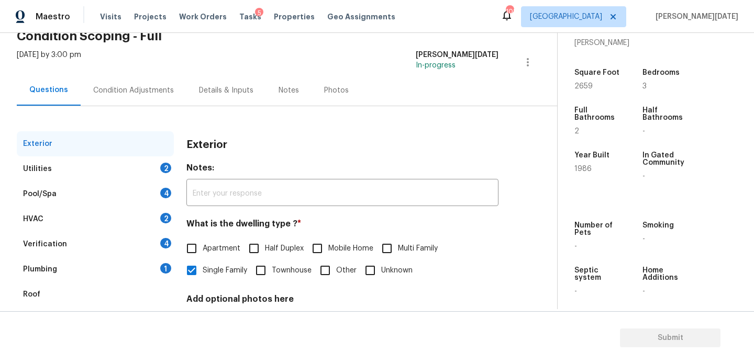
scroll to position [140, 0]
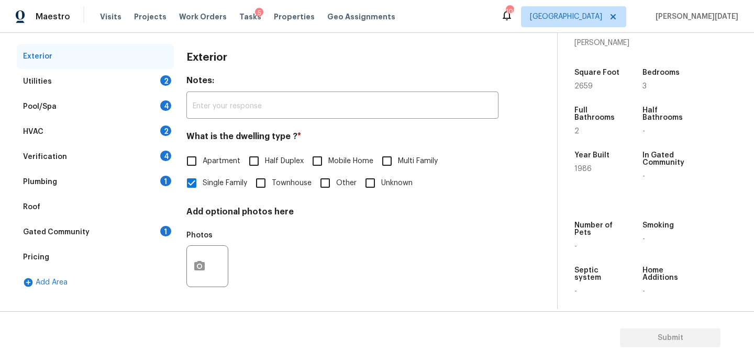
click at [160, 80] on div "2" at bounding box center [165, 80] width 11 height 10
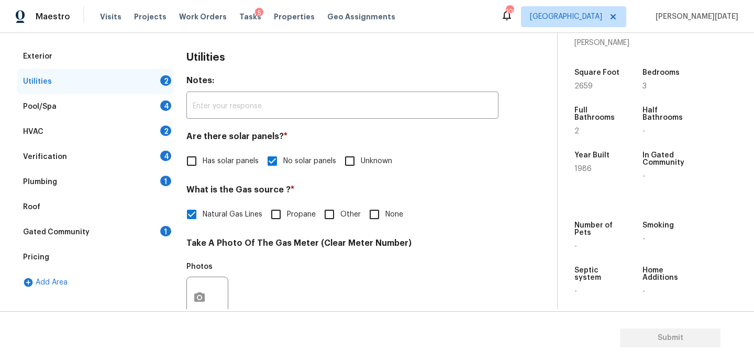
scroll to position [424, 0]
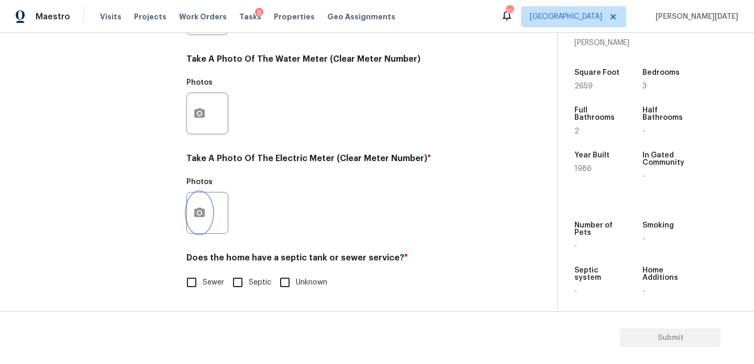
click at [198, 214] on circle "button" at bounding box center [199, 213] width 3 height 3
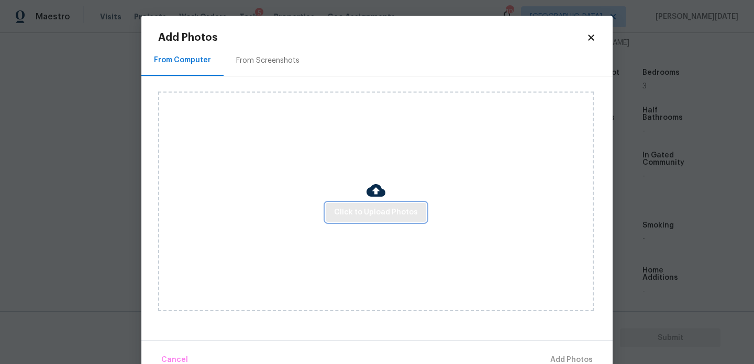
click at [371, 210] on span "Click to Upload Photos" at bounding box center [376, 212] width 84 height 13
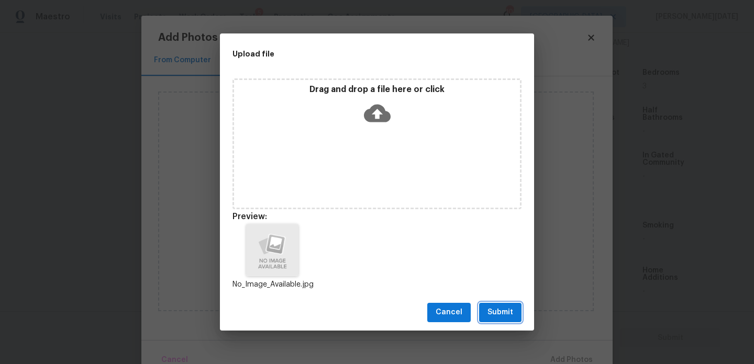
click at [504, 310] on span "Submit" at bounding box center [500, 312] width 26 height 13
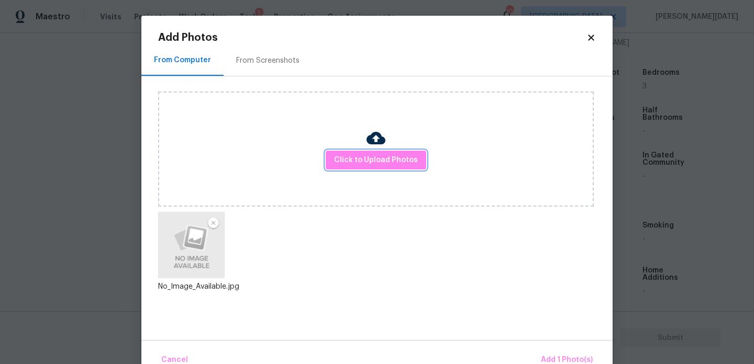
scroll to position [23, 0]
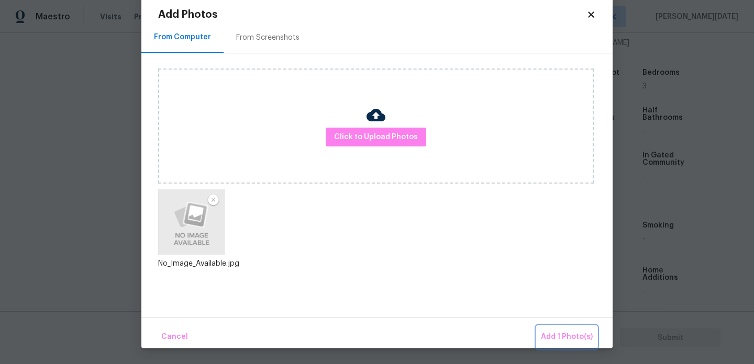
click at [574, 336] on span "Add 1 Photo(s)" at bounding box center [567, 337] width 52 height 13
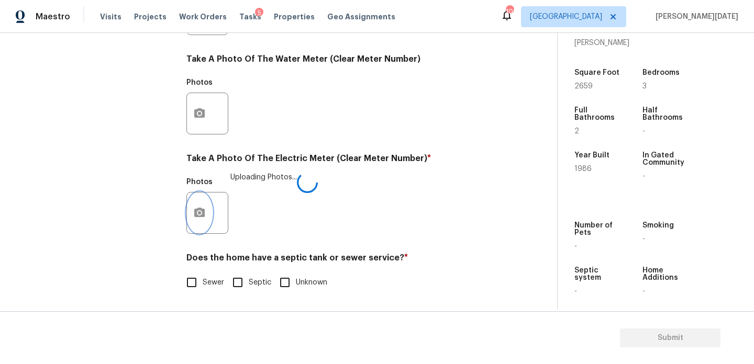
scroll to position [0, 0]
click at [204, 286] on span "Sewer" at bounding box center [213, 282] width 21 height 11
click at [203, 286] on input "Sewer" at bounding box center [192, 283] width 22 height 22
checkbox input "true"
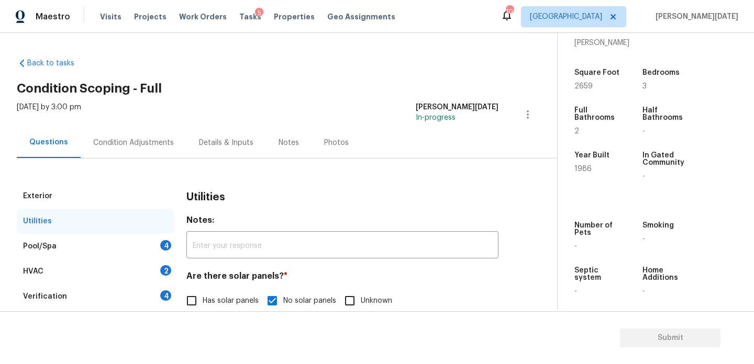
click at [157, 139] on div "Condition Adjustments" at bounding box center [133, 143] width 81 height 10
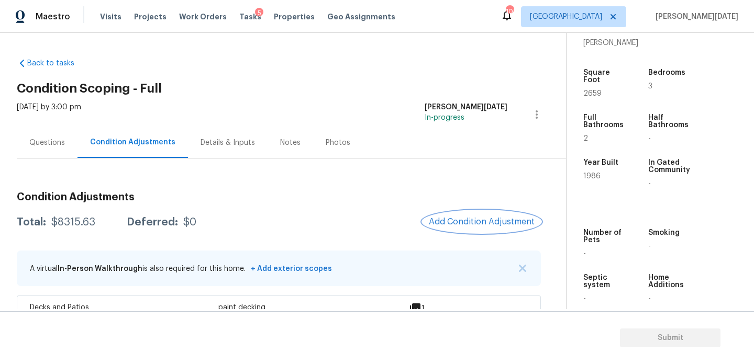
click at [501, 213] on button "Add Condition Adjustment" at bounding box center [482, 222] width 118 height 22
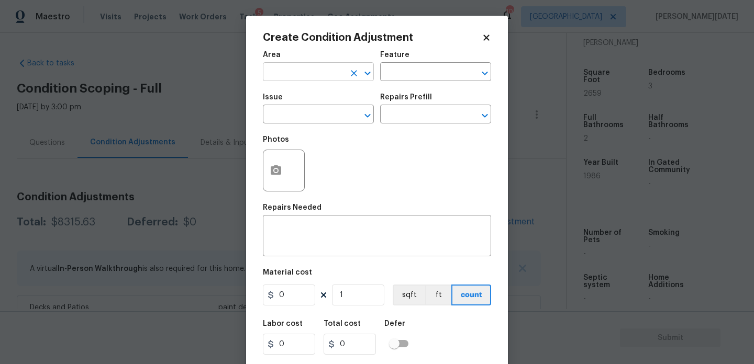
click at [272, 78] on input "text" at bounding box center [304, 73] width 82 height 16
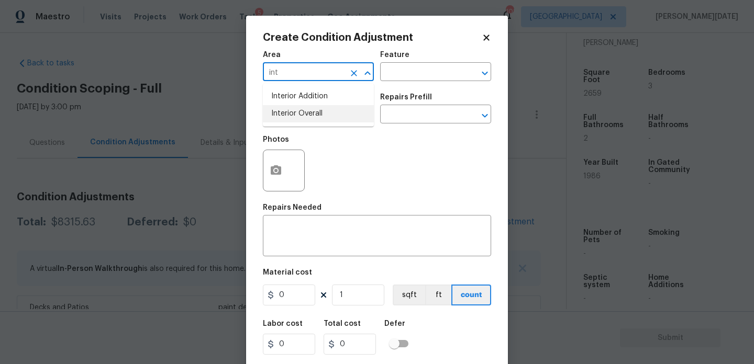
click at [287, 114] on li "Interior Overall" at bounding box center [318, 113] width 111 height 17
type input "Interior Overall"
click at [287, 114] on input "text" at bounding box center [304, 115] width 82 height 16
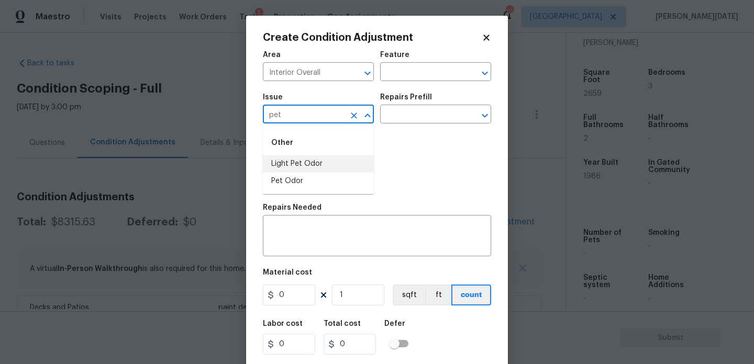
click at [287, 168] on li "Light Pet Odor" at bounding box center [318, 163] width 111 height 17
type input "Light Pet Odor"
click at [408, 114] on input "text" at bounding box center [421, 115] width 82 height 16
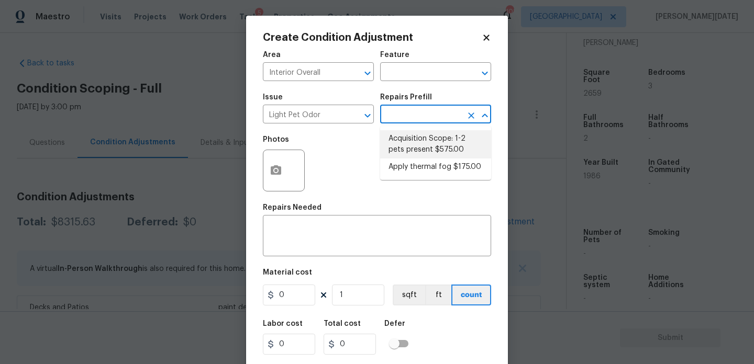
click at [418, 142] on li "Acquisition Scope: 1-2 pets present $575.00" at bounding box center [435, 144] width 111 height 28
type textarea "Acquisition Scope: 1-2 pets present"
type input "575"
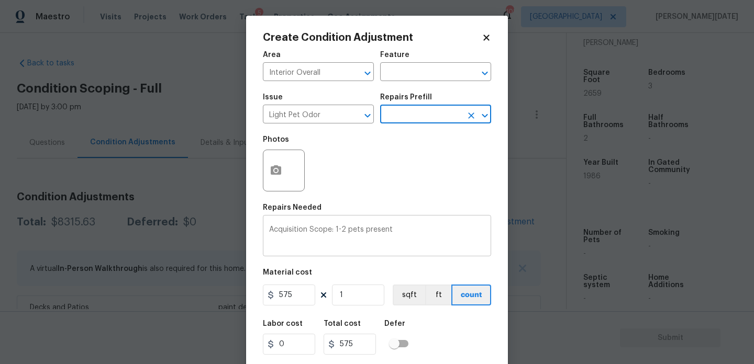
scroll to position [27, 0]
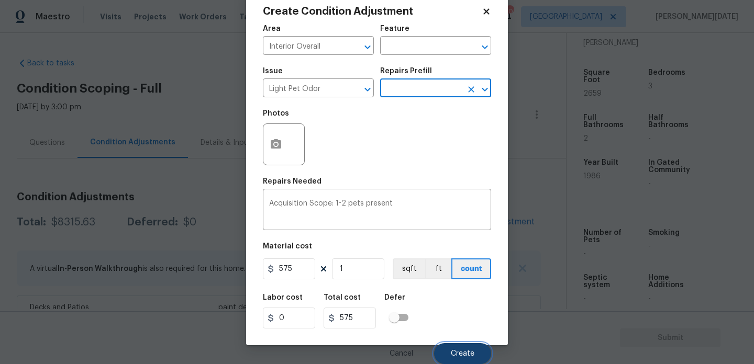
click at [465, 361] on button "Create" at bounding box center [462, 353] width 57 height 21
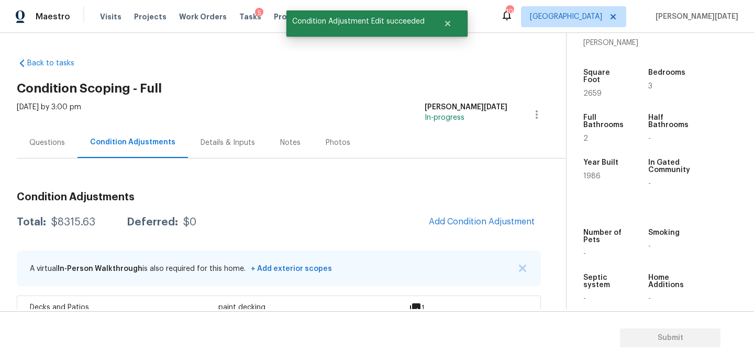
scroll to position [0, 0]
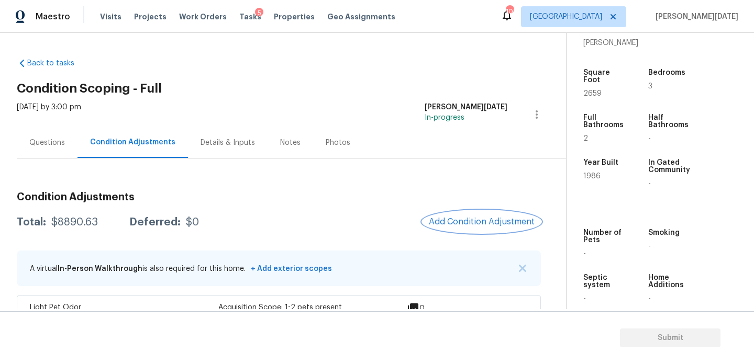
click at [494, 219] on span "Add Condition Adjustment" at bounding box center [482, 221] width 106 height 9
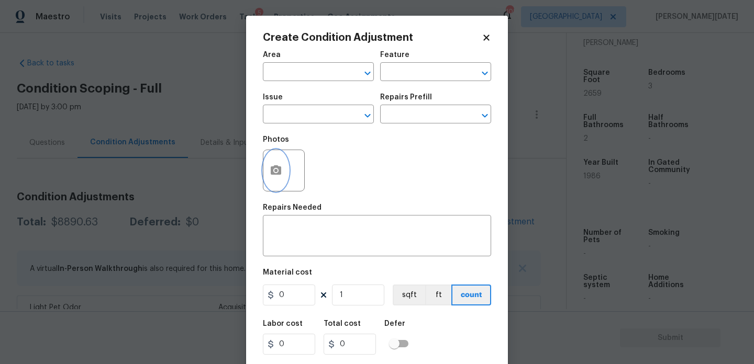
click at [275, 169] on circle "button" at bounding box center [275, 170] width 3 height 3
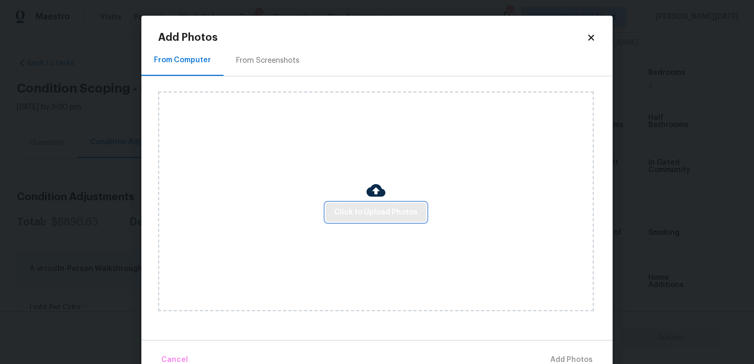
click at [414, 217] on span "Click to Upload Photos" at bounding box center [376, 212] width 84 height 13
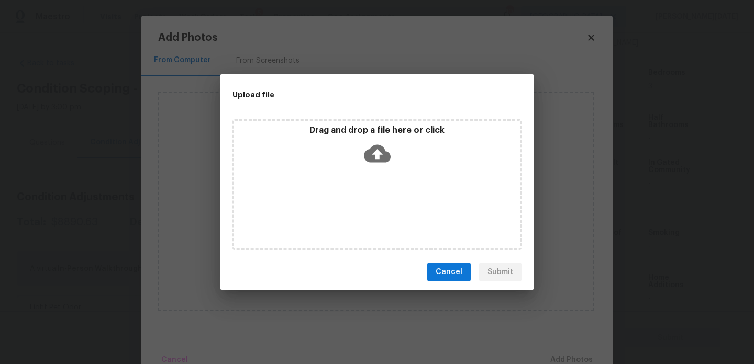
click at [414, 217] on div "Drag and drop a file here or click" at bounding box center [376, 184] width 289 height 131
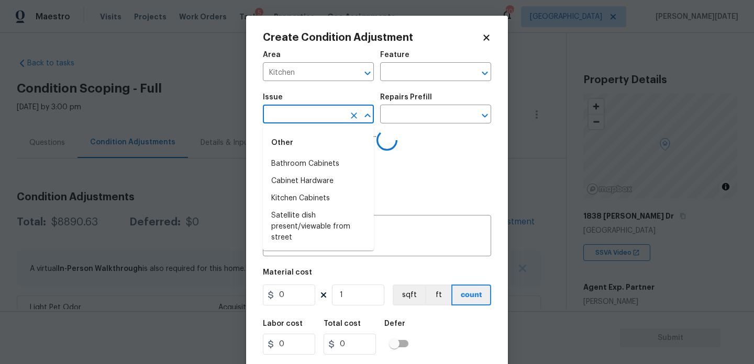
scroll to position [259, 0]
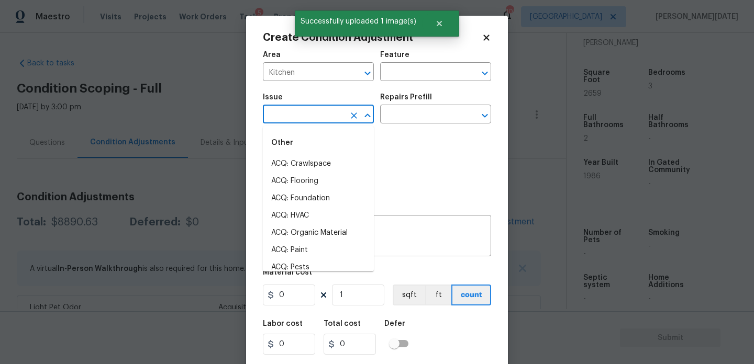
type input "c"
type input "a"
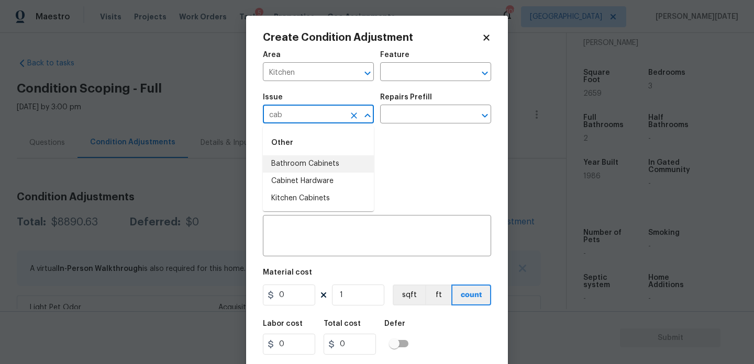
click at [321, 164] on li "Bathroom Cabinets" at bounding box center [318, 163] width 111 height 17
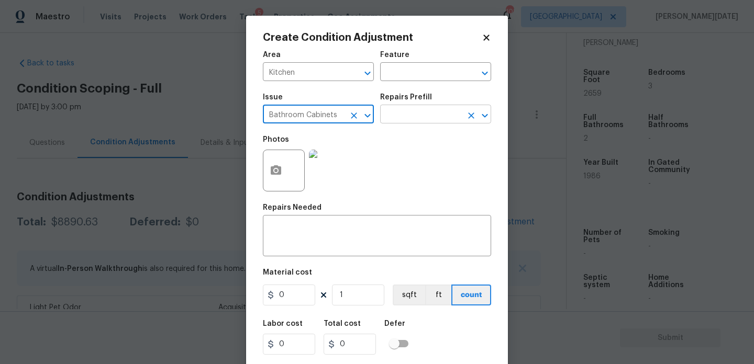
type input "Bathroom Cabinets"
click at [394, 121] on input "text" at bounding box center [421, 115] width 82 height 16
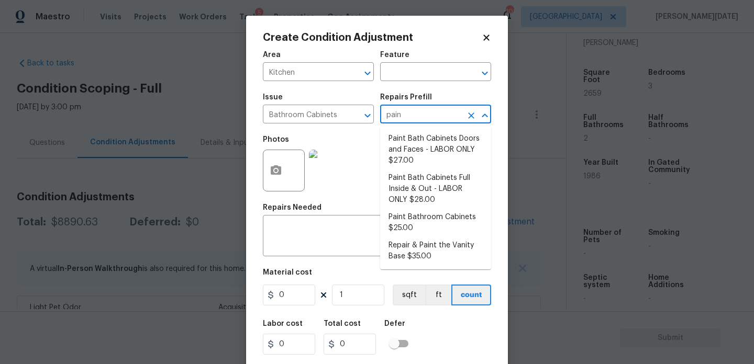
type input "paint"
click at [411, 194] on li "Paint Bath Cabinets Full Inside & Out - LABOR ONLY $28.00" at bounding box center [435, 189] width 111 height 39
type input "Cabinets"
type input "28"
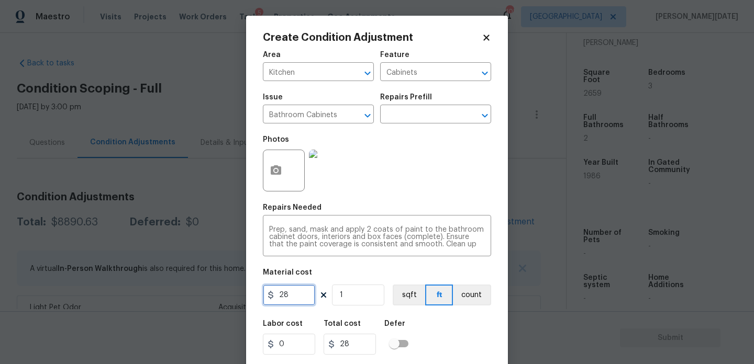
drag, startPoint x: 299, startPoint y: 294, endPoint x: 219, endPoint y: 294, distance: 80.1
click at [219, 294] on div "Create Condition Adjustment Area Kitchen ​ Feature Cabinets ​ Issue Bathroom Ca…" at bounding box center [377, 182] width 754 height 364
type input "1200"
click at [355, 214] on div "Repairs Needed" at bounding box center [377, 211] width 228 height 14
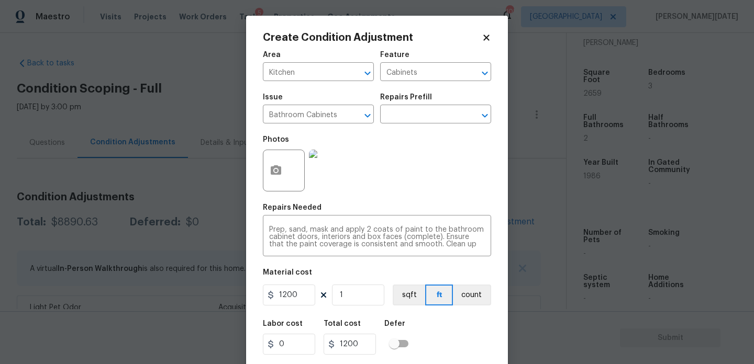
click at [389, 195] on div "Photos" at bounding box center [377, 164] width 228 height 68
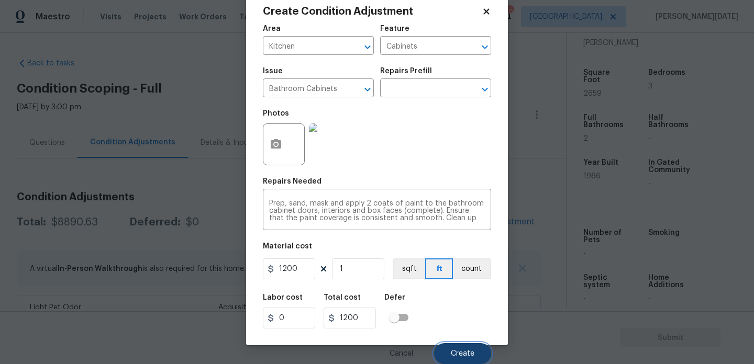
click at [450, 343] on button "Create" at bounding box center [462, 353] width 57 height 21
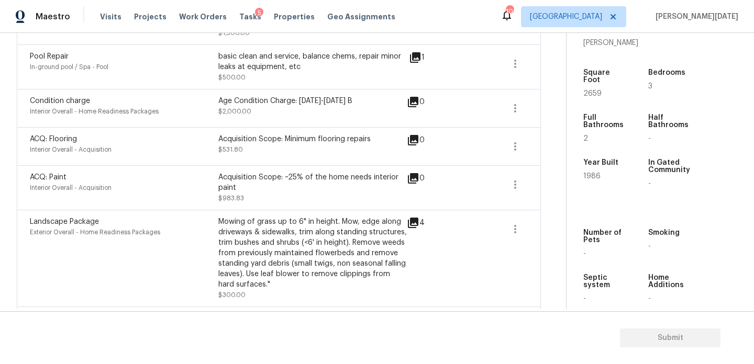
scroll to position [475, 0]
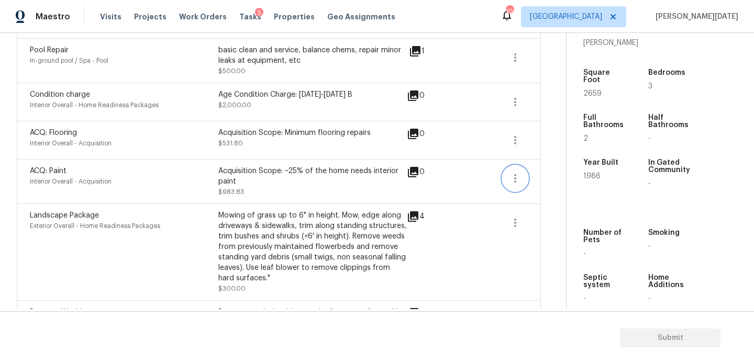
click at [512, 180] on icon "button" at bounding box center [515, 178] width 13 height 13
click at [560, 178] on div "Edit" at bounding box center [575, 177] width 82 height 10
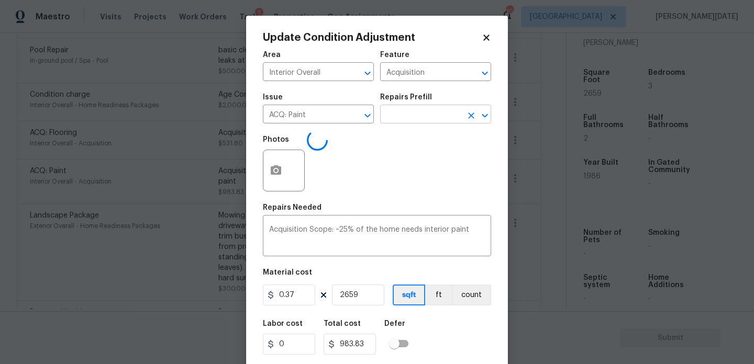
click at [425, 109] on input "text" at bounding box center [421, 115] width 82 height 16
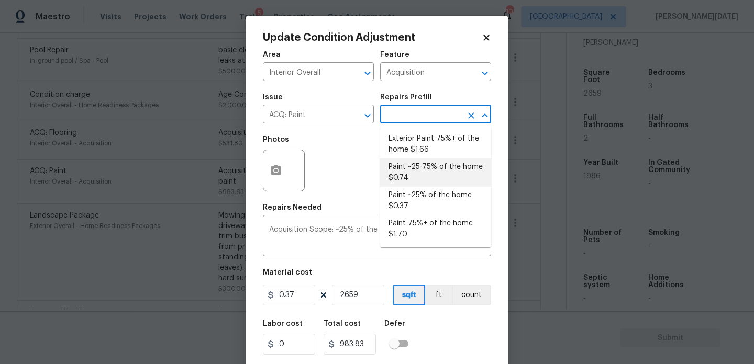
click at [426, 174] on li "Paint ~25-75% of the home $0.74" at bounding box center [435, 173] width 111 height 28
type textarea "Acquisition Scope: ~25 - 75% of the home needs interior paint"
type input "0.74"
type input "1967.66"
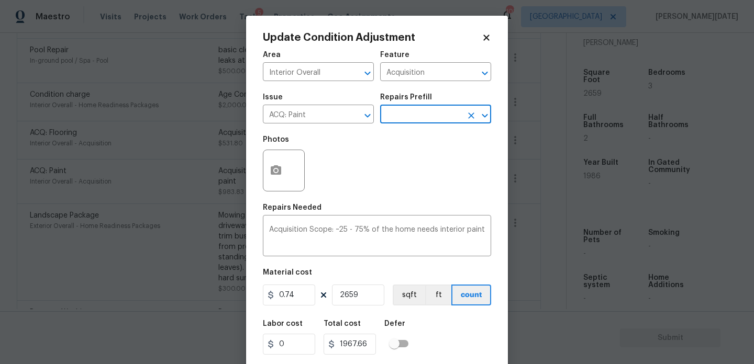
click at [485, 37] on icon at bounding box center [486, 38] width 6 height 6
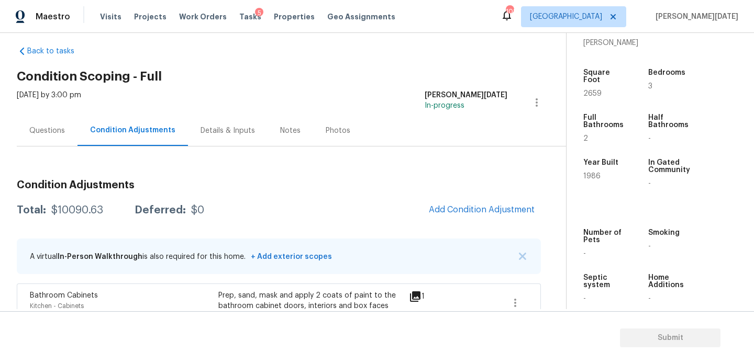
scroll to position [0, 0]
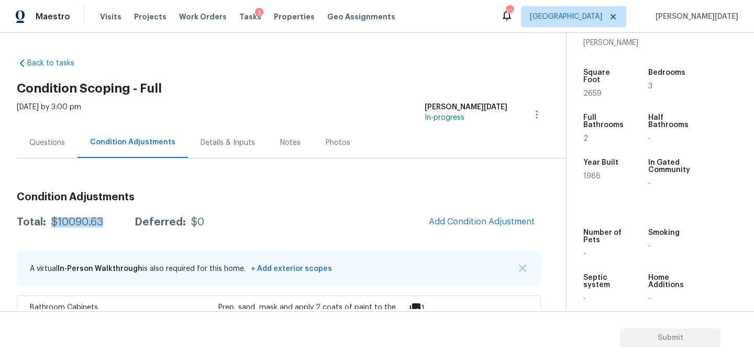
drag, startPoint x: 49, startPoint y: 220, endPoint x: 106, endPoint y: 221, distance: 56.5
click at [106, 221] on div "Total: $10090.63 Deferred: $0" at bounding box center [110, 222] width 187 height 10
copy div "$10090.63"
click at [36, 153] on div "Questions" at bounding box center [47, 142] width 61 height 31
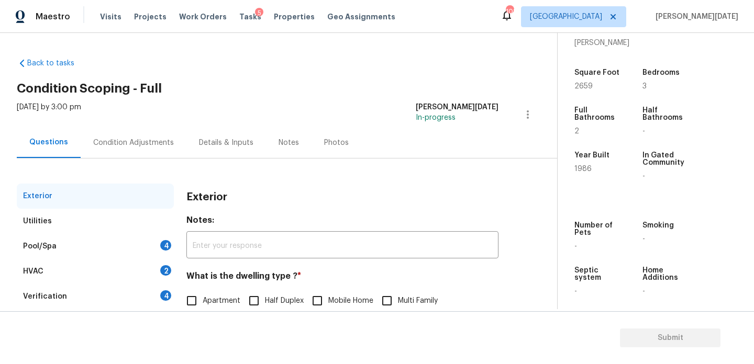
scroll to position [140, 0]
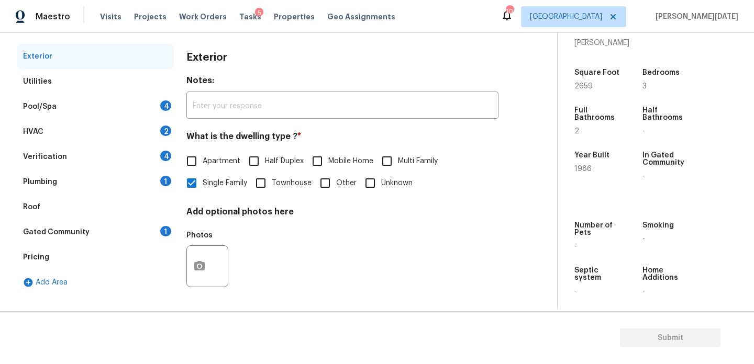
click at [151, 101] on div "Pool/Spa 4" at bounding box center [95, 106] width 157 height 25
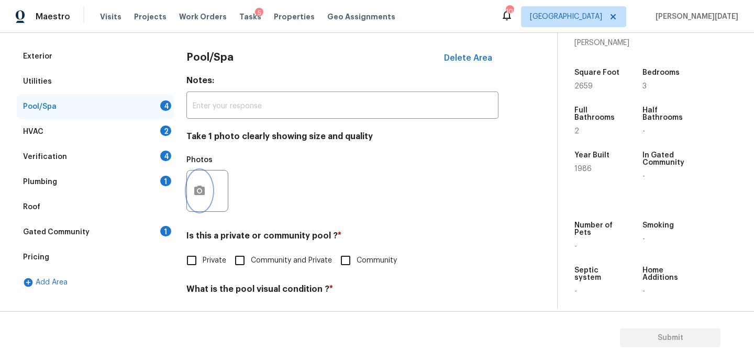
click at [196, 208] on button "button" at bounding box center [199, 191] width 25 height 41
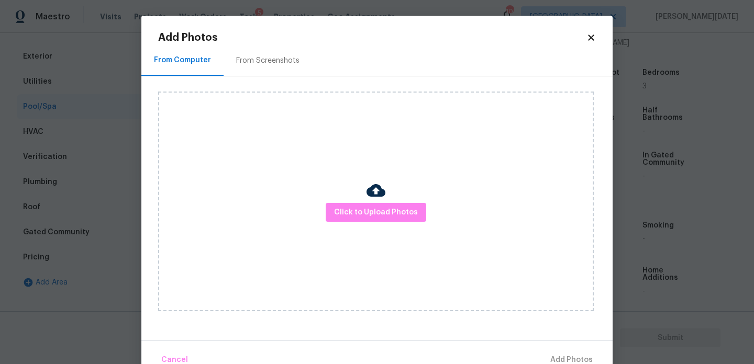
click at [586, 38] on icon at bounding box center [590, 37] width 9 height 9
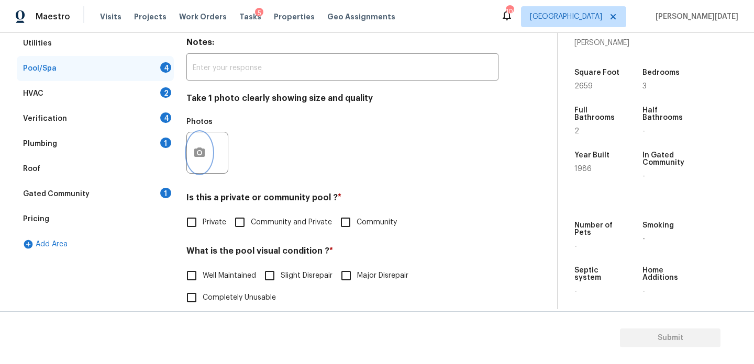
scroll to position [179, 0]
click at [212, 221] on span "Private" at bounding box center [215, 222] width 24 height 11
click at [203, 221] on input "Private" at bounding box center [192, 222] width 22 height 22
checkbox input "true"
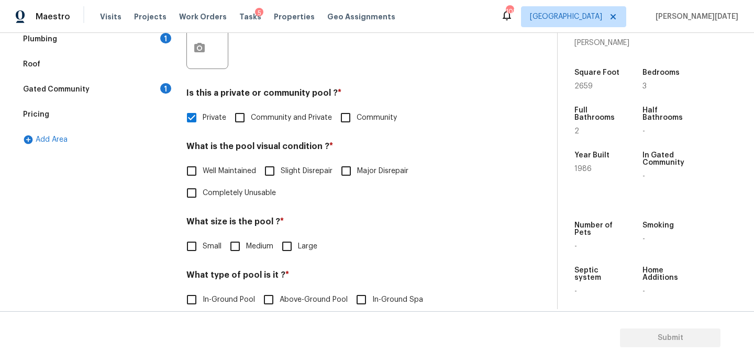
scroll to position [285, 0]
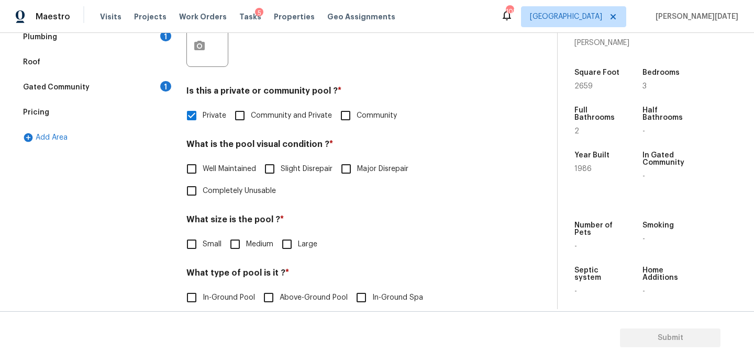
click at [222, 174] on label "Well Maintained" at bounding box center [218, 169] width 75 height 22
click at [203, 174] on input "Well Maintained" at bounding box center [192, 169] width 22 height 22
checkbox input "true"
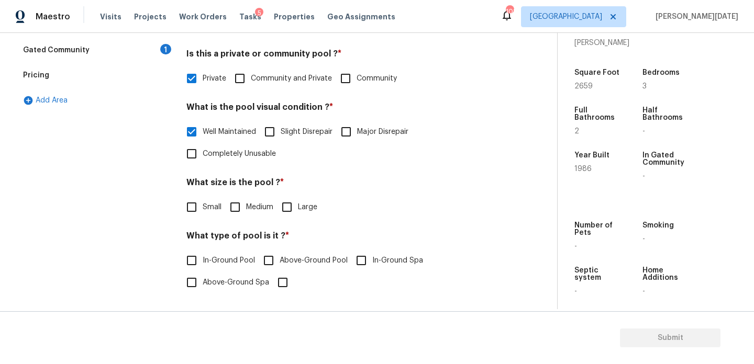
click at [292, 203] on input "Large" at bounding box center [287, 207] width 22 height 22
checkbox input "true"
click at [192, 254] on input "In-Ground Pool" at bounding box center [192, 262] width 22 height 22
checkbox input "true"
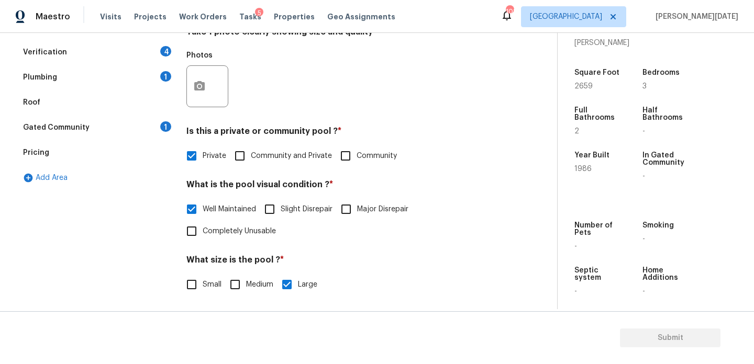
scroll to position [167, 0]
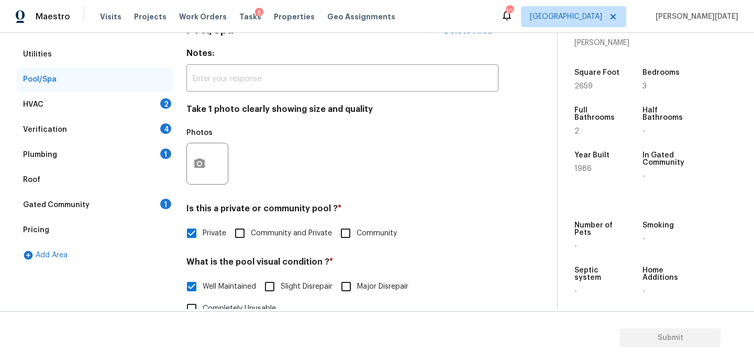
click at [147, 106] on div "HVAC 2" at bounding box center [95, 104] width 157 height 25
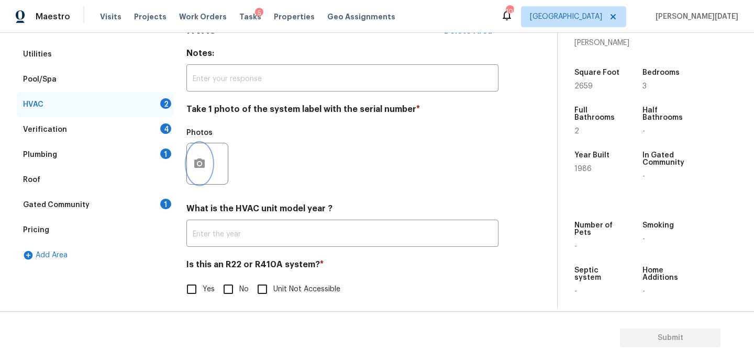
click at [197, 167] on icon "button" at bounding box center [199, 163] width 10 height 9
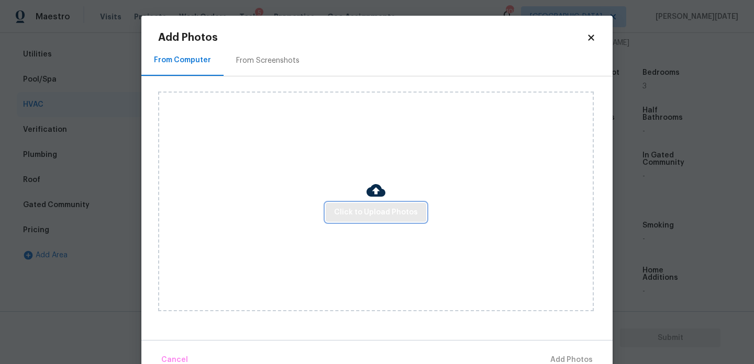
click at [360, 216] on span "Click to Upload Photos" at bounding box center [376, 212] width 84 height 13
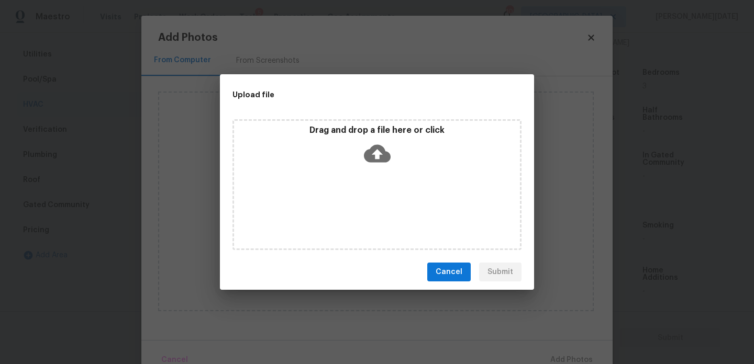
click at [360, 216] on div "Drag and drop a file here or click" at bounding box center [376, 184] width 289 height 131
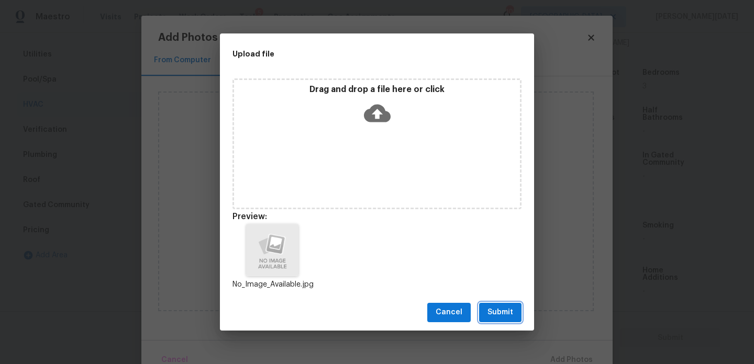
click at [514, 309] on button "Submit" at bounding box center [500, 312] width 42 height 19
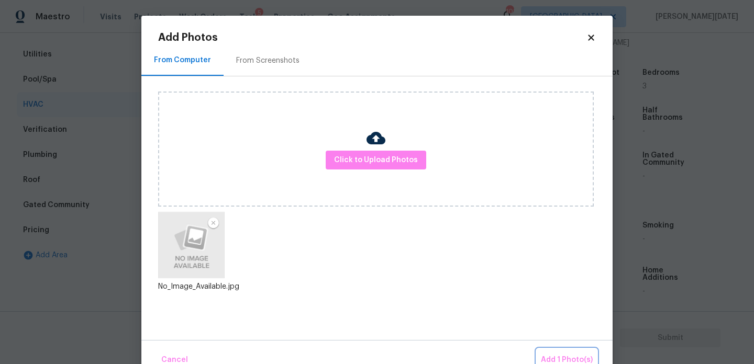
click at [559, 357] on span "Add 1 Photo(s)" at bounding box center [567, 360] width 52 height 13
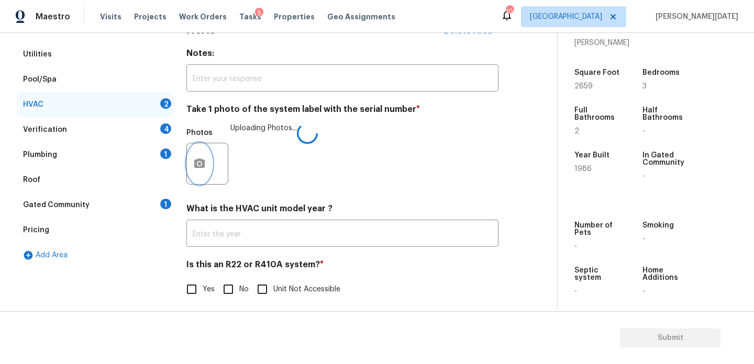
scroll to position [174, 0]
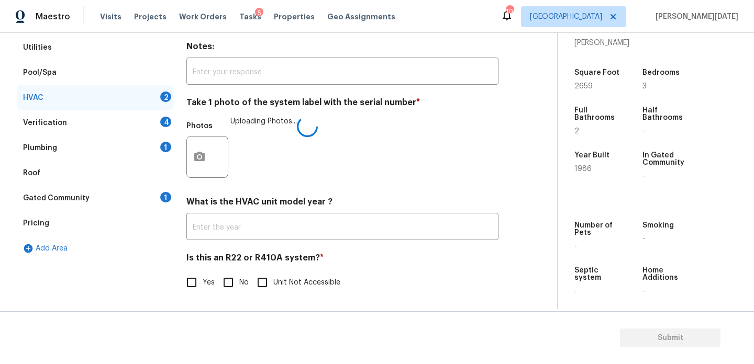
click at [202, 283] on input "Yes" at bounding box center [192, 283] width 22 height 22
checkbox input "true"
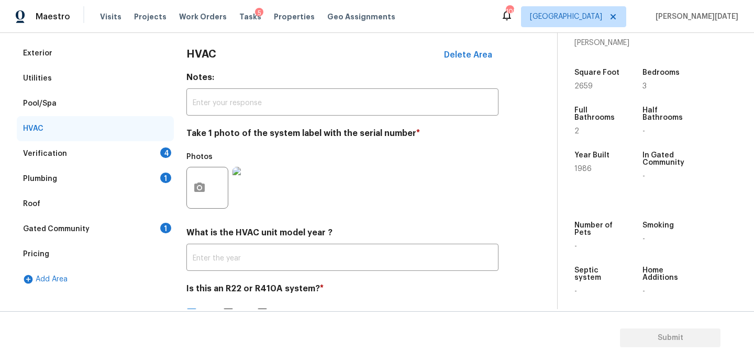
click at [168, 157] on div "4" at bounding box center [165, 153] width 11 height 10
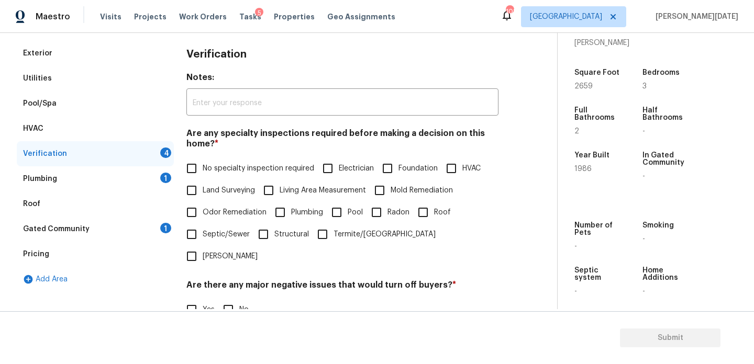
click at [197, 167] on input "No specialty inspection required" at bounding box center [192, 169] width 22 height 22
checkbox input "true"
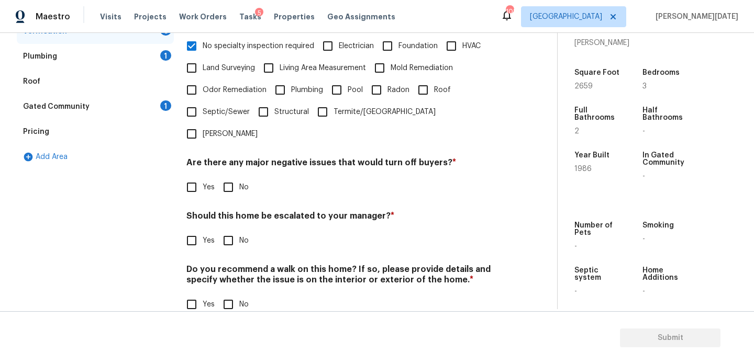
click at [241, 176] on label "No" at bounding box center [232, 187] width 31 height 22
click at [239, 176] on input "No" at bounding box center [228, 187] width 22 height 22
checkbox input "true"
click at [228, 294] on input "No" at bounding box center [228, 305] width 22 height 22
checkbox input "true"
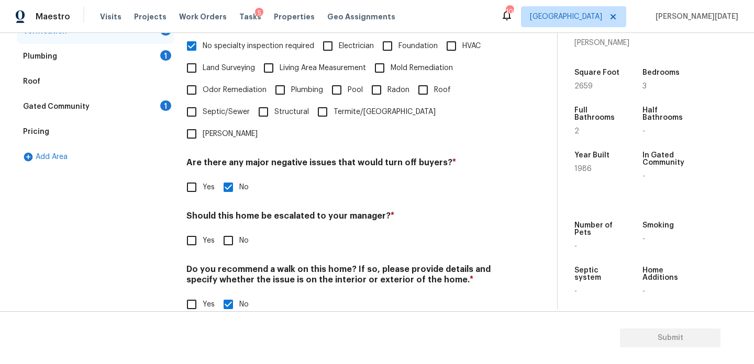
click at [199, 231] on div "Verification Notes: ​ Are any specialty inspections required before making a de…" at bounding box center [342, 123] width 312 height 410
click at [195, 230] on input "Yes" at bounding box center [192, 241] width 22 height 22
checkbox input "true"
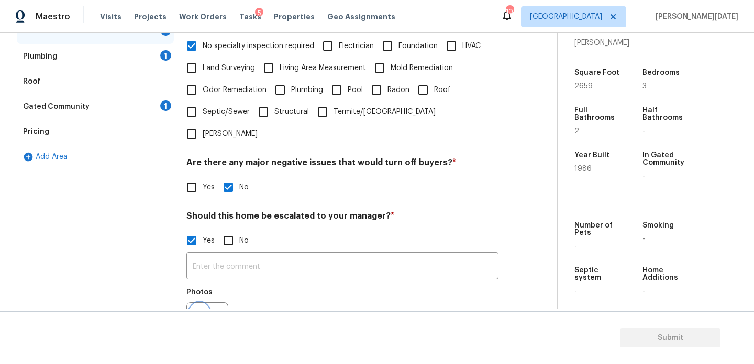
click at [204, 318] on icon "button" at bounding box center [199, 322] width 10 height 9
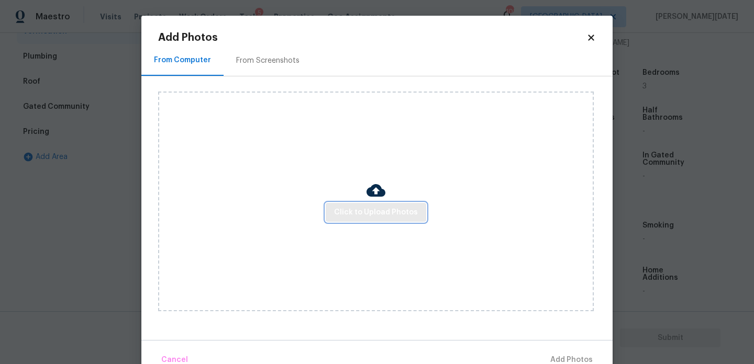
click at [376, 206] on span "Click to Upload Photos" at bounding box center [376, 212] width 84 height 13
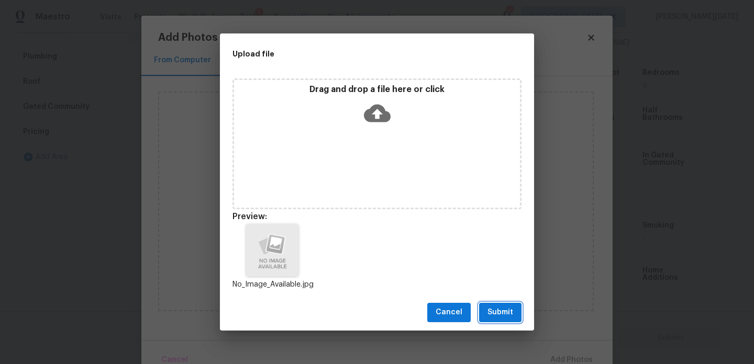
click at [495, 308] on span "Submit" at bounding box center [500, 312] width 26 height 13
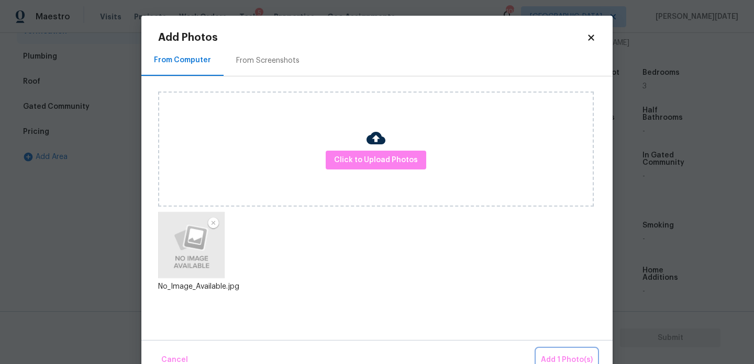
click at [552, 354] on span "Add 1 Photo(s)" at bounding box center [567, 360] width 52 height 13
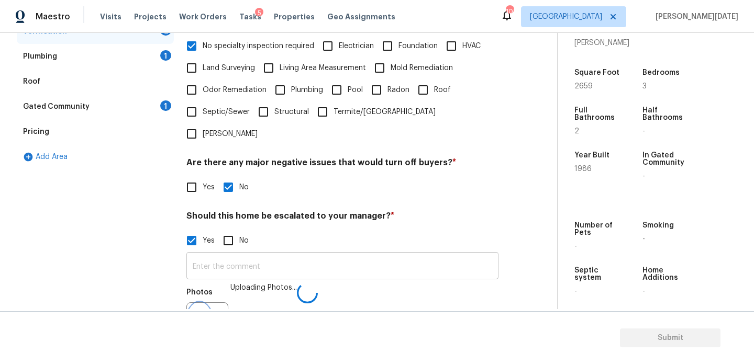
scroll to position [279, 0]
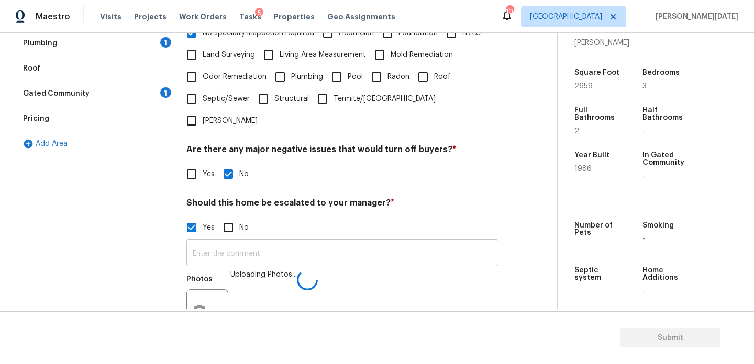
click at [324, 242] on input "text" at bounding box center [342, 254] width 312 height 25
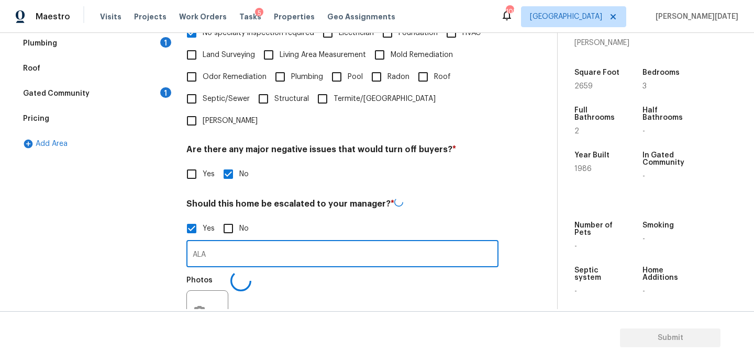
type input "ALA"
click at [527, 179] on div "Exterior Utilities Pool/Spa HVAC Verification 2 Plumbing 1 Roof Gated Community…" at bounding box center [274, 160] width 515 height 510
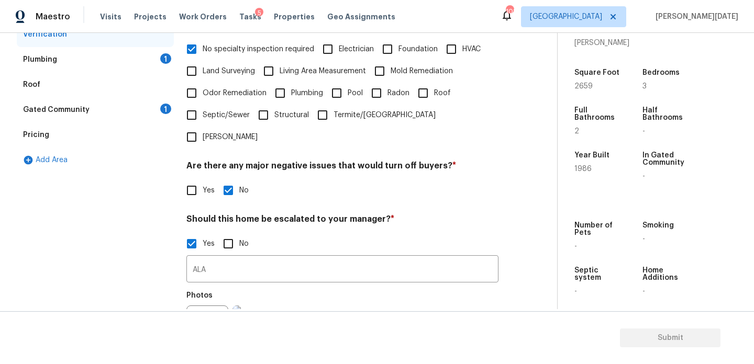
click at [169, 61] on div "1" at bounding box center [165, 58] width 11 height 10
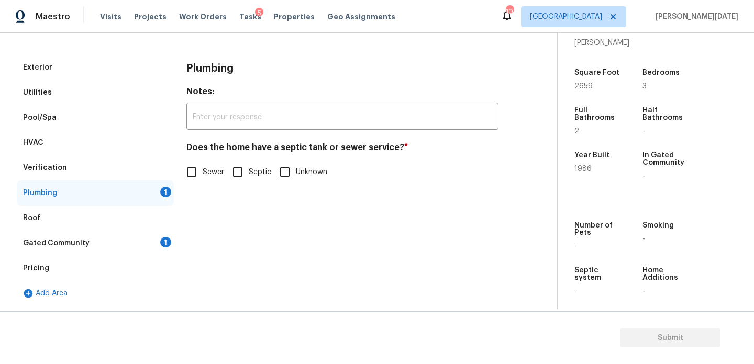
click at [195, 166] on input "Sewer" at bounding box center [192, 172] width 22 height 22
checkbox input "true"
click at [158, 240] on div "Gated Community 1" at bounding box center [95, 243] width 157 height 25
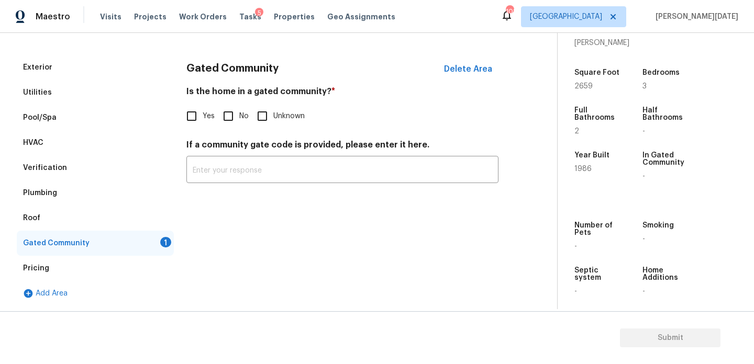
click at [243, 120] on span "No" at bounding box center [243, 116] width 9 height 11
click at [239, 120] on input "No" at bounding box center [228, 116] width 22 height 22
checkbox input "true"
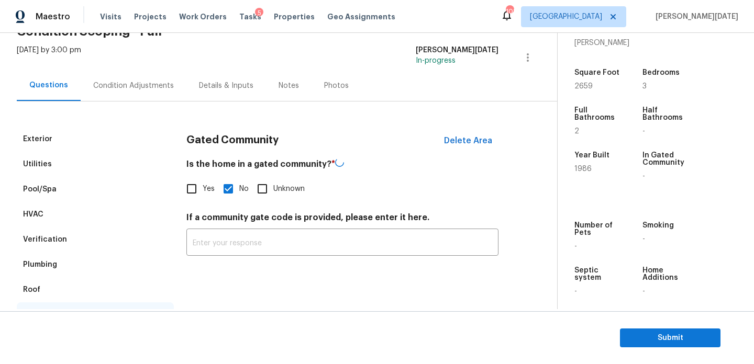
scroll to position [0, 0]
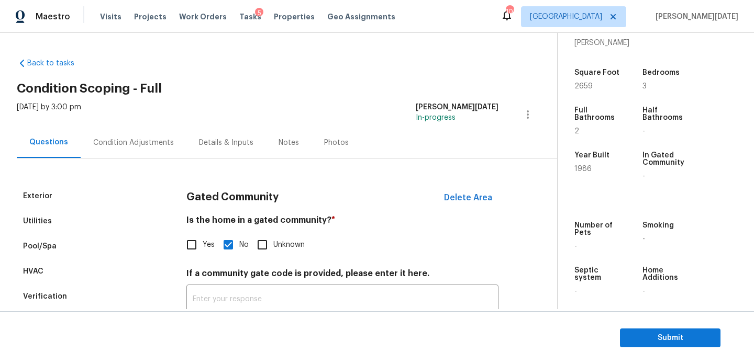
click at [144, 148] on div "Condition Adjustments" at bounding box center [134, 142] width 106 height 31
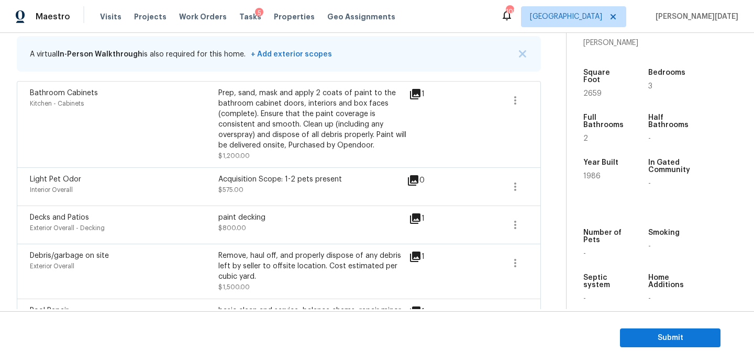
scroll to position [212, 0]
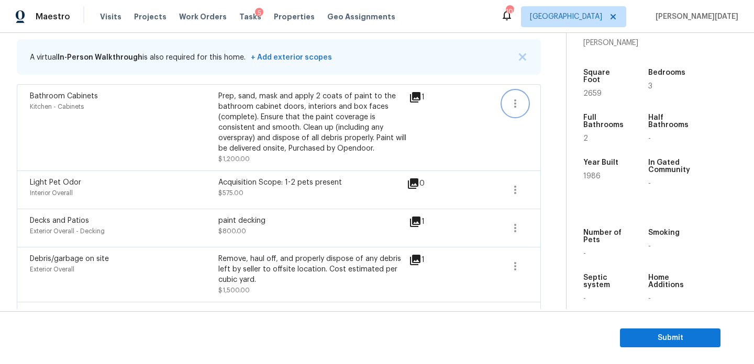
click at [515, 103] on icon "button" at bounding box center [515, 103] width 2 height 8
click at [578, 103] on div "Edit" at bounding box center [575, 101] width 82 height 10
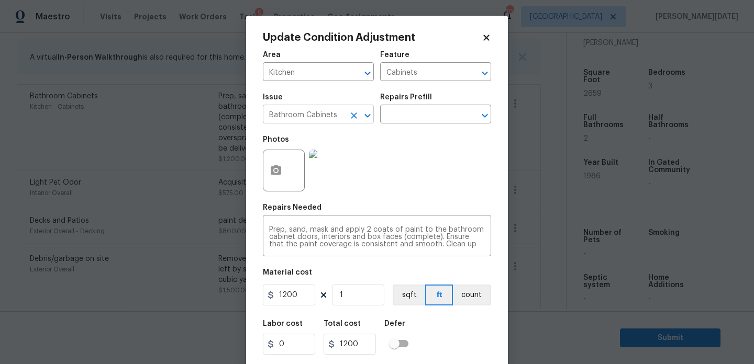
click at [358, 117] on icon "Clear" at bounding box center [354, 115] width 10 height 10
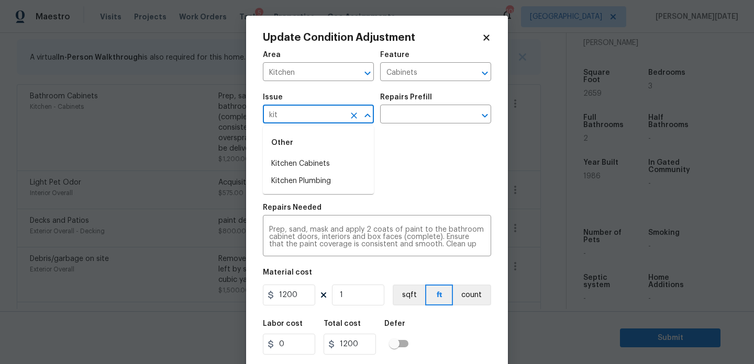
click at [348, 162] on li "Kitchen Cabinets" at bounding box center [318, 163] width 111 height 17
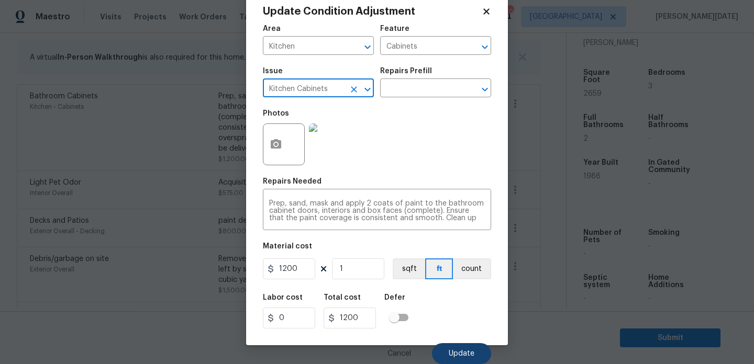
type input "Kitchen Cabinets"
click at [458, 360] on button "Update" at bounding box center [461, 353] width 59 height 21
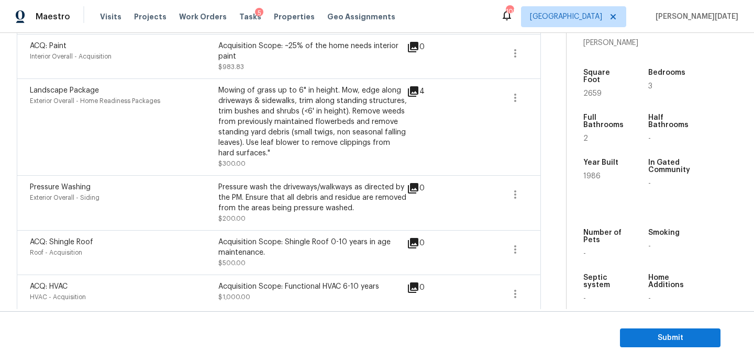
scroll to position [0, 0]
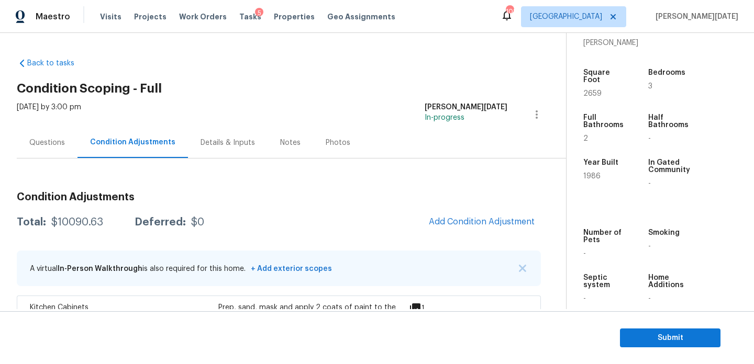
click at [453, 231] on span "Add Condition Adjustment" at bounding box center [482, 222] width 118 height 23
click at [468, 219] on span "Add Condition Adjustment" at bounding box center [482, 221] width 106 height 9
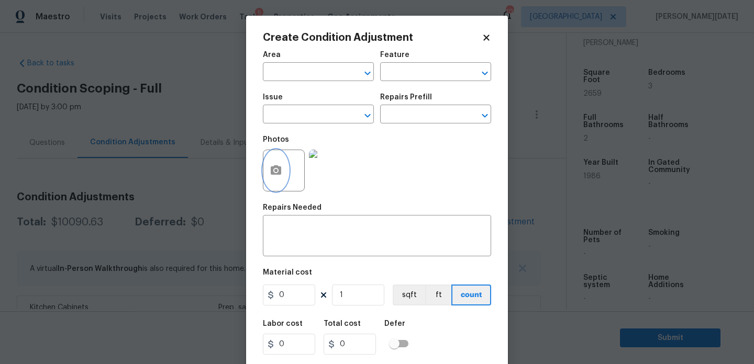
click at [287, 167] on button "button" at bounding box center [275, 170] width 25 height 41
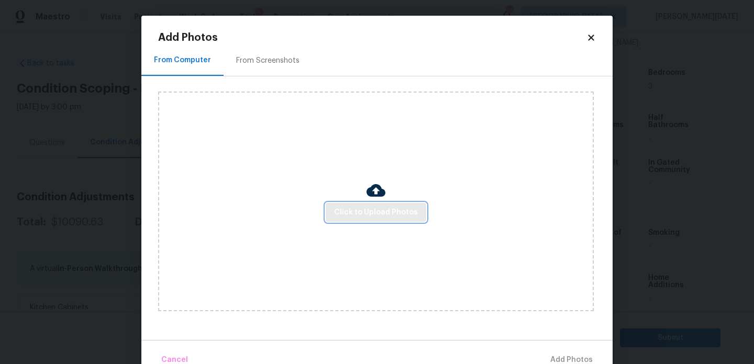
click at [387, 220] on button "Click to Upload Photos" at bounding box center [376, 212] width 101 height 19
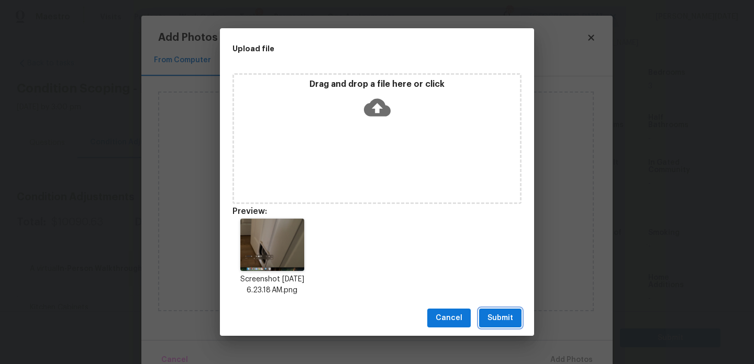
click at [494, 314] on span "Submit" at bounding box center [500, 318] width 26 height 13
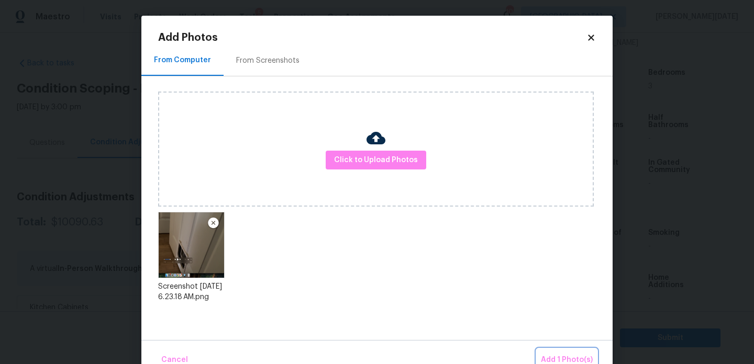
click at [561, 358] on span "Add 1 Photo(s)" at bounding box center [567, 360] width 52 height 13
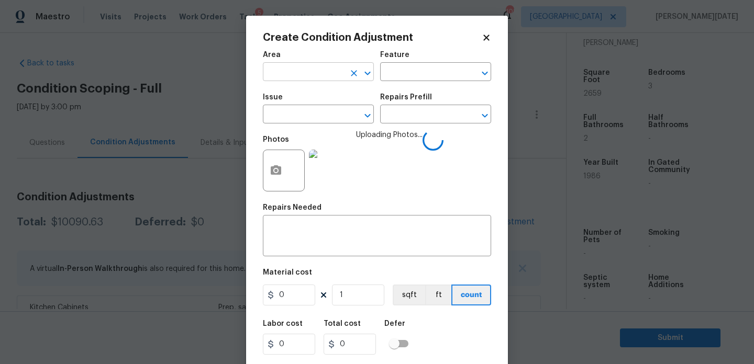
click at [274, 72] on input "text" at bounding box center [304, 73] width 82 height 16
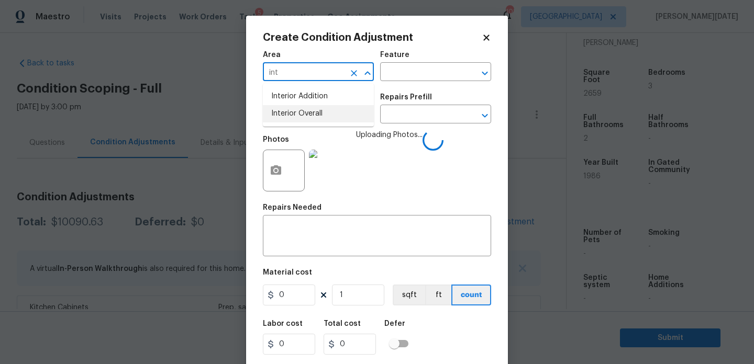
click at [299, 119] on li "Interior Overall" at bounding box center [318, 113] width 111 height 17
type input "Interior Overall"
click at [408, 70] on input "text" at bounding box center [421, 73] width 82 height 16
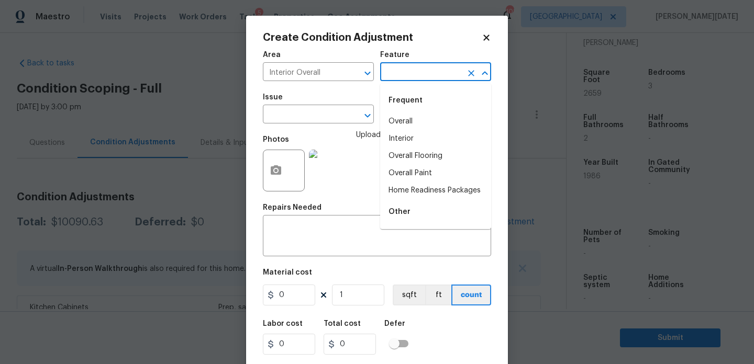
type input "d"
type input "oo"
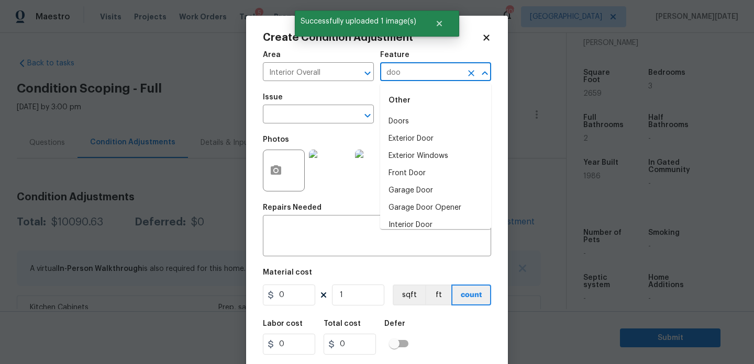
type input "door"
click at [416, 124] on li "Doors" at bounding box center [435, 121] width 111 height 17
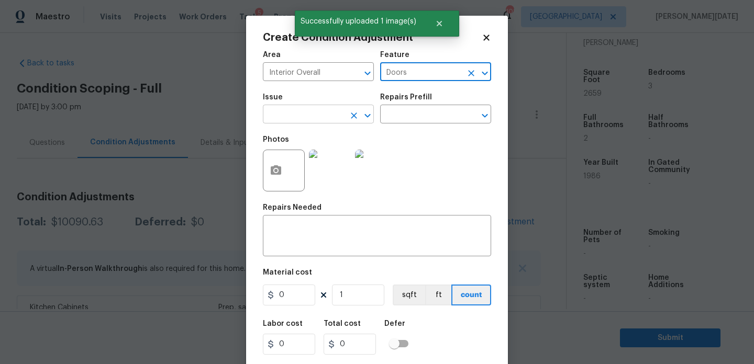
type input "Doors"
click at [307, 110] on input "text" at bounding box center [304, 115] width 82 height 16
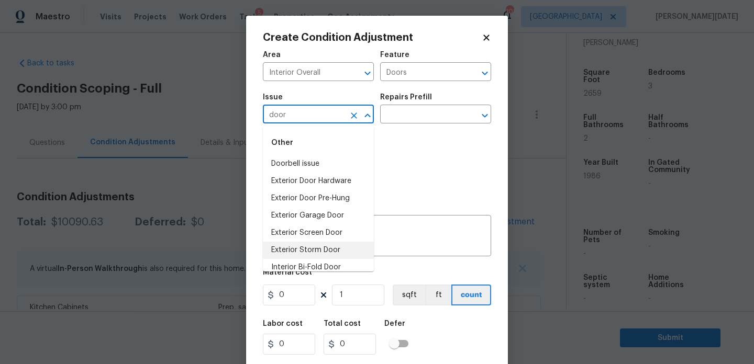
scroll to position [77, 0]
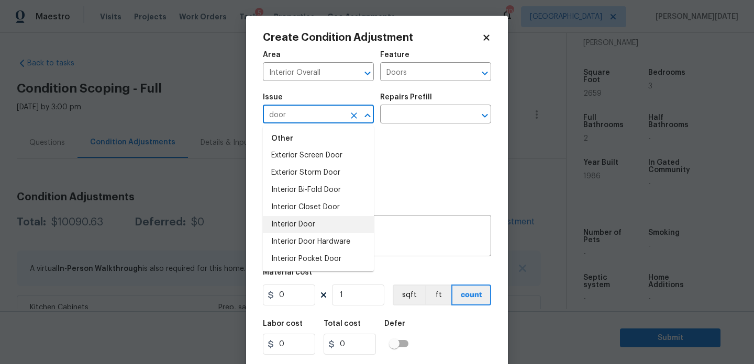
click at [324, 227] on li "Interior Door" at bounding box center [318, 224] width 111 height 17
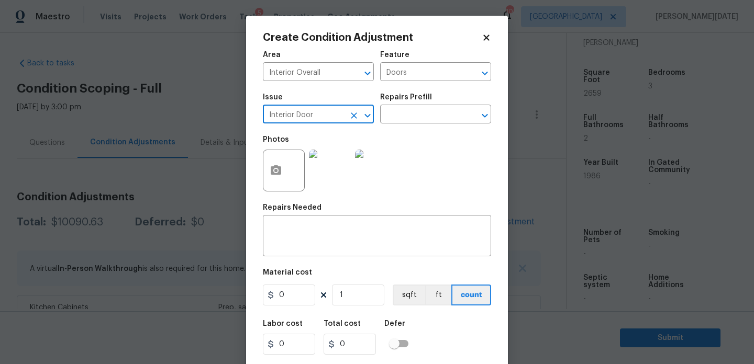
type input "Interior Door"
click at [301, 297] on input "0" at bounding box center [289, 295] width 52 height 21
type input "350"
click at [324, 248] on textarea at bounding box center [377, 237] width 216 height 22
type input "350"
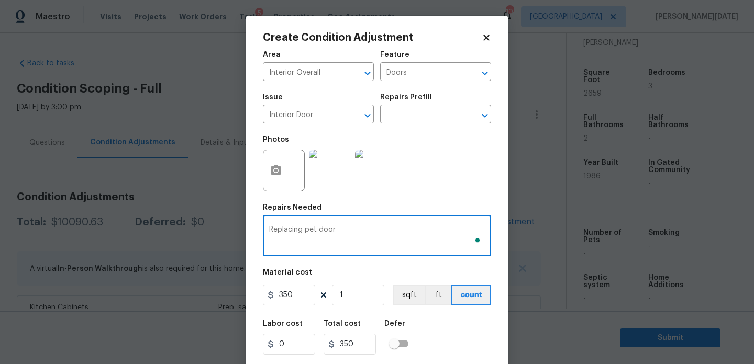
scroll to position [27, 0]
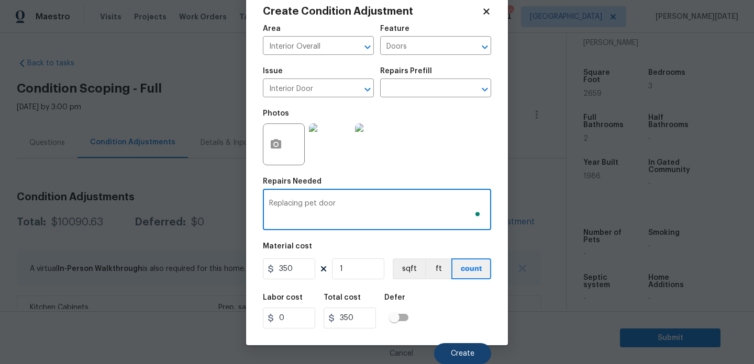
type textarea "Replacing pet door"
click at [462, 348] on button "Create" at bounding box center [462, 353] width 57 height 21
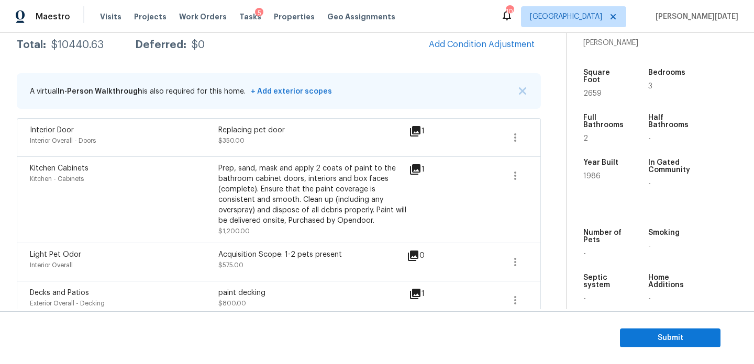
scroll to position [176, 0]
click at [476, 49] on span "Add Condition Adjustment" at bounding box center [482, 45] width 106 height 9
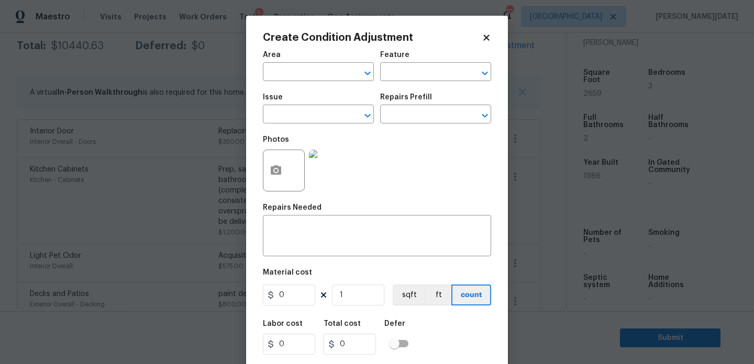
click at [263, 191] on div at bounding box center [285, 171] width 44 height 42
click at [271, 177] on button "button" at bounding box center [275, 170] width 25 height 41
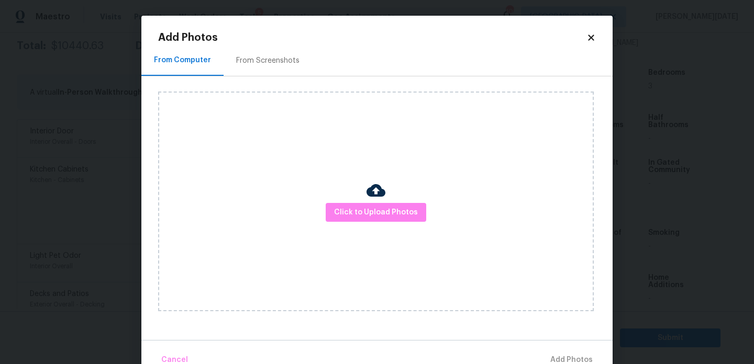
click at [258, 76] on div "Click to Upload Photos" at bounding box center [385, 201] width 454 height 250
click at [259, 57] on div "From Screenshots" at bounding box center [267, 60] width 63 height 10
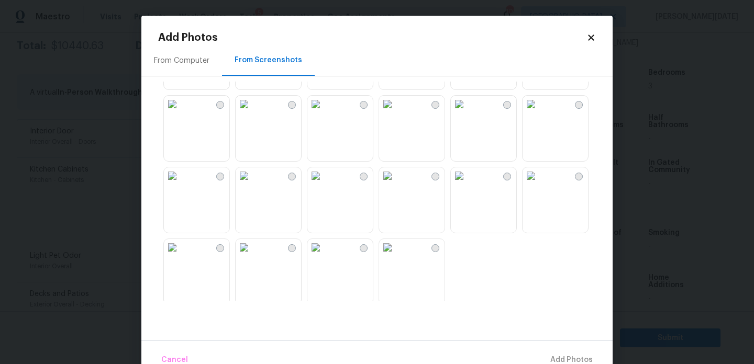
scroll to position [997, 0]
click at [324, 183] on img at bounding box center [315, 174] width 17 height 17
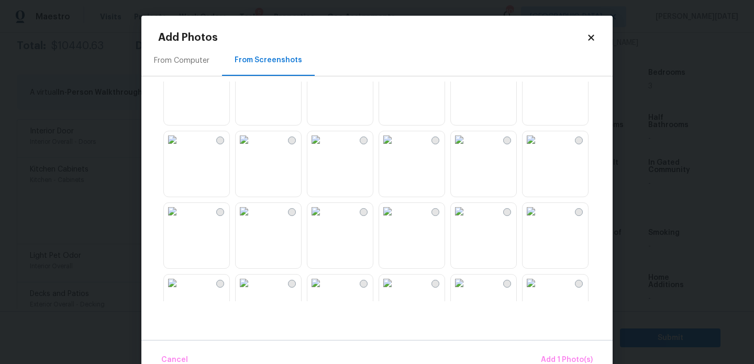
scroll to position [526, 0]
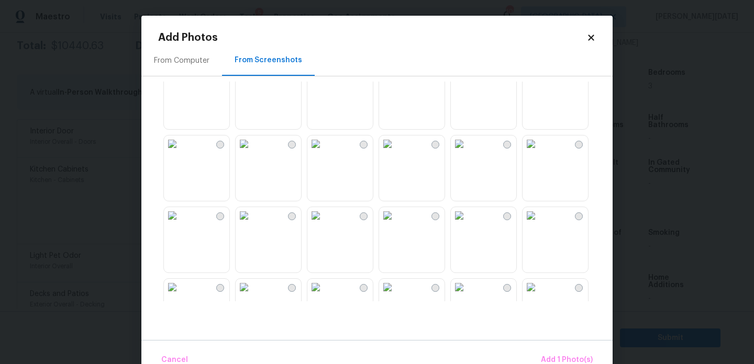
click at [539, 152] on img at bounding box center [531, 144] width 17 height 17
click at [584, 357] on span "Add 2 Photo(s)" at bounding box center [565, 360] width 53 height 13
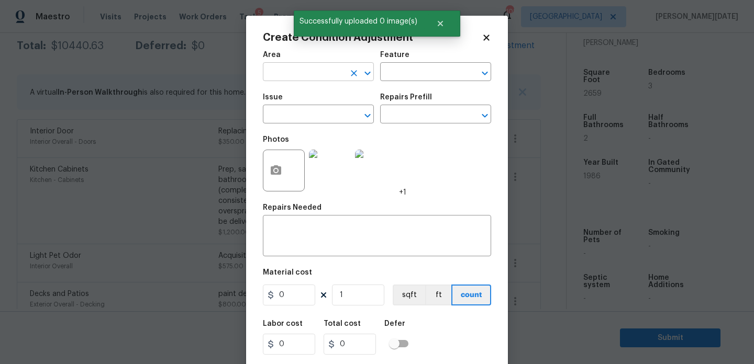
click at [290, 71] on input "text" at bounding box center [304, 73] width 82 height 16
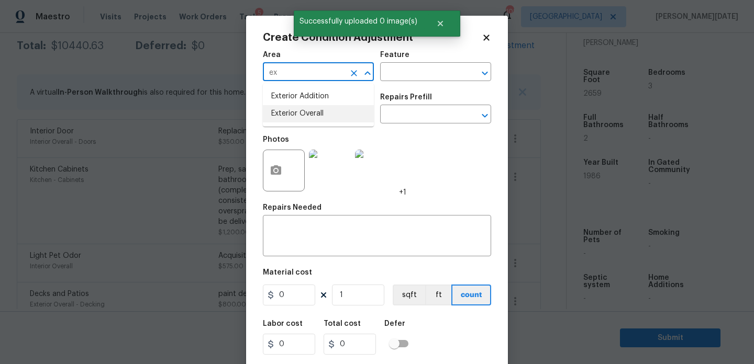
click at [299, 109] on li "Exterior Overall" at bounding box center [318, 113] width 111 height 17
type input "Exterior Overall"
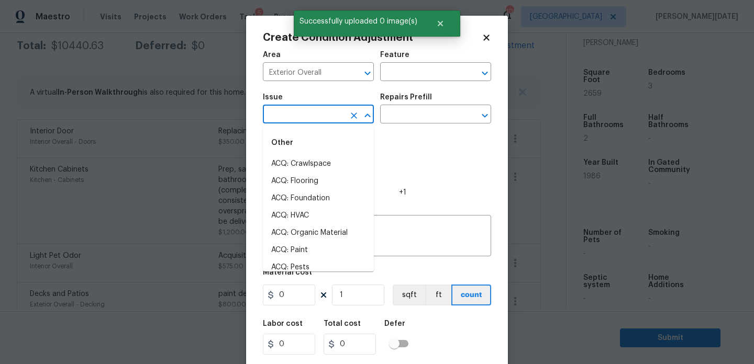
click at [299, 109] on input "text" at bounding box center [304, 115] width 82 height 16
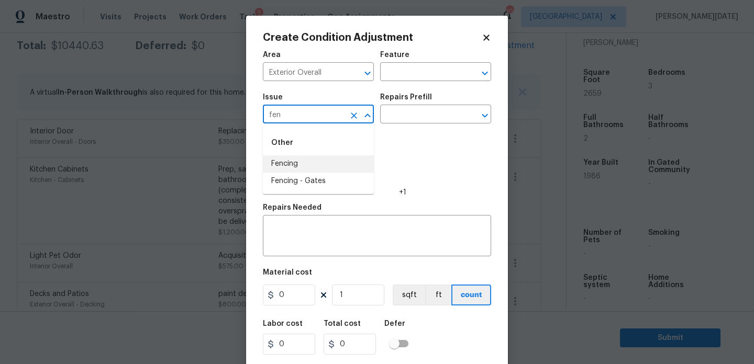
click at [298, 159] on li "Fencing" at bounding box center [318, 163] width 111 height 17
type input "Fencing"
click at [407, 75] on input "text" at bounding box center [421, 73] width 82 height 16
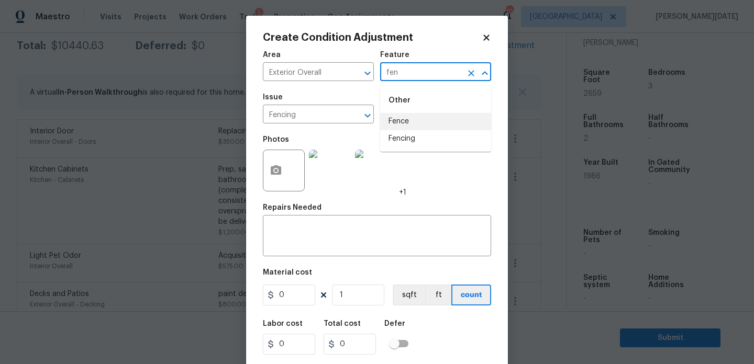
click at [397, 116] on li "Fence" at bounding box center [435, 121] width 111 height 17
type input "Fence"
click at [297, 298] on input "0" at bounding box center [289, 295] width 52 height 21
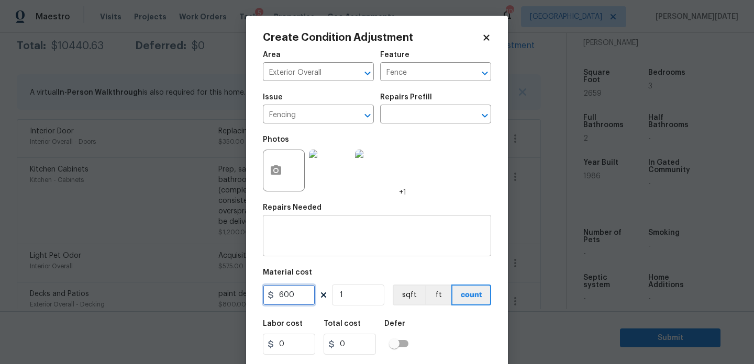
type input "600"
click at [313, 238] on textarea at bounding box center [377, 237] width 216 height 22
type input "600"
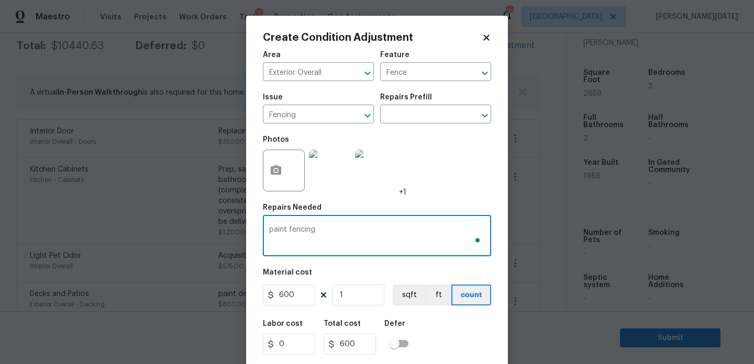
scroll to position [27, 0]
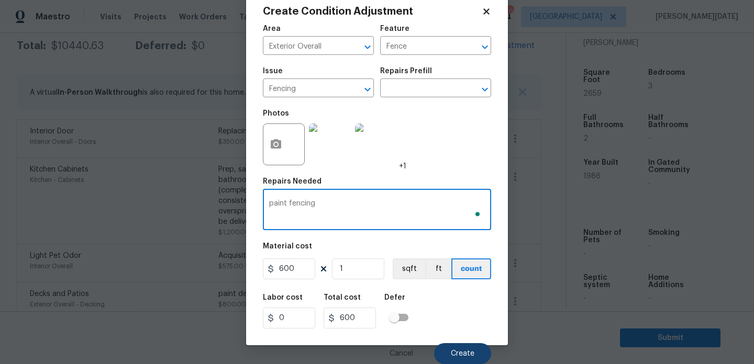
type textarea "paint fencing"
click at [449, 351] on button "Create" at bounding box center [462, 353] width 57 height 21
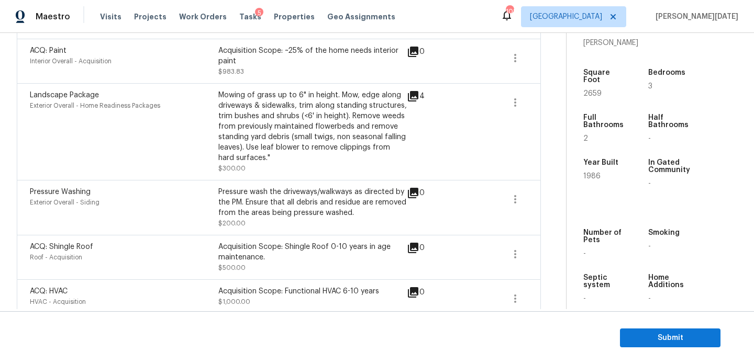
scroll to position [686, 0]
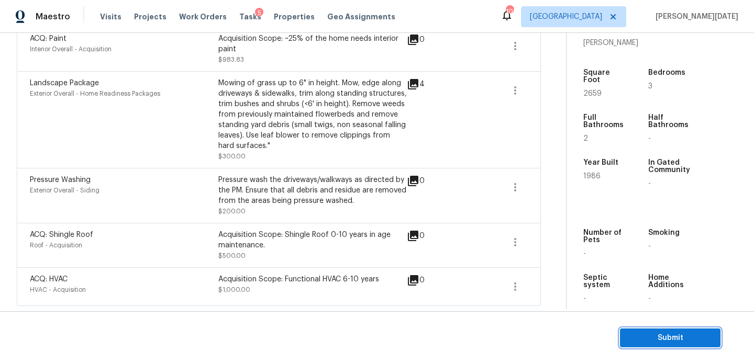
click at [643, 331] on button "Submit" at bounding box center [670, 338] width 101 height 19
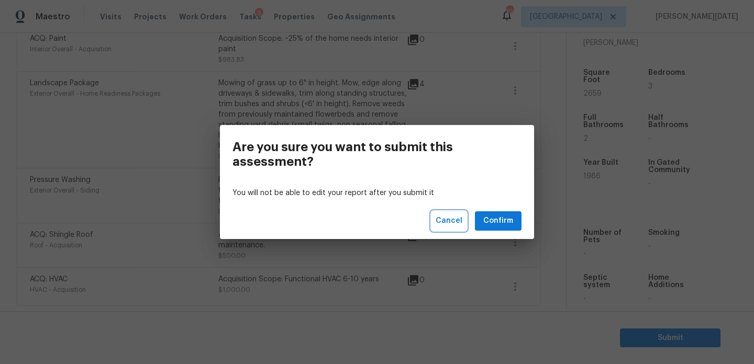
click at [452, 221] on span "Cancel" at bounding box center [449, 221] width 27 height 13
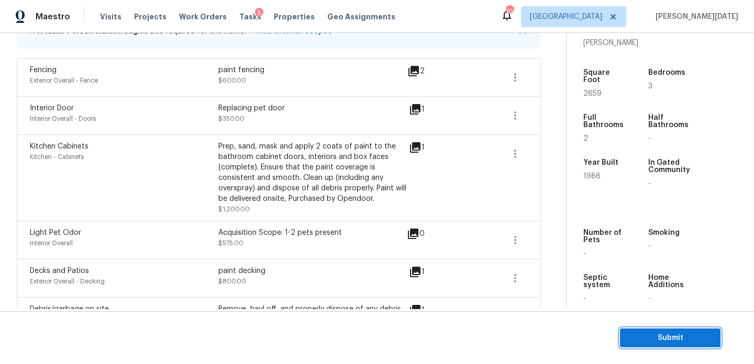
scroll to position [239, 0]
click at [632, 335] on span "Submit" at bounding box center [670, 338] width 84 height 13
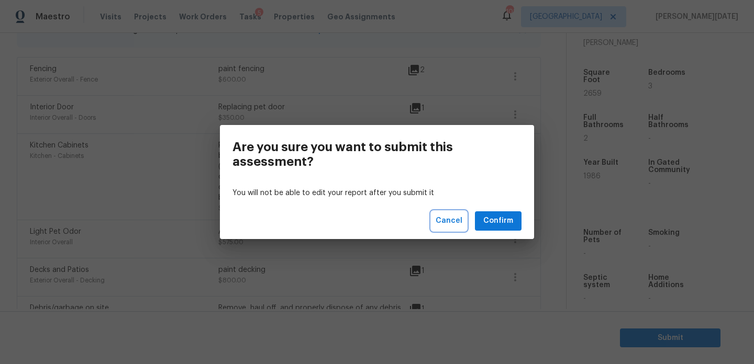
click at [452, 218] on span "Cancel" at bounding box center [449, 221] width 27 height 13
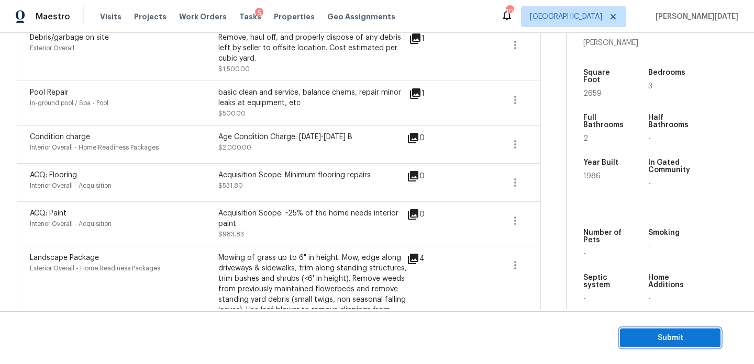
scroll to position [514, 0]
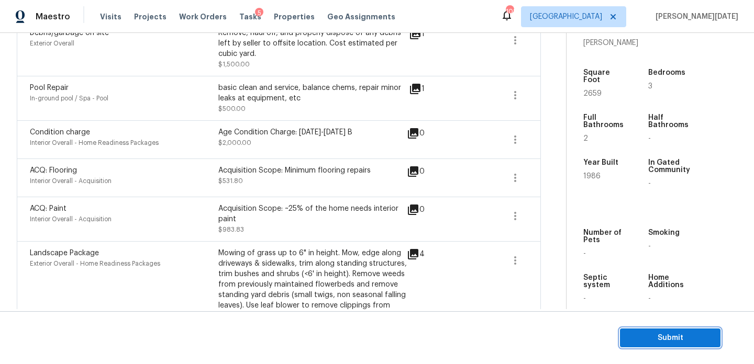
click at [641, 336] on span "Submit" at bounding box center [670, 338] width 84 height 13
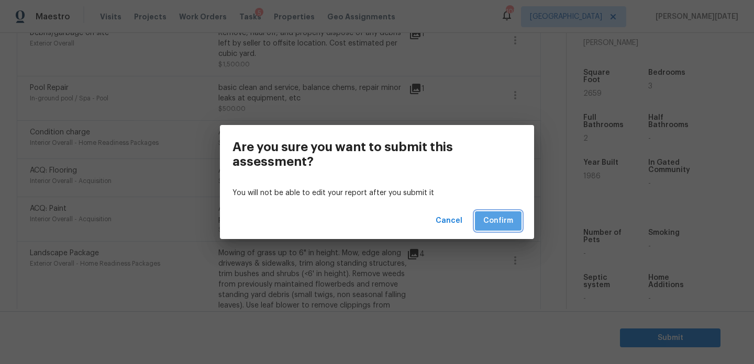
click at [506, 220] on span "Confirm" at bounding box center [498, 221] width 30 height 13
